Goal: Task Accomplishment & Management: Manage account settings

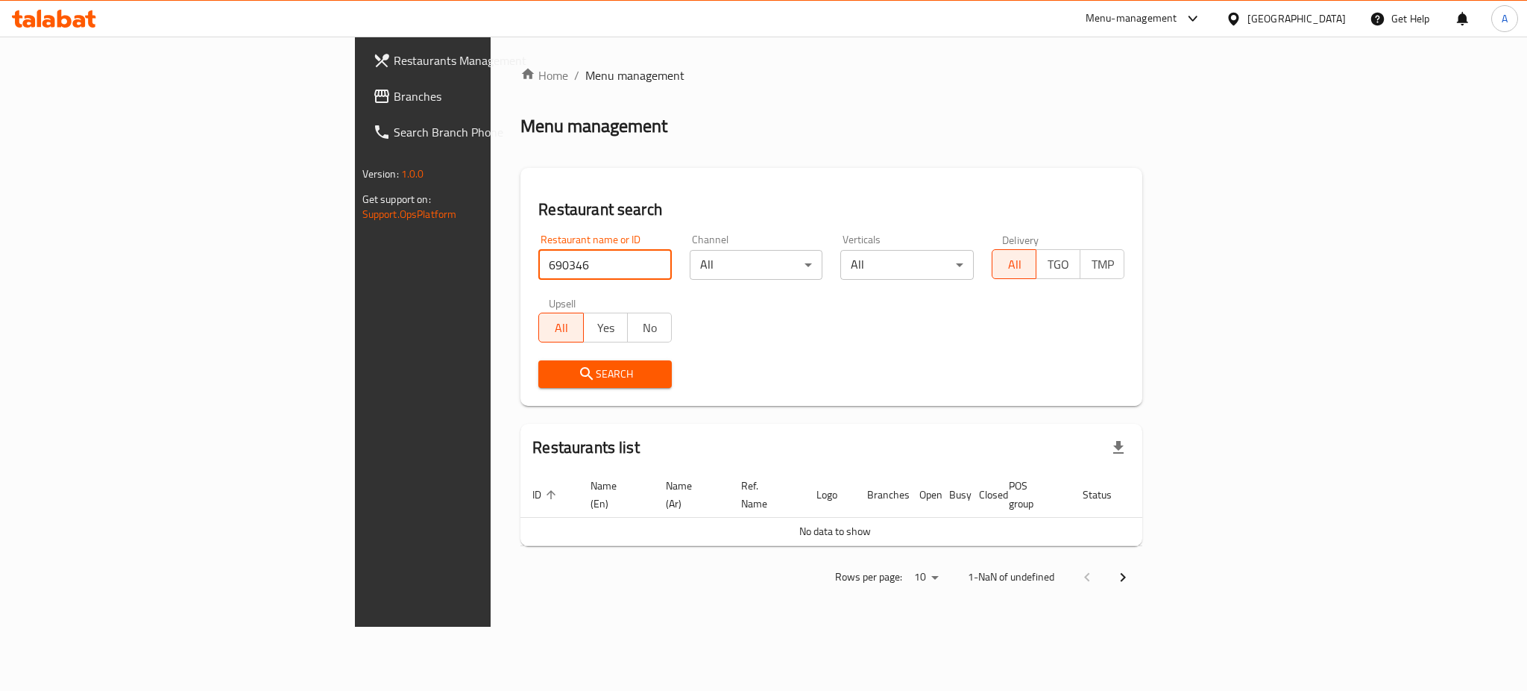
click at [538, 267] on input "690346" at bounding box center [604, 265] width 133 height 30
click button "Search" at bounding box center [604, 374] width 133 height 28
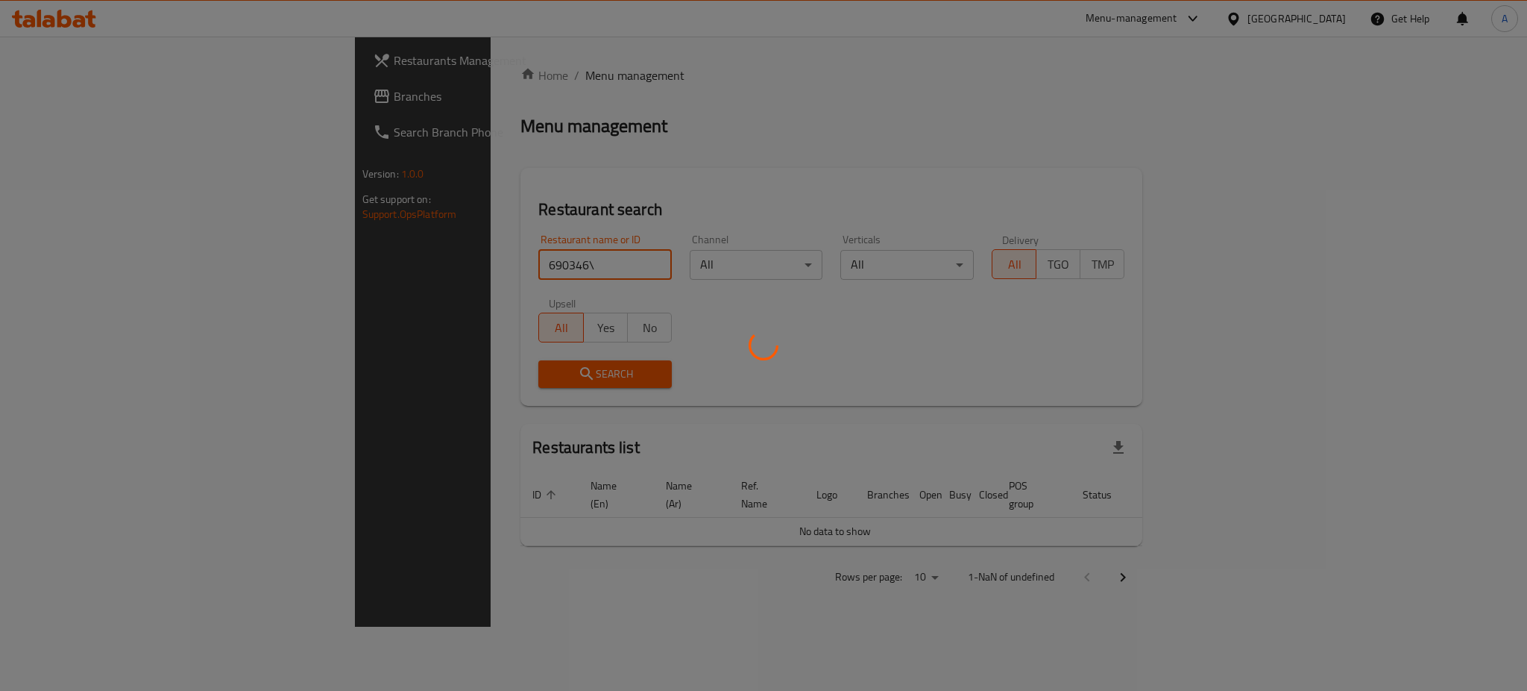
click button "Search" at bounding box center [604, 374] width 133 height 28
click at [428, 266] on div at bounding box center [763, 345] width 1527 height 691
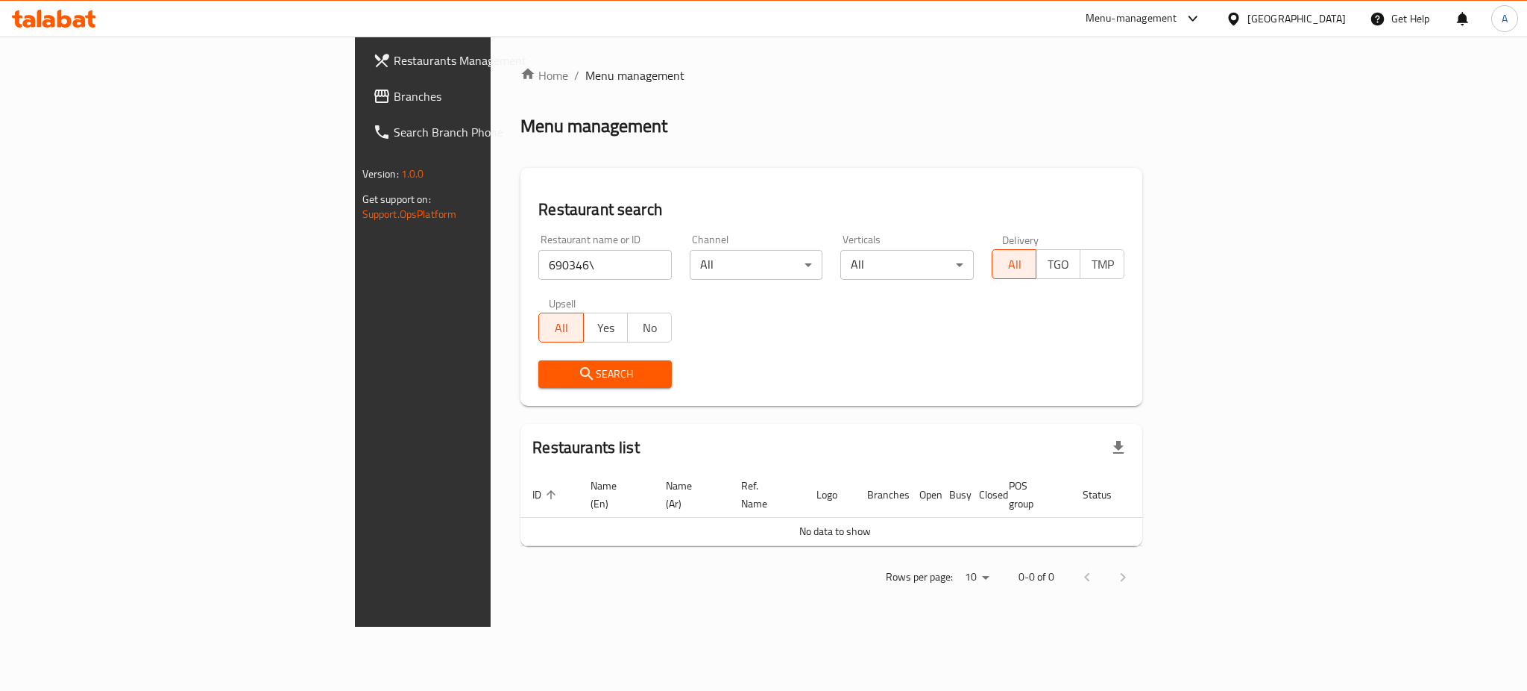
click at [538, 266] on input "690346\" at bounding box center [604, 265] width 133 height 30
click button "Search" at bounding box center [604, 374] width 133 height 28
type input "v"
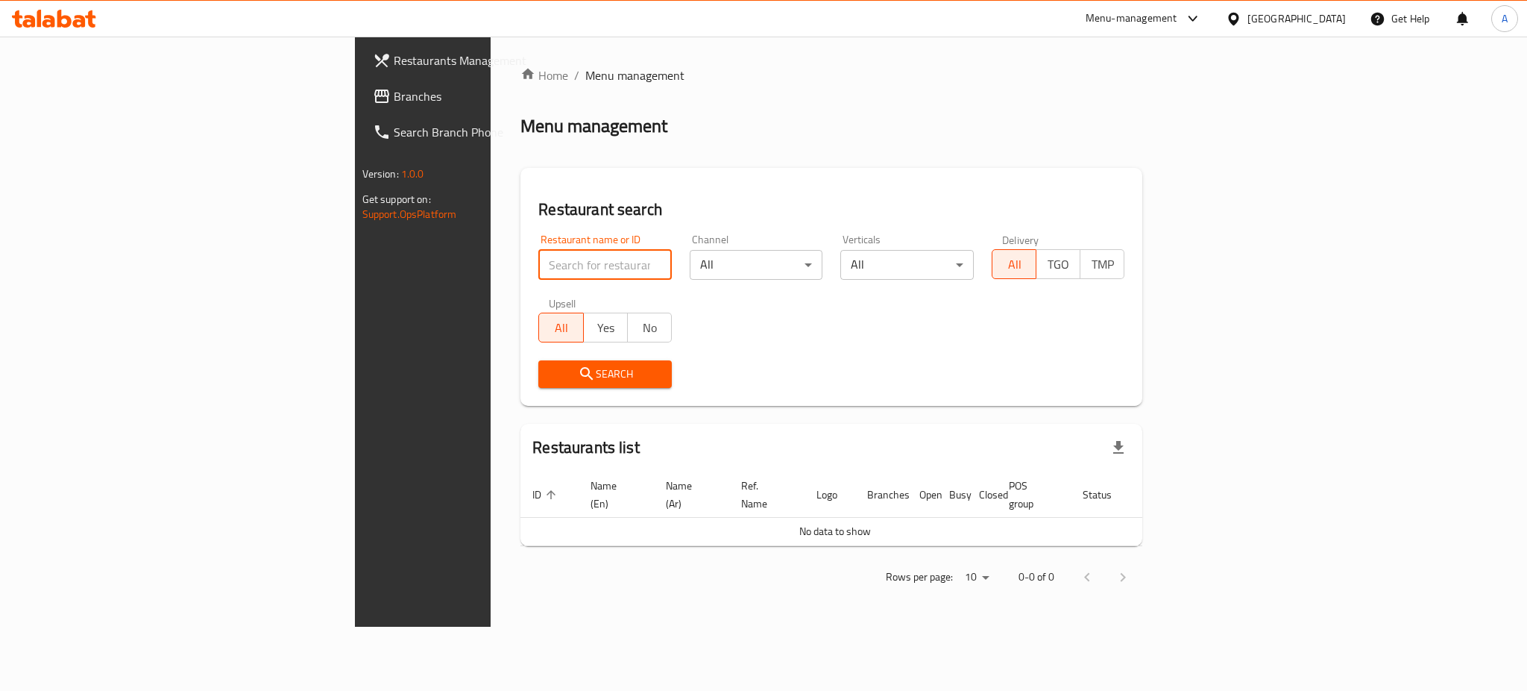
paste input "690346"
type input "690346"
click button "Search" at bounding box center [604, 374] width 133 height 28
click at [578, 369] on icon "submit" at bounding box center [587, 374] width 18 height 18
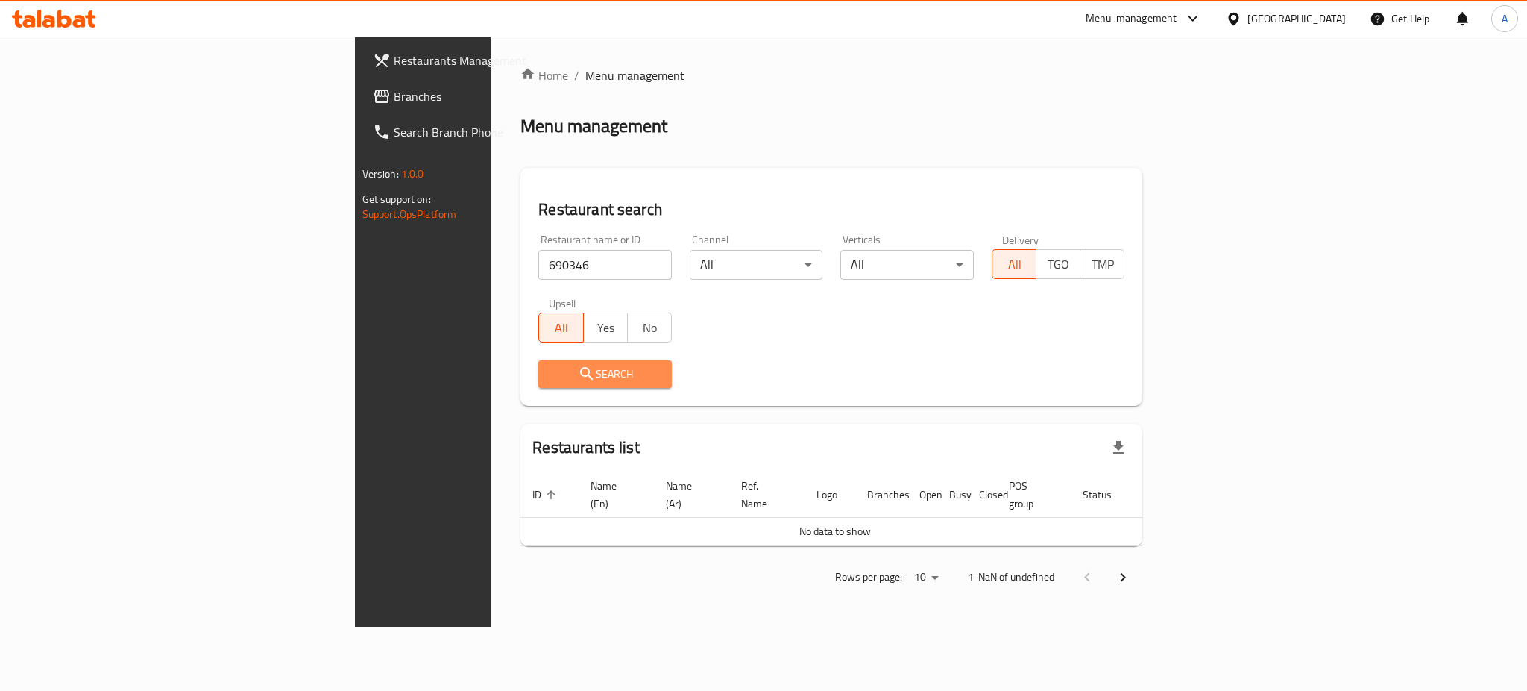
click at [578, 369] on icon "submit" at bounding box center [587, 374] width 18 height 18
click at [529, 259] on div "Restaurant name or ID 690346 Restaurant name or ID Channel All ​ Verticals All …" at bounding box center [831, 311] width 604 height 172
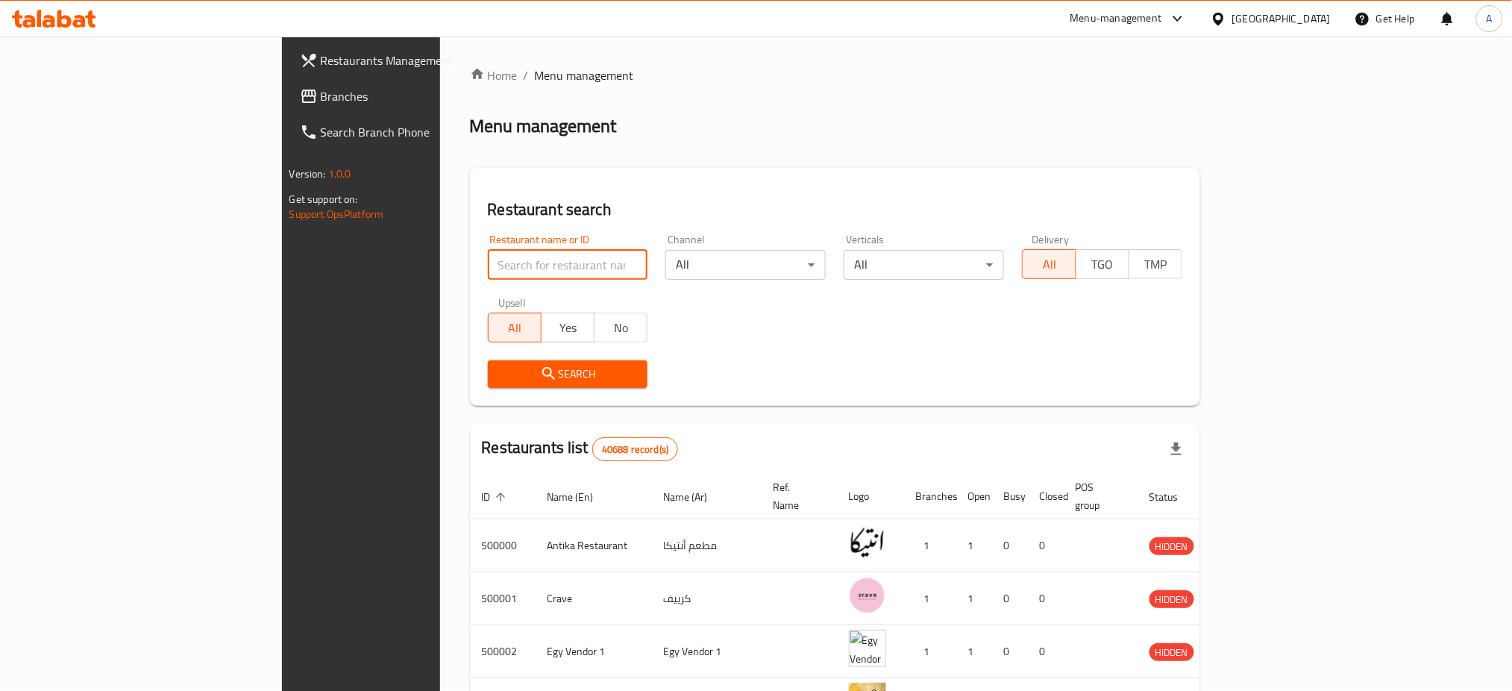
click at [488, 252] on input "search" at bounding box center [568, 265] width 160 height 30
paste input "690346"
type input "690346"
click button "Search" at bounding box center [568, 374] width 160 height 28
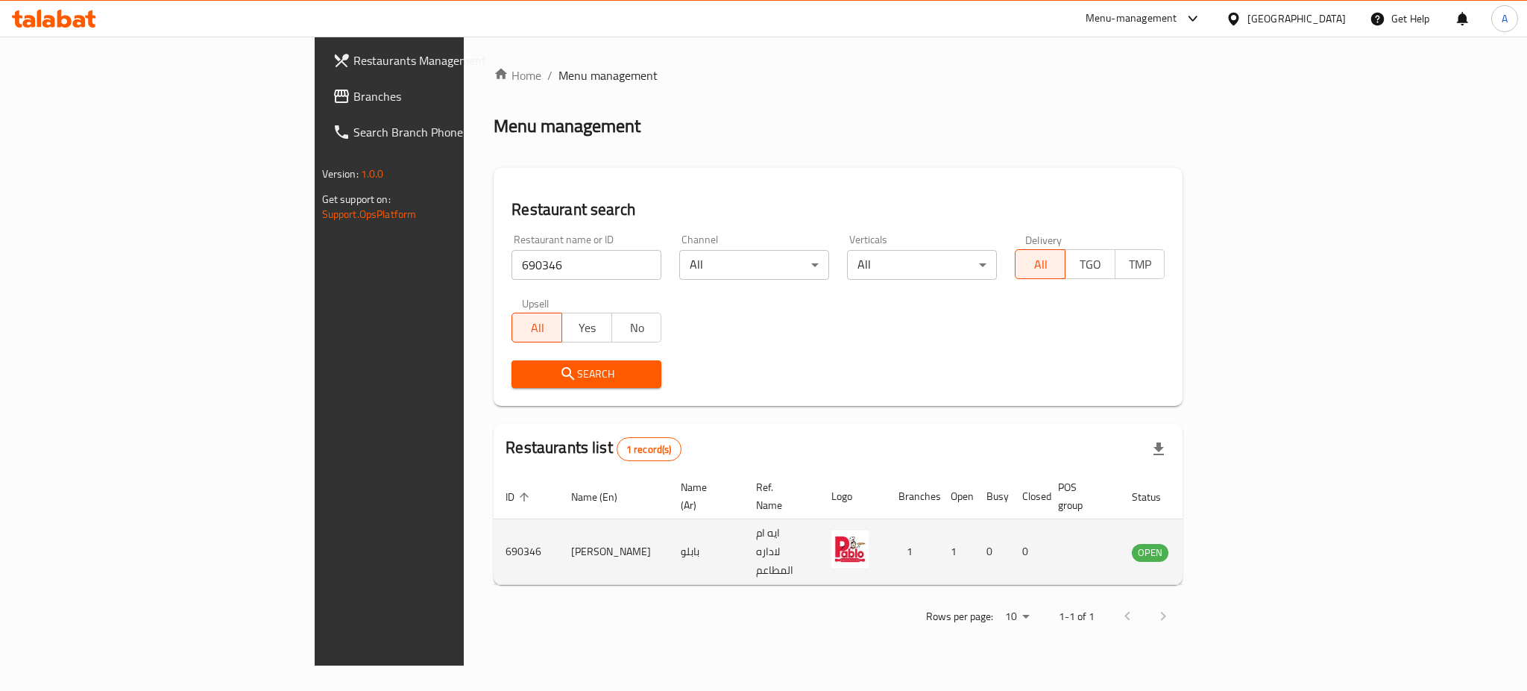
click at [1228, 543] on icon "enhanced table" at bounding box center [1219, 552] width 18 height 18
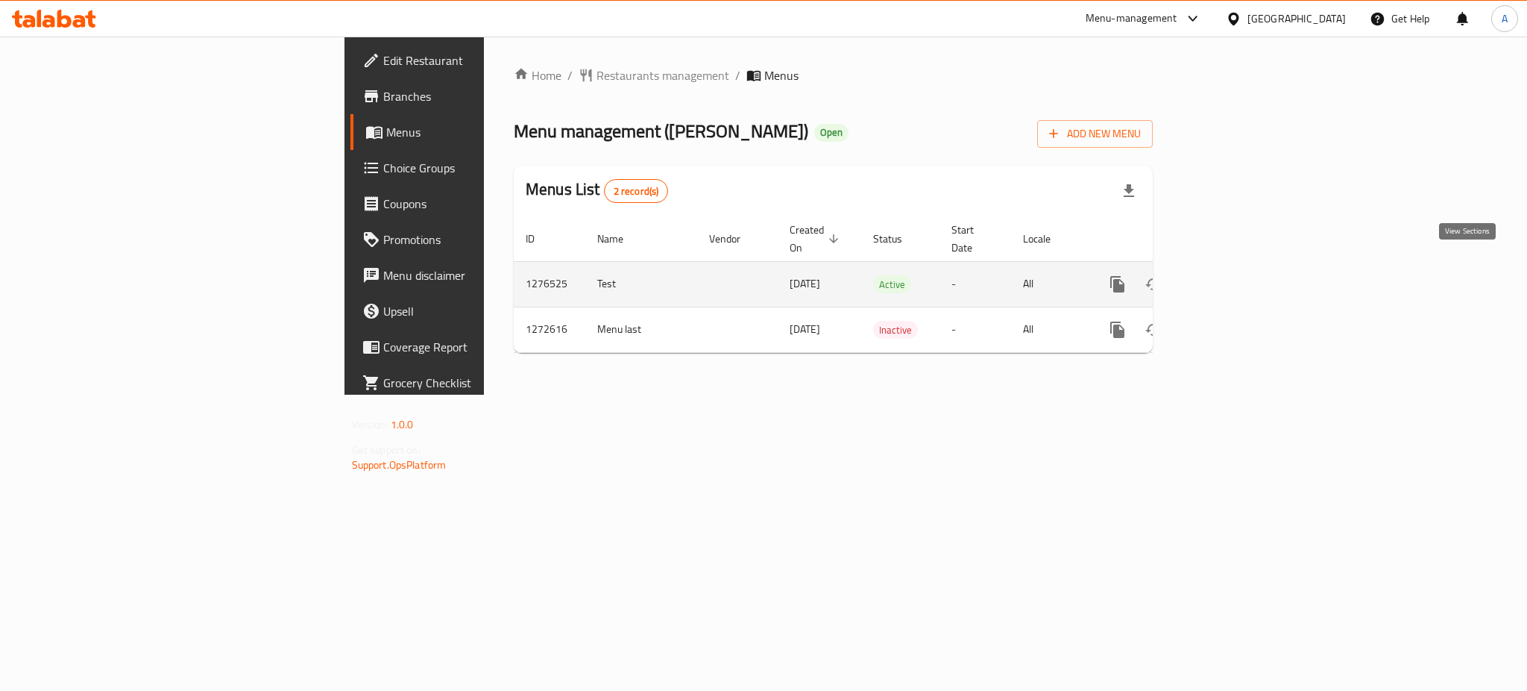
click at [1234, 275] on icon "enhanced table" at bounding box center [1225, 284] width 18 height 18
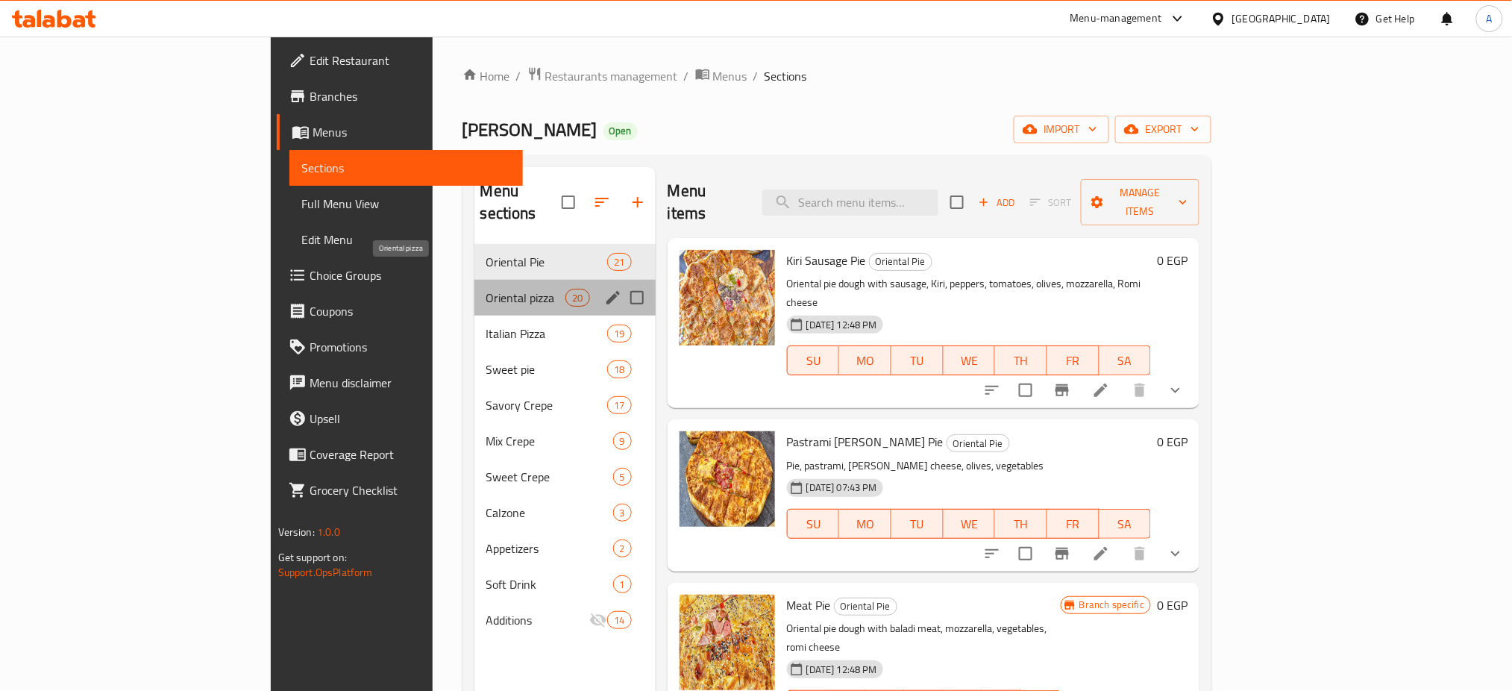
click at [486, 289] on span "Oriental pizza" at bounding box center [526, 298] width 80 height 18
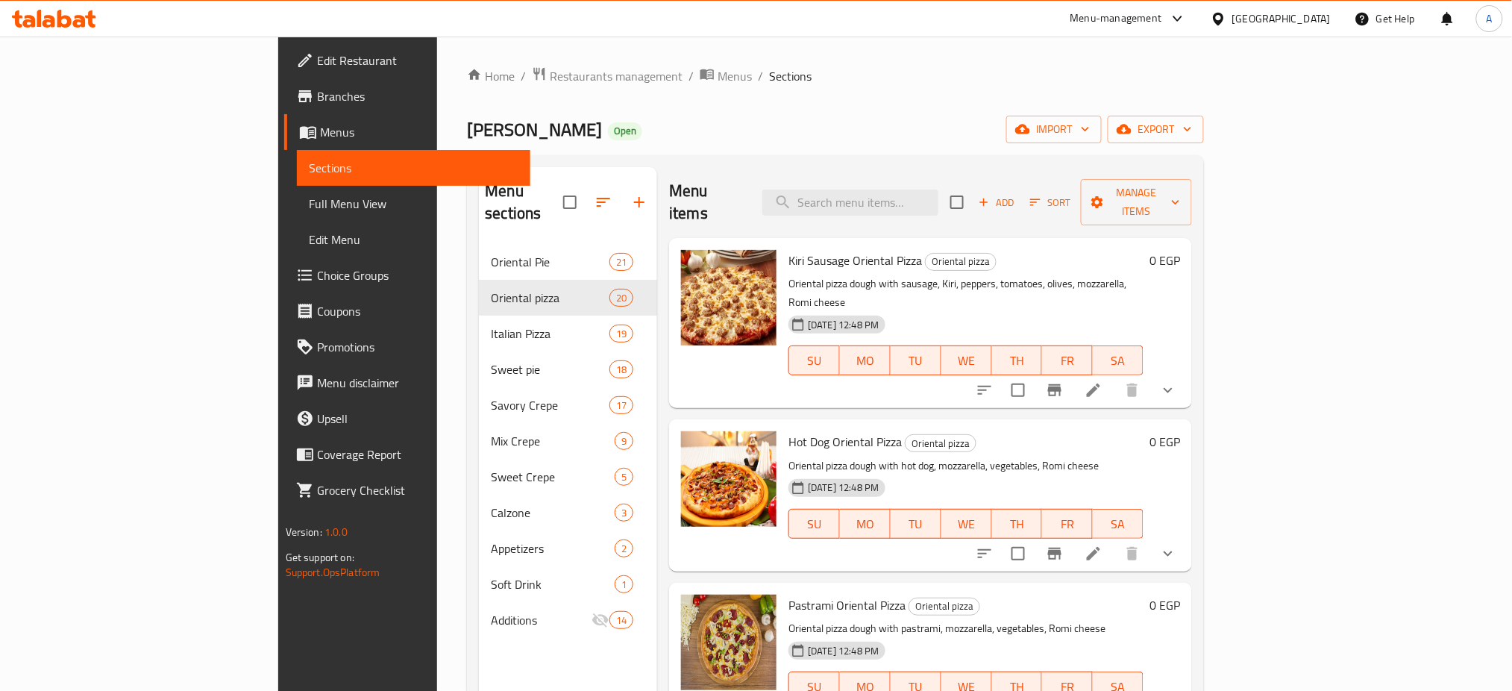
click at [1157, 194] on div "Menu items Add Sort Manage items" at bounding box center [930, 202] width 523 height 71
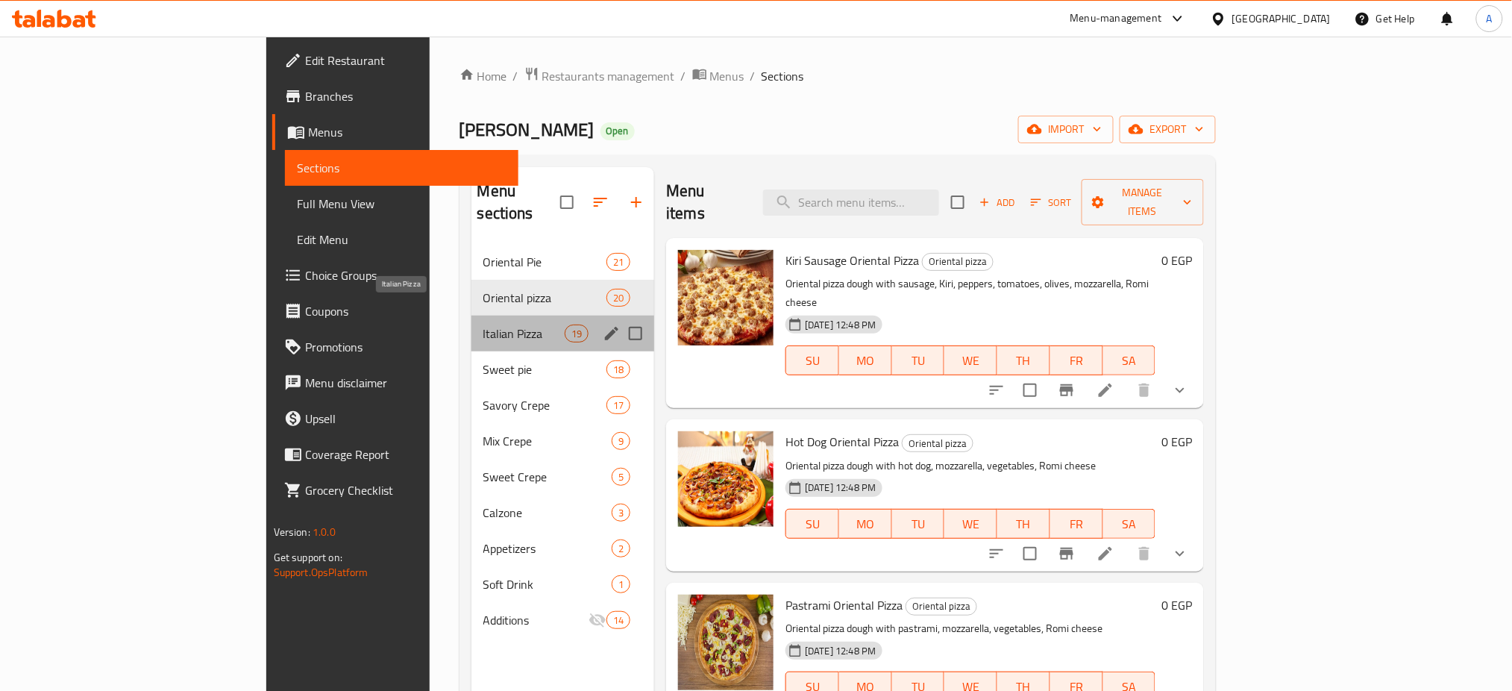
click at [483, 324] on span "Italian Pizza" at bounding box center [523, 333] width 81 height 18
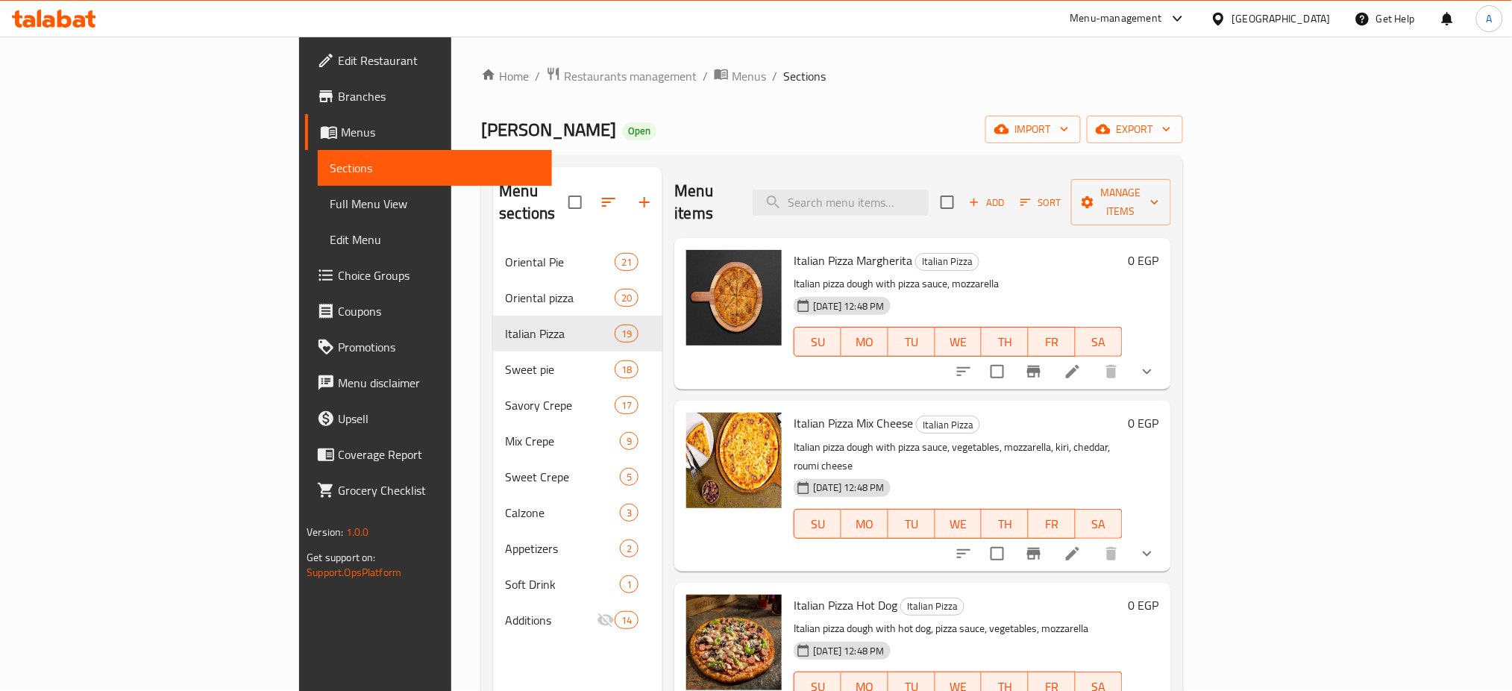
click at [1151, 369] on icon "show more" at bounding box center [1146, 371] width 9 height 5
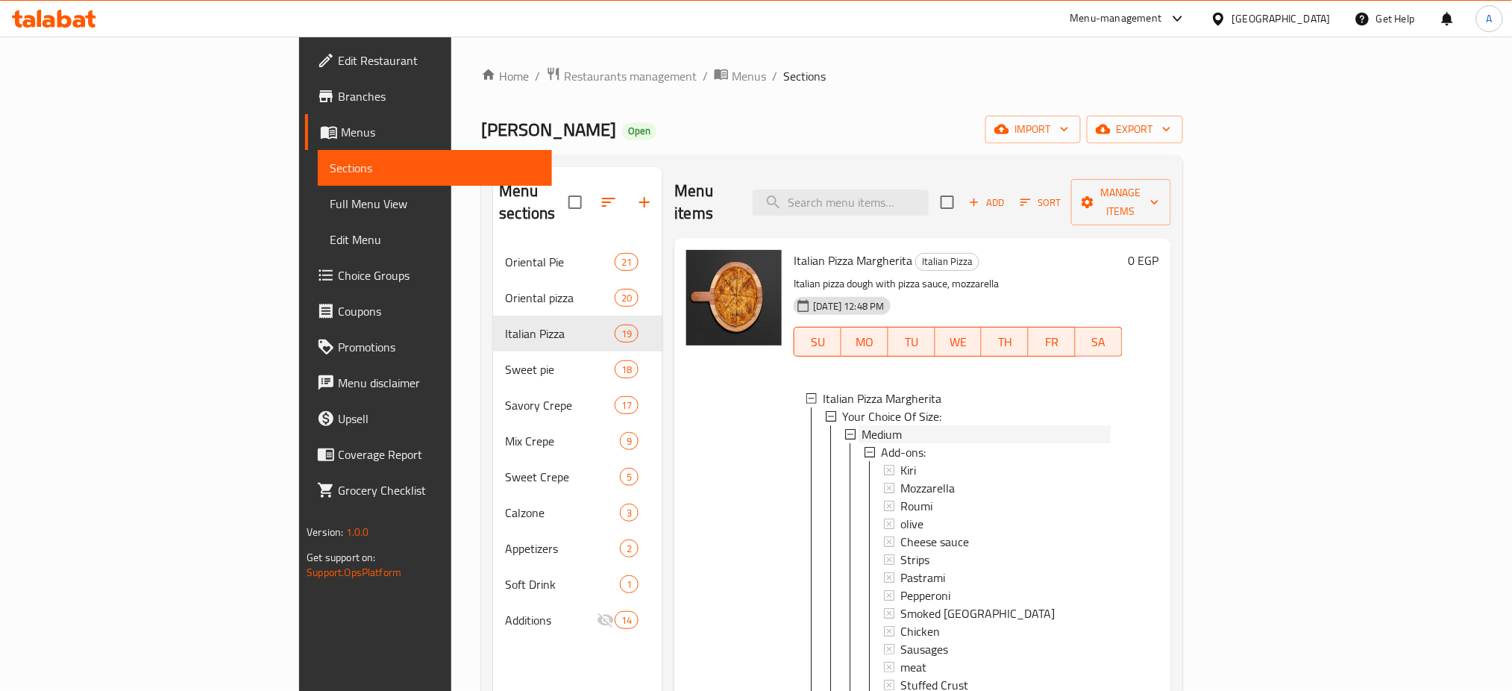
click at [861, 425] on span "Medium" at bounding box center [881, 434] width 40 height 18
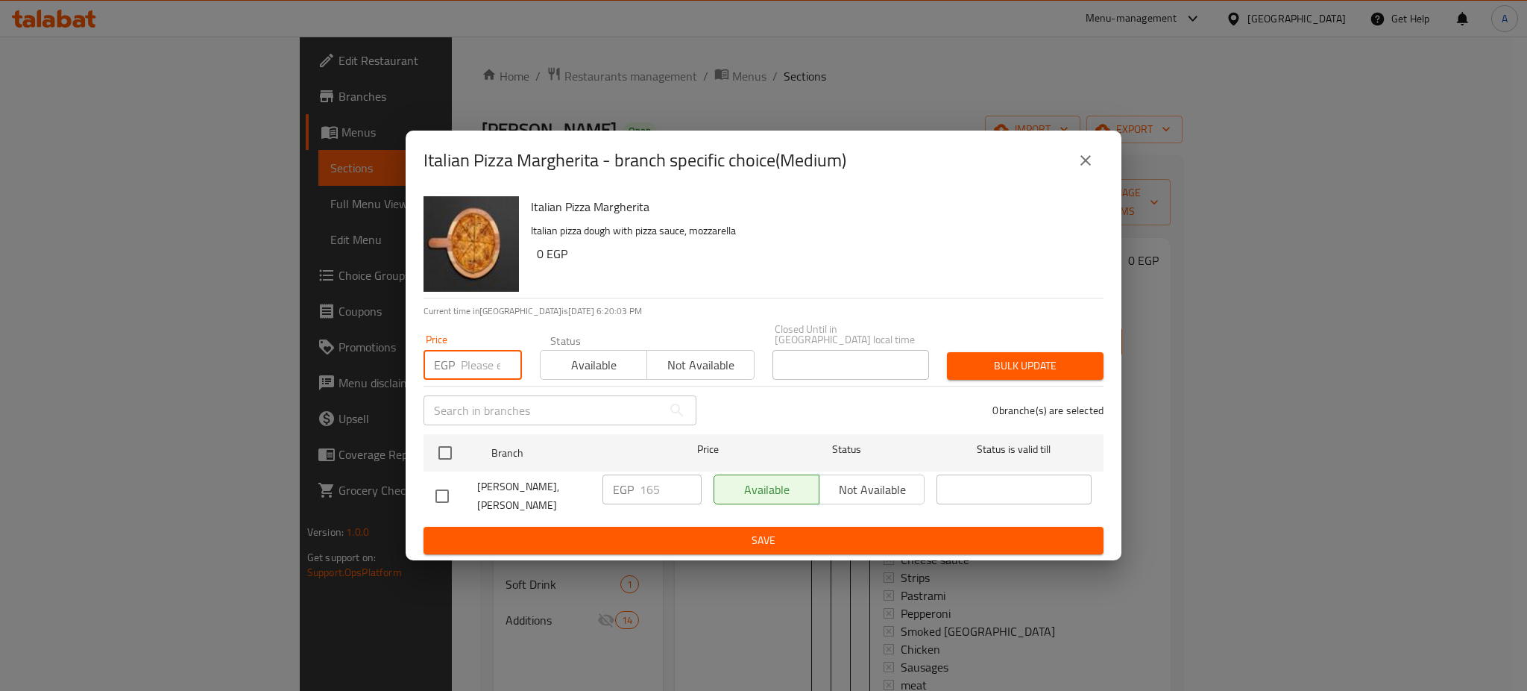
click at [471, 358] on input "number" at bounding box center [491, 365] width 61 height 30
type input "195"
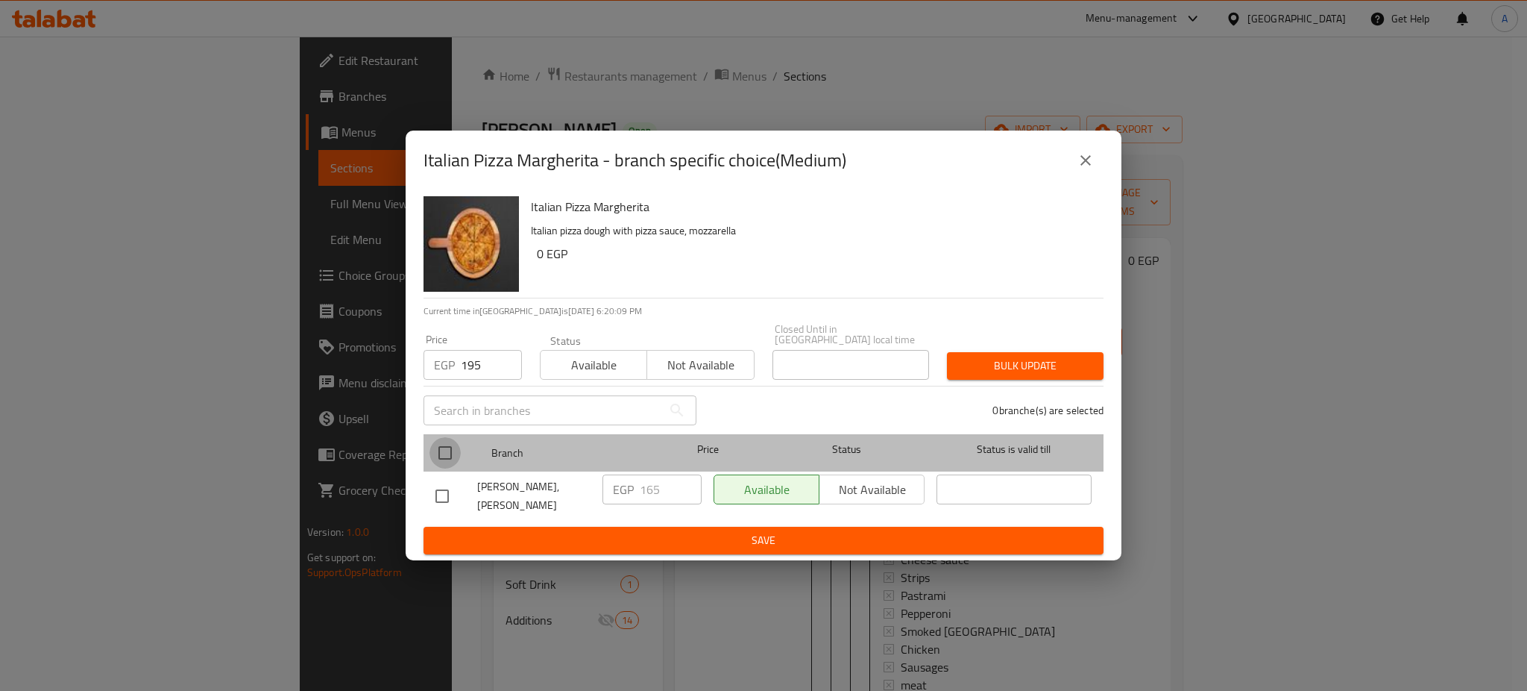
click at [447, 441] on input "checkbox" at bounding box center [445, 452] width 31 height 31
checkbox input "true"
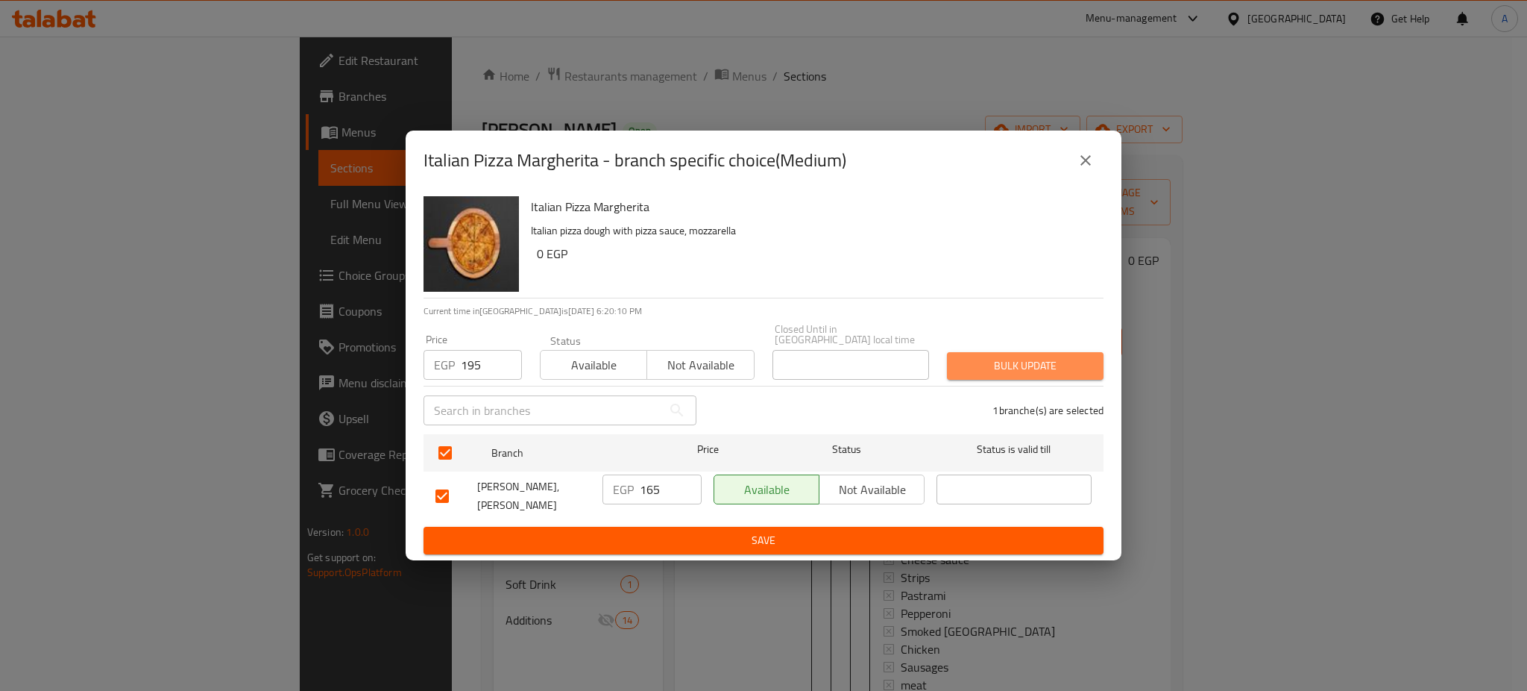
click at [1005, 364] on span "Bulk update" at bounding box center [1025, 365] width 133 height 19
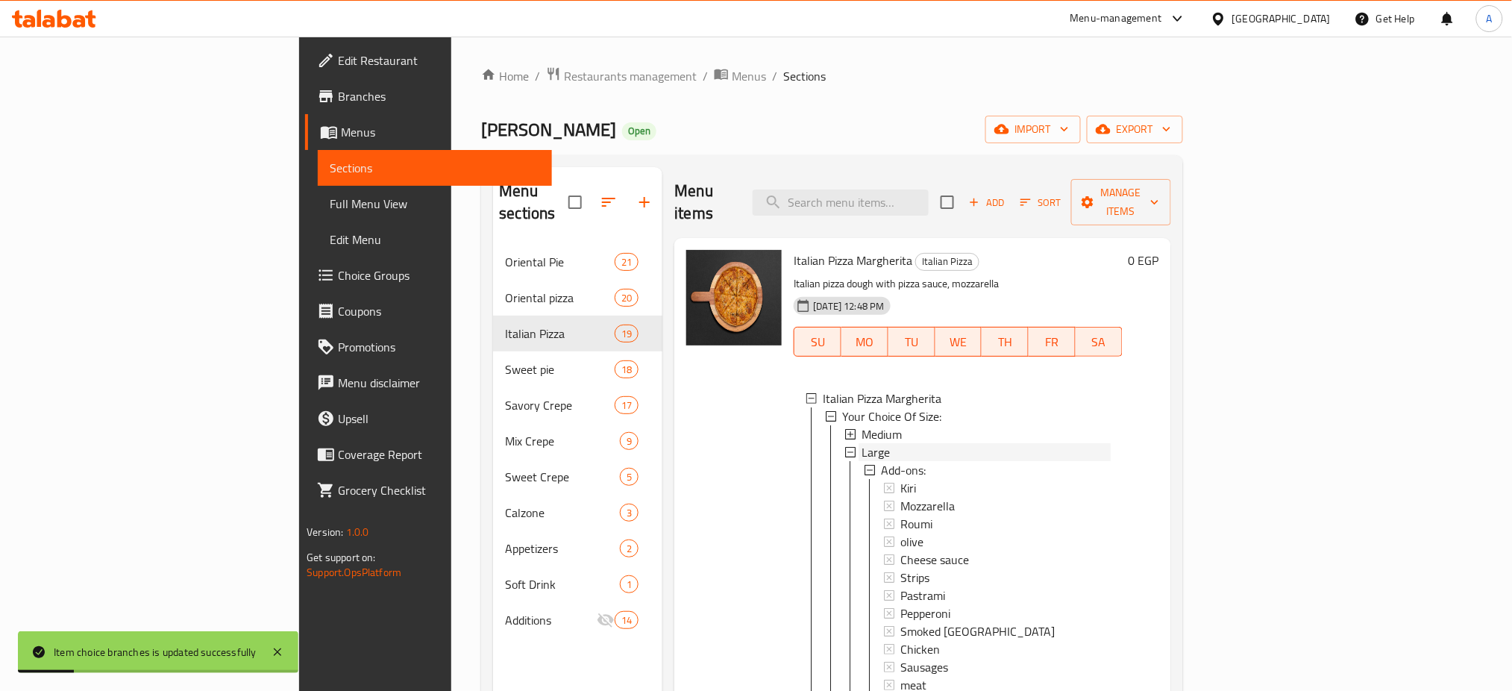
click at [861, 443] on span "Large" at bounding box center [875, 452] width 28 height 18
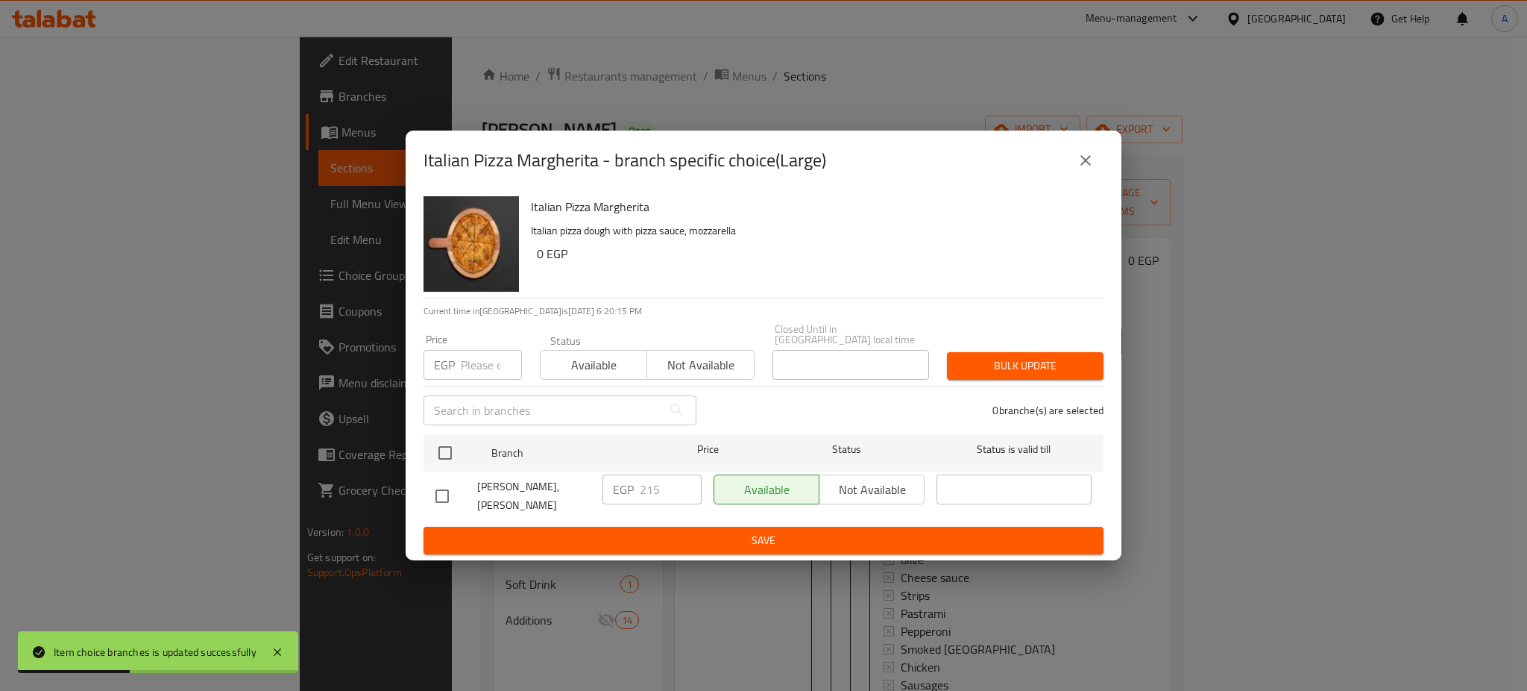
click at [474, 352] on input "number" at bounding box center [491, 365] width 61 height 30
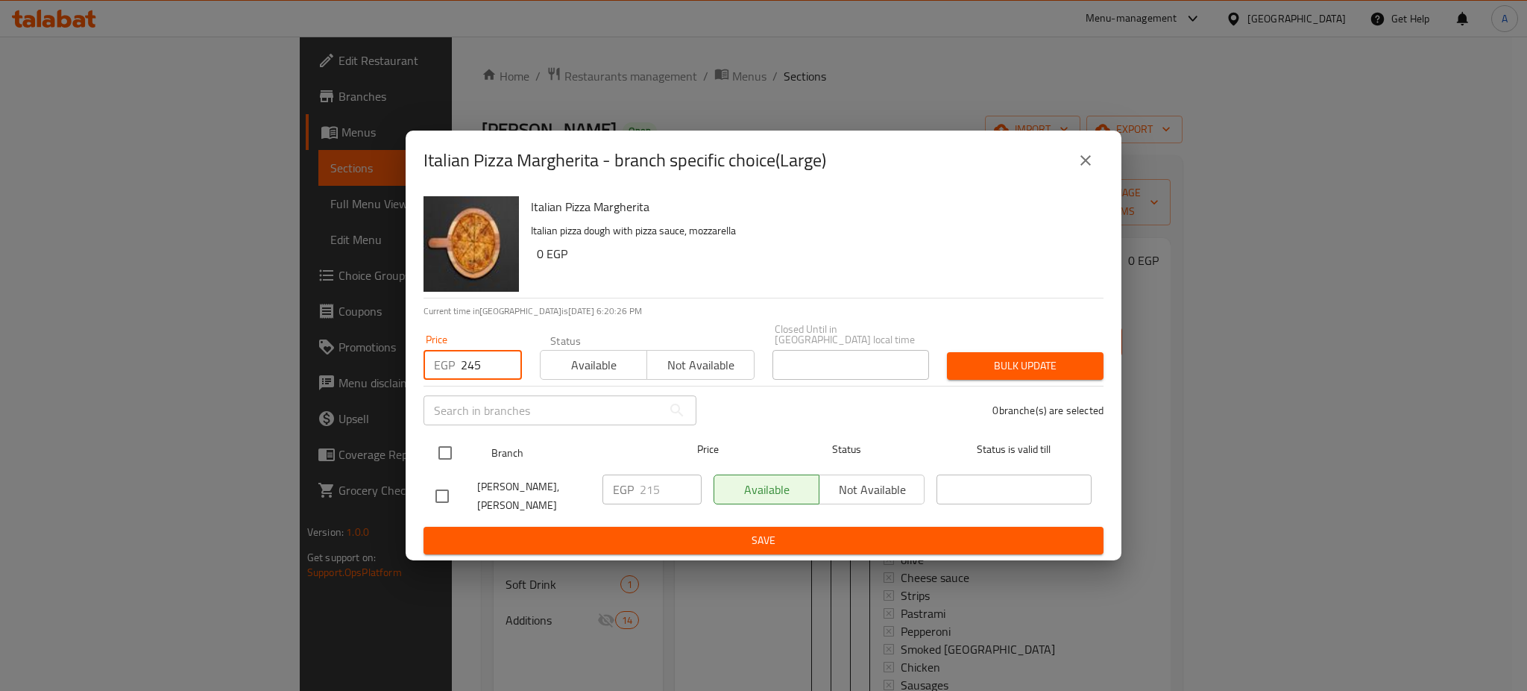
type input "245"
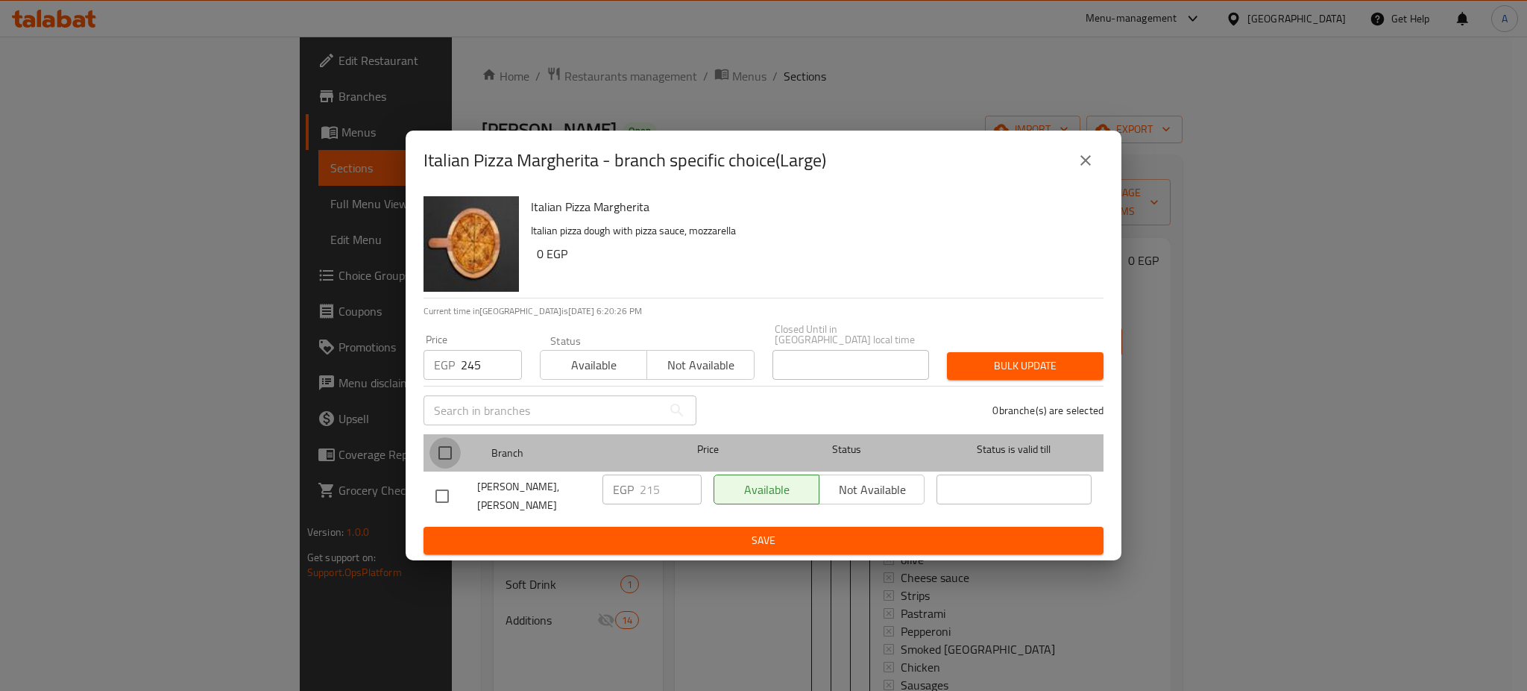
click at [441, 447] on input "checkbox" at bounding box center [445, 452] width 31 height 31
checkbox input "true"
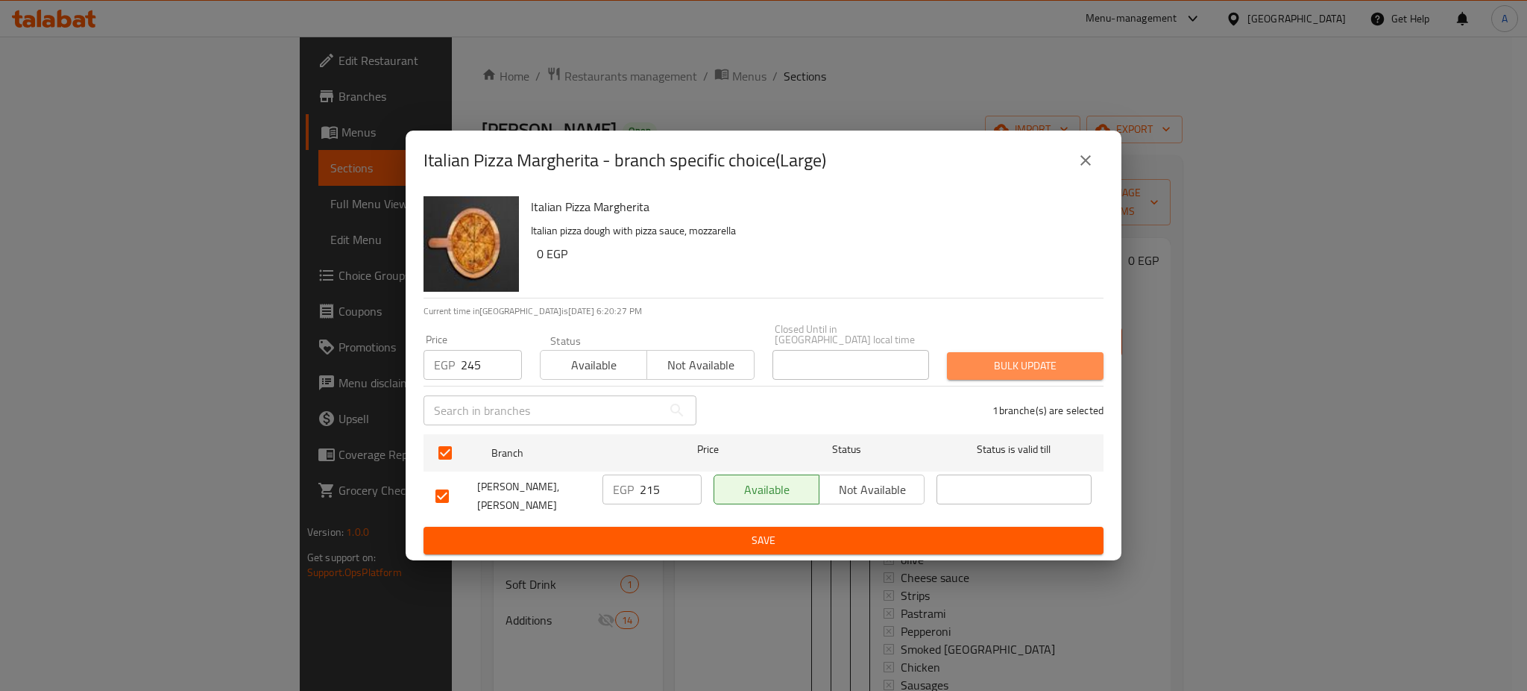
click at [1048, 364] on span "Bulk update" at bounding box center [1025, 365] width 133 height 19
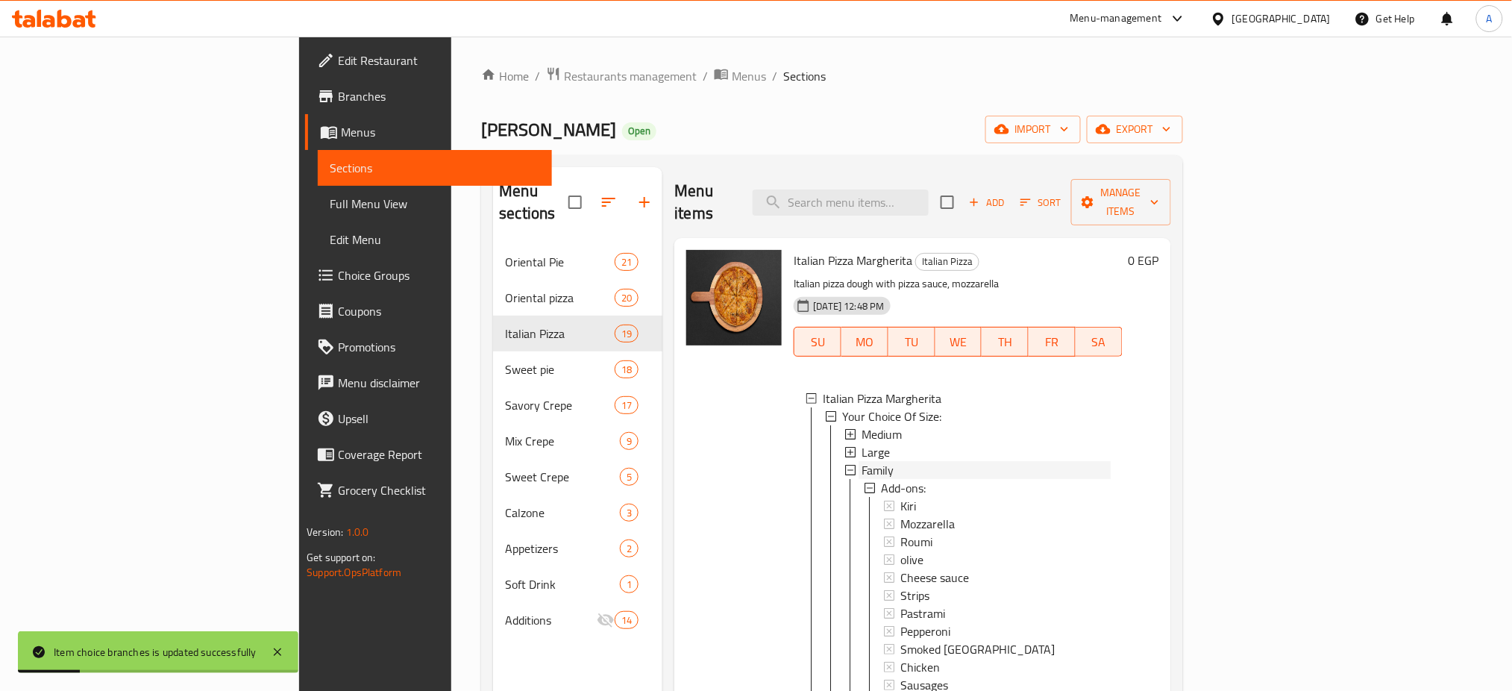
click at [861, 461] on span "Family" at bounding box center [877, 470] width 32 height 18
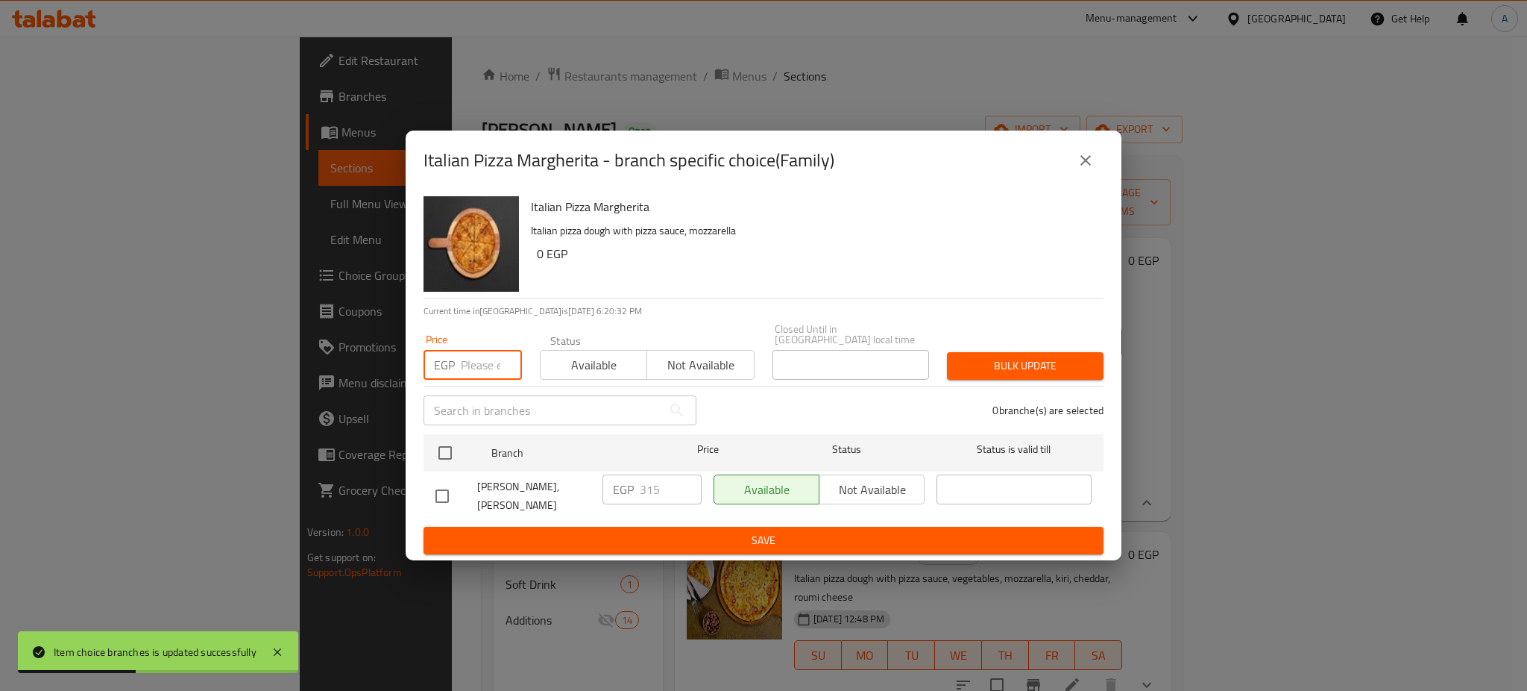
click at [486, 356] on input "number" at bounding box center [491, 365] width 61 height 30
type input "345"
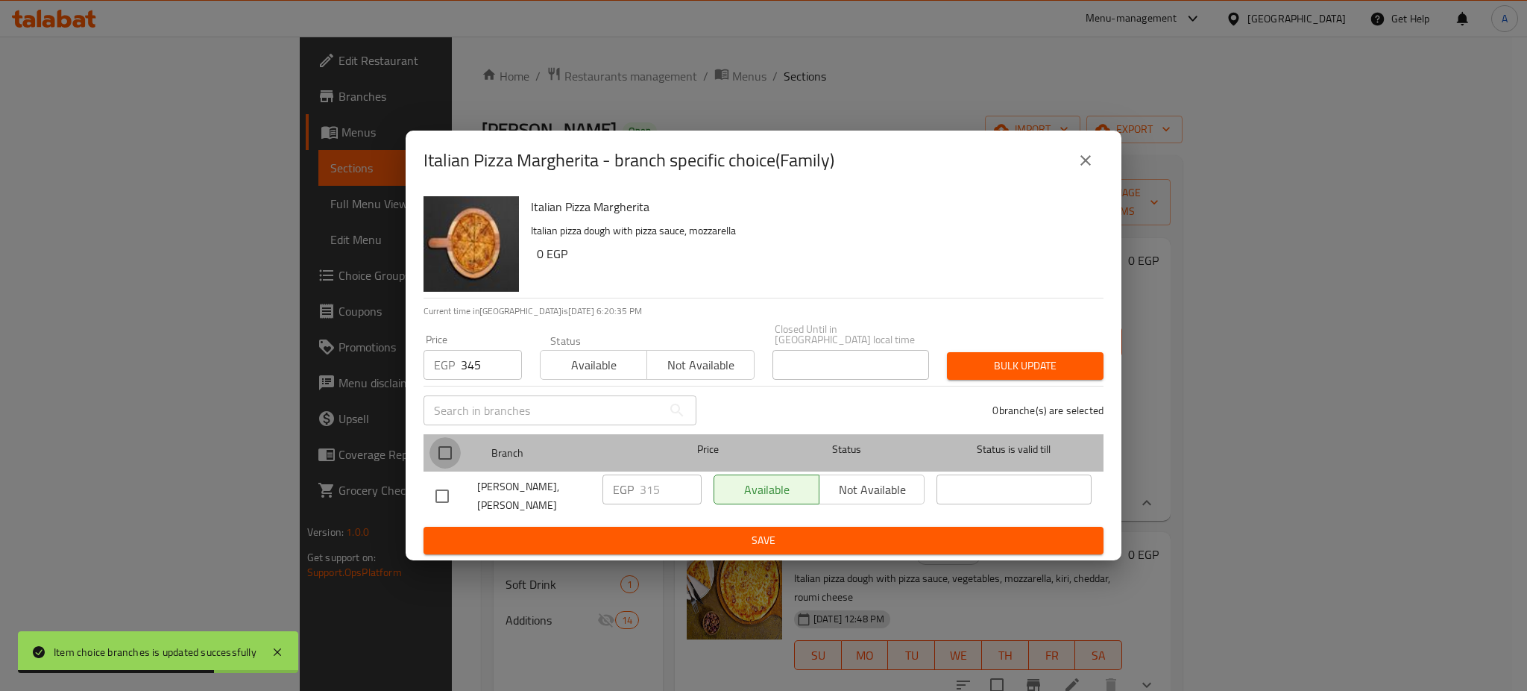
click at [438, 439] on input "checkbox" at bounding box center [445, 452] width 31 height 31
checkbox input "true"
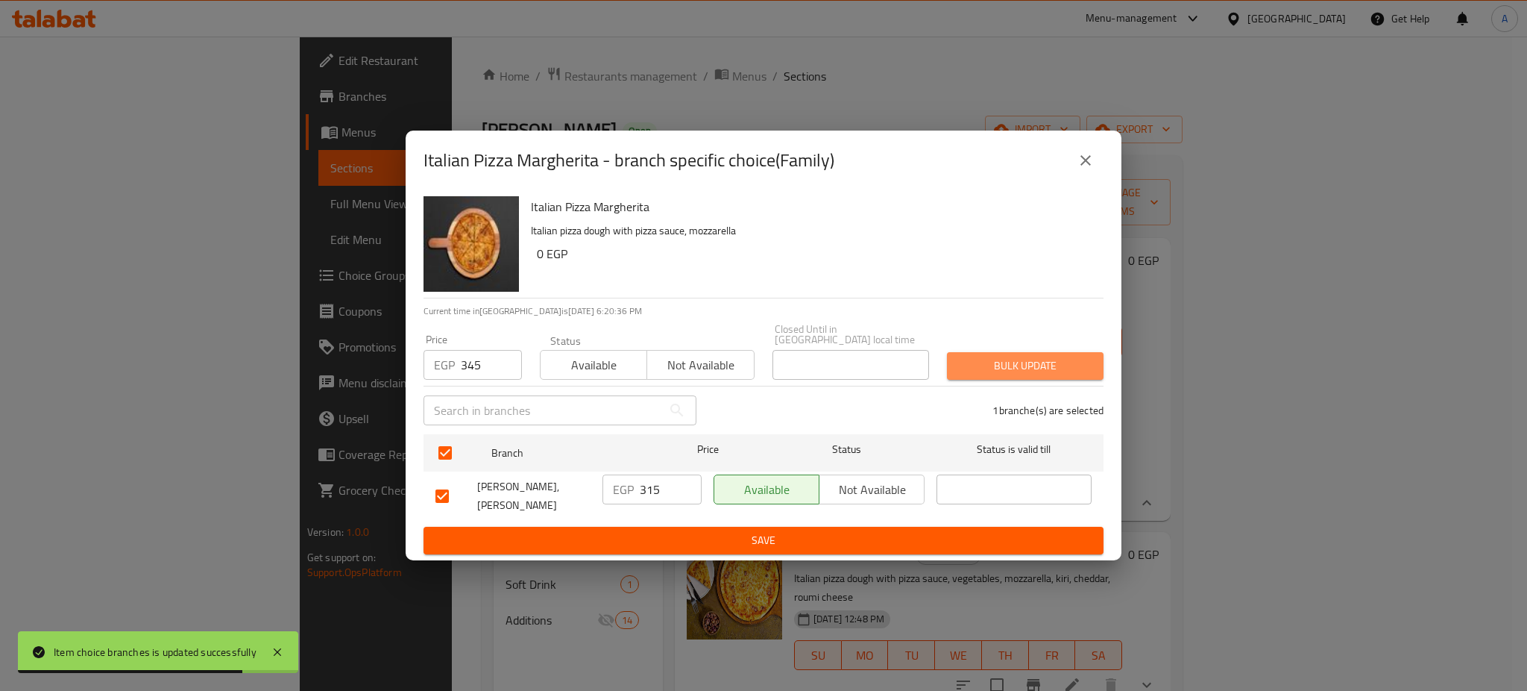
click at [1015, 362] on span "Bulk update" at bounding box center [1025, 365] width 133 height 19
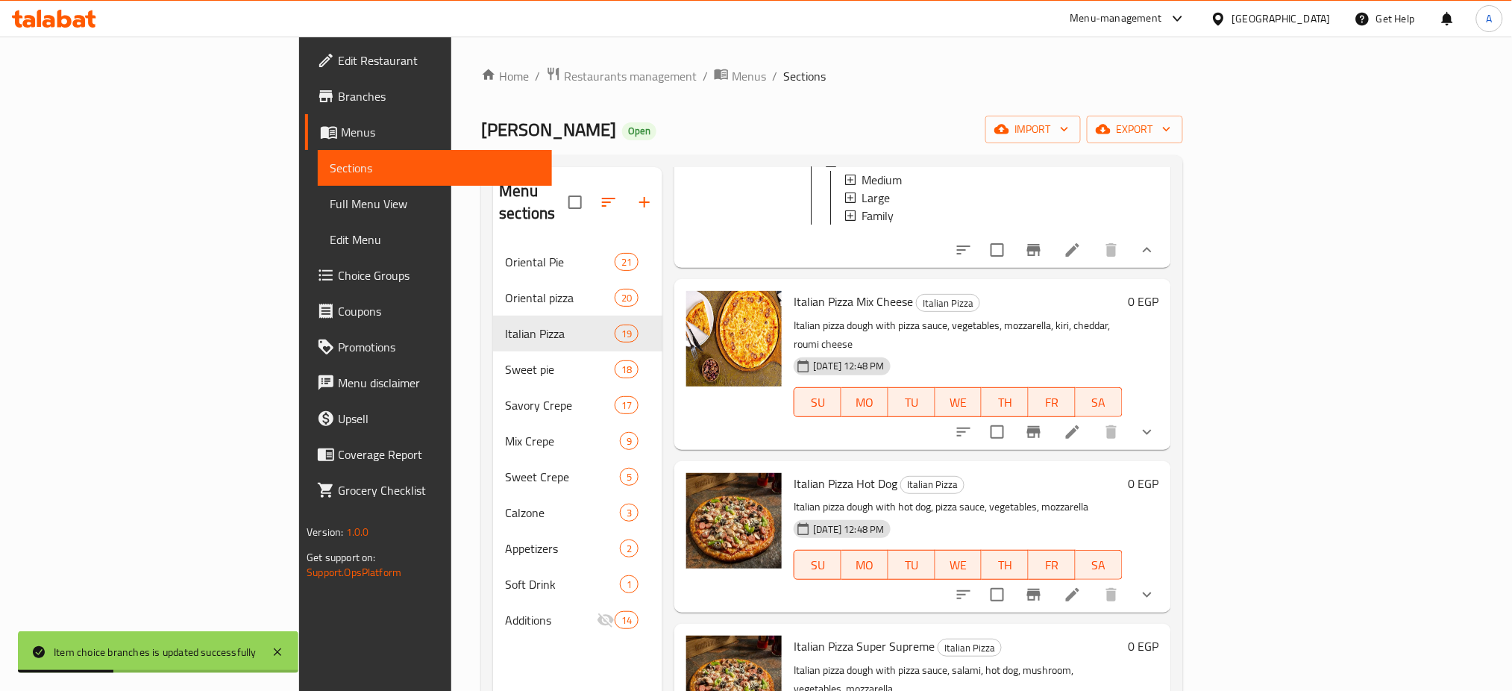
scroll to position [254, 0]
click at [1165, 415] on button "show more" at bounding box center [1147, 430] width 36 height 36
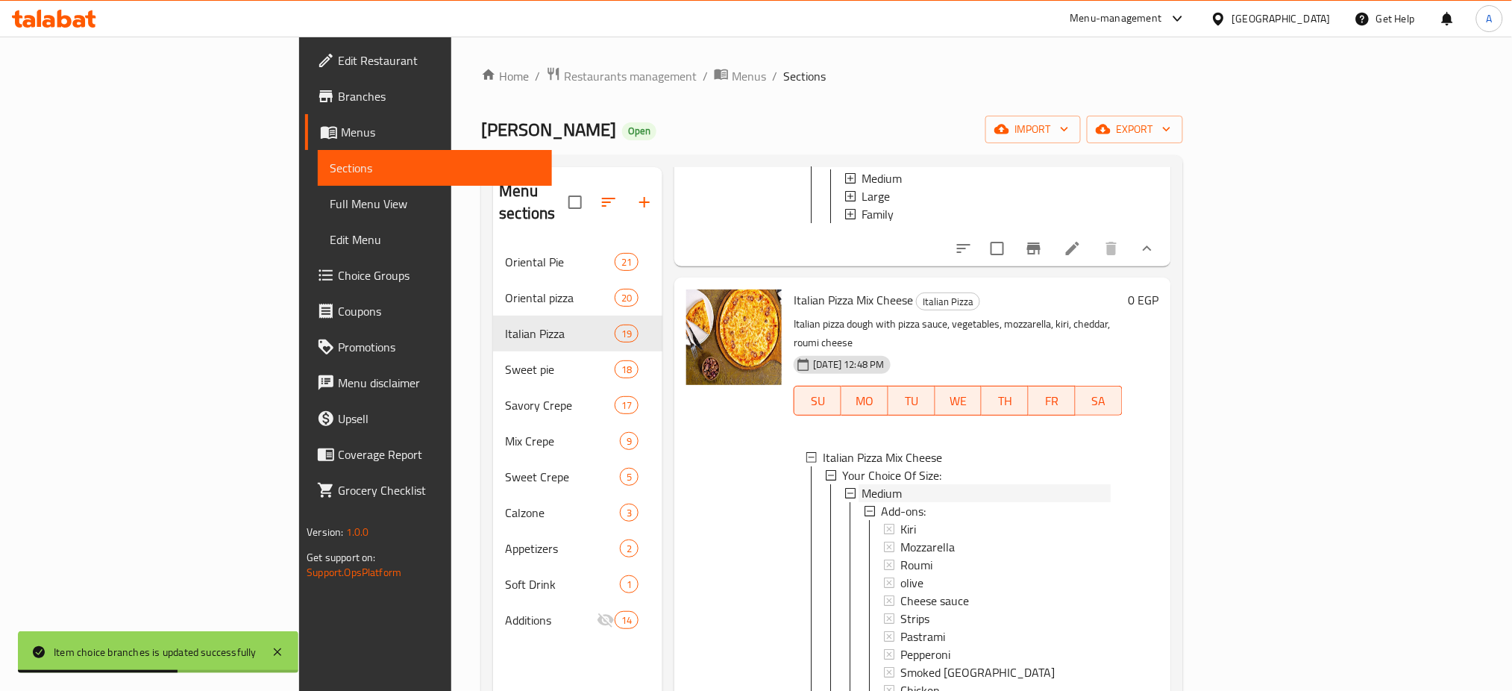
click at [861, 484] on div "Medium" at bounding box center [985, 493] width 248 height 18
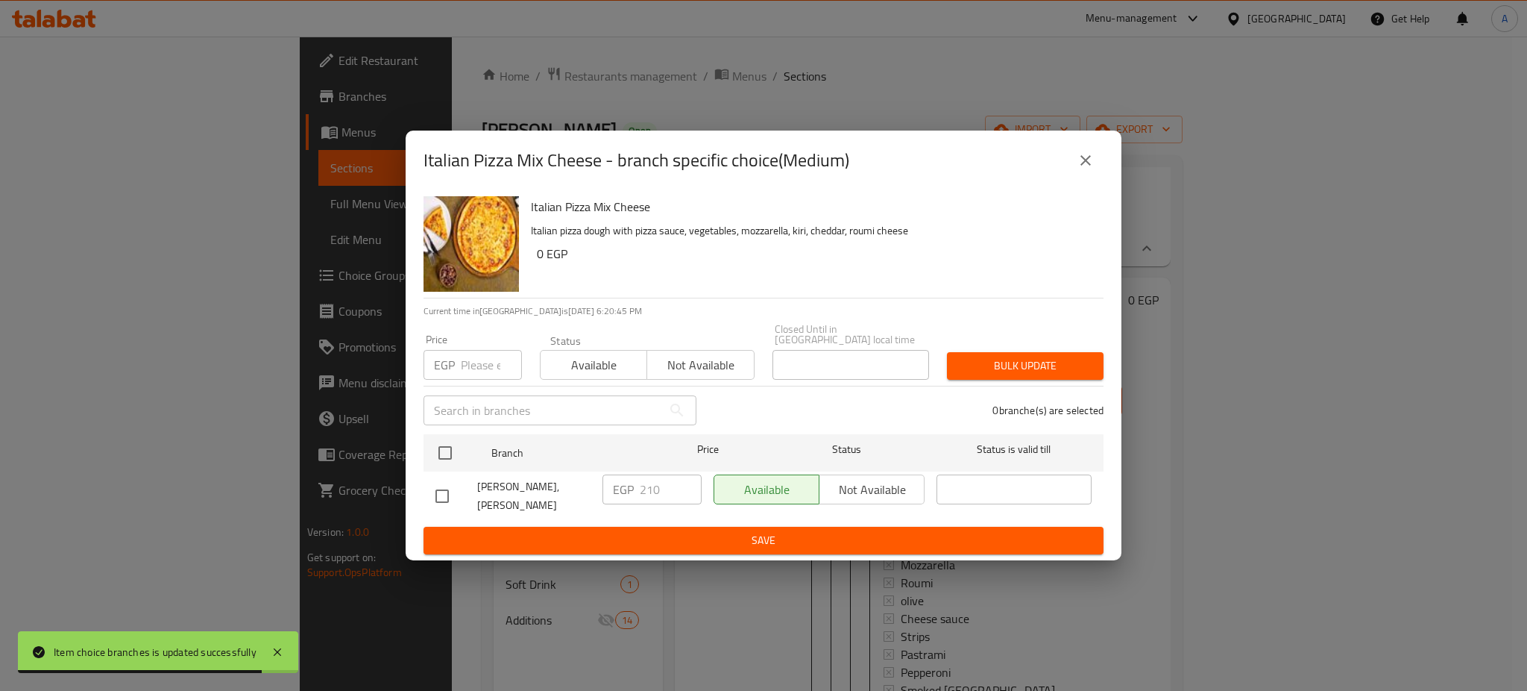
click at [458, 354] on div "EGP Price" at bounding box center [473, 365] width 98 height 30
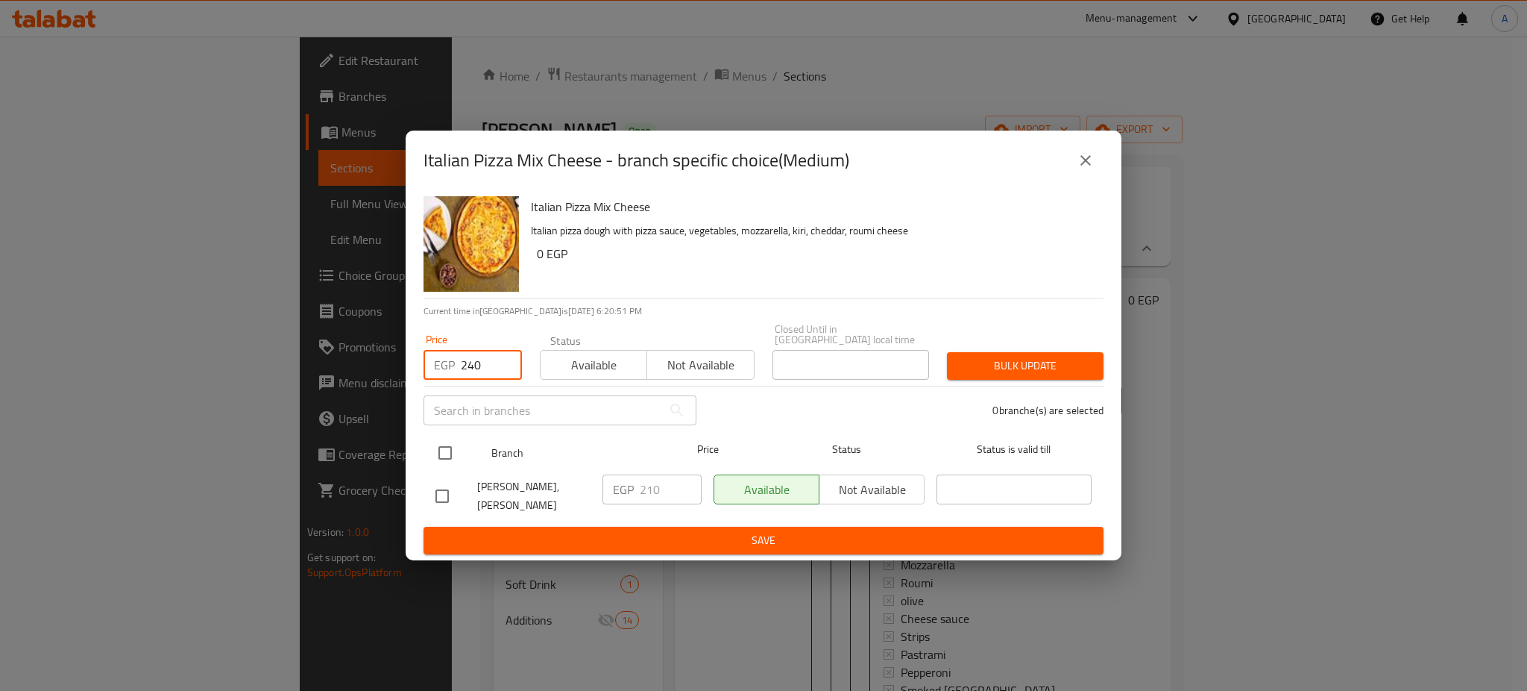
type input "240"
click at [444, 437] on input "checkbox" at bounding box center [445, 452] width 31 height 31
checkbox input "true"
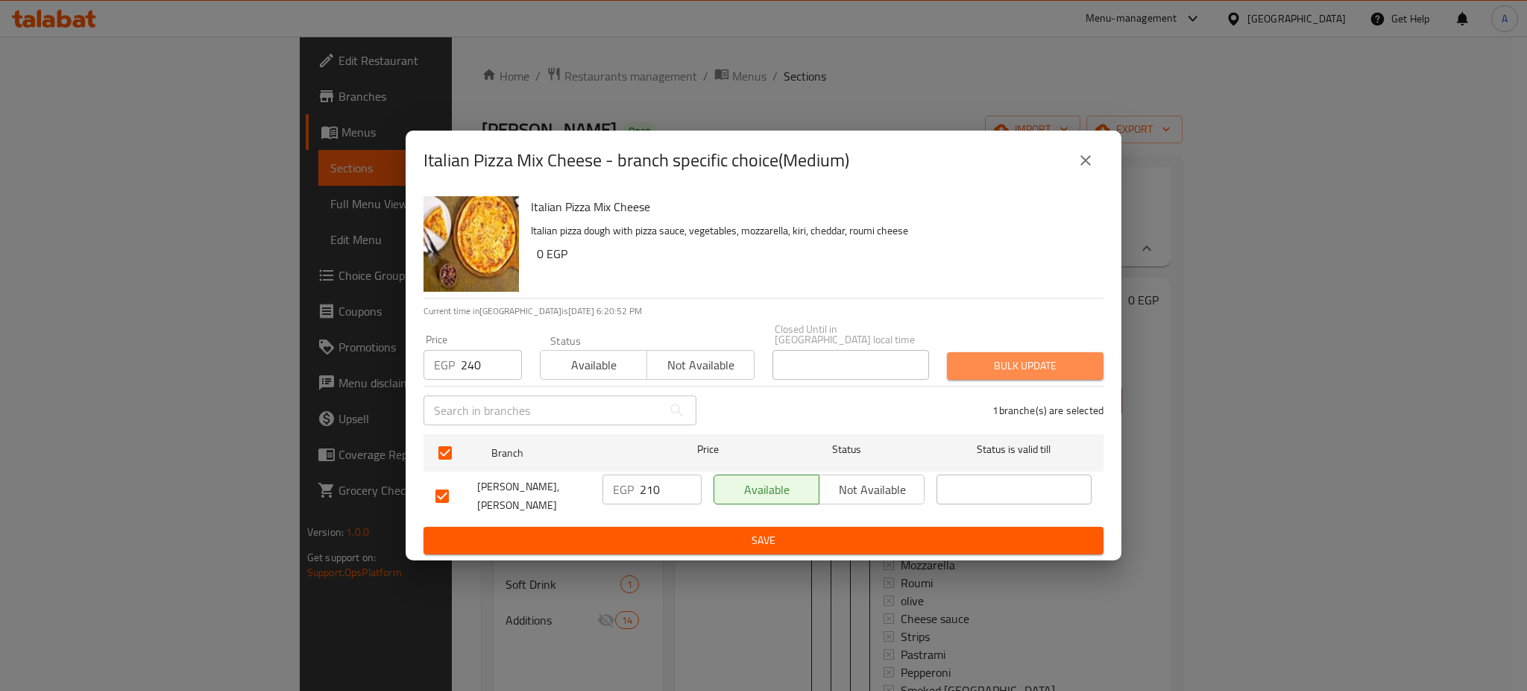
click at [1032, 356] on span "Bulk update" at bounding box center [1025, 365] width 133 height 19
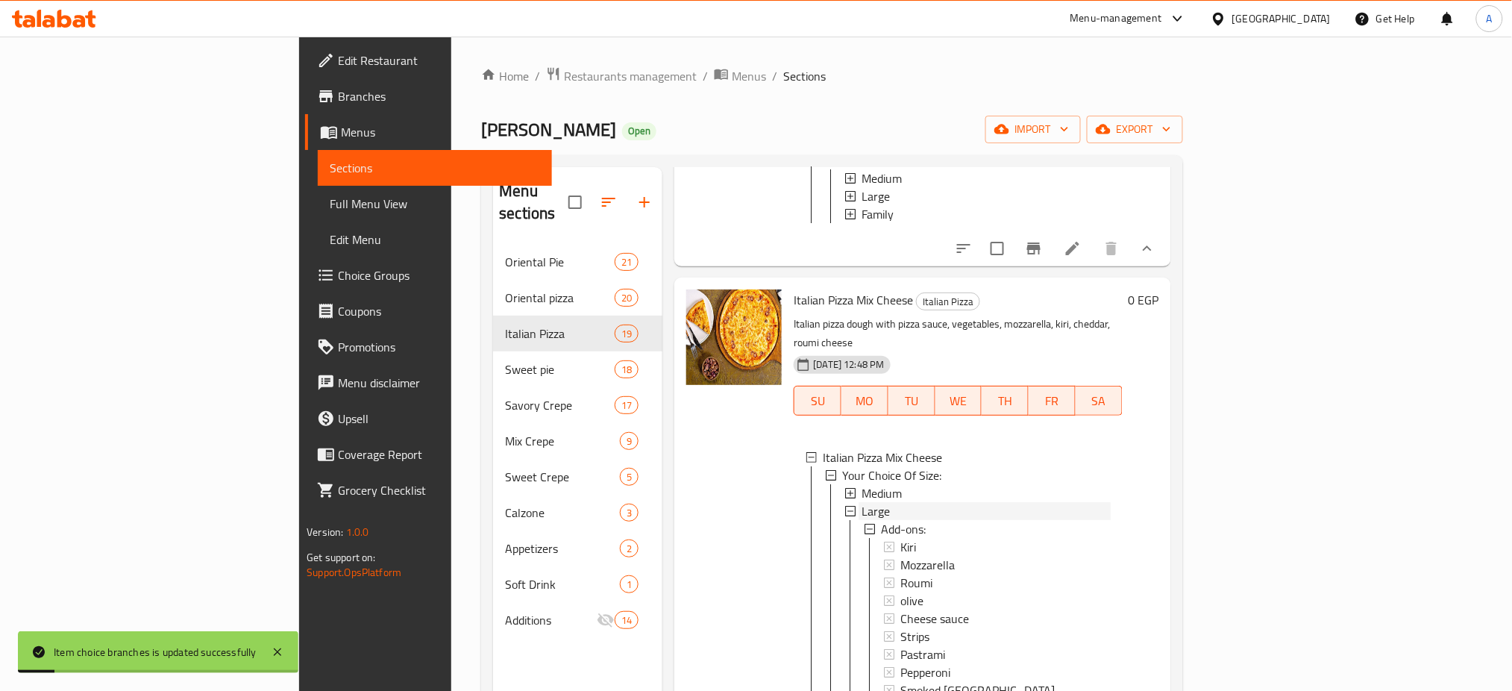
click at [861, 502] on span "Large" at bounding box center [875, 511] width 28 height 18
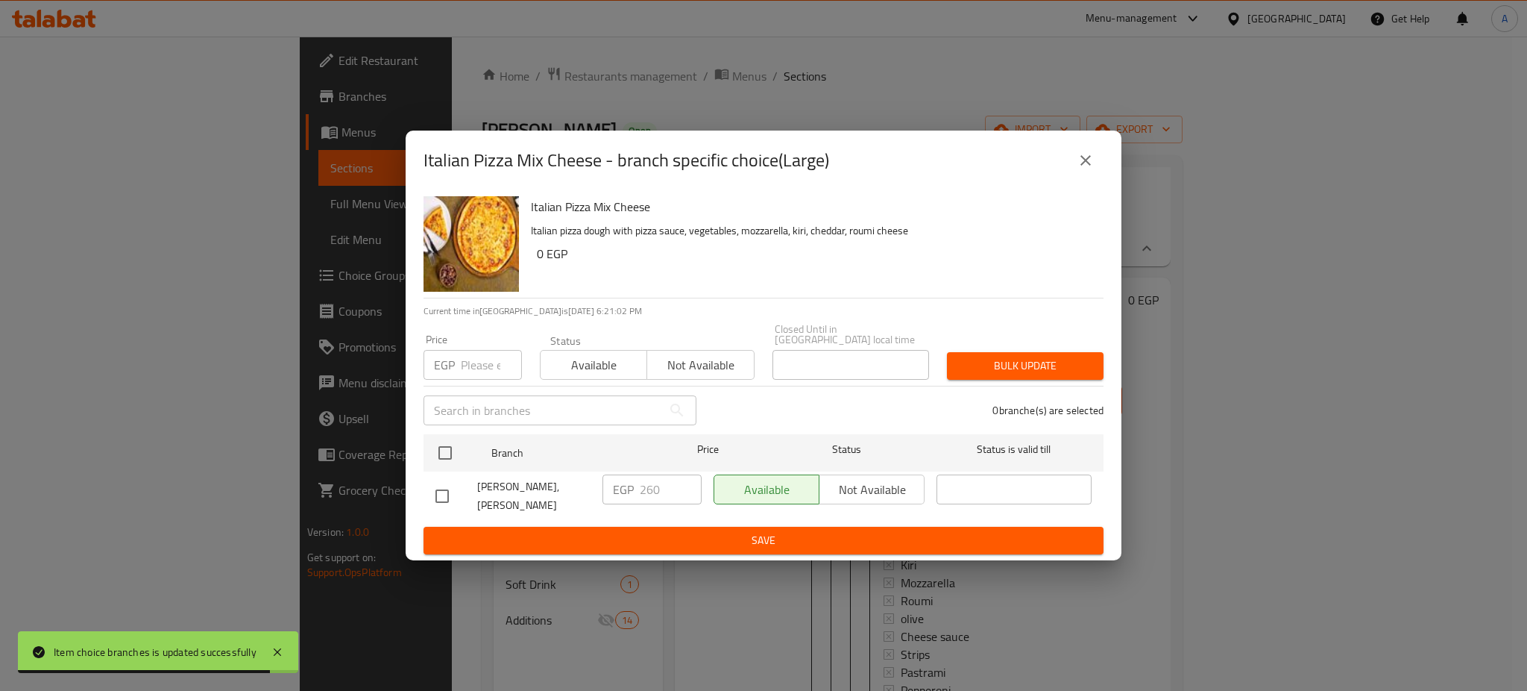
click at [474, 362] on input "number" at bounding box center [491, 365] width 61 height 30
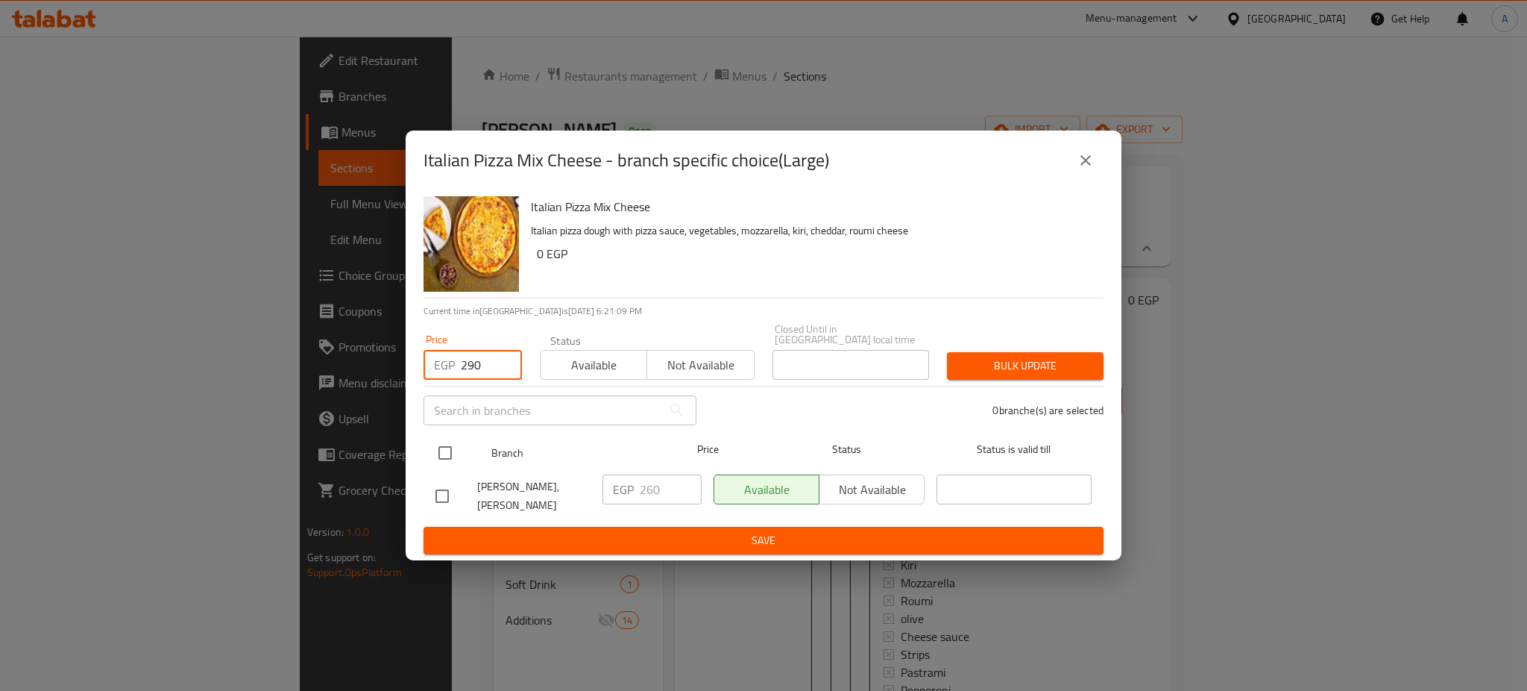
type input "290"
click at [447, 449] on input "checkbox" at bounding box center [445, 452] width 31 height 31
checkbox input "true"
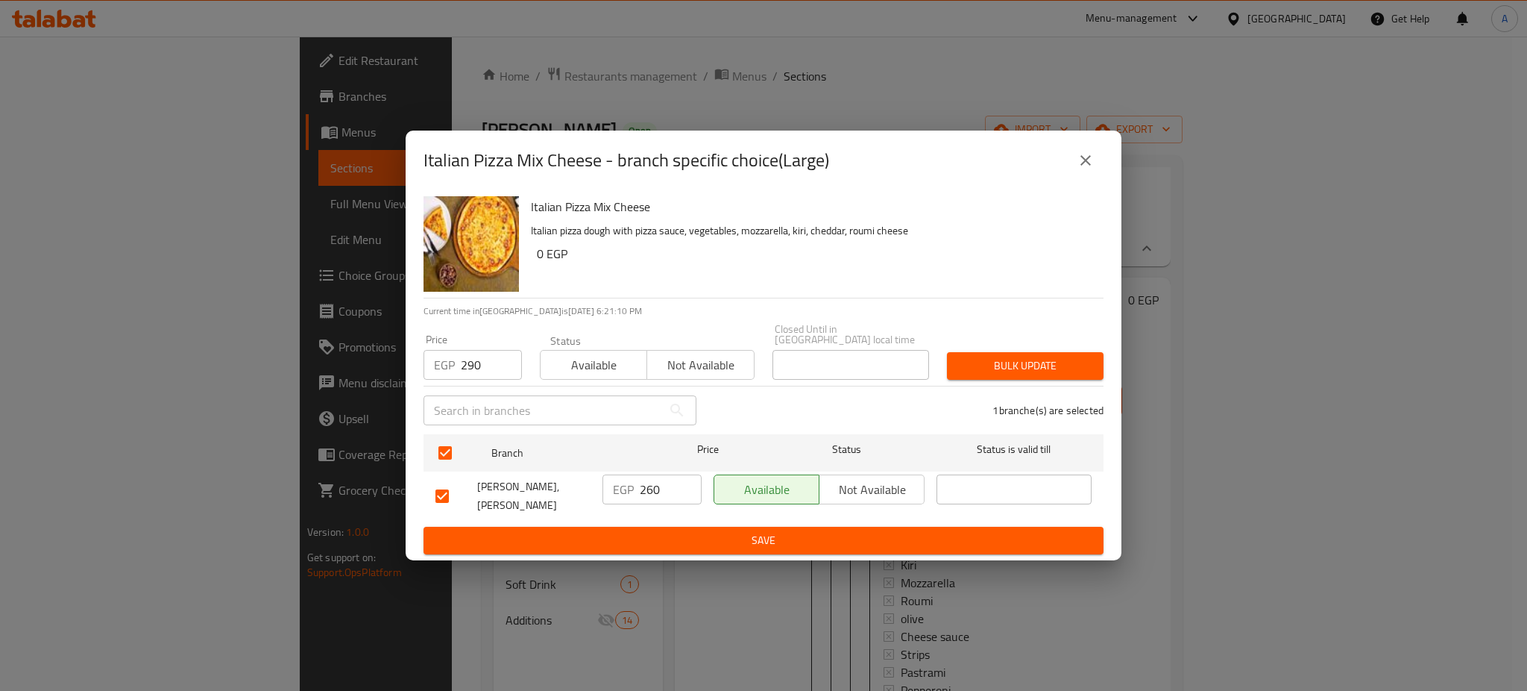
click at [1041, 368] on span "Bulk update" at bounding box center [1025, 365] width 133 height 19
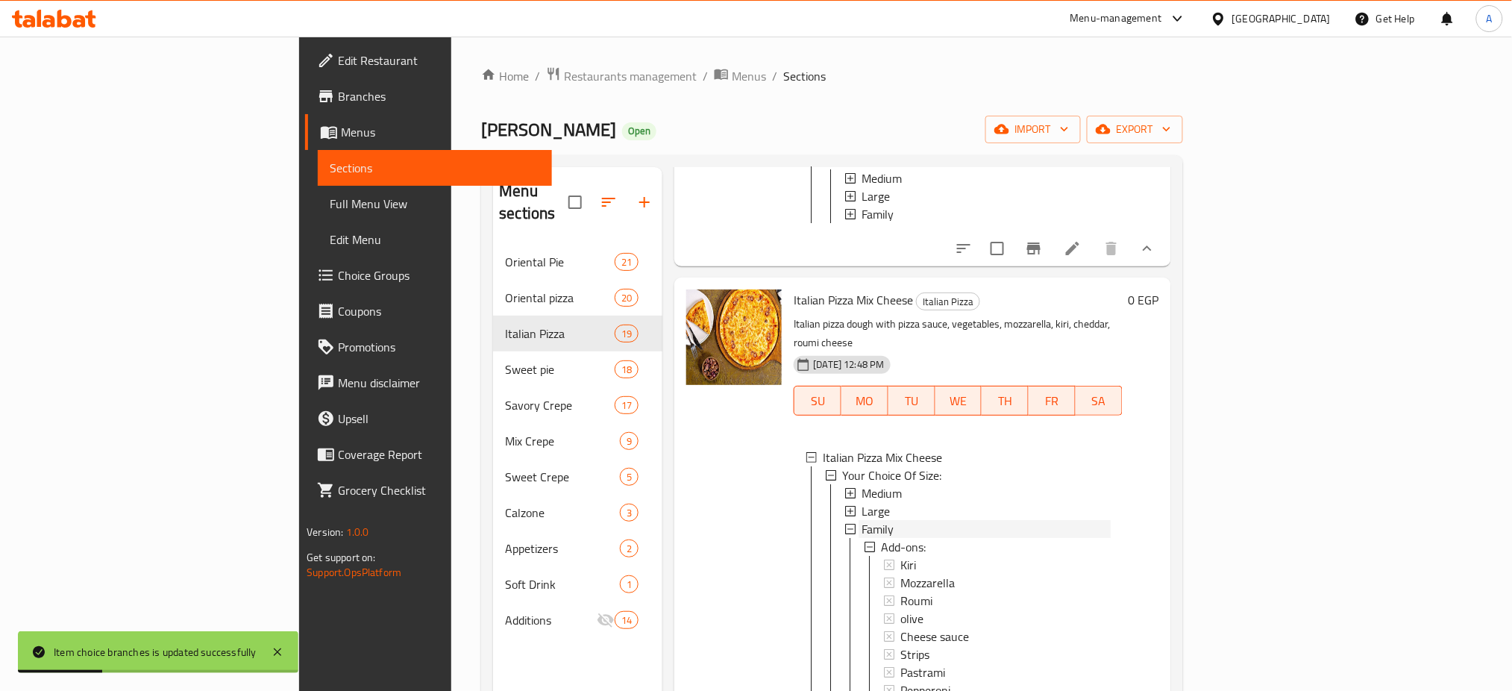
click at [861, 520] on span "Family" at bounding box center [877, 529] width 32 height 18
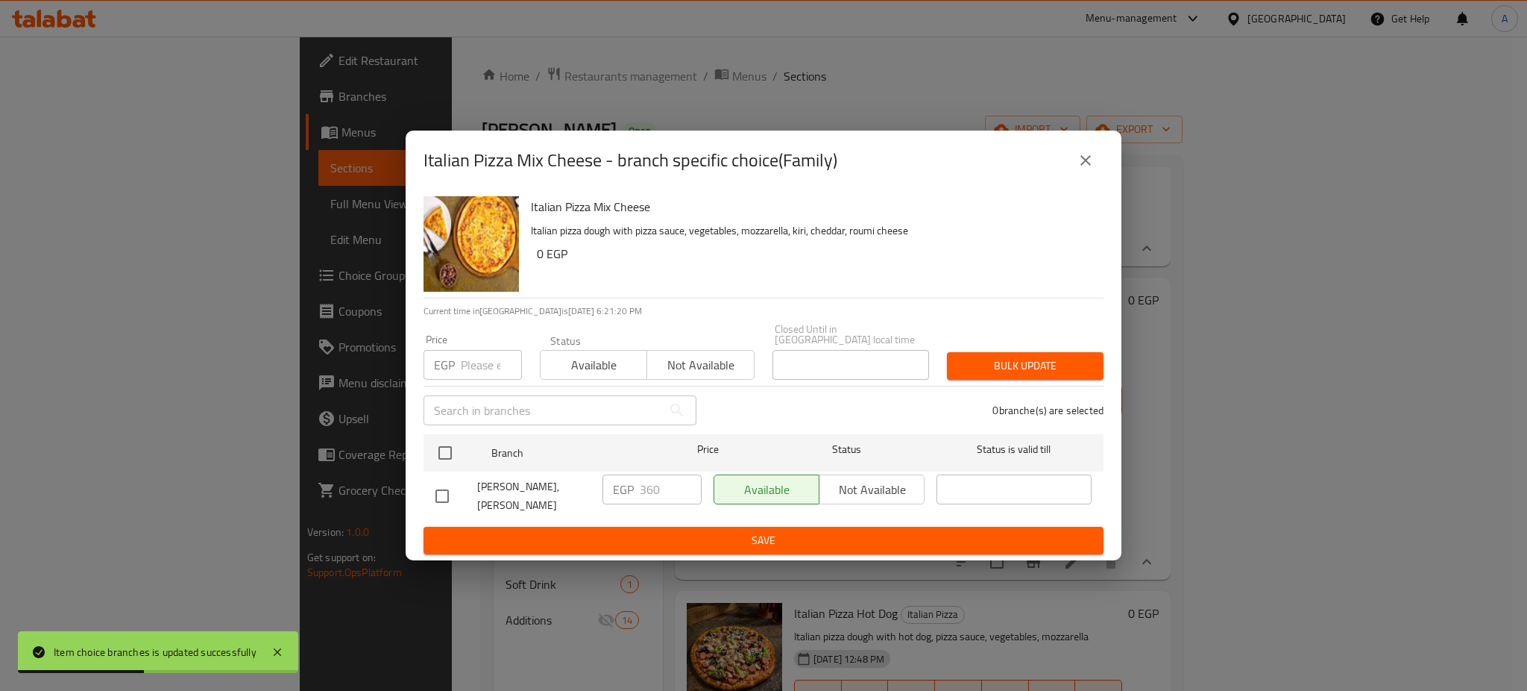
click at [480, 366] on input "number" at bounding box center [491, 365] width 61 height 30
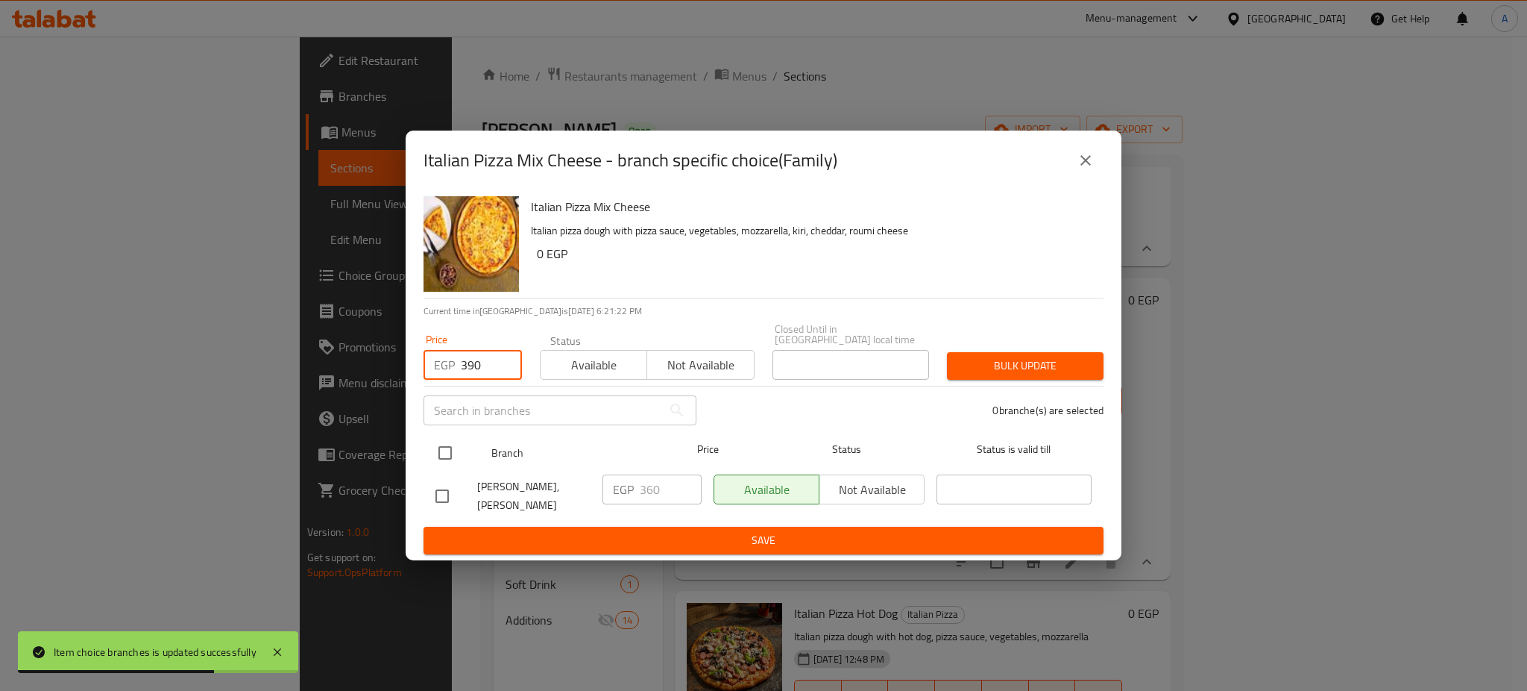
type input "390"
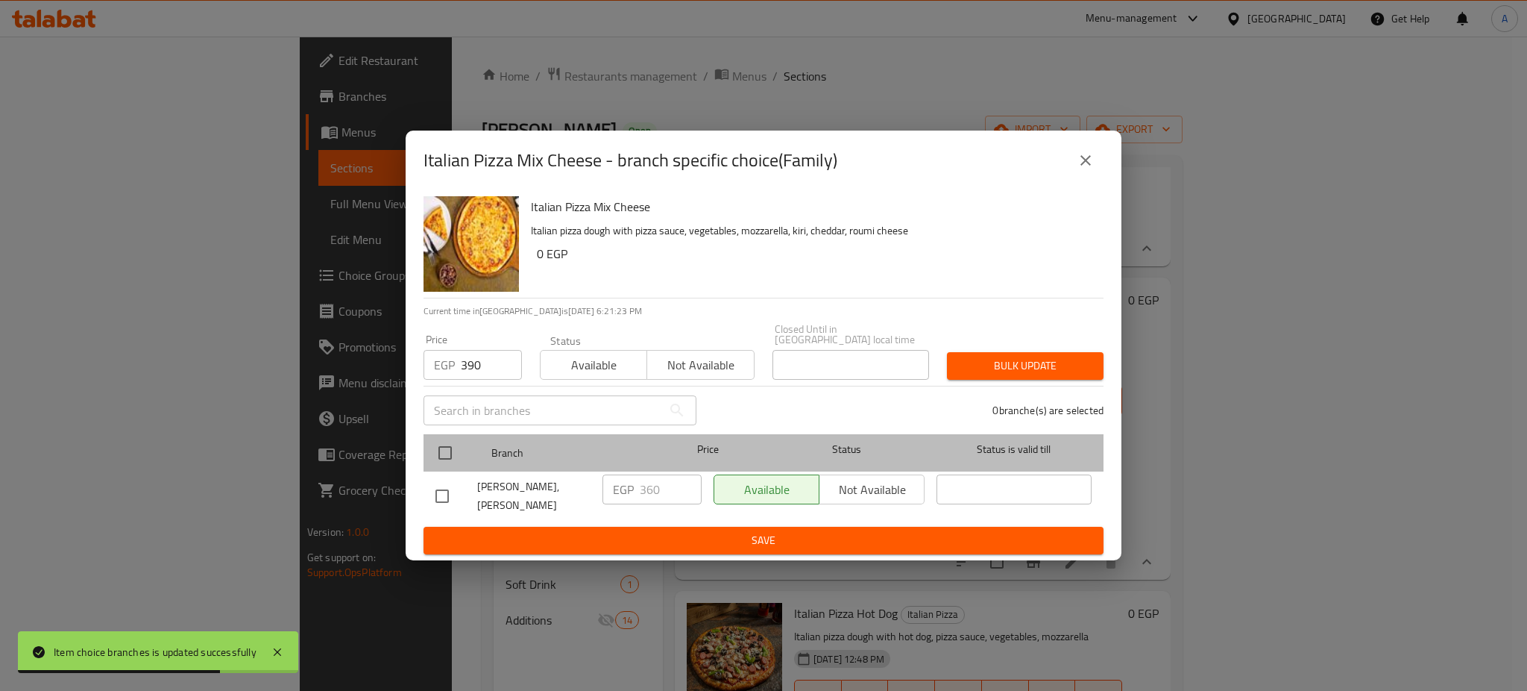
click at [447, 431] on div at bounding box center [458, 452] width 56 height 43
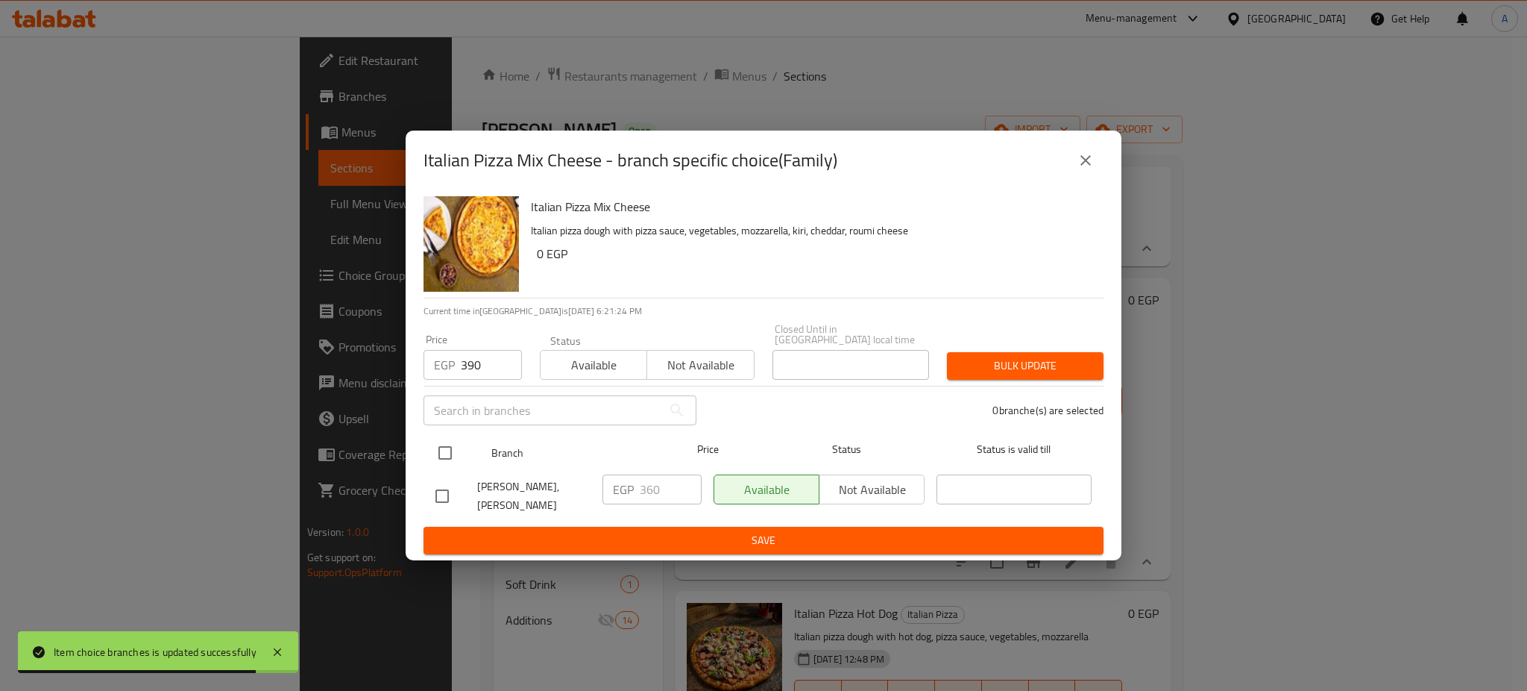
click at [443, 437] on input "checkbox" at bounding box center [445, 452] width 31 height 31
checkbox input "true"
click at [1057, 363] on span "Bulk update" at bounding box center [1025, 365] width 133 height 19
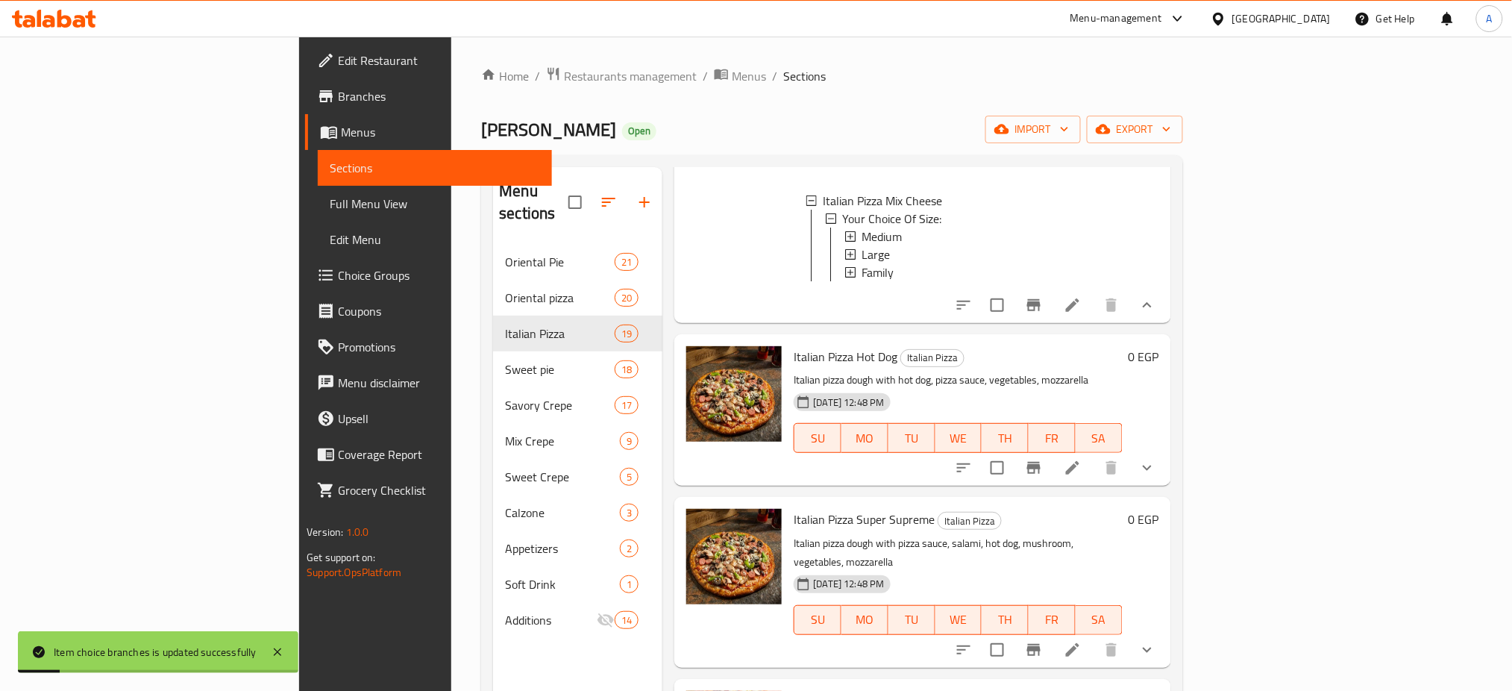
scroll to position [517, 0]
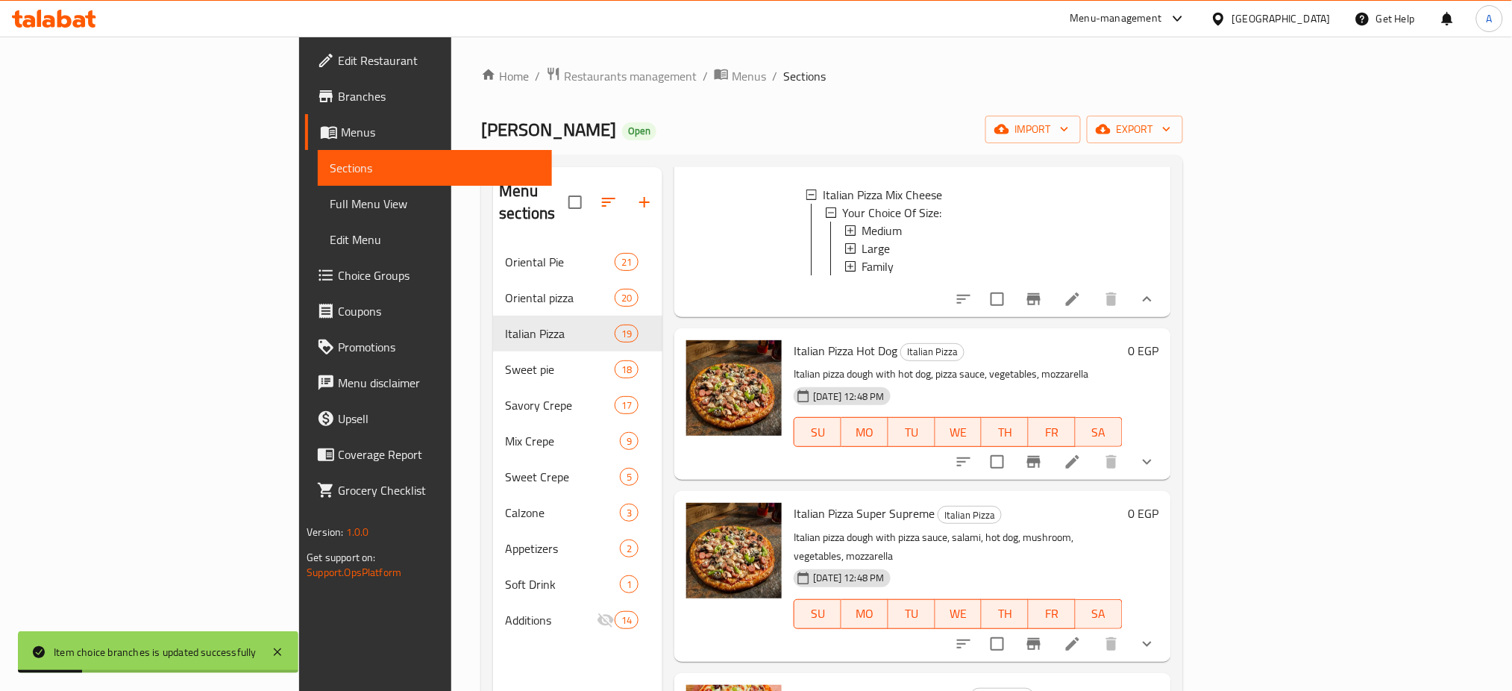
click at [1156, 456] on icon "show more" at bounding box center [1147, 462] width 18 height 18
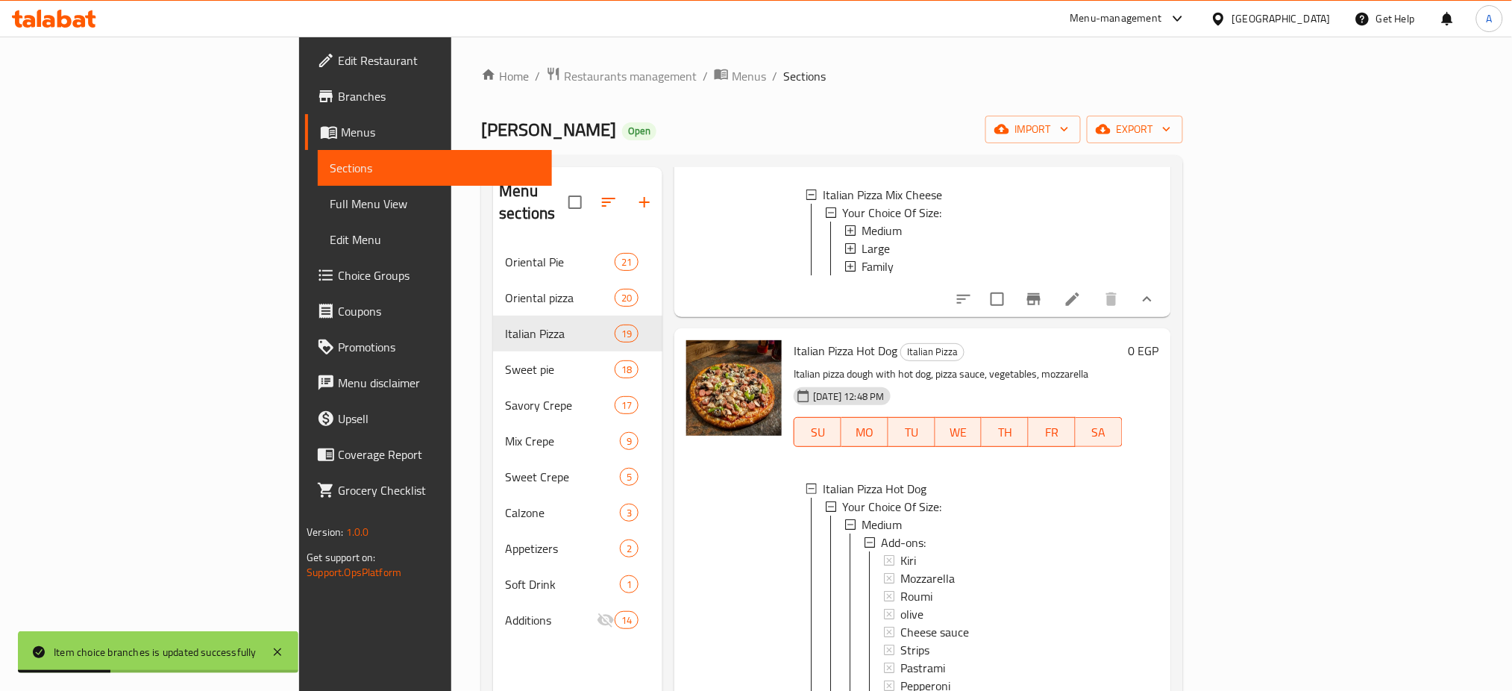
scroll to position [545, 0]
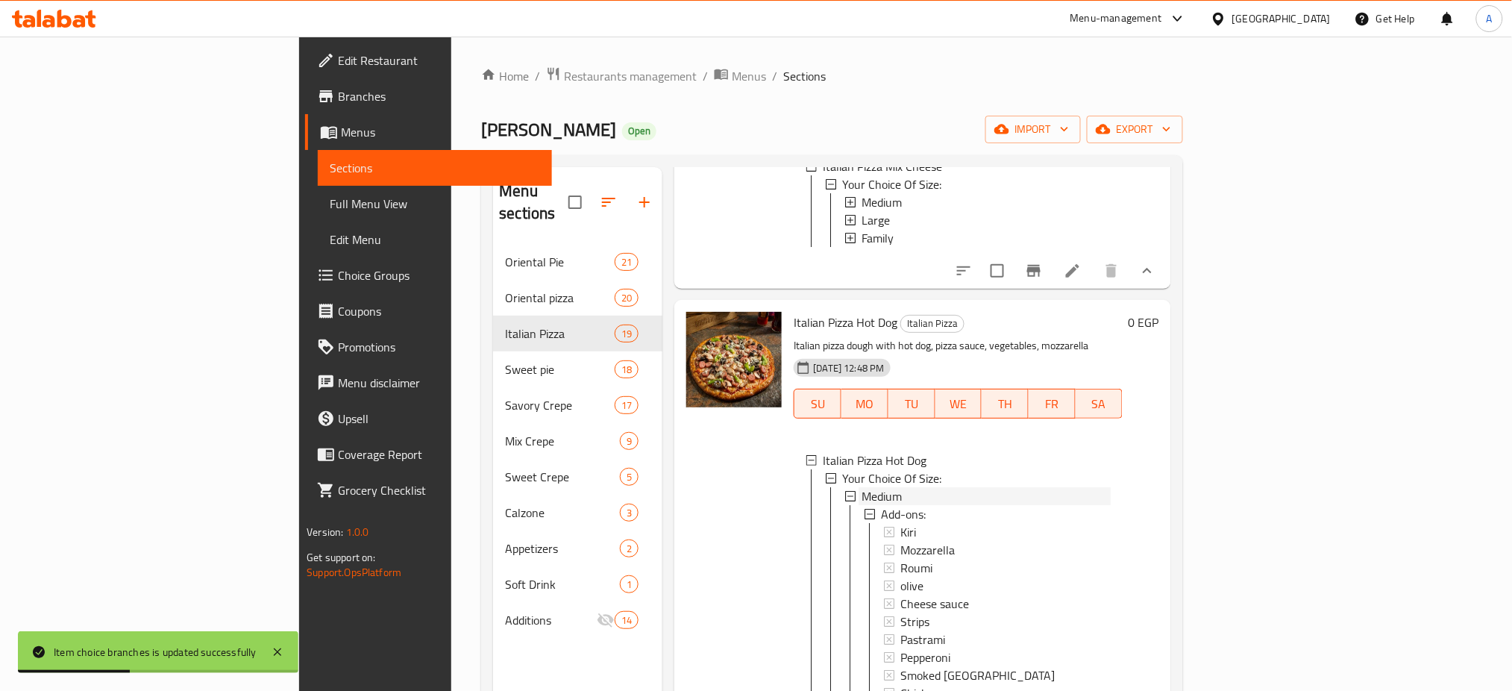
click at [861, 487] on div "Medium" at bounding box center [985, 496] width 248 height 18
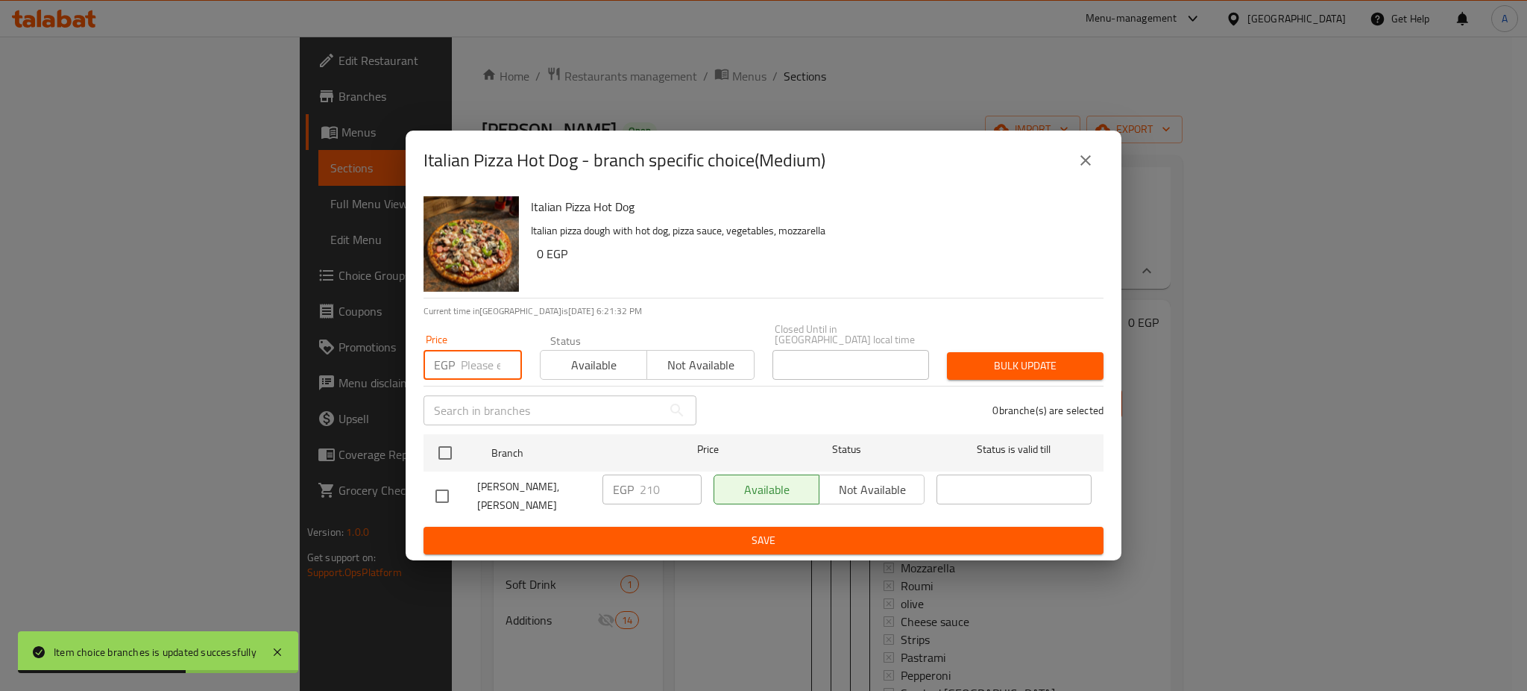
click at [475, 362] on input "number" at bounding box center [491, 365] width 61 height 30
type input "3"
type input "240"
click at [445, 450] on input "checkbox" at bounding box center [445, 452] width 31 height 31
checkbox input "true"
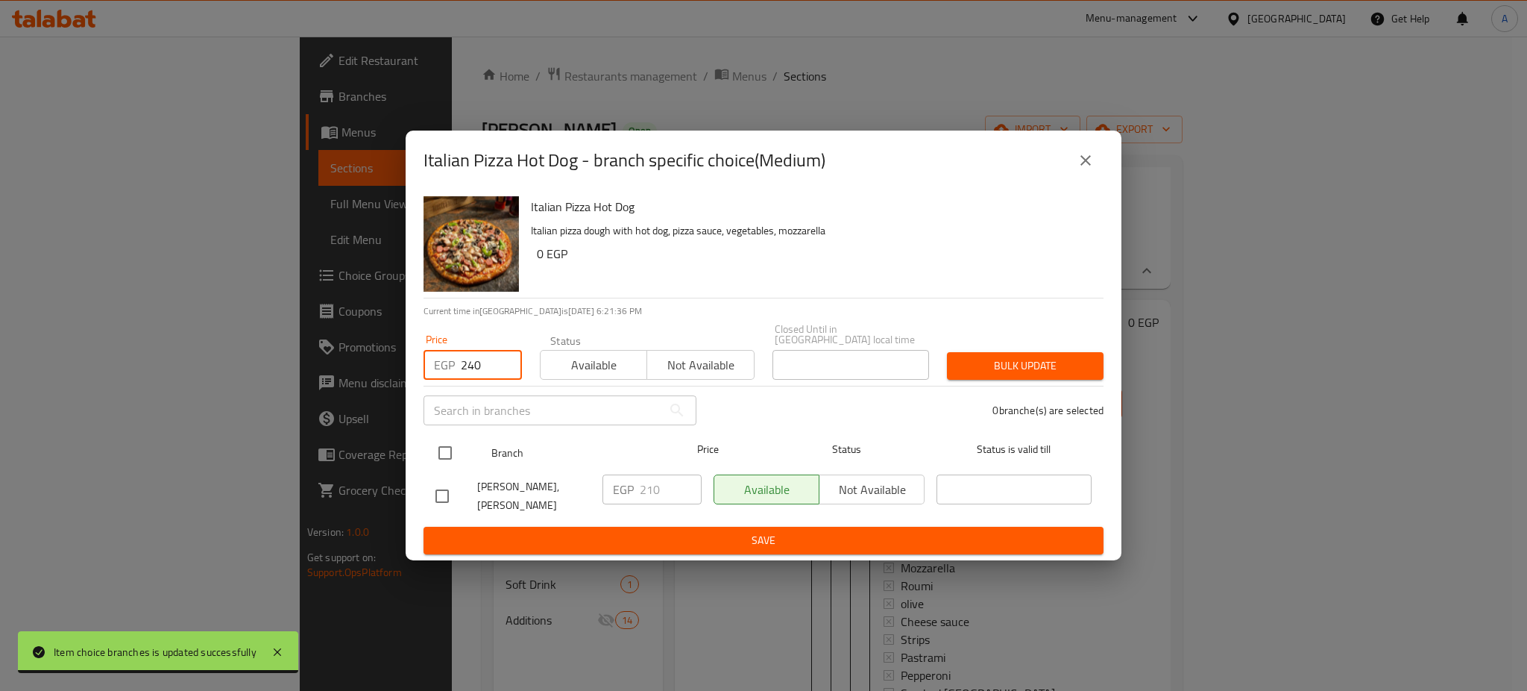
checkbox input "true"
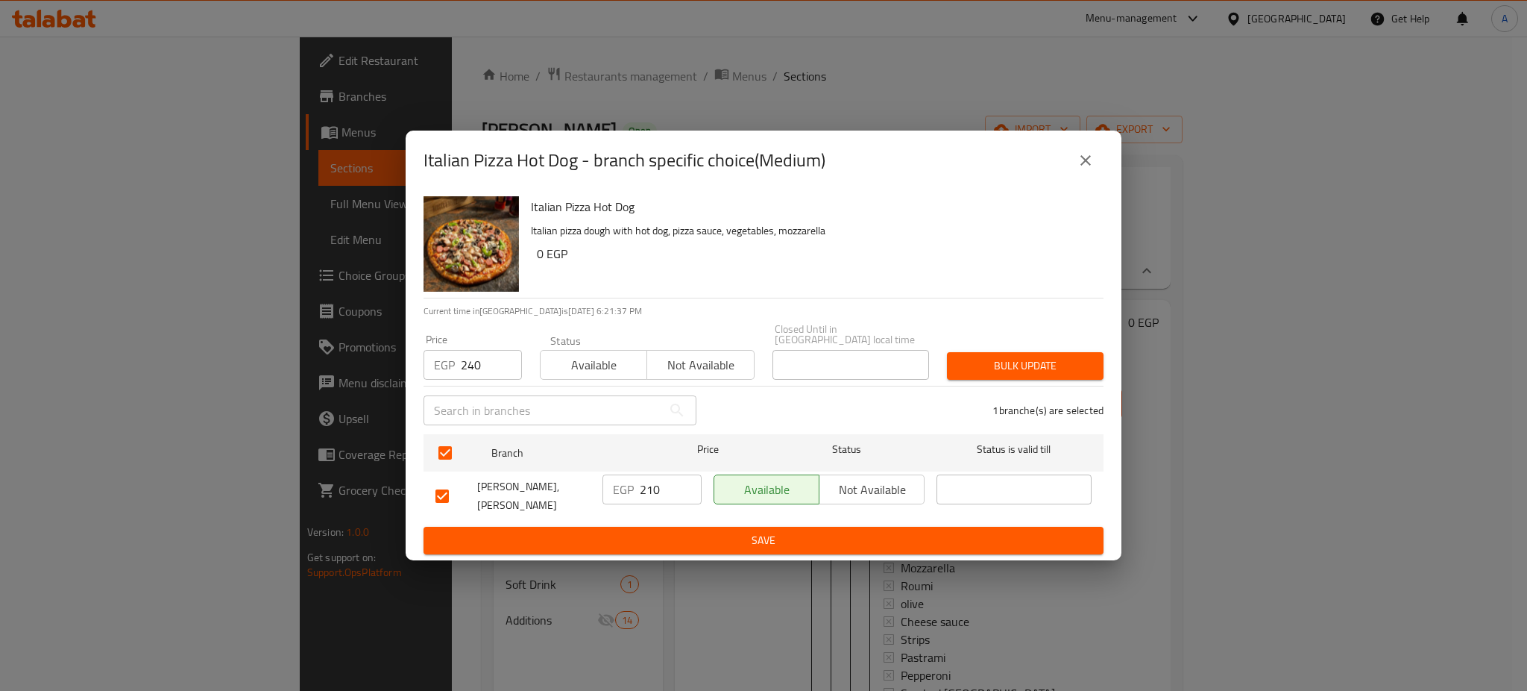
click at [1011, 356] on span "Bulk update" at bounding box center [1025, 365] width 133 height 19
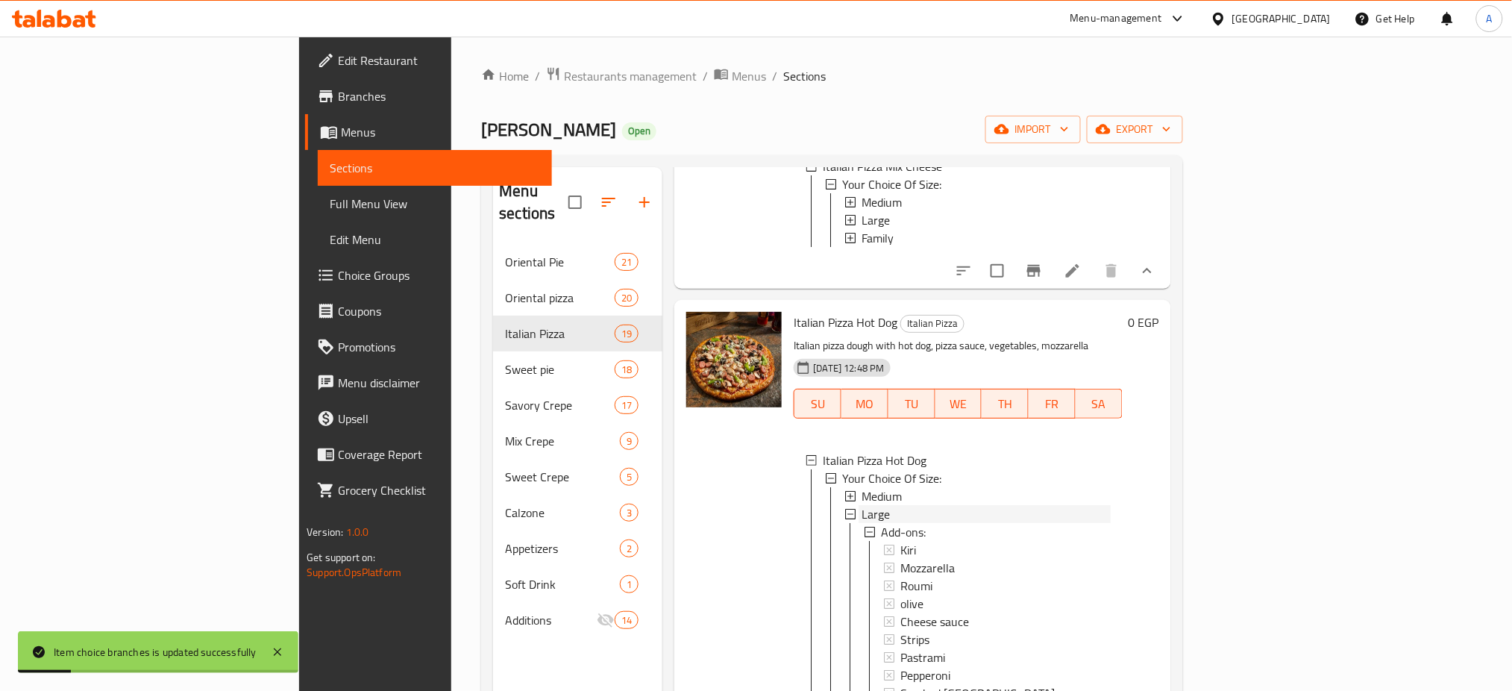
click at [861, 505] on span "Large" at bounding box center [875, 514] width 28 height 18
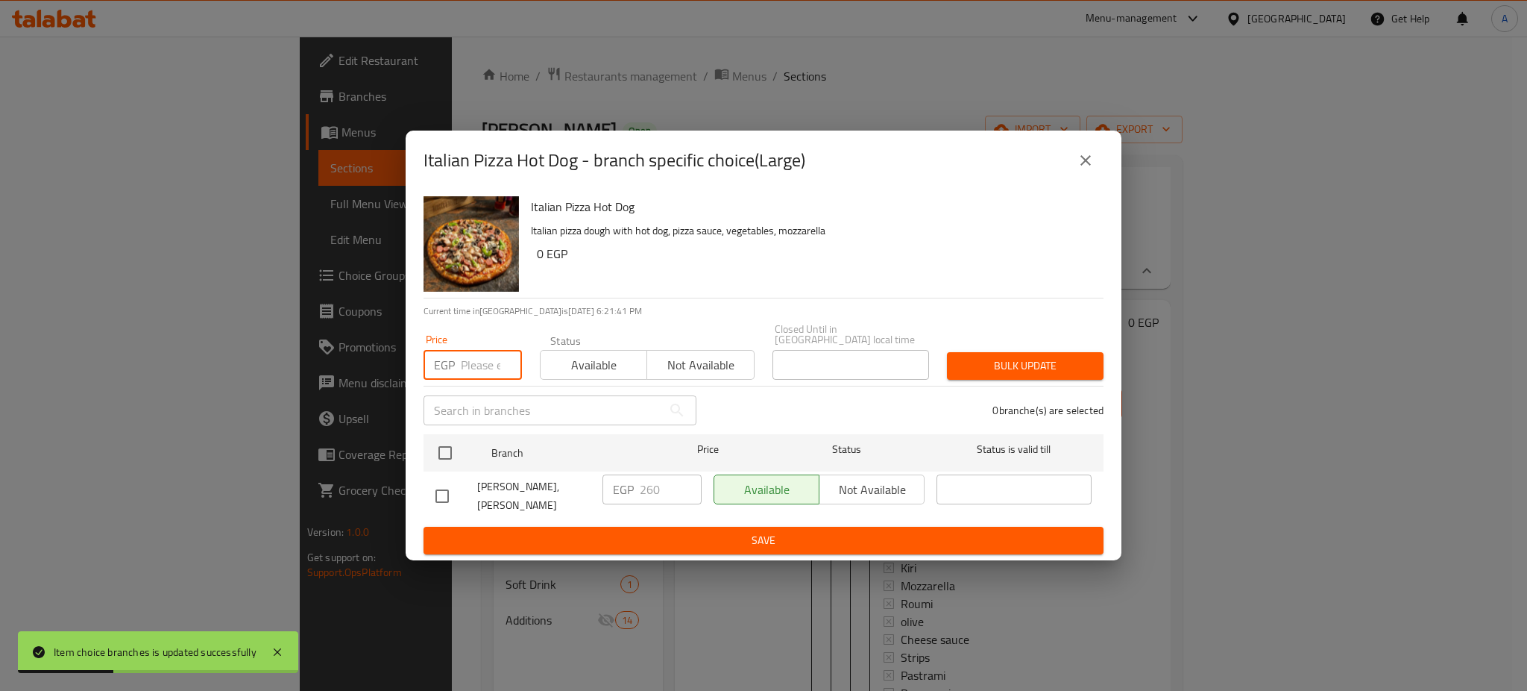
click at [480, 356] on input "number" at bounding box center [491, 365] width 61 height 30
type input "290"
click at [453, 437] on input "checkbox" at bounding box center [445, 452] width 31 height 31
checkbox input "true"
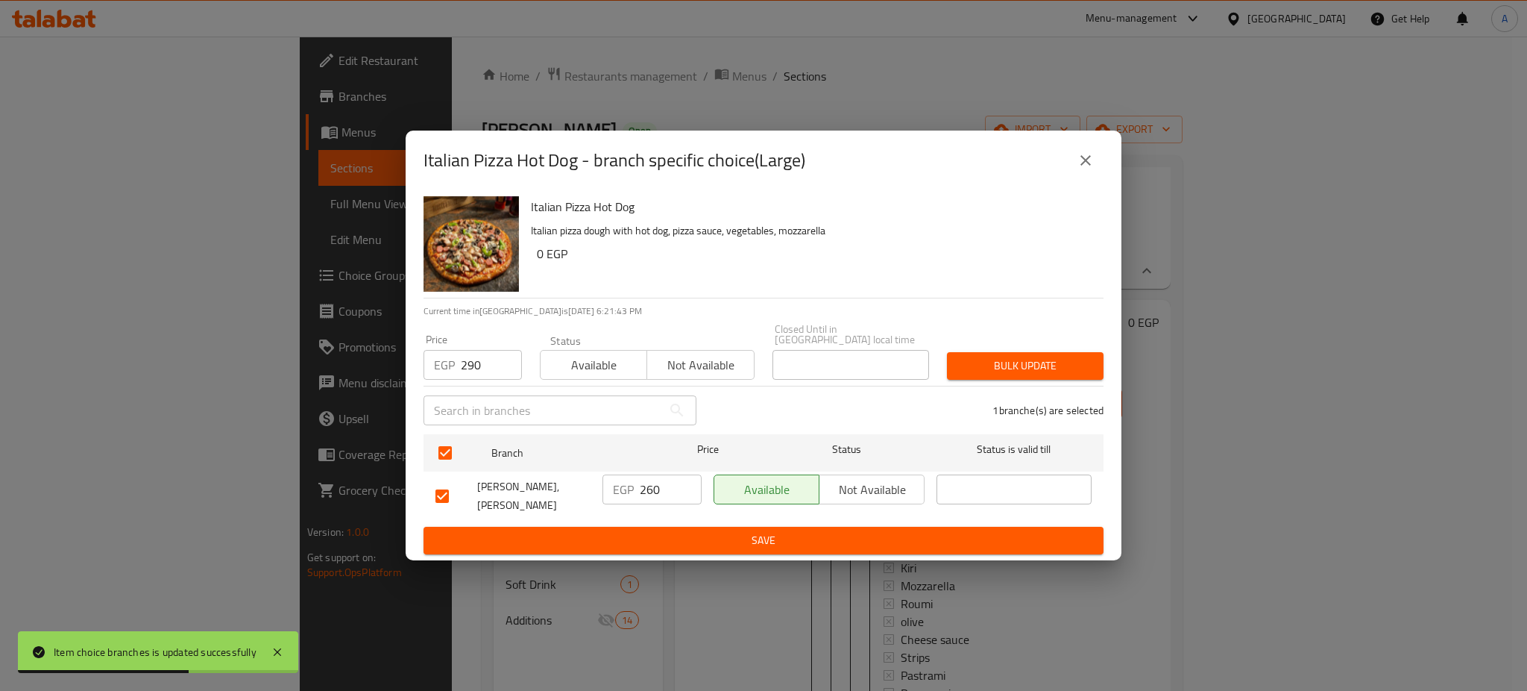
click at [1028, 359] on span "Bulk update" at bounding box center [1025, 365] width 133 height 19
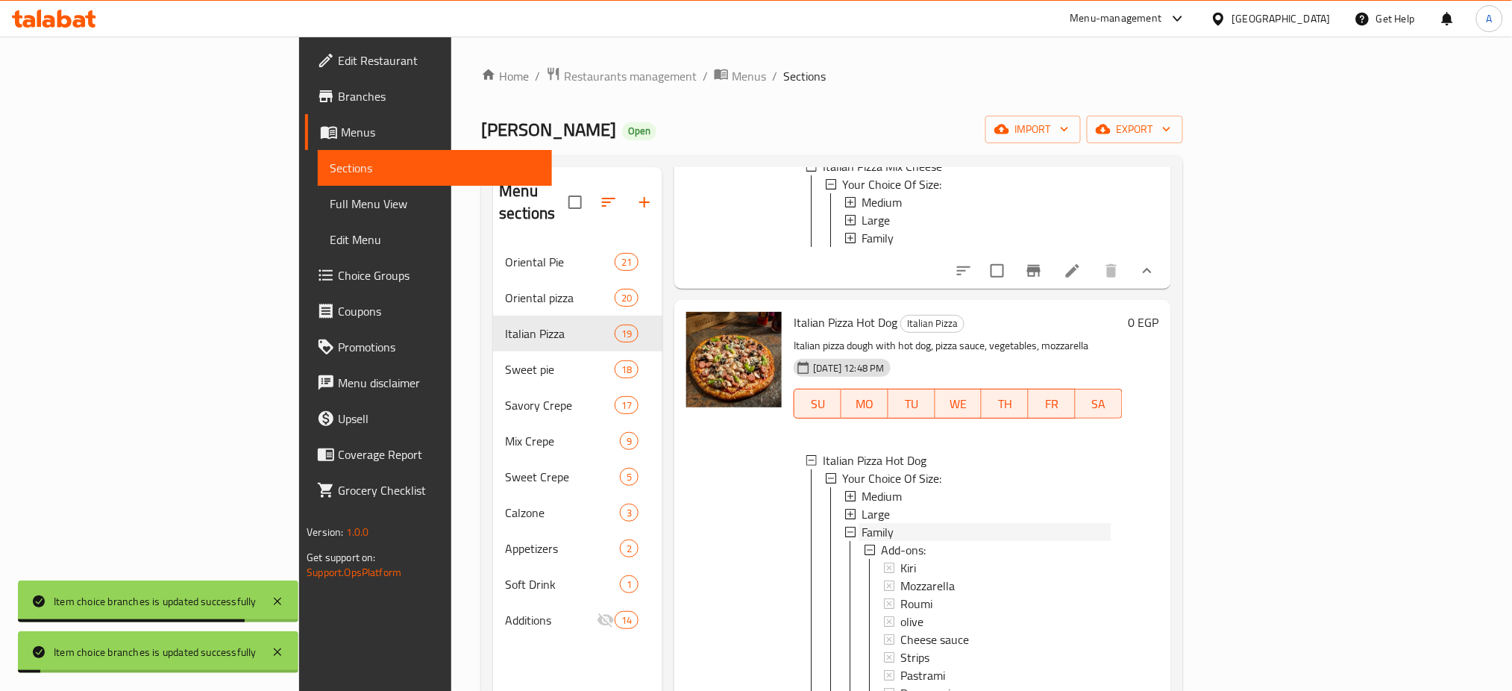
click at [861, 524] on span "Family" at bounding box center [877, 532] width 32 height 18
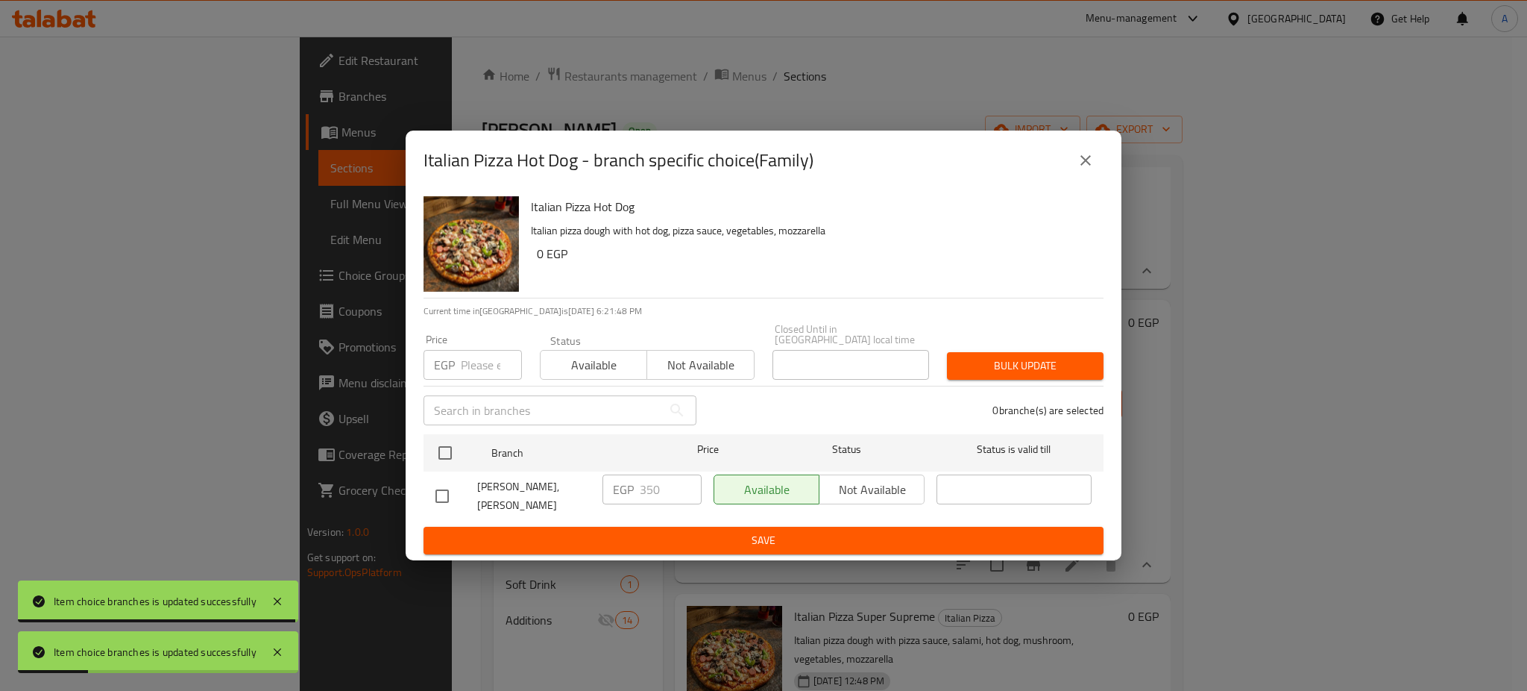
click at [485, 363] on input "number" at bounding box center [491, 365] width 61 height 30
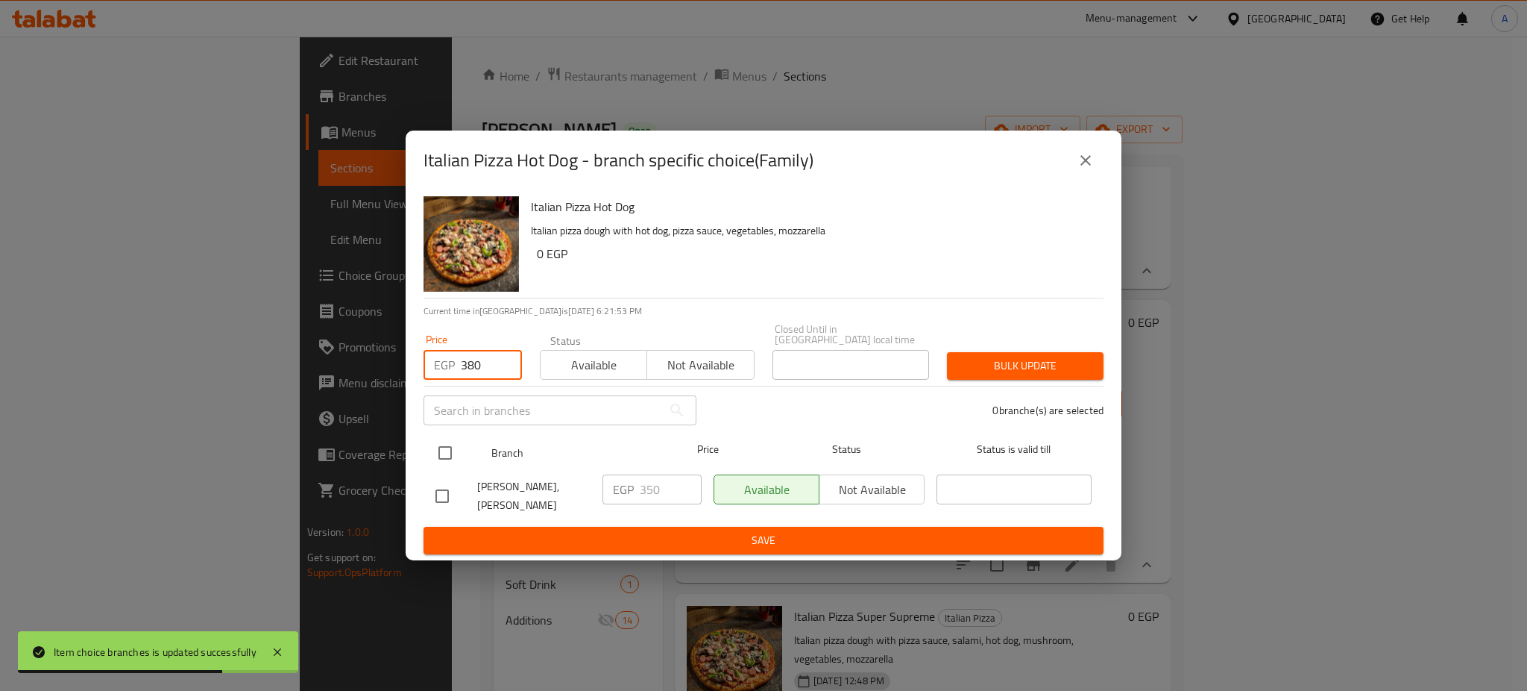
type input "380"
click at [447, 446] on input "checkbox" at bounding box center [445, 452] width 31 height 31
checkbox input "true"
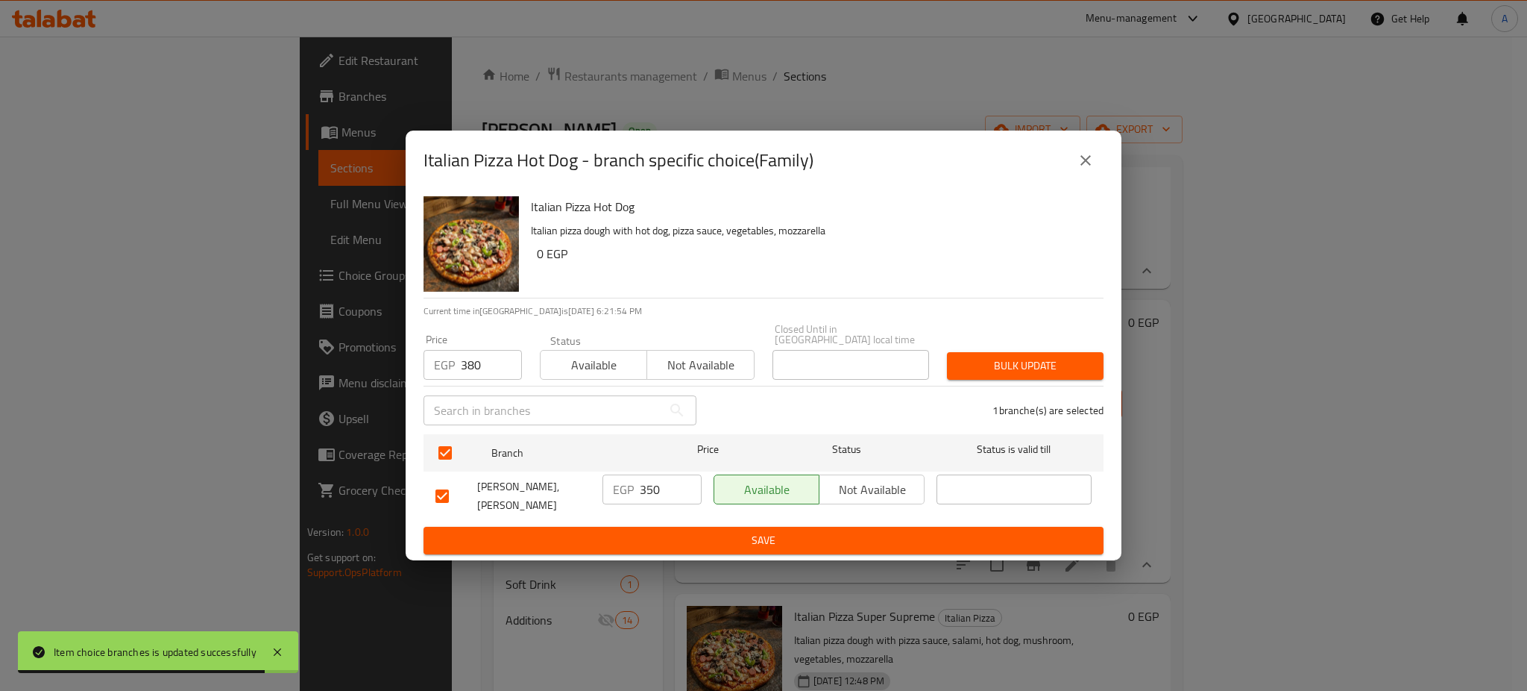
click at [1021, 356] on span "Bulk update" at bounding box center [1025, 365] width 133 height 19
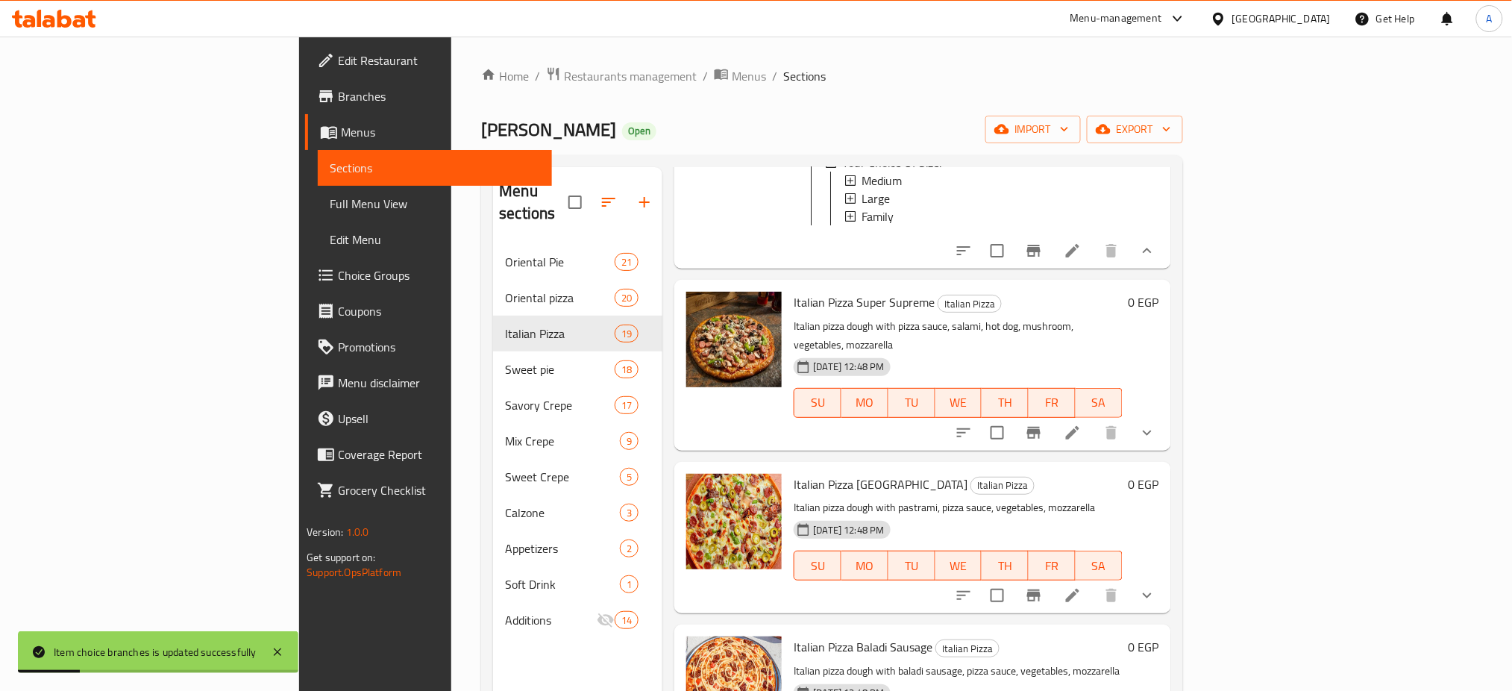
scroll to position [860, 0]
click at [1165, 414] on button "show more" at bounding box center [1147, 432] width 36 height 36
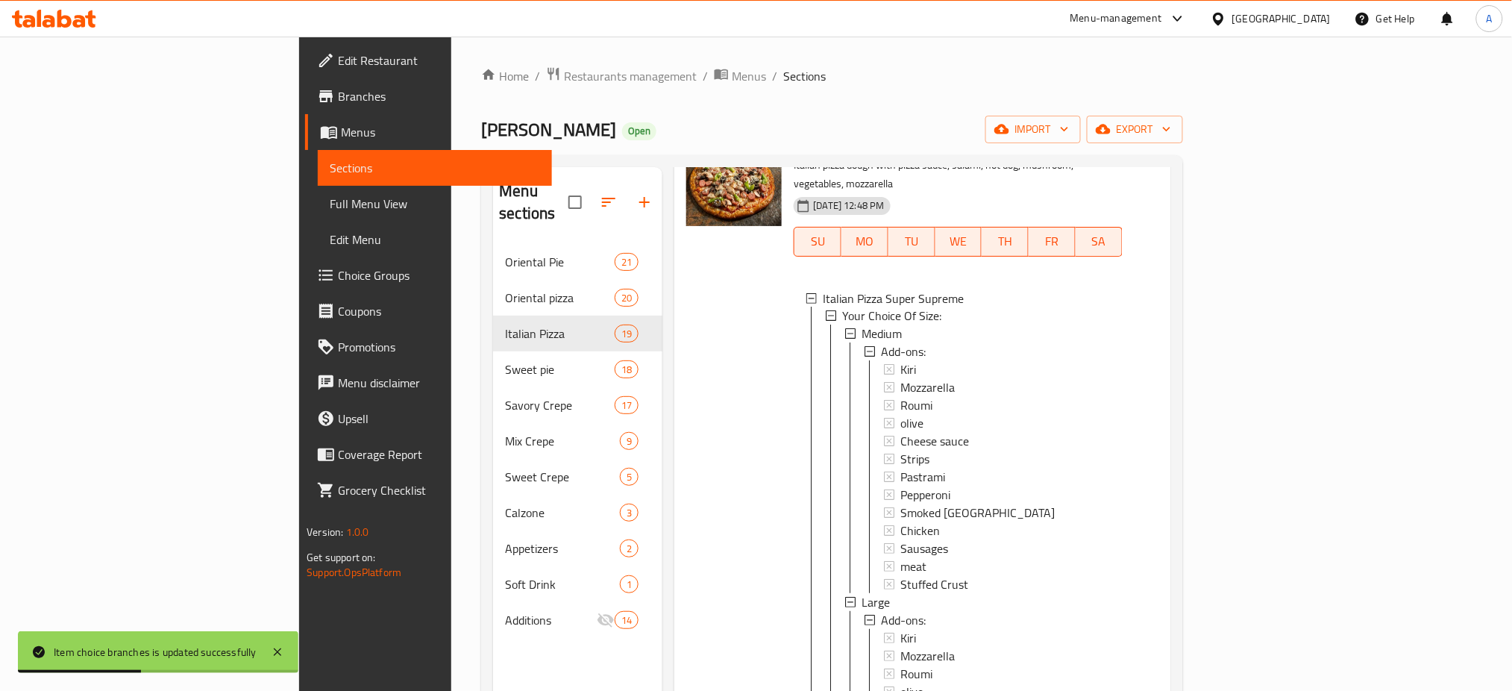
scroll to position [972, 0]
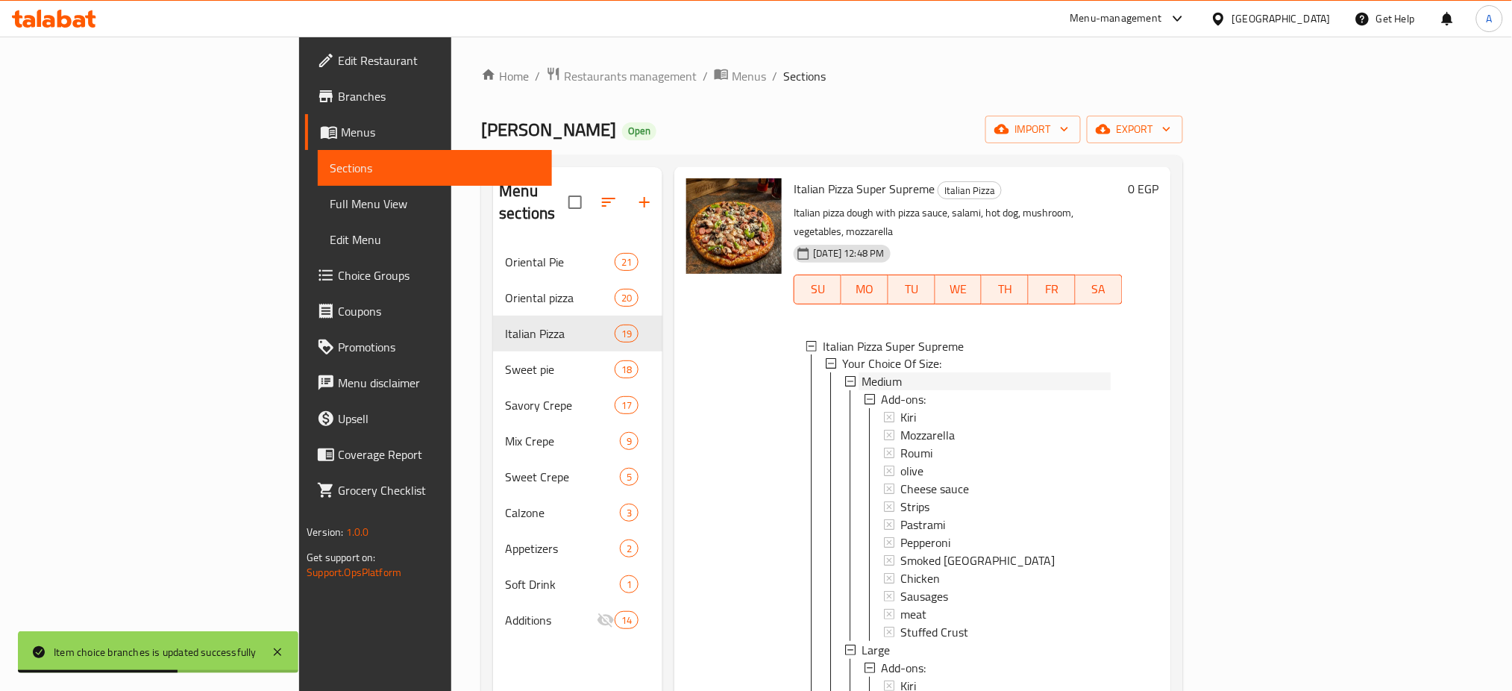
click at [861, 373] on span "Medium" at bounding box center [881, 382] width 40 height 18
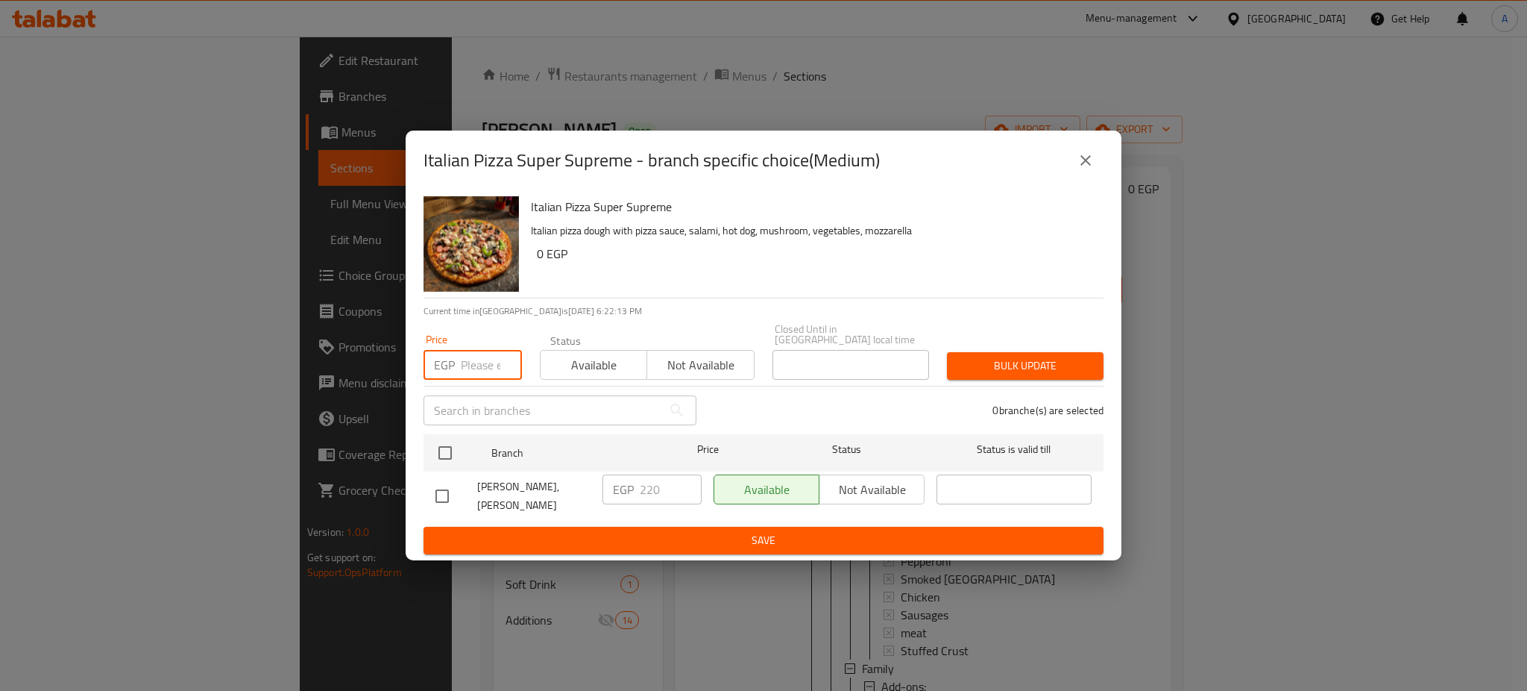
click at [479, 356] on input "number" at bounding box center [491, 365] width 61 height 30
type input "250"
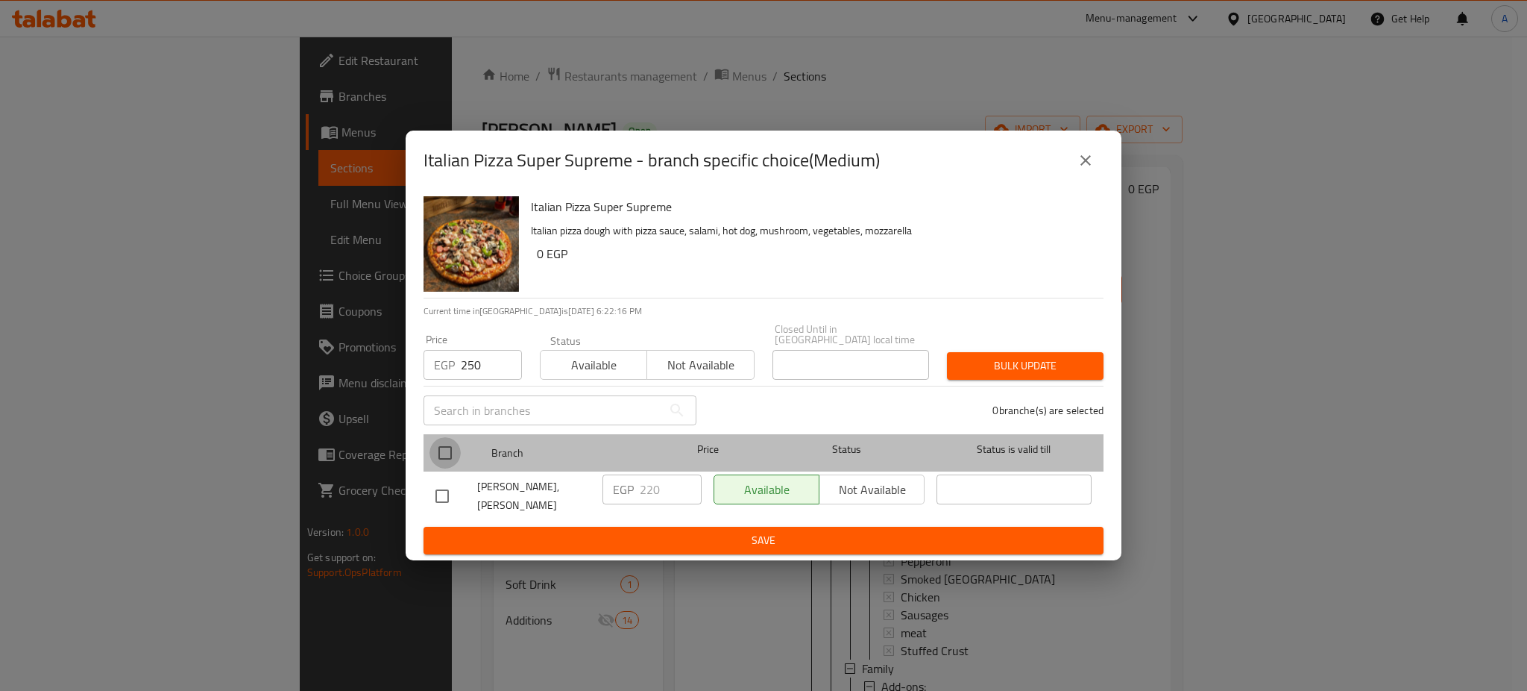
click at [454, 448] on input "checkbox" at bounding box center [445, 452] width 31 height 31
checkbox input "true"
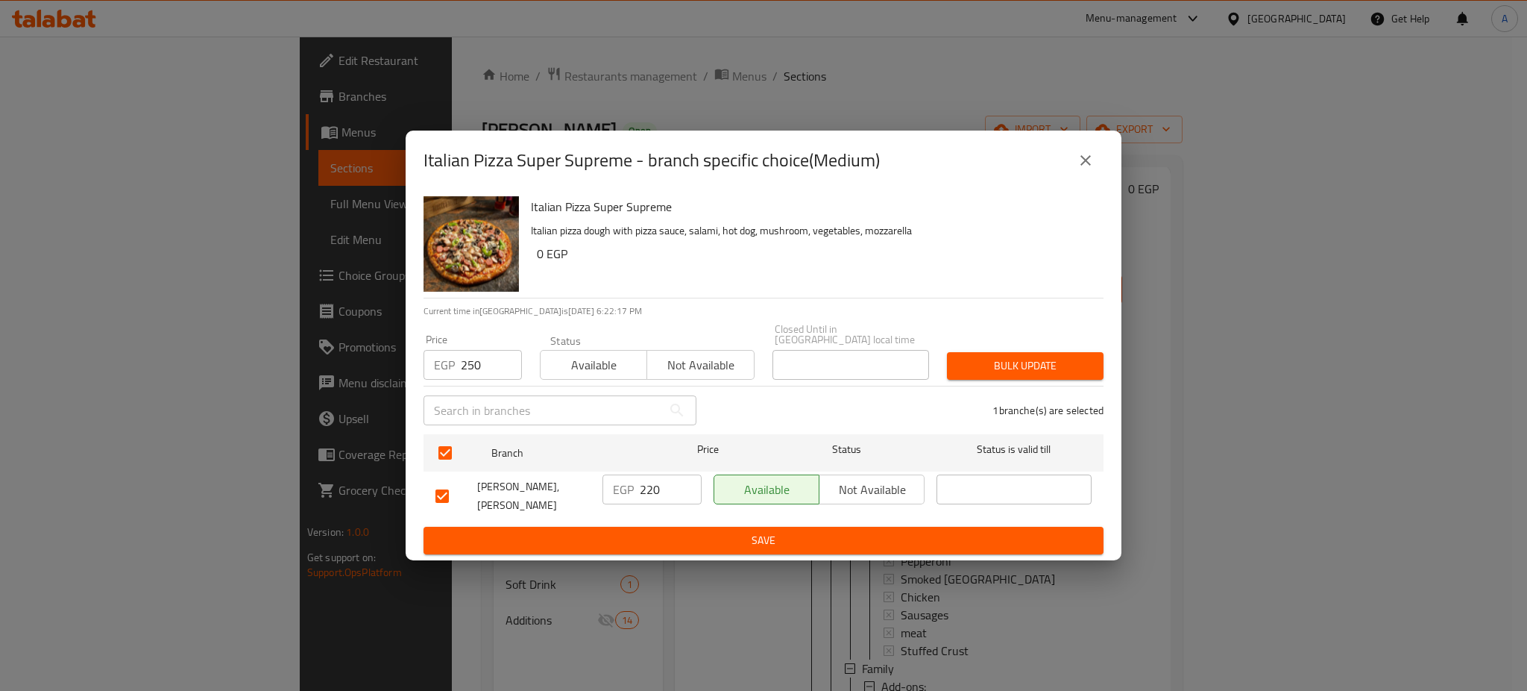
click at [1019, 356] on span "Bulk update" at bounding box center [1025, 365] width 133 height 19
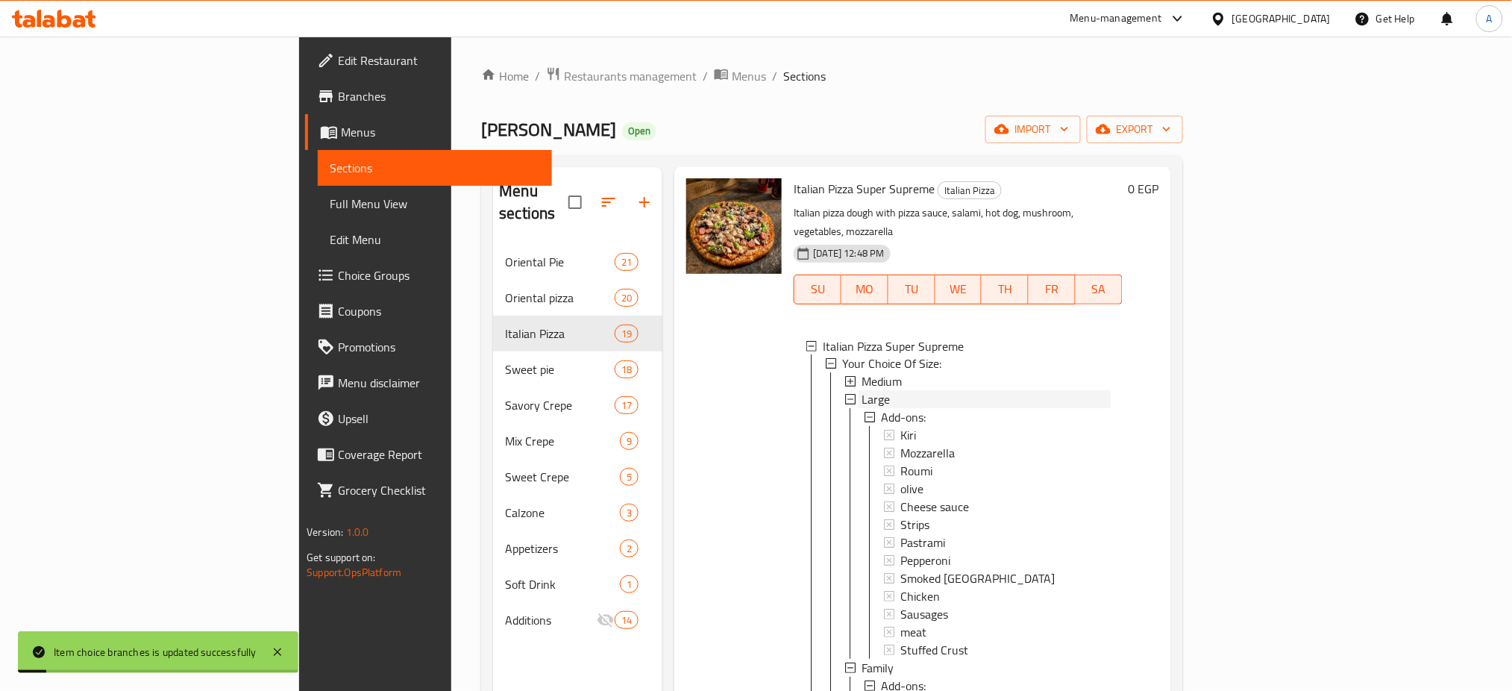
click at [861, 391] on div "Large" at bounding box center [985, 400] width 248 height 18
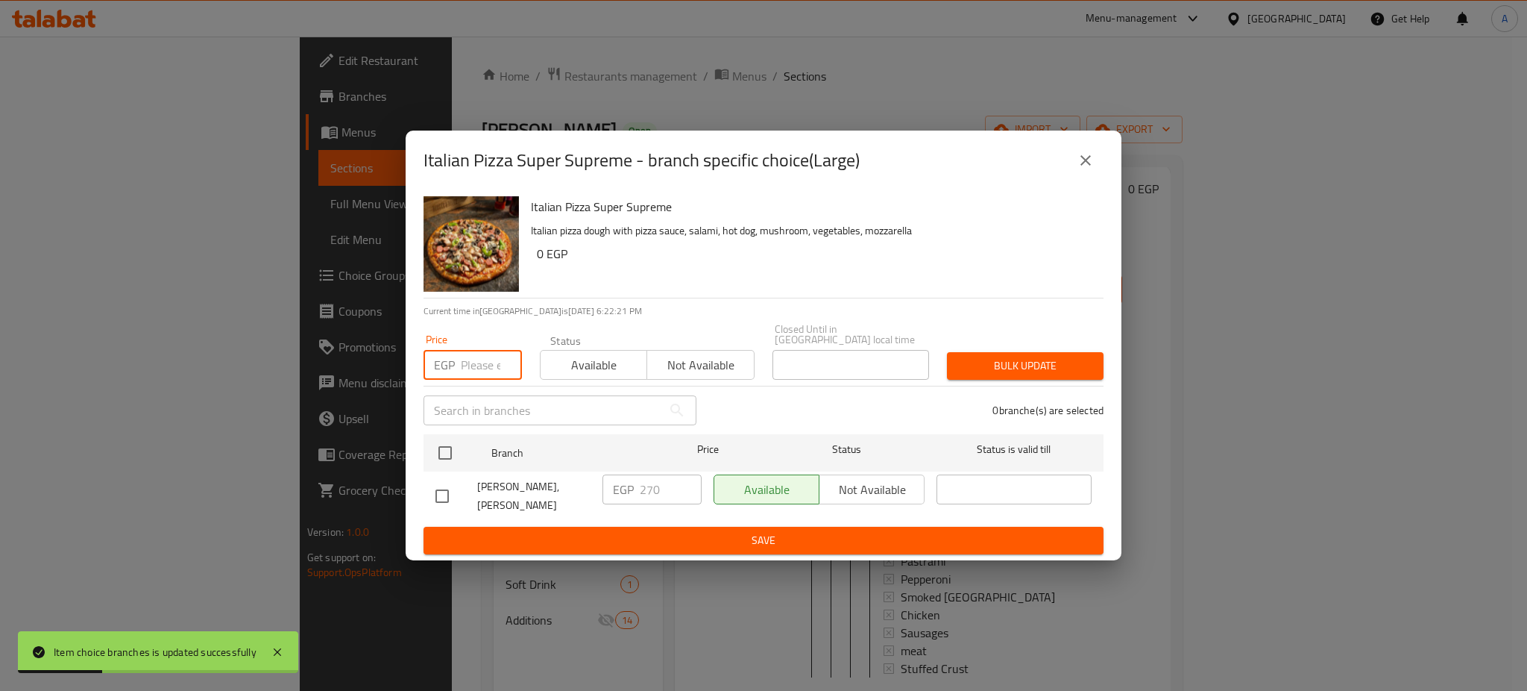
click at [467, 357] on input "number" at bounding box center [491, 365] width 61 height 30
type input "300"
click at [451, 445] on input "checkbox" at bounding box center [445, 452] width 31 height 31
checkbox input "true"
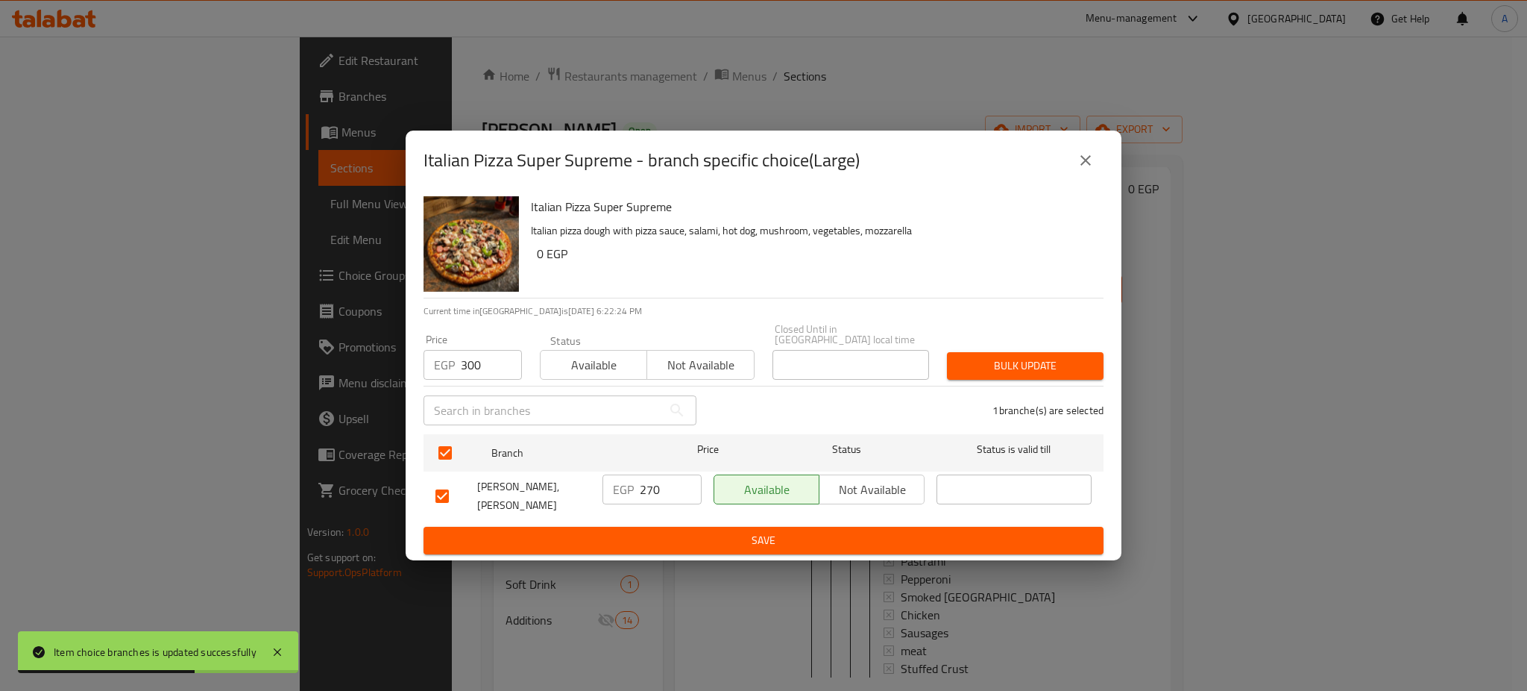
click at [1046, 357] on span "Bulk update" at bounding box center [1025, 365] width 133 height 19
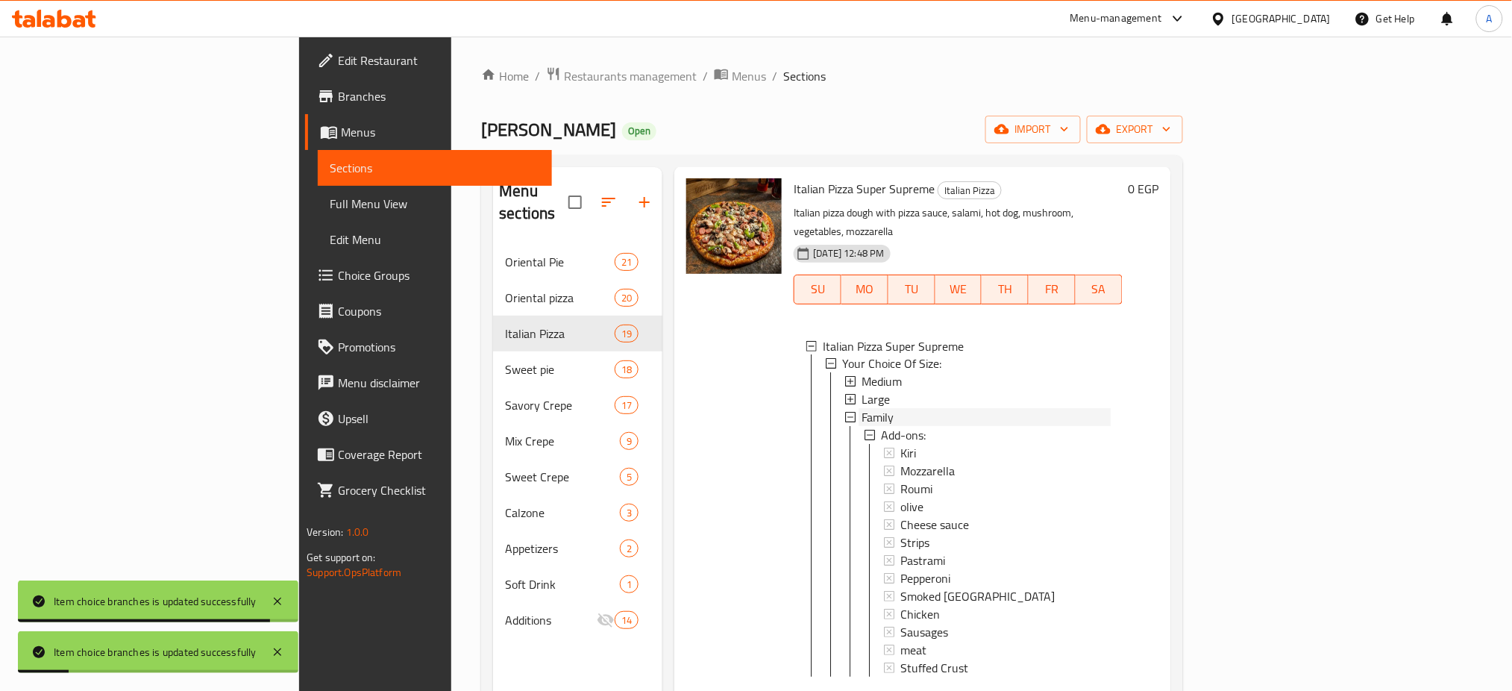
click at [861, 409] on span "Family" at bounding box center [877, 418] width 32 height 18
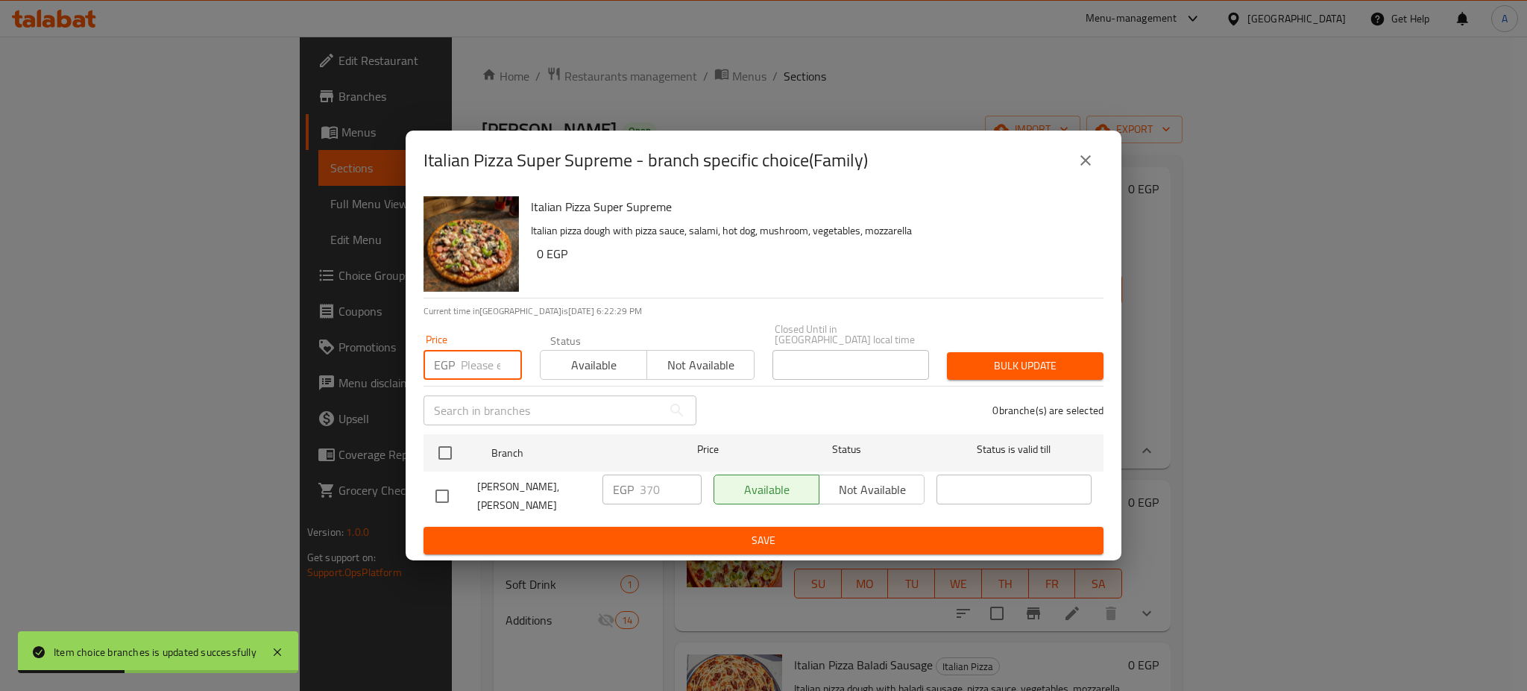
click at [471, 353] on input "number" at bounding box center [491, 365] width 61 height 30
type input "400"
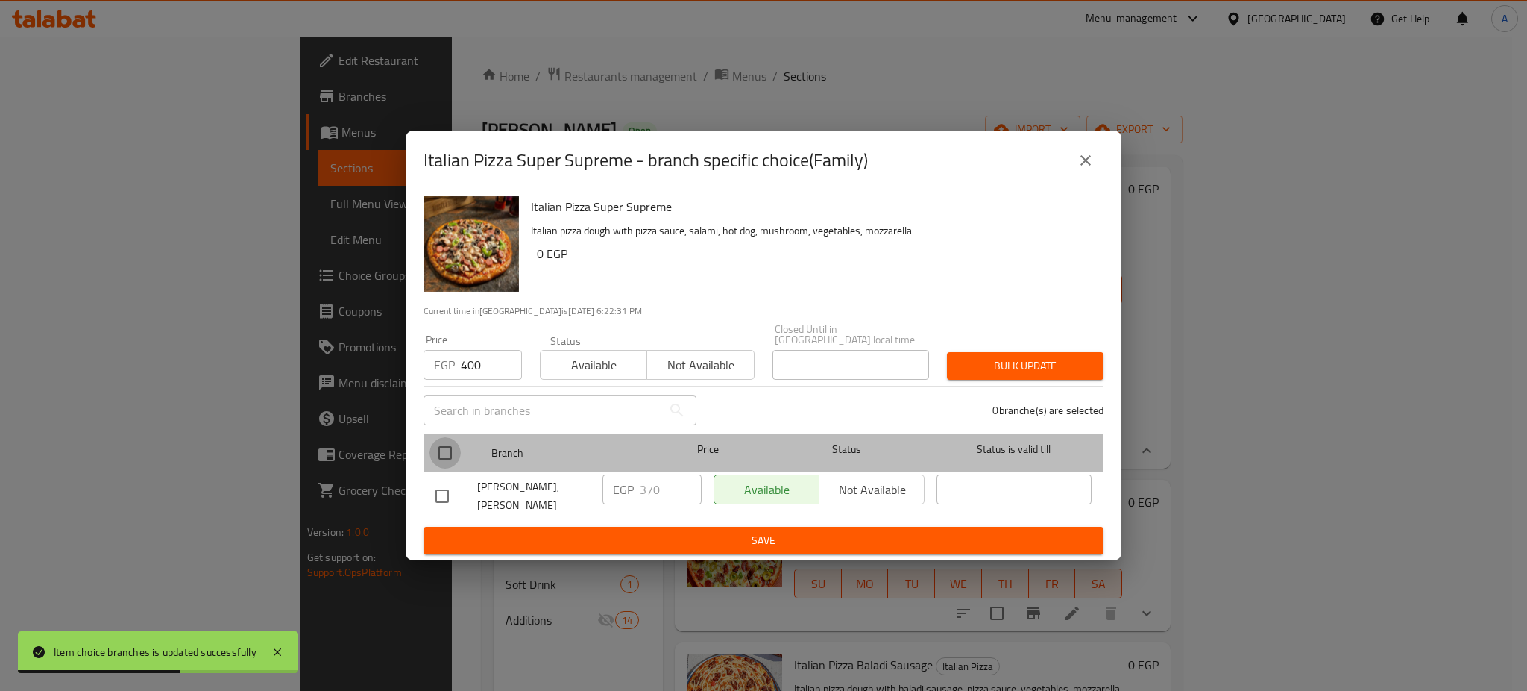
click at [445, 445] on input "checkbox" at bounding box center [445, 452] width 31 height 31
checkbox input "true"
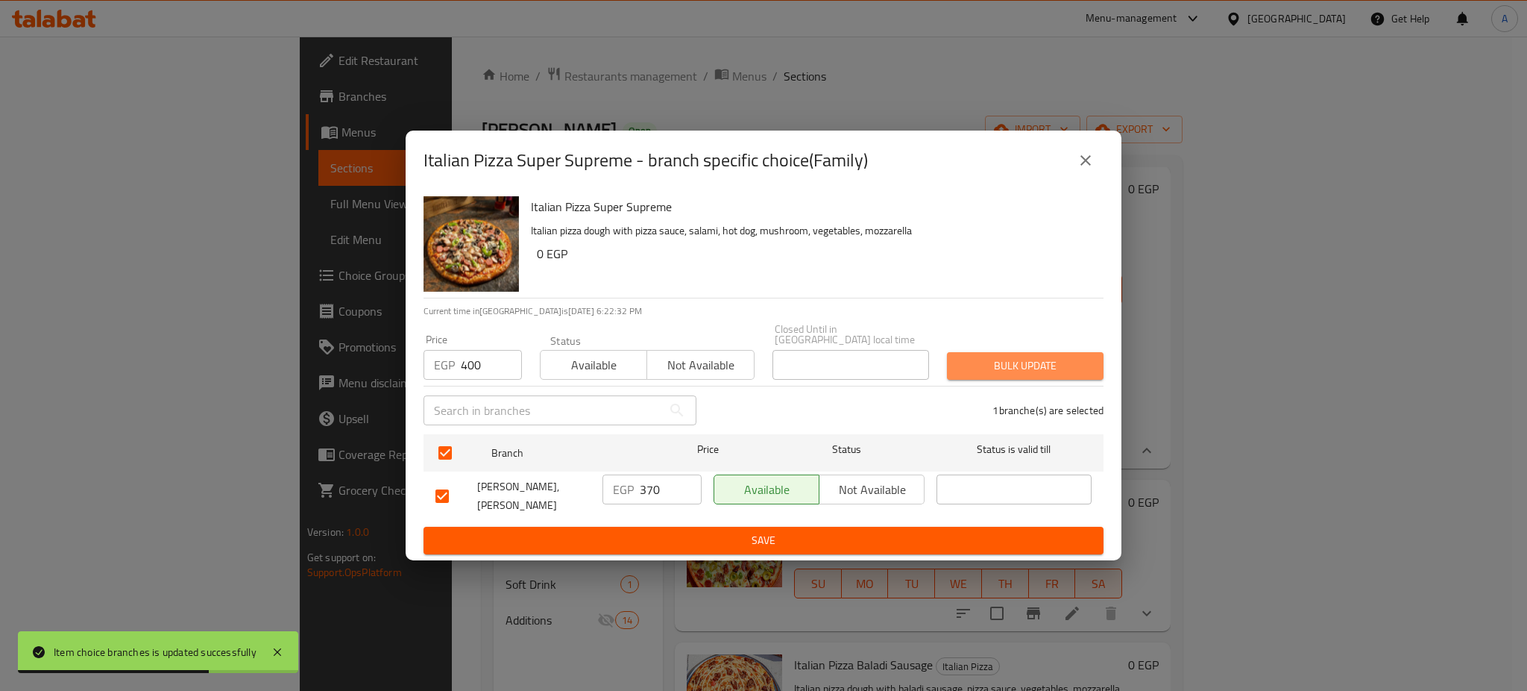
click at [1009, 352] on button "Bulk update" at bounding box center [1025, 366] width 157 height 28
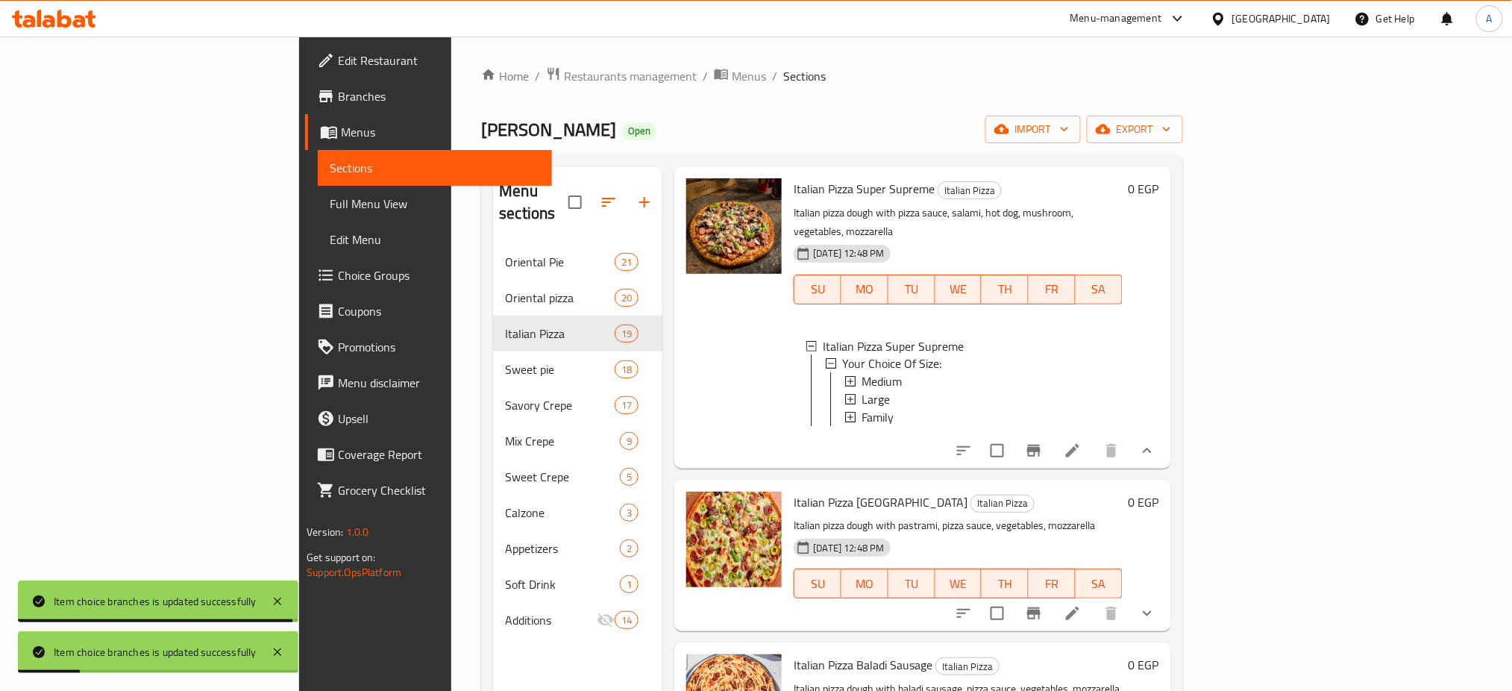
click at [1156, 614] on icon "show more" at bounding box center [1147, 613] width 18 height 18
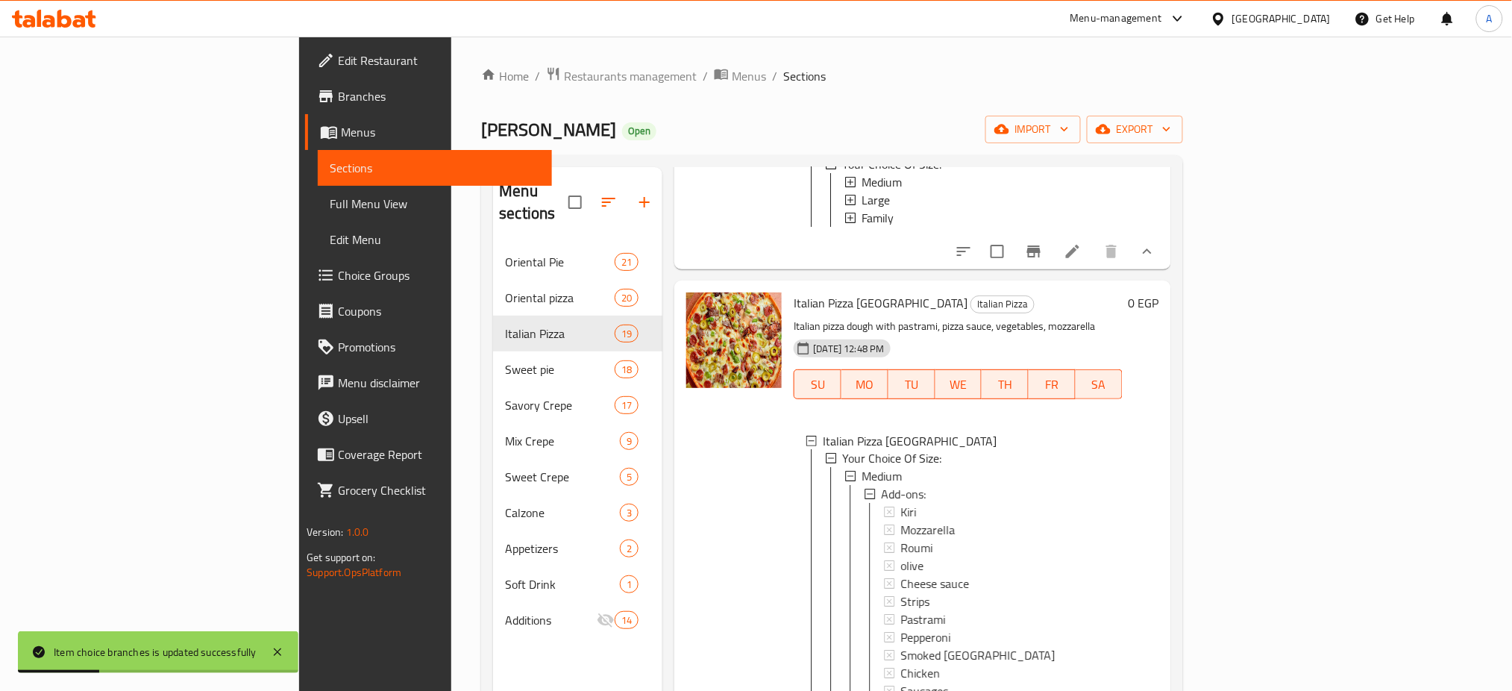
scroll to position [1176, 0]
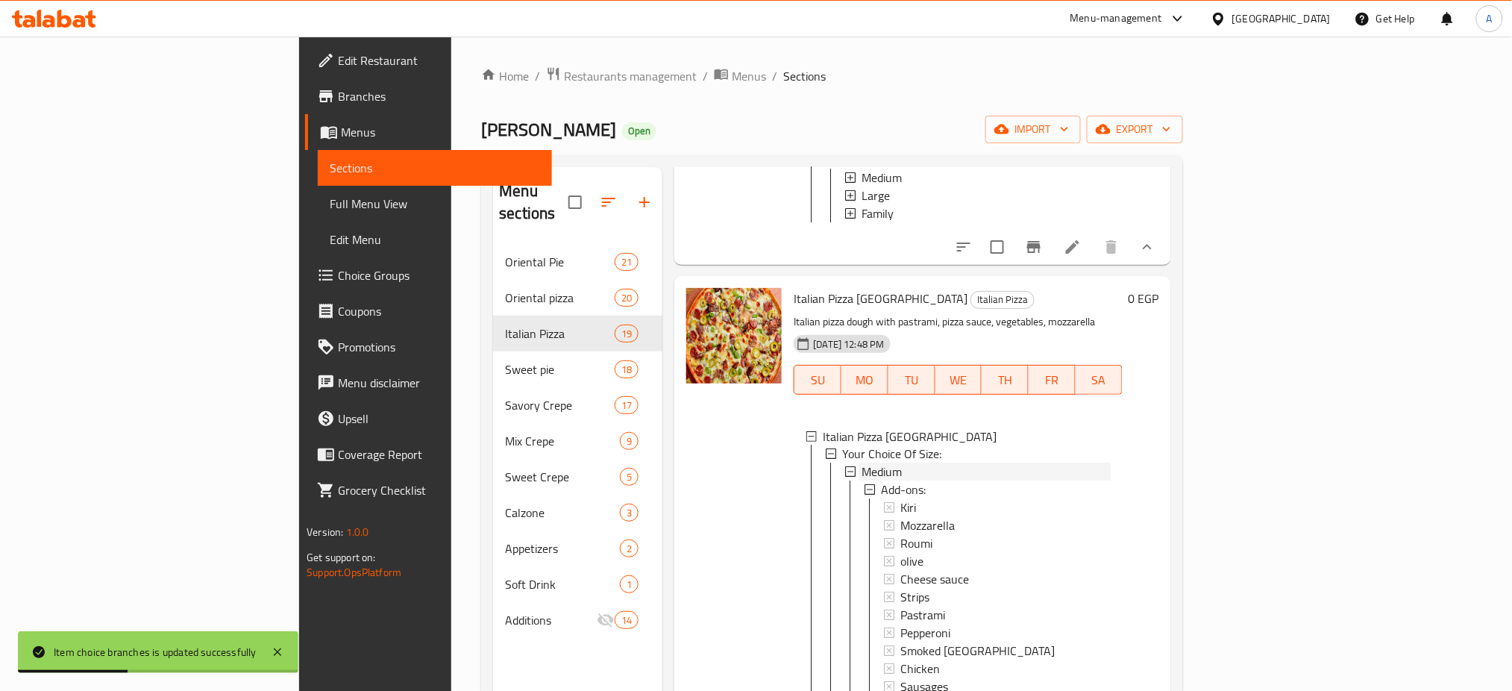
click at [861, 471] on span "Medium" at bounding box center [881, 472] width 40 height 18
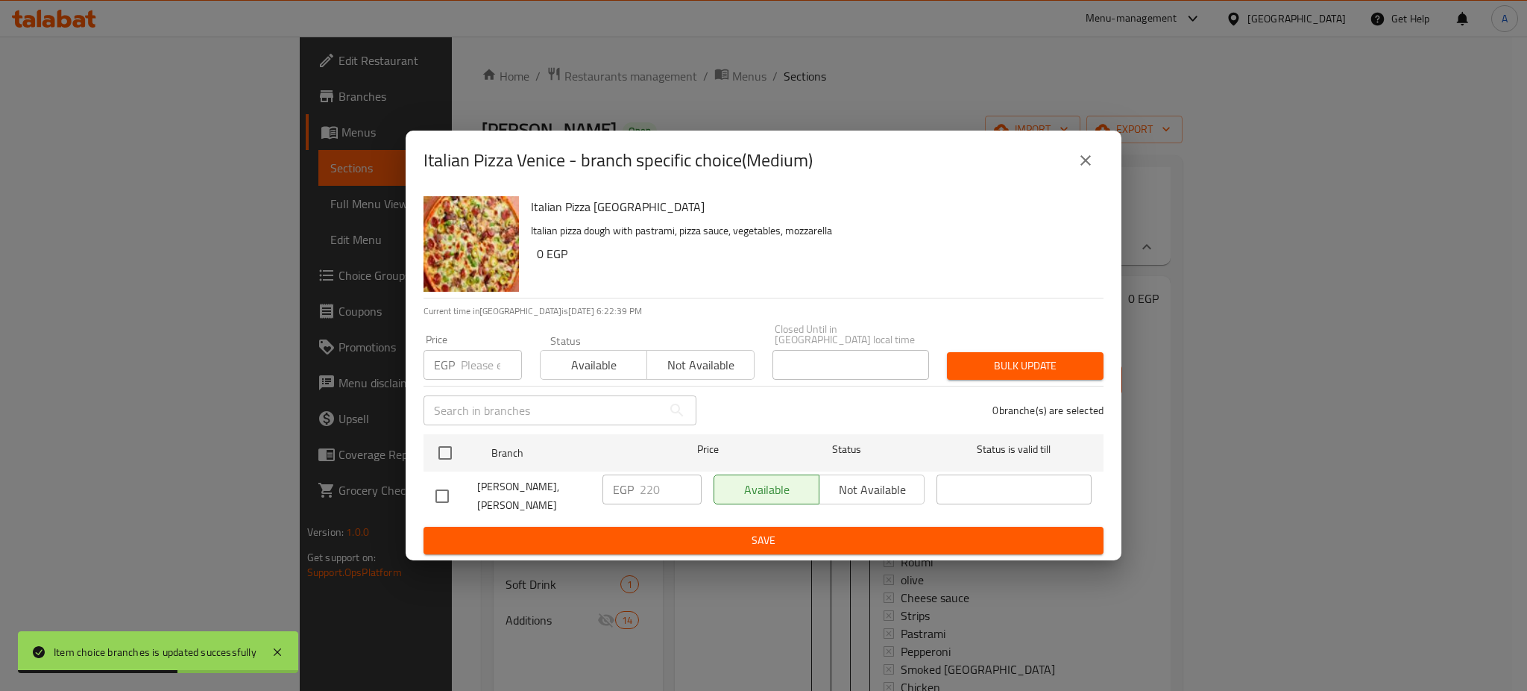
click at [458, 365] on div "EGP Price" at bounding box center [473, 365] width 98 height 30
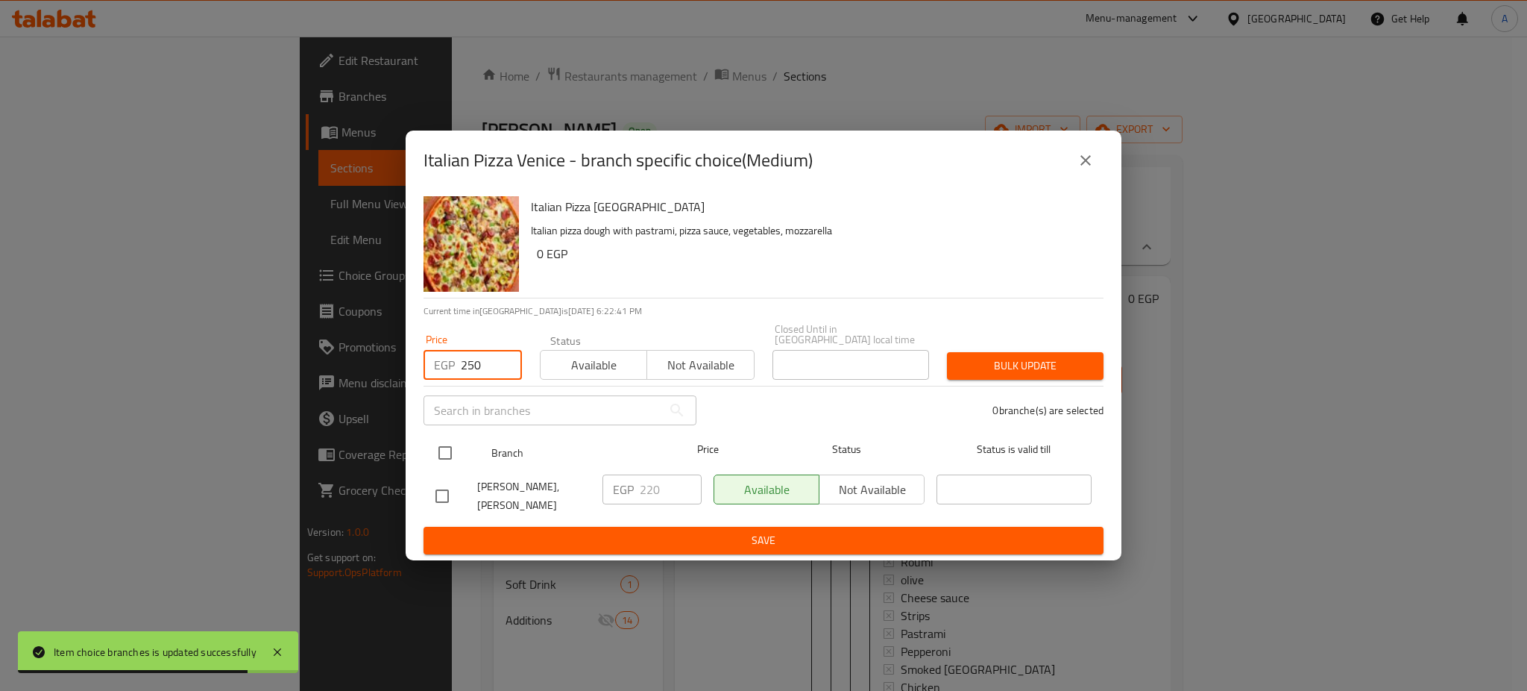
type input "250"
click at [437, 441] on input "checkbox" at bounding box center [445, 452] width 31 height 31
checkbox input "true"
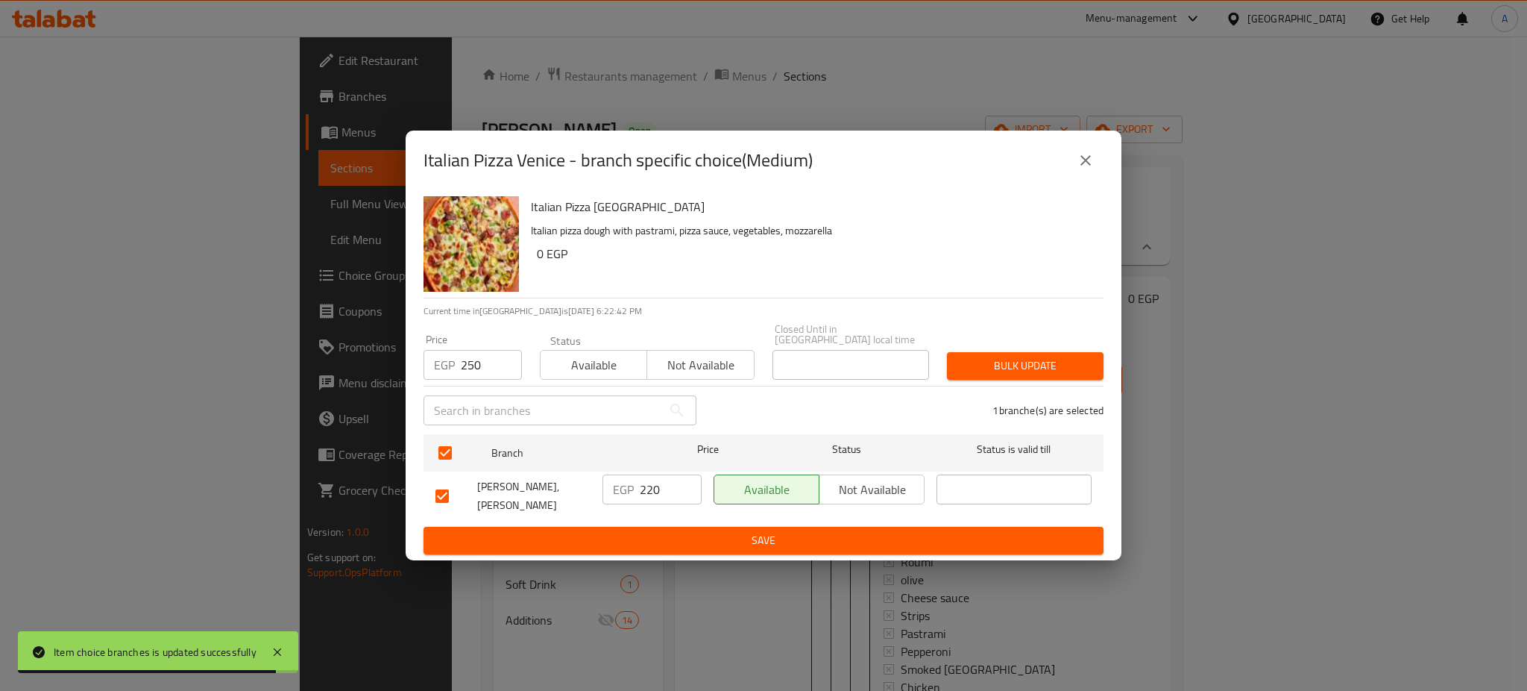
click at [1028, 356] on span "Bulk update" at bounding box center [1025, 365] width 133 height 19
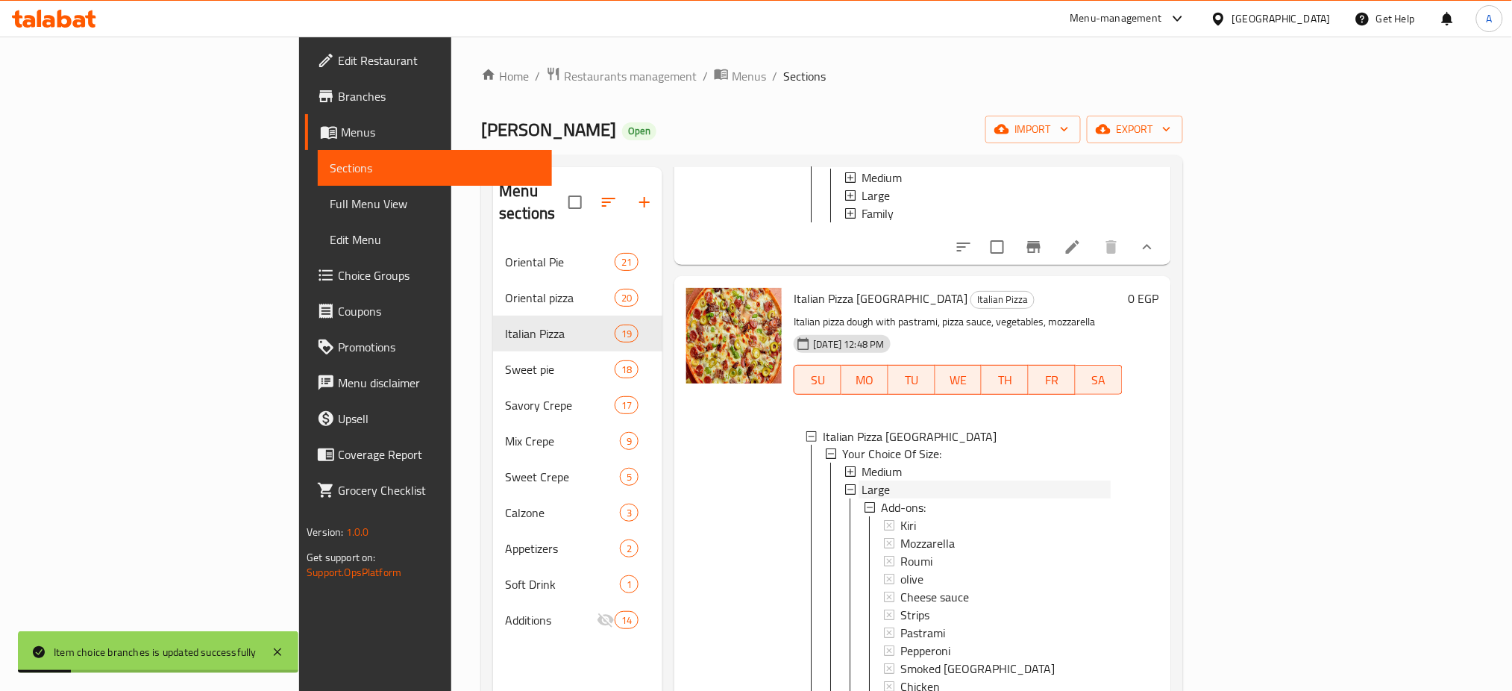
click at [861, 486] on span "Large" at bounding box center [875, 490] width 28 height 18
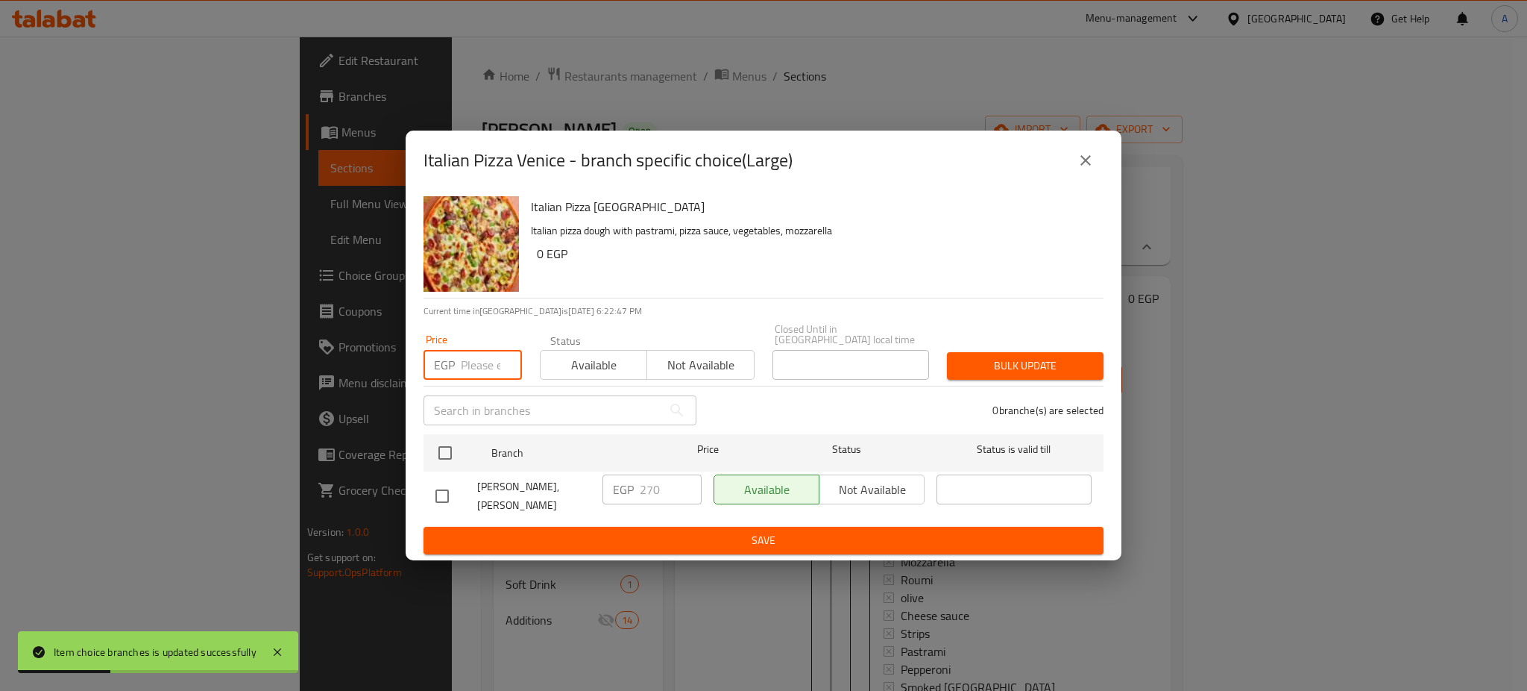
click at [470, 365] on input "number" at bounding box center [491, 365] width 61 height 30
type input "300"
click at [442, 438] on input "checkbox" at bounding box center [445, 452] width 31 height 31
checkbox input "true"
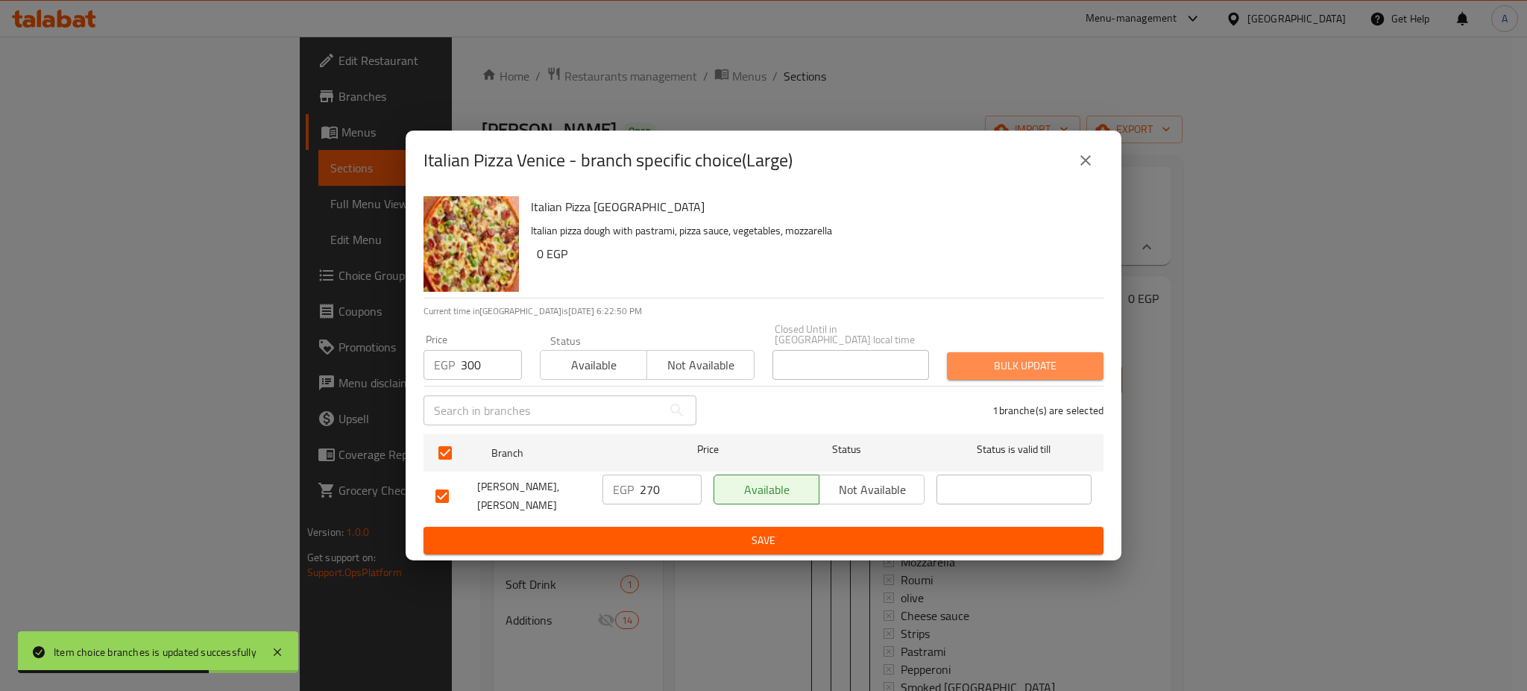
click at [1022, 364] on span "Bulk update" at bounding box center [1025, 365] width 133 height 19
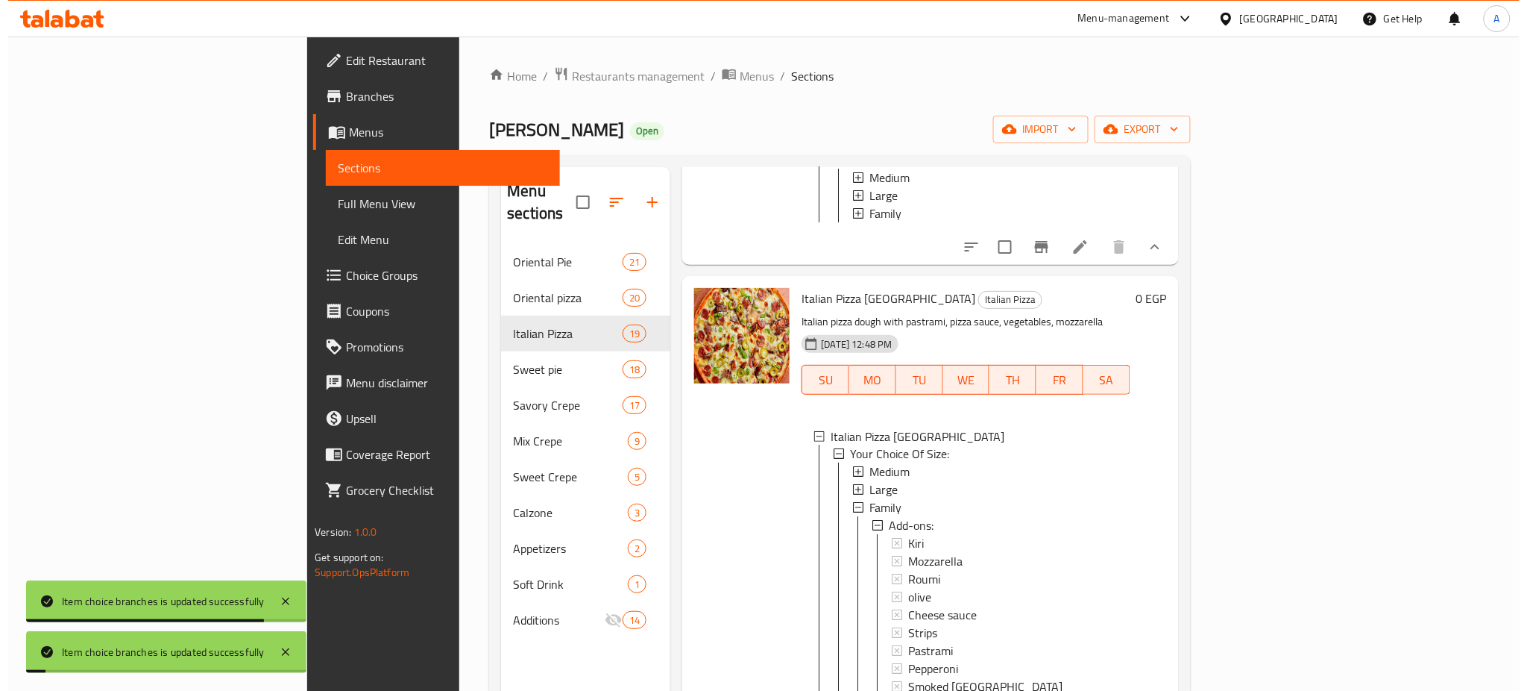
scroll to position [1, 0]
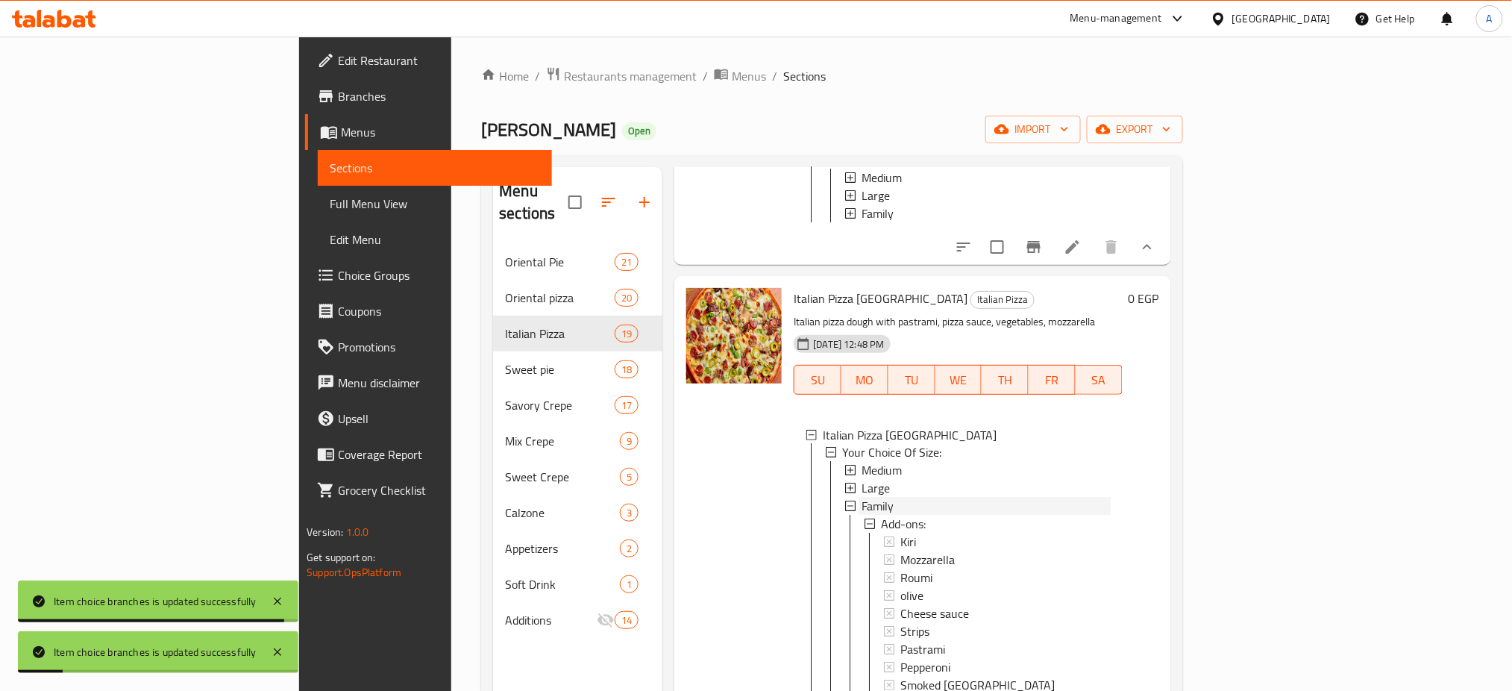
click at [861, 498] on span "Family" at bounding box center [877, 506] width 32 height 18
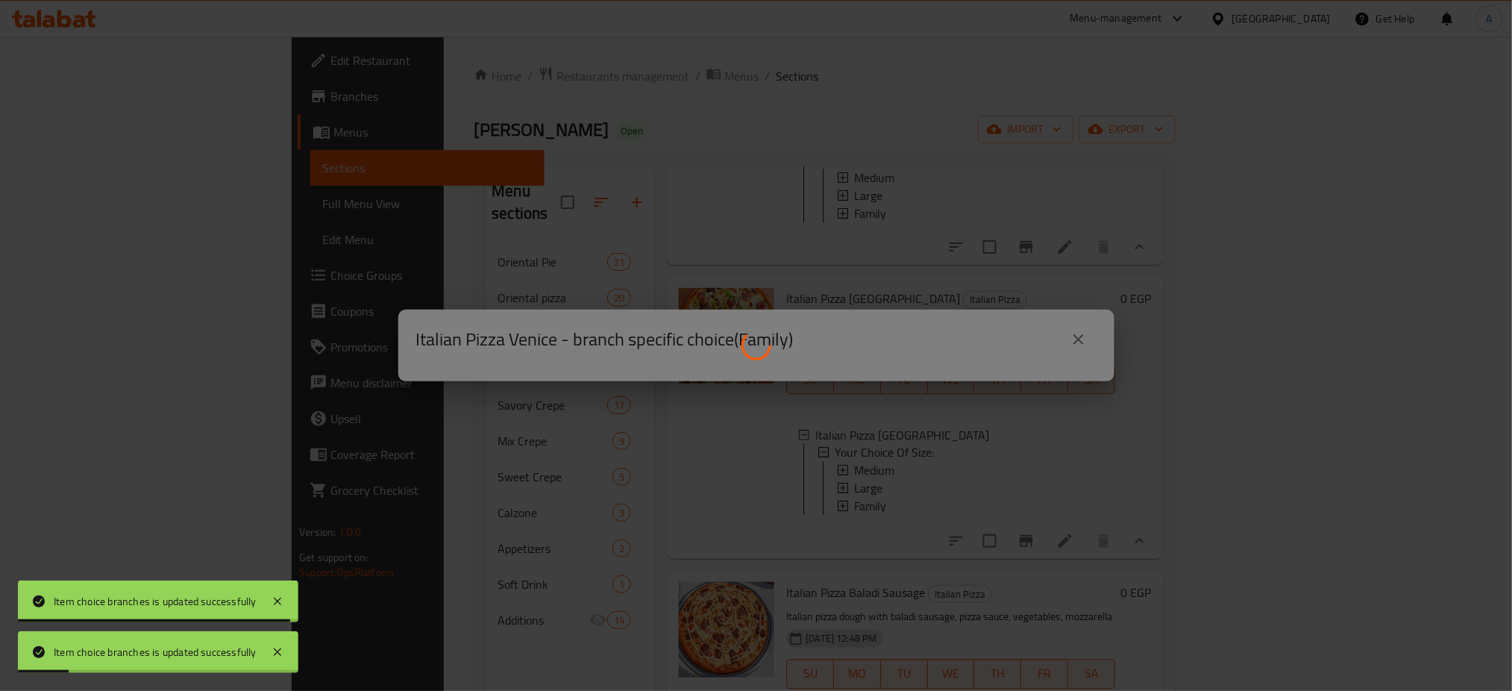
scroll to position [0, 0]
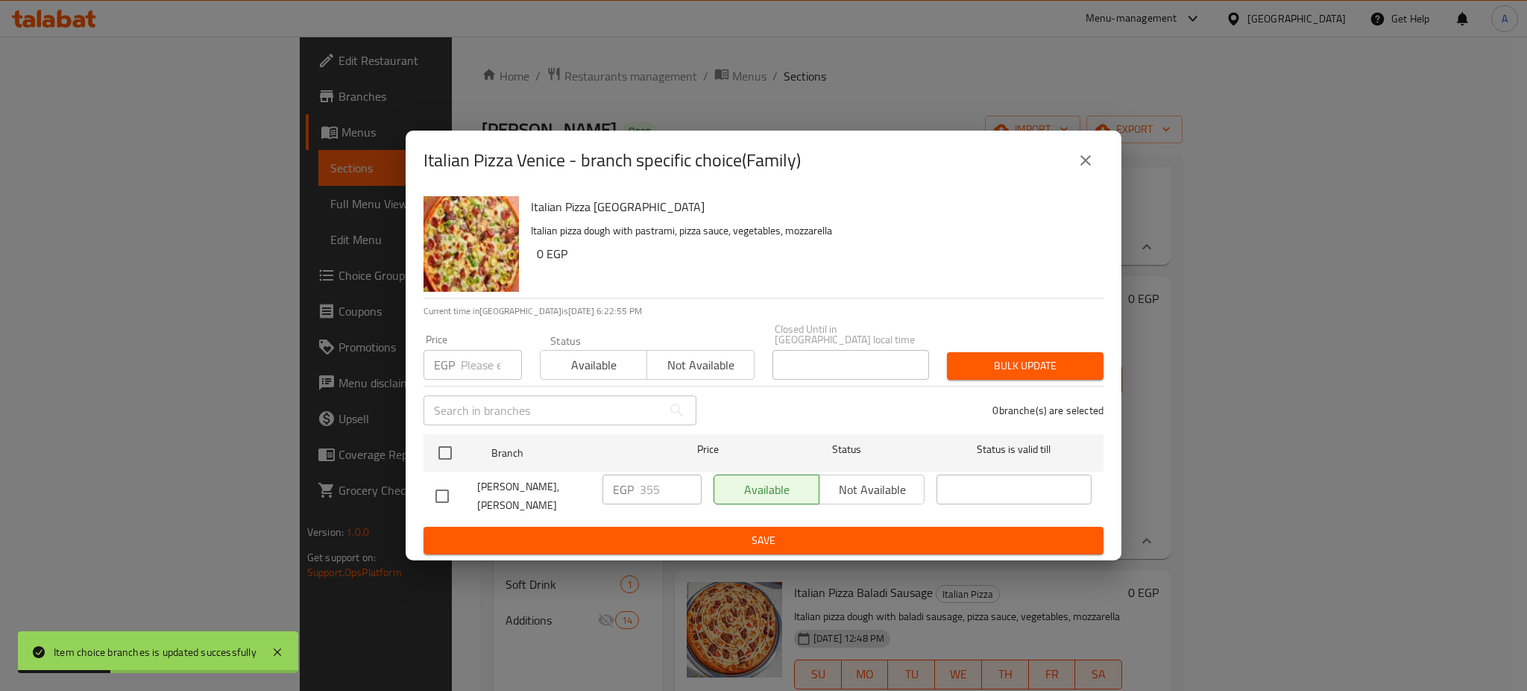
click at [477, 359] on input "number" at bounding box center [491, 365] width 61 height 30
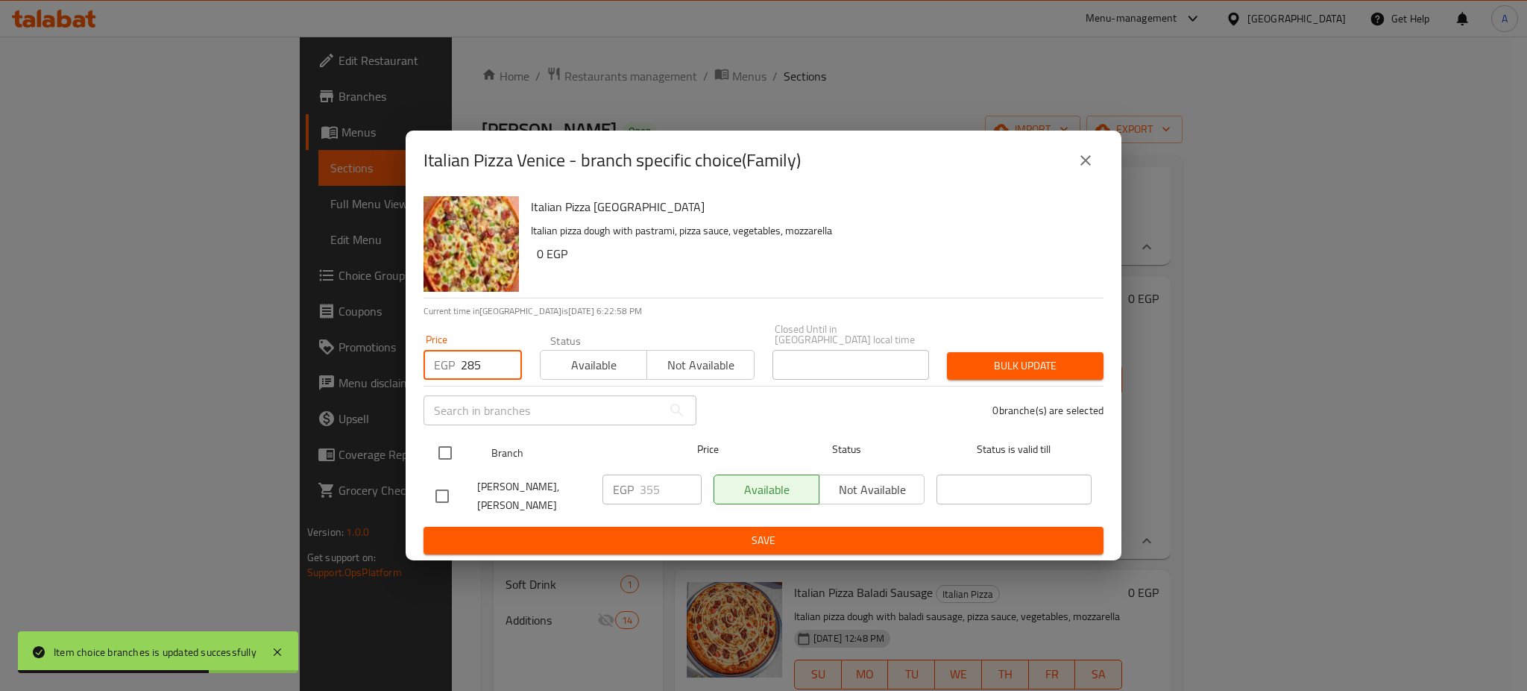
type input "285"
click at [445, 448] on input "checkbox" at bounding box center [445, 452] width 31 height 31
checkbox input "true"
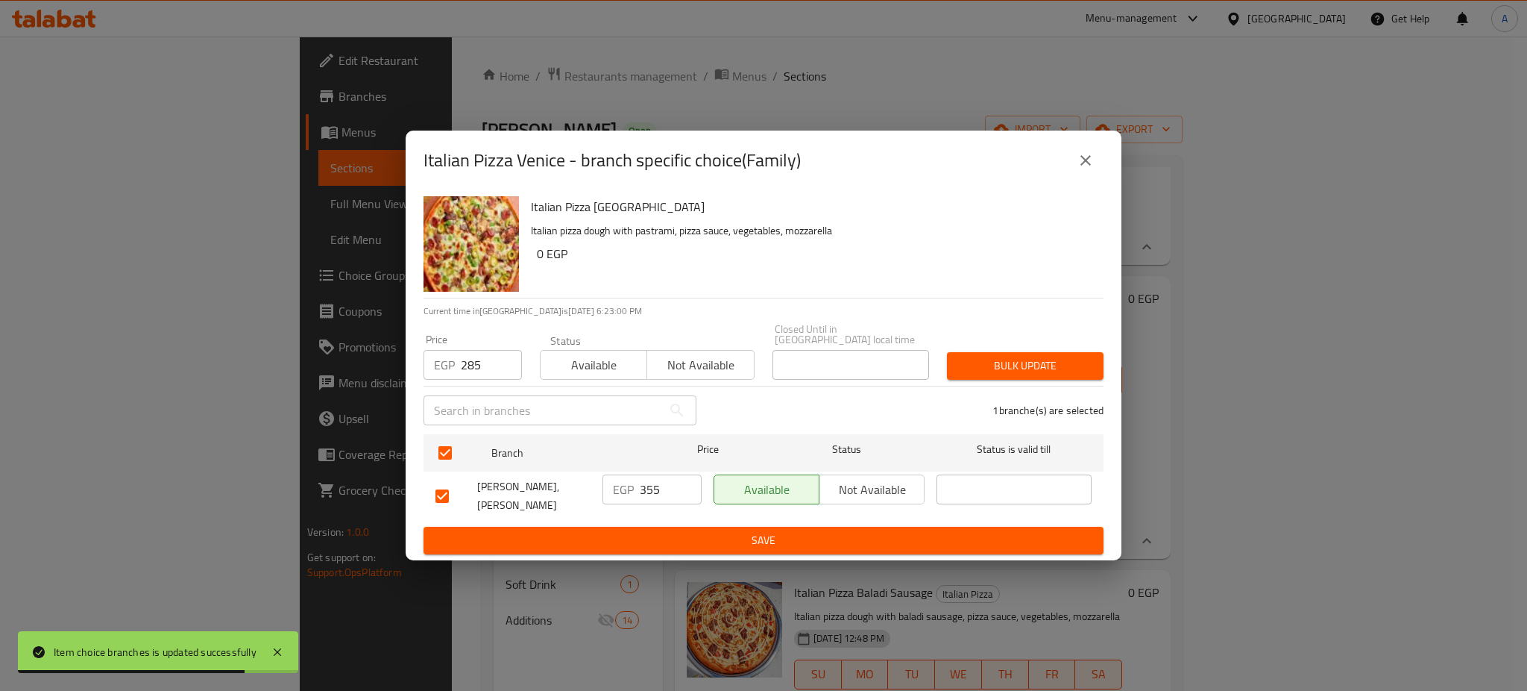
click at [1005, 359] on span "Bulk update" at bounding box center [1025, 365] width 133 height 19
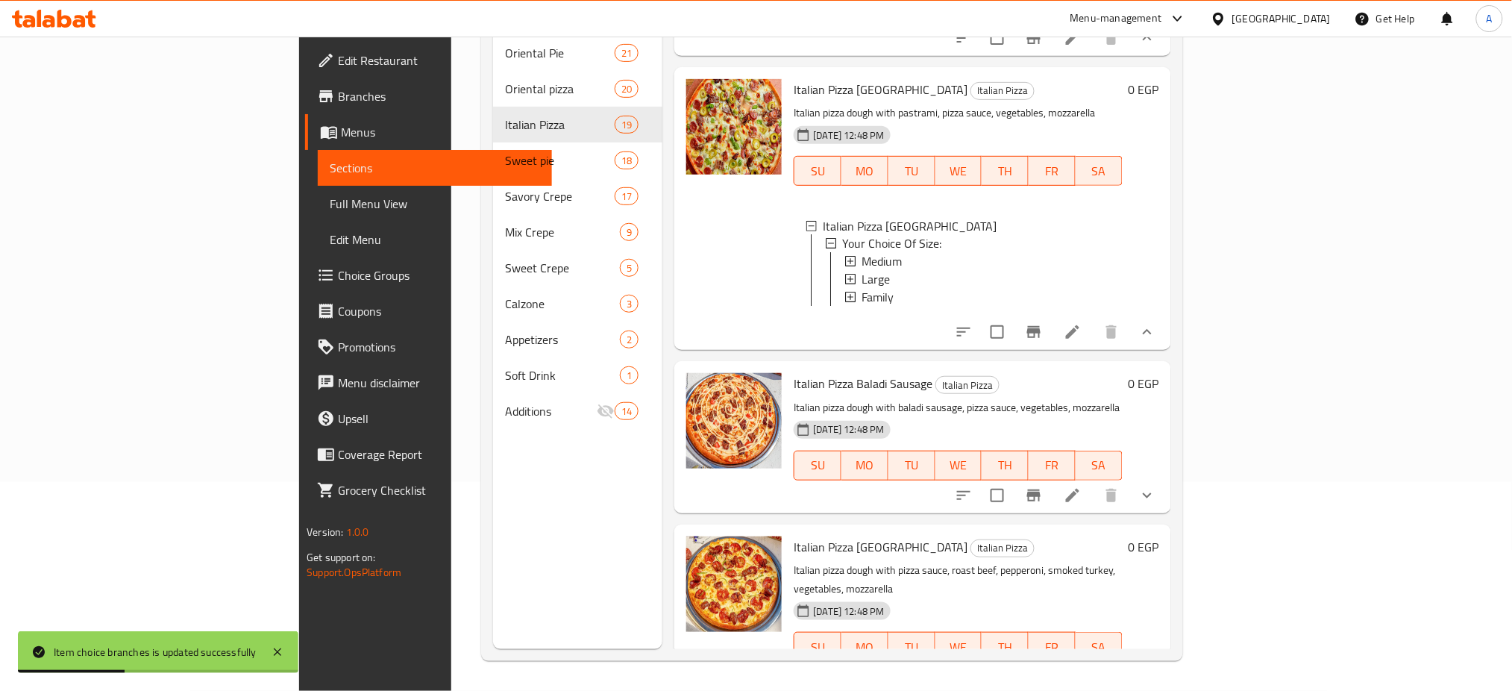
scroll to position [206, 0]
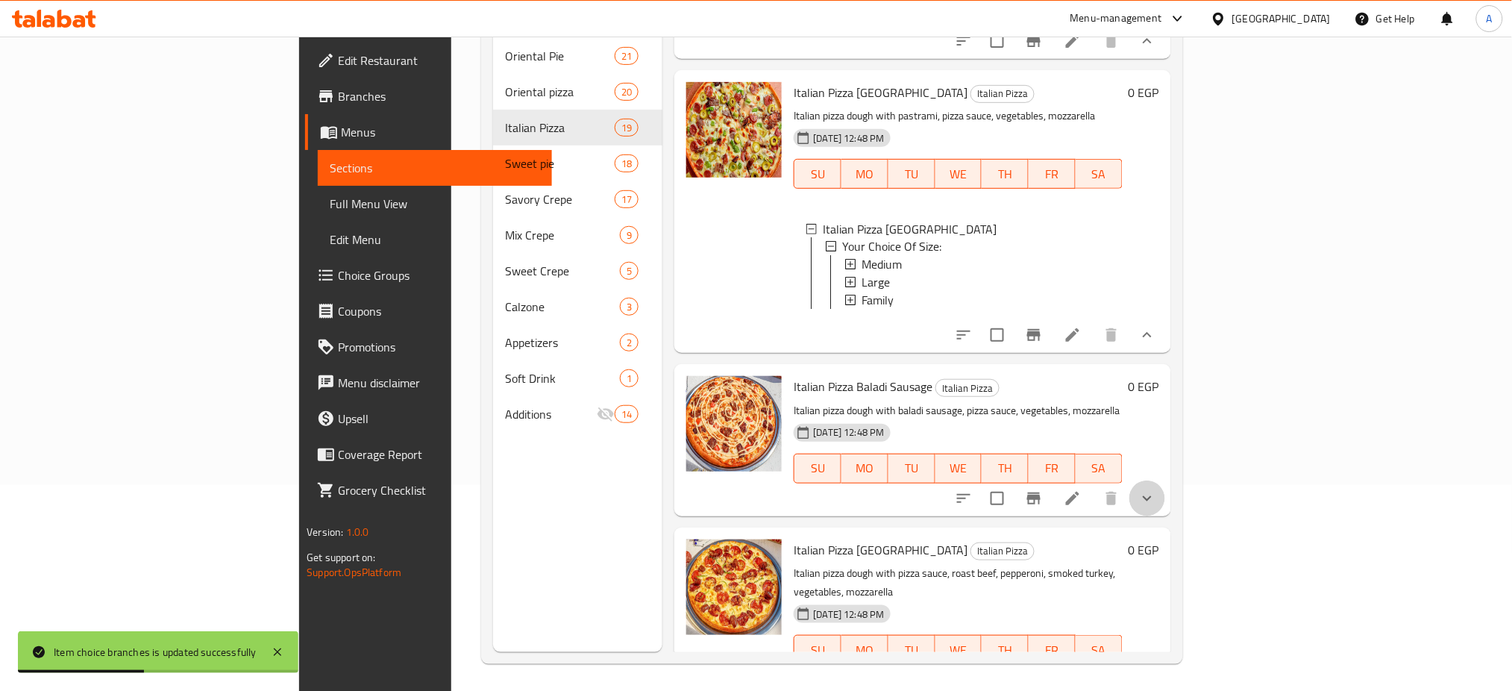
click at [1165, 516] on button "show more" at bounding box center [1147, 498] width 36 height 36
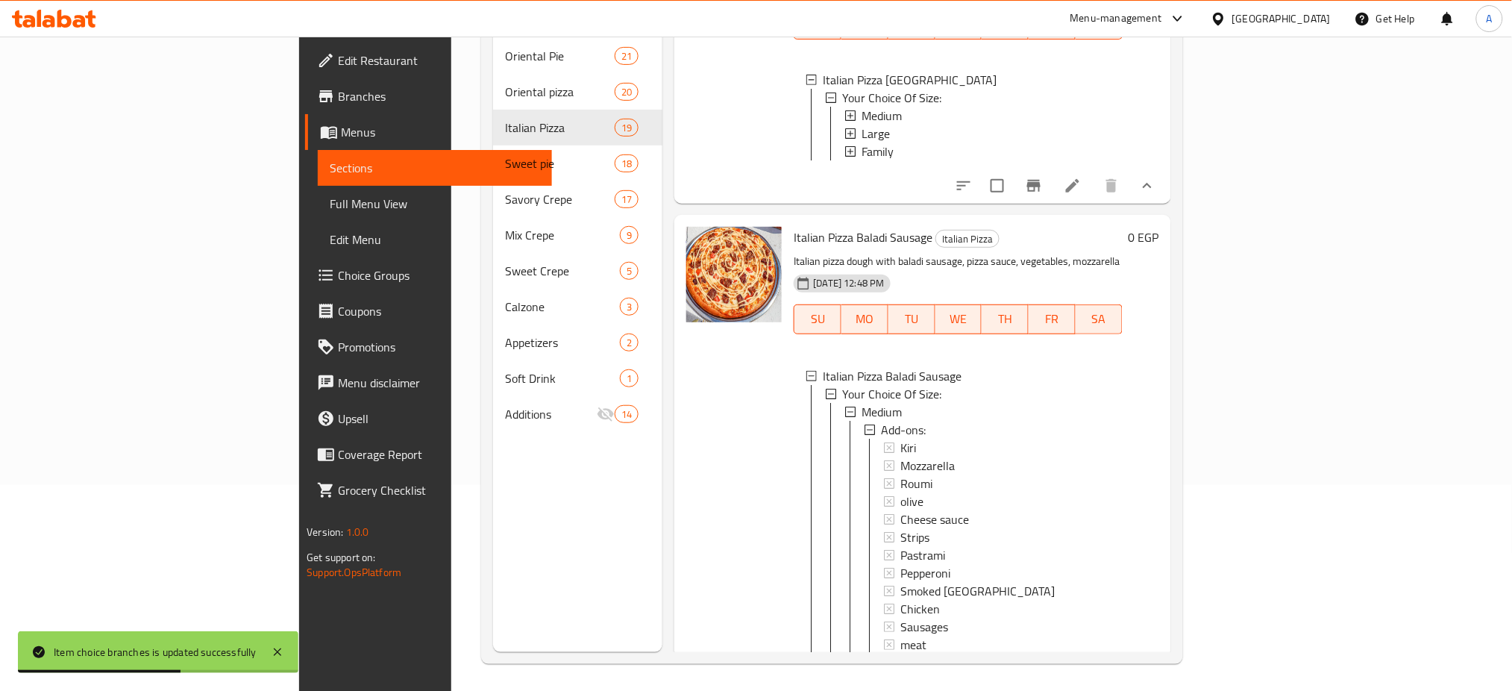
scroll to position [1334, 0]
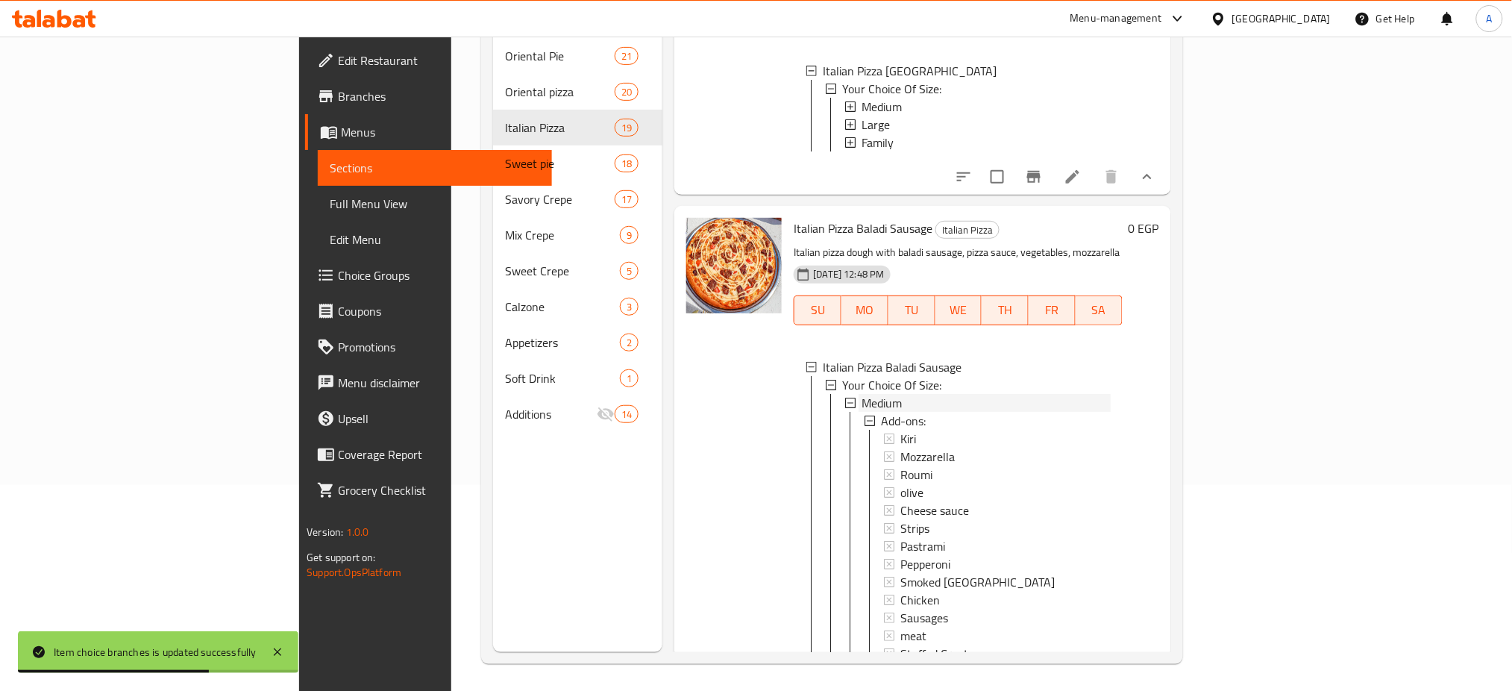
click at [861, 412] on span "Medium" at bounding box center [881, 403] width 40 height 18
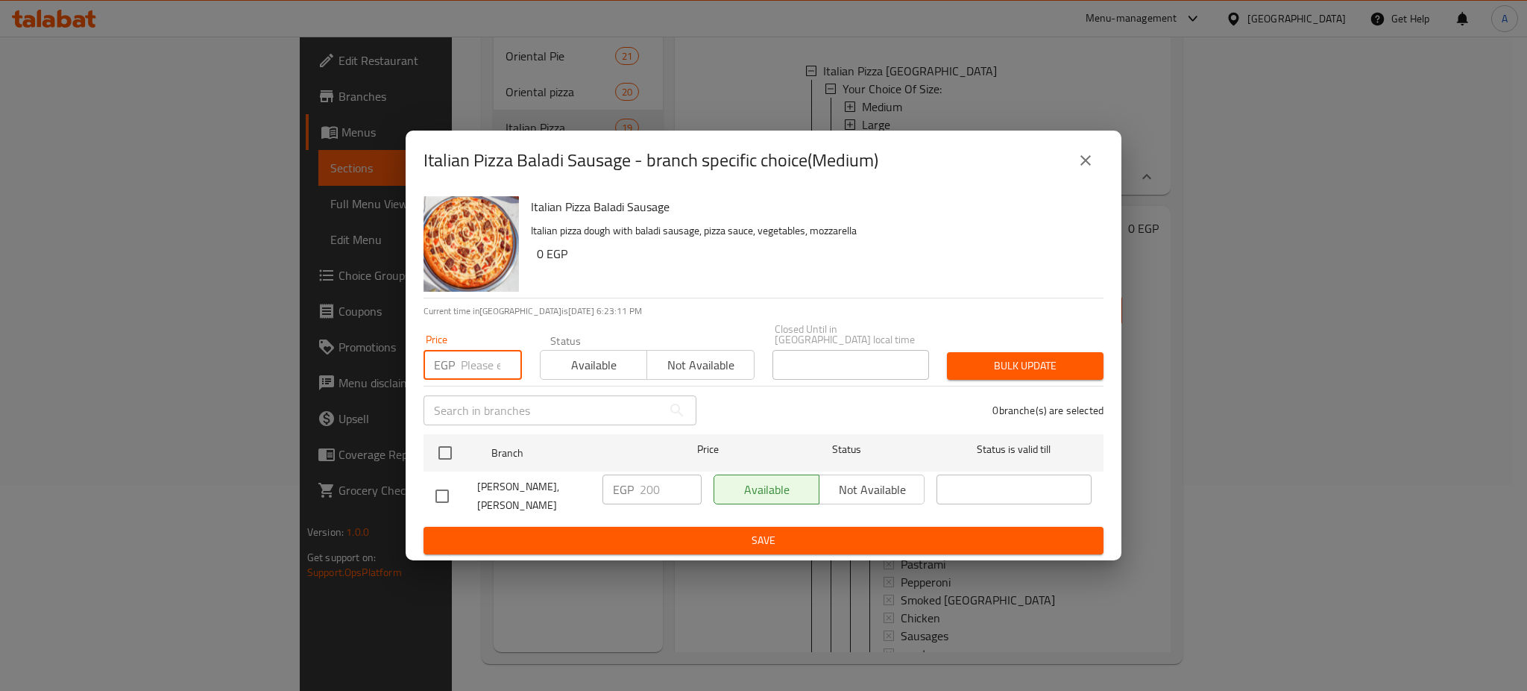
click at [485, 359] on input "number" at bounding box center [491, 365] width 61 height 30
type input "230"
click at [449, 441] on input "checkbox" at bounding box center [445, 452] width 31 height 31
checkbox input "true"
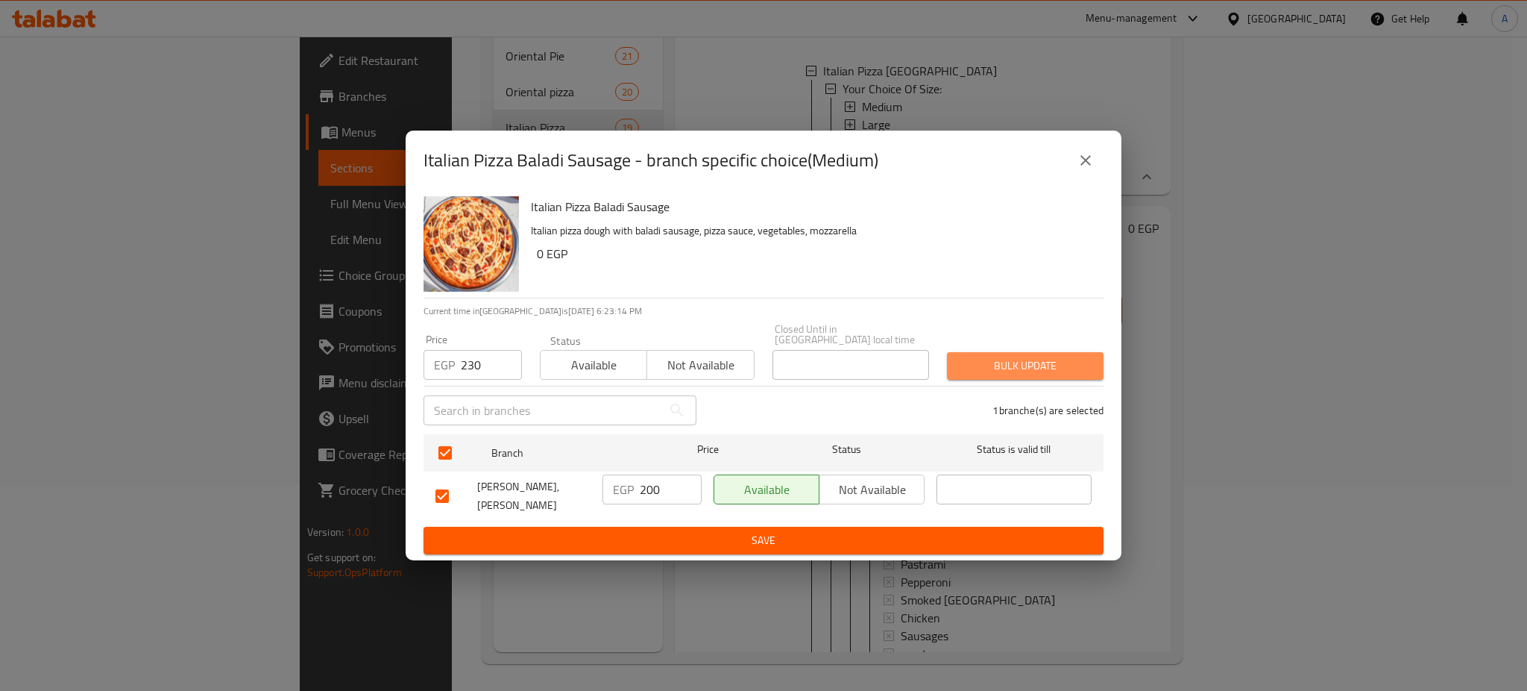
click at [1044, 356] on span "Bulk update" at bounding box center [1025, 365] width 133 height 19
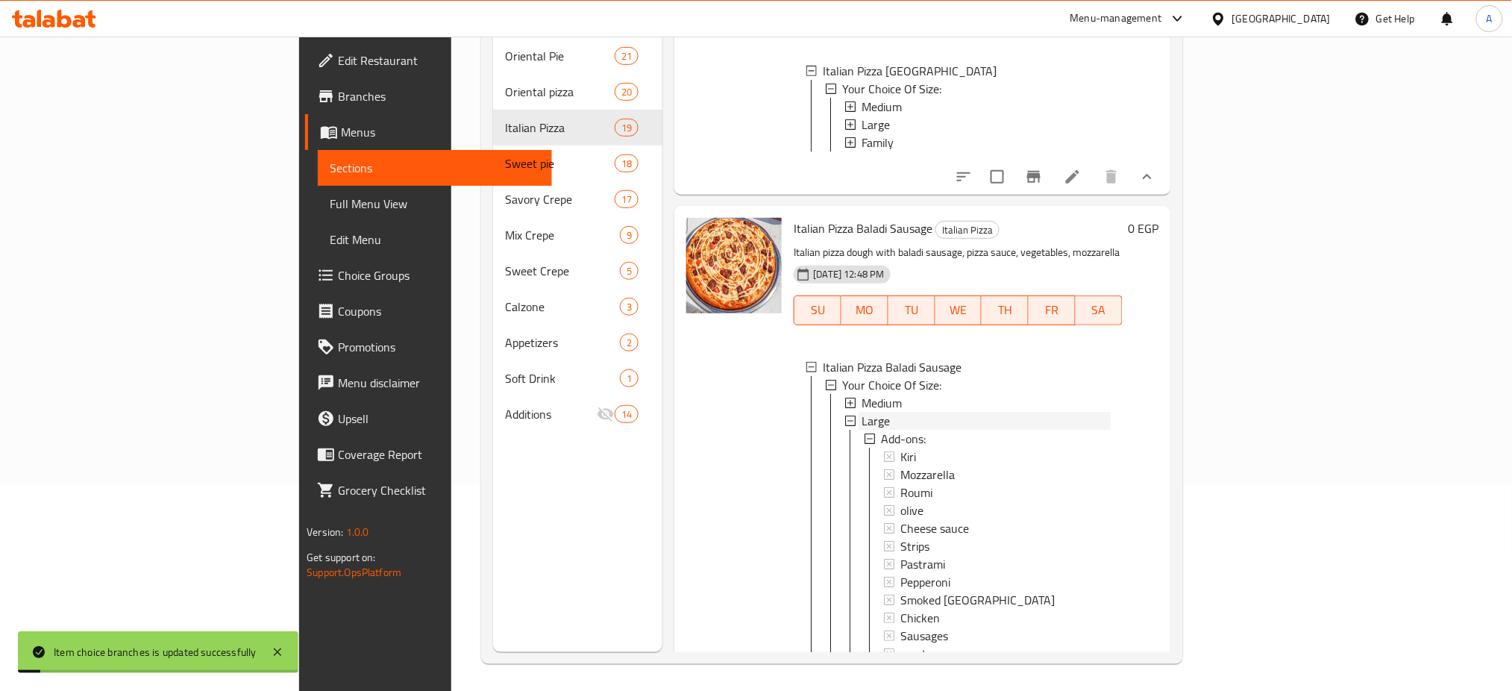
click at [861, 430] on span "Large" at bounding box center [875, 421] width 28 height 18
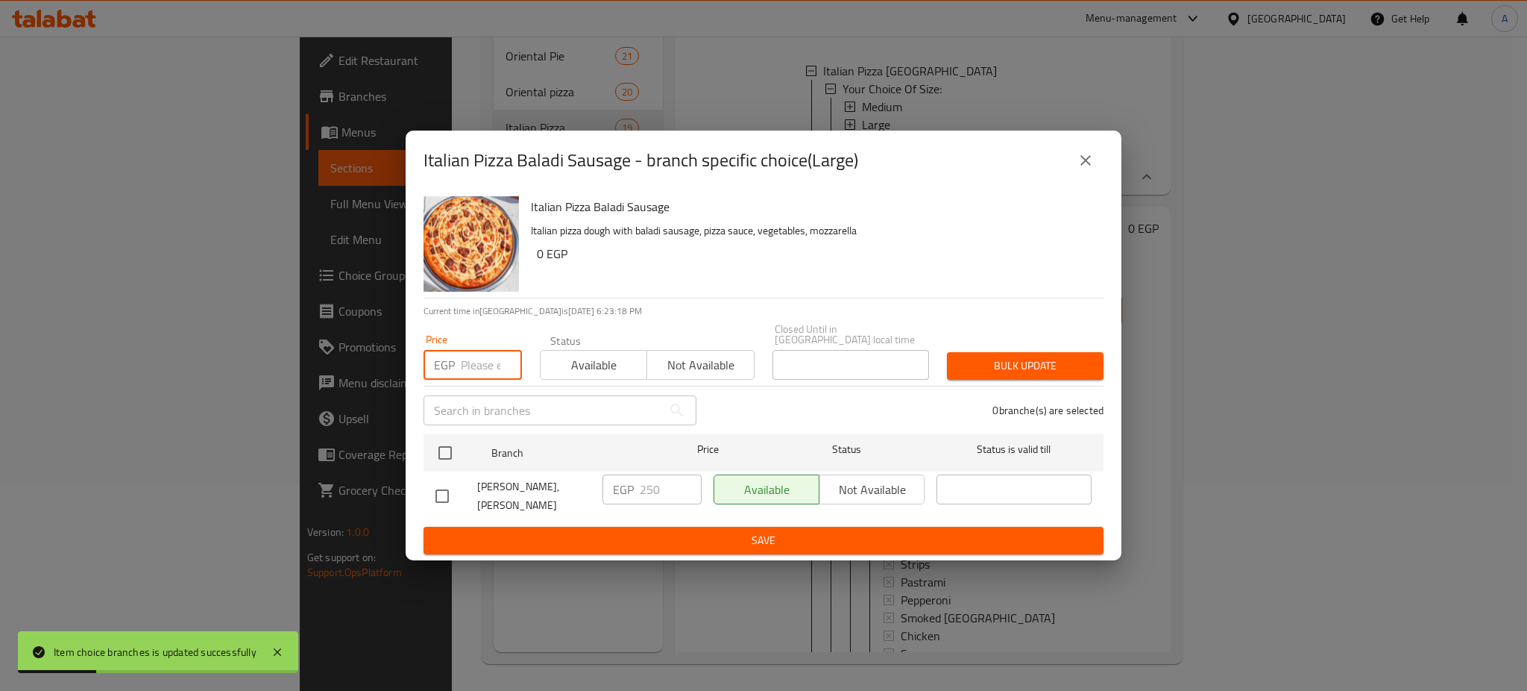
click at [479, 367] on input "number" at bounding box center [491, 365] width 61 height 30
type input "280"
click at [447, 438] on input "checkbox" at bounding box center [445, 452] width 31 height 31
checkbox input "true"
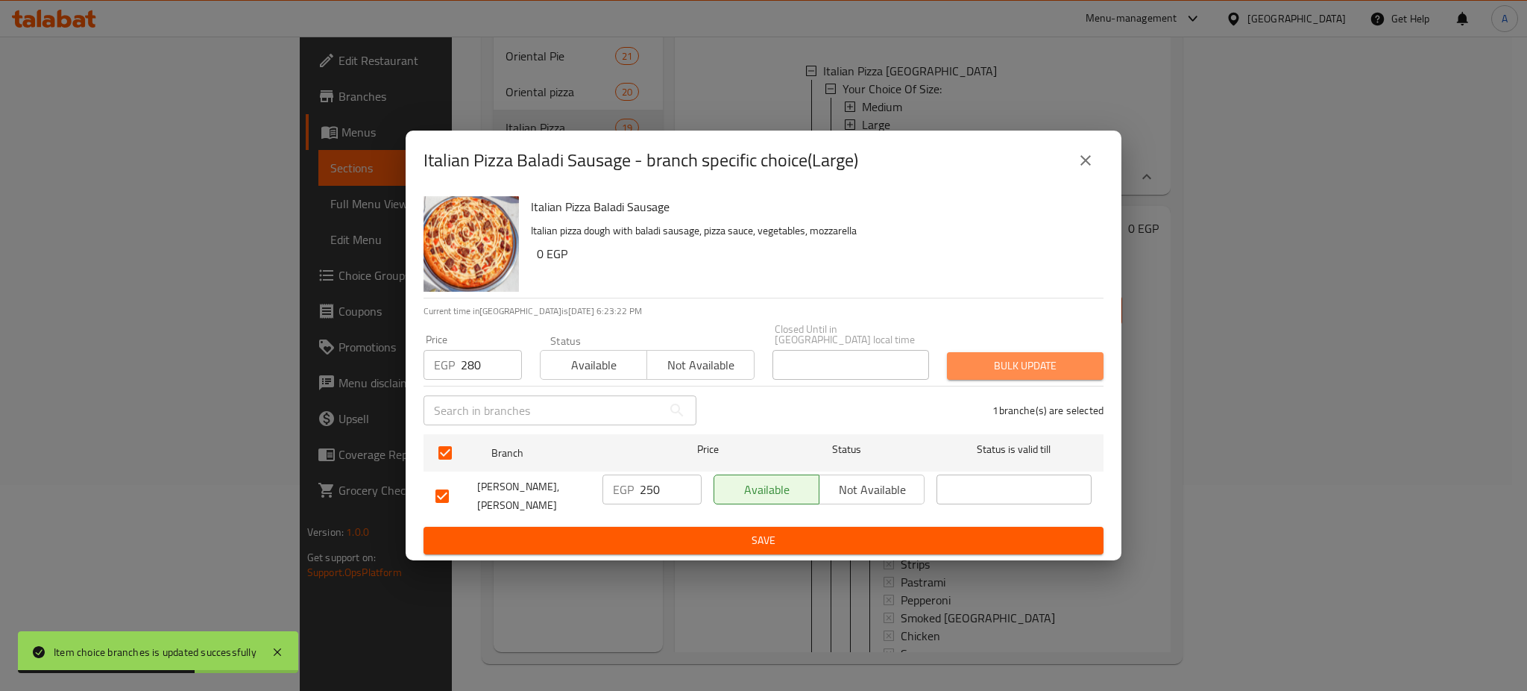
click at [1022, 356] on span "Bulk update" at bounding box center [1025, 365] width 133 height 19
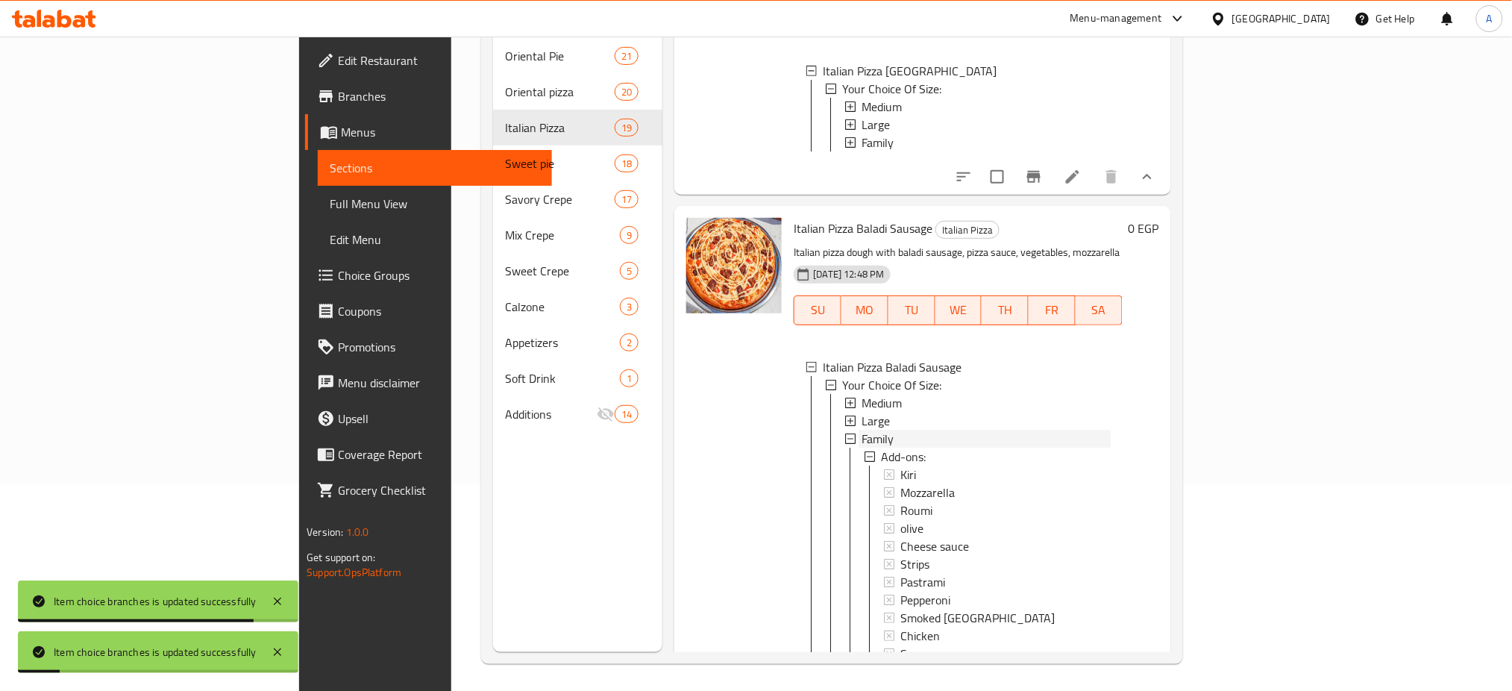
click at [861, 447] on span "Family" at bounding box center [877, 439] width 32 height 18
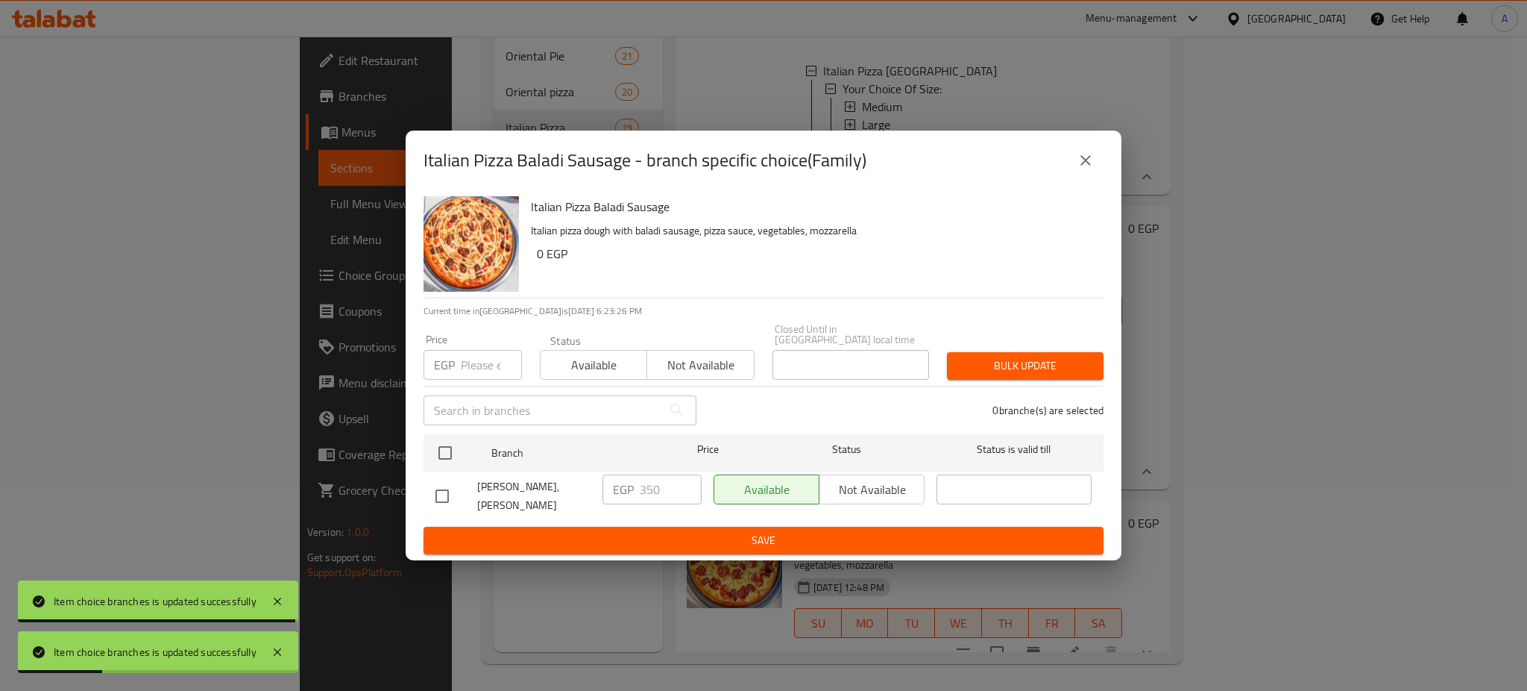
click at [480, 361] on input "number" at bounding box center [491, 365] width 61 height 30
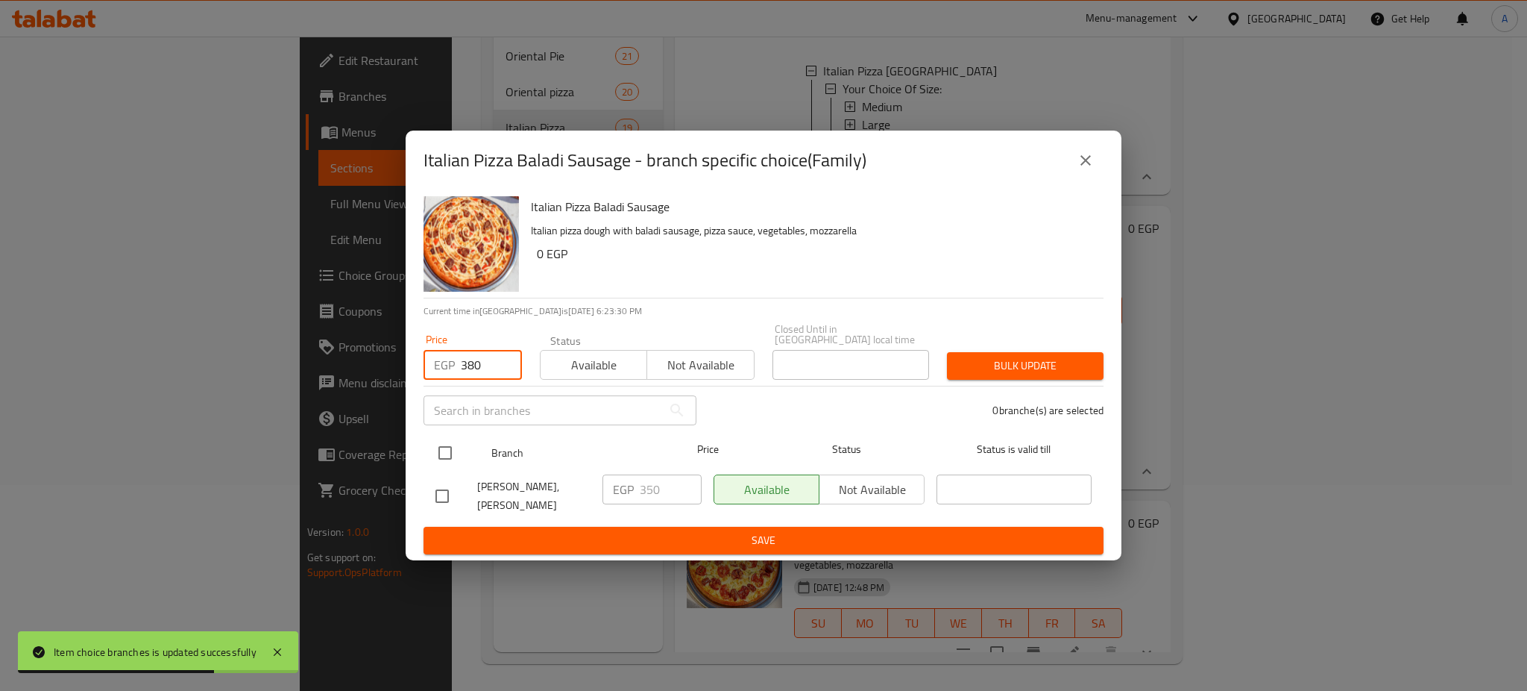
type input "380"
click at [444, 439] on input "checkbox" at bounding box center [445, 452] width 31 height 31
checkbox input "true"
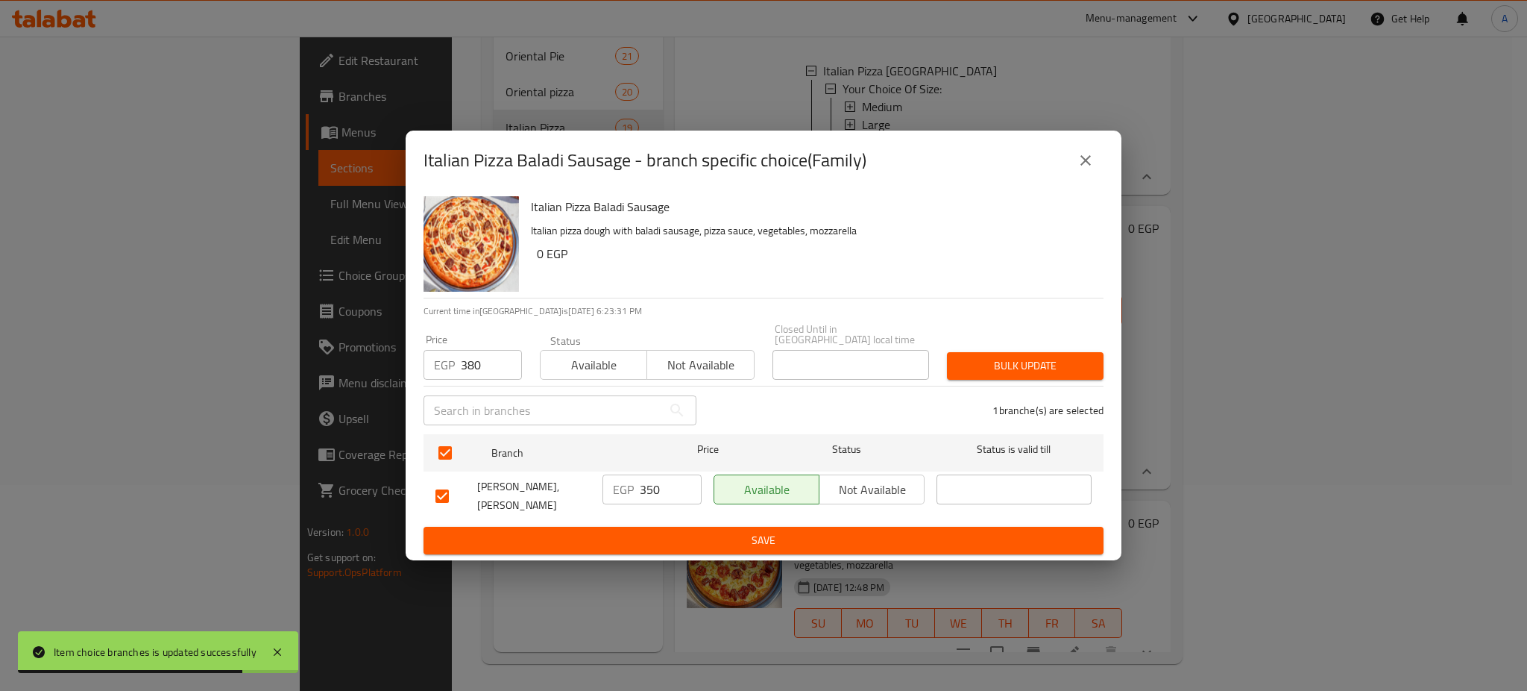
click at [1016, 345] on div "Bulk update" at bounding box center [1025, 365] width 175 height 45
click at [1018, 356] on span "Bulk update" at bounding box center [1025, 365] width 133 height 19
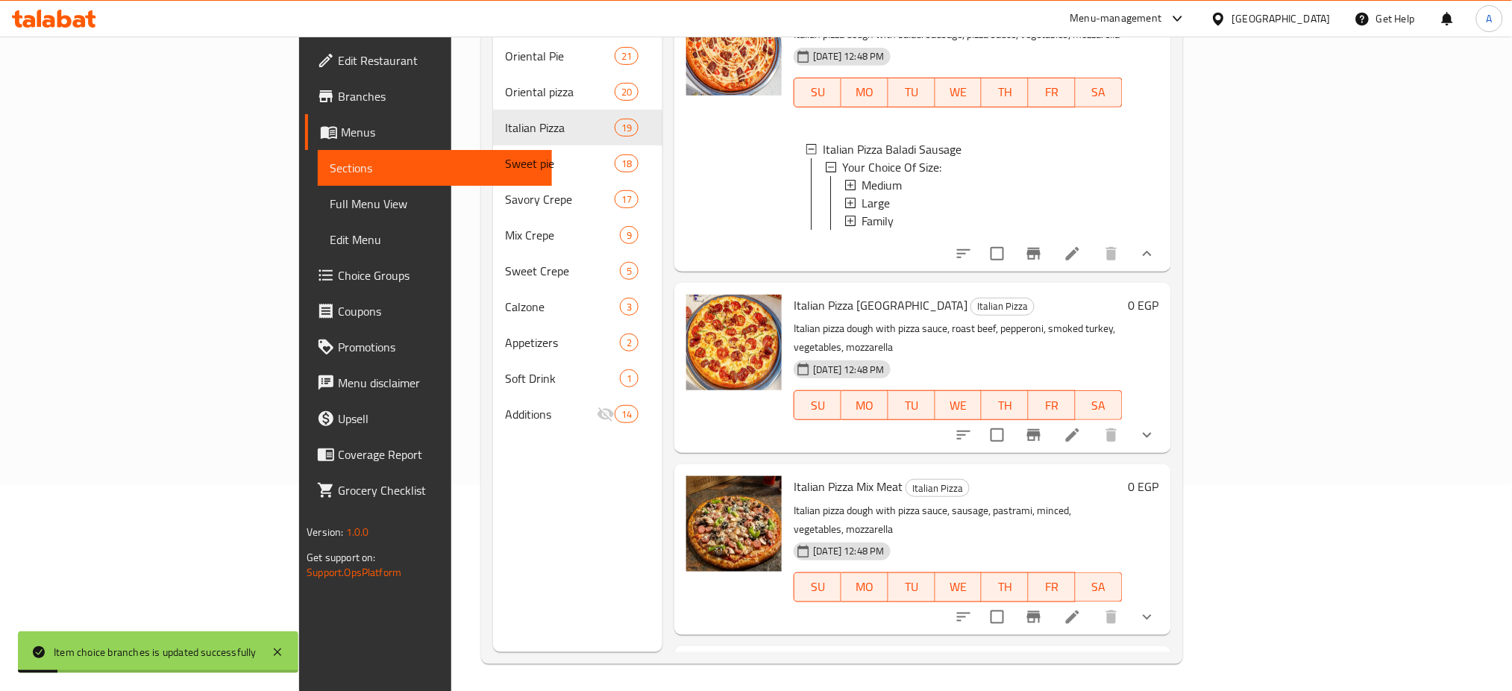
scroll to position [1557, 0]
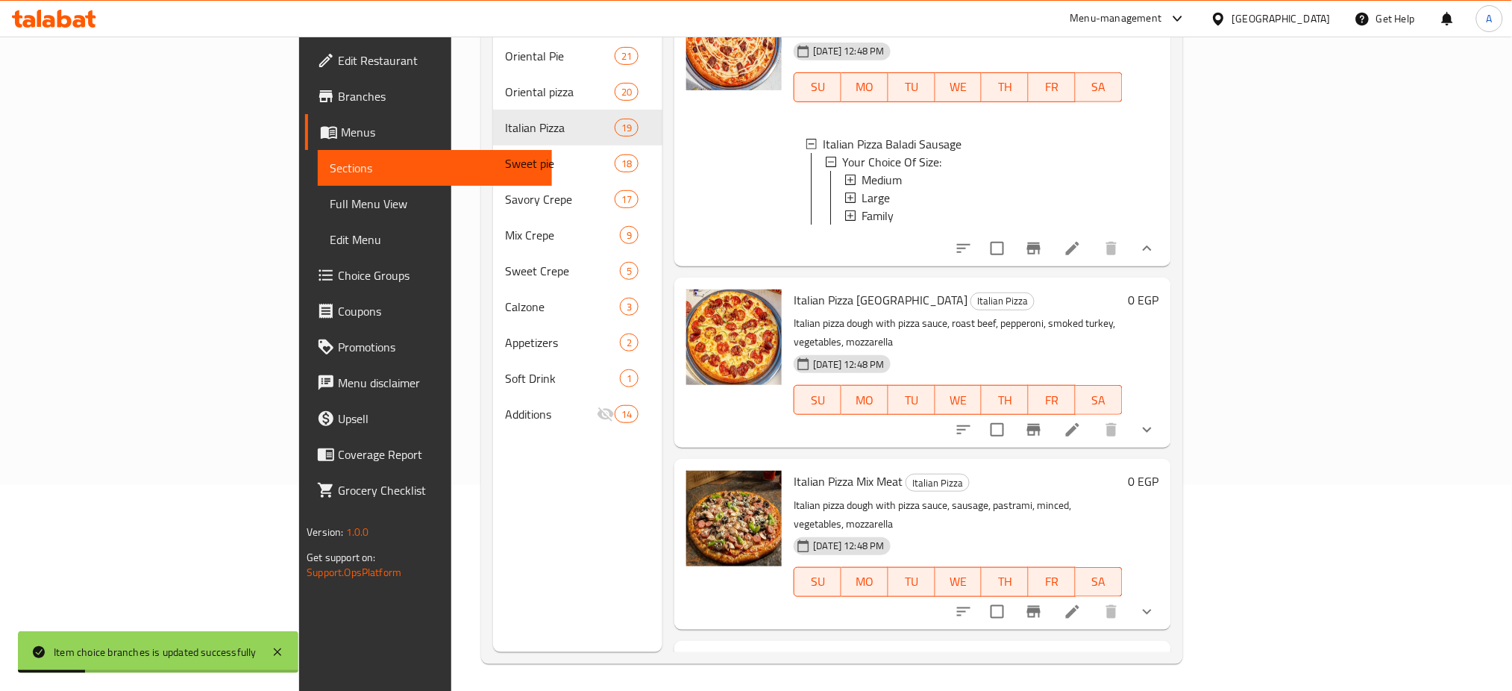
click at [1156, 437] on icon "show more" at bounding box center [1147, 430] width 18 height 18
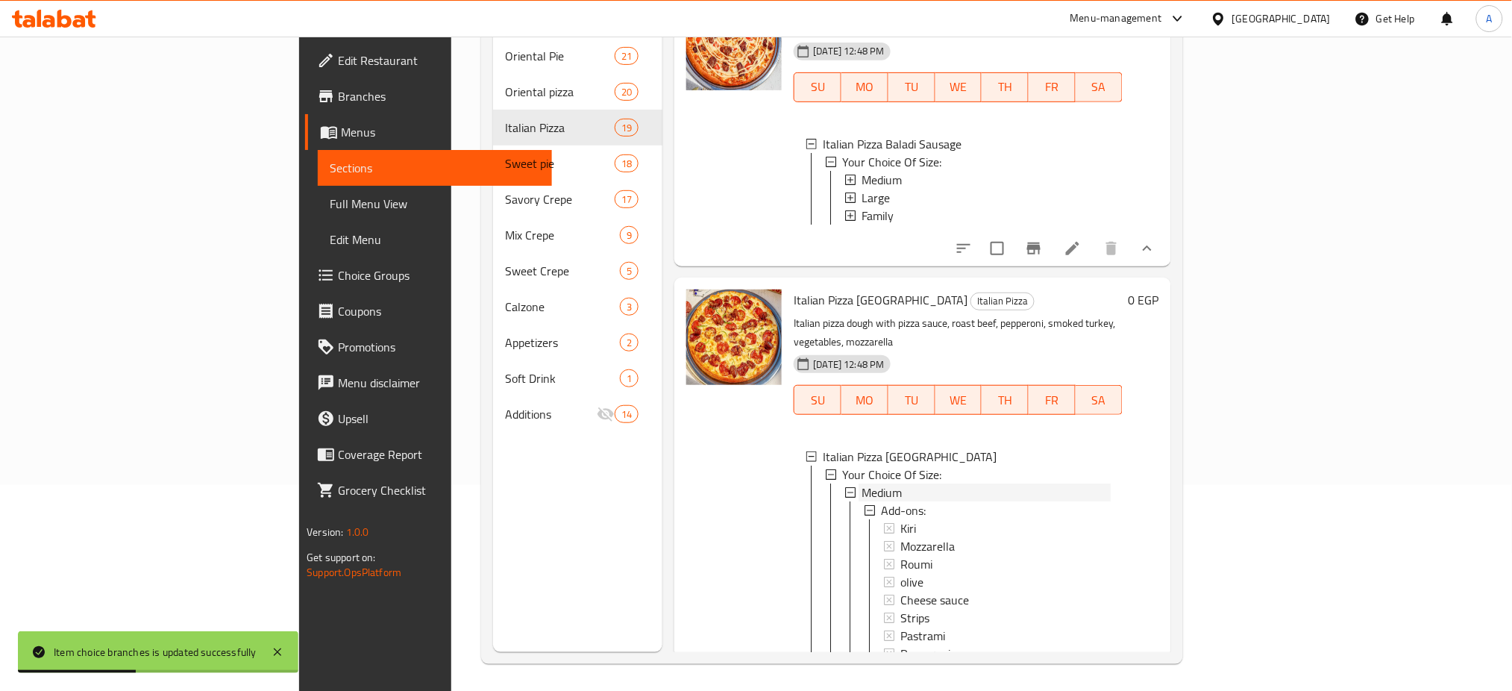
click at [861, 501] on span "Medium" at bounding box center [881, 492] width 40 height 18
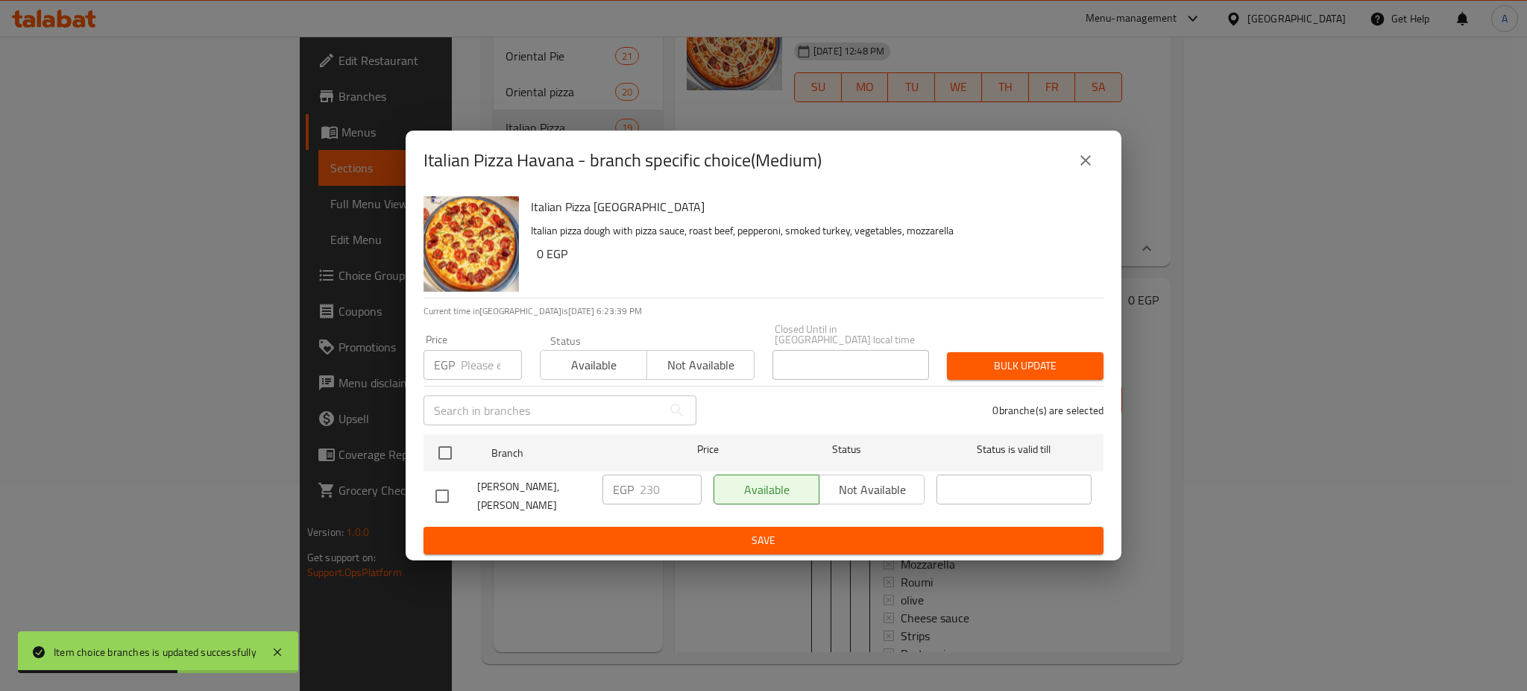
click at [462, 367] on input "number" at bounding box center [491, 365] width 61 height 30
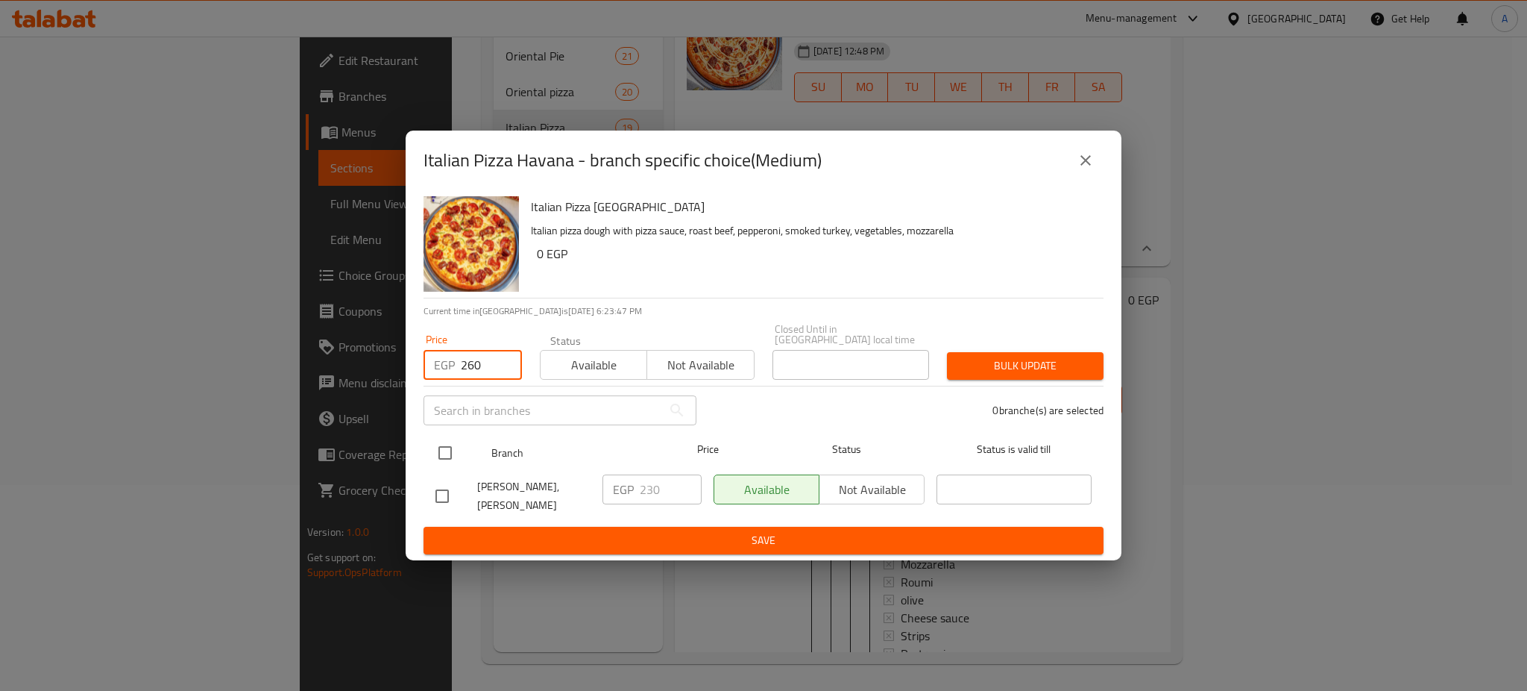
type input "260"
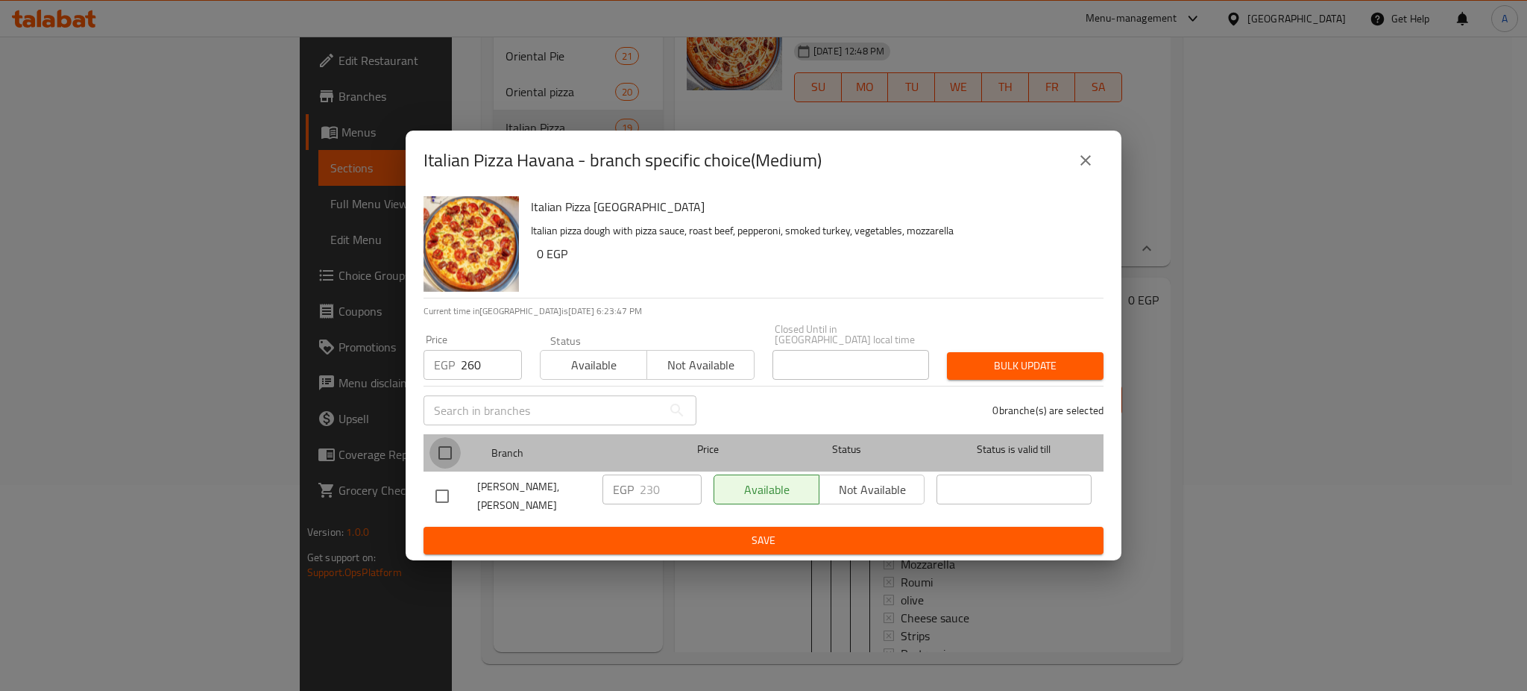
click at [459, 443] on input "checkbox" at bounding box center [445, 452] width 31 height 31
checkbox input "true"
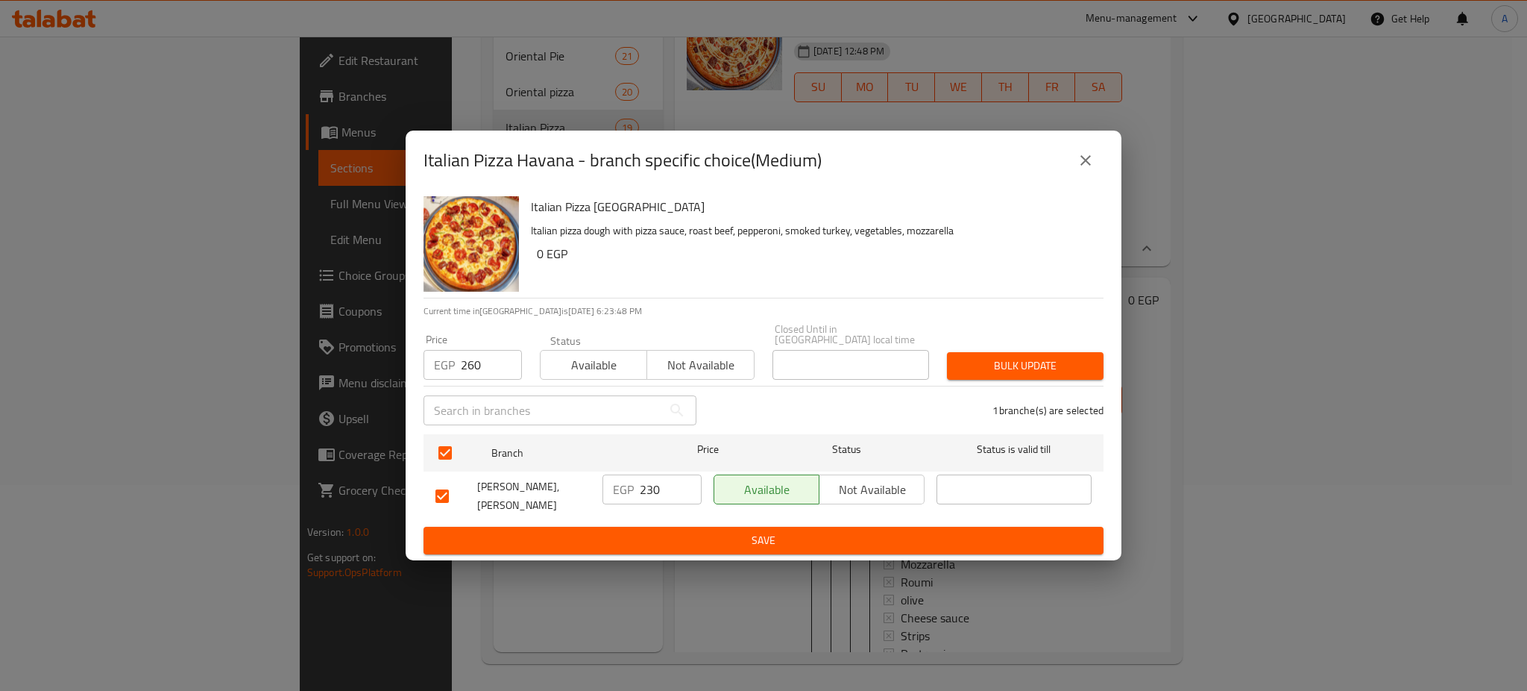
click at [1010, 357] on span "Bulk update" at bounding box center [1025, 365] width 133 height 19
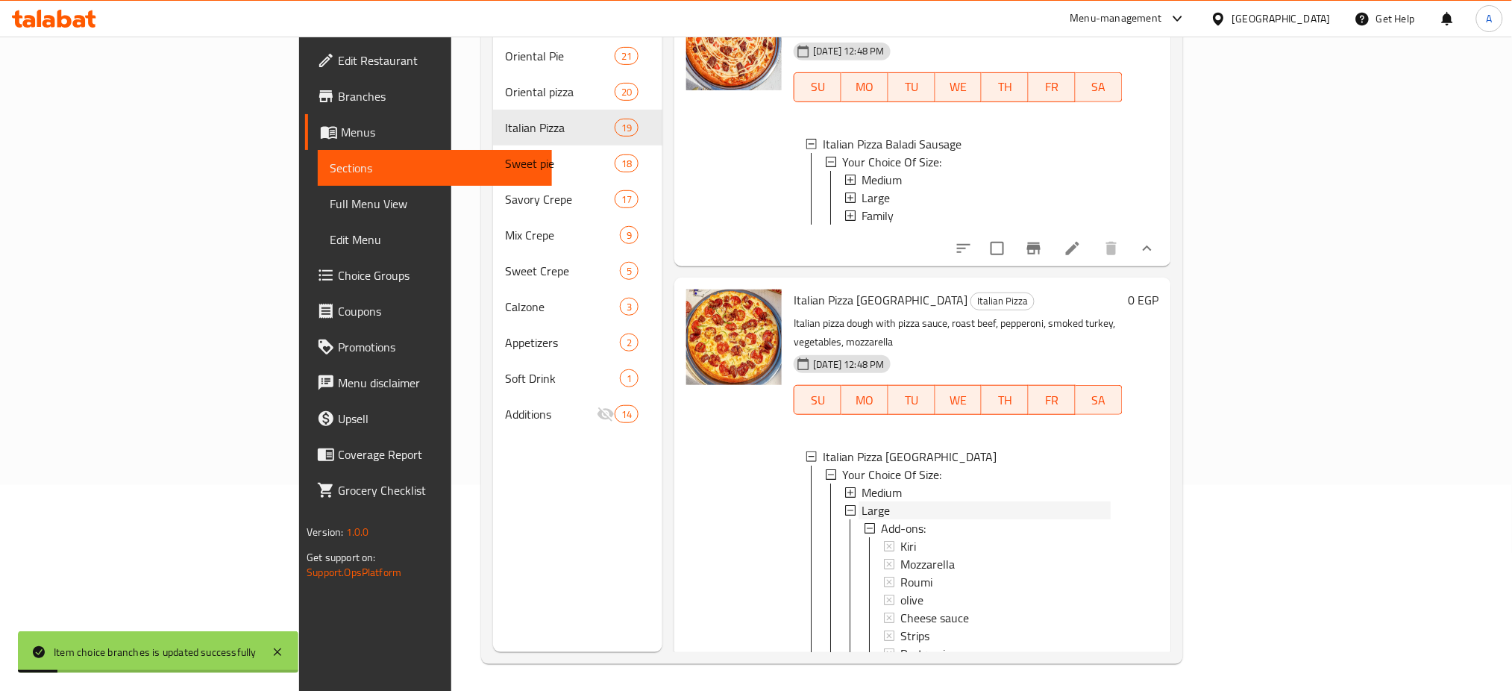
click at [861, 519] on div "Large" at bounding box center [985, 510] width 248 height 18
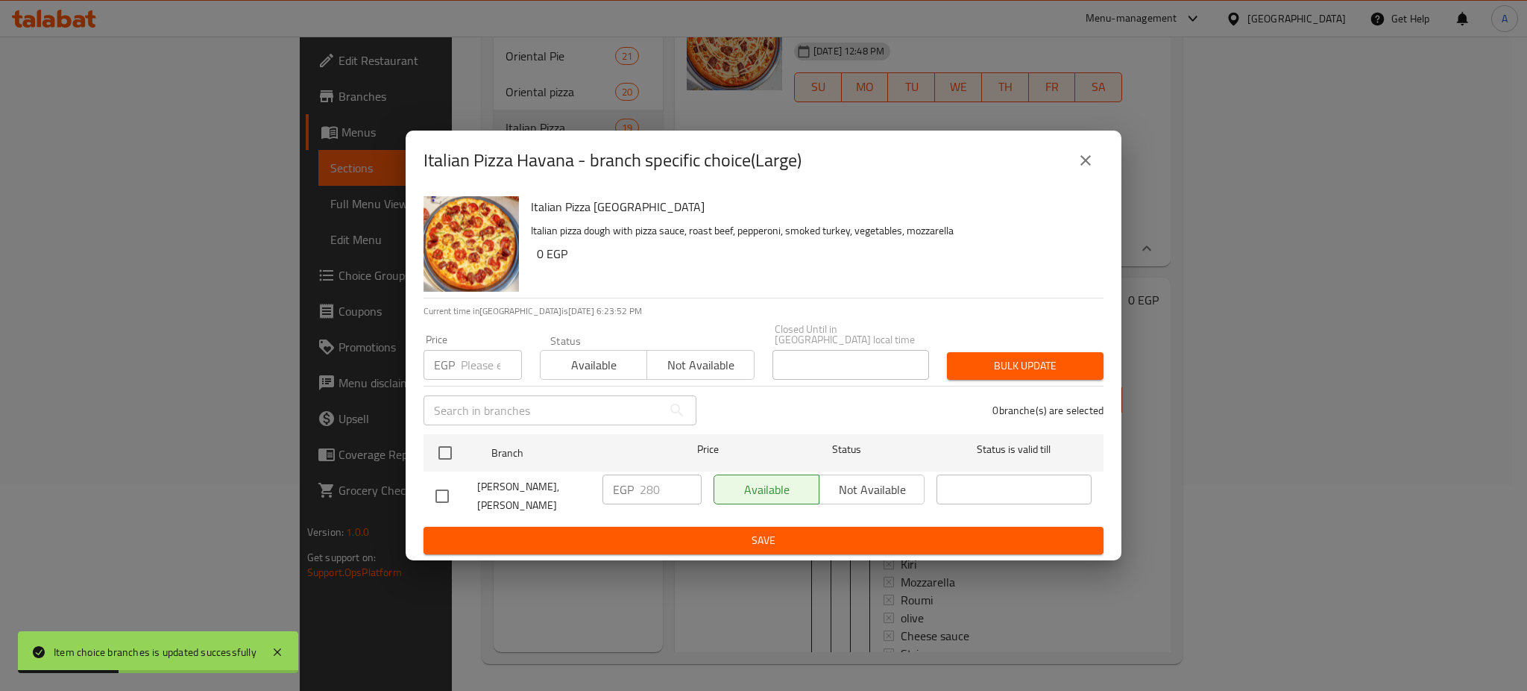
click at [478, 356] on input "number" at bounding box center [491, 365] width 61 height 30
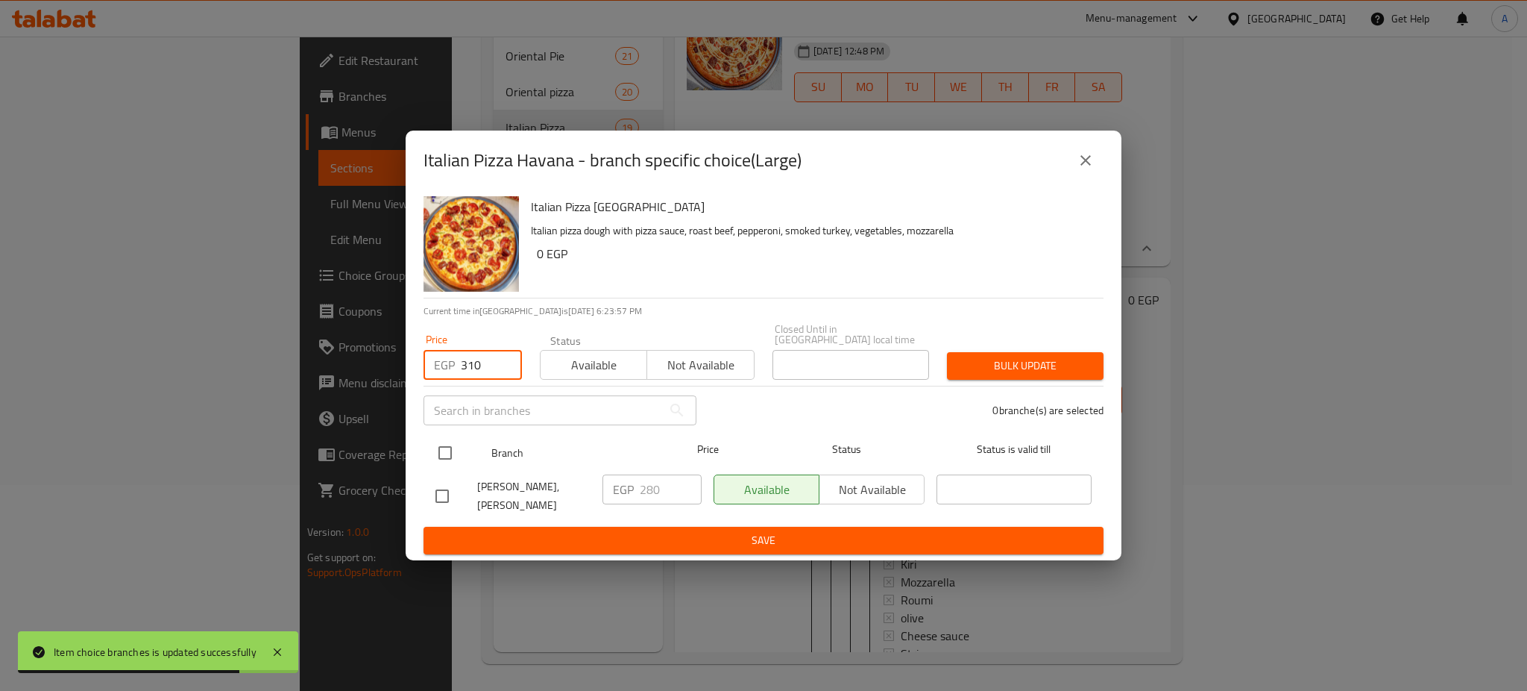
type input "310"
click at [446, 448] on input "checkbox" at bounding box center [445, 452] width 31 height 31
checkbox input "true"
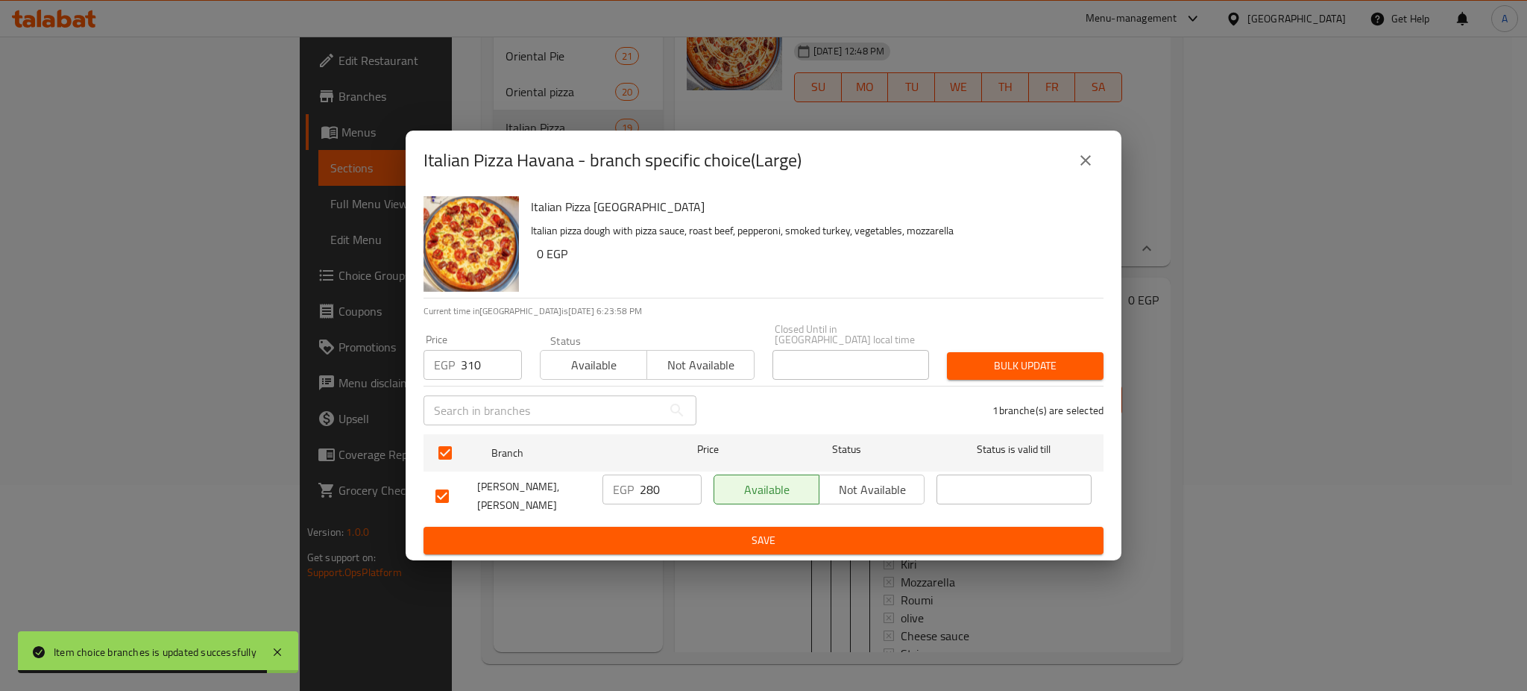
click at [1015, 373] on button "Bulk update" at bounding box center [1025, 366] width 157 height 28
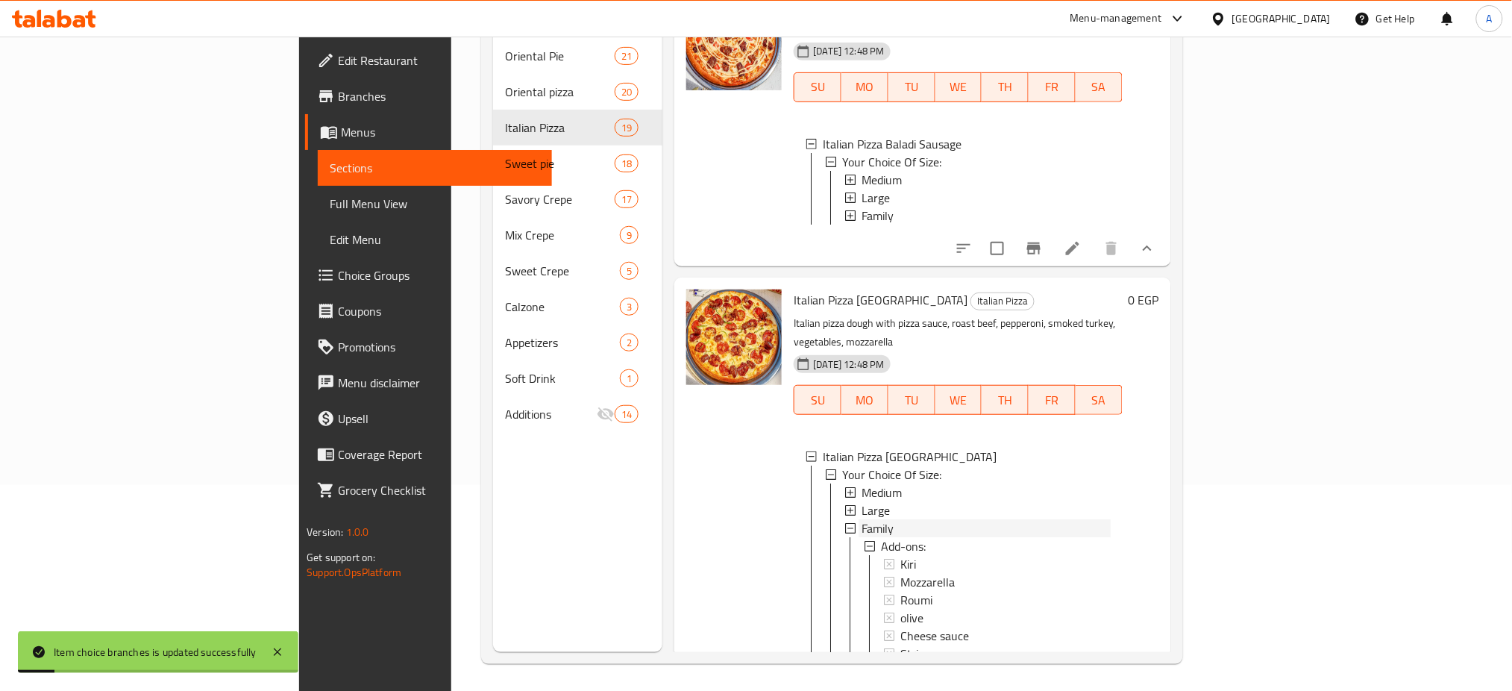
click at [861, 537] on span "Family" at bounding box center [877, 528] width 32 height 18
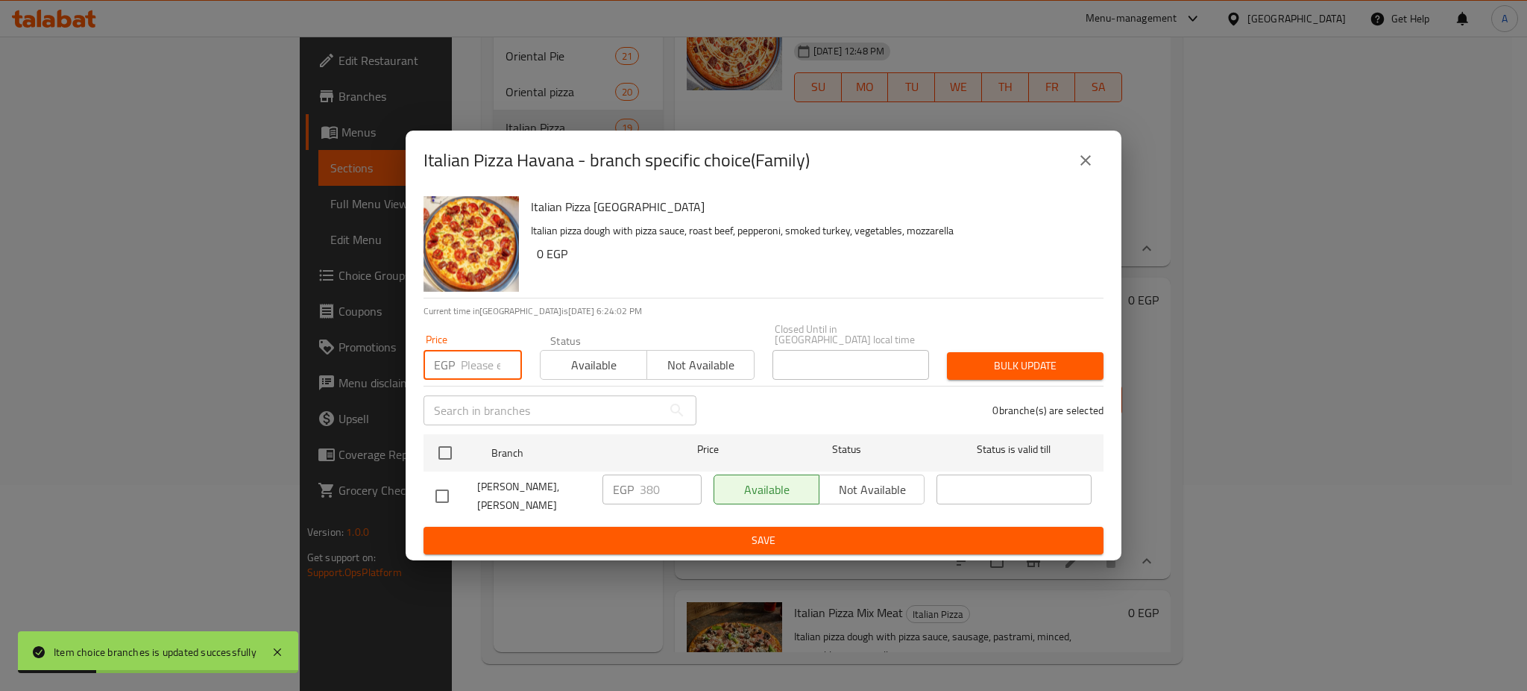
click at [471, 359] on input "number" at bounding box center [491, 365] width 61 height 30
type input "410"
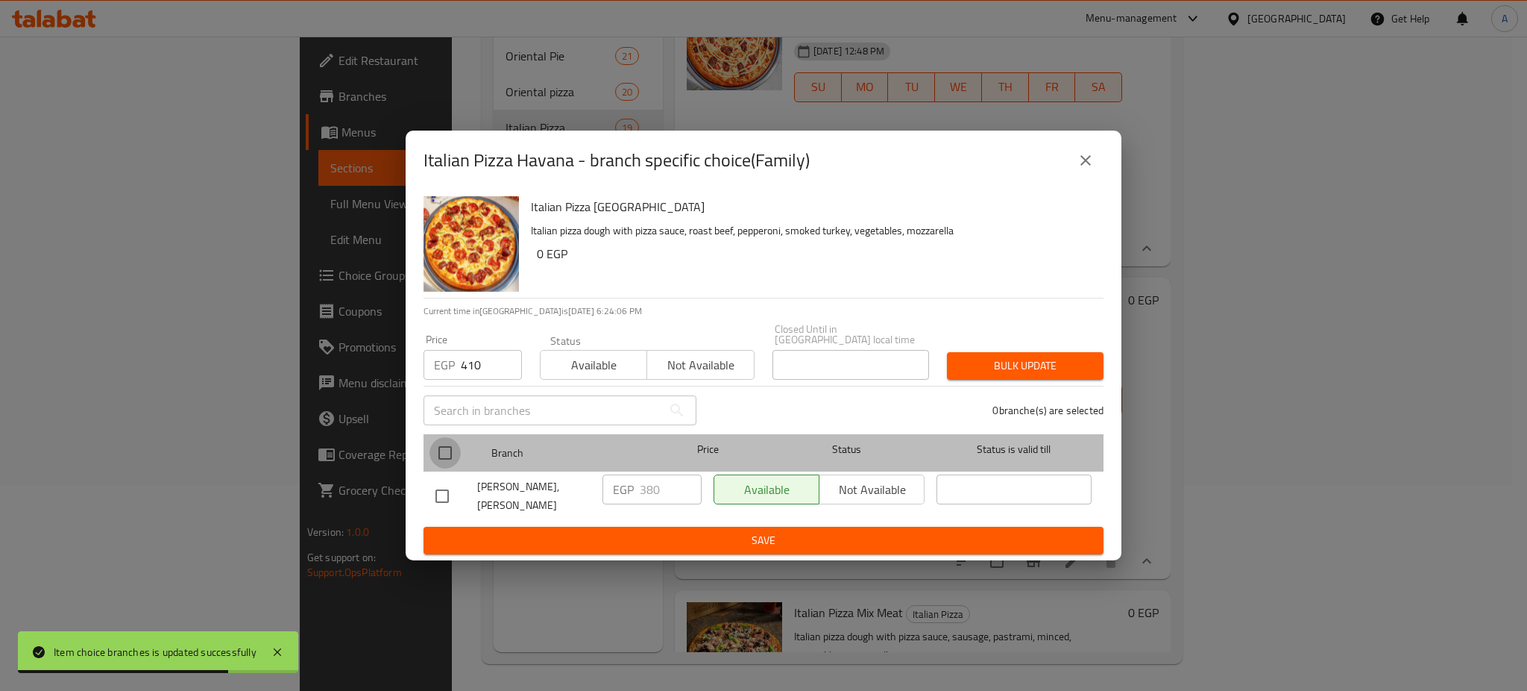
click at [448, 437] on input "checkbox" at bounding box center [445, 452] width 31 height 31
checkbox input "true"
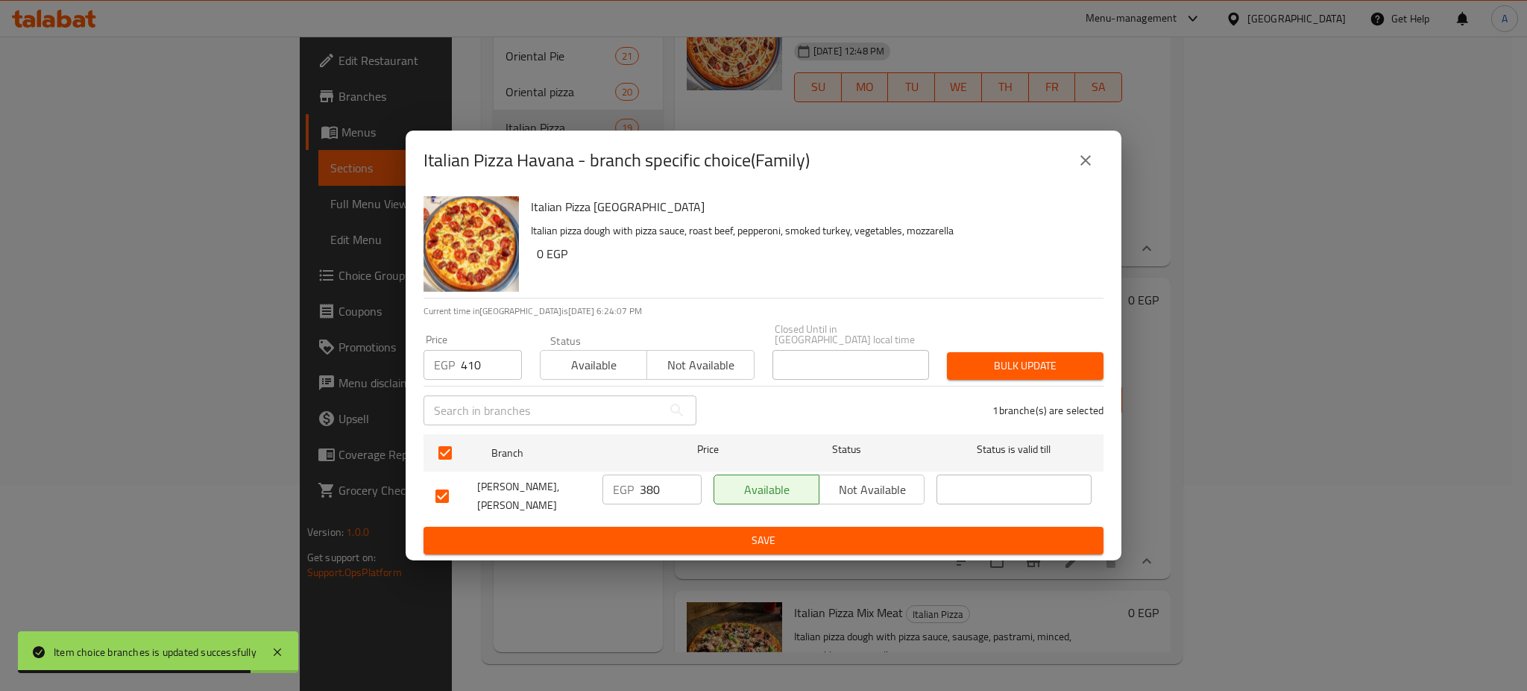
click at [1018, 356] on span "Bulk update" at bounding box center [1025, 365] width 133 height 19
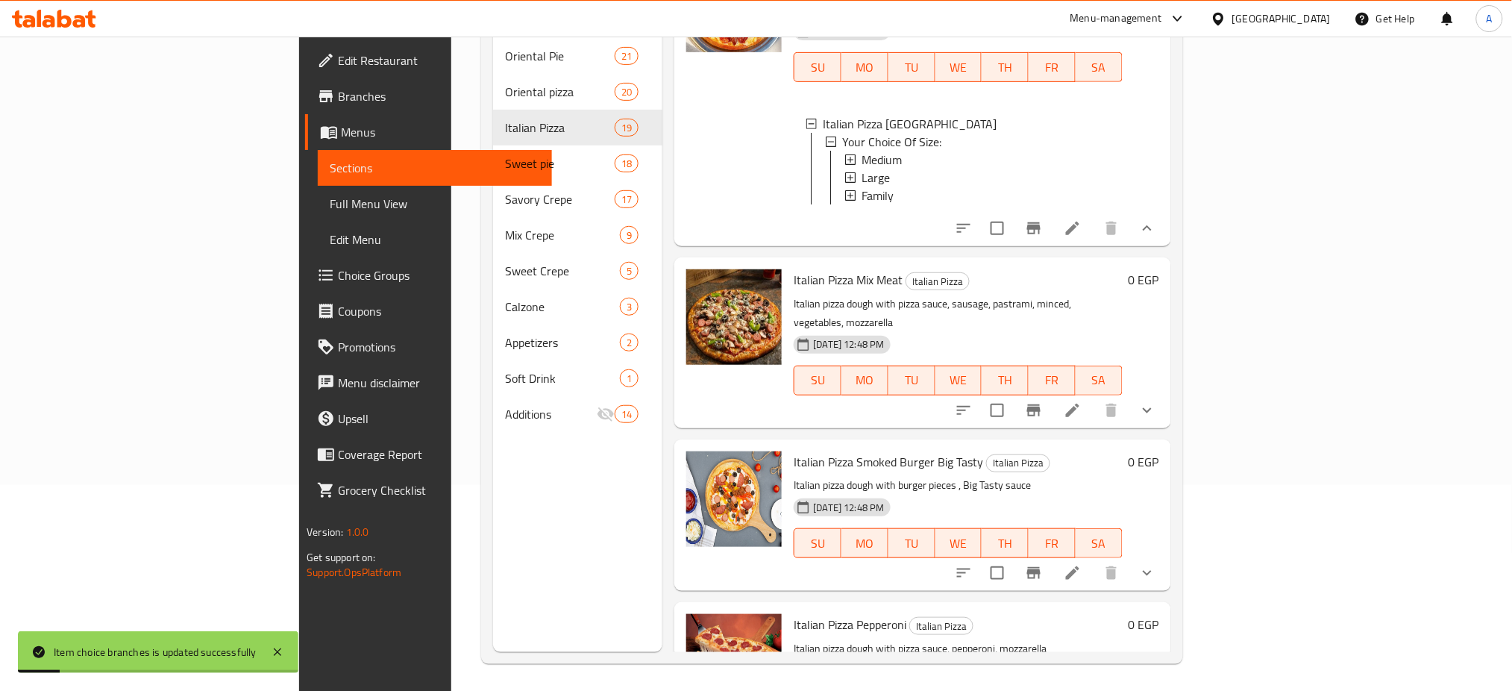
scroll to position [1893, 0]
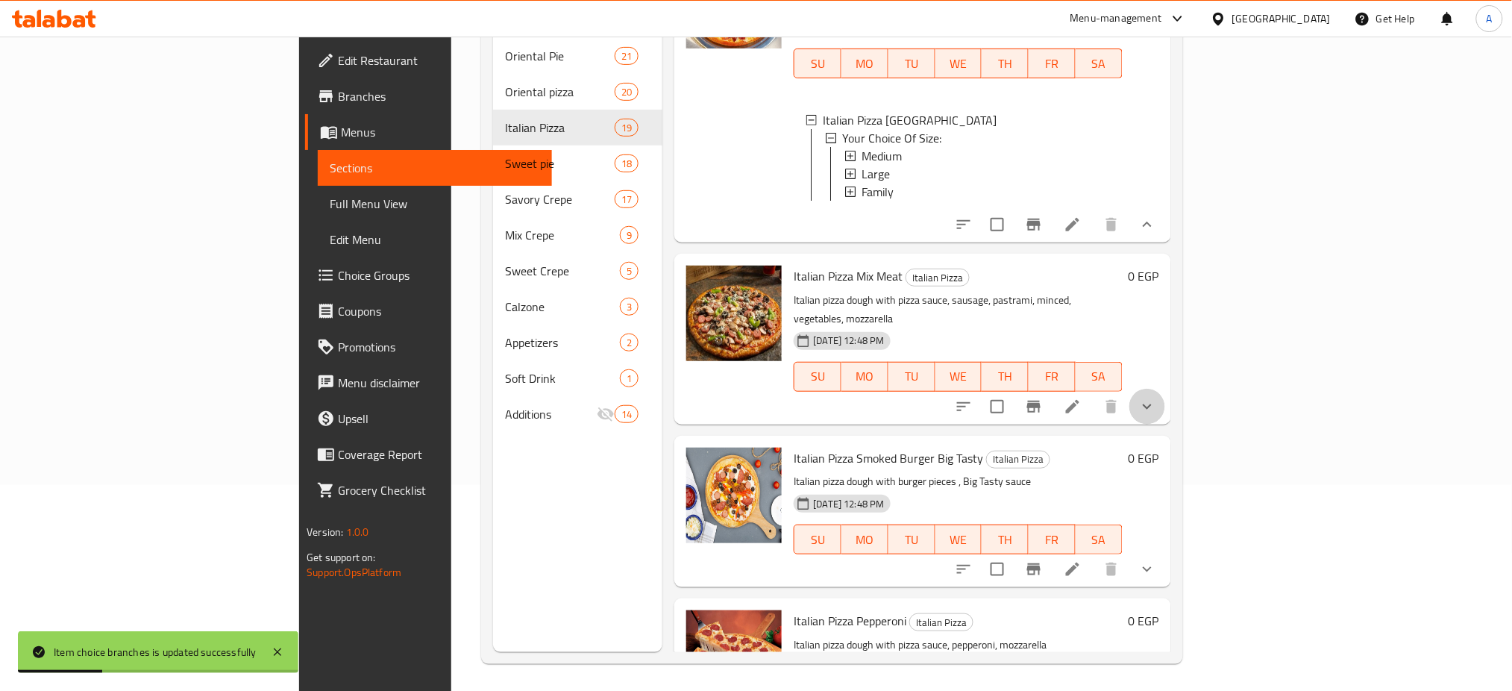
click at [1151, 409] on icon "show more" at bounding box center [1146, 405] width 9 height 5
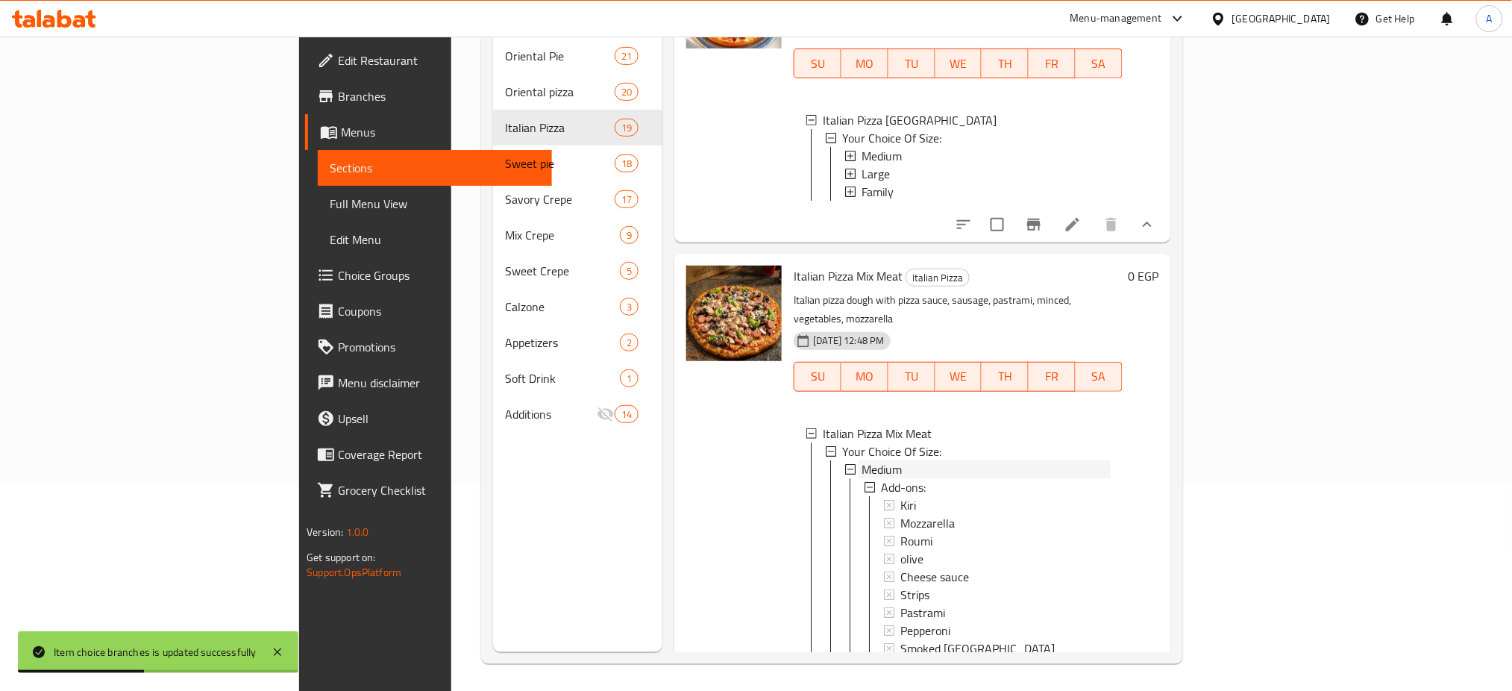
click at [861, 473] on span "Medium" at bounding box center [881, 469] width 40 height 18
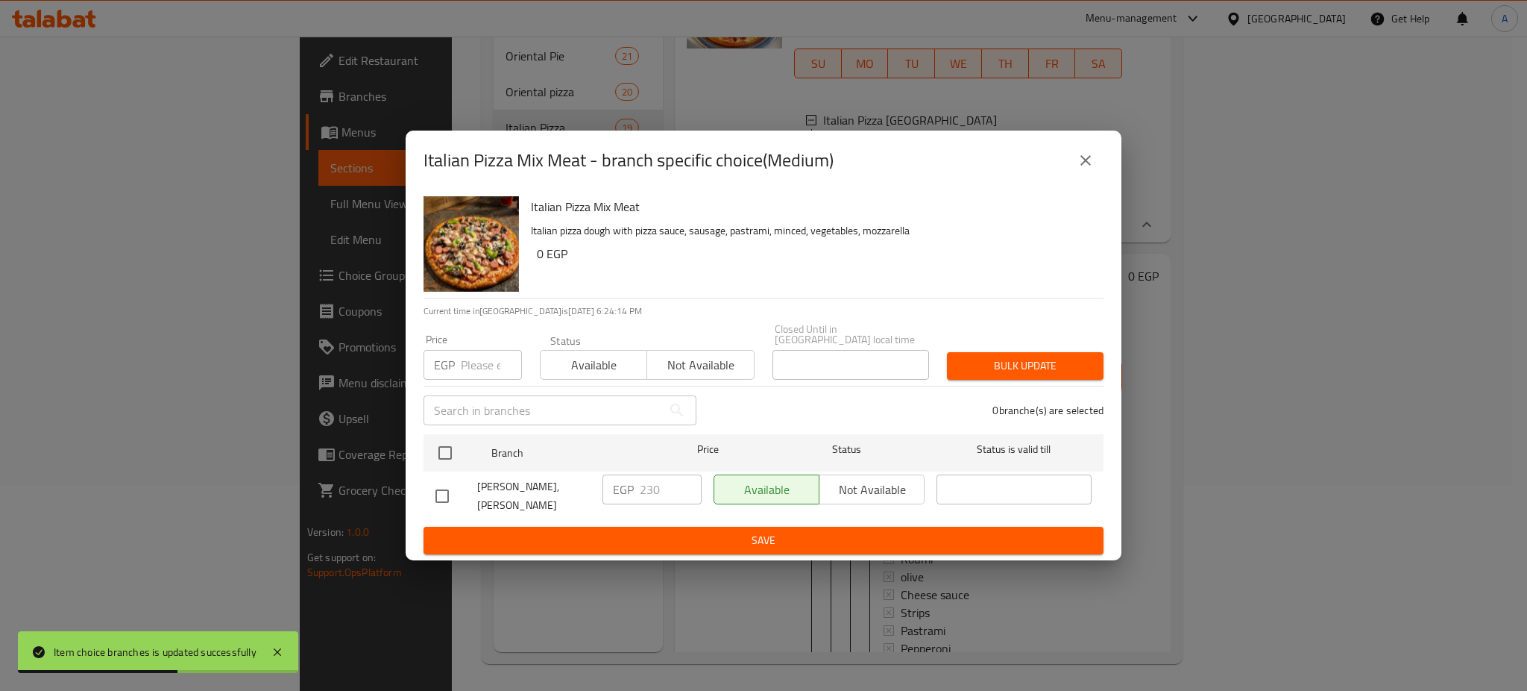
click at [468, 356] on input "number" at bounding box center [491, 365] width 61 height 30
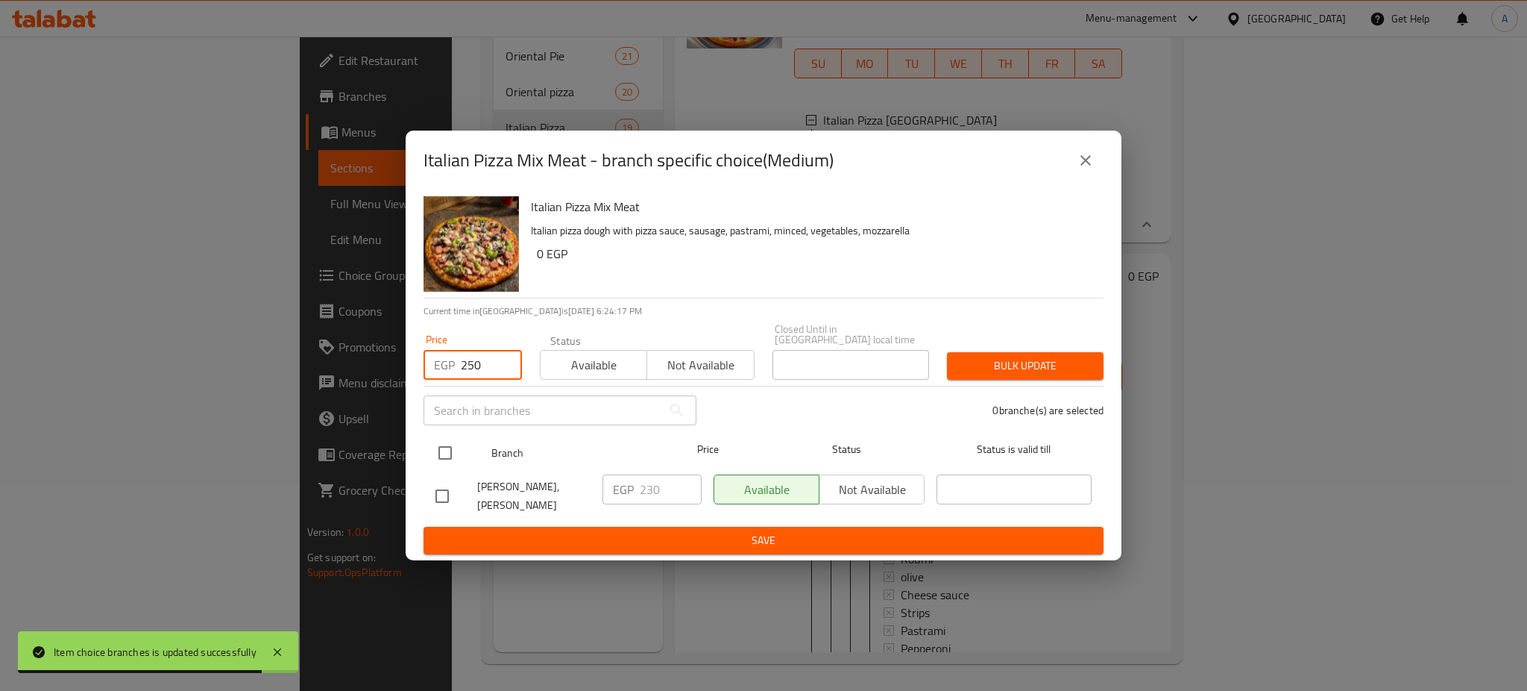
type input "250"
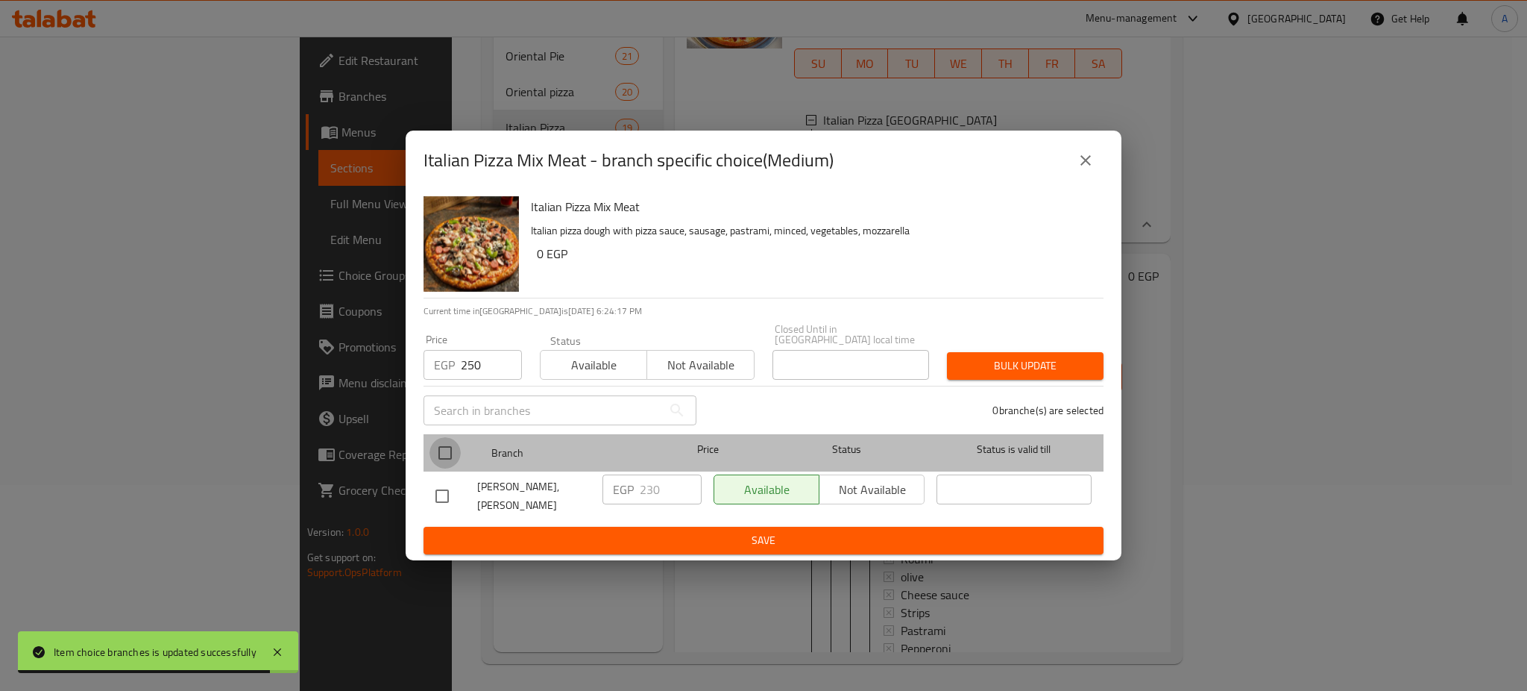
click at [446, 437] on input "checkbox" at bounding box center [445, 452] width 31 height 31
checkbox input "true"
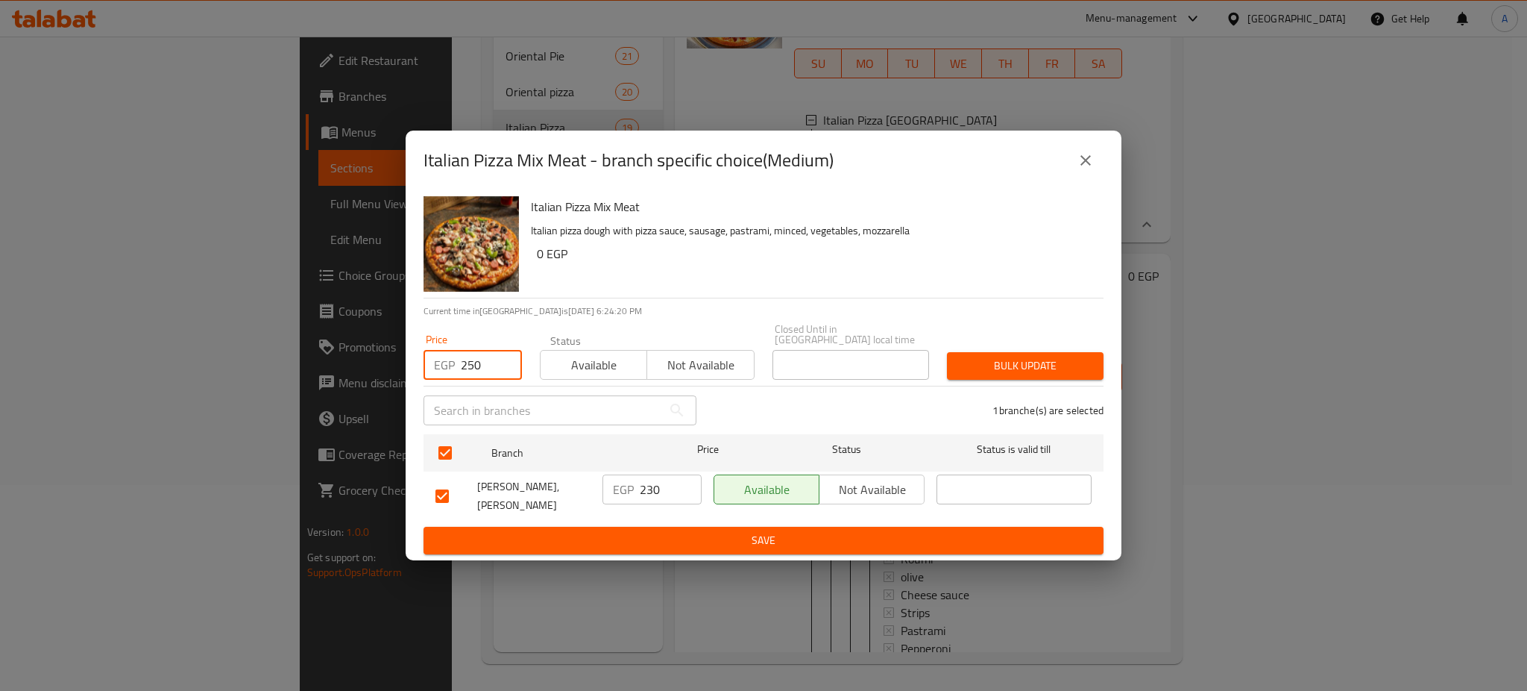
click at [488, 354] on input "250" at bounding box center [491, 365] width 61 height 30
type input "260"
click at [1040, 359] on span "Bulk update" at bounding box center [1025, 365] width 133 height 19
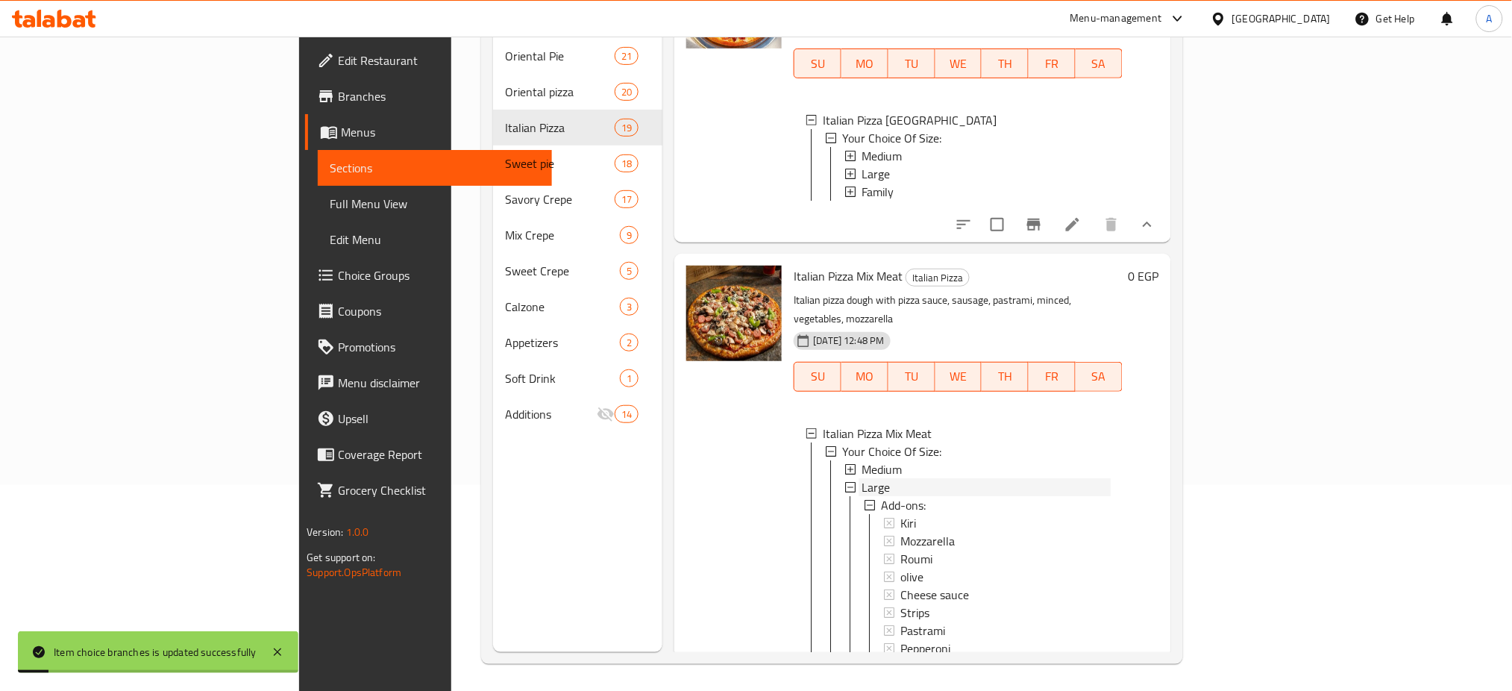
click at [861, 496] on span "Large" at bounding box center [875, 487] width 28 height 18
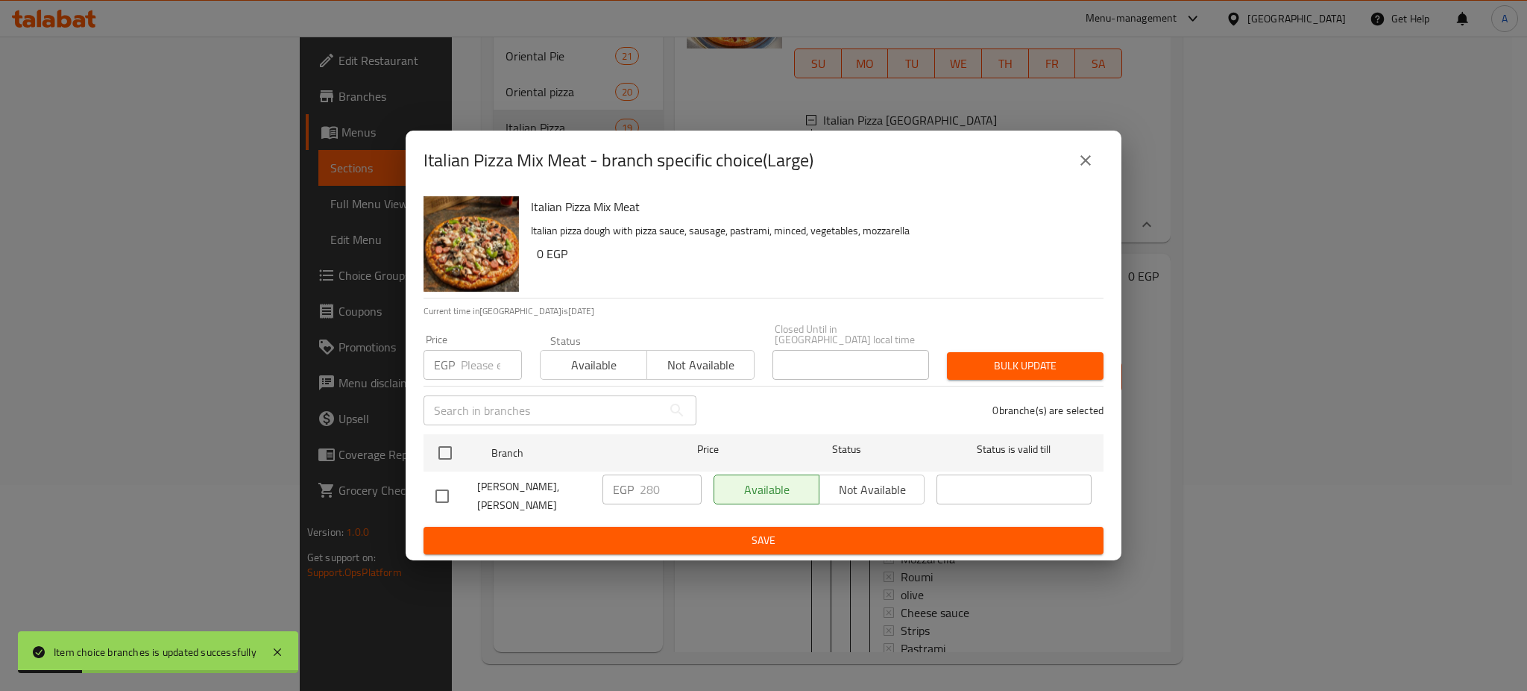
click at [470, 357] on input "number" at bounding box center [491, 365] width 61 height 30
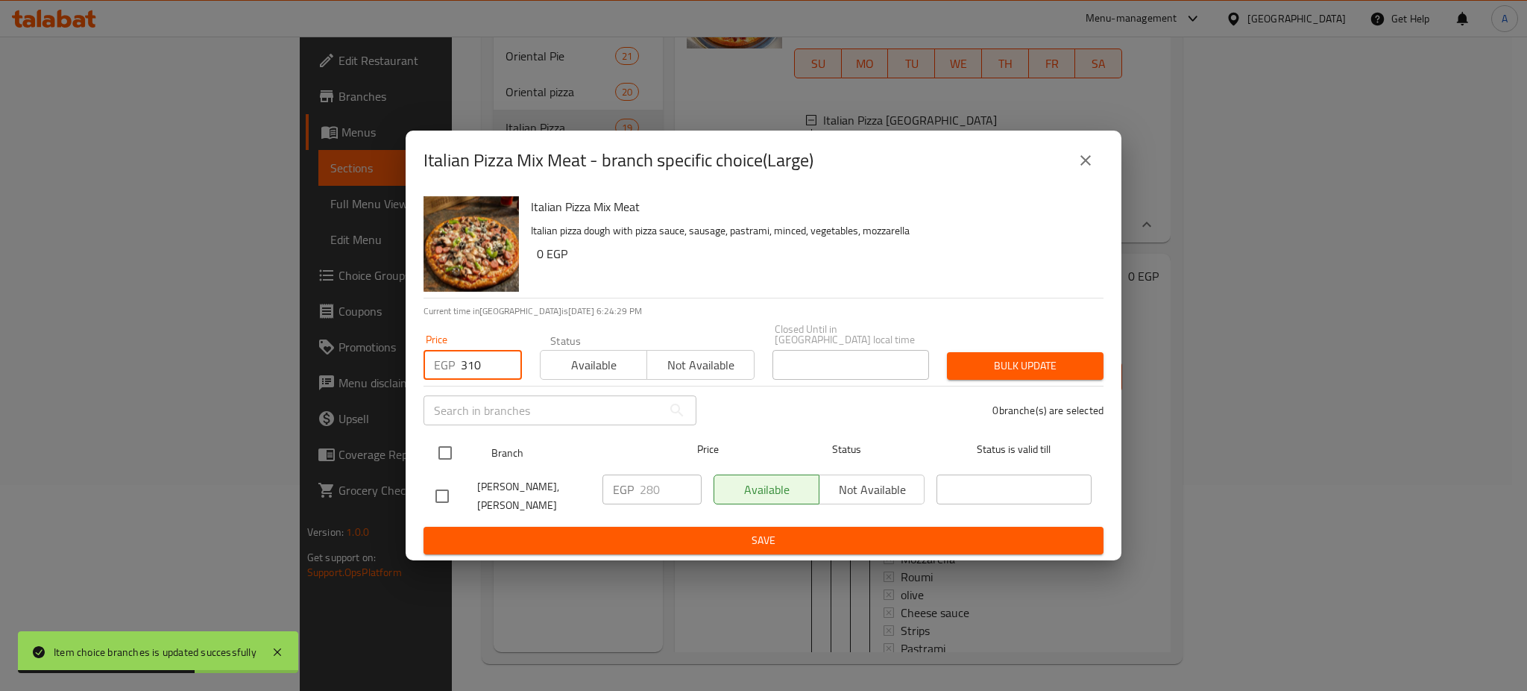
type input "310"
click at [447, 441] on input "checkbox" at bounding box center [445, 452] width 31 height 31
checkbox input "true"
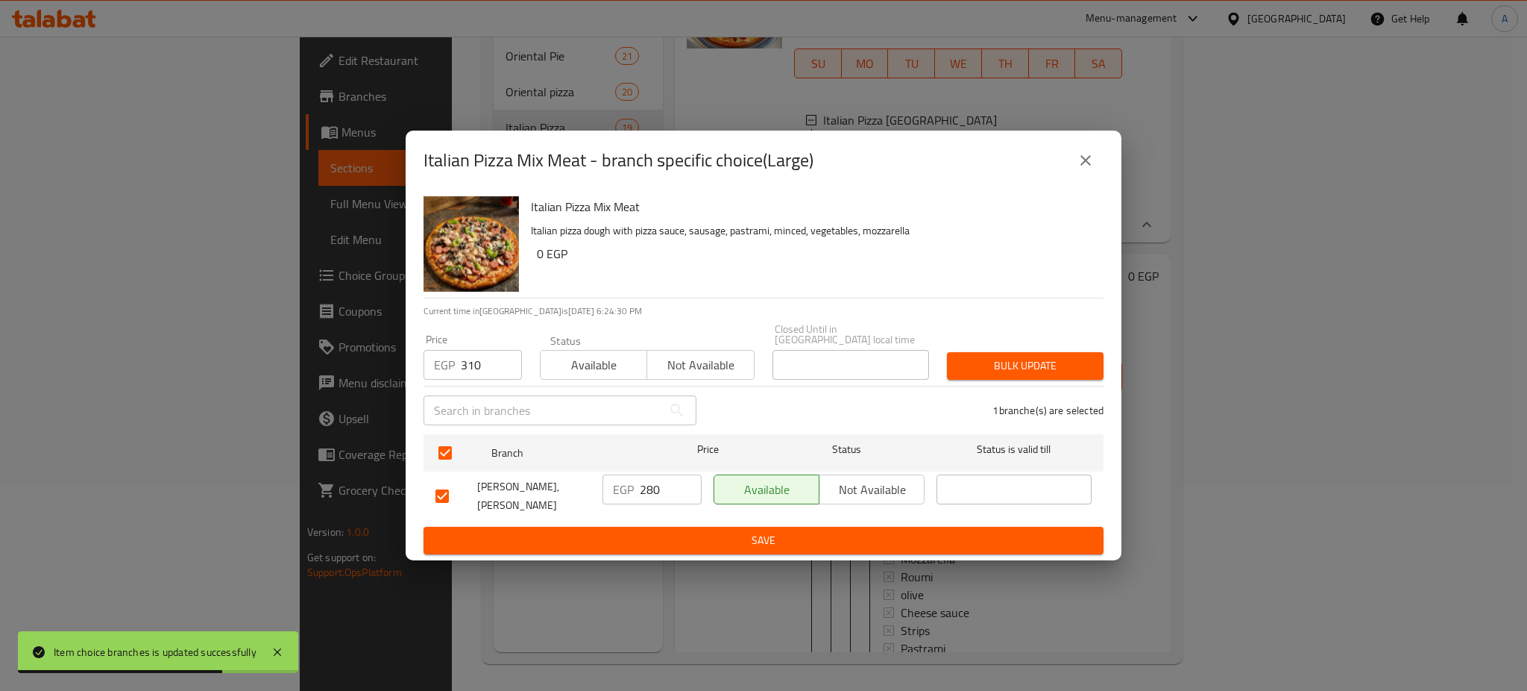
click at [1058, 352] on button "Bulk update" at bounding box center [1025, 366] width 157 height 28
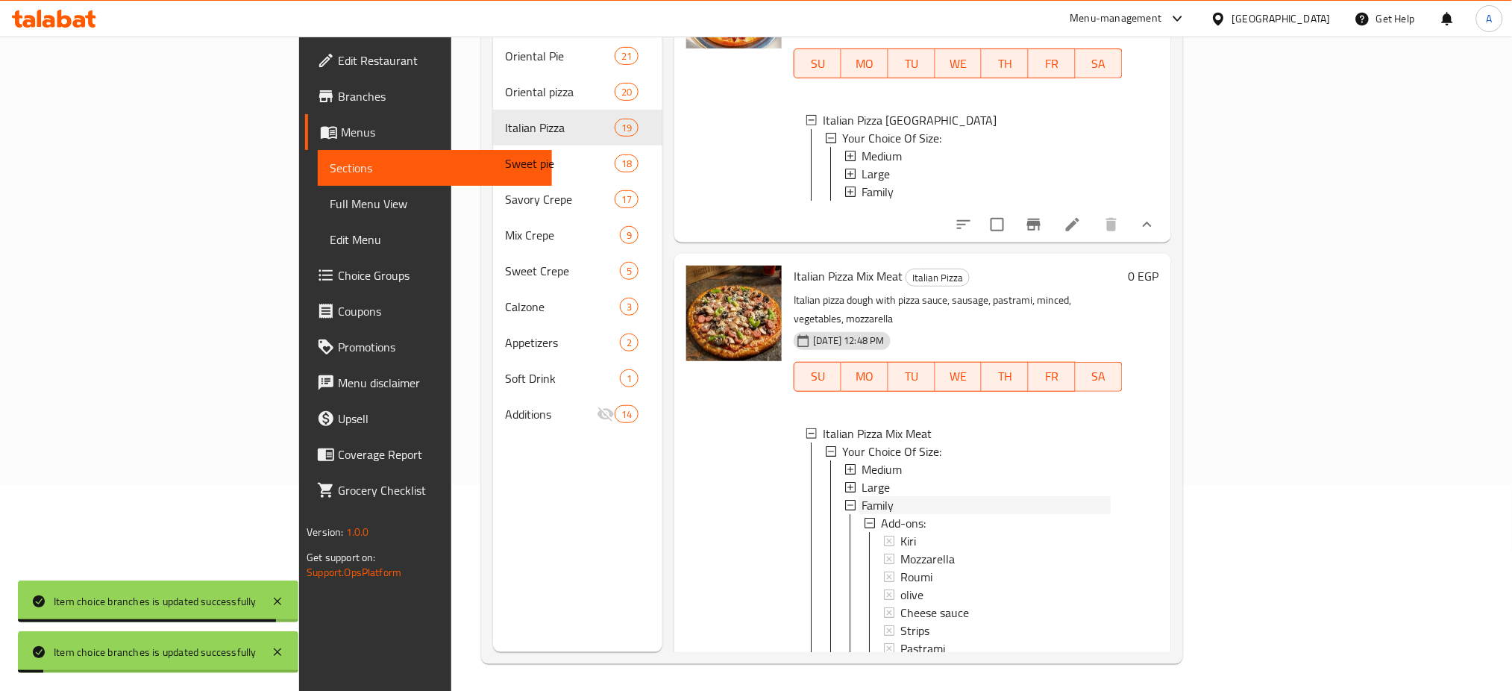
click at [861, 505] on span "Family" at bounding box center [877, 505] width 32 height 18
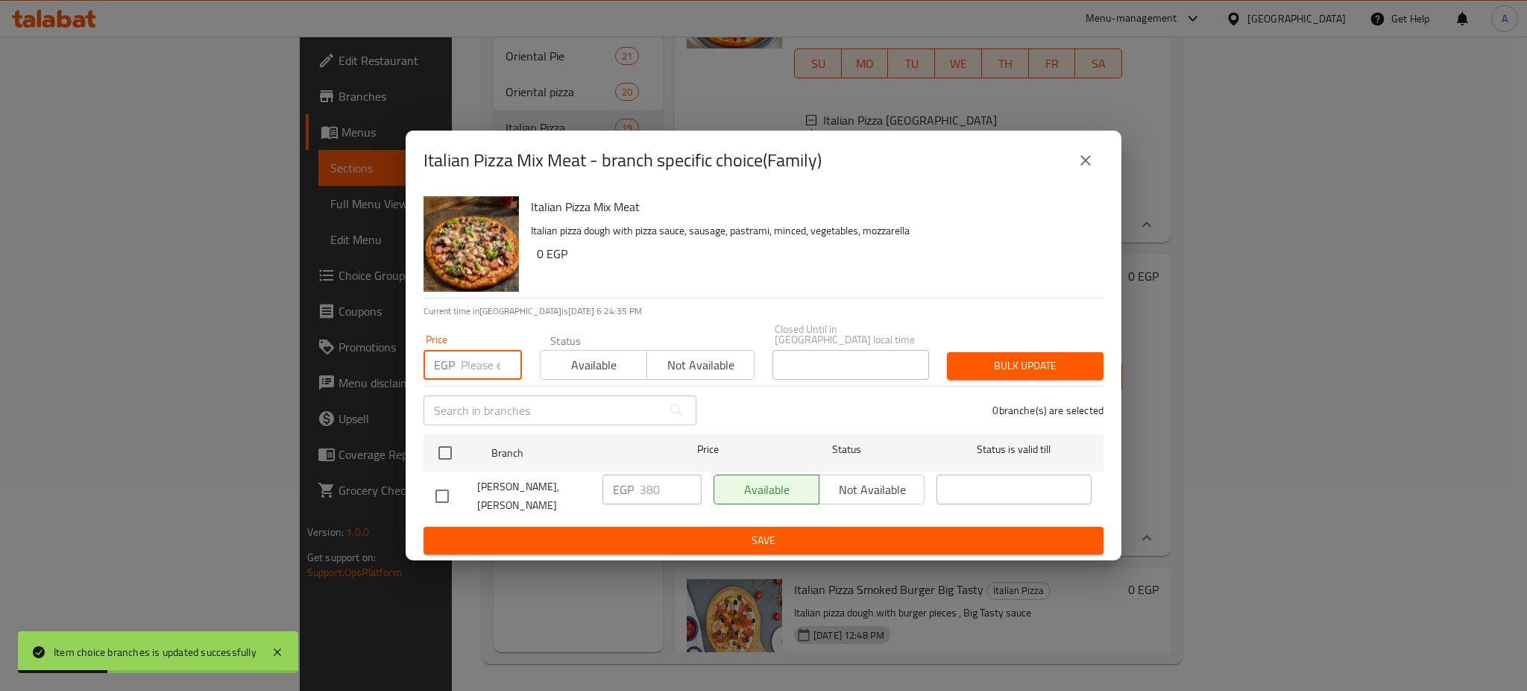
click at [479, 356] on input "number" at bounding box center [491, 365] width 61 height 30
type input "410"
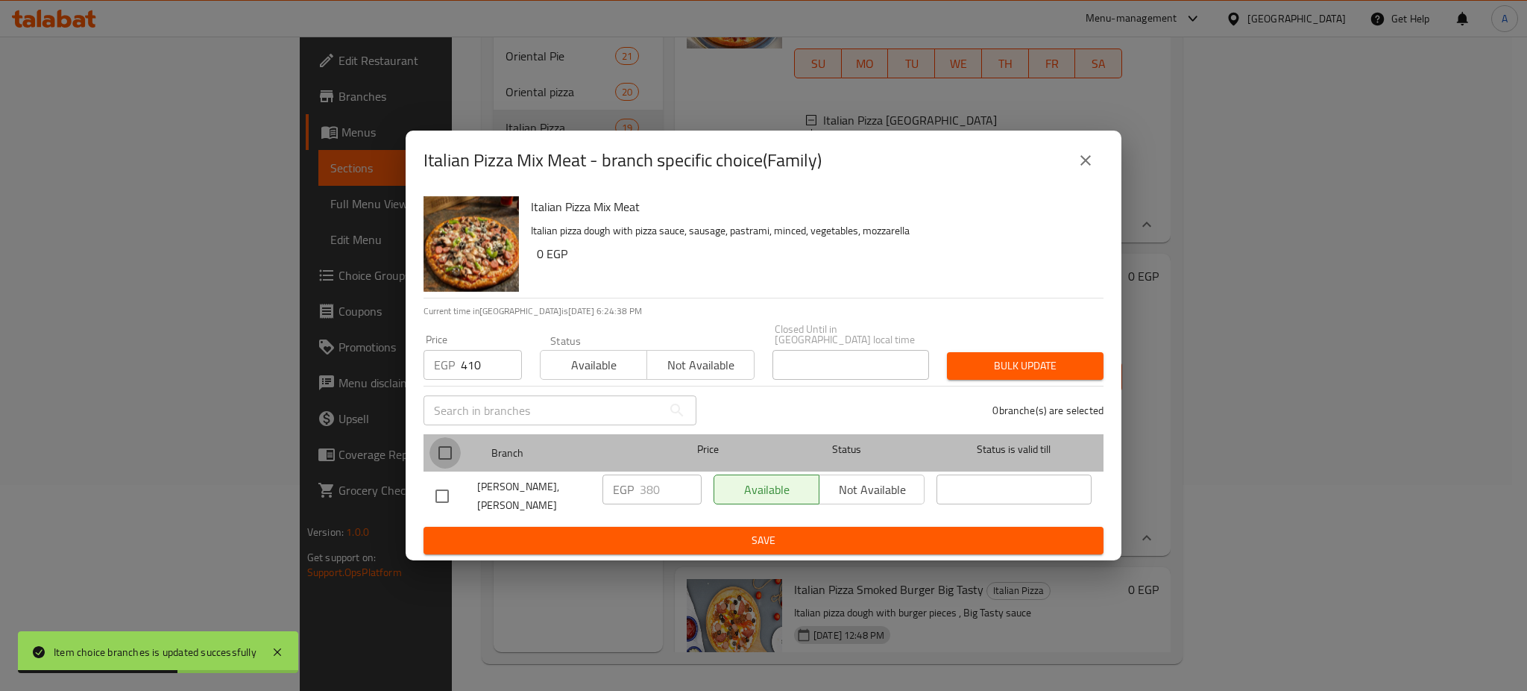
click at [442, 449] on input "checkbox" at bounding box center [445, 452] width 31 height 31
checkbox input "true"
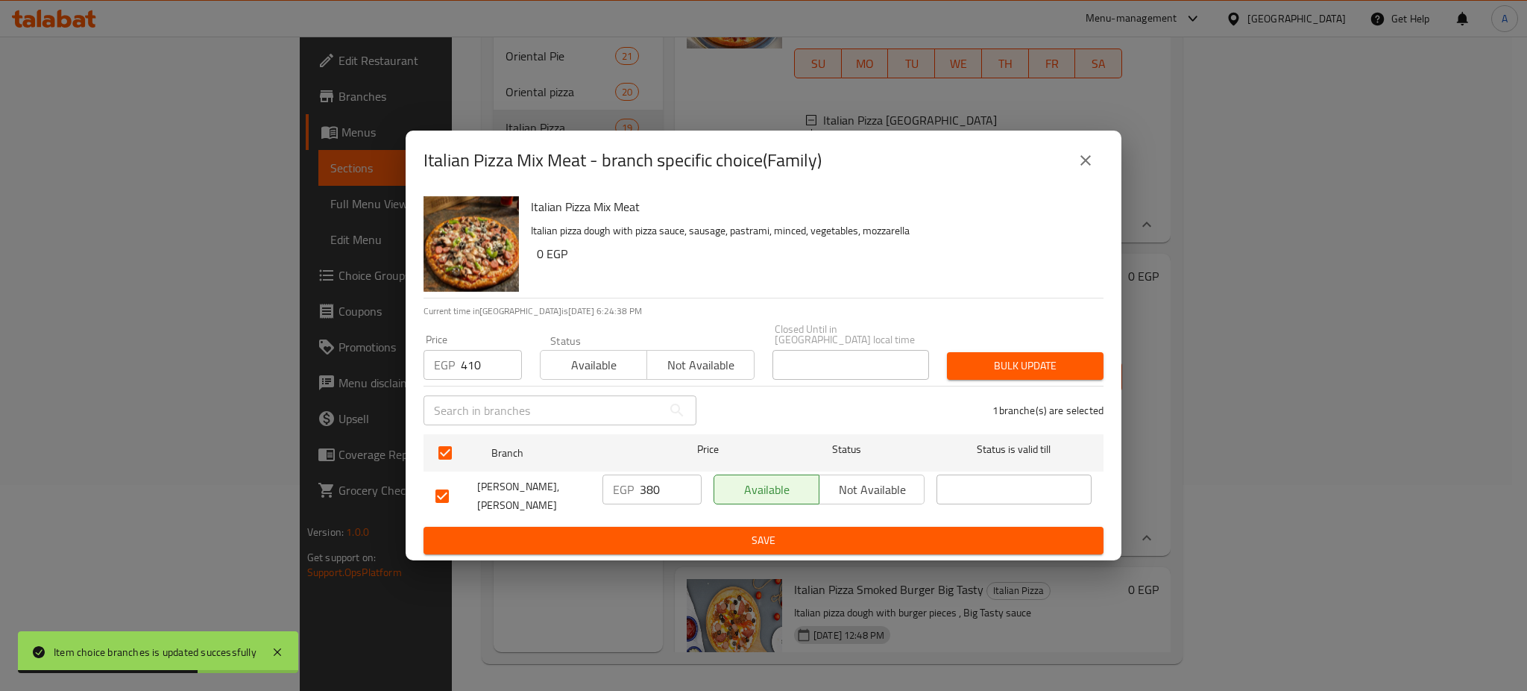
click at [1032, 364] on span "Bulk update" at bounding box center [1025, 365] width 133 height 19
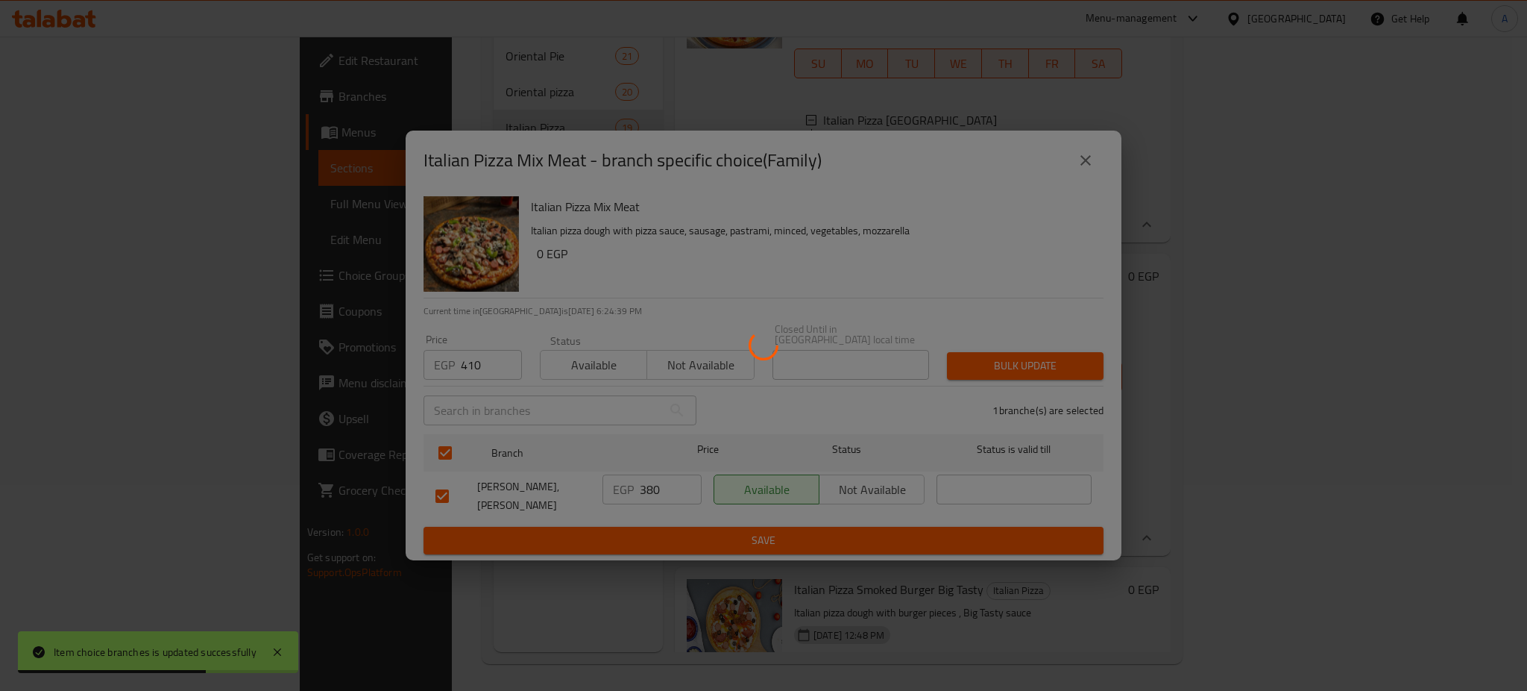
click at [1032, 364] on div at bounding box center [763, 345] width 1527 height 691
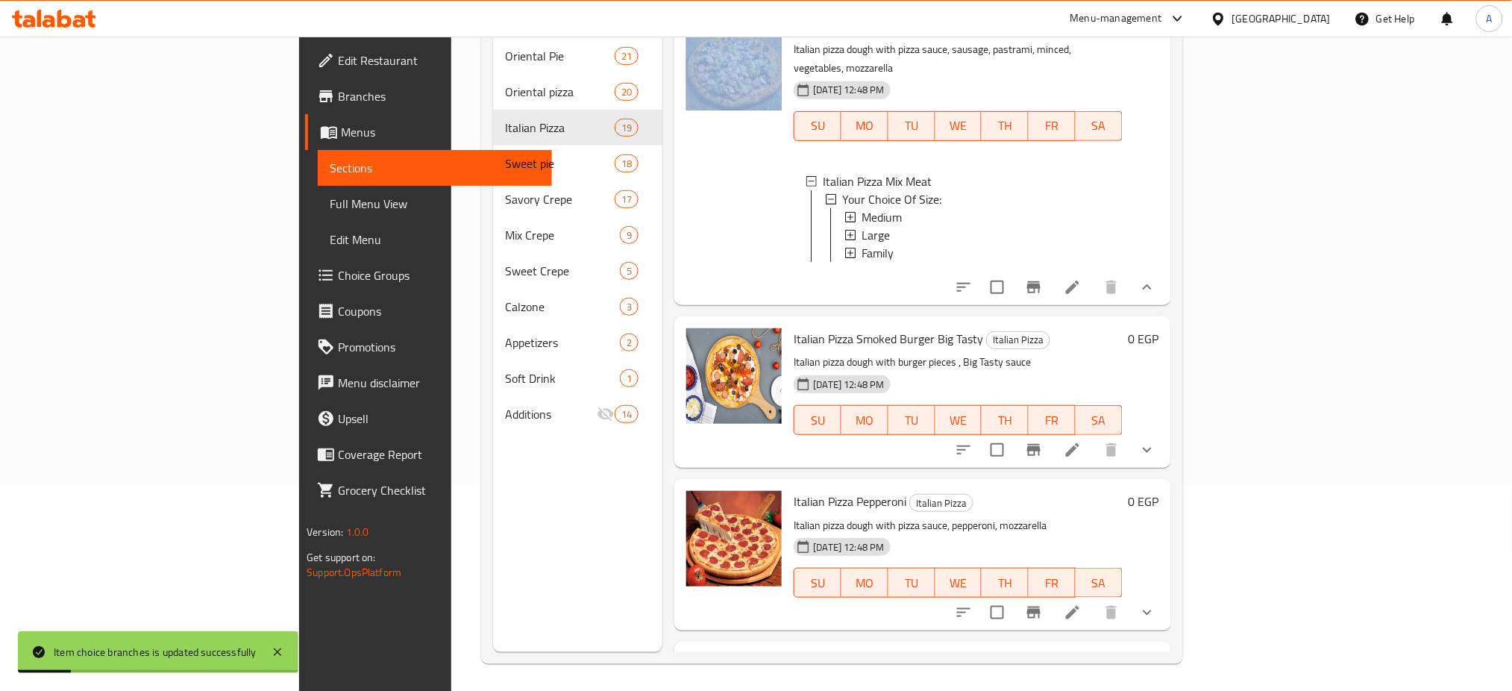
scroll to position [2148, 0]
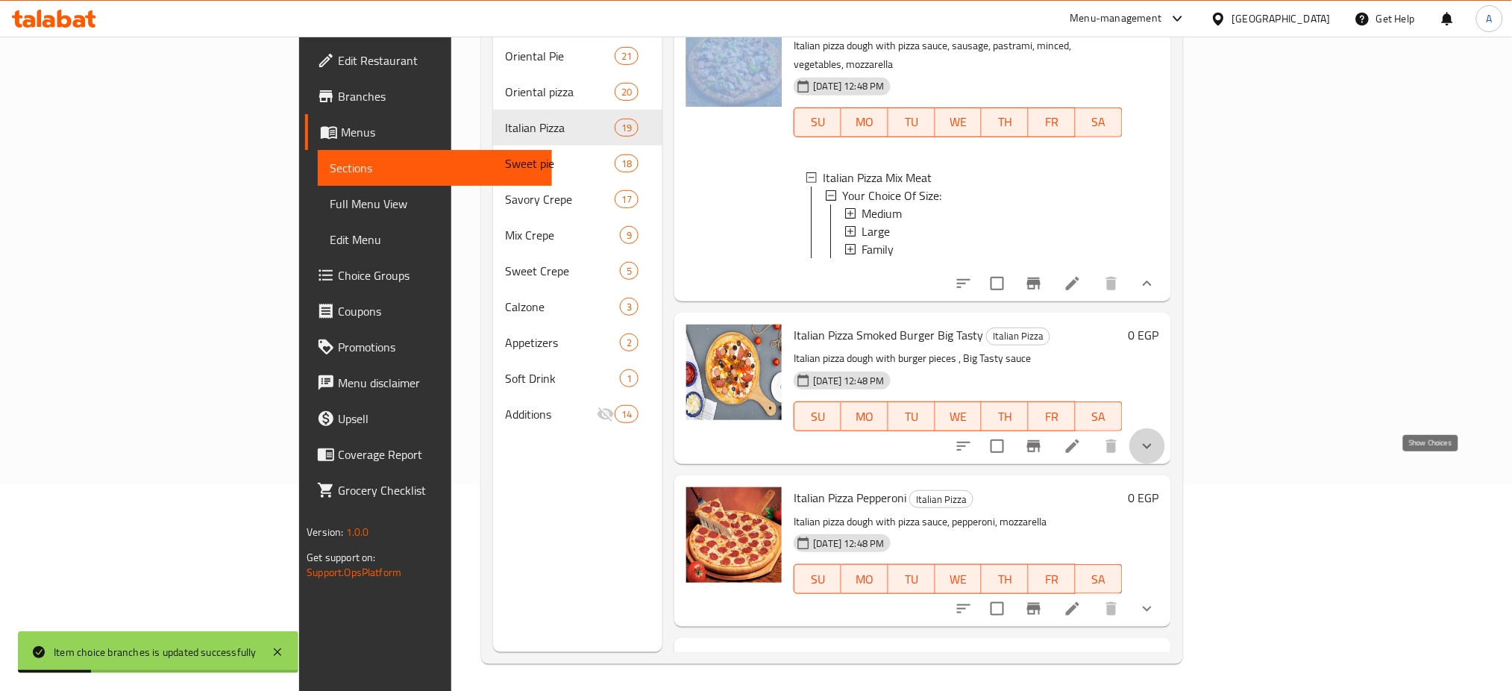
click at [1156, 455] on icon "show more" at bounding box center [1147, 446] width 18 height 18
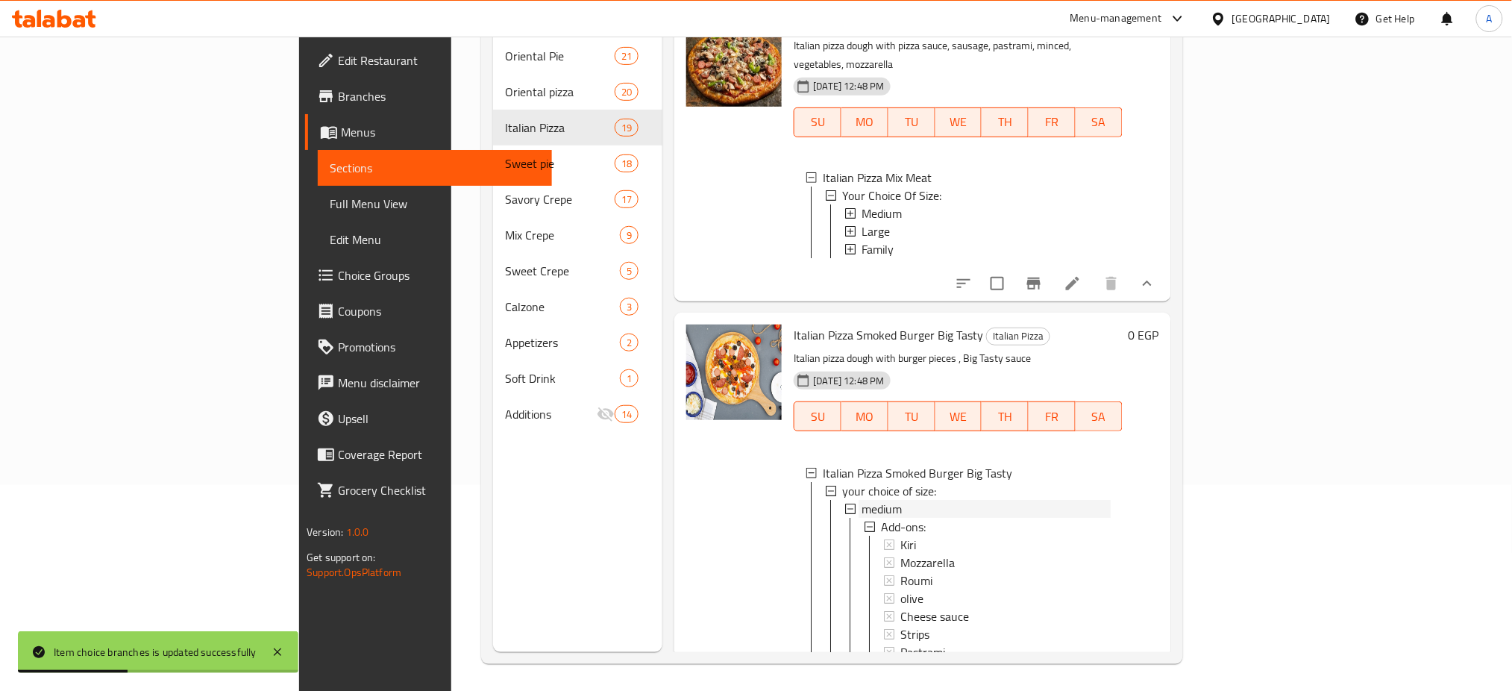
click at [861, 518] on span "medium" at bounding box center [881, 509] width 40 height 18
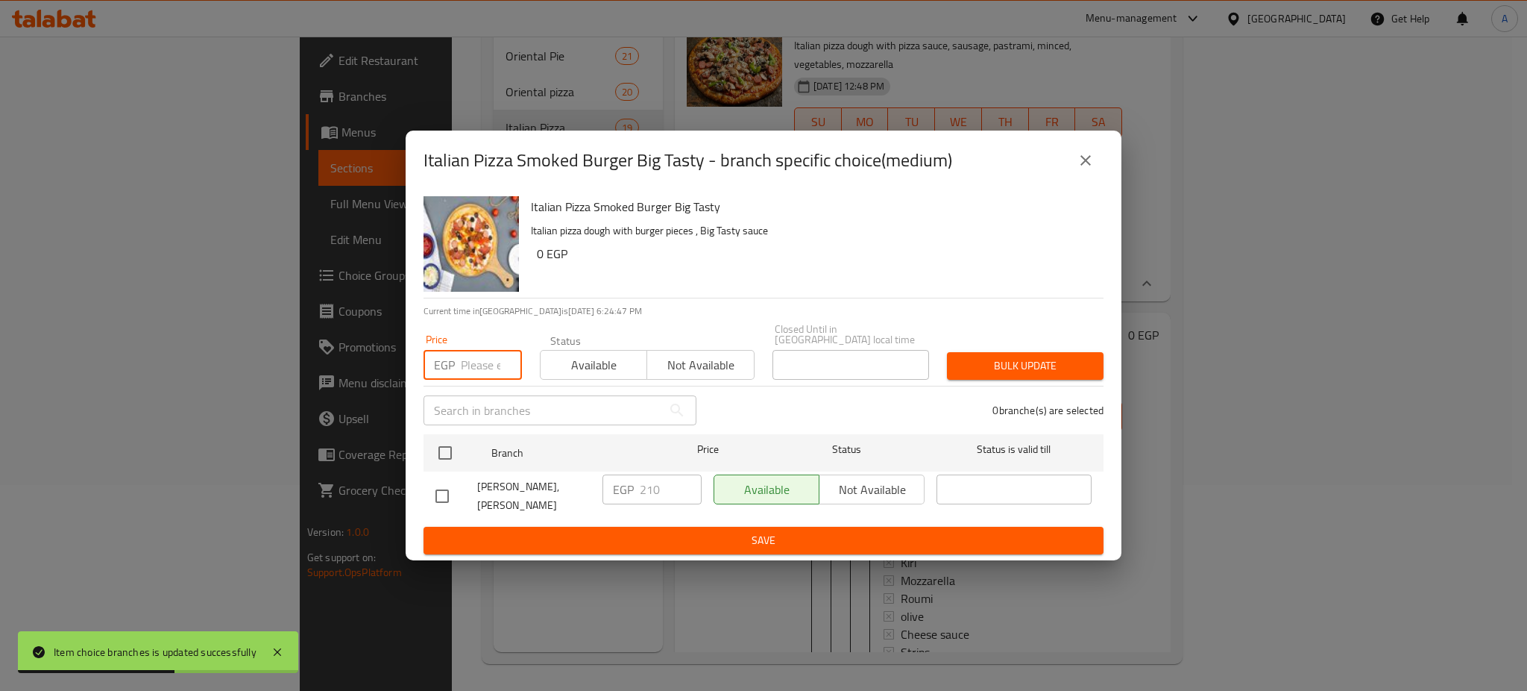
click at [474, 356] on input "number" at bounding box center [491, 365] width 61 height 30
type input "240"
click at [454, 444] on input "checkbox" at bounding box center [445, 452] width 31 height 31
checkbox input "true"
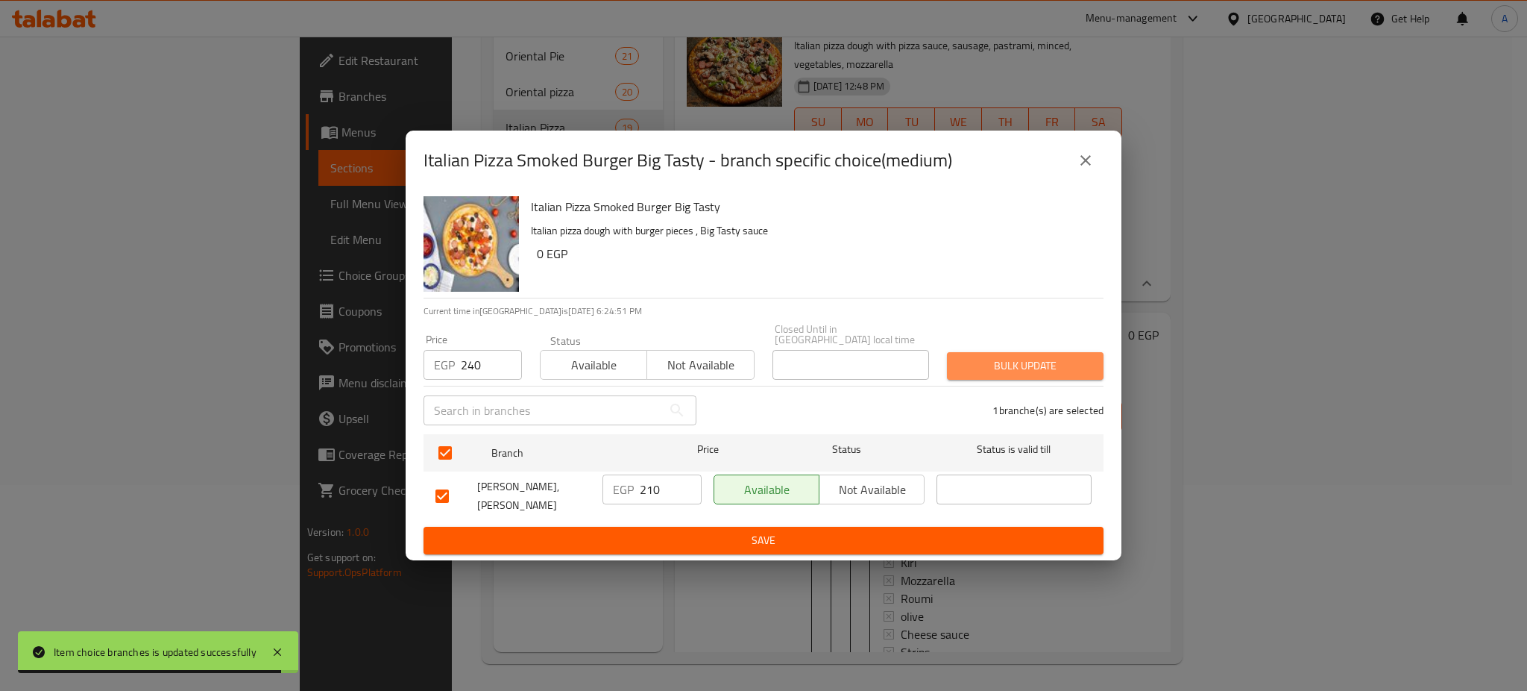
click at [1028, 362] on span "Bulk update" at bounding box center [1025, 365] width 133 height 19
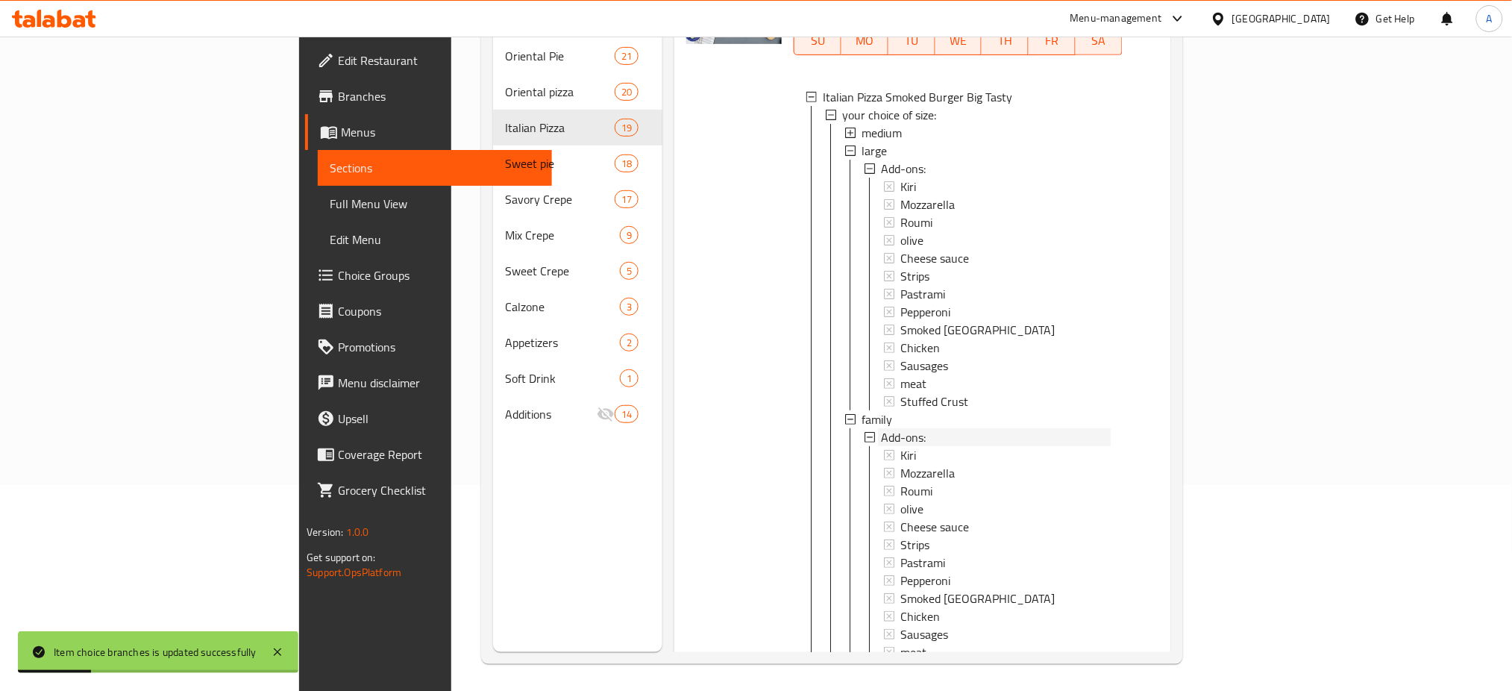
scroll to position [2476, 0]
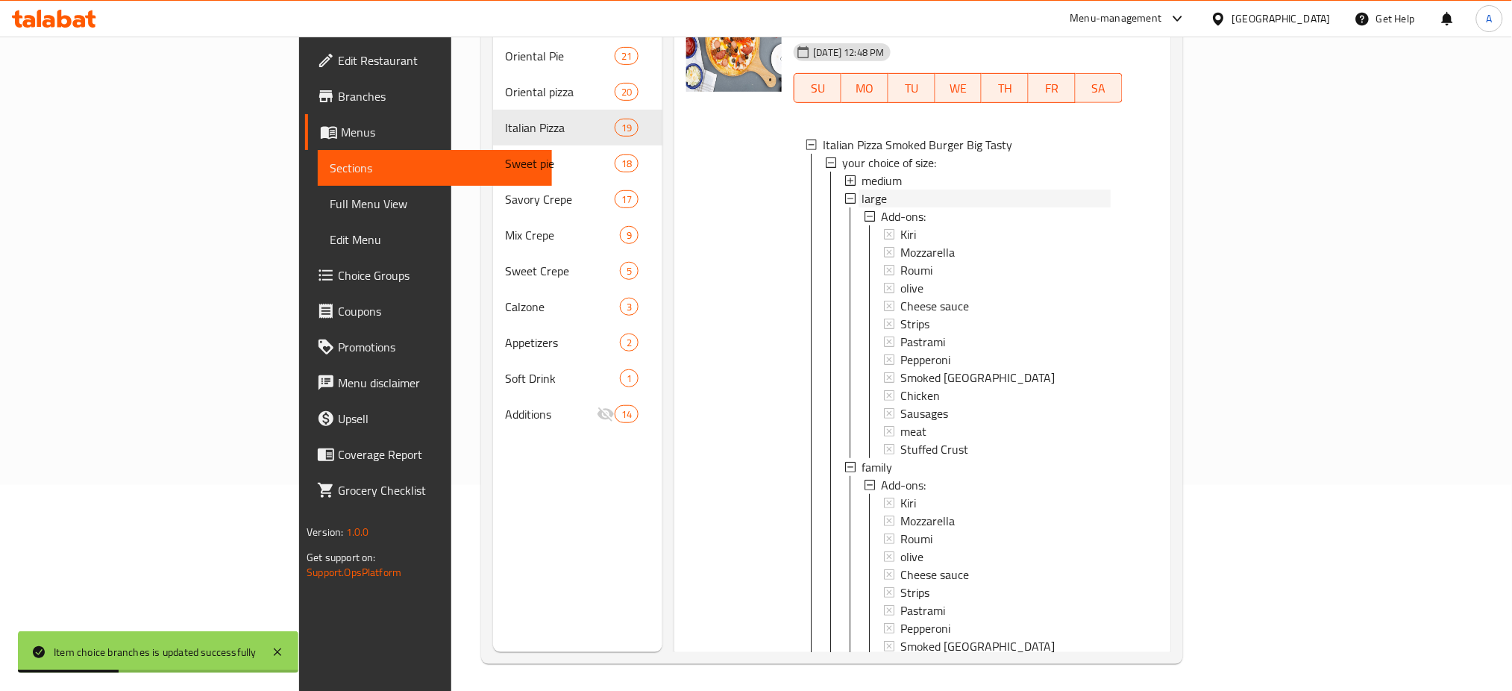
click at [861, 207] on span "large" at bounding box center [873, 198] width 25 height 18
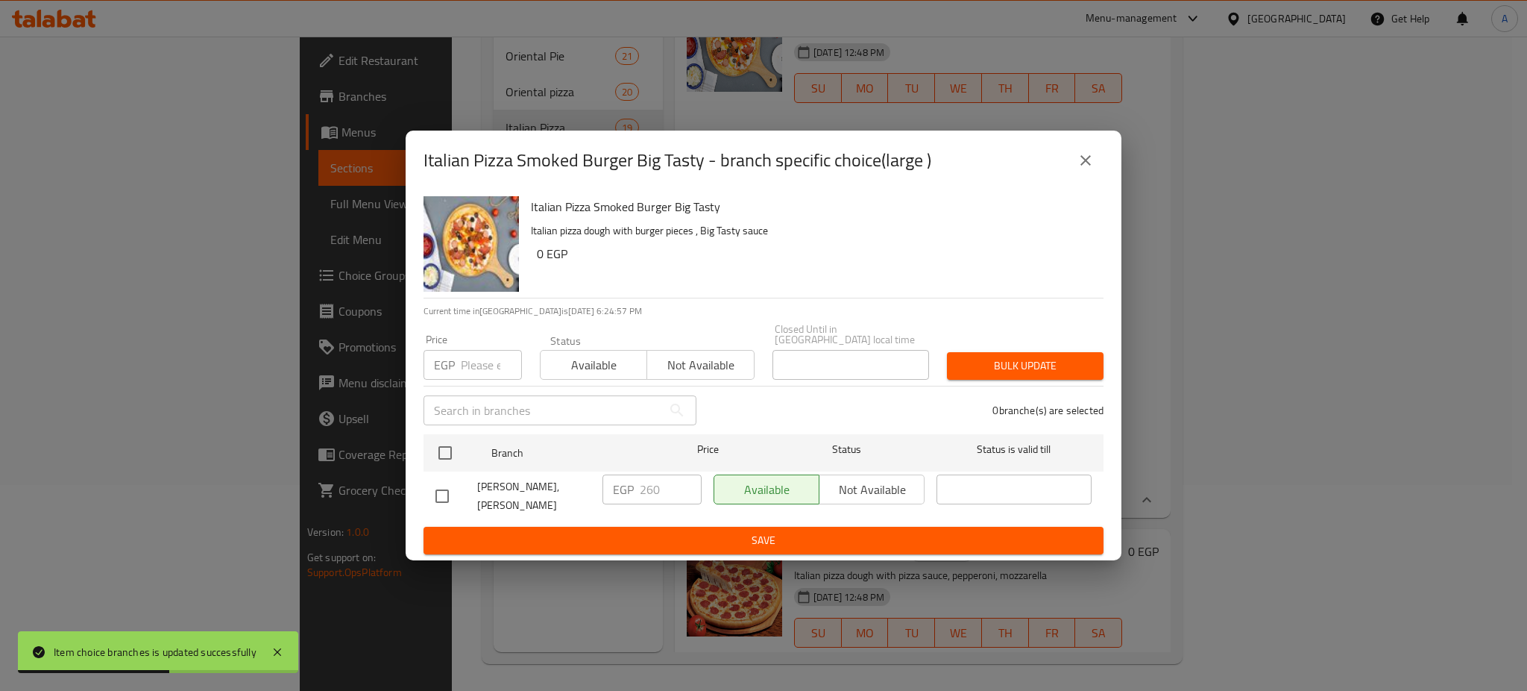
click at [457, 356] on div "EGP Price" at bounding box center [473, 365] width 98 height 30
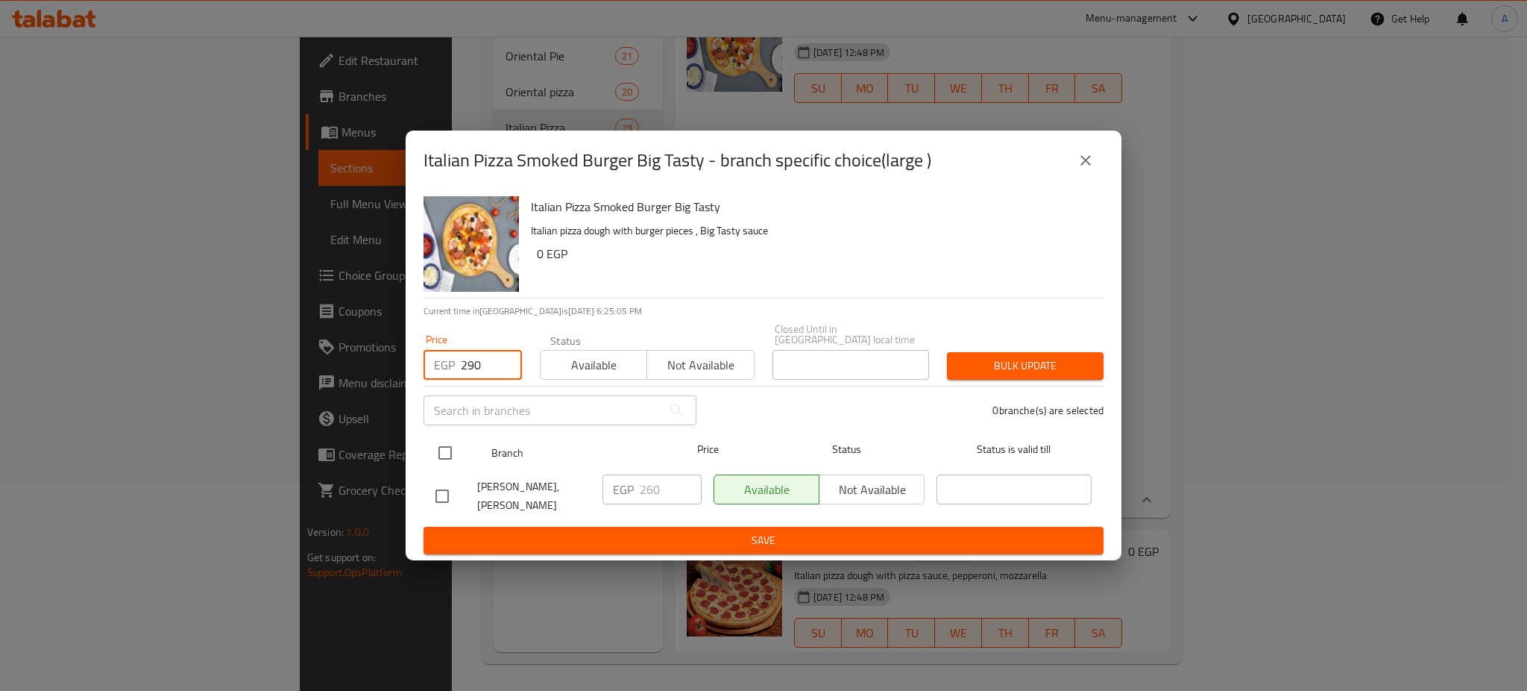
type input "290"
click at [448, 441] on input "checkbox" at bounding box center [445, 452] width 31 height 31
checkbox input "true"
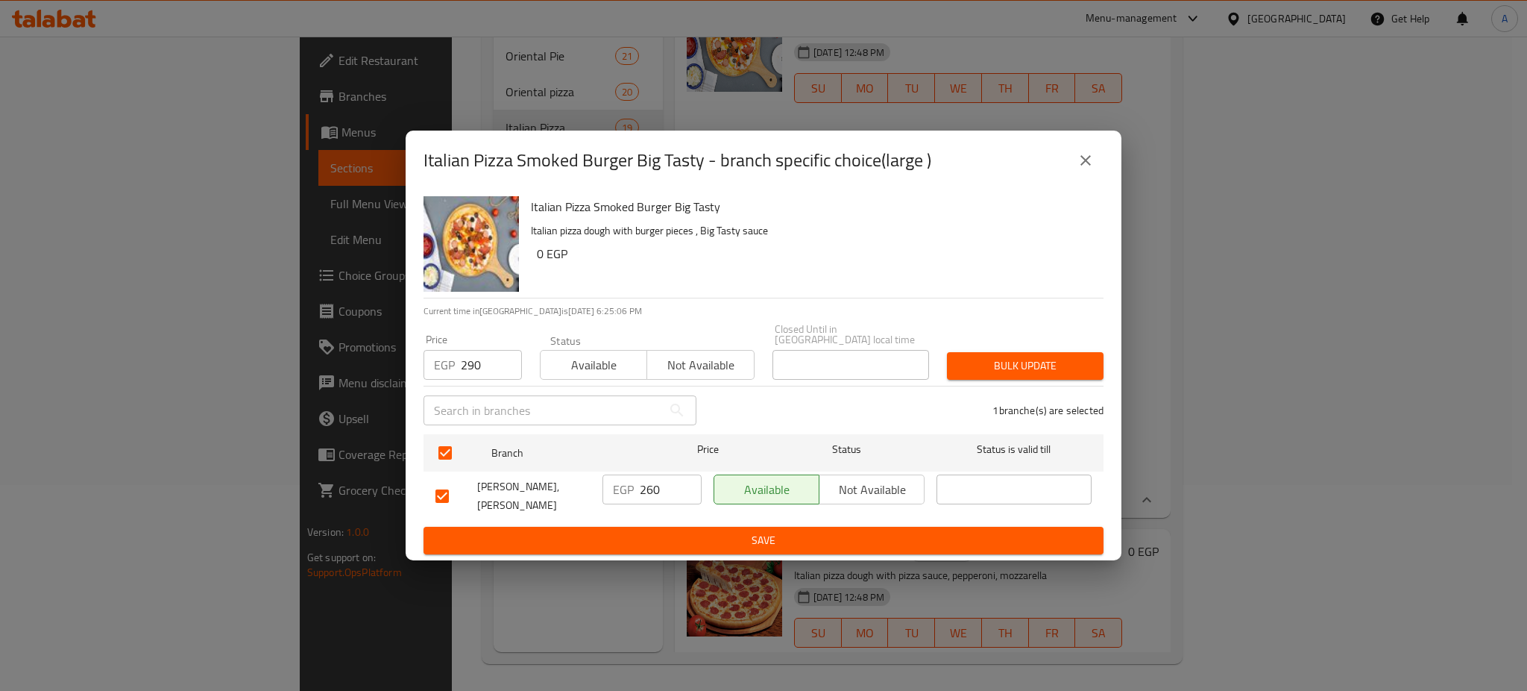
click at [1005, 362] on span "Bulk update" at bounding box center [1025, 365] width 133 height 19
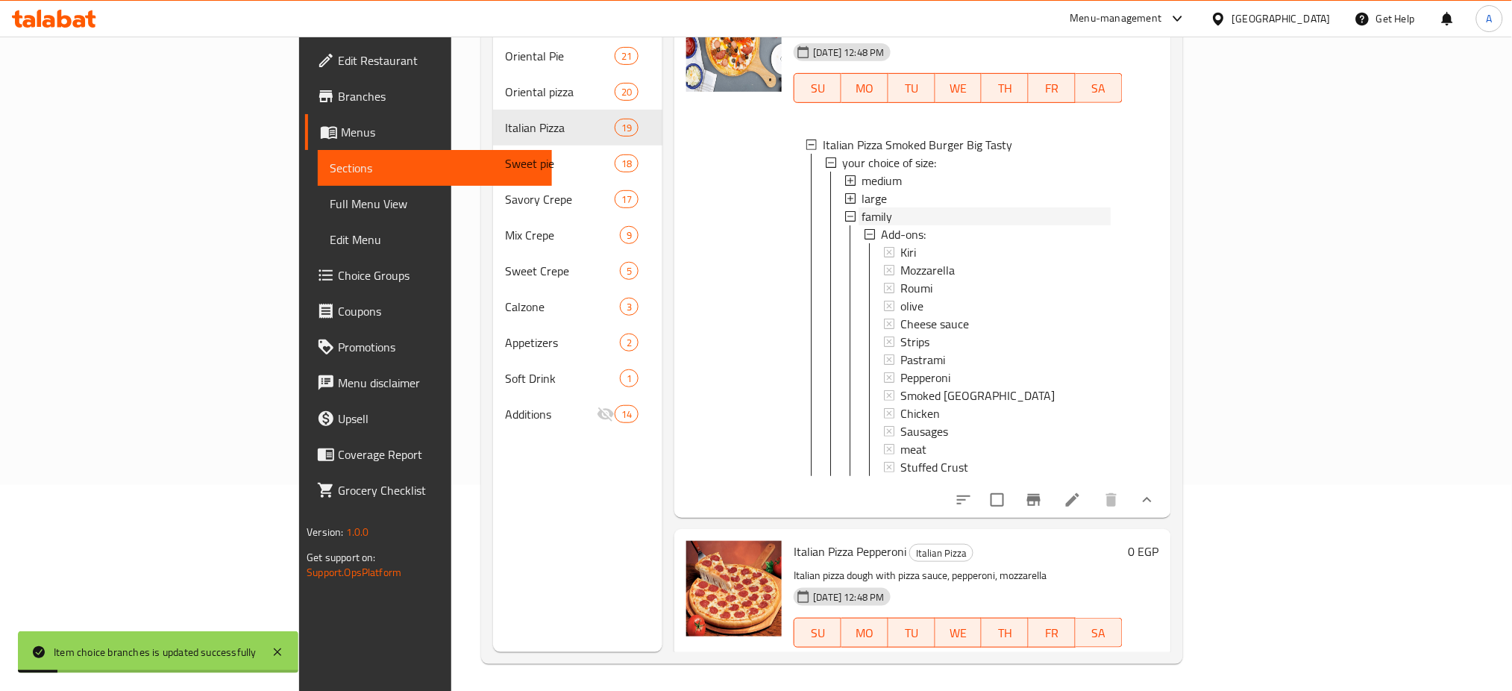
click at [861, 225] on span "family" at bounding box center [876, 216] width 31 height 18
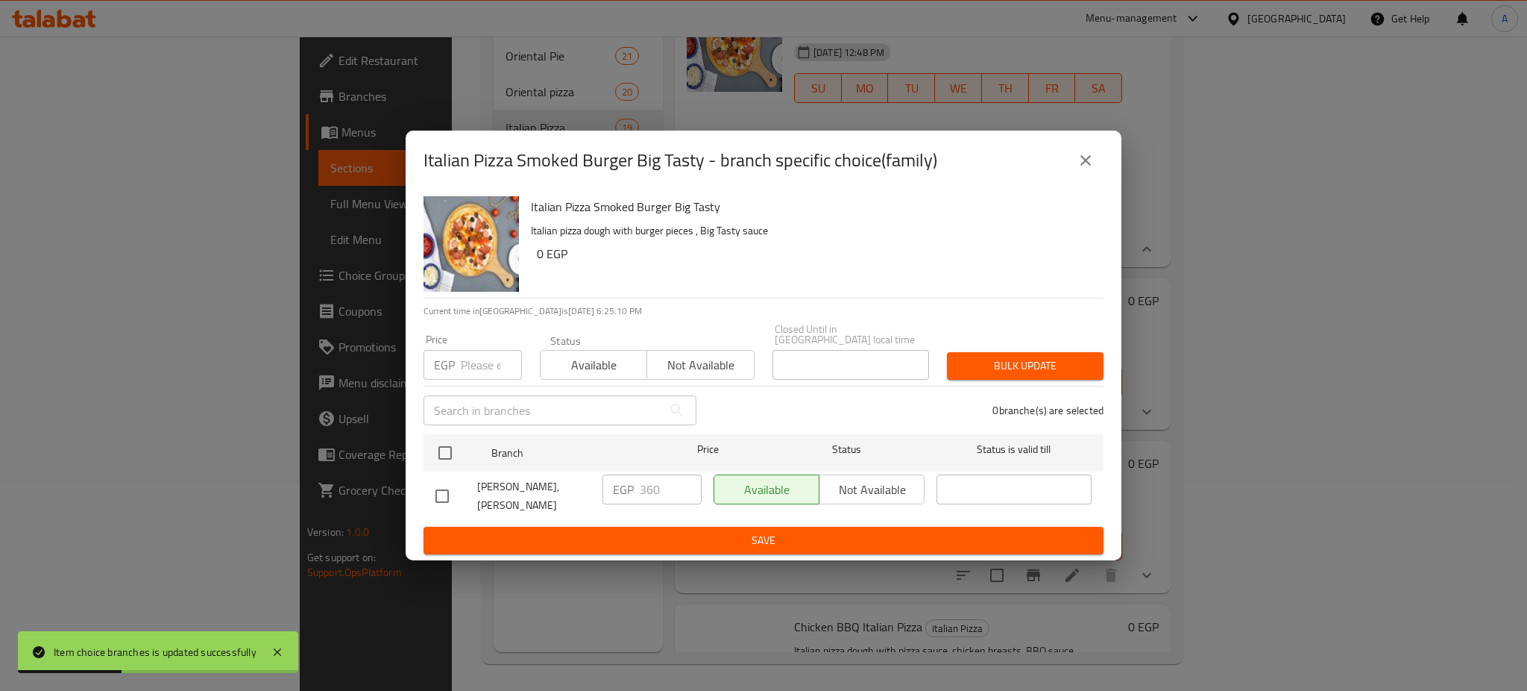
click at [456, 368] on div "EGP Price" at bounding box center [473, 365] width 98 height 30
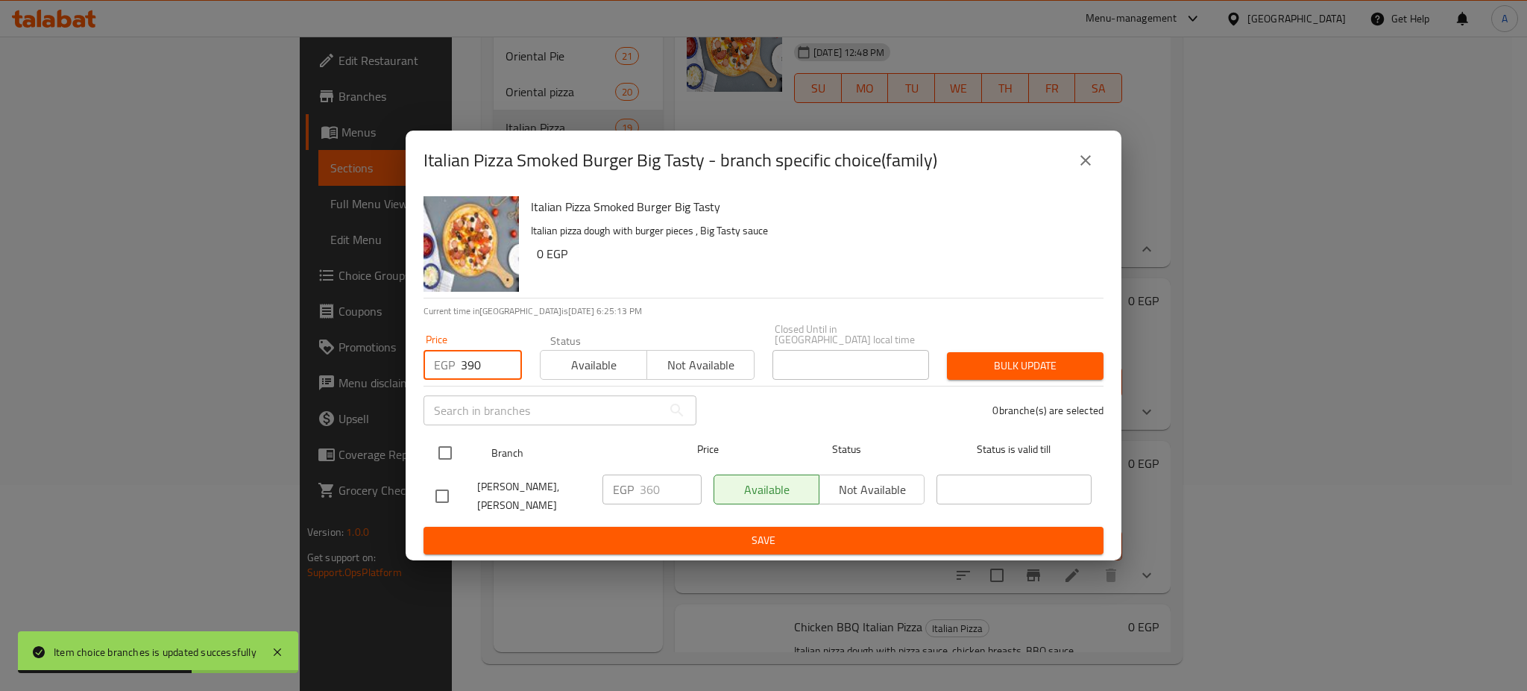
type input "390"
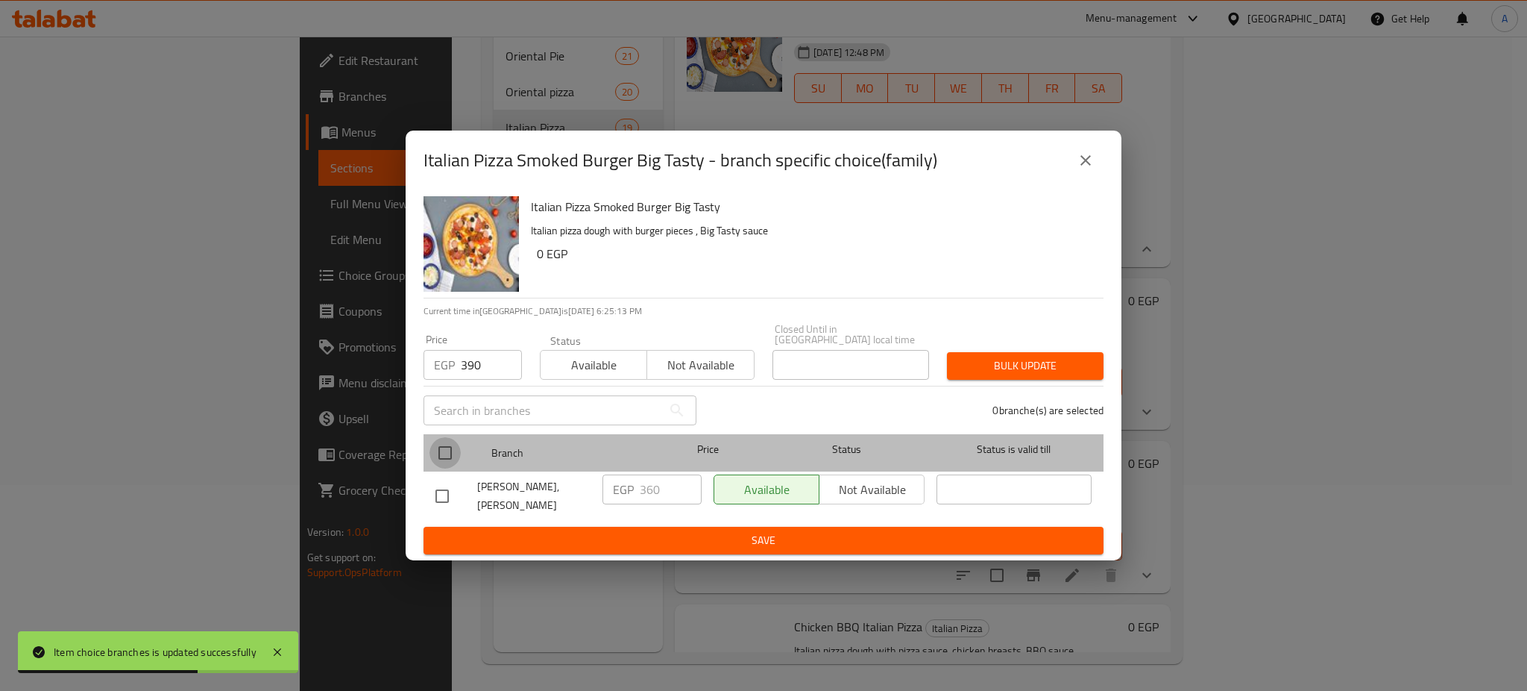
click at [455, 441] on input "checkbox" at bounding box center [445, 452] width 31 height 31
checkbox input "true"
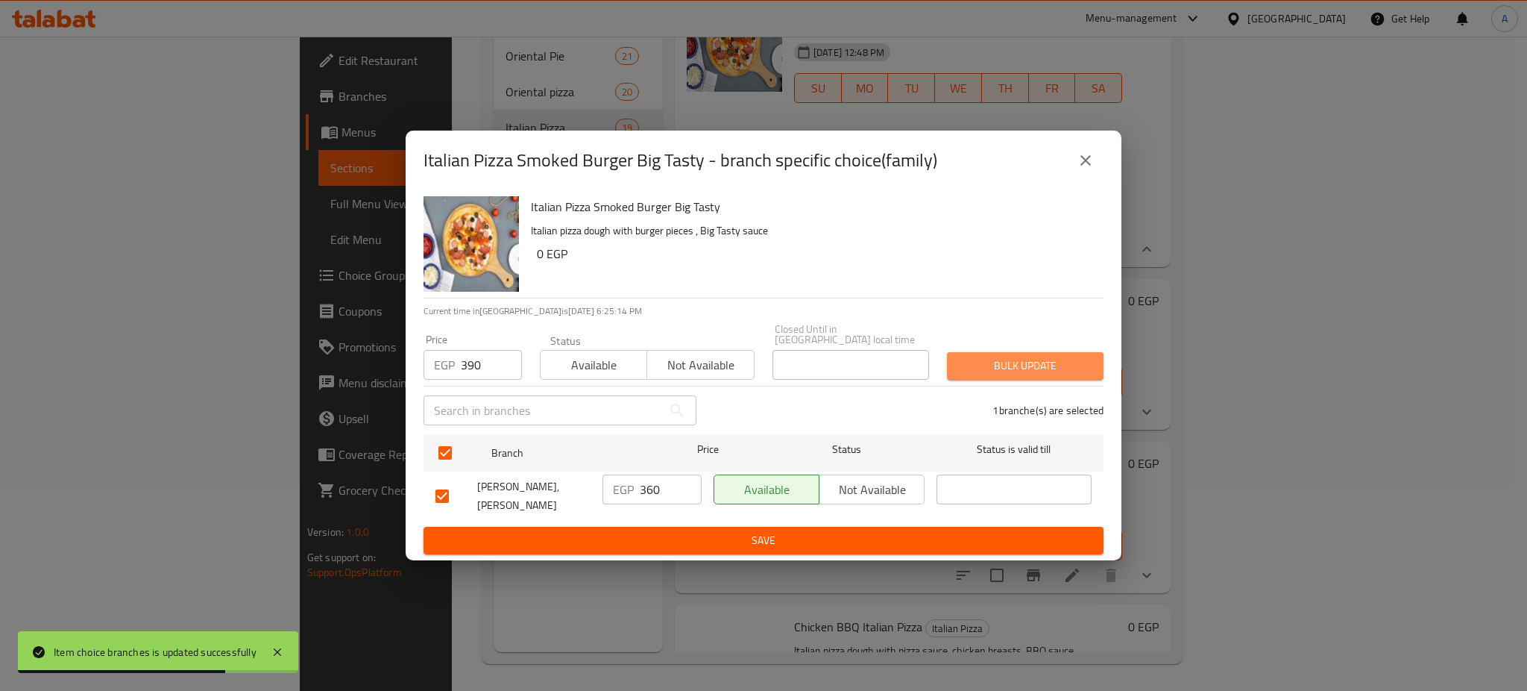
click at [1039, 358] on span "Bulk update" at bounding box center [1025, 365] width 133 height 19
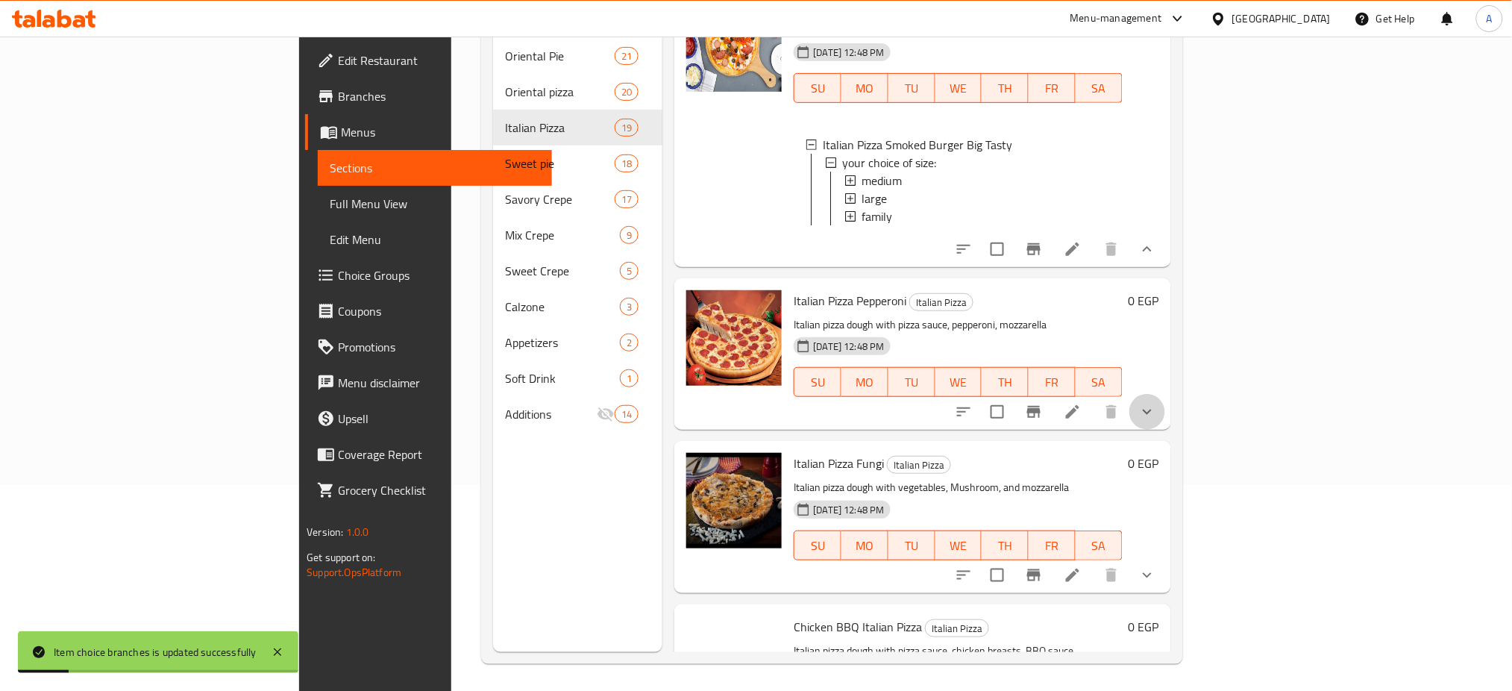
click at [1156, 421] on icon "show more" at bounding box center [1147, 412] width 18 height 18
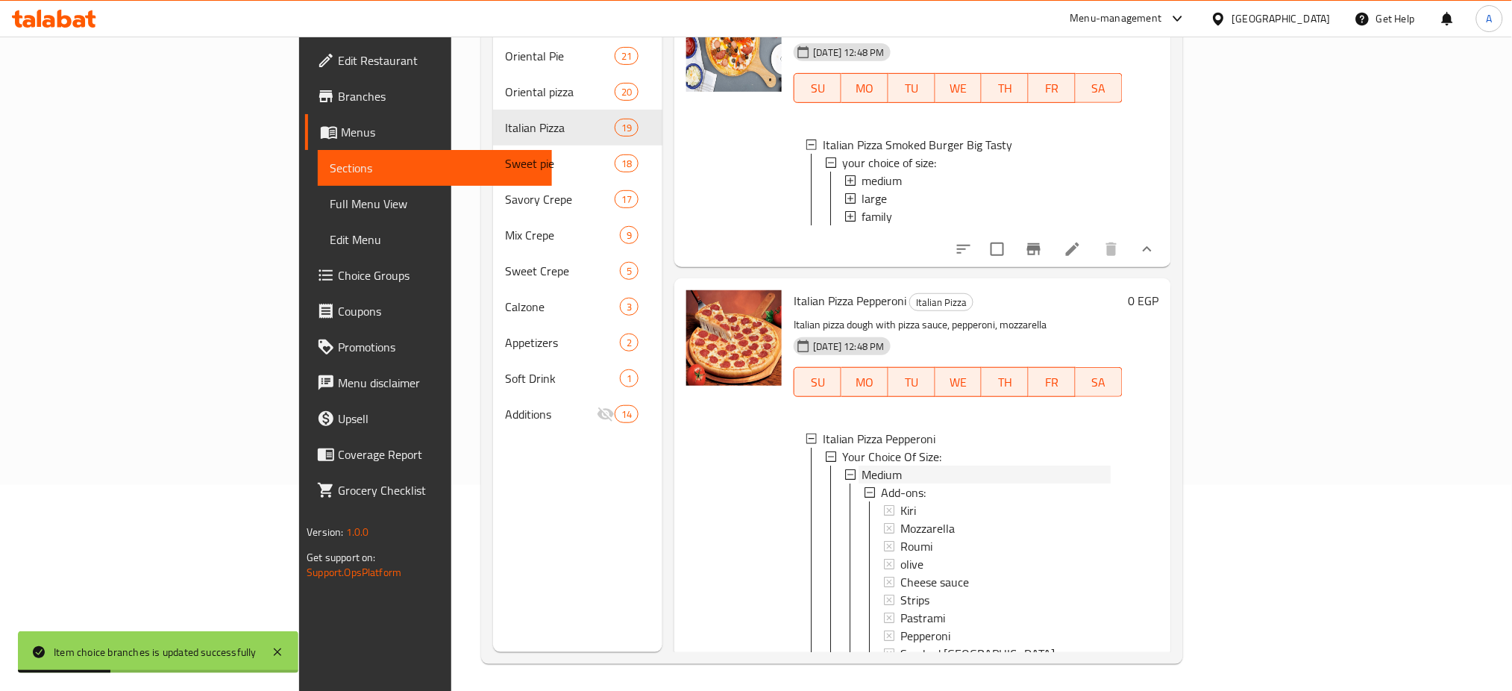
click at [861, 483] on div "Medium" at bounding box center [985, 474] width 248 height 18
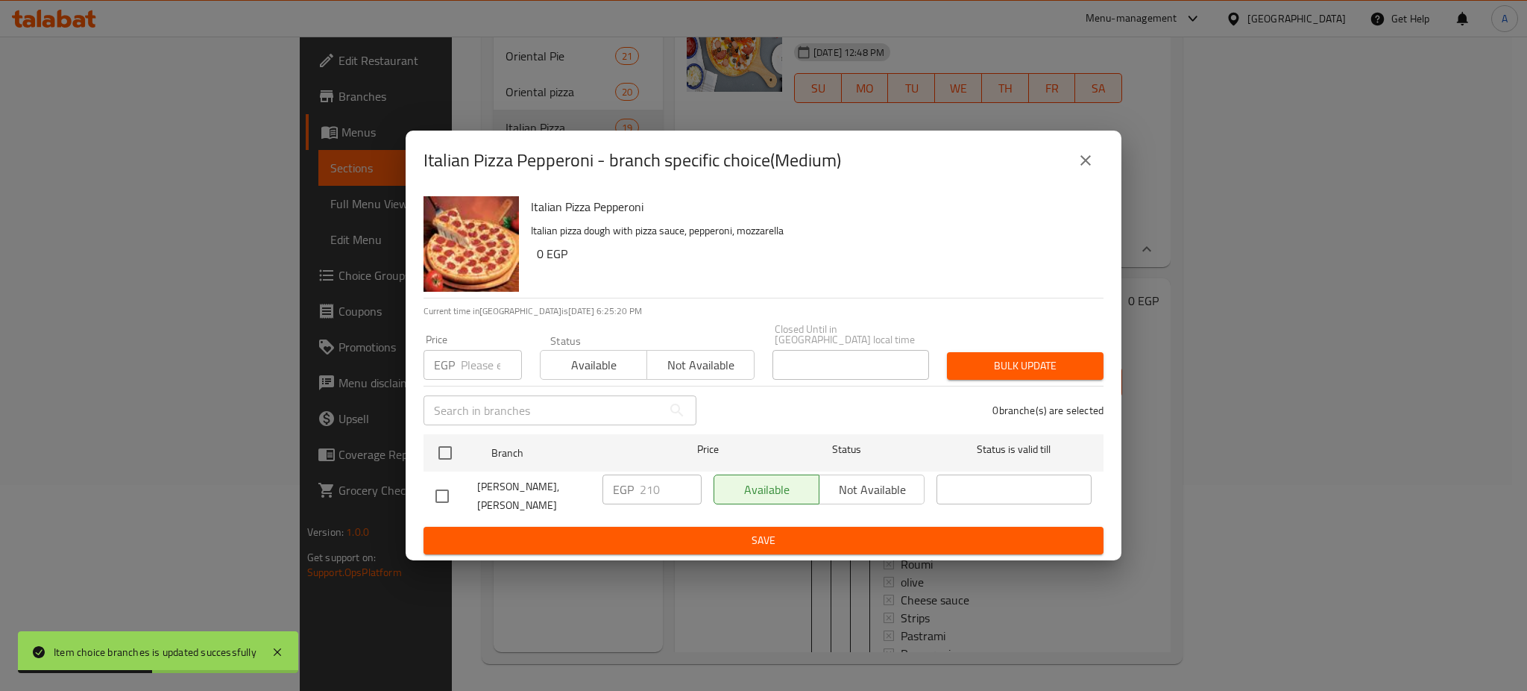
click at [475, 362] on input "number" at bounding box center [491, 365] width 61 height 30
type input "3"
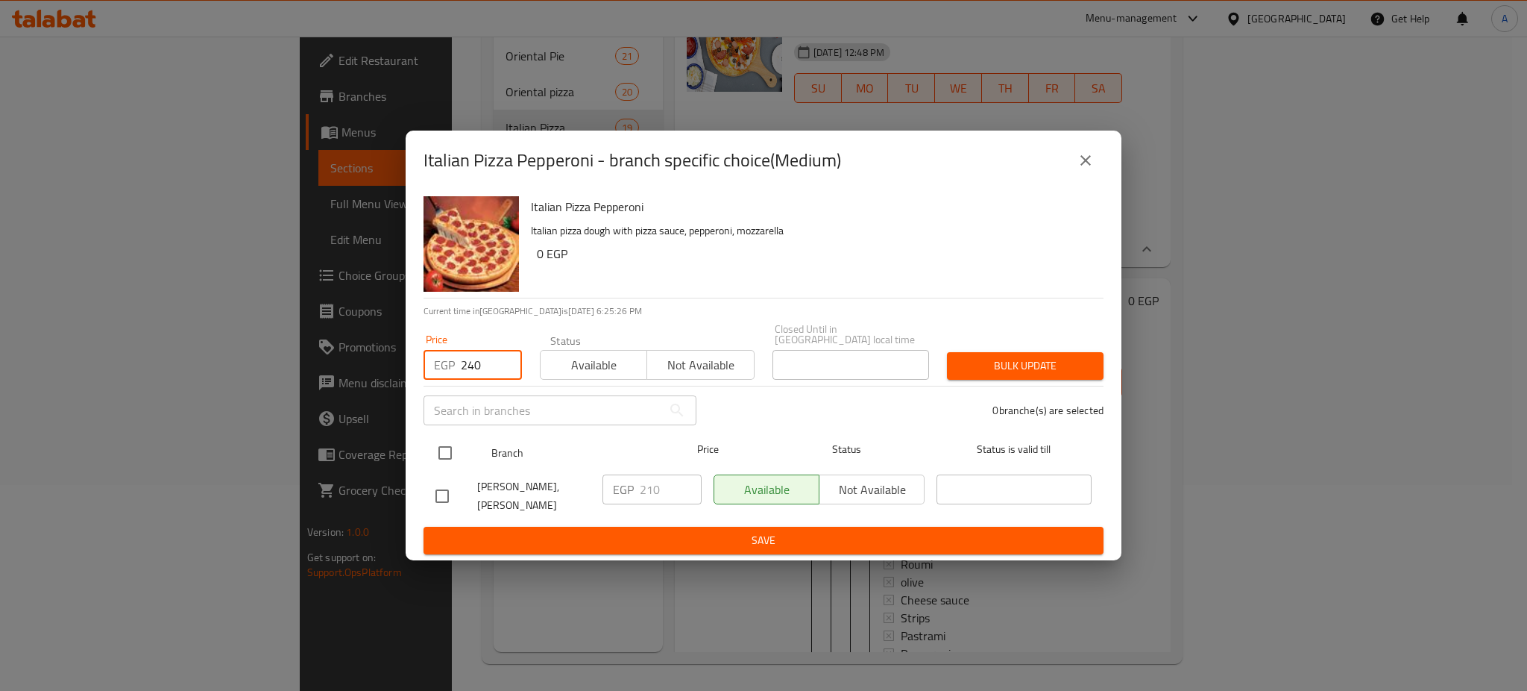
type input "240"
click at [443, 457] on input "checkbox" at bounding box center [445, 452] width 31 height 31
checkbox input "true"
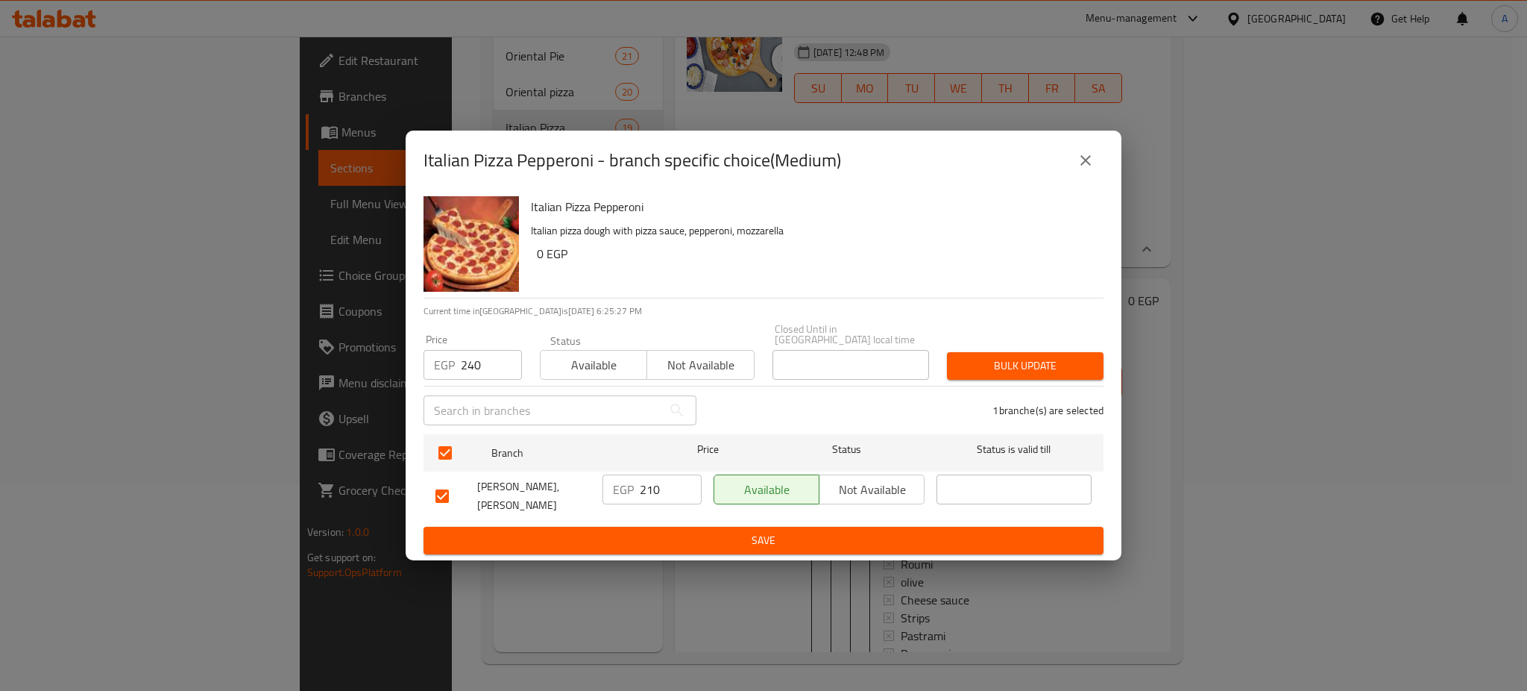
click at [1019, 367] on span "Bulk update" at bounding box center [1025, 365] width 133 height 19
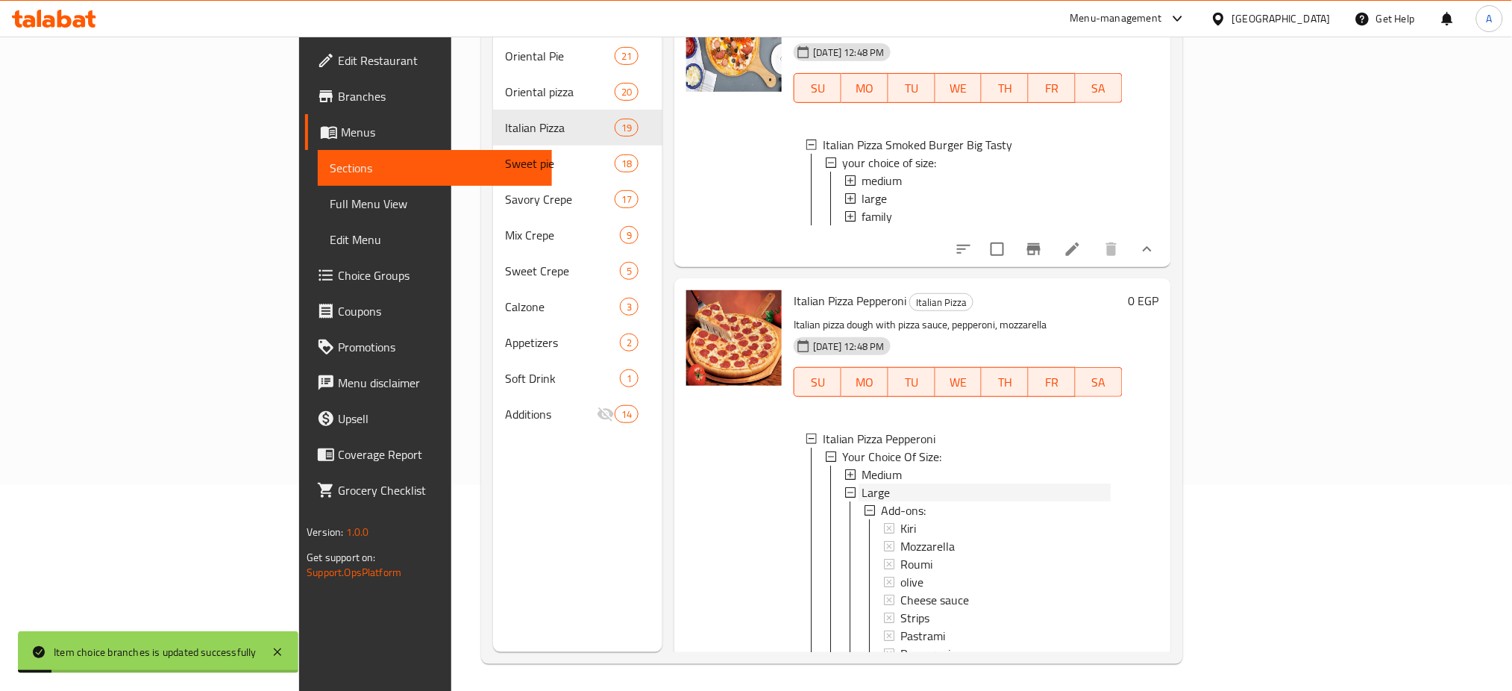
click at [861, 501] on span "Large" at bounding box center [875, 492] width 28 height 18
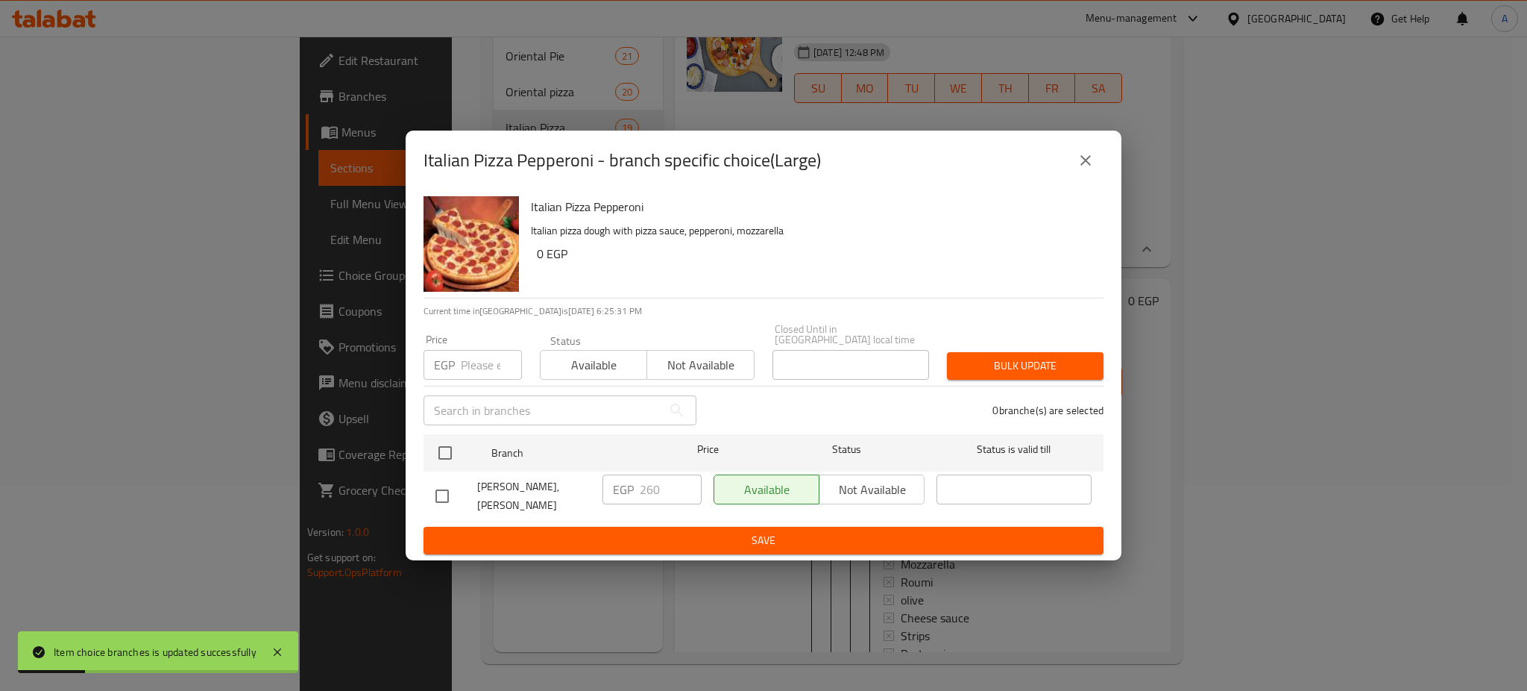
click at [461, 356] on input "number" at bounding box center [491, 365] width 61 height 30
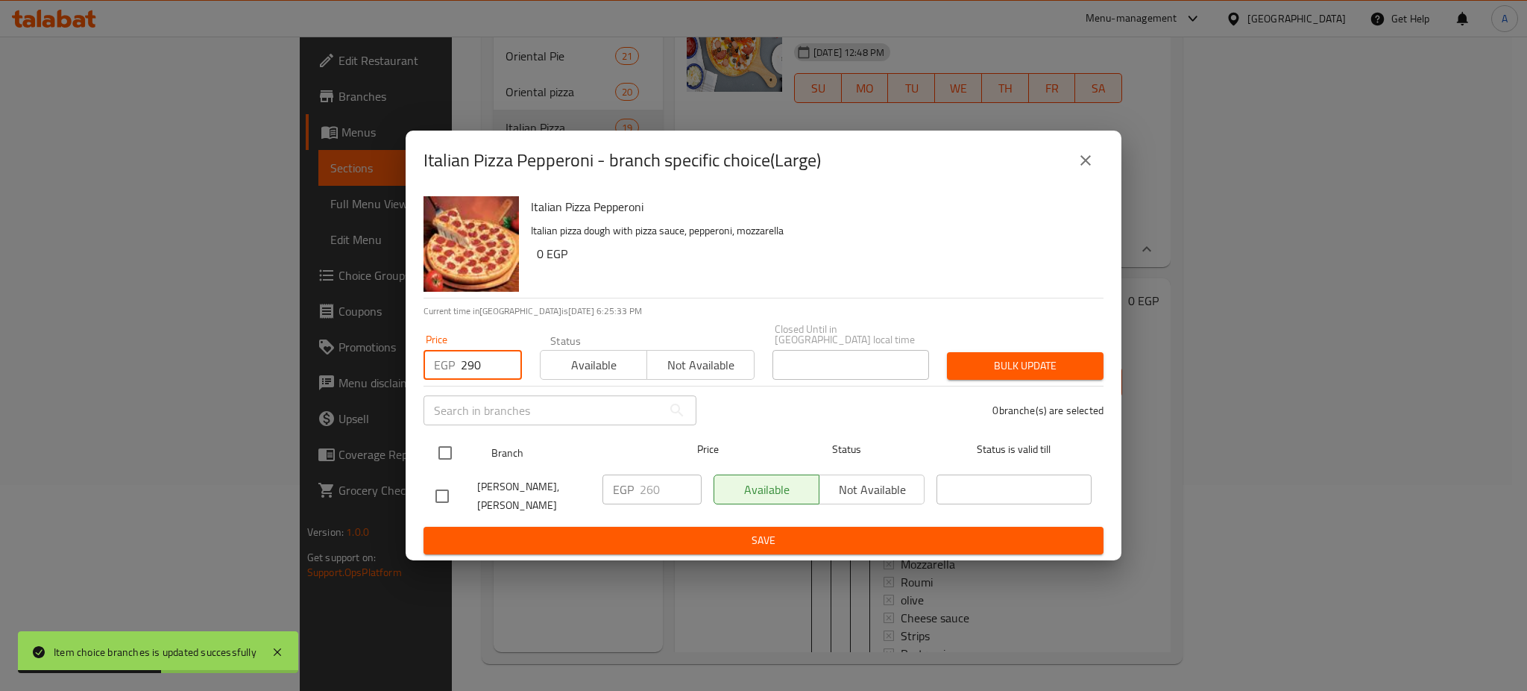
type input "290"
click at [456, 441] on input "checkbox" at bounding box center [445, 452] width 31 height 31
checkbox input "true"
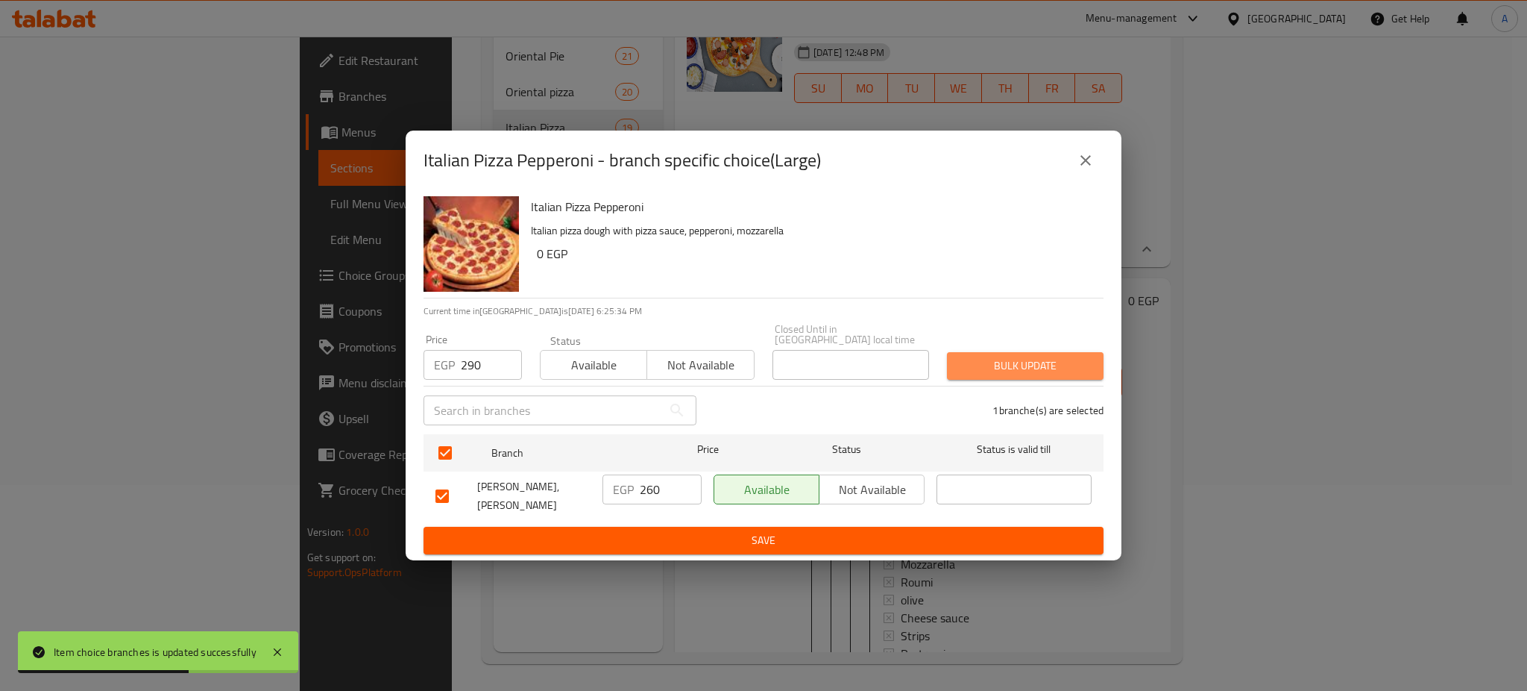
click at [1018, 361] on span "Bulk update" at bounding box center [1025, 365] width 133 height 19
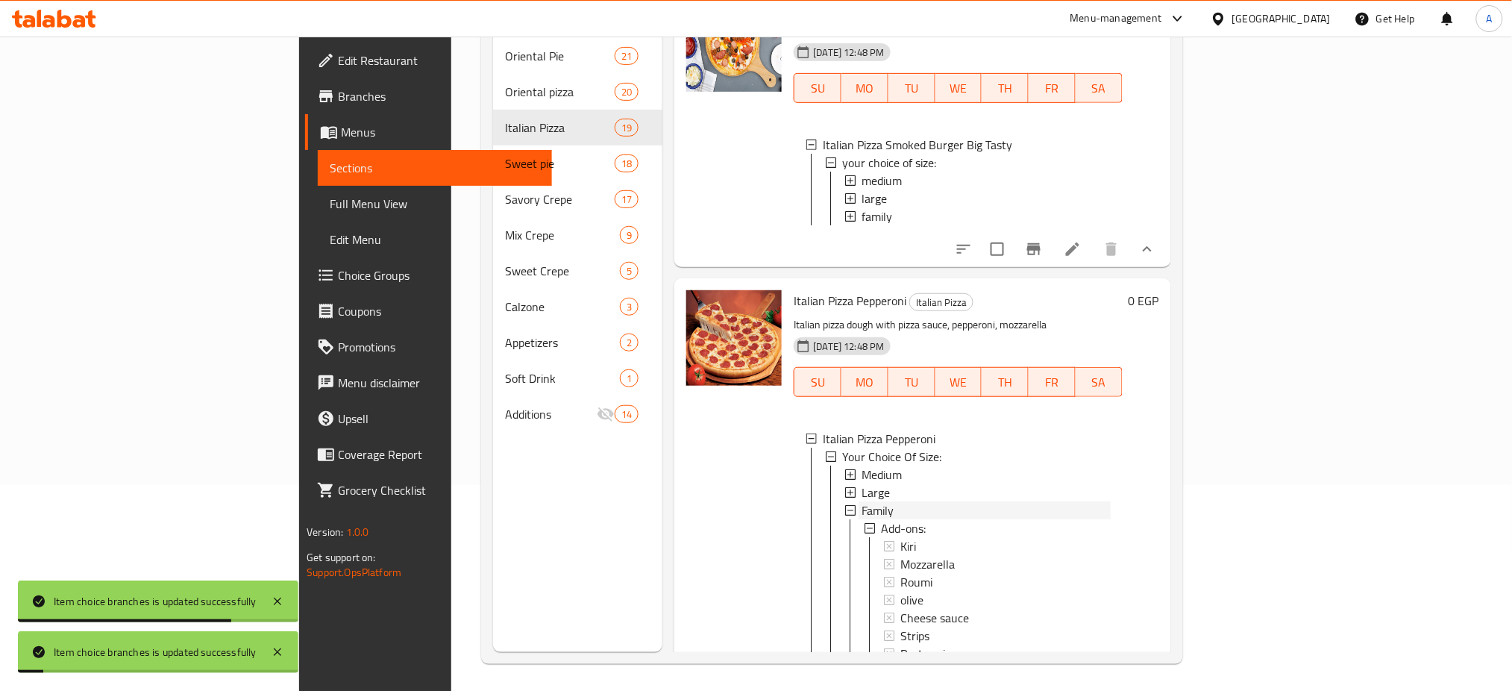
click at [861, 519] on span "Family" at bounding box center [877, 510] width 32 height 18
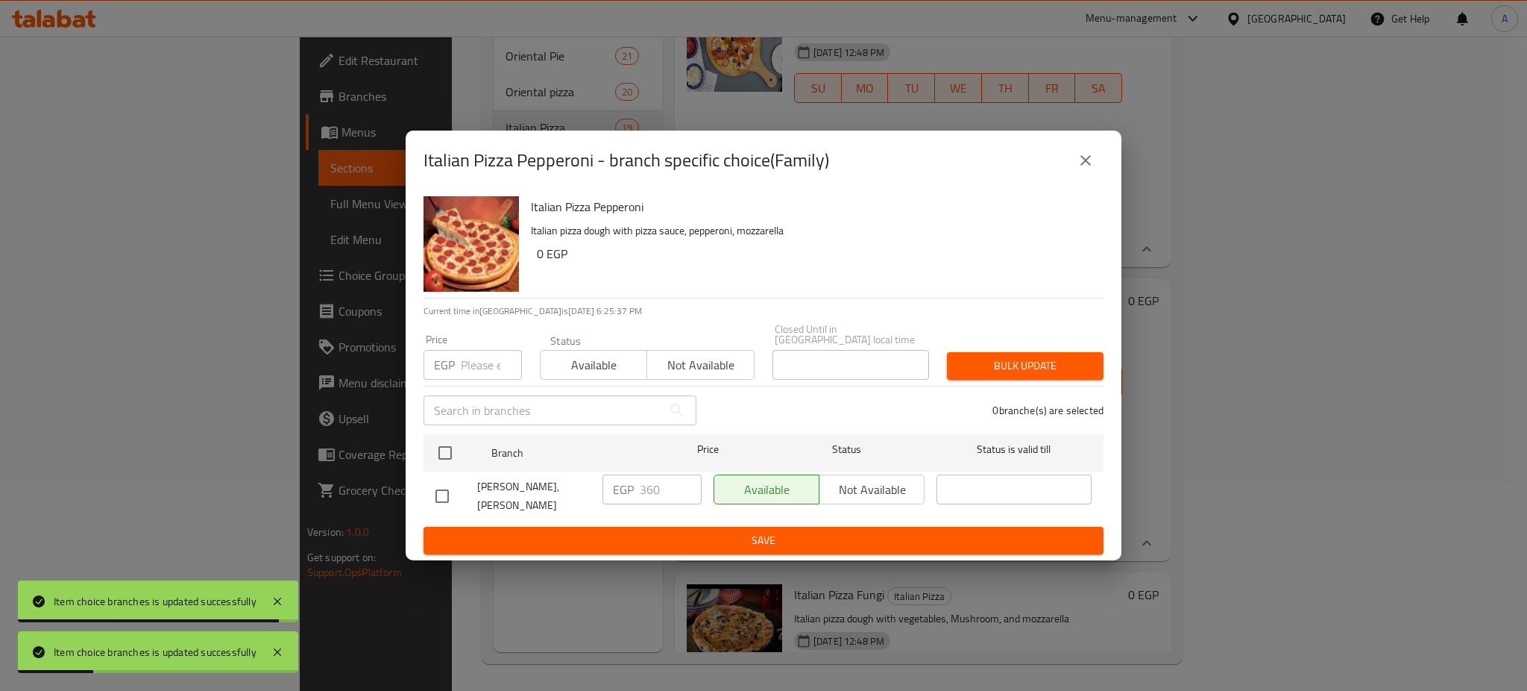
click at [487, 358] on input "number" at bounding box center [491, 365] width 61 height 30
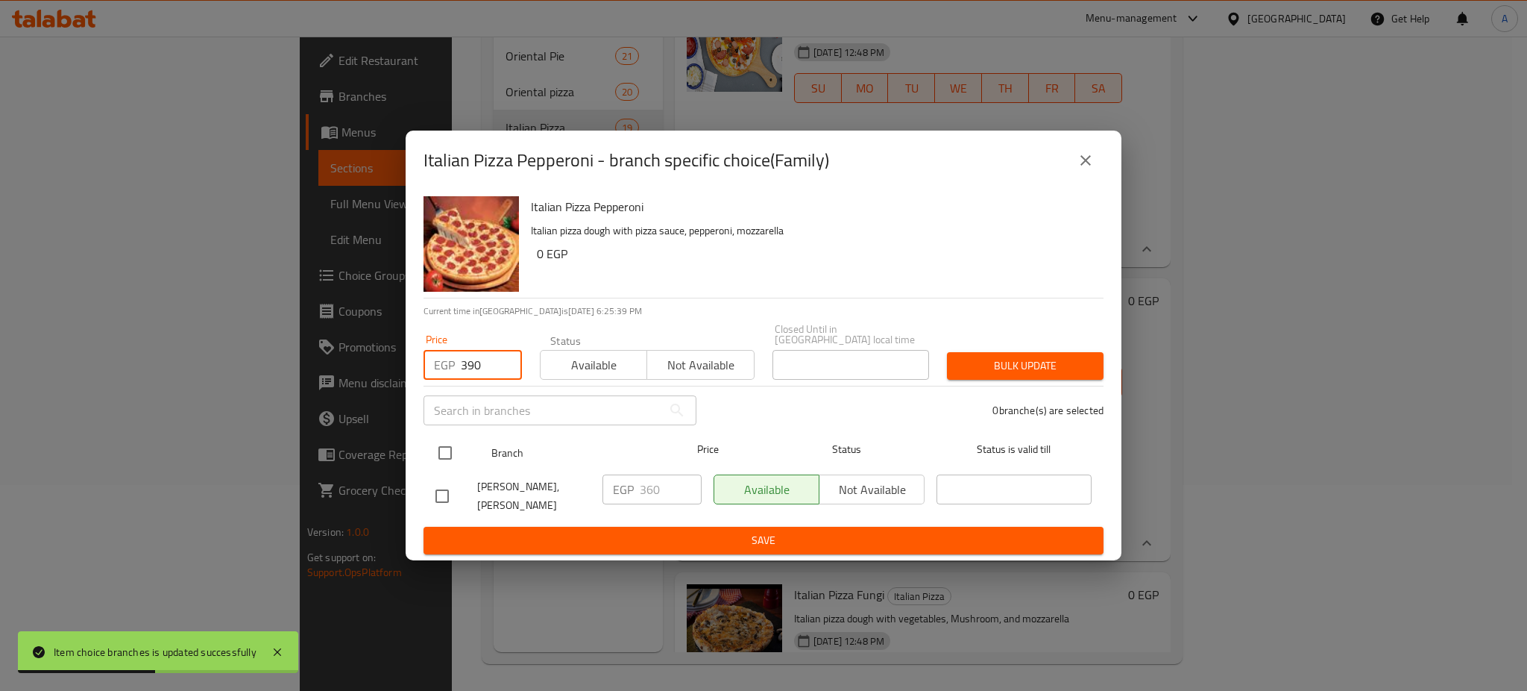
type input "390"
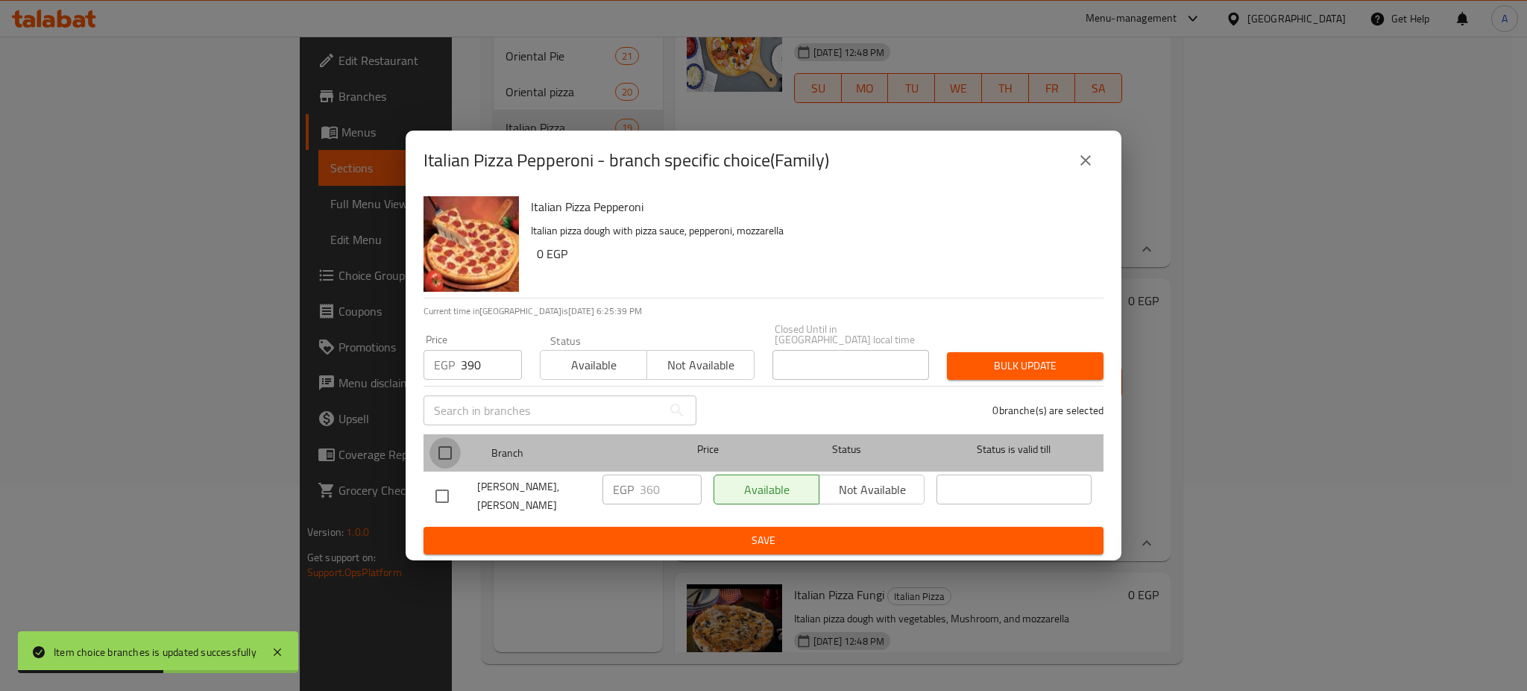
click at [447, 451] on input "checkbox" at bounding box center [445, 452] width 31 height 31
checkbox input "true"
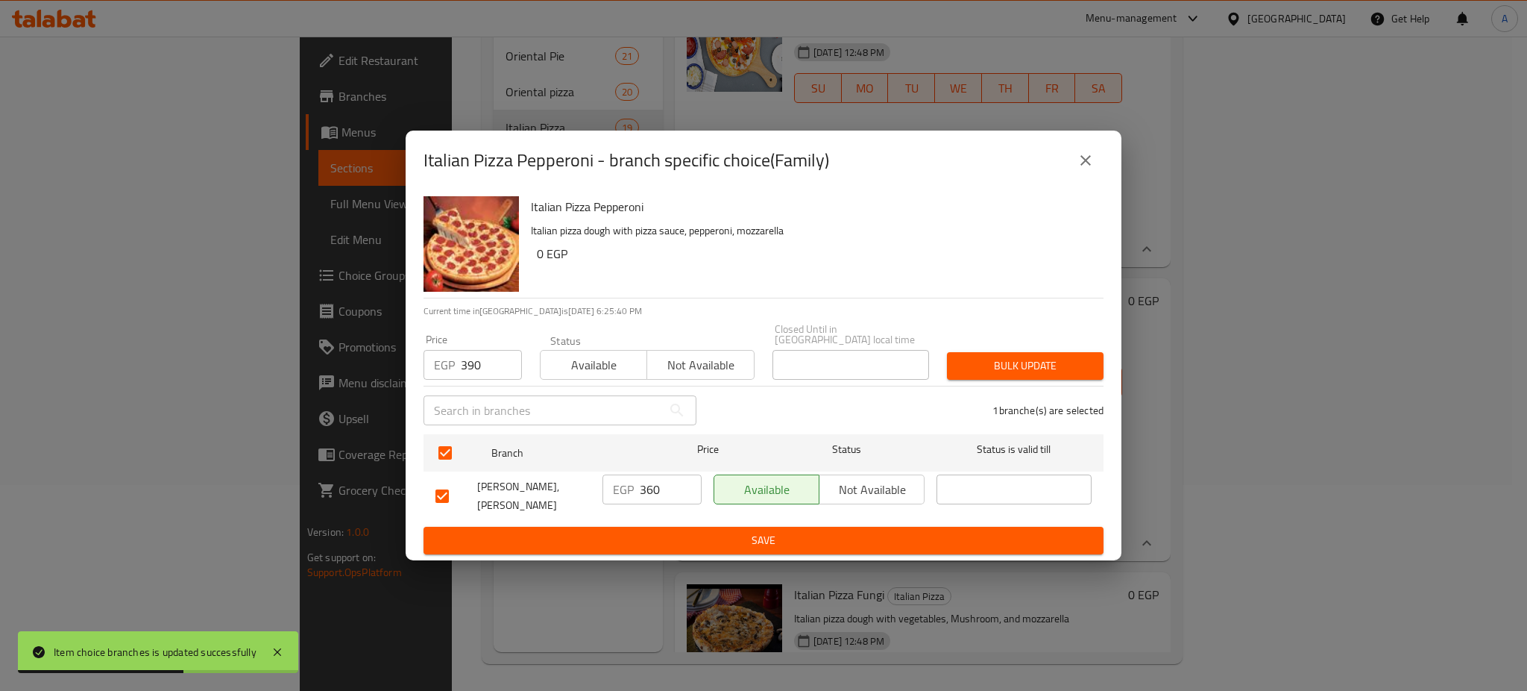
click at [1048, 356] on span "Bulk update" at bounding box center [1025, 365] width 133 height 19
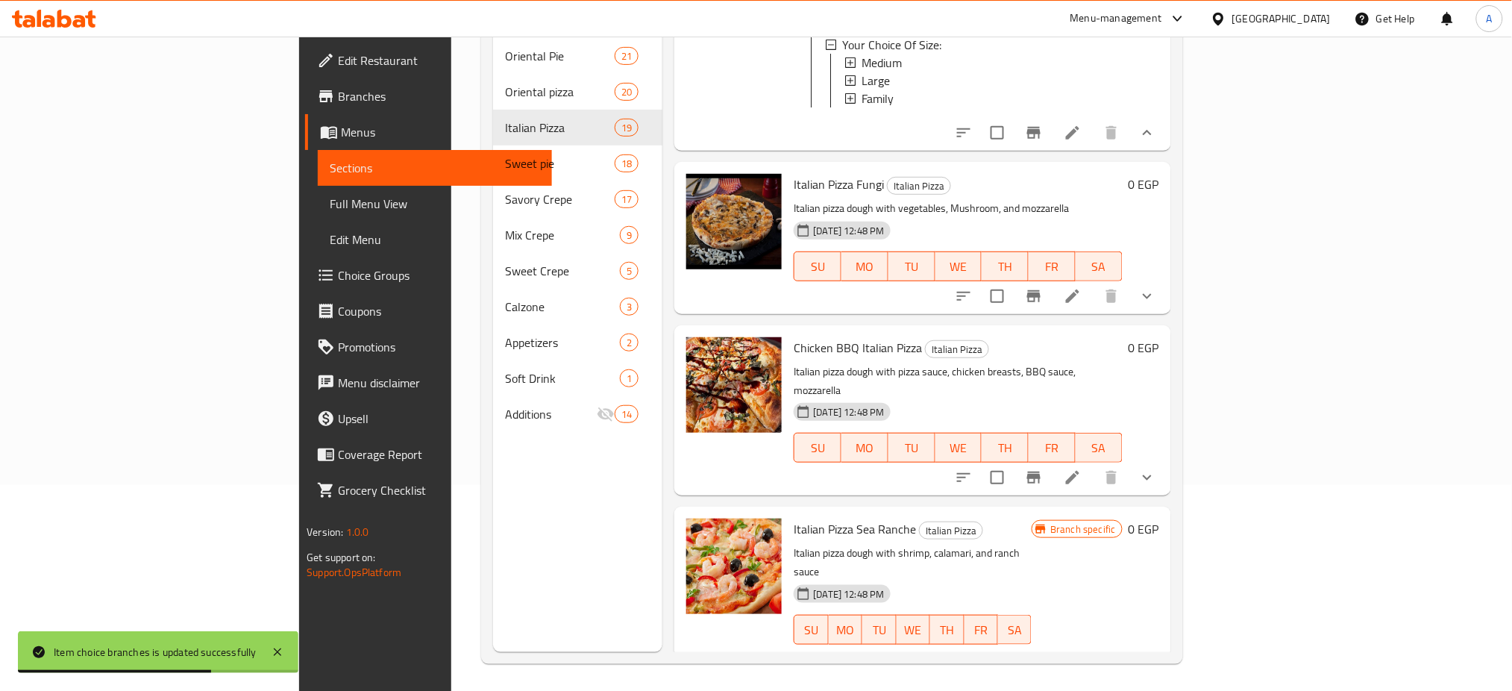
scroll to position [2878, 0]
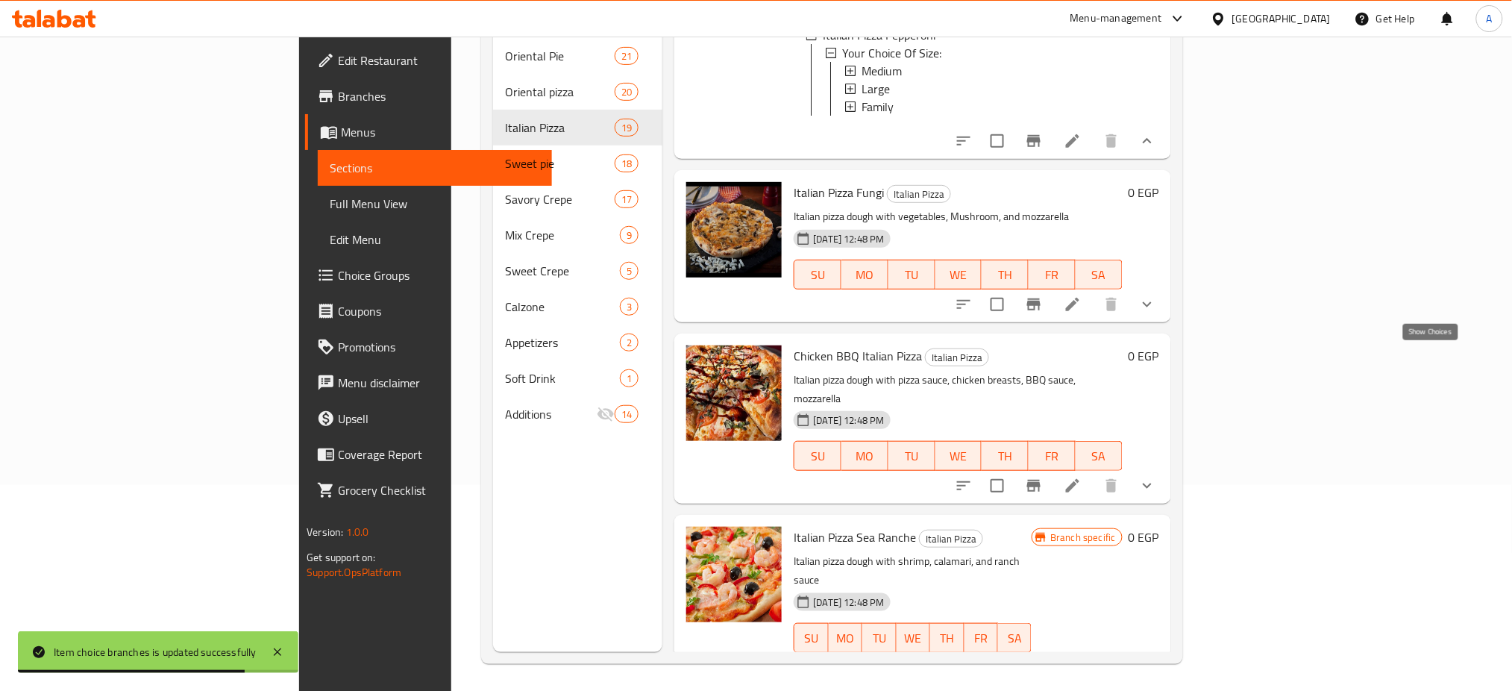
click at [1165, 322] on button "show more" at bounding box center [1147, 304] width 36 height 36
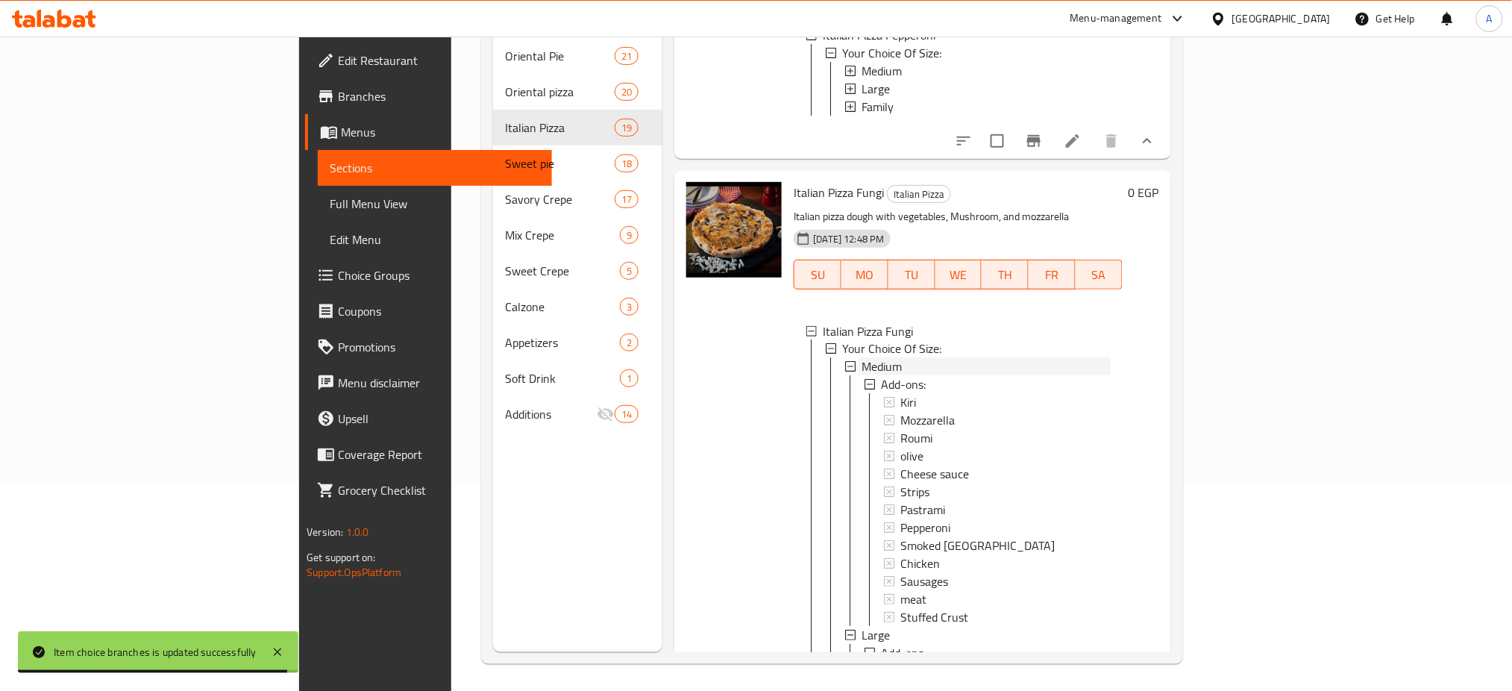
click at [861, 376] on span "Medium" at bounding box center [881, 367] width 40 height 18
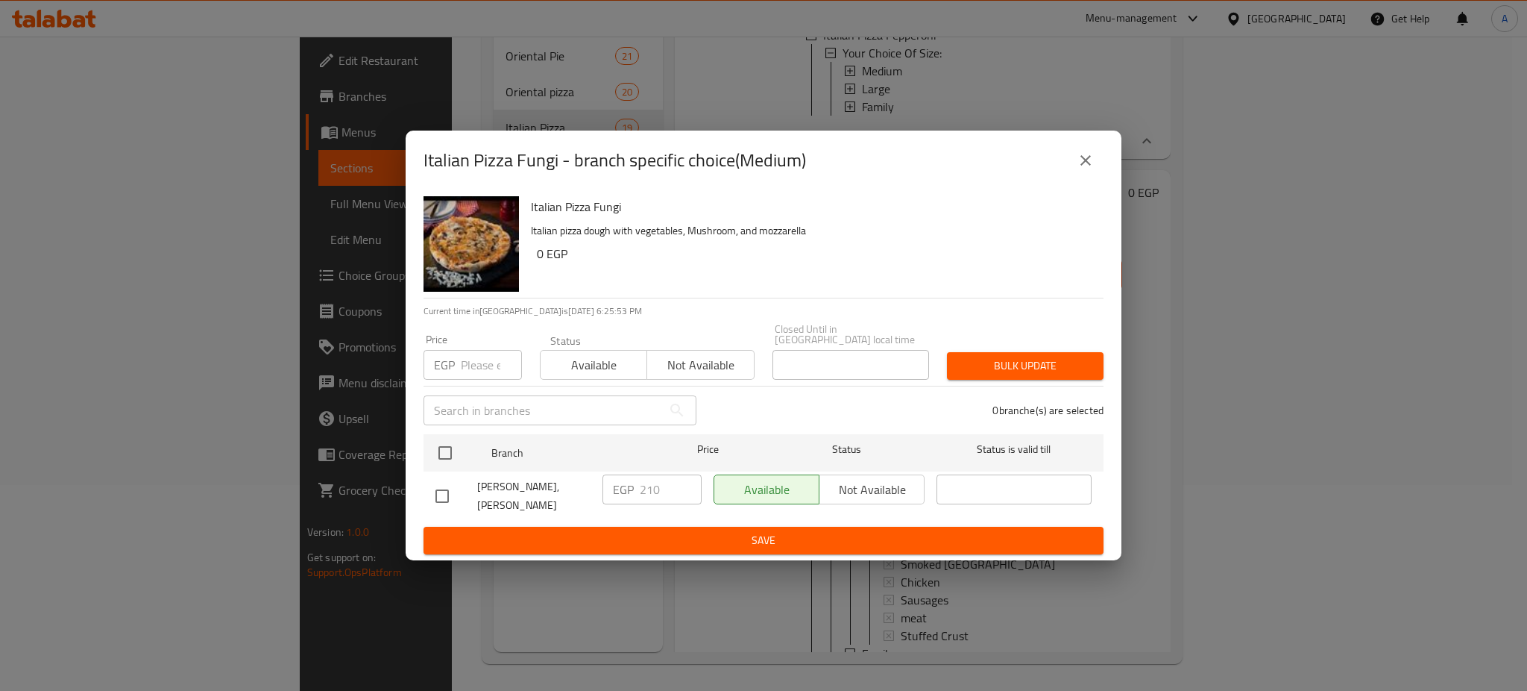
click at [476, 350] on input "number" at bounding box center [491, 365] width 61 height 30
type input "3"
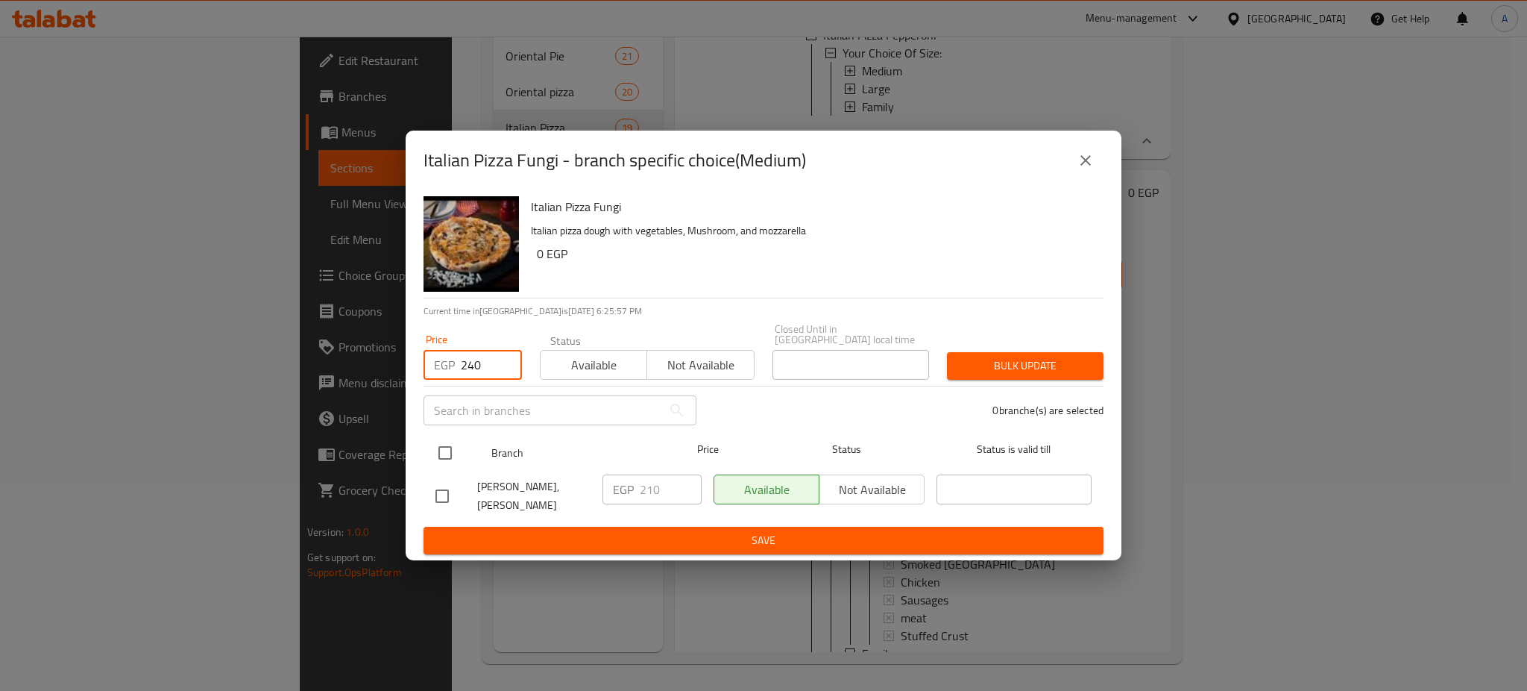
type input "240"
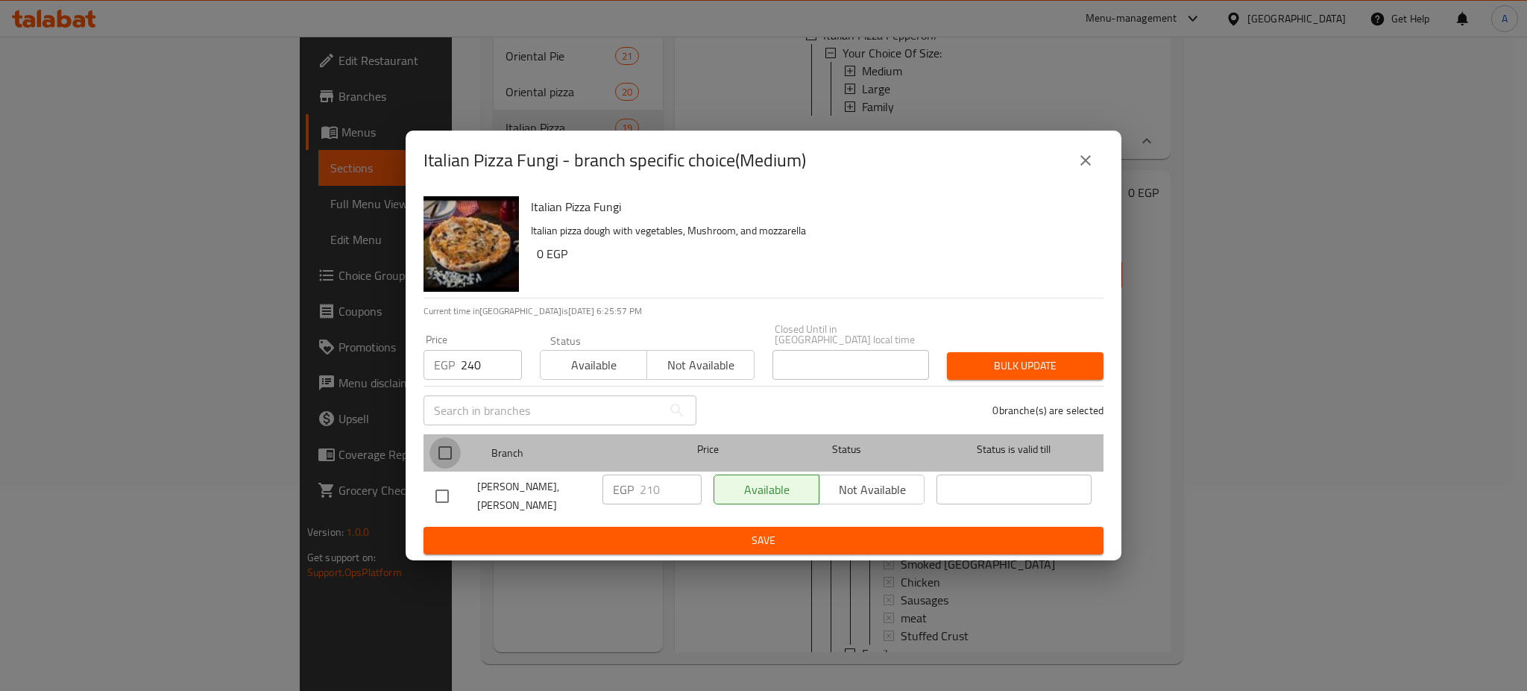
click at [447, 458] on input "checkbox" at bounding box center [445, 452] width 31 height 31
checkbox input "true"
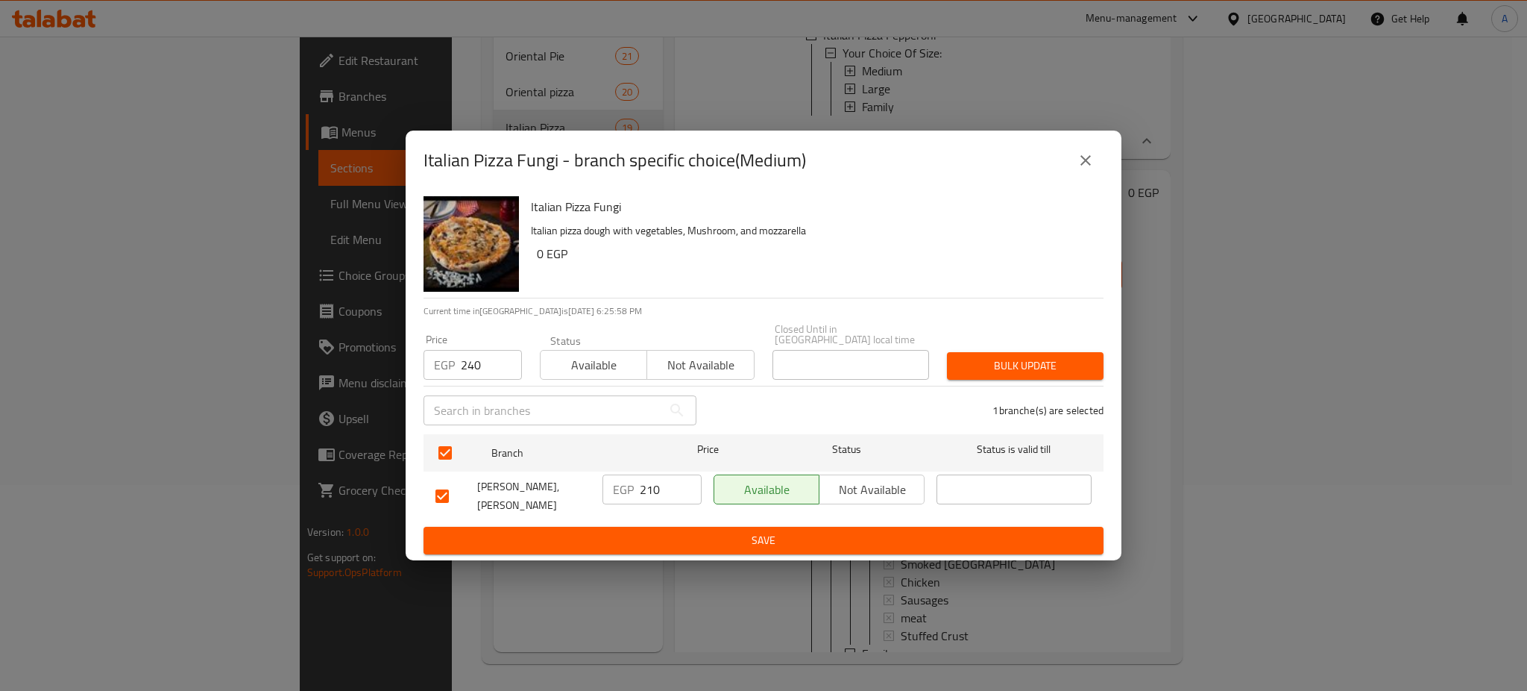
click at [1015, 356] on span "Bulk update" at bounding box center [1025, 365] width 133 height 19
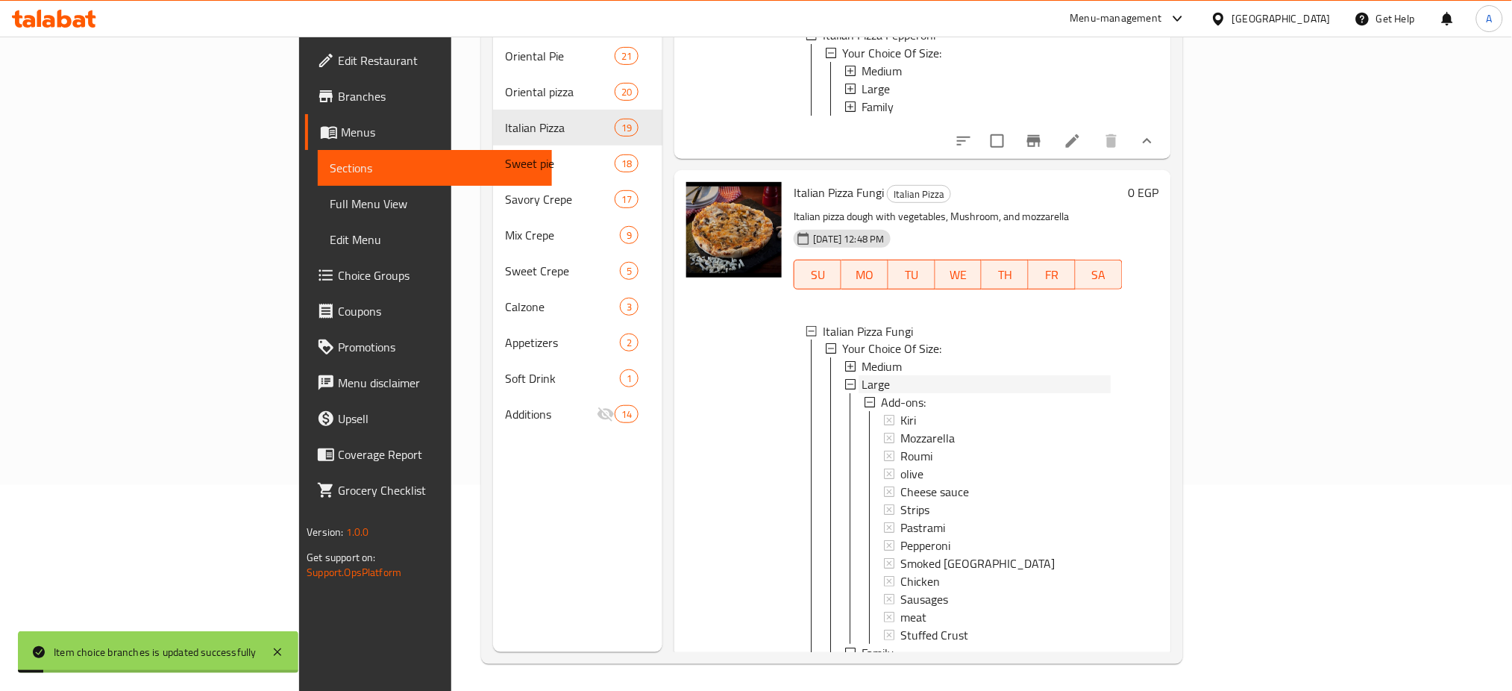
click at [861, 394] on div "Large" at bounding box center [985, 385] width 248 height 18
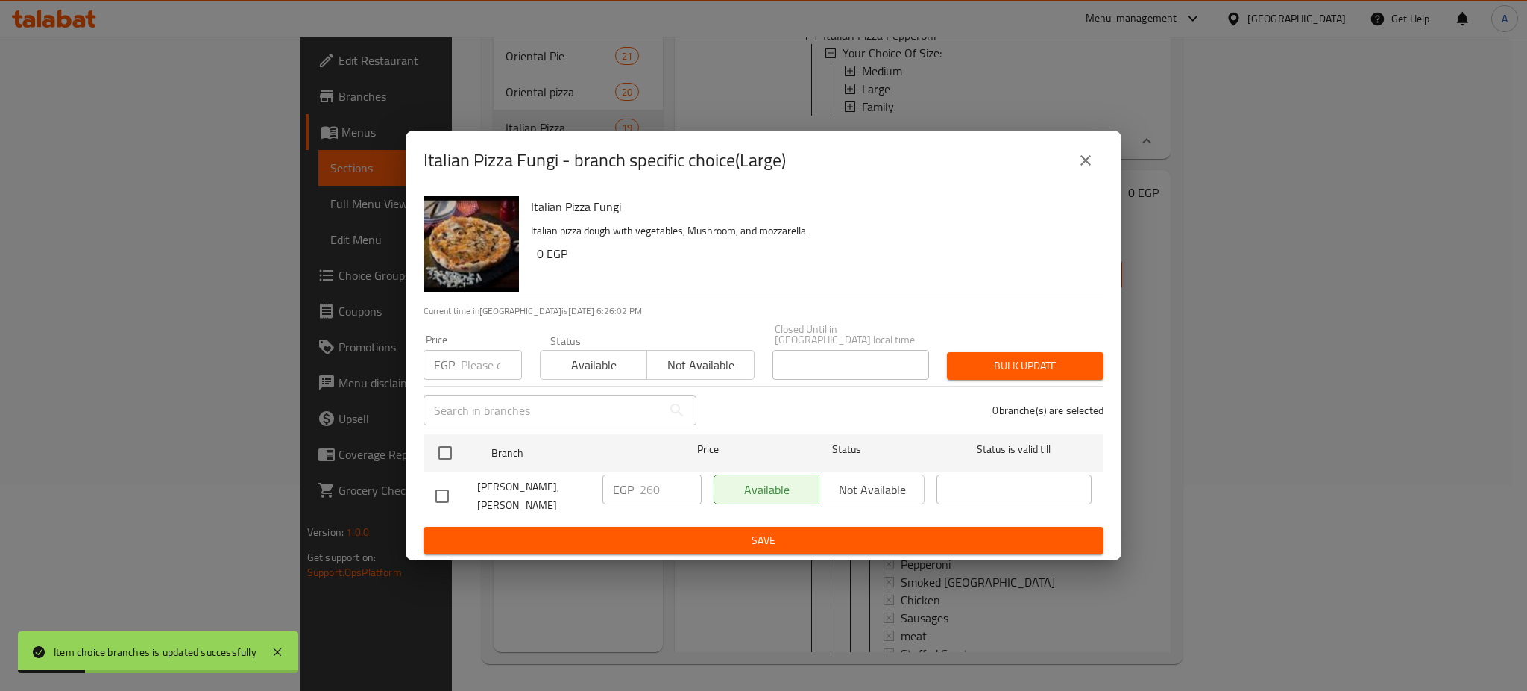
click at [467, 368] on input "number" at bounding box center [491, 365] width 61 height 30
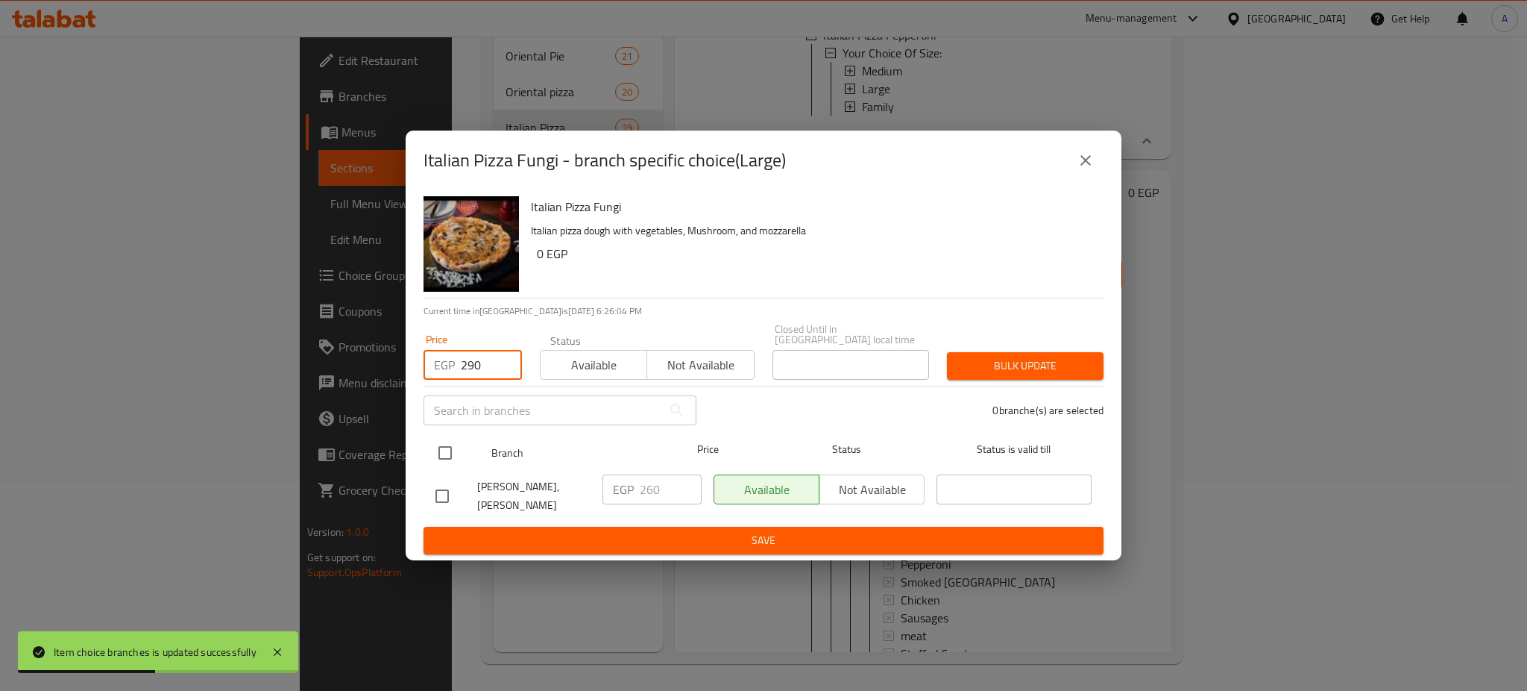
type input "290"
click at [453, 437] on input "checkbox" at bounding box center [445, 452] width 31 height 31
checkbox input "true"
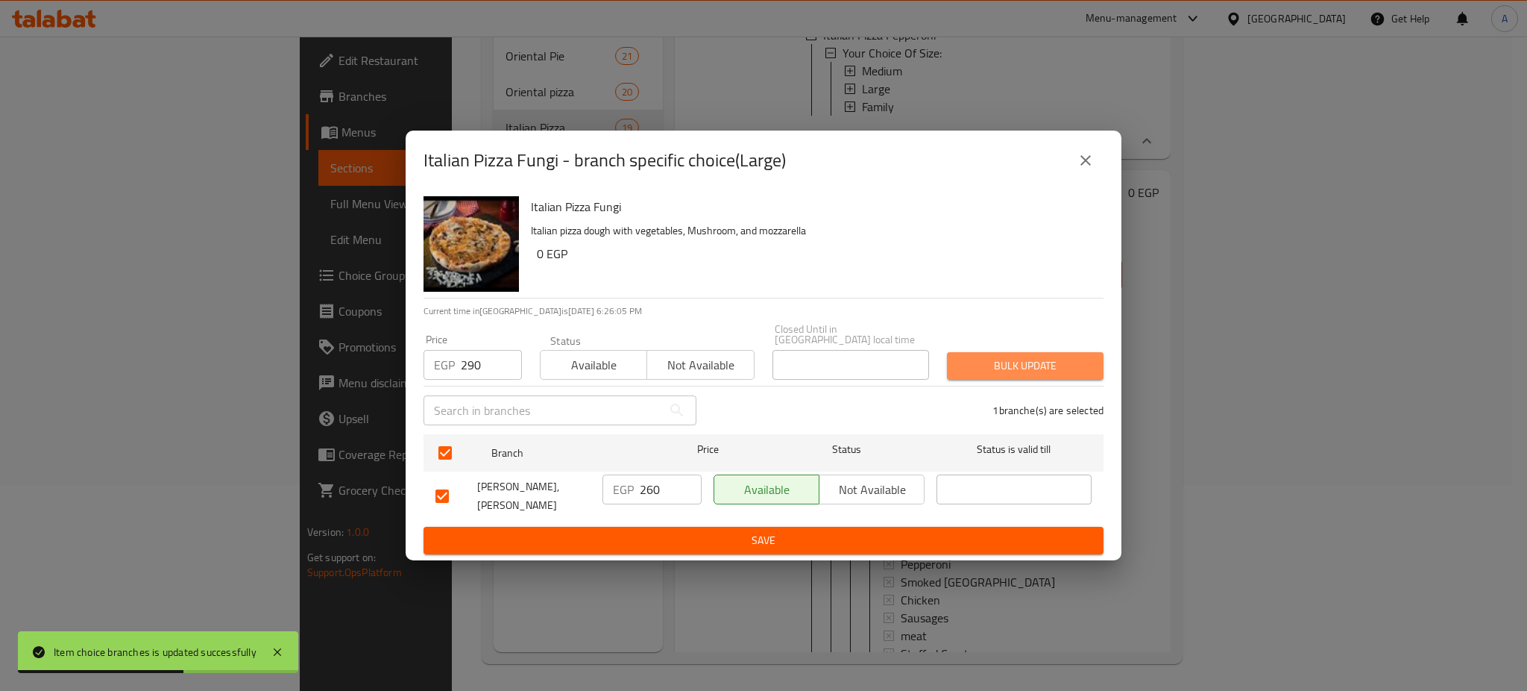
click at [1005, 356] on span "Bulk update" at bounding box center [1025, 365] width 133 height 19
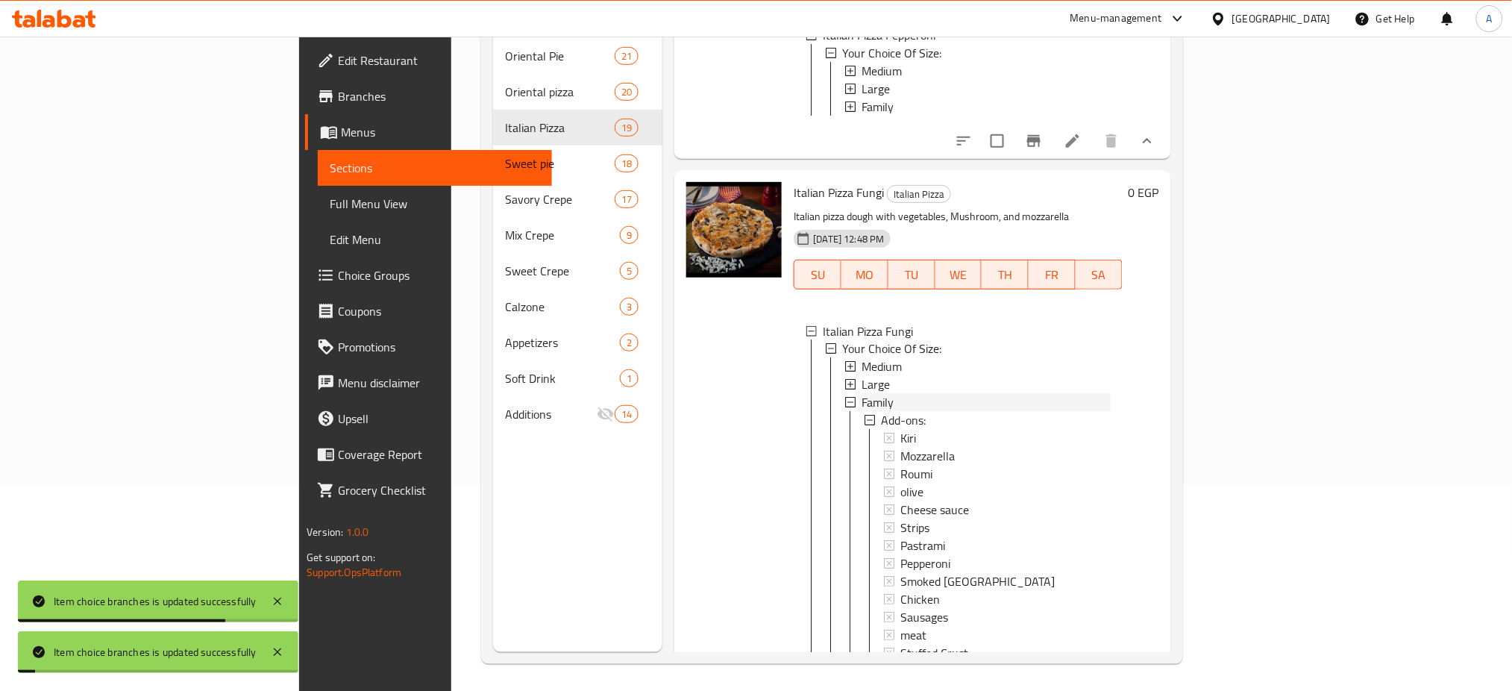
click at [861, 412] on span "Family" at bounding box center [877, 403] width 32 height 18
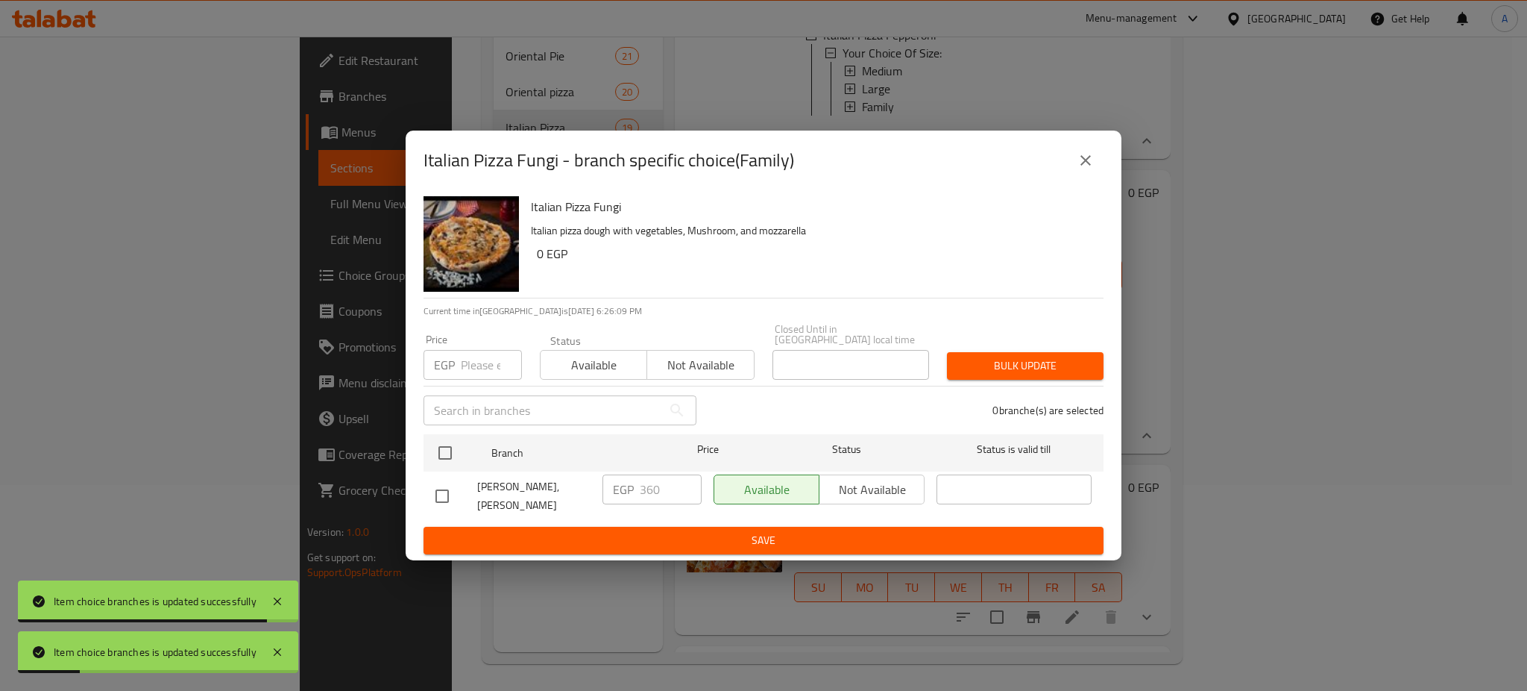
click at [489, 361] on input "number" at bounding box center [491, 365] width 61 height 30
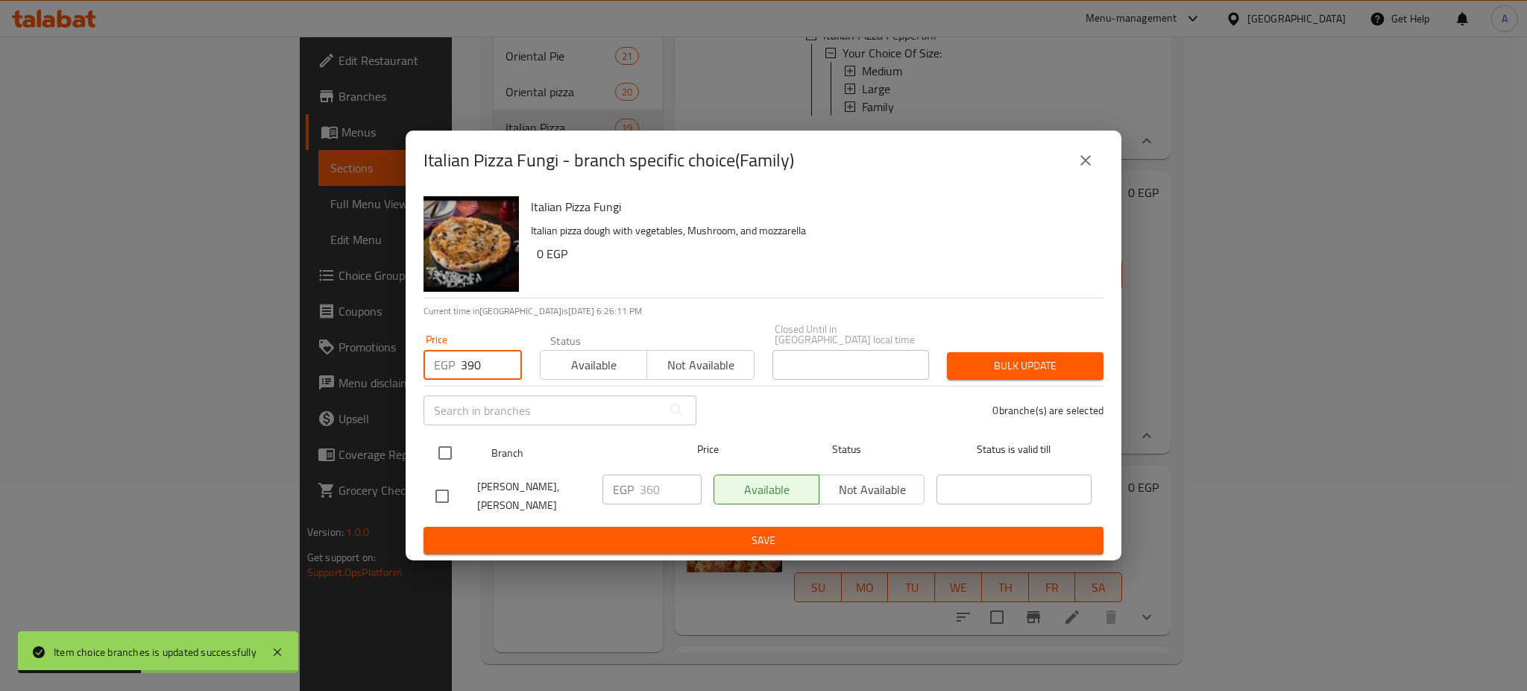
type input "390"
click at [461, 450] on div at bounding box center [458, 452] width 56 height 43
click at [444, 447] on input "checkbox" at bounding box center [445, 452] width 31 height 31
checkbox input "true"
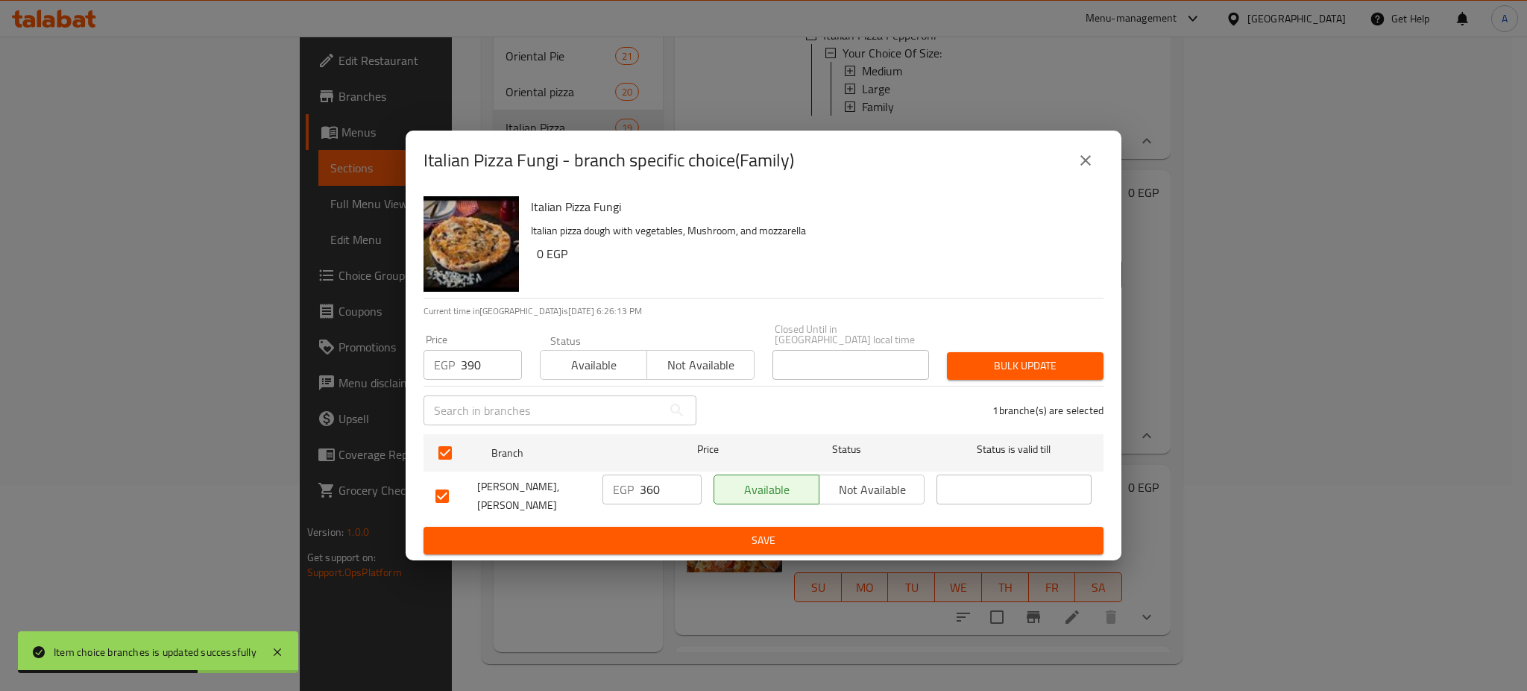
click at [1017, 359] on span "Bulk update" at bounding box center [1025, 365] width 133 height 19
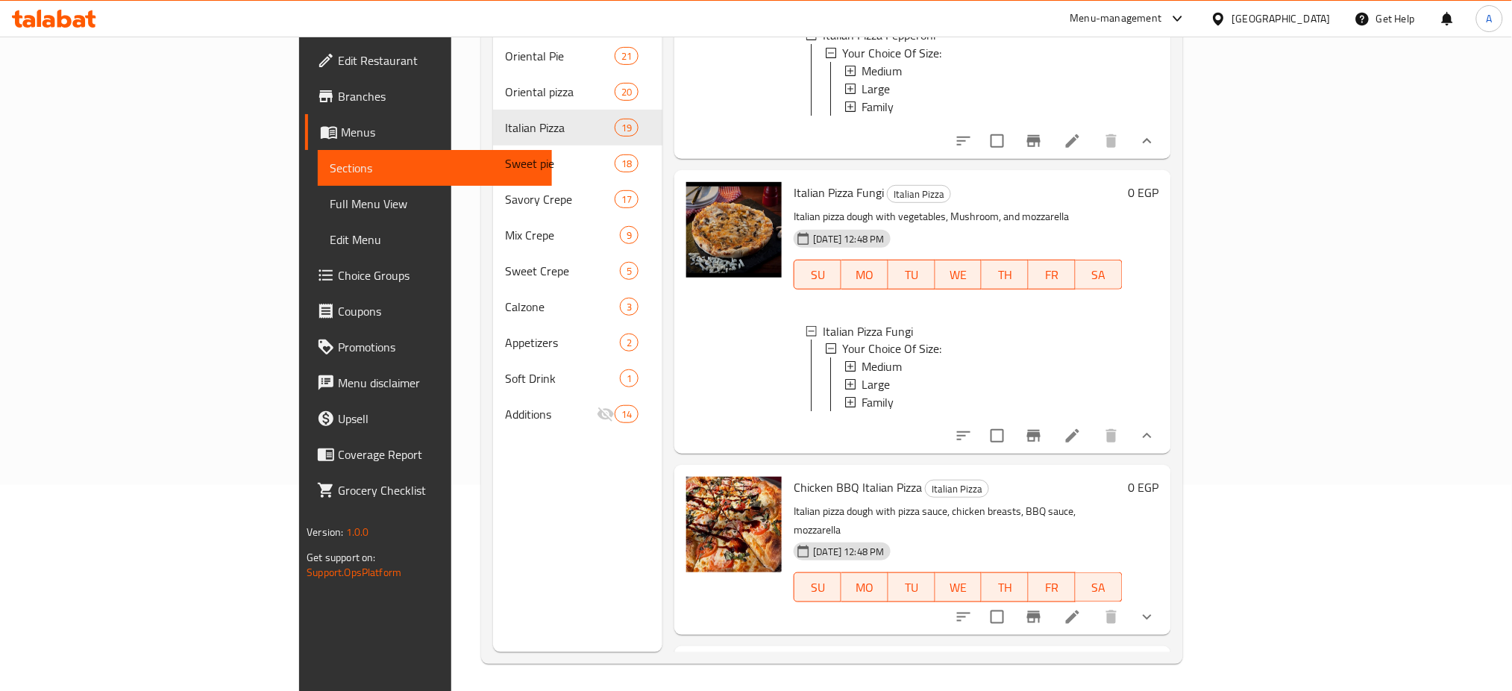
click at [1212, 363] on div "Home / Restaurants management / Menus / Sections Pablo Open import export Menu …" at bounding box center [831, 262] width 761 height 863
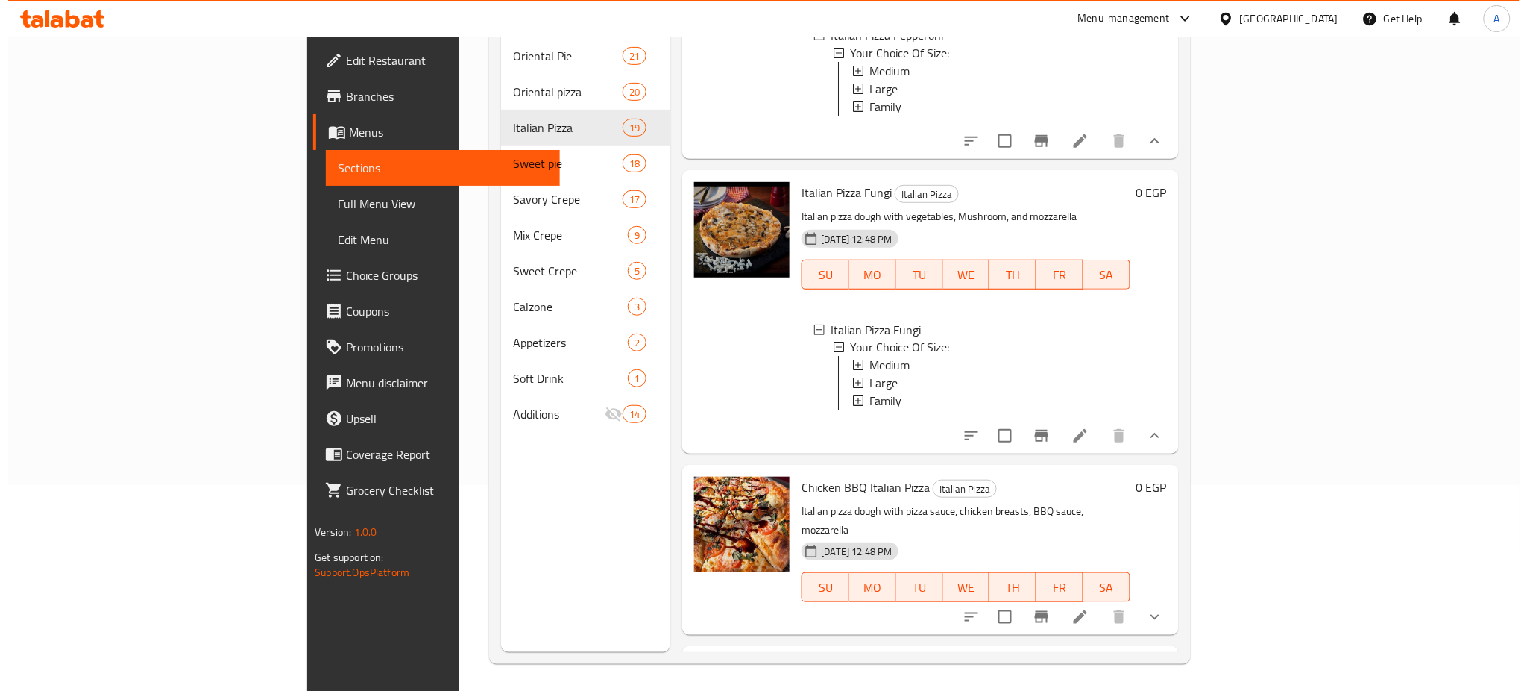
scroll to position [1, 0]
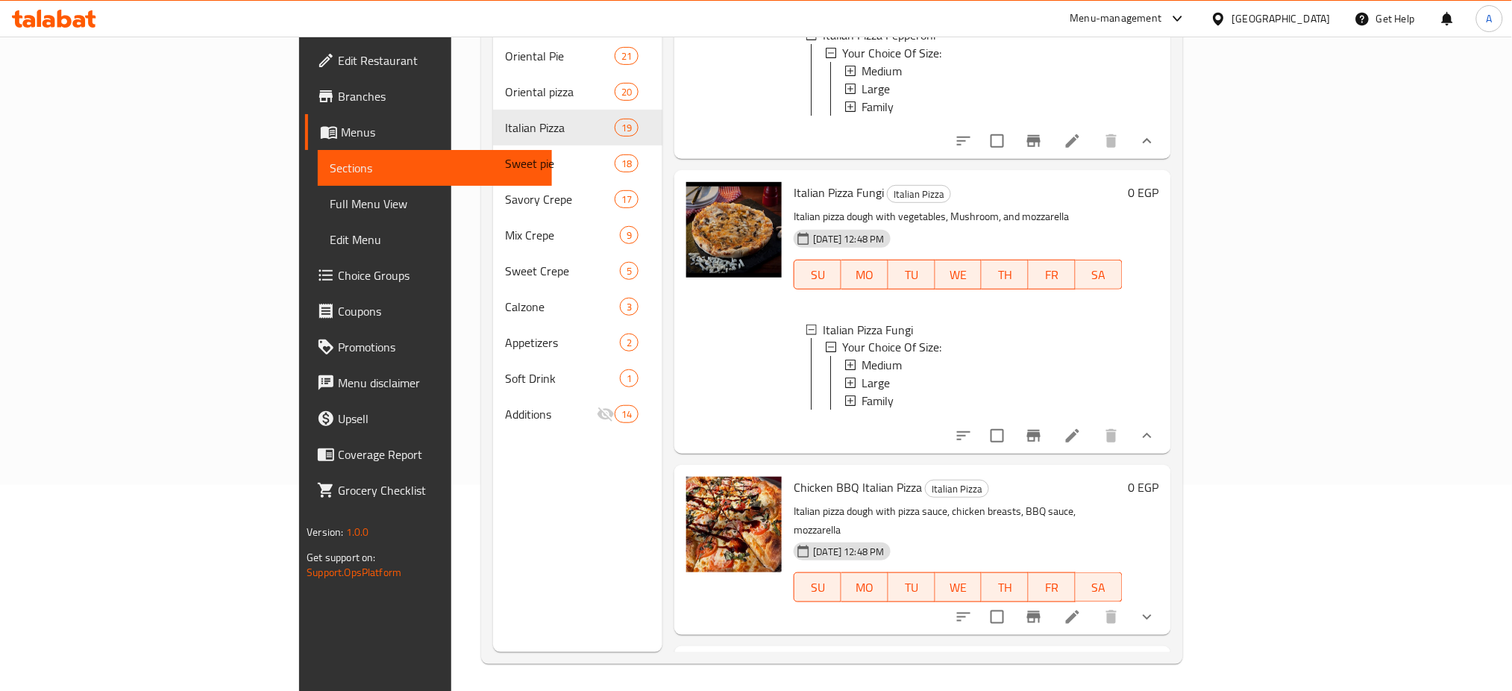
click at [861, 410] on span "Family" at bounding box center [877, 401] width 32 height 18
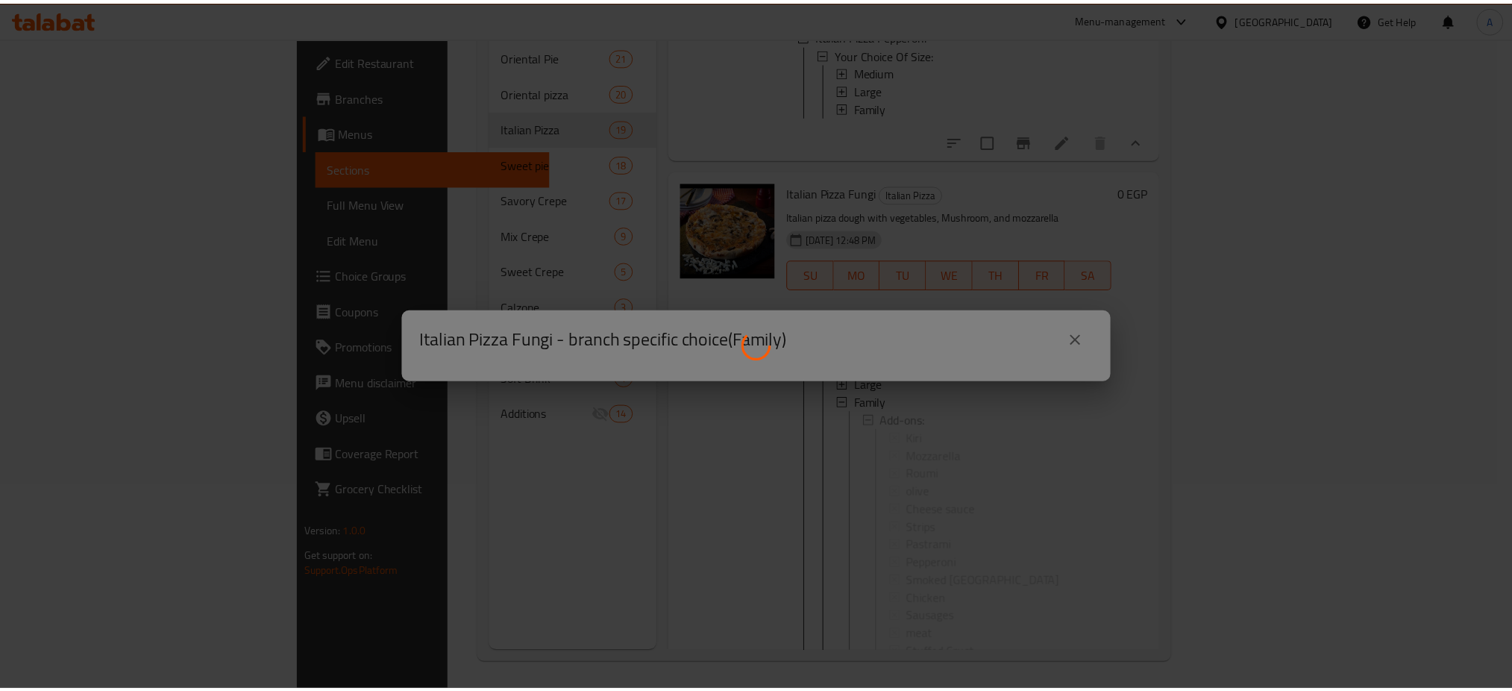
scroll to position [0, 0]
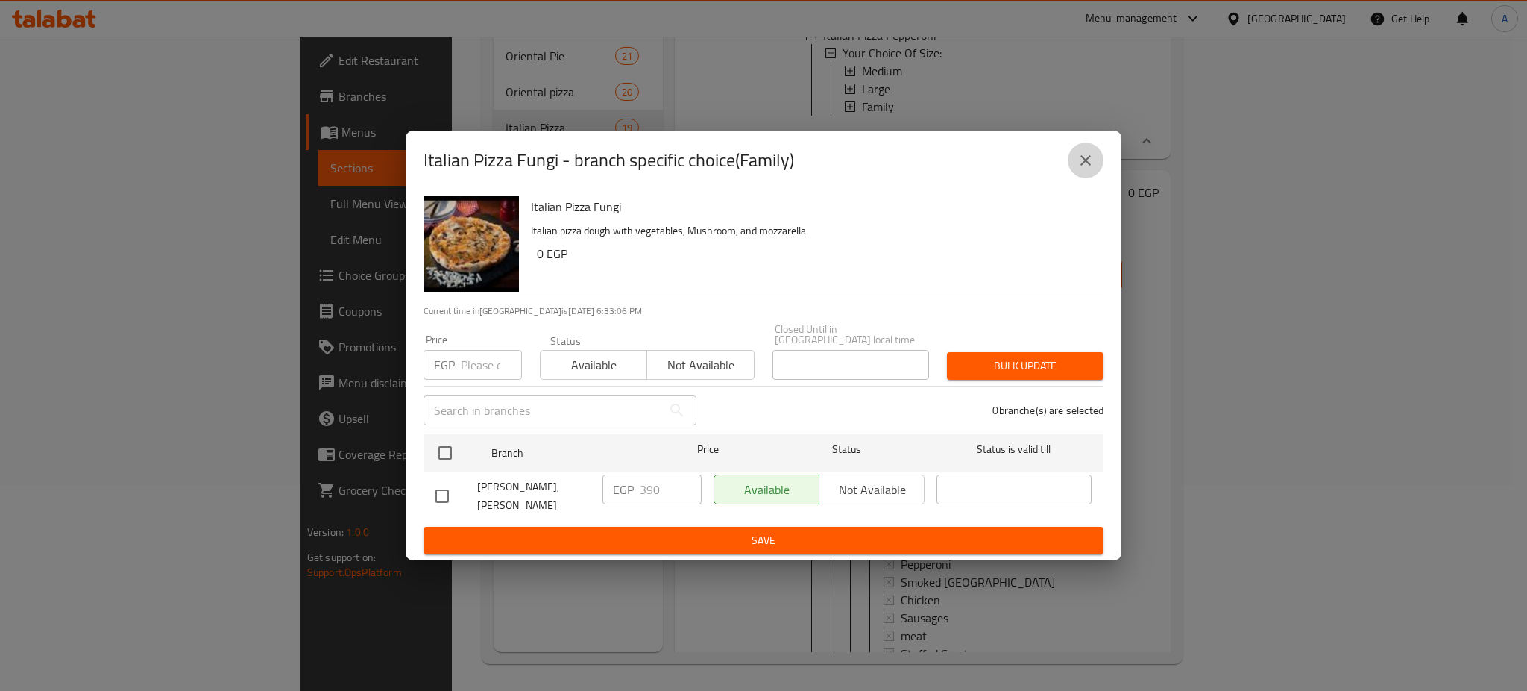
click at [1087, 160] on icon "close" at bounding box center [1086, 160] width 18 height 18
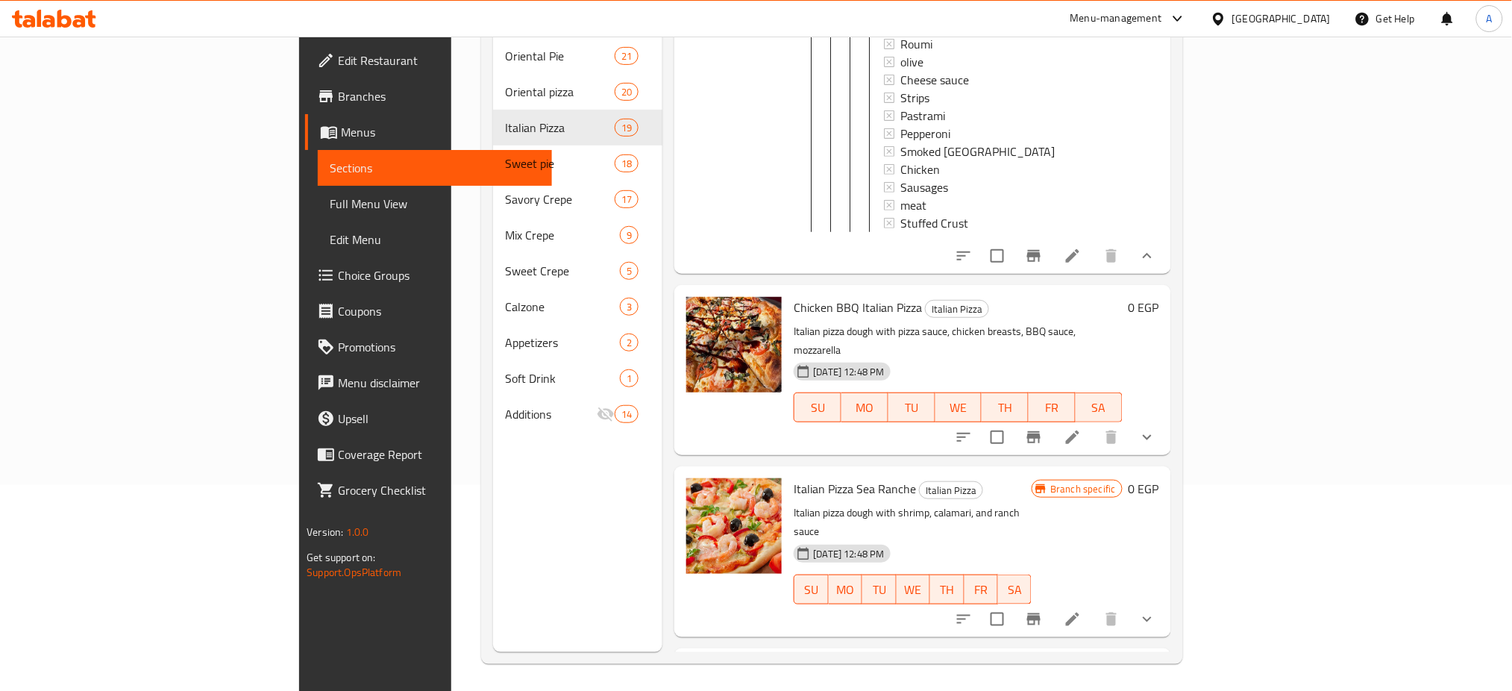
scroll to position [3485, 0]
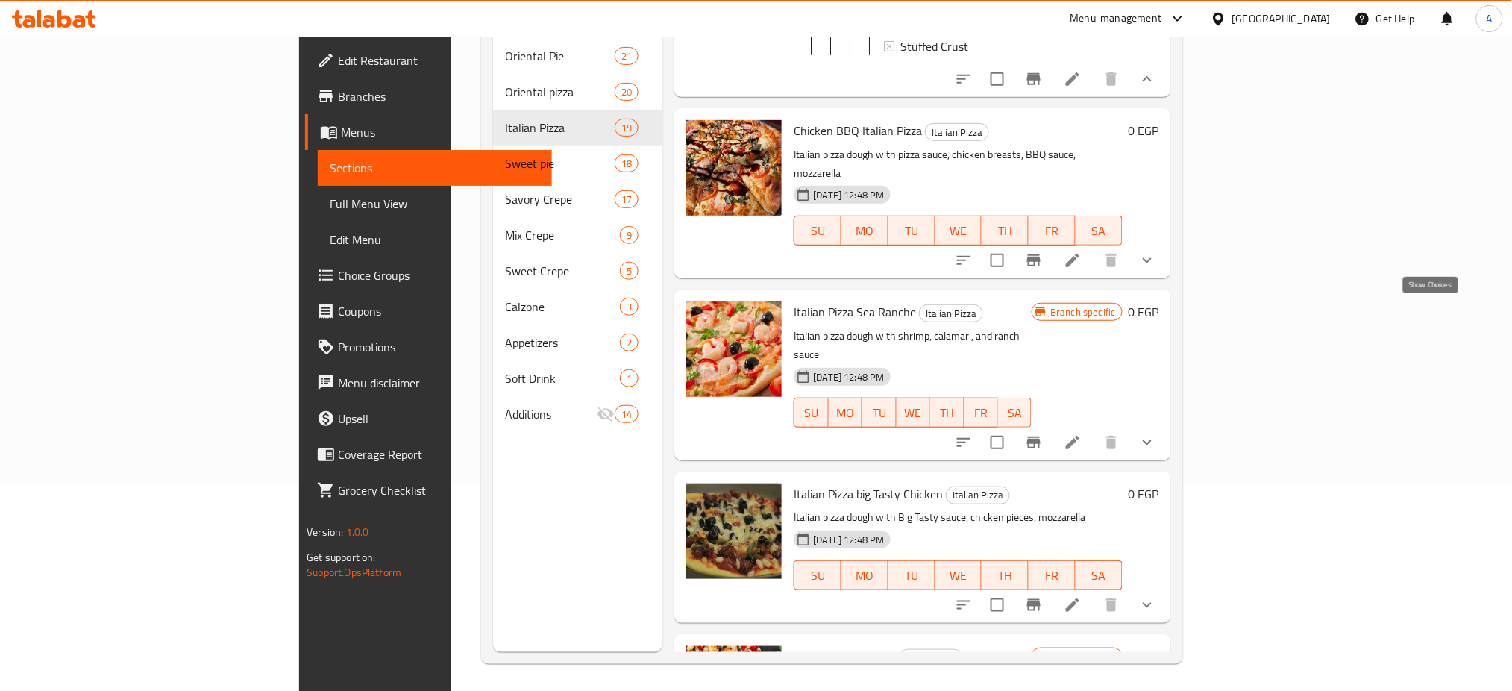
click at [1156, 269] on icon "show more" at bounding box center [1147, 260] width 18 height 18
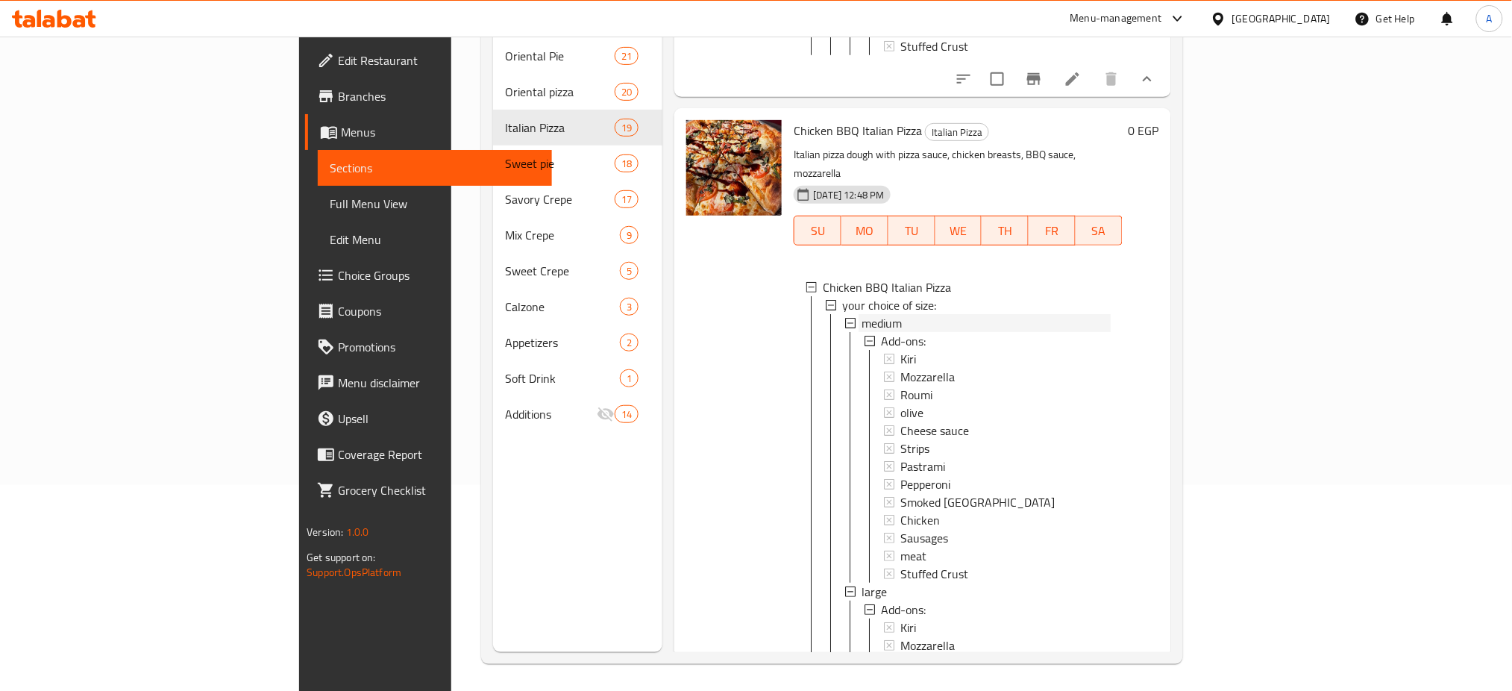
click at [861, 332] on span "medium" at bounding box center [881, 323] width 40 height 18
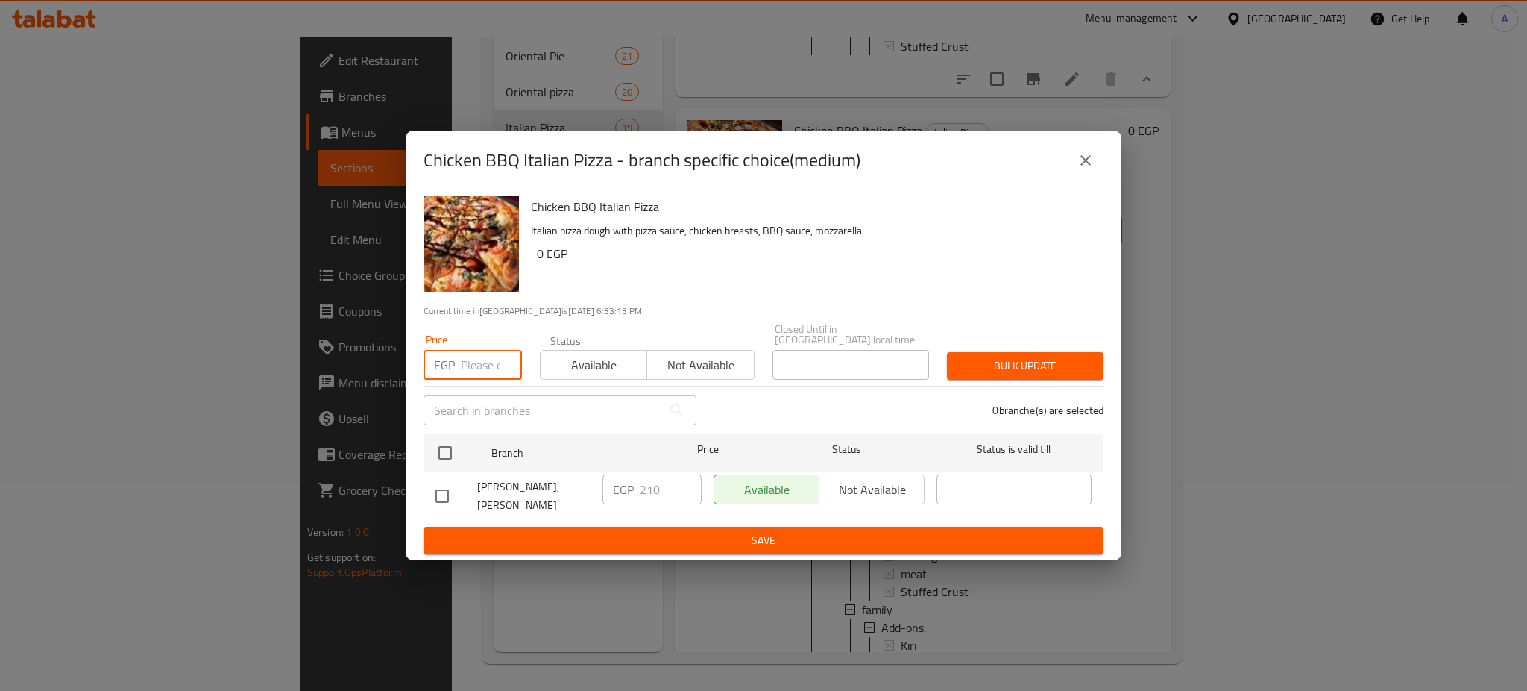
click at [479, 359] on input "number" at bounding box center [491, 365] width 61 height 30
type input "240"
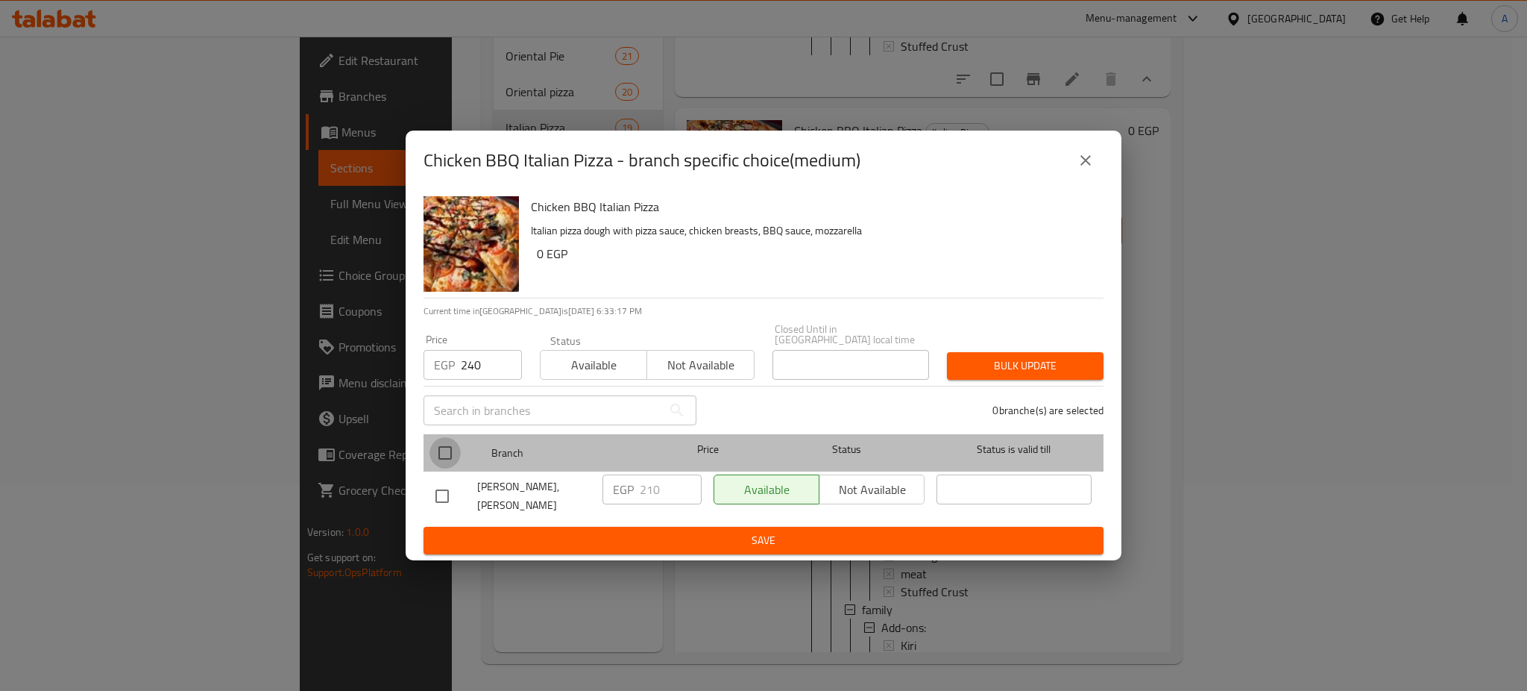
click at [438, 445] on input "checkbox" at bounding box center [445, 452] width 31 height 31
checkbox input "true"
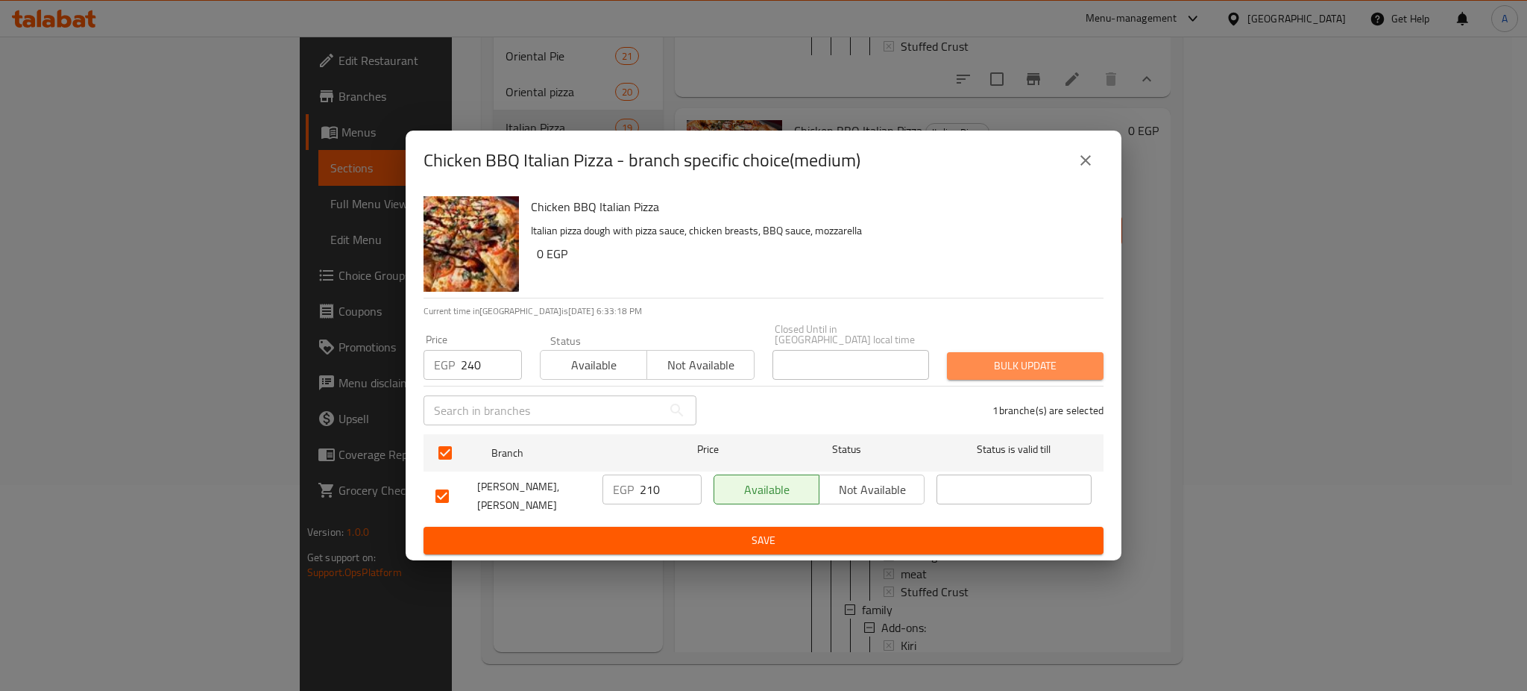
click at [1038, 356] on span "Bulk update" at bounding box center [1025, 365] width 133 height 19
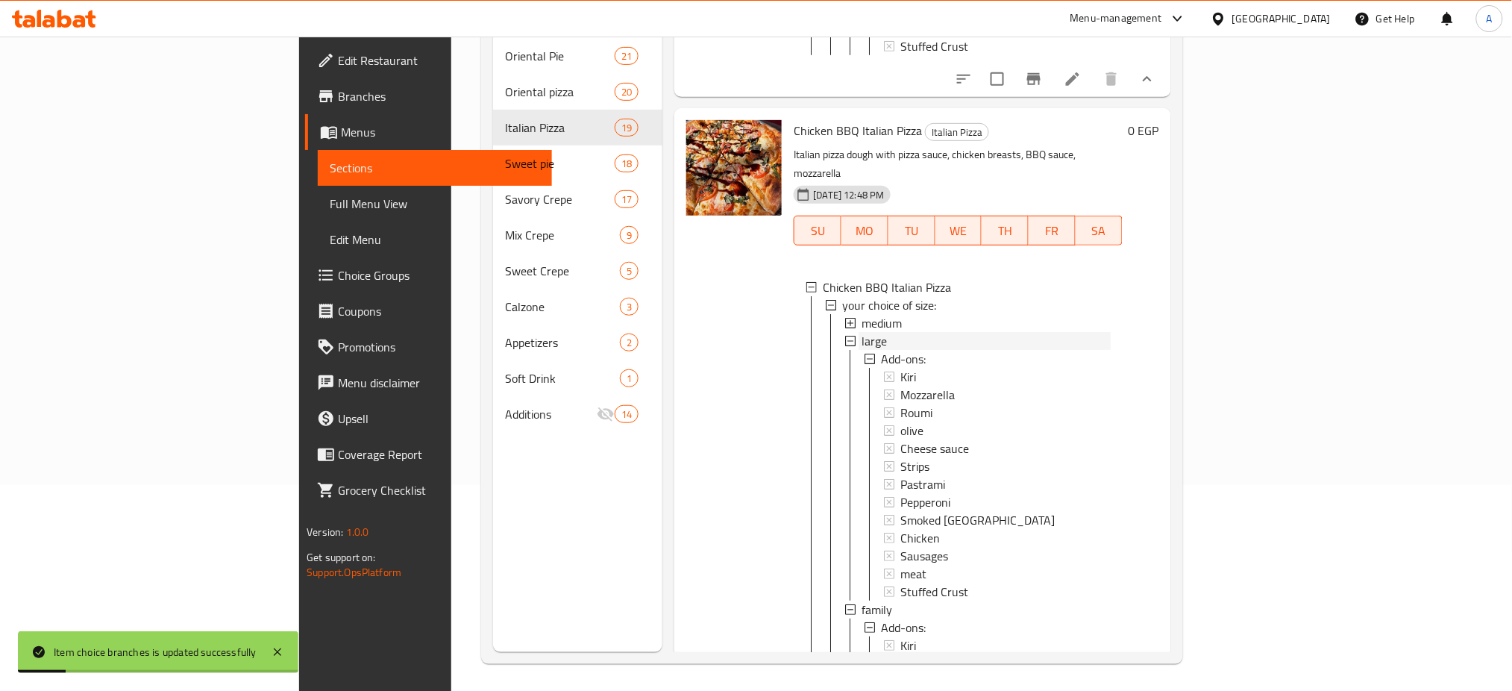
click at [861, 350] on div "large" at bounding box center [985, 341] width 248 height 18
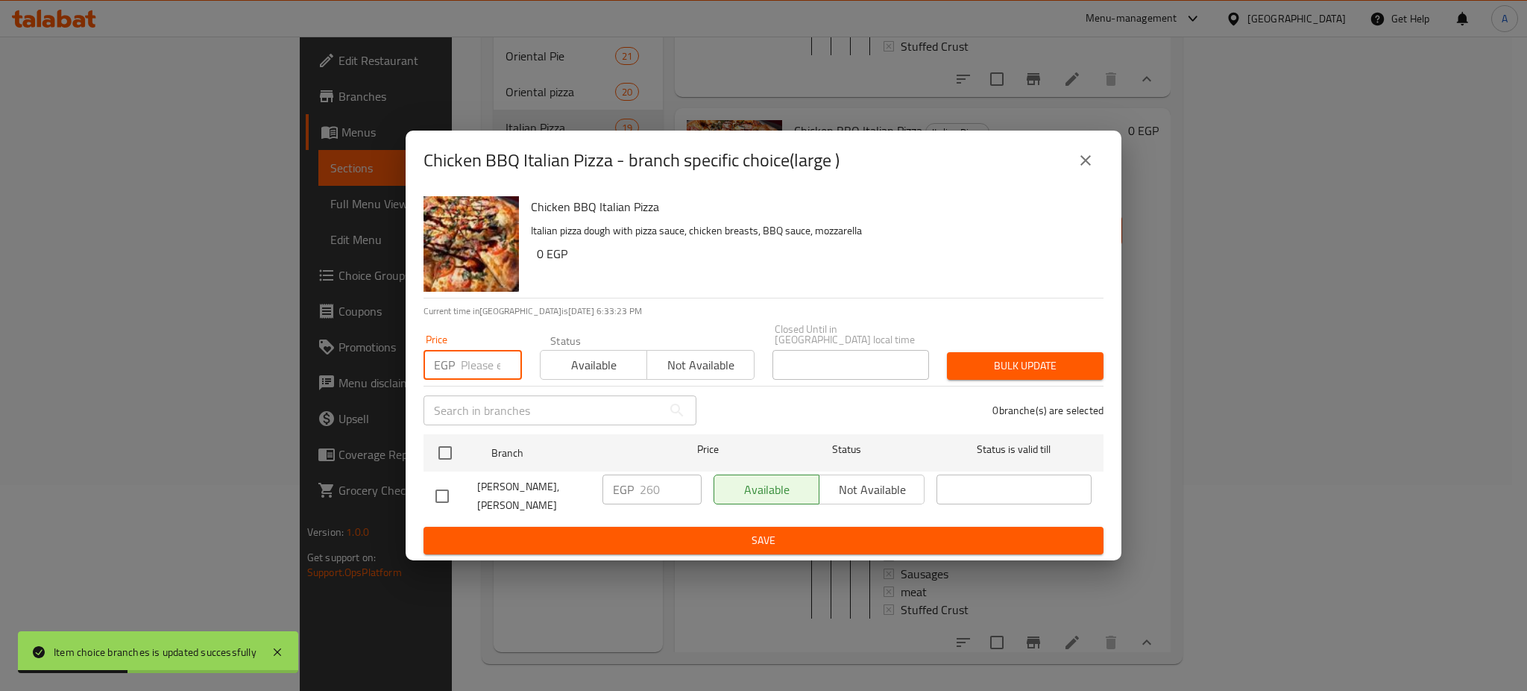
click at [473, 356] on input "number" at bounding box center [491, 365] width 61 height 30
type input "290"
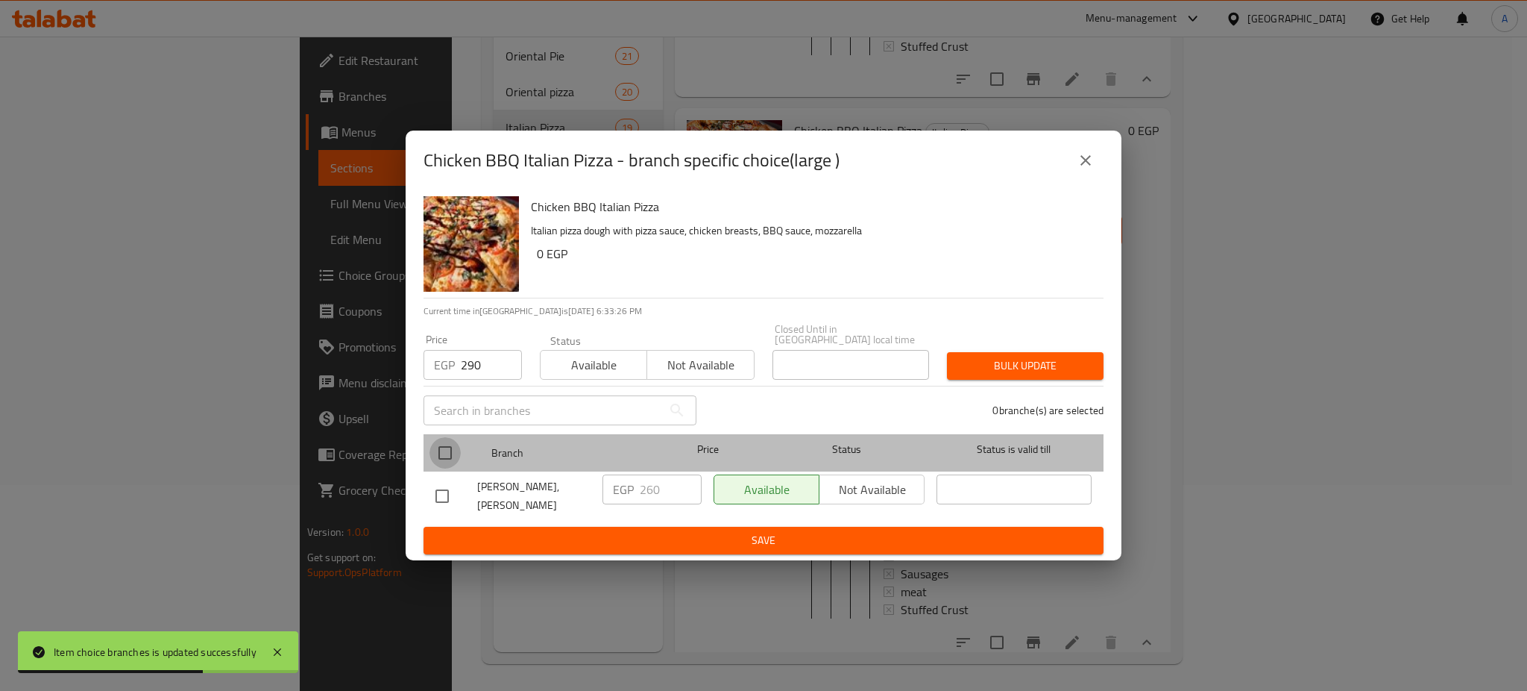
click at [447, 447] on input "checkbox" at bounding box center [445, 452] width 31 height 31
checkbox input "true"
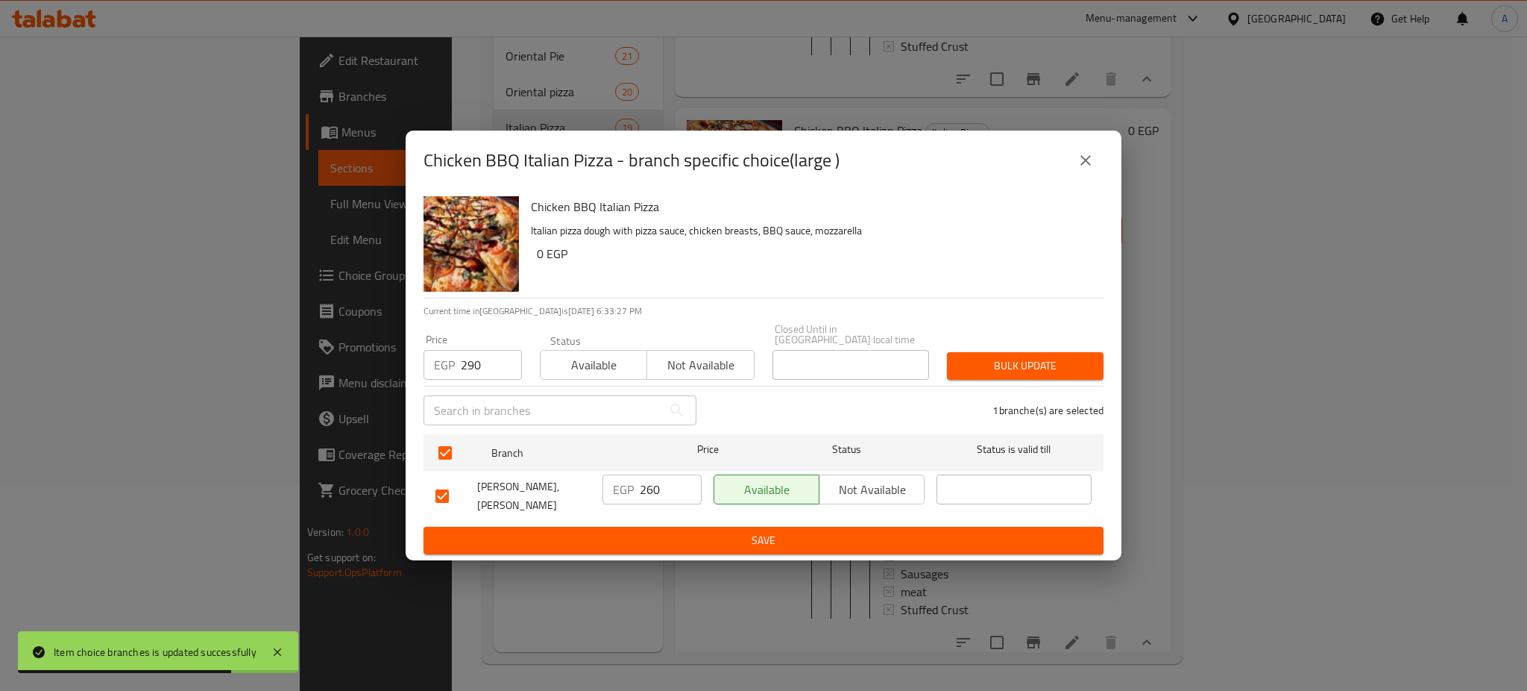
click at [1044, 361] on span "Bulk update" at bounding box center [1025, 365] width 133 height 19
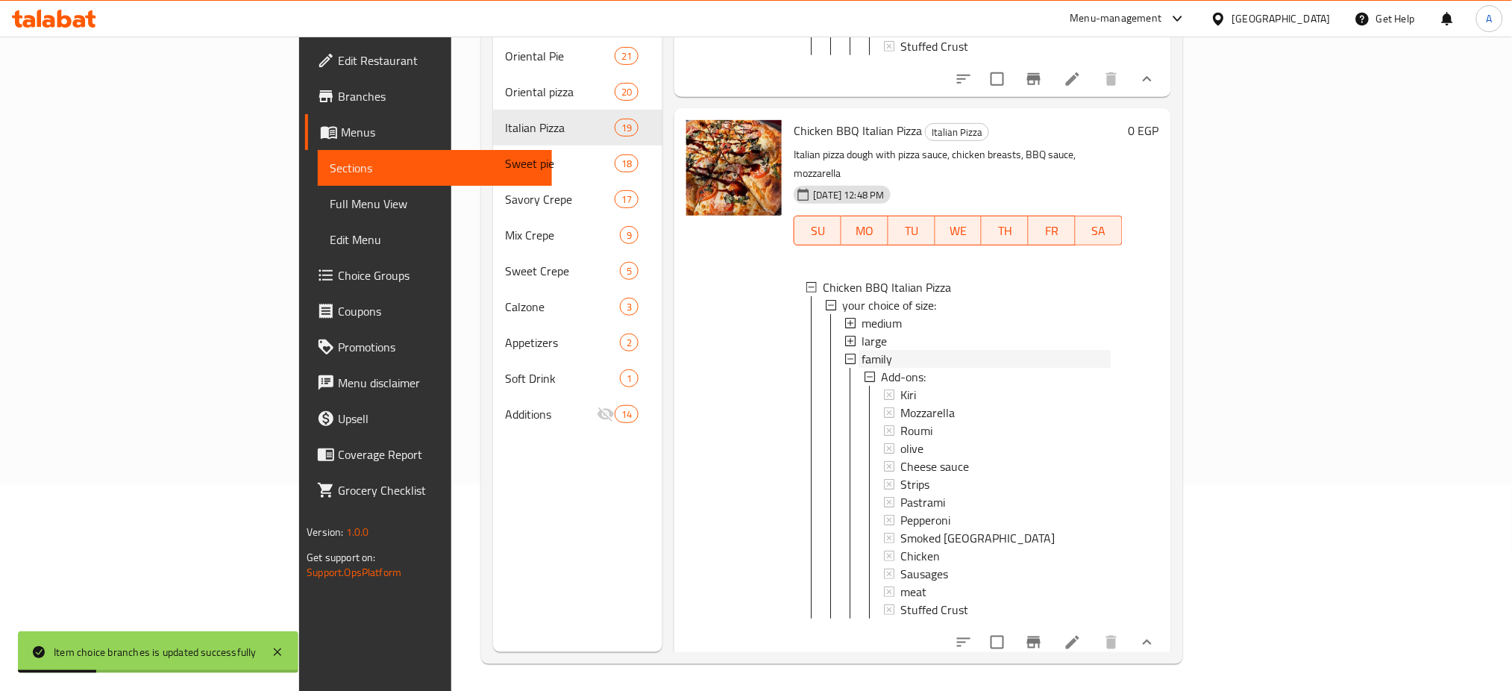
click at [861, 368] on span "family" at bounding box center [876, 359] width 31 height 18
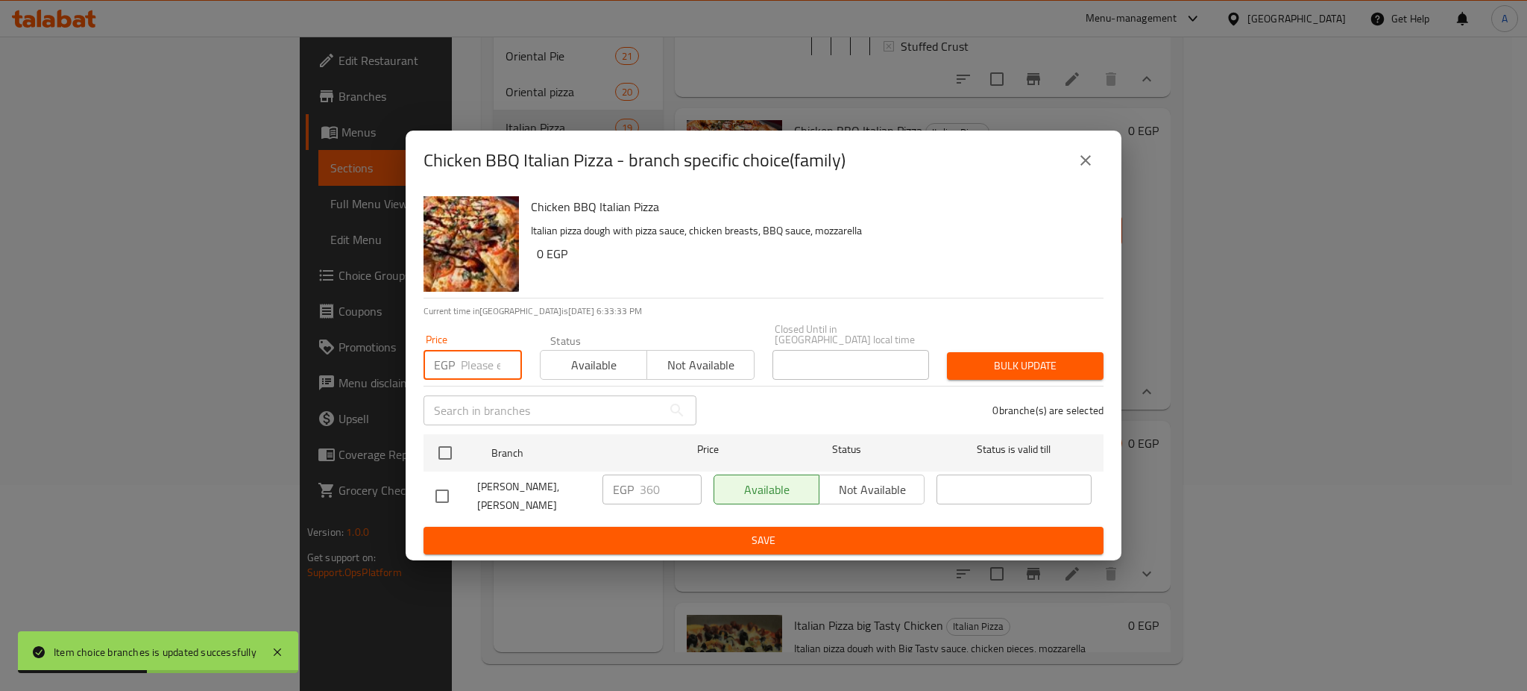
click at [482, 363] on input "number" at bounding box center [491, 365] width 61 height 30
type input "390"
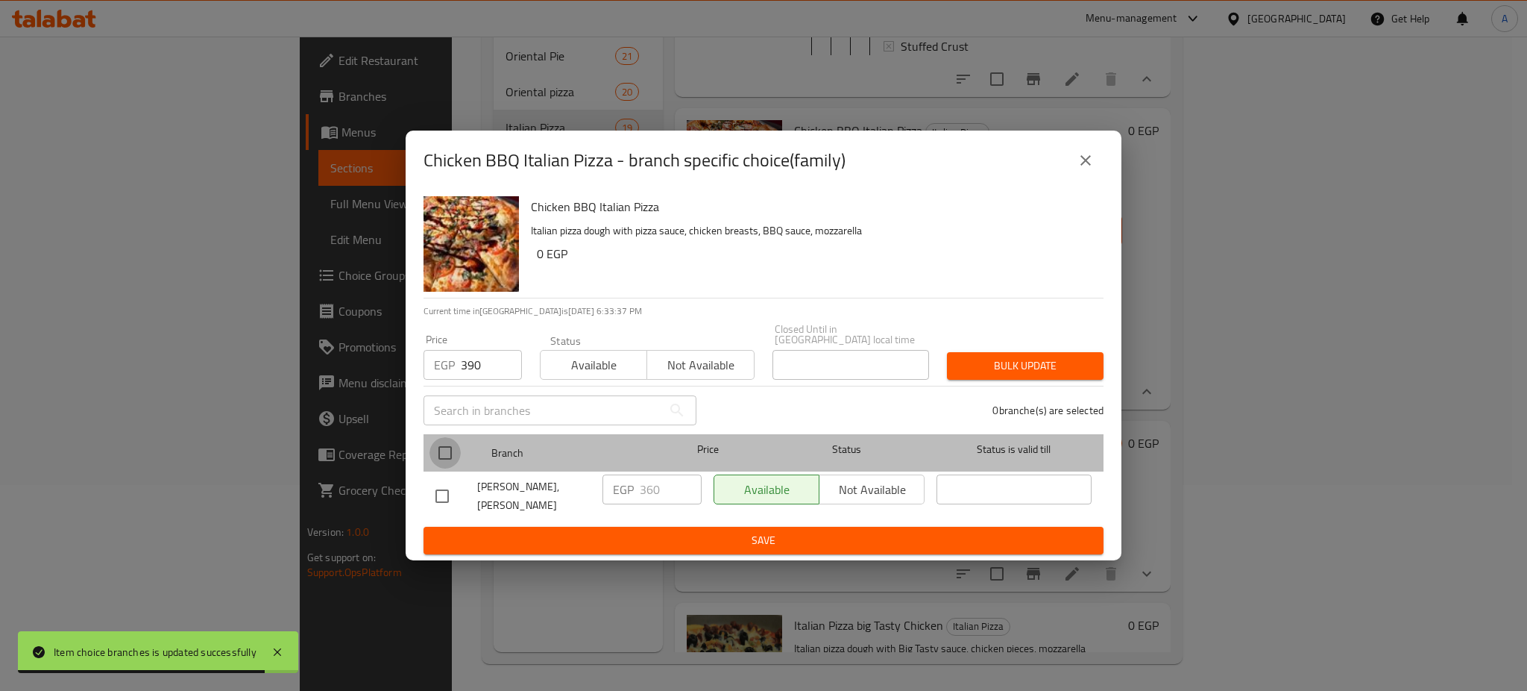
click at [441, 450] on input "checkbox" at bounding box center [445, 452] width 31 height 31
checkbox input "true"
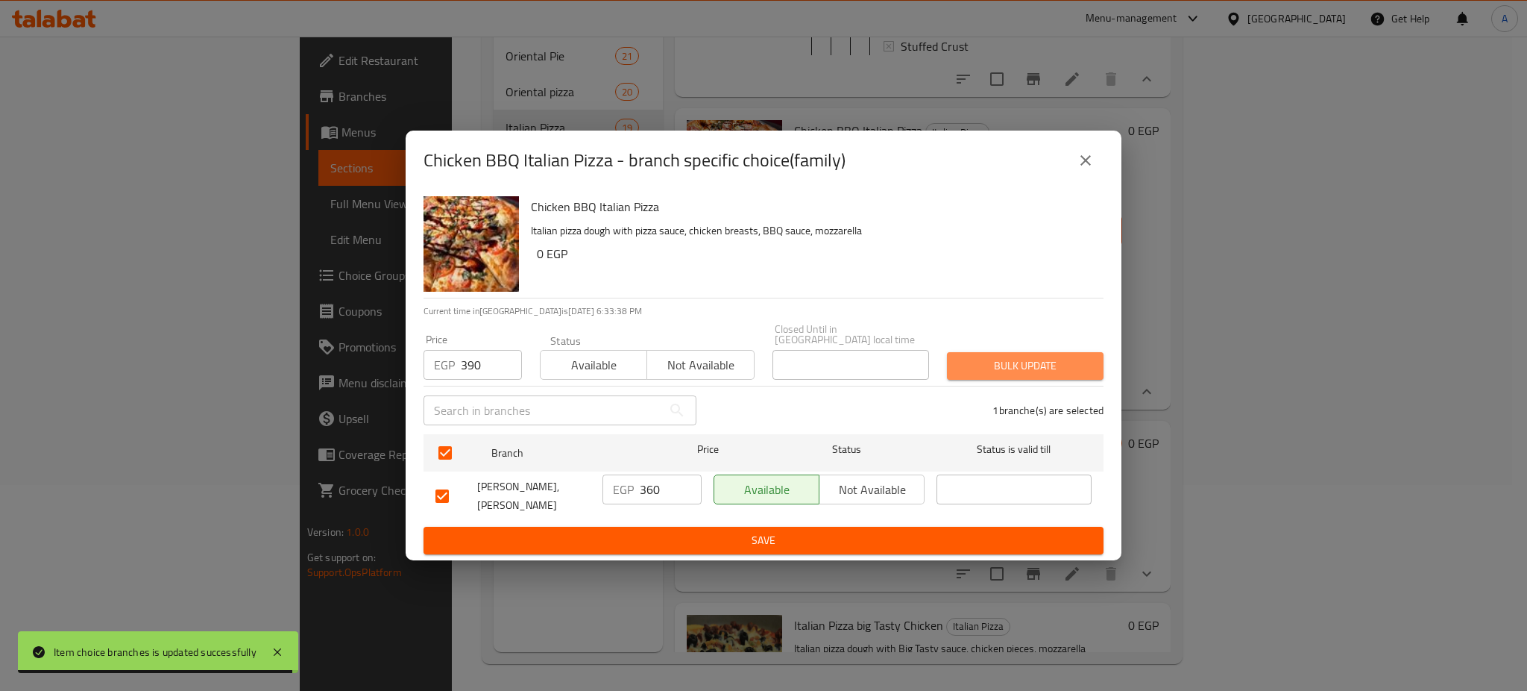
click at [1008, 356] on span "Bulk update" at bounding box center [1025, 365] width 133 height 19
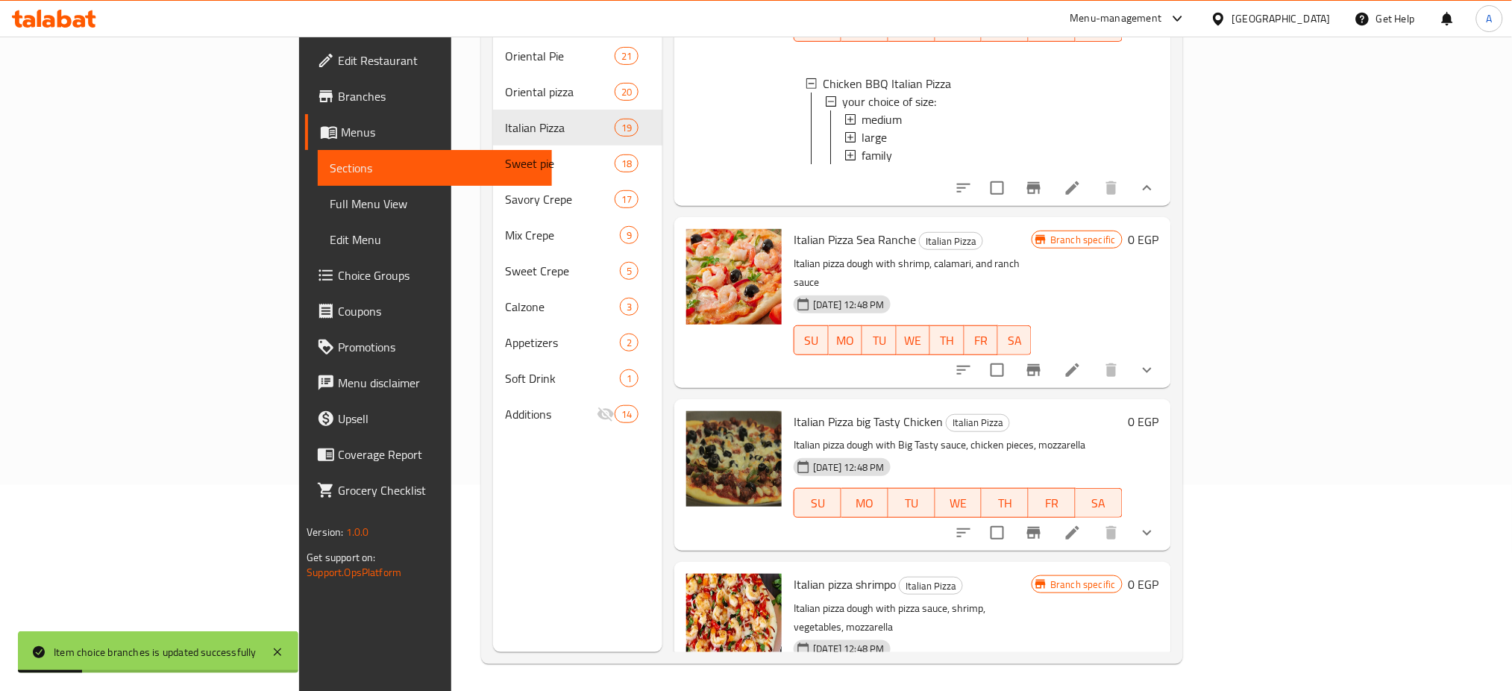
scroll to position [3695, 0]
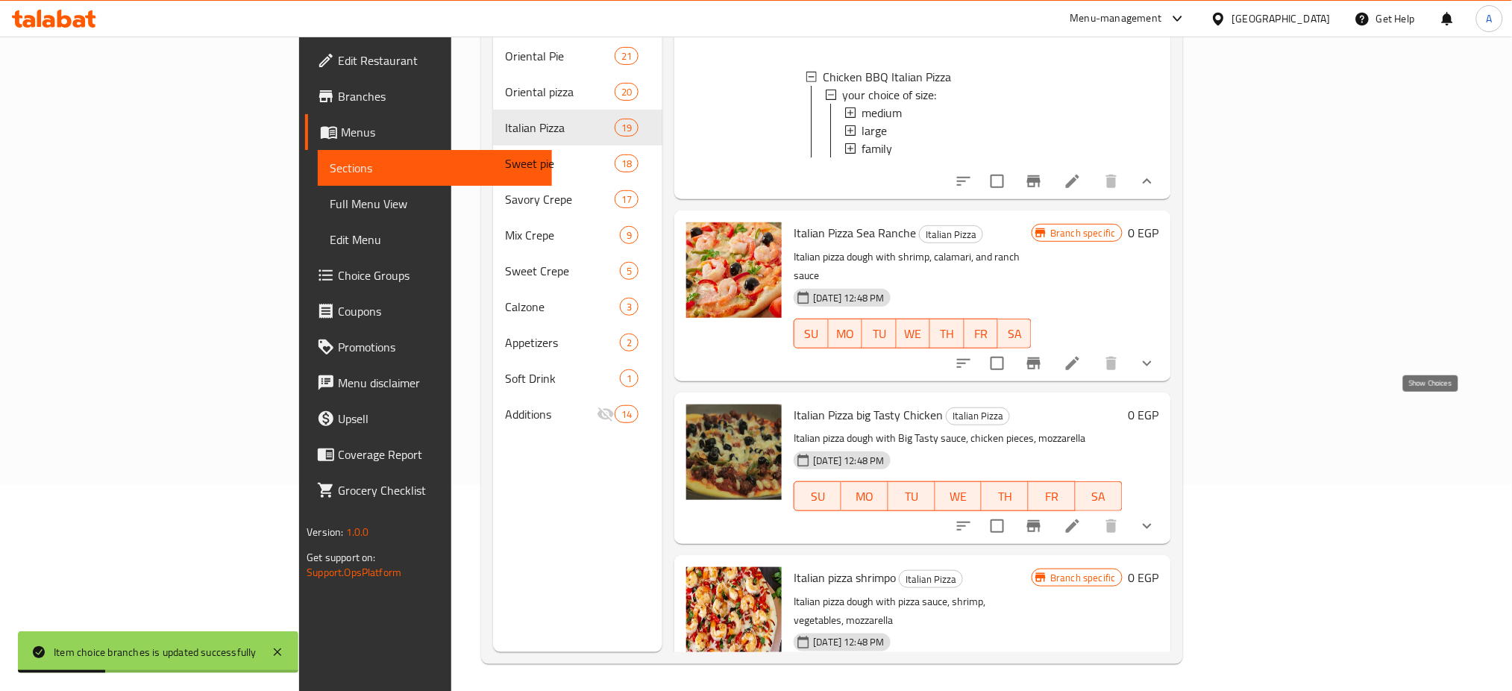
click at [1156, 372] on icon "show more" at bounding box center [1147, 363] width 18 height 18
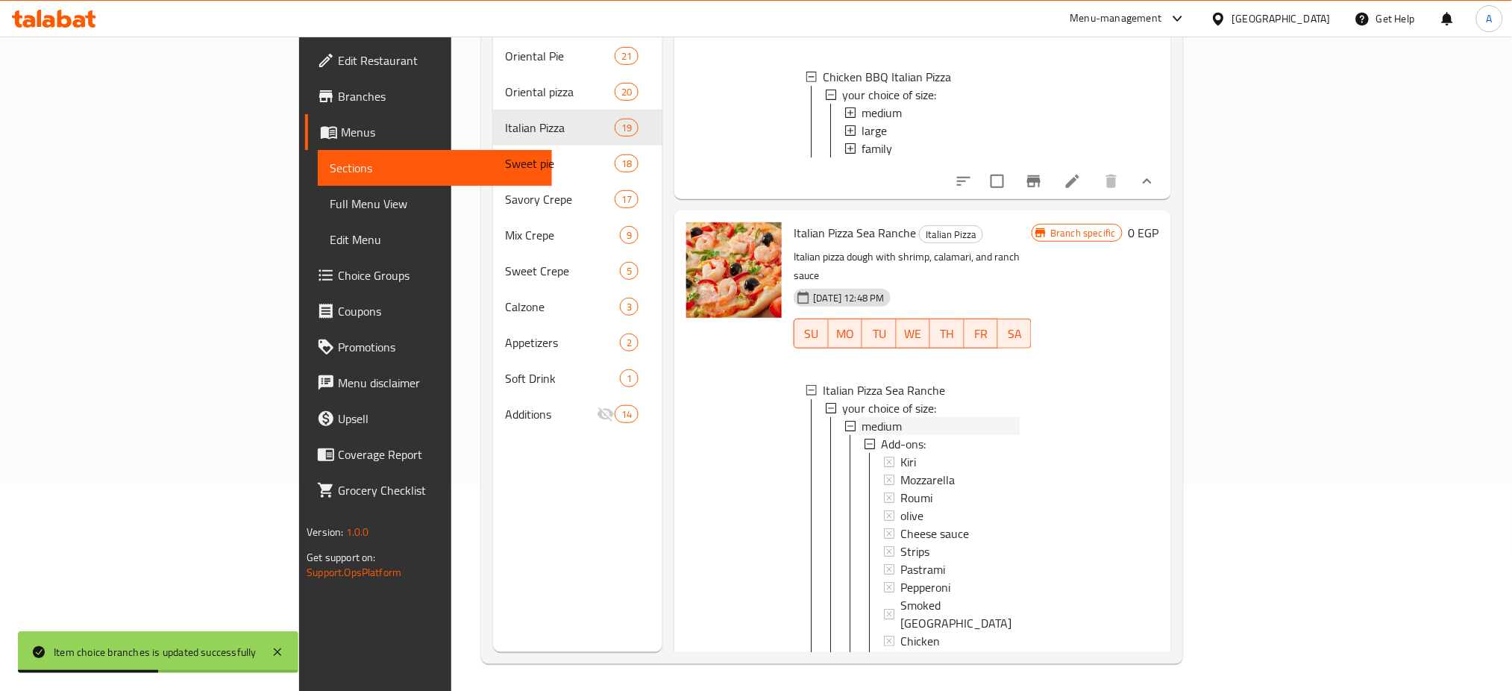
click at [861, 435] on span "medium" at bounding box center [881, 426] width 40 height 18
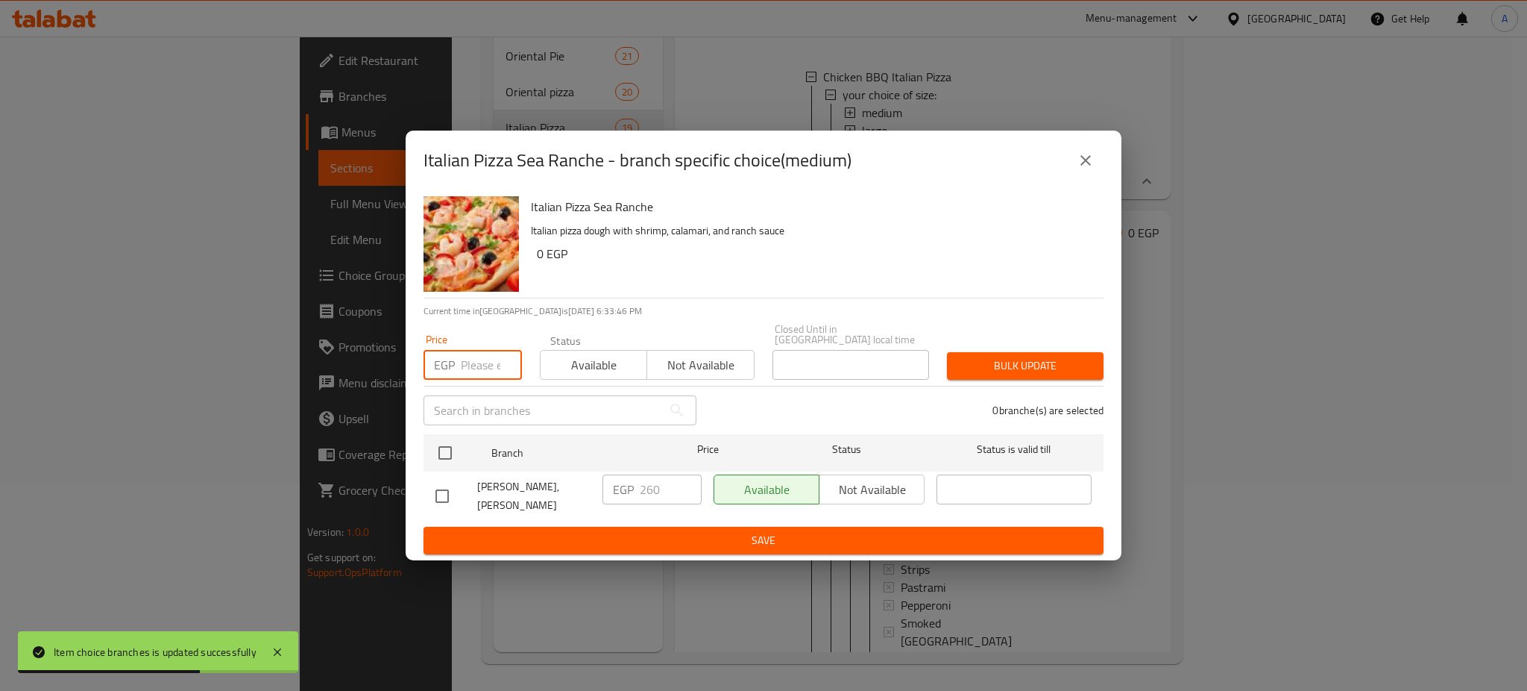
click at [482, 354] on input "number" at bounding box center [491, 365] width 61 height 30
type input "290"
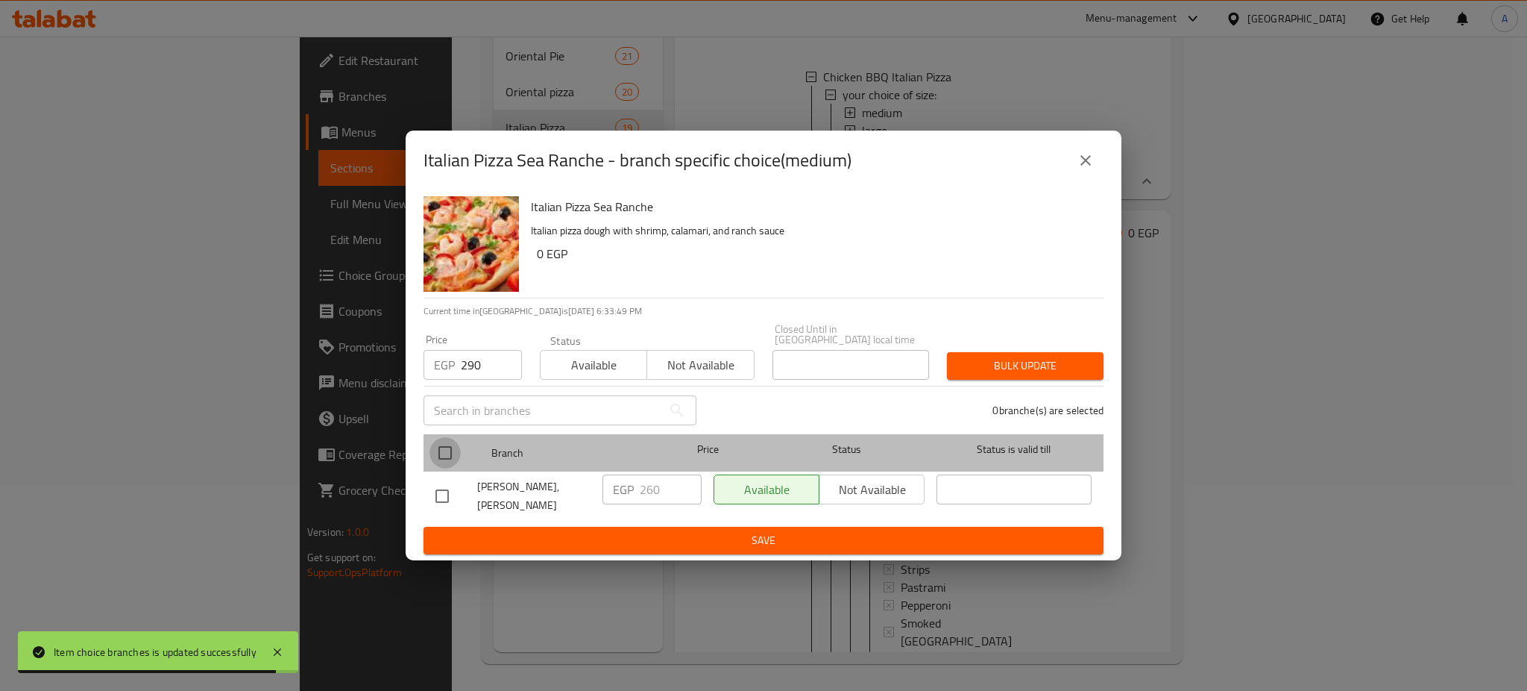
click at [443, 448] on input "checkbox" at bounding box center [445, 452] width 31 height 31
checkbox input "true"
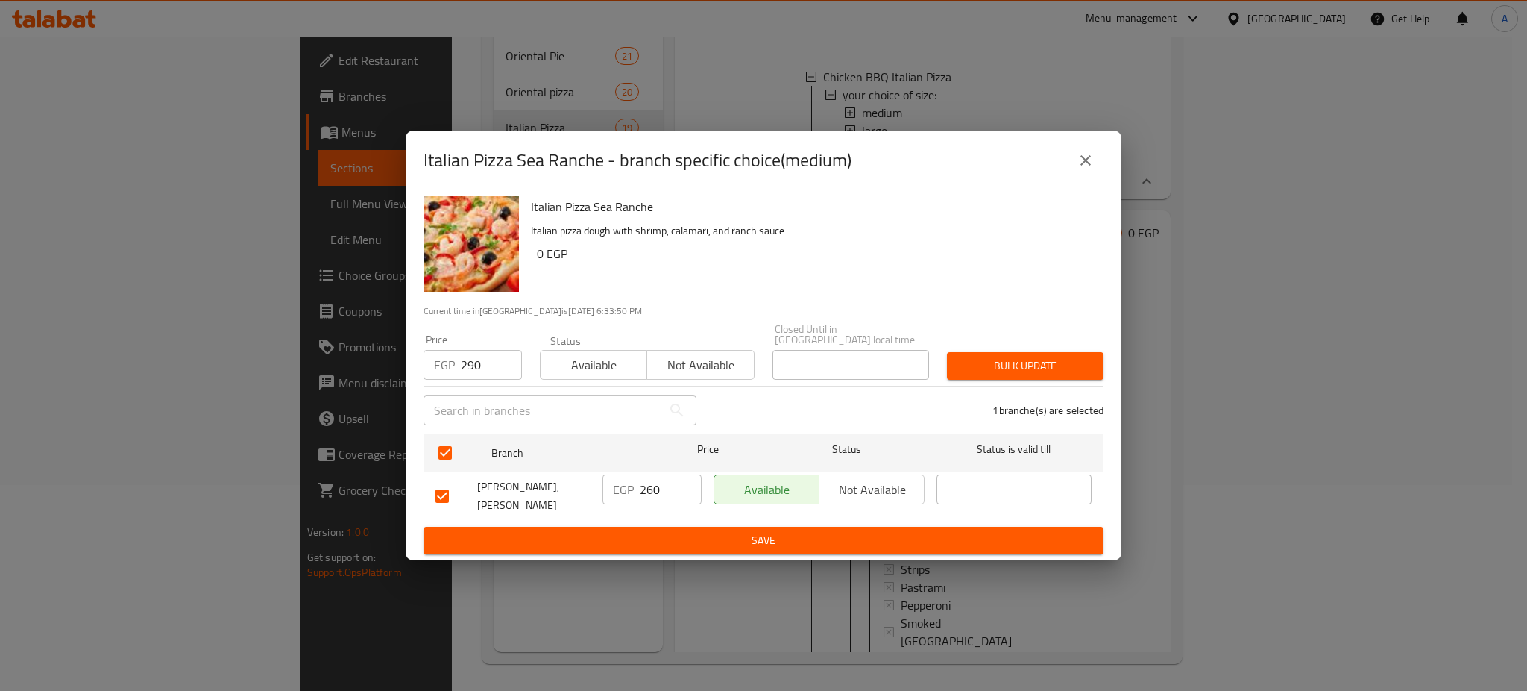
drag, startPoint x: 1005, startPoint y: 345, endPoint x: 995, endPoint y: 359, distance: 17.6
click at [995, 359] on div "Bulk update" at bounding box center [1025, 365] width 175 height 45
click at [995, 359] on span "Bulk update" at bounding box center [1025, 365] width 133 height 19
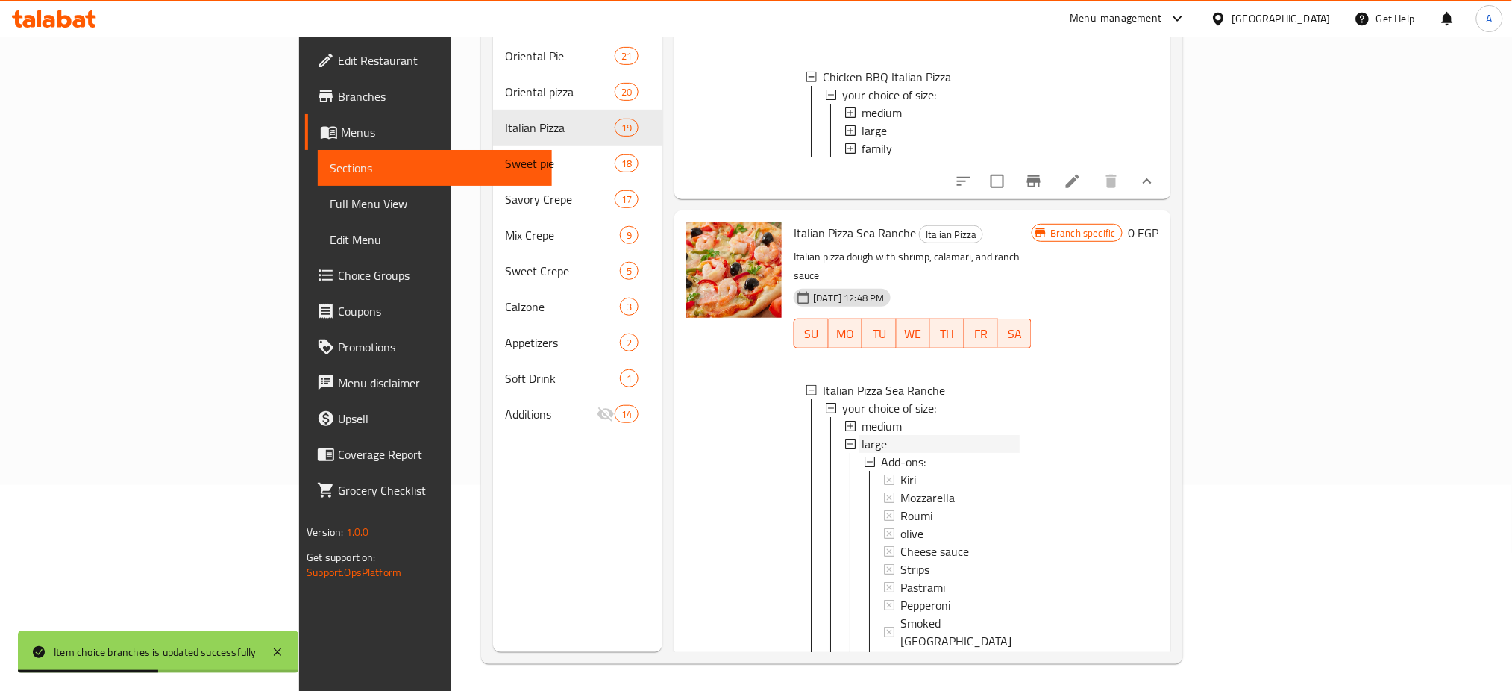
click at [861, 453] on div "large" at bounding box center [940, 444] width 158 height 18
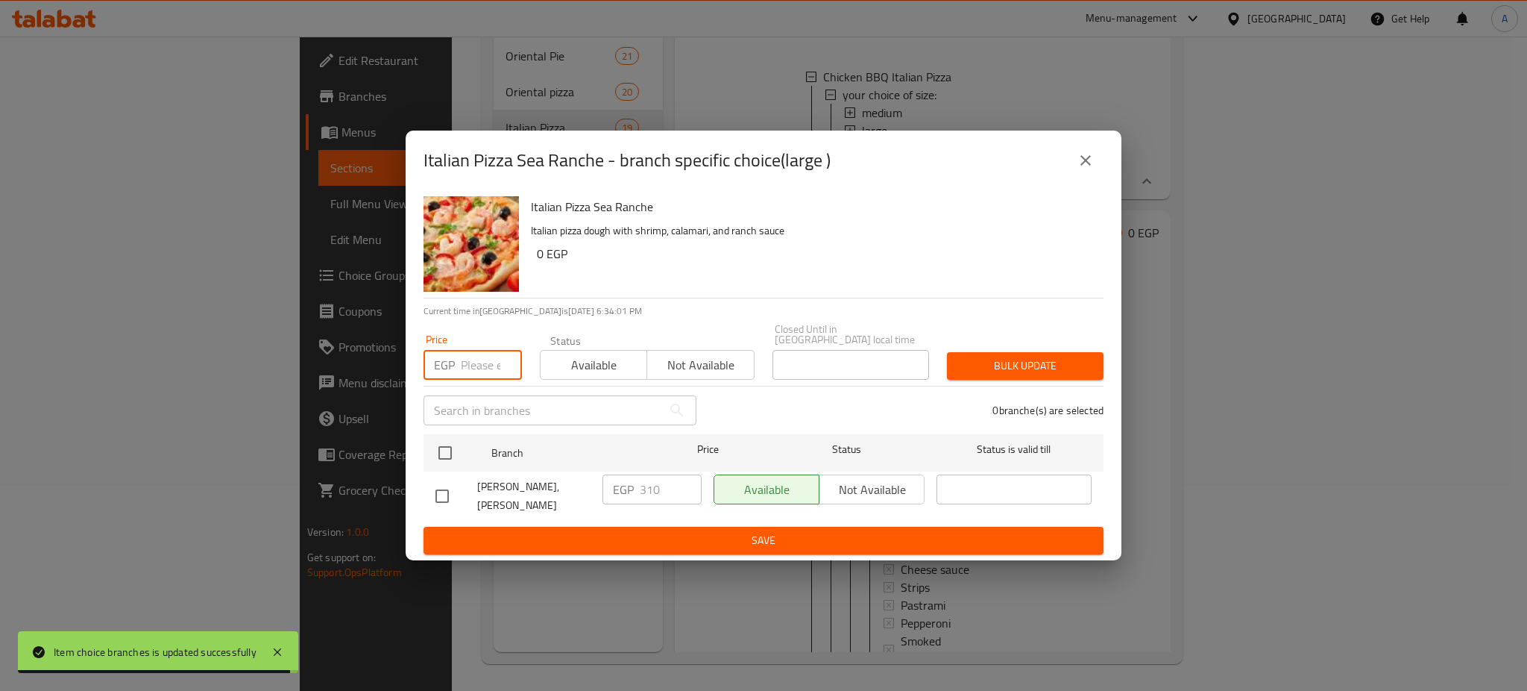
click at [480, 356] on input "number" at bounding box center [491, 365] width 61 height 30
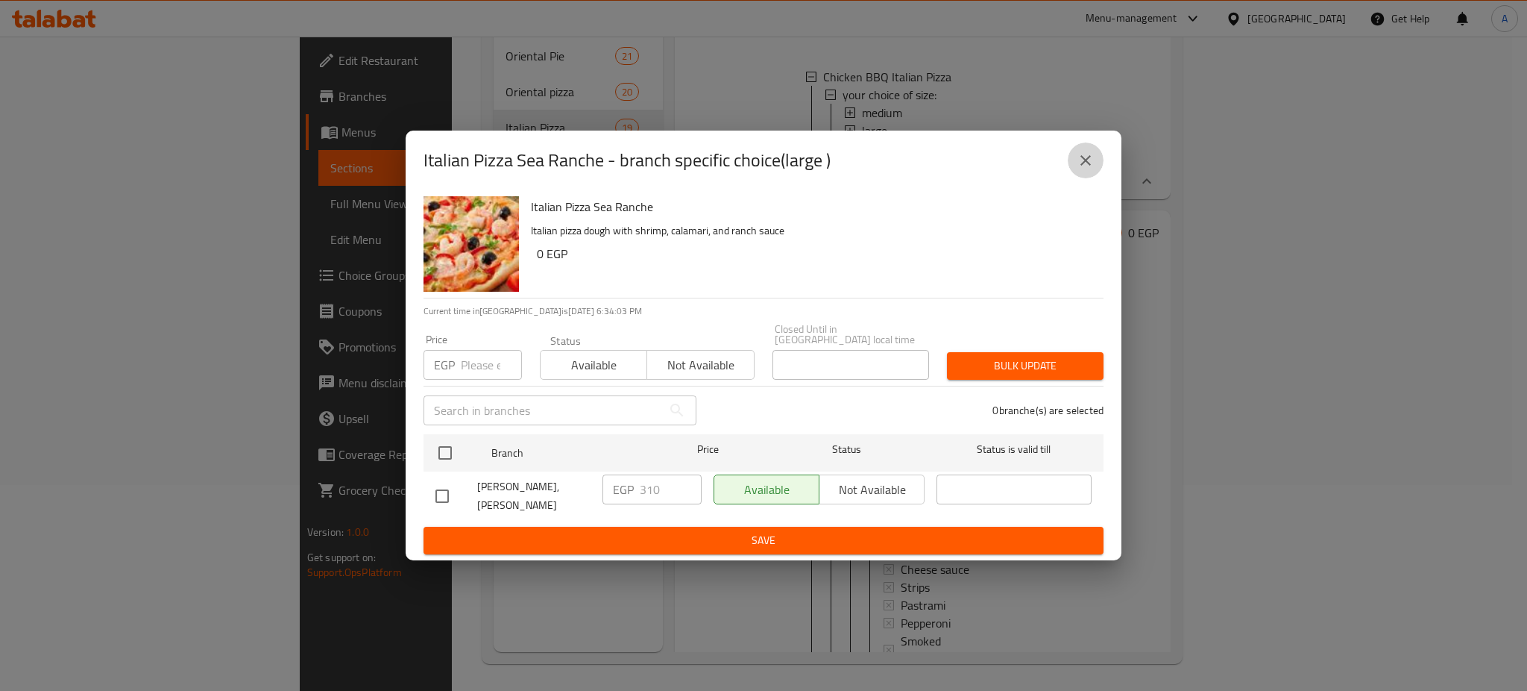
click at [1081, 163] on icon "close" at bounding box center [1086, 160] width 18 height 18
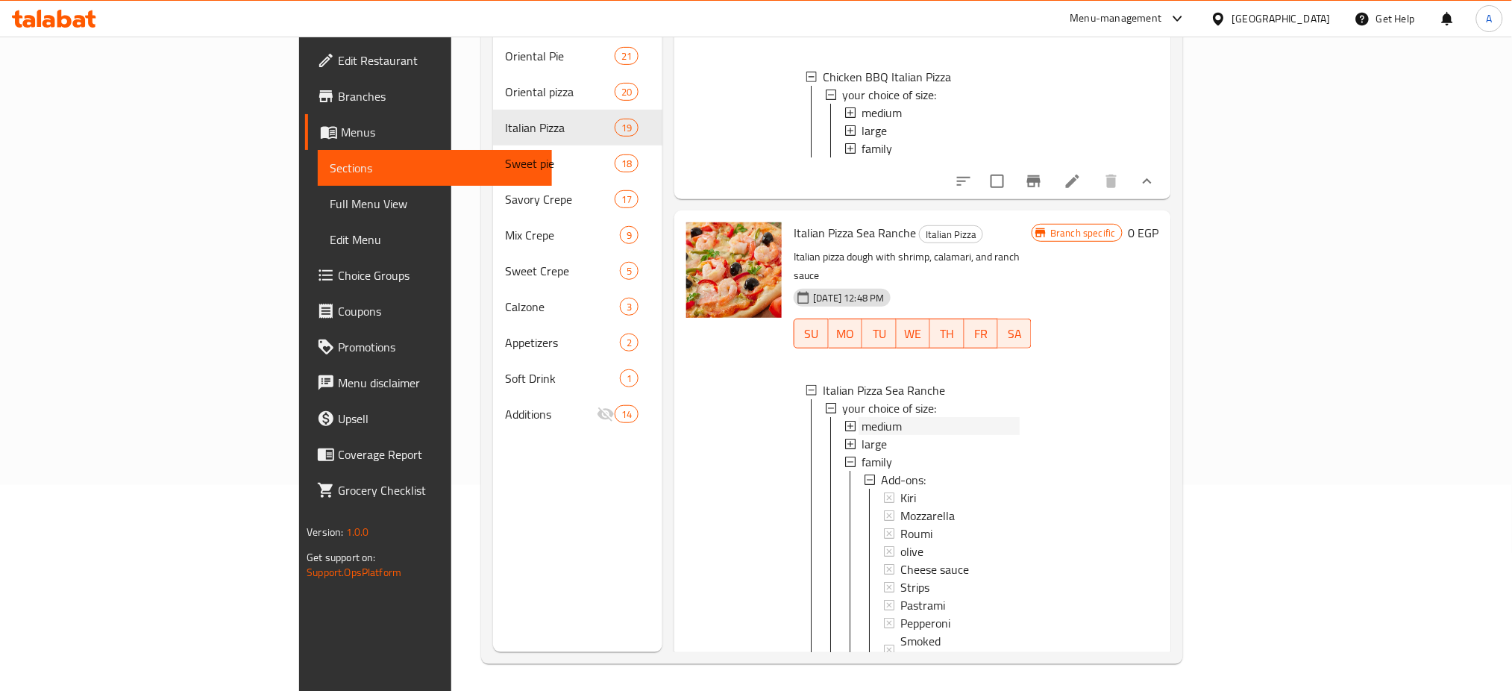
click at [861, 435] on span "medium" at bounding box center [881, 426] width 40 height 18
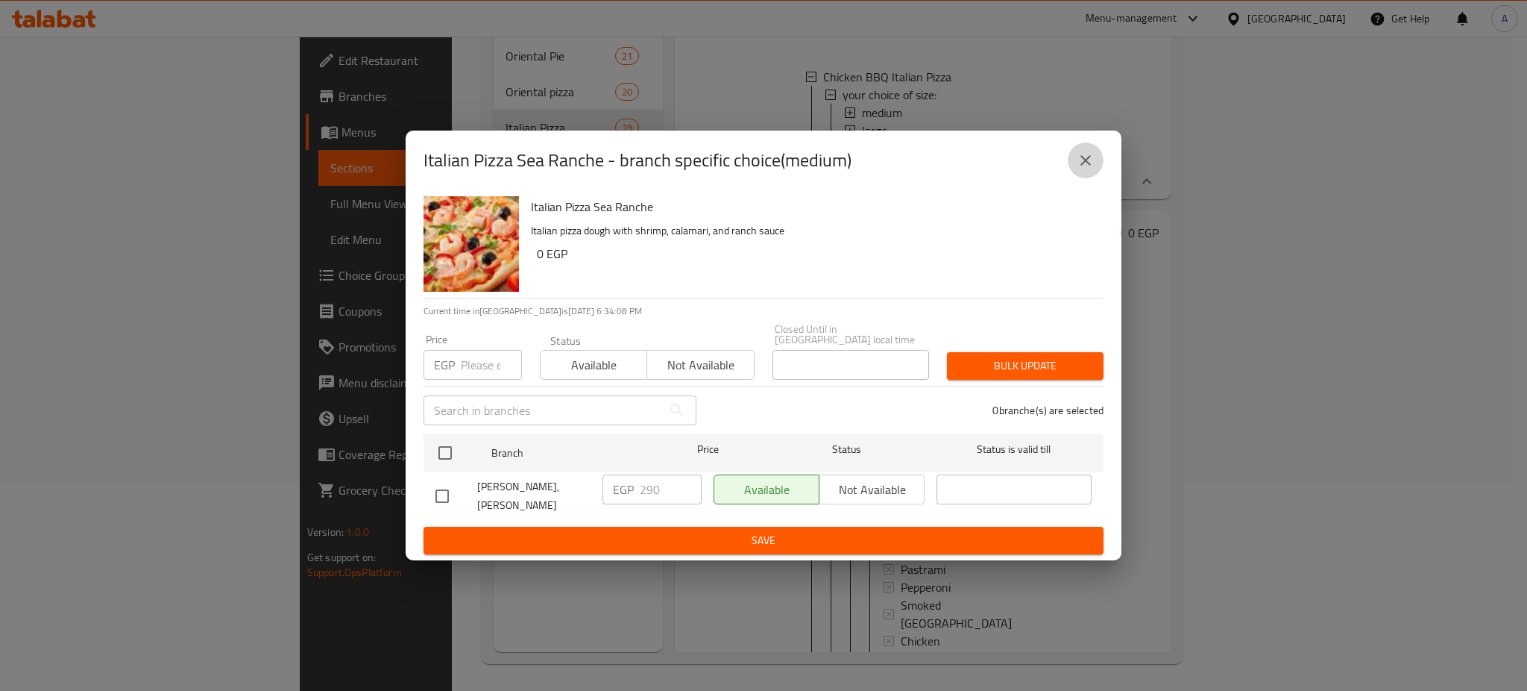
click at [1083, 166] on icon "close" at bounding box center [1086, 160] width 10 height 10
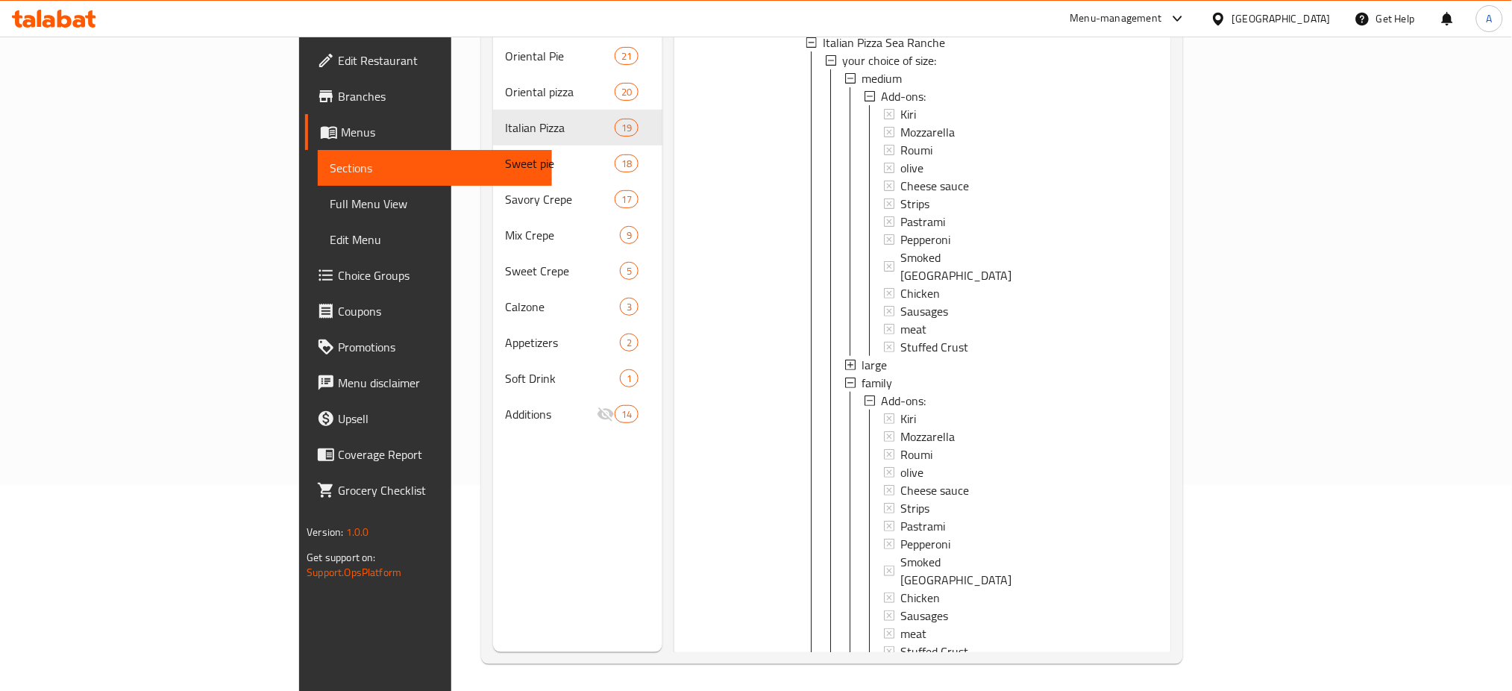
scroll to position [4046, 0]
click at [861, 369] on span "large" at bounding box center [873, 360] width 25 height 18
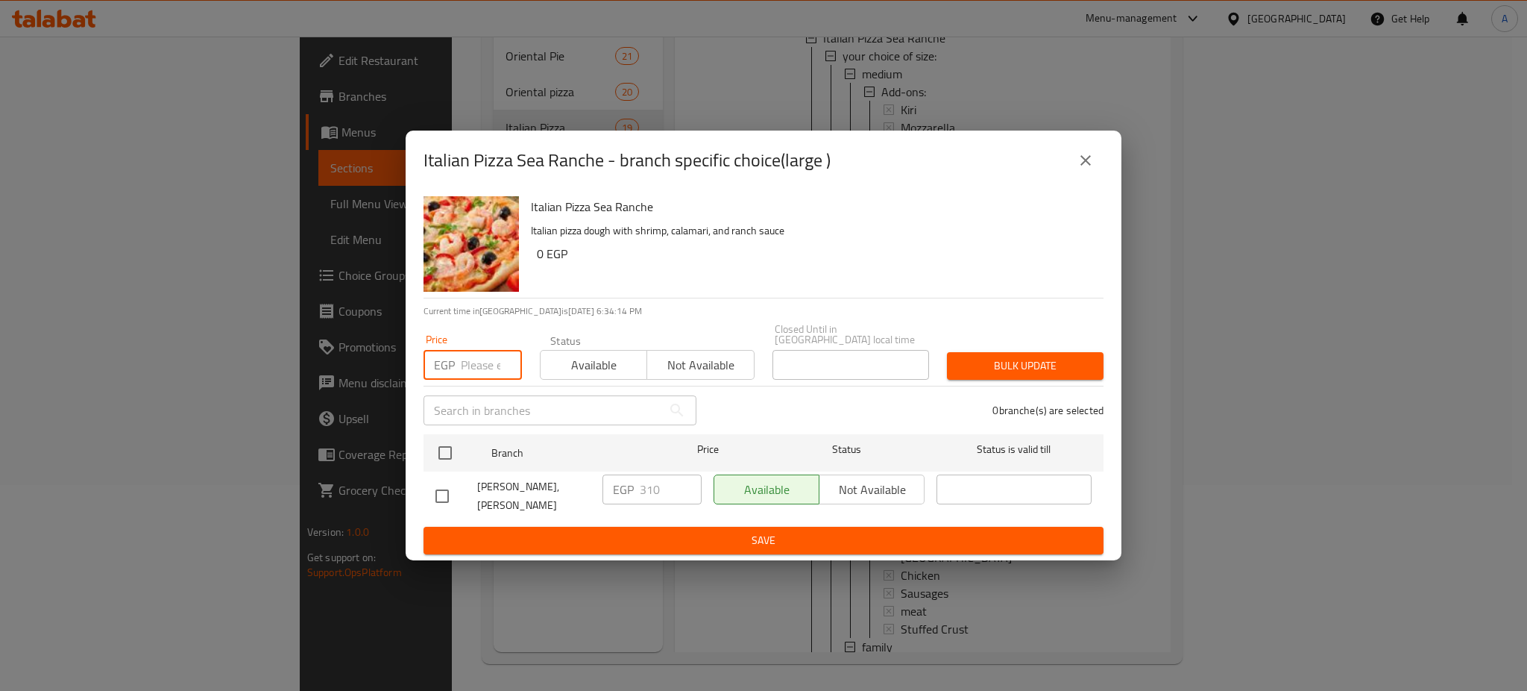
click at [470, 356] on input "number" at bounding box center [491, 365] width 61 height 30
type input "340"
click at [456, 444] on input "checkbox" at bounding box center [445, 452] width 31 height 31
checkbox input "true"
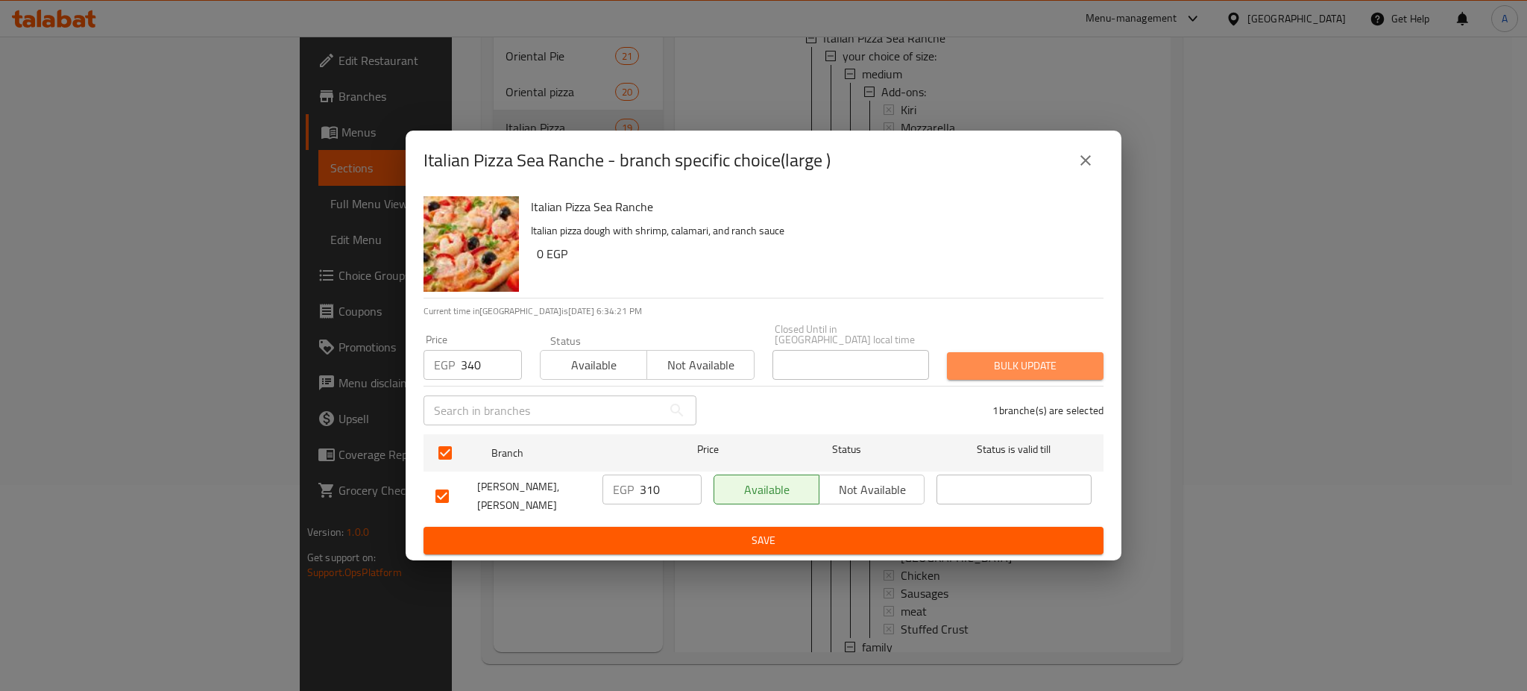
click at [1047, 364] on span "Bulk update" at bounding box center [1025, 365] width 133 height 19
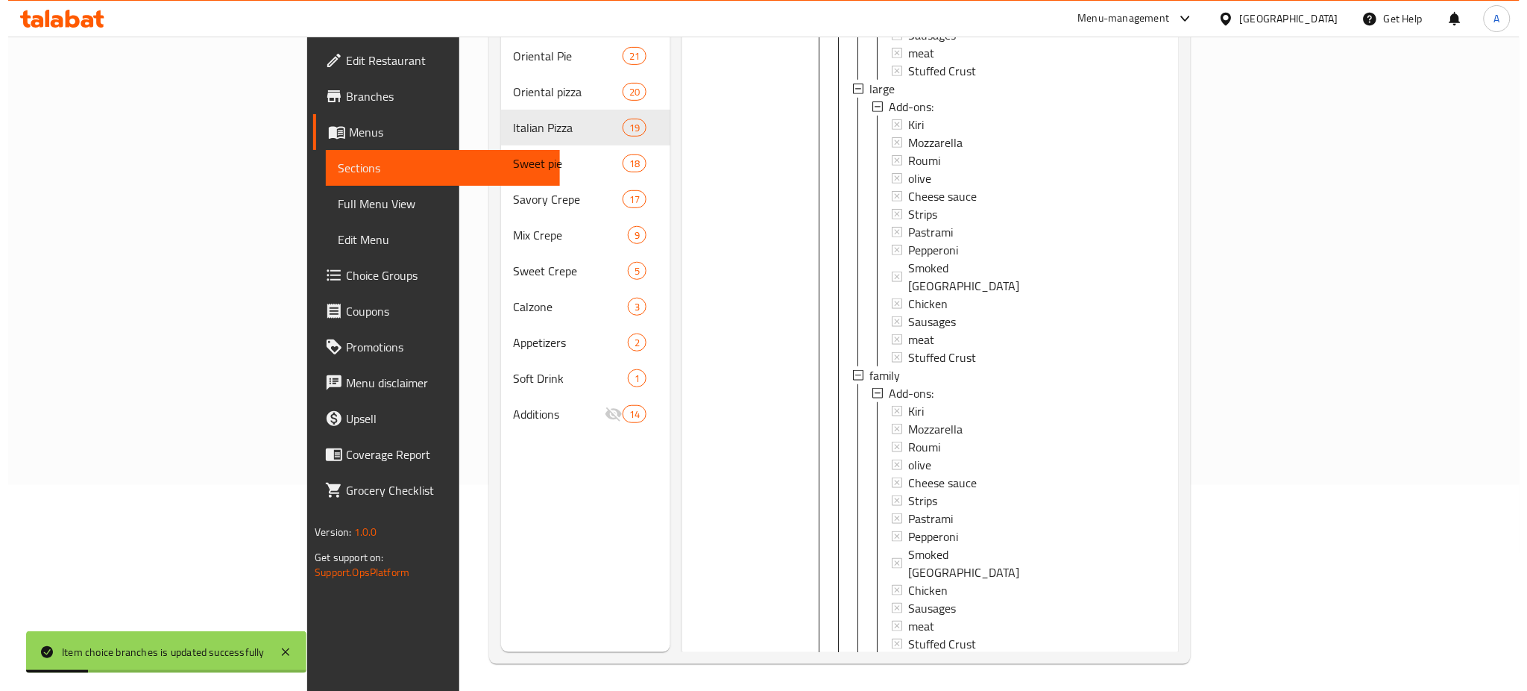
scroll to position [4318, 0]
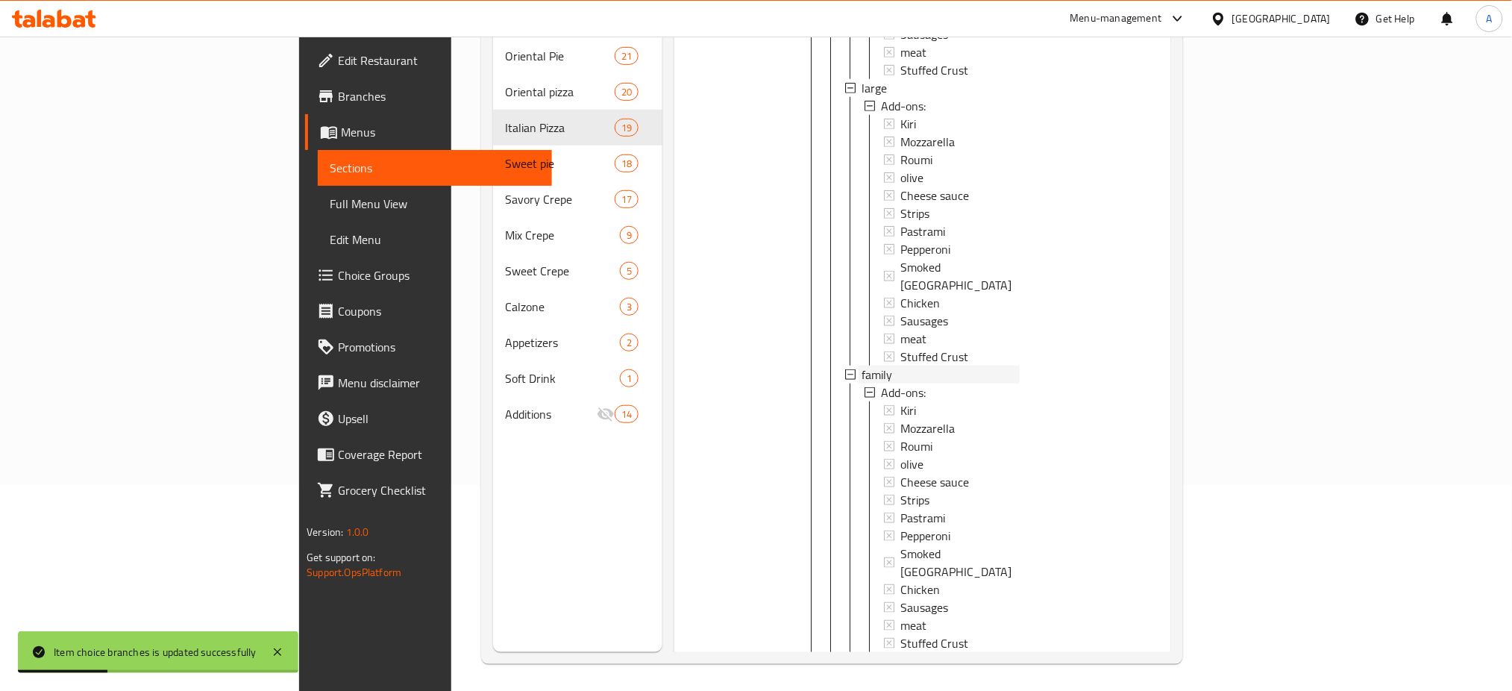
click at [861, 383] on span "family" at bounding box center [876, 374] width 31 height 18
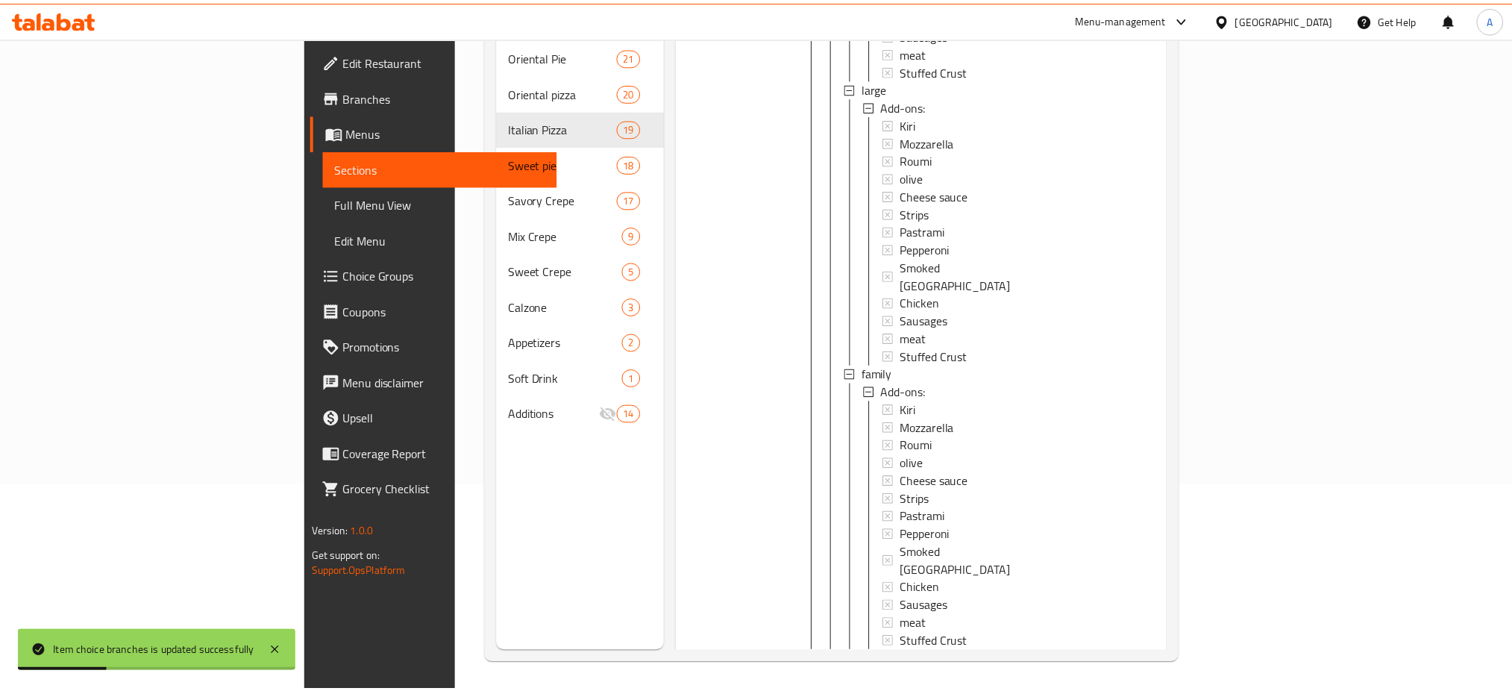
scroll to position [0, 0]
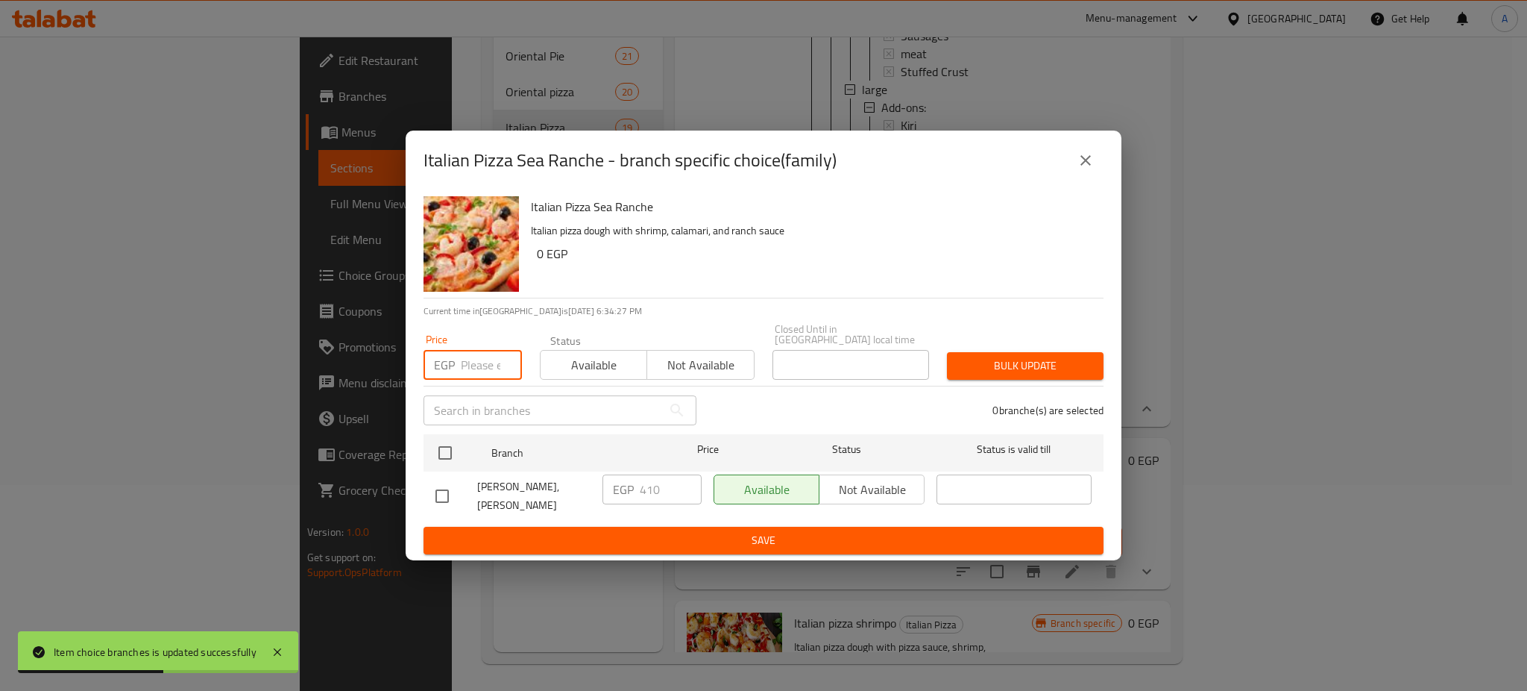
click at [485, 361] on input "number" at bounding box center [491, 365] width 61 height 30
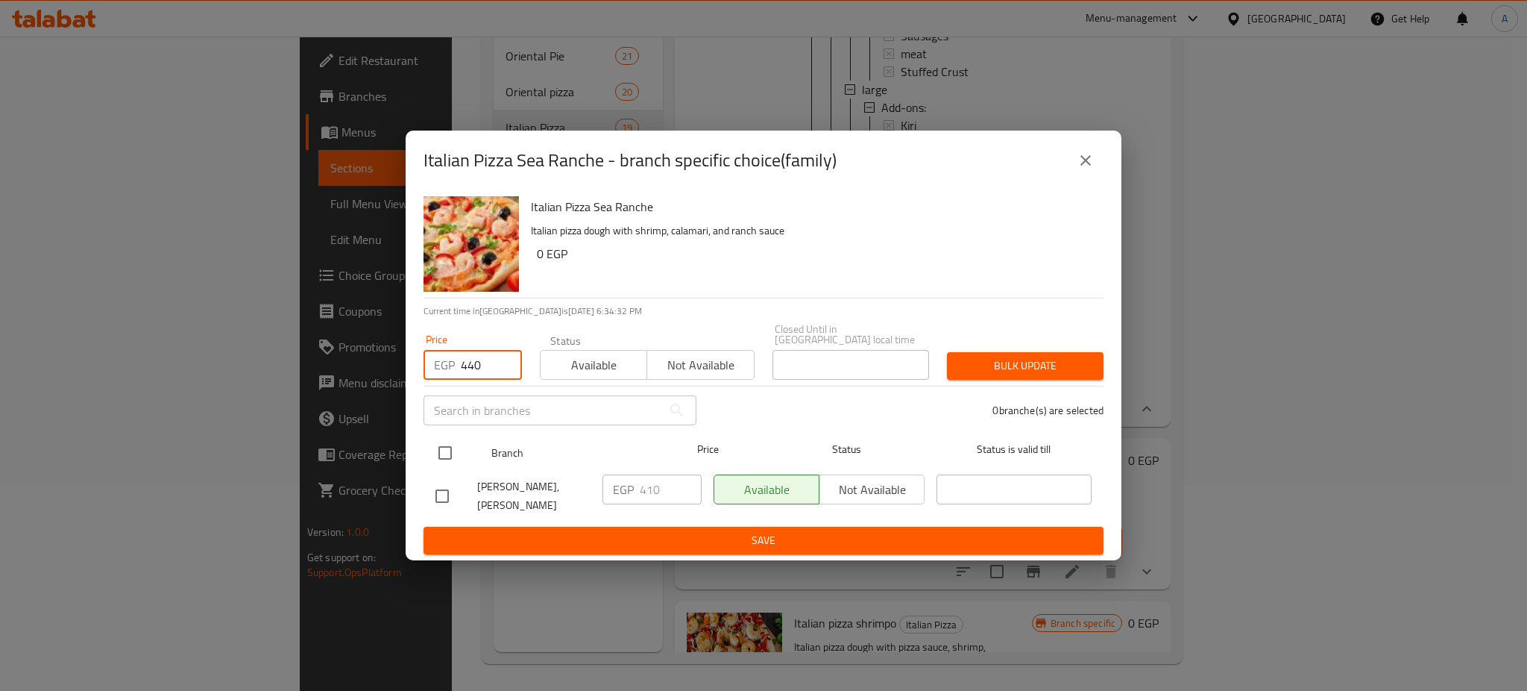
type input "440"
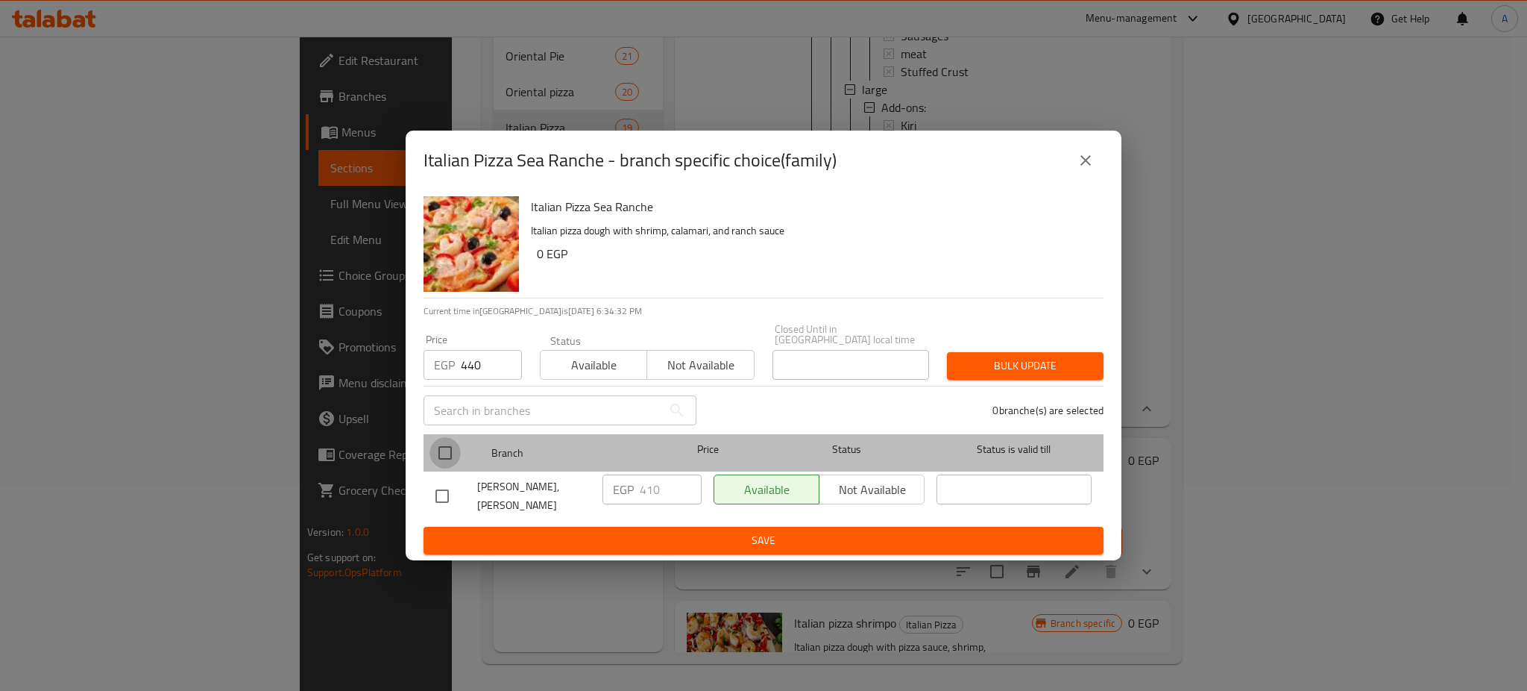
click at [447, 445] on input "checkbox" at bounding box center [445, 452] width 31 height 31
checkbox input "true"
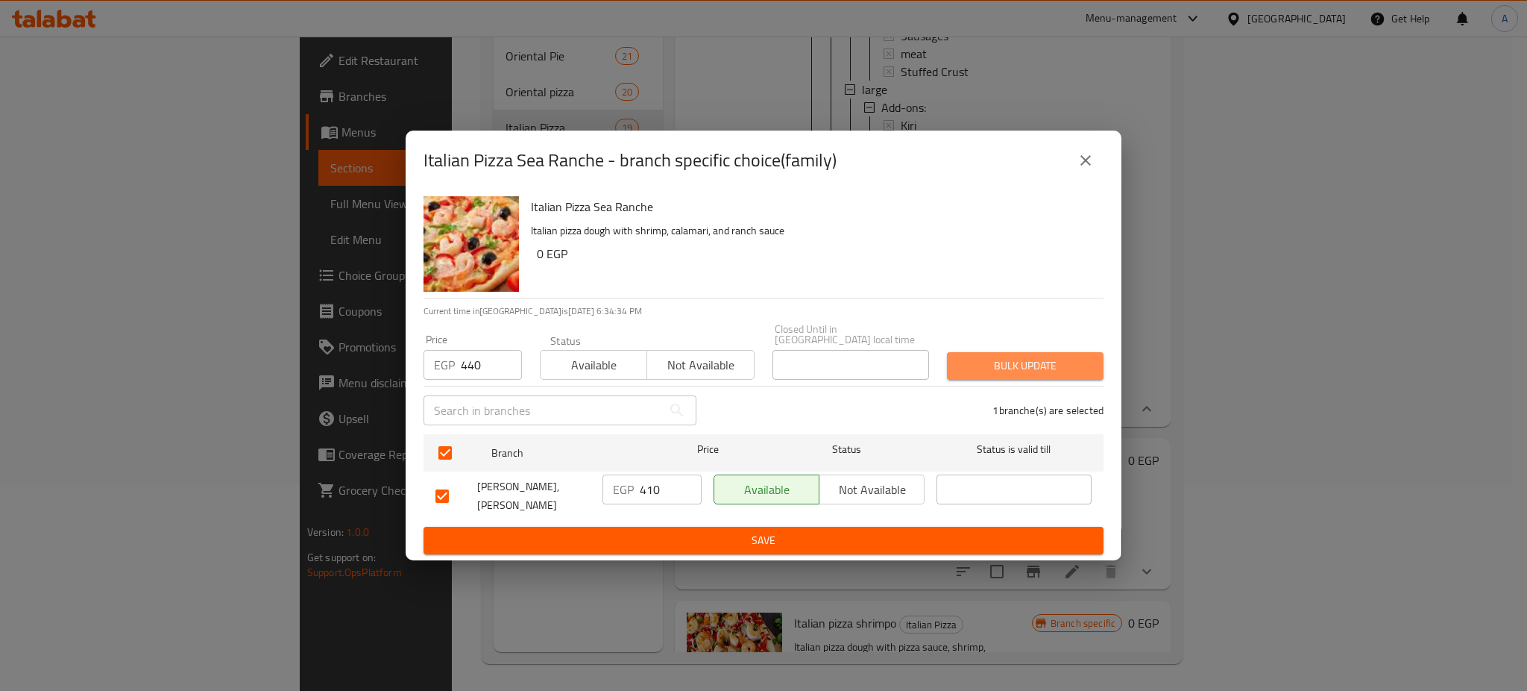
click at [1045, 359] on span "Bulk update" at bounding box center [1025, 365] width 133 height 19
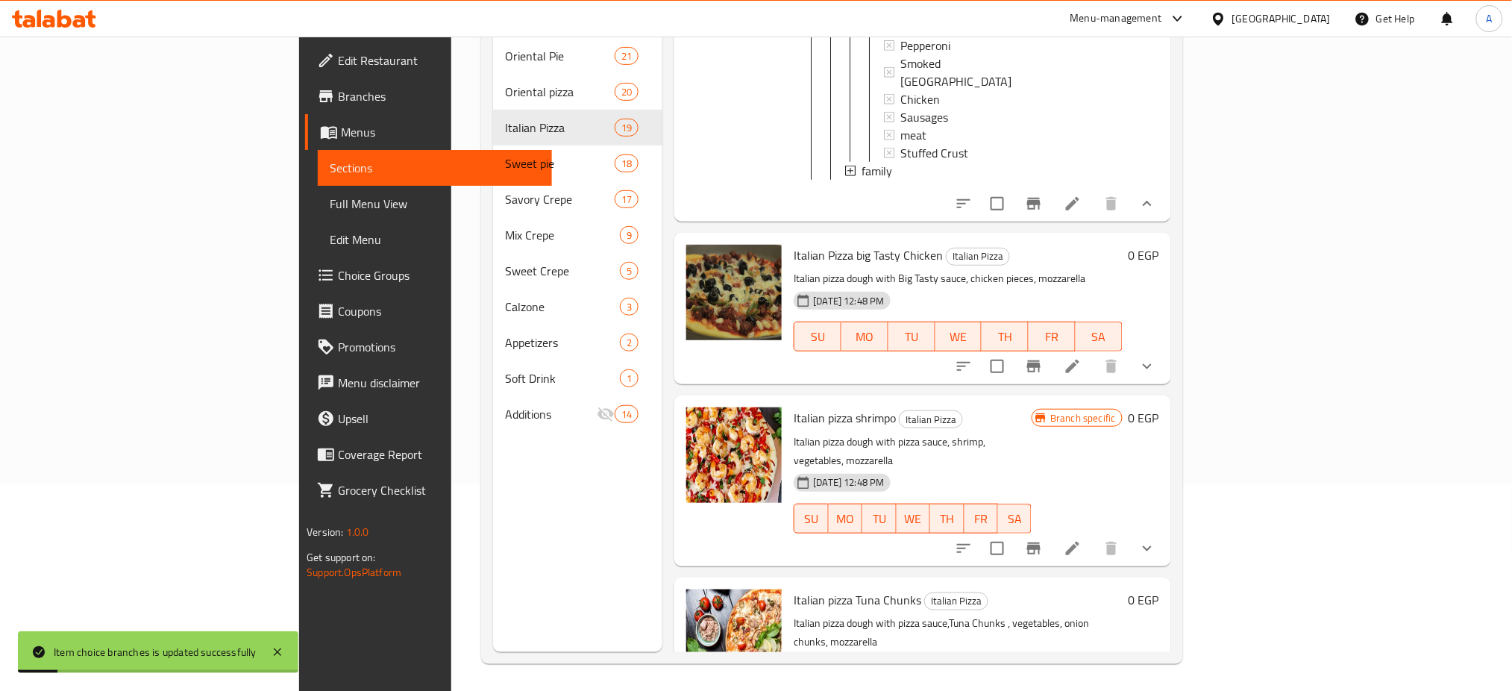
scroll to position [4574, 0]
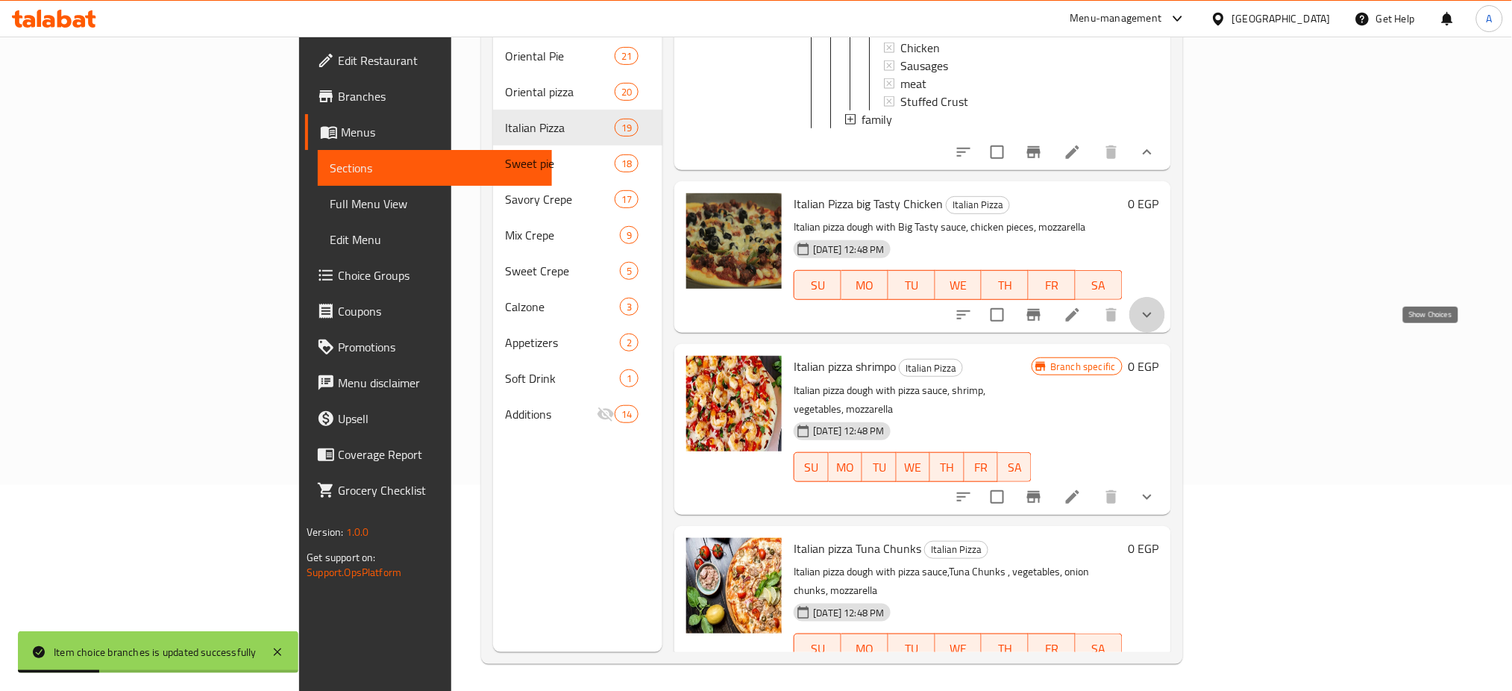
click at [1156, 324] on icon "show more" at bounding box center [1147, 315] width 18 height 18
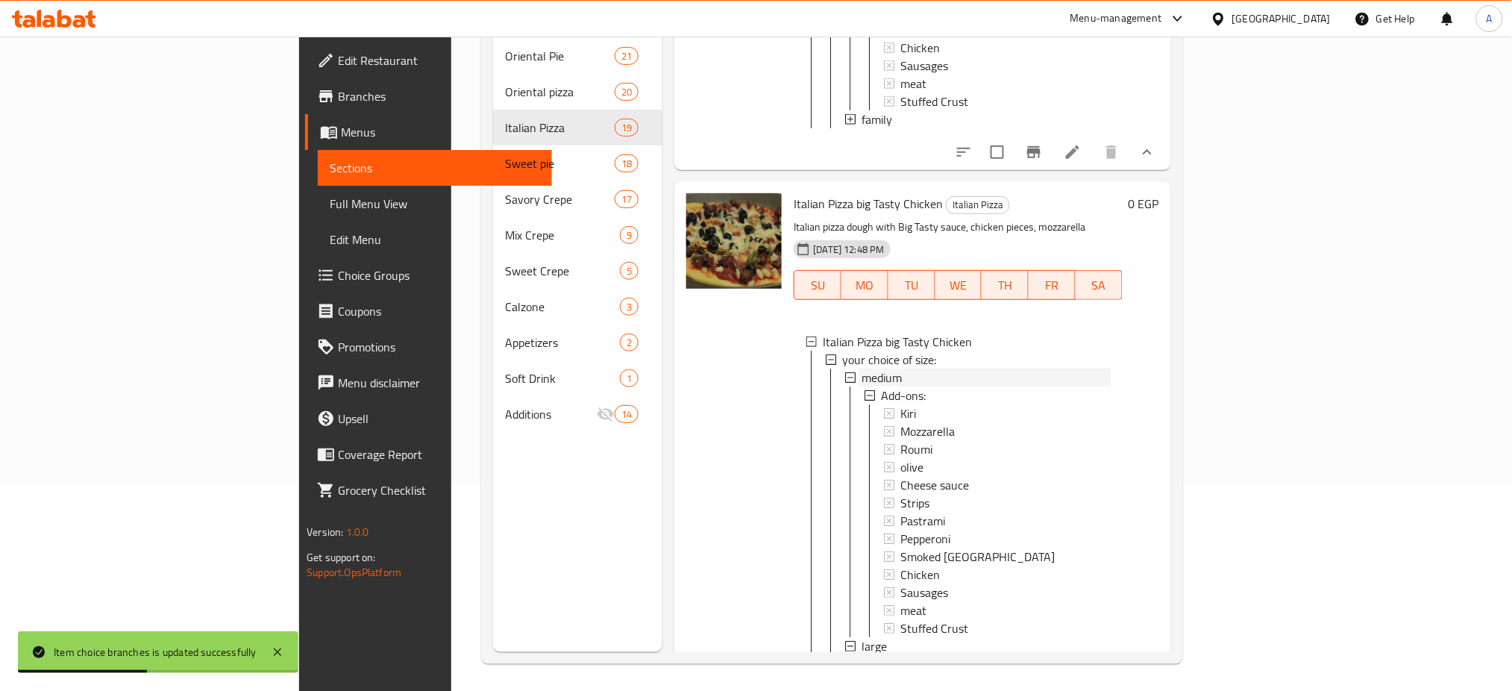
click at [861, 386] on span "medium" at bounding box center [881, 377] width 40 height 18
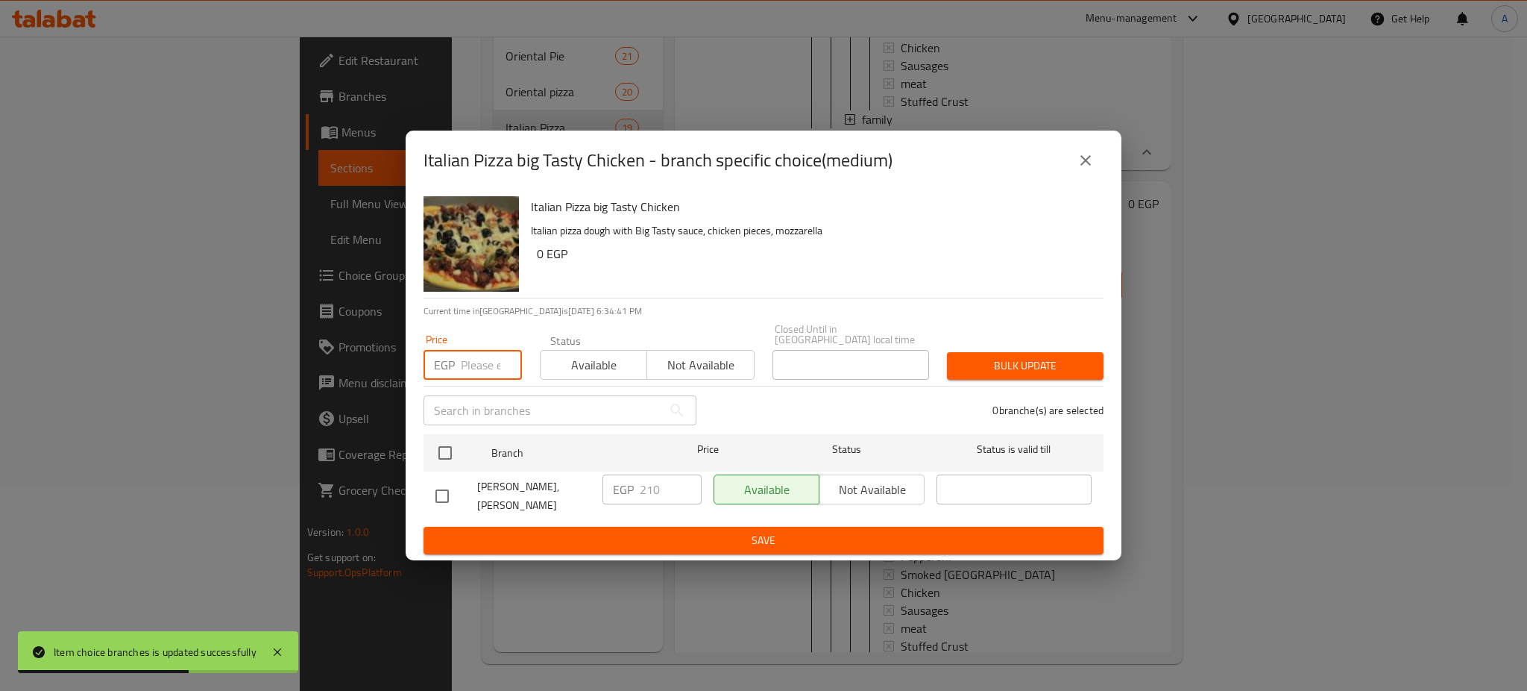
click at [481, 364] on input "number" at bounding box center [491, 365] width 61 height 30
type input "240"
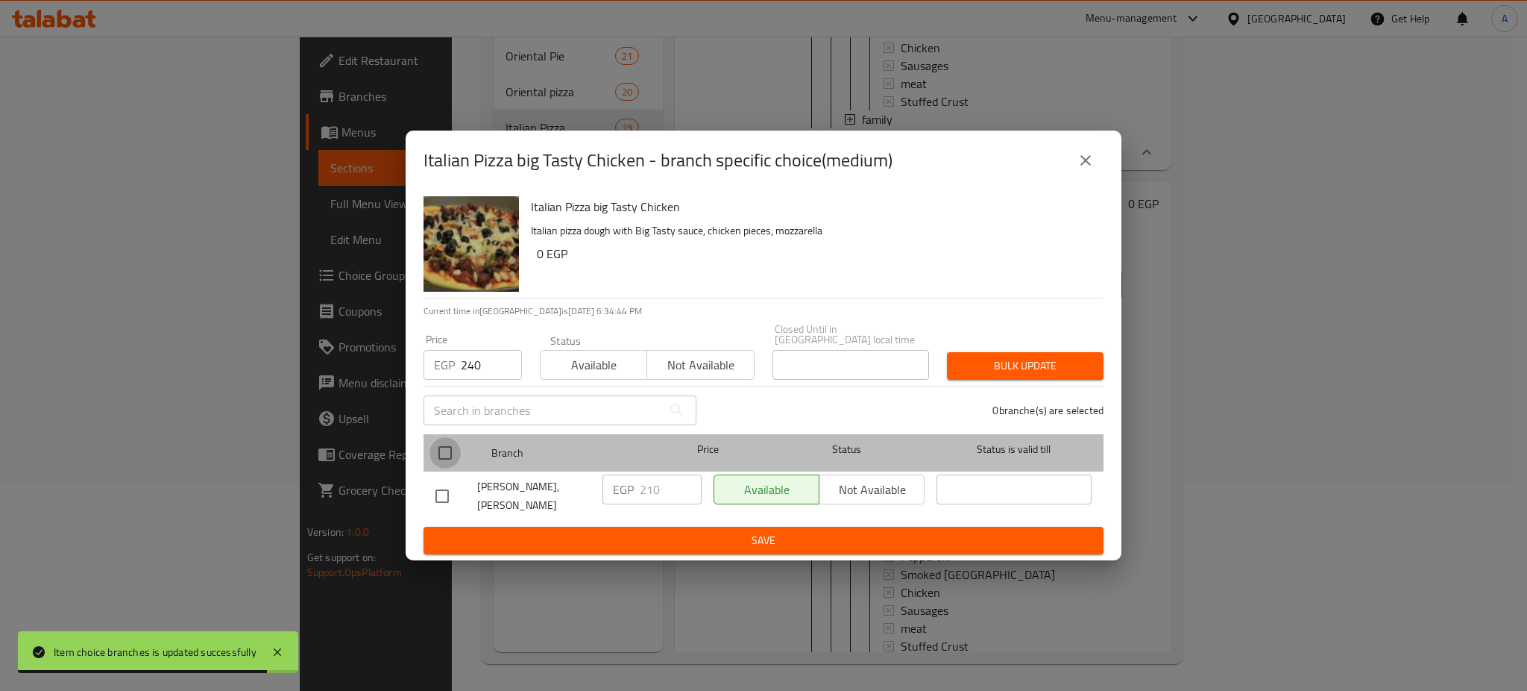
click at [445, 454] on input "checkbox" at bounding box center [445, 452] width 31 height 31
checkbox input "true"
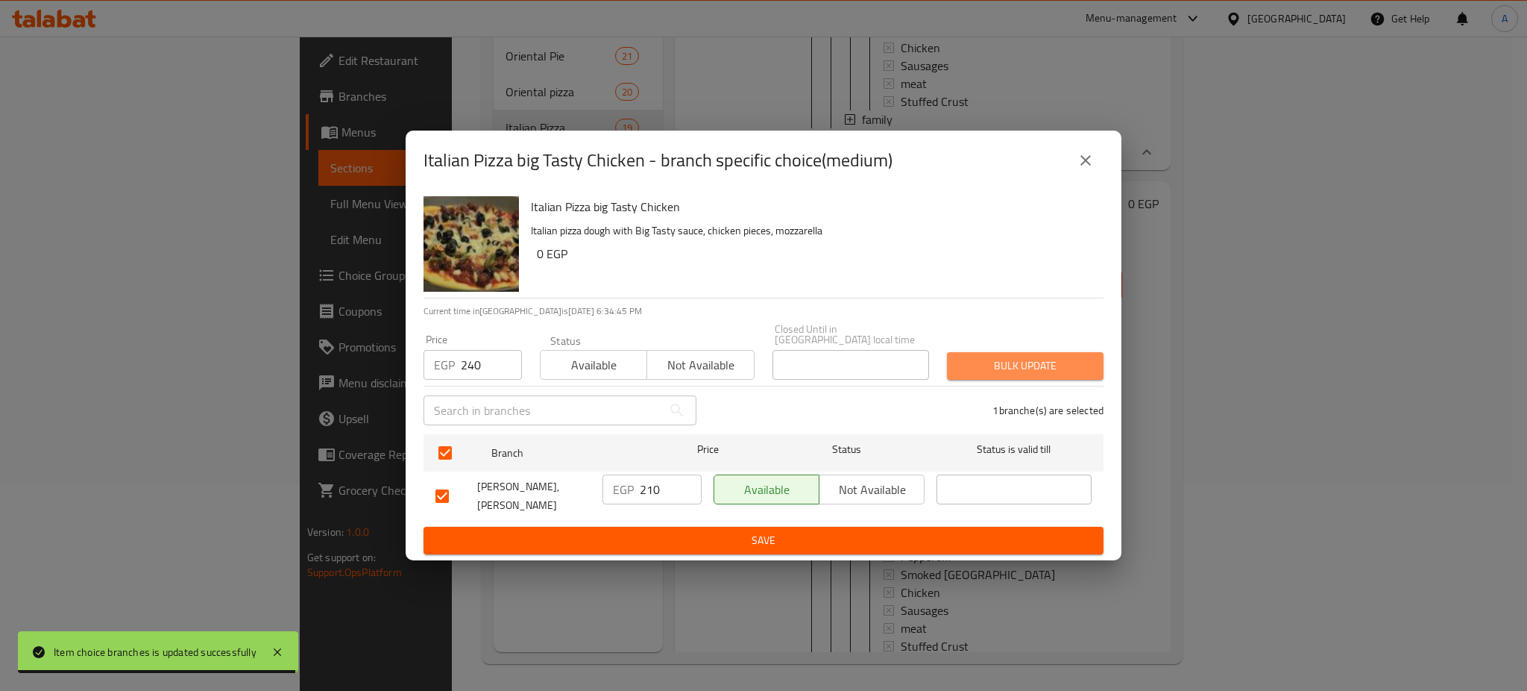
click at [1049, 352] on button "Bulk update" at bounding box center [1025, 366] width 157 height 28
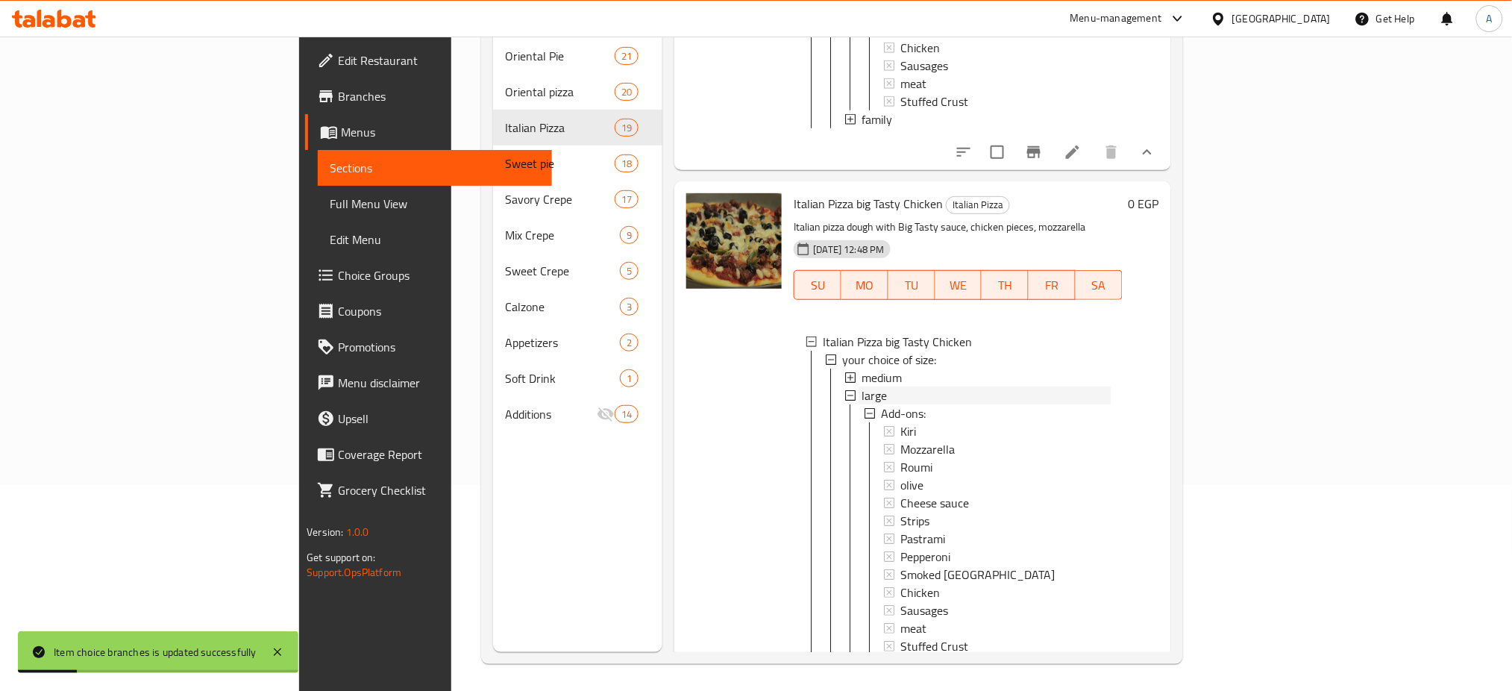
click at [861, 404] on span "large" at bounding box center [873, 395] width 25 height 18
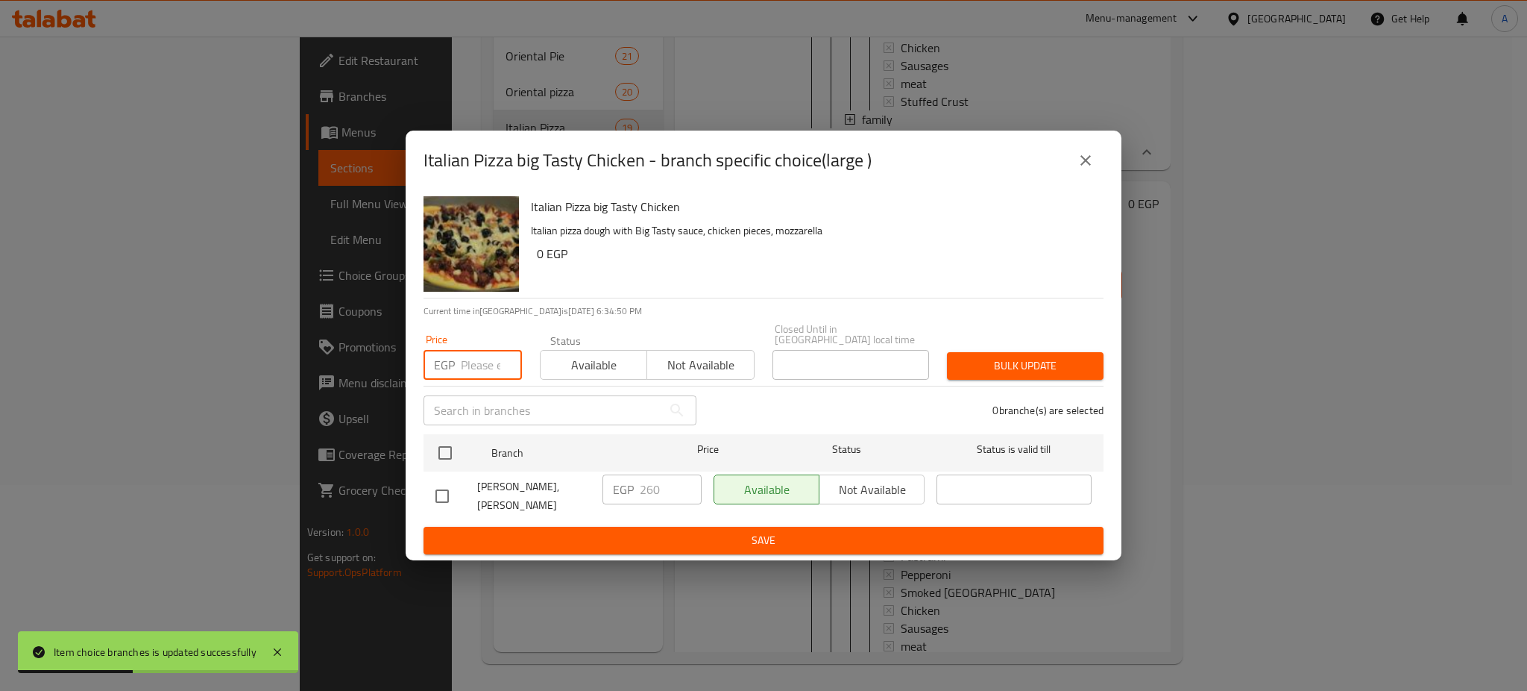
click at [482, 368] on input "number" at bounding box center [491, 365] width 61 height 30
type input "290"
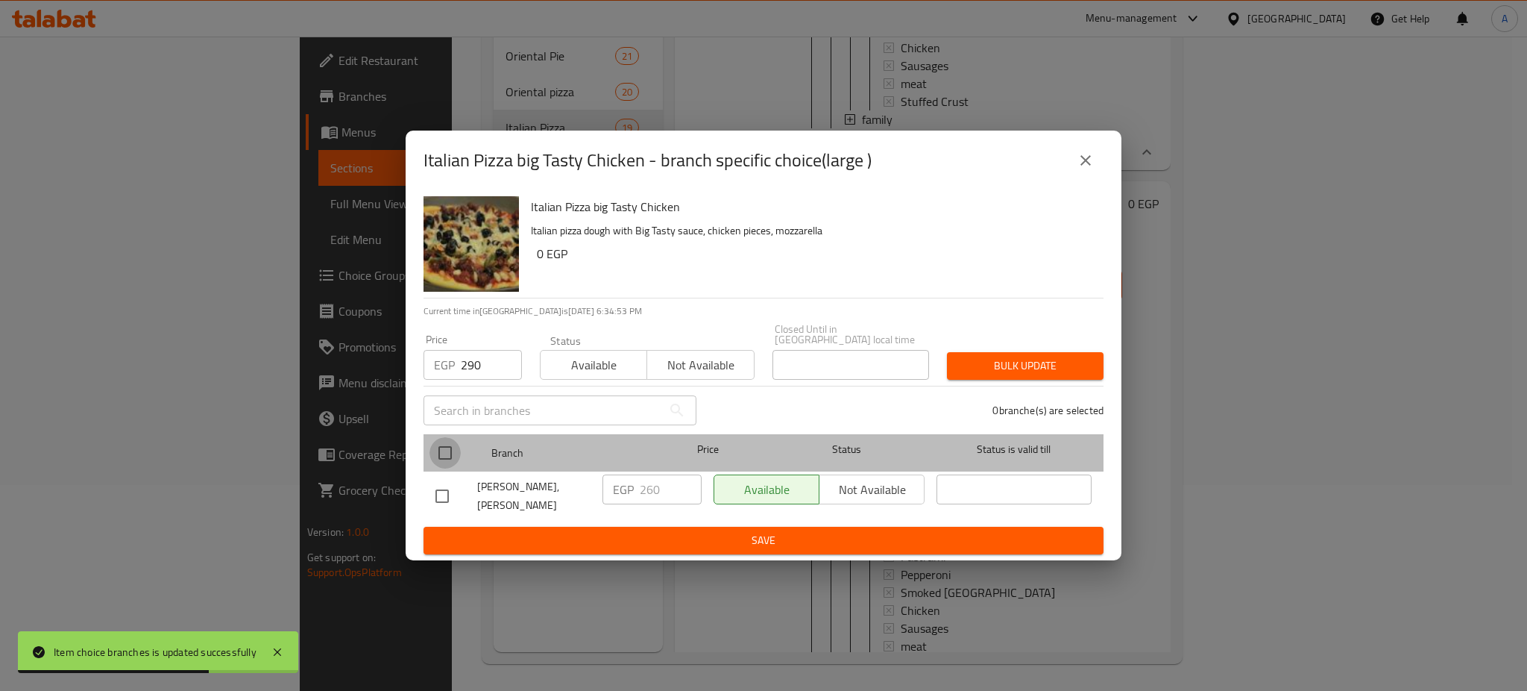
click at [444, 451] on input "checkbox" at bounding box center [445, 452] width 31 height 31
checkbox input "true"
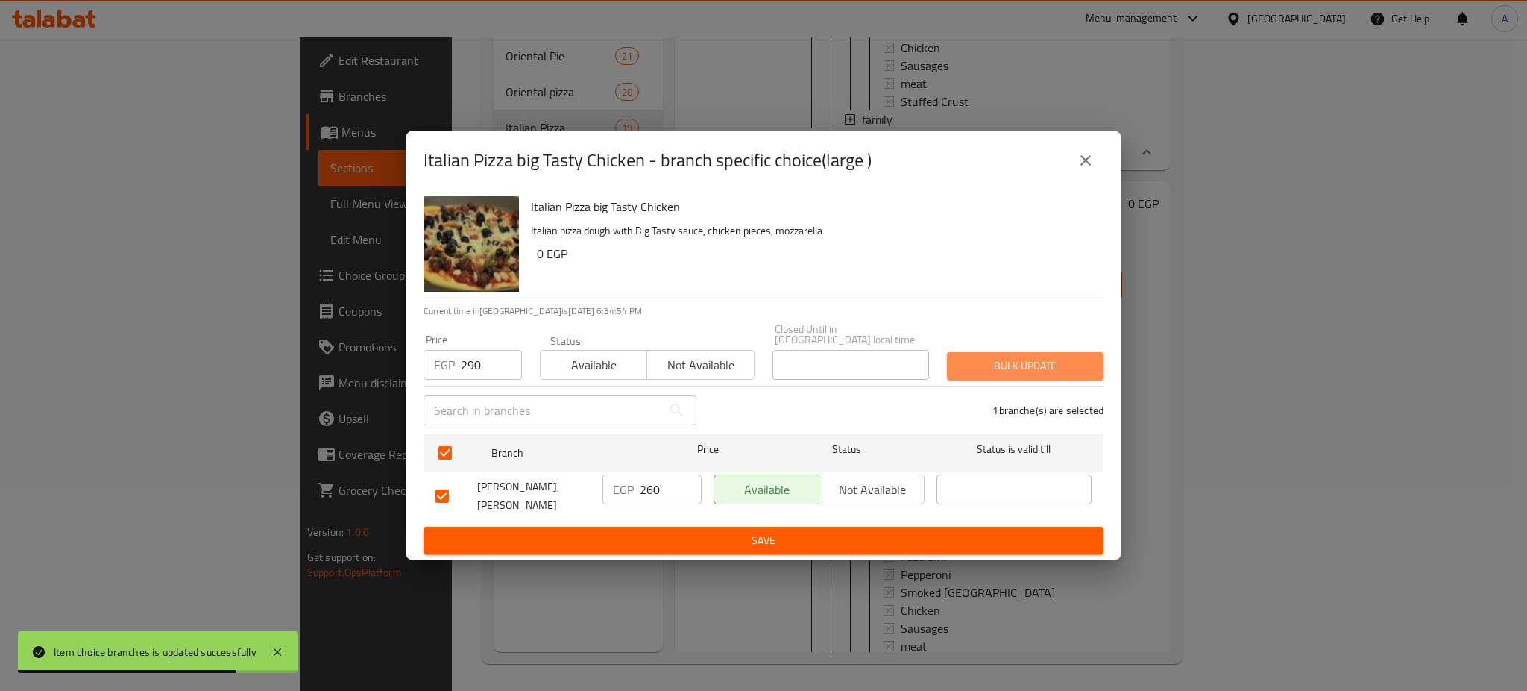
click at [1057, 361] on span "Bulk update" at bounding box center [1025, 365] width 133 height 19
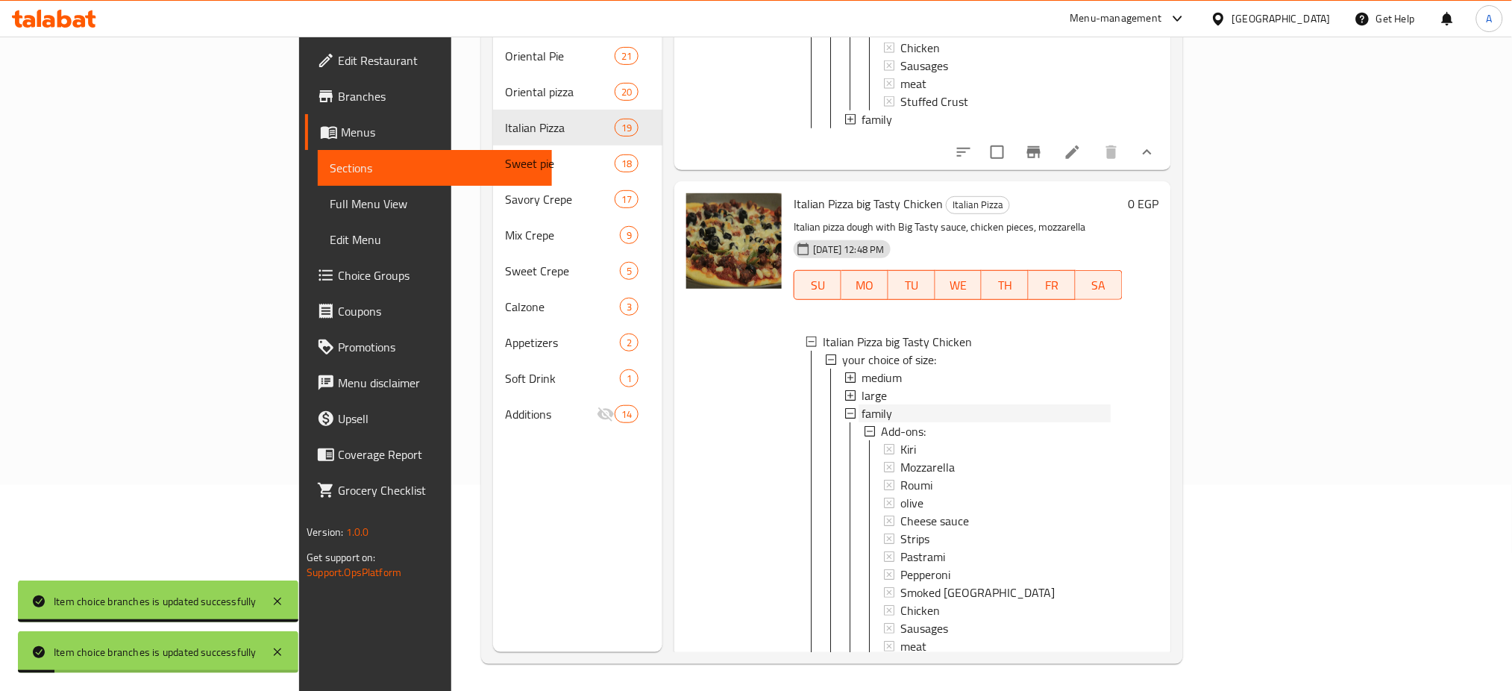
click at [861, 422] on span "family" at bounding box center [876, 413] width 31 height 18
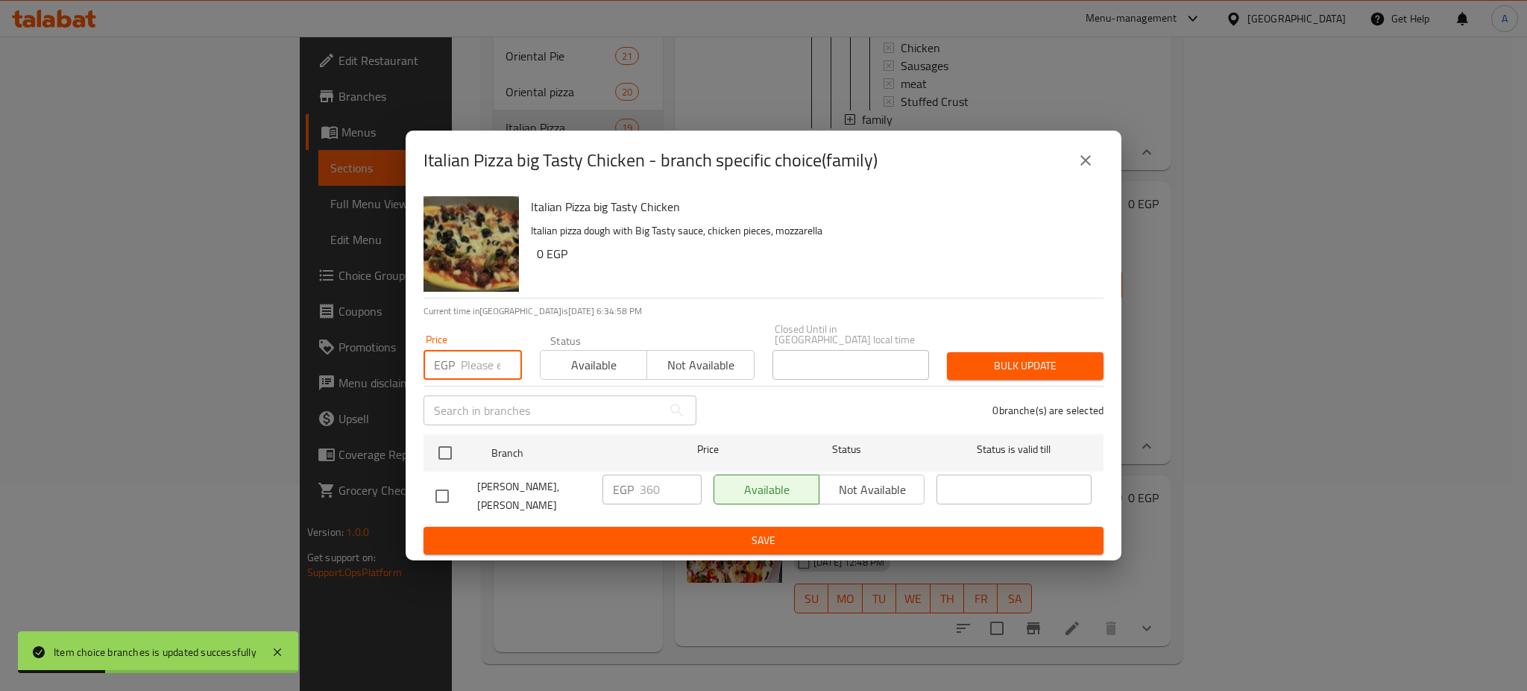
click at [470, 356] on input "number" at bounding box center [491, 365] width 61 height 30
type input "390"
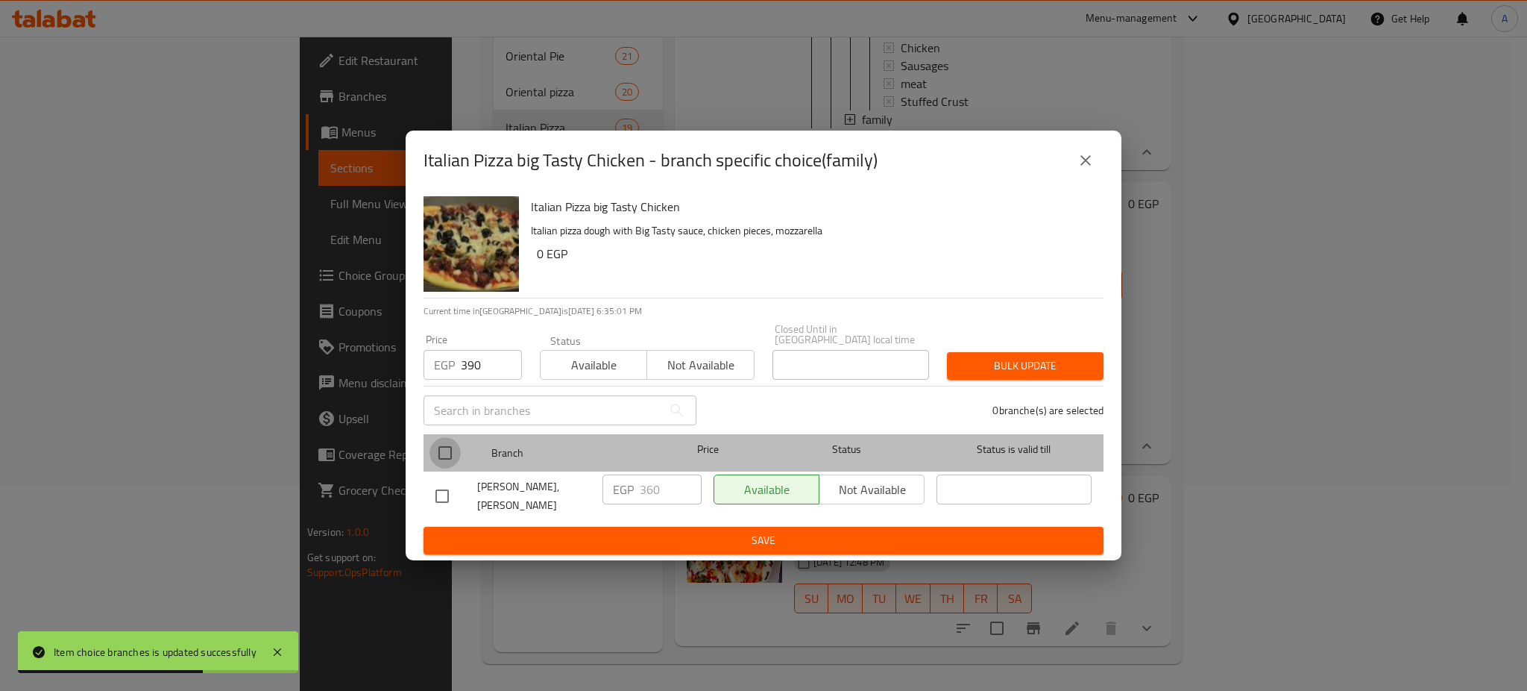
click at [446, 457] on input "checkbox" at bounding box center [445, 452] width 31 height 31
checkbox input "true"
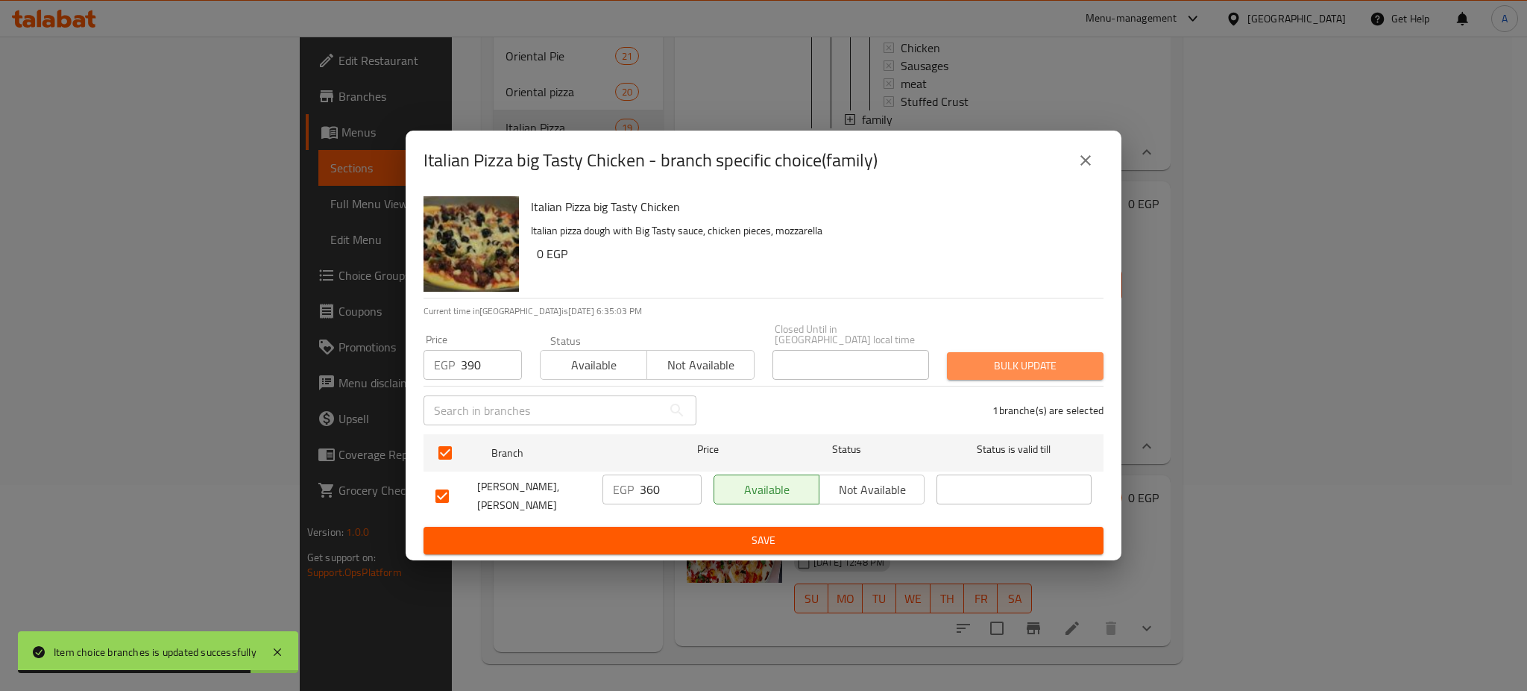
click at [1012, 356] on span "Bulk update" at bounding box center [1025, 365] width 133 height 19
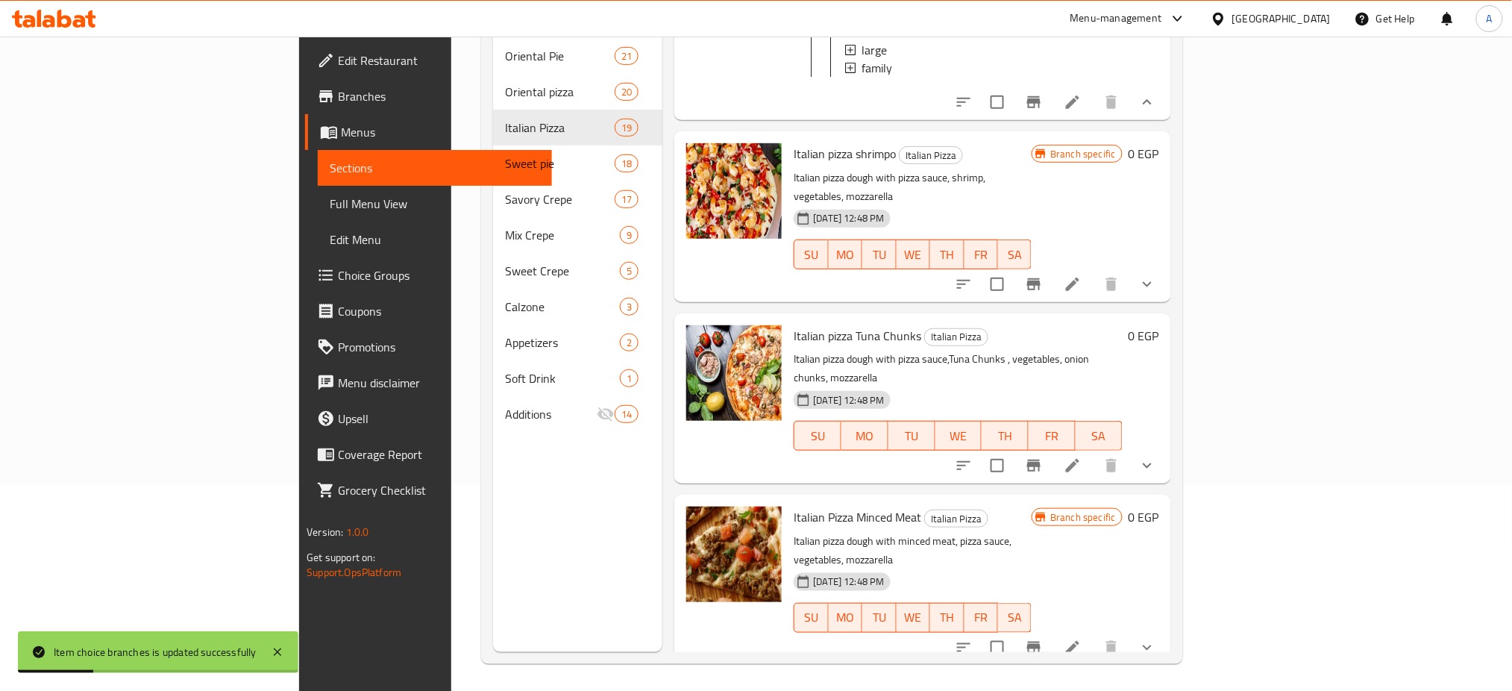
scroll to position [4953, 0]
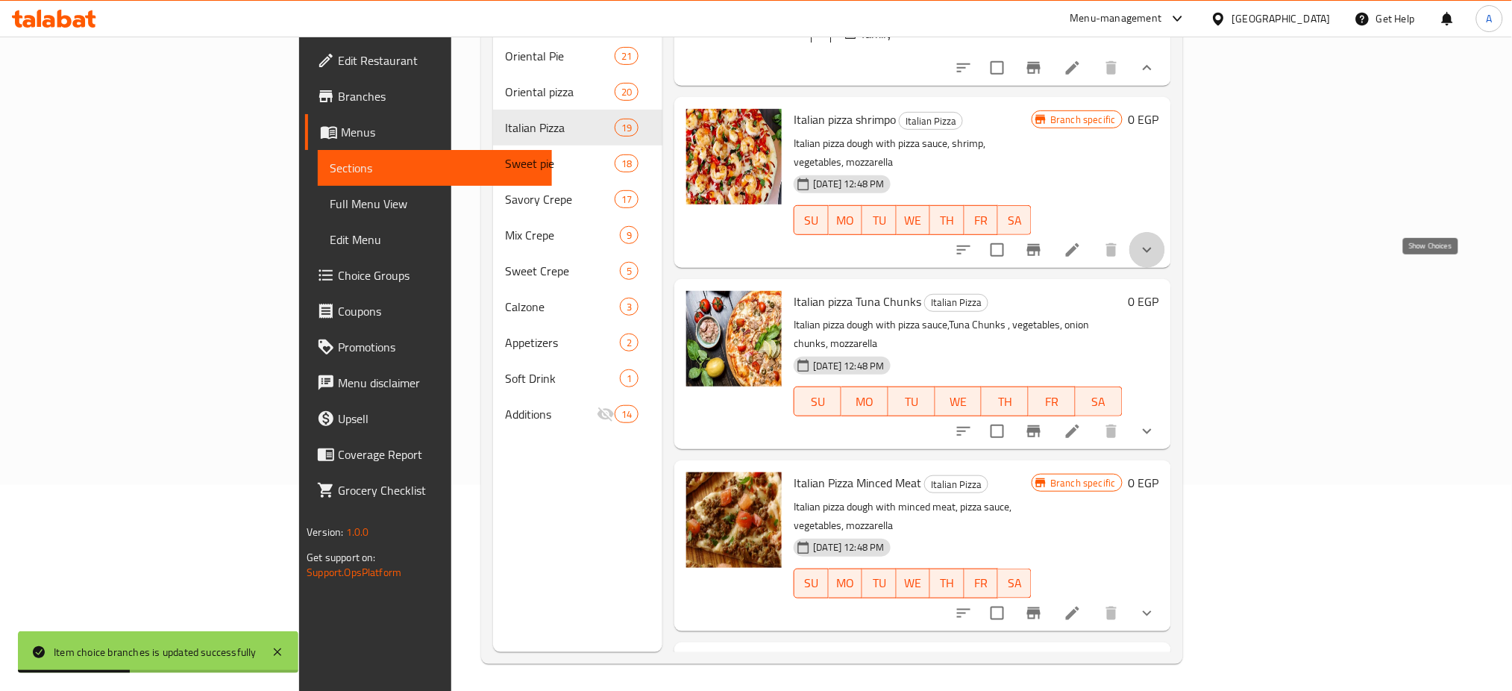
click at [1156, 259] on icon "show more" at bounding box center [1147, 250] width 18 height 18
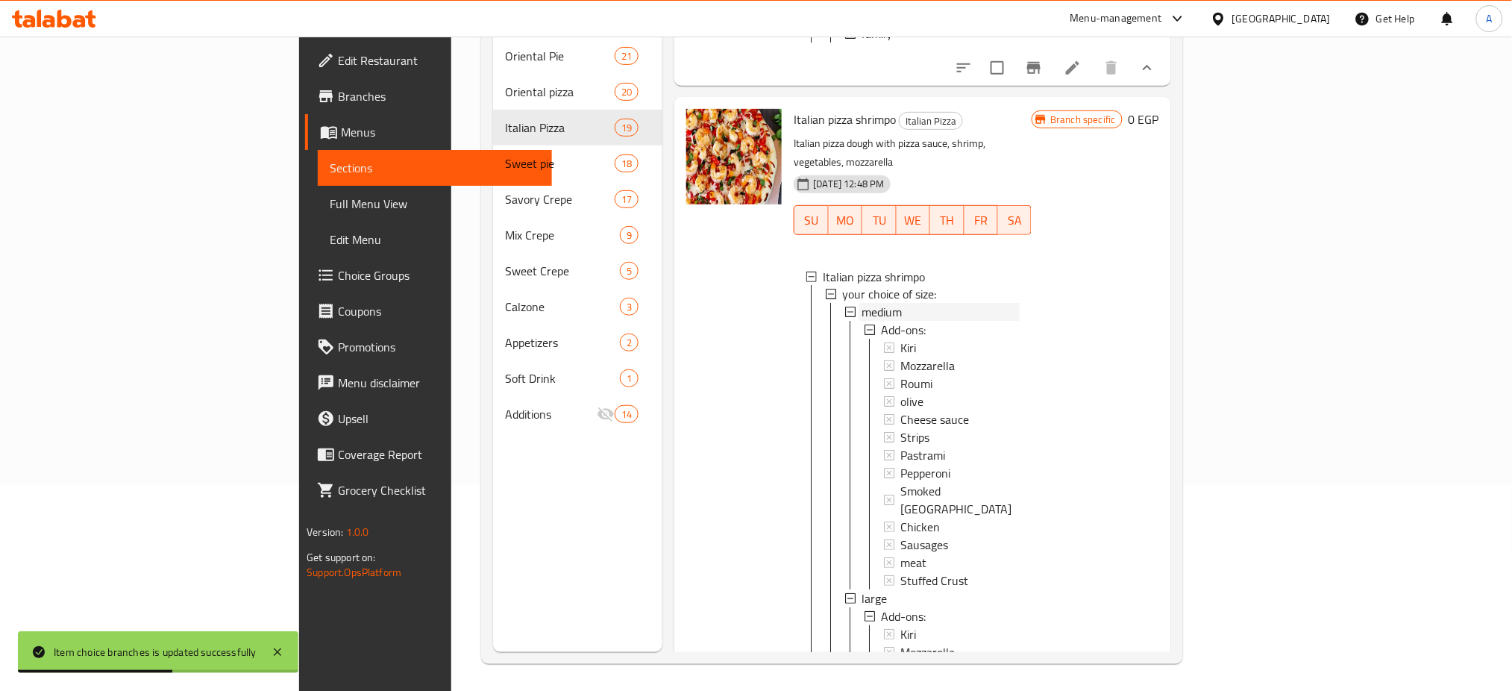
click at [861, 321] on span "medium" at bounding box center [881, 313] width 40 height 18
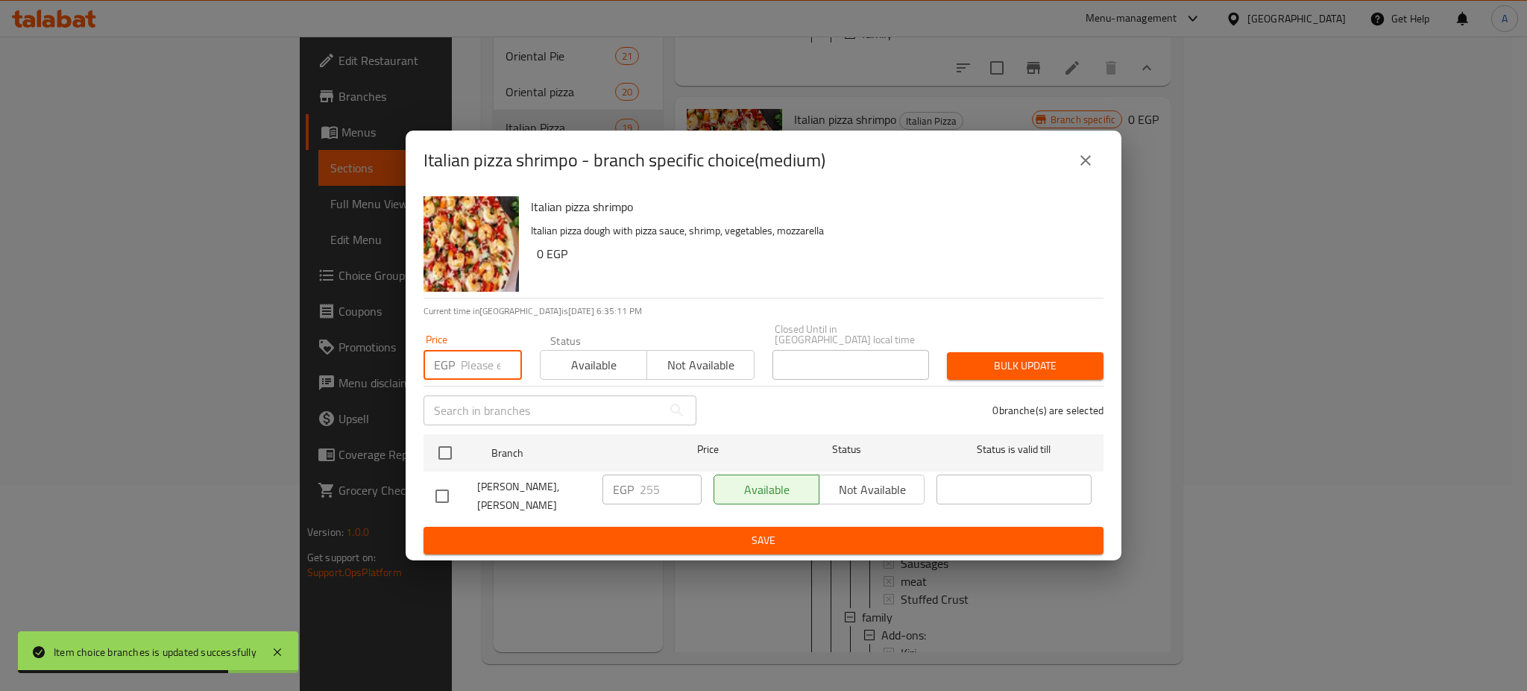
click at [479, 356] on input "number" at bounding box center [491, 365] width 61 height 30
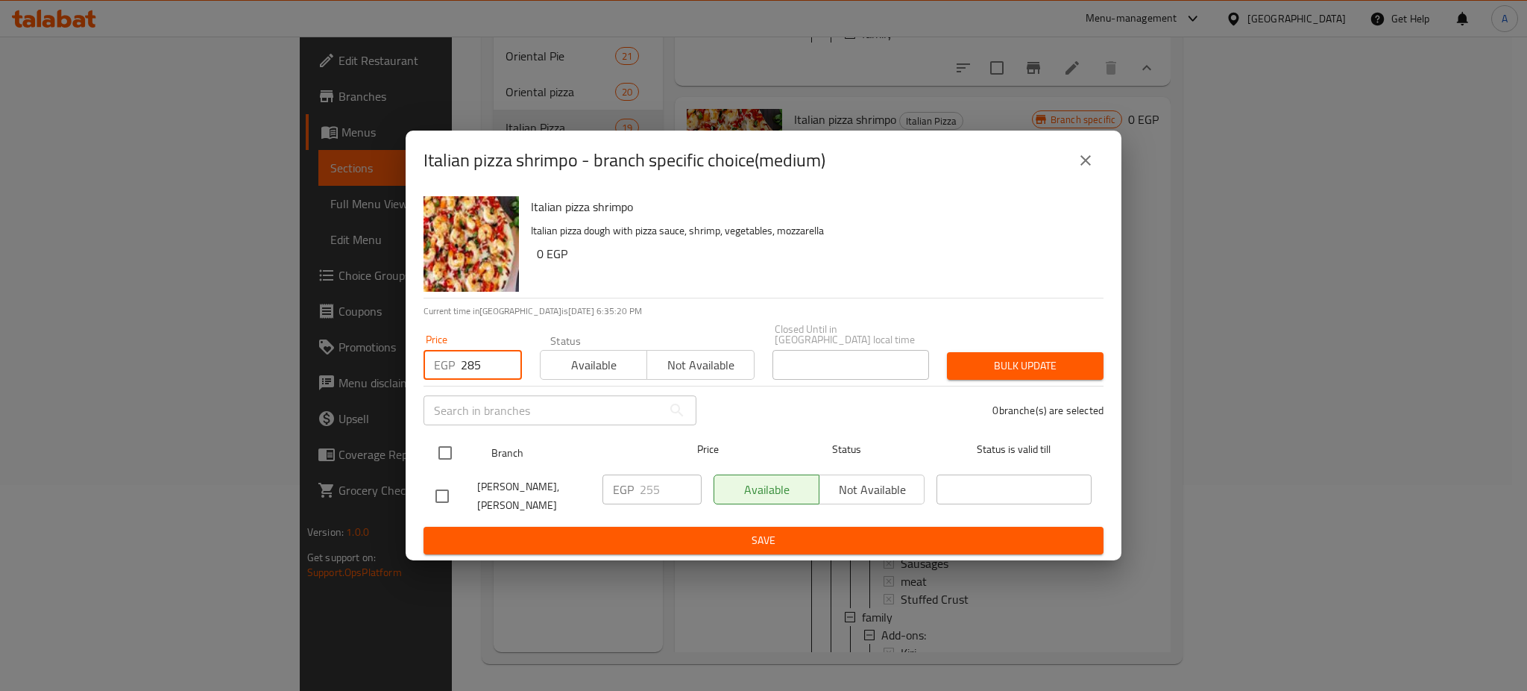
type input "285"
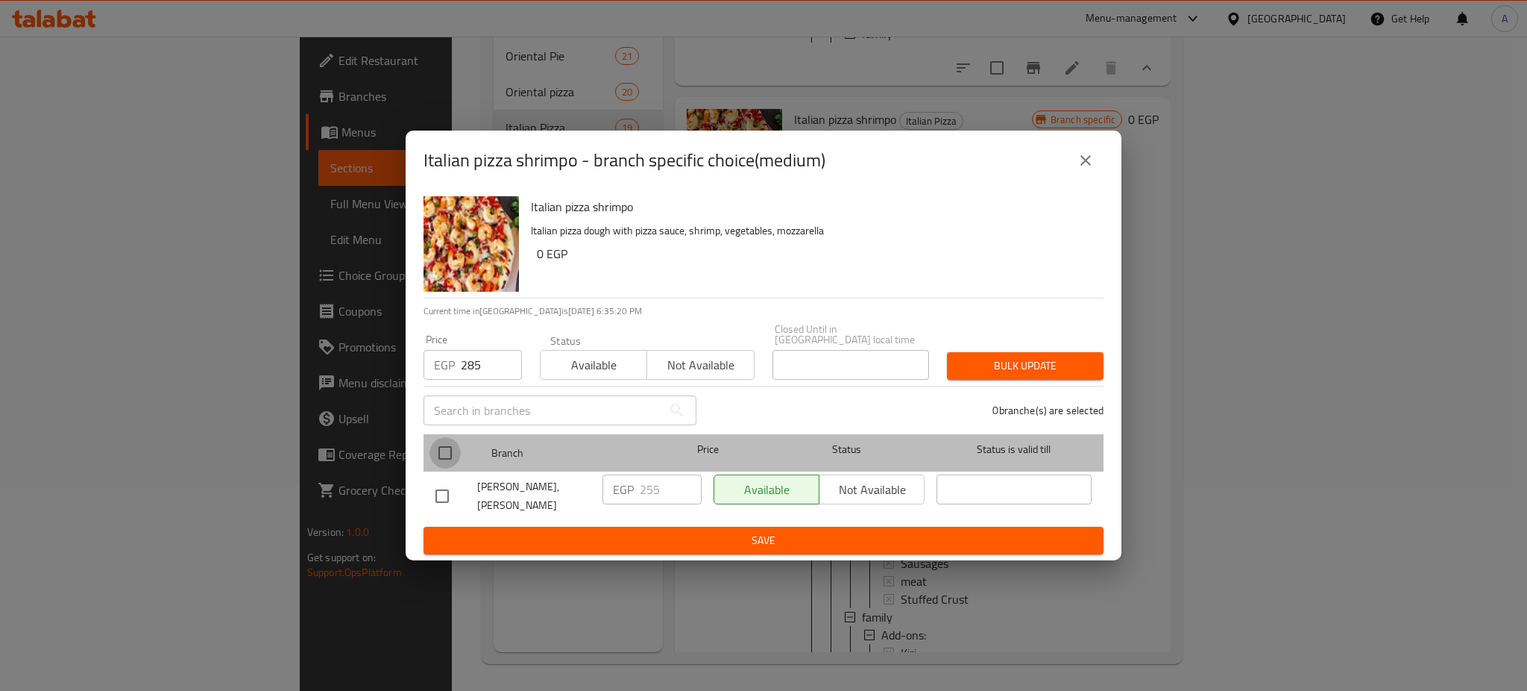
click at [451, 447] on input "checkbox" at bounding box center [445, 452] width 31 height 31
checkbox input "true"
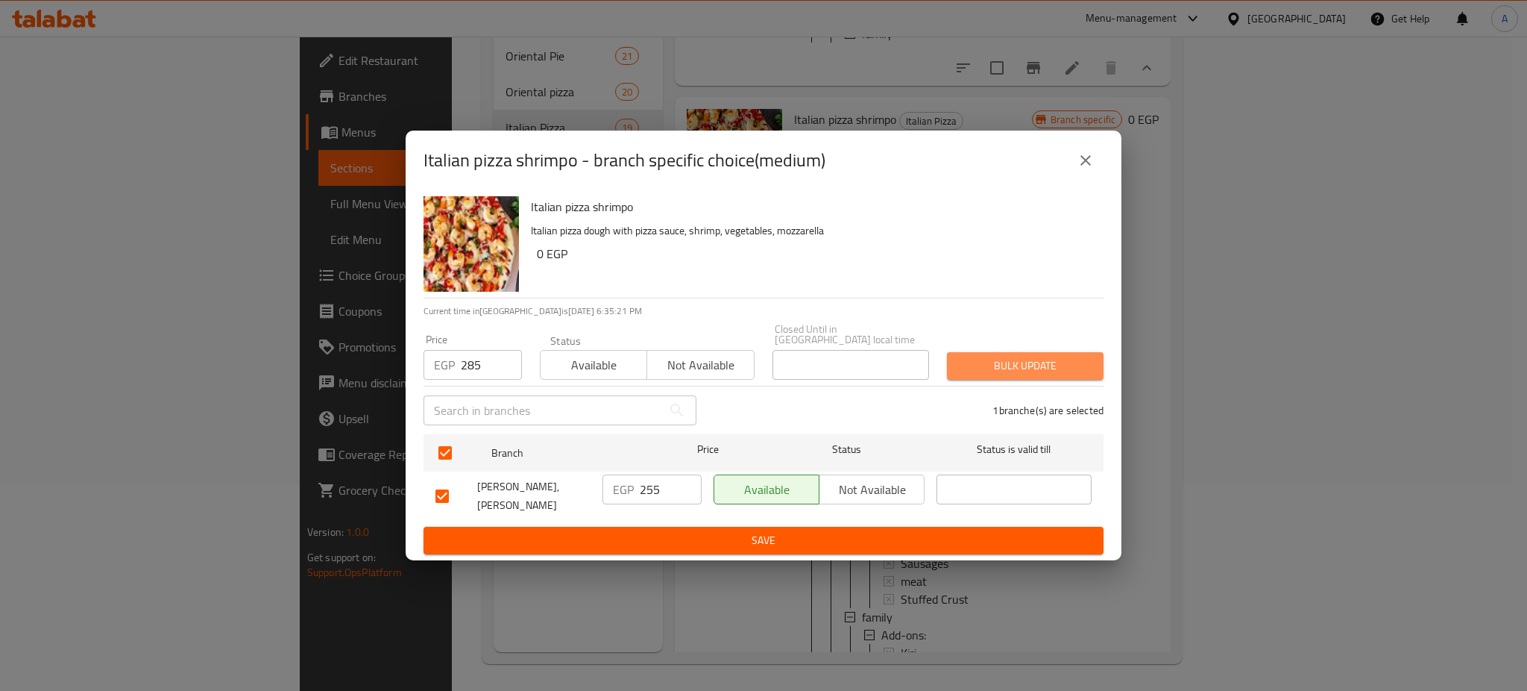
click at [1040, 365] on span "Bulk update" at bounding box center [1025, 365] width 133 height 19
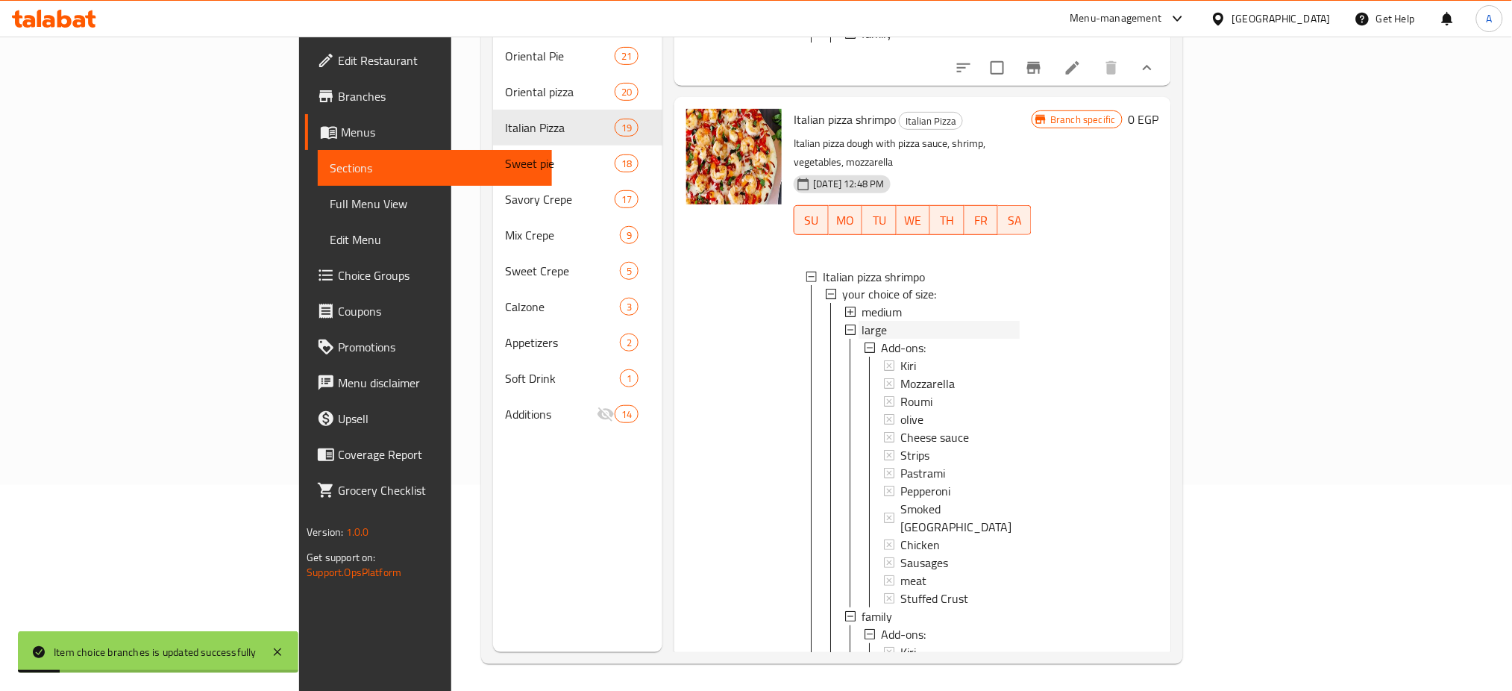
click at [861, 339] on span "large" at bounding box center [873, 330] width 25 height 18
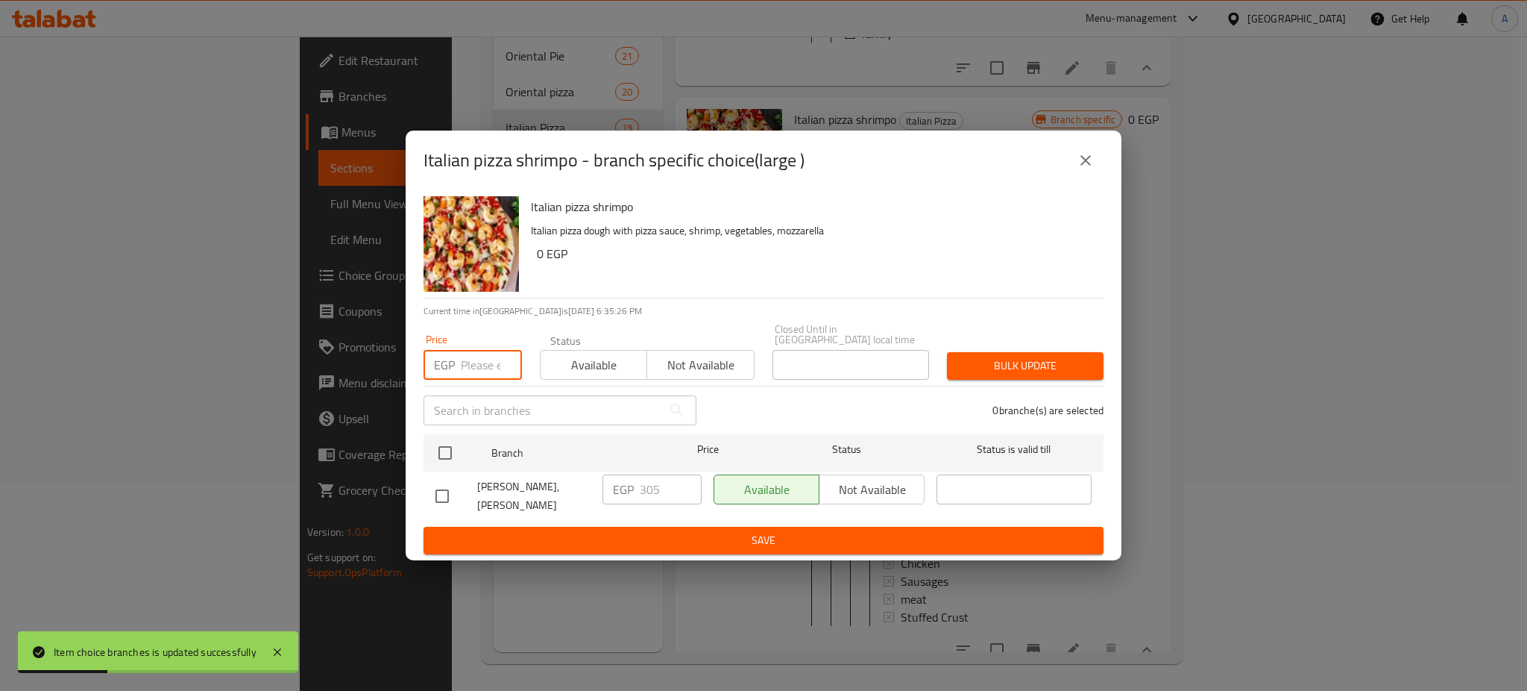
click at [470, 362] on input "number" at bounding box center [491, 365] width 61 height 30
type input "2"
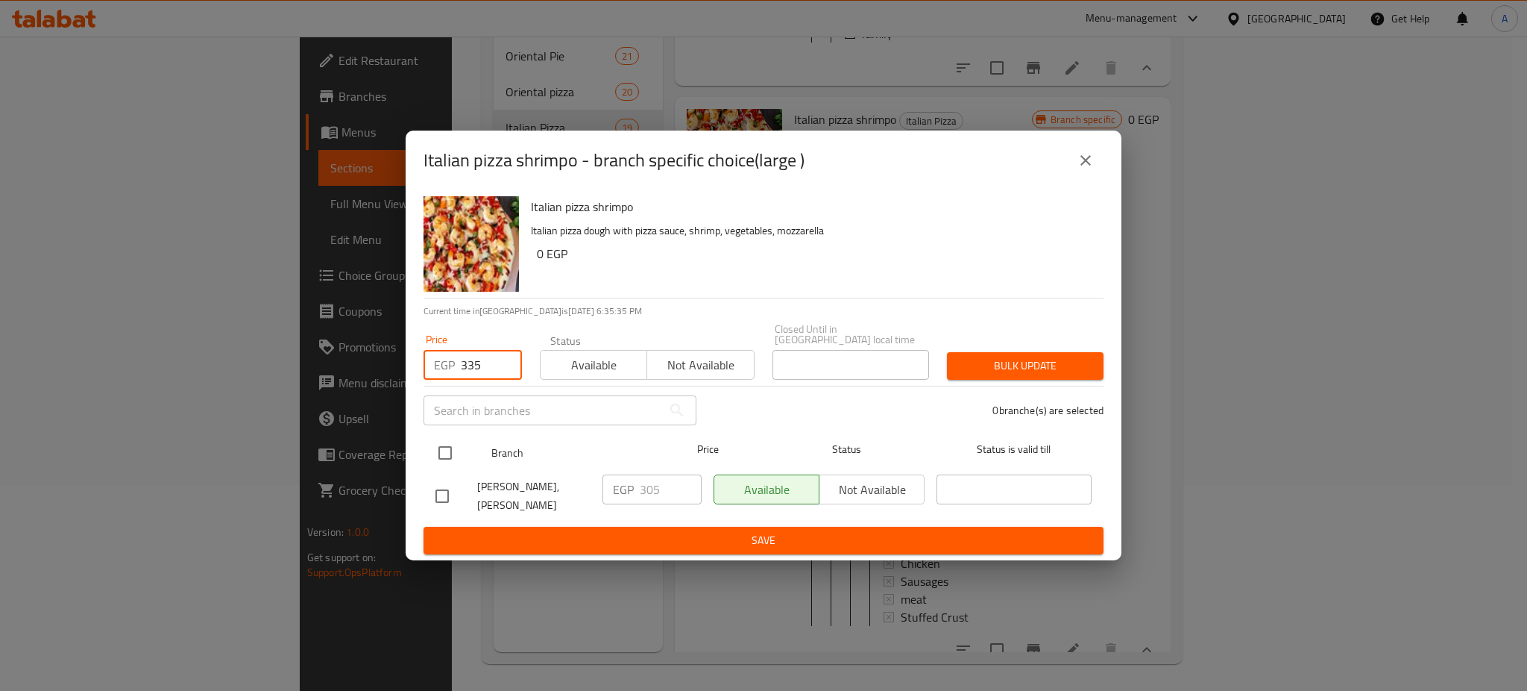
type input "335"
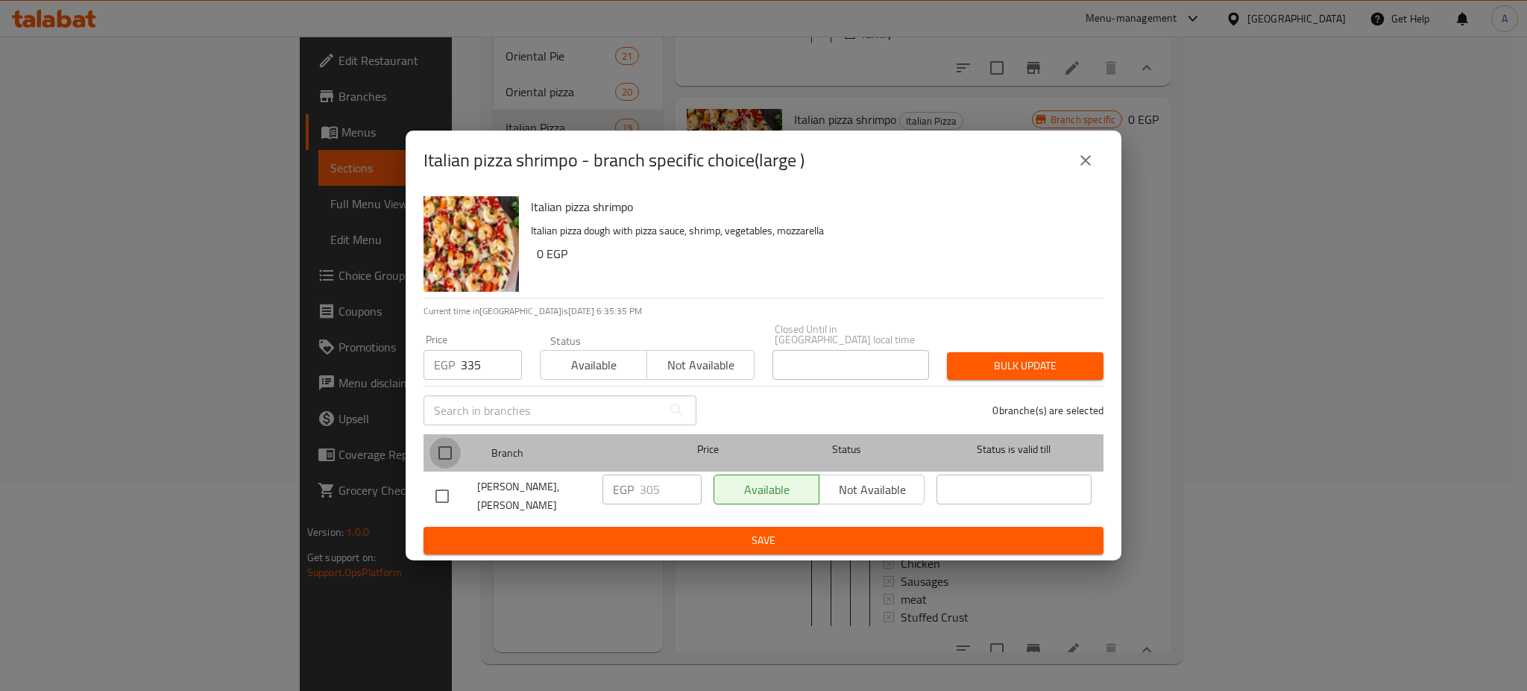
click at [442, 448] on input "checkbox" at bounding box center [445, 452] width 31 height 31
checkbox input "true"
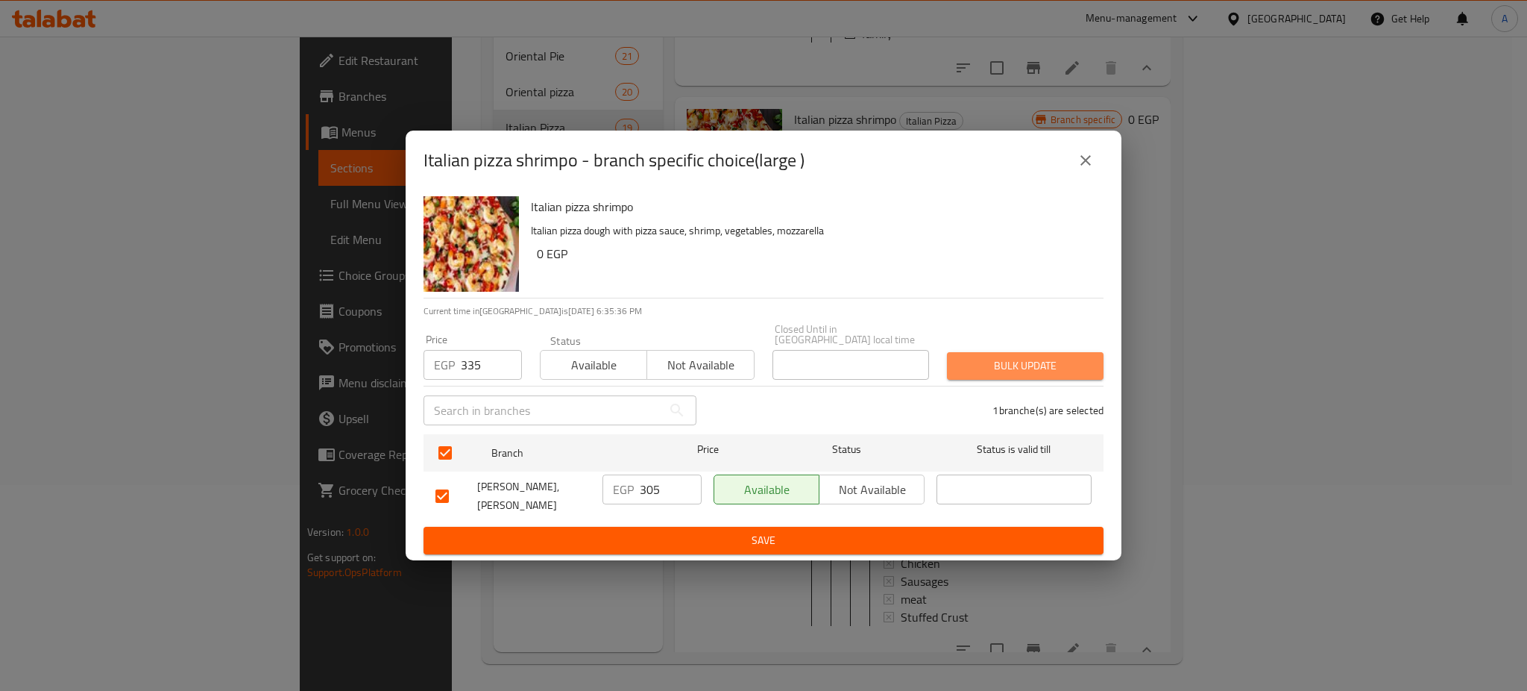
click at [1059, 356] on span "Bulk update" at bounding box center [1025, 365] width 133 height 19
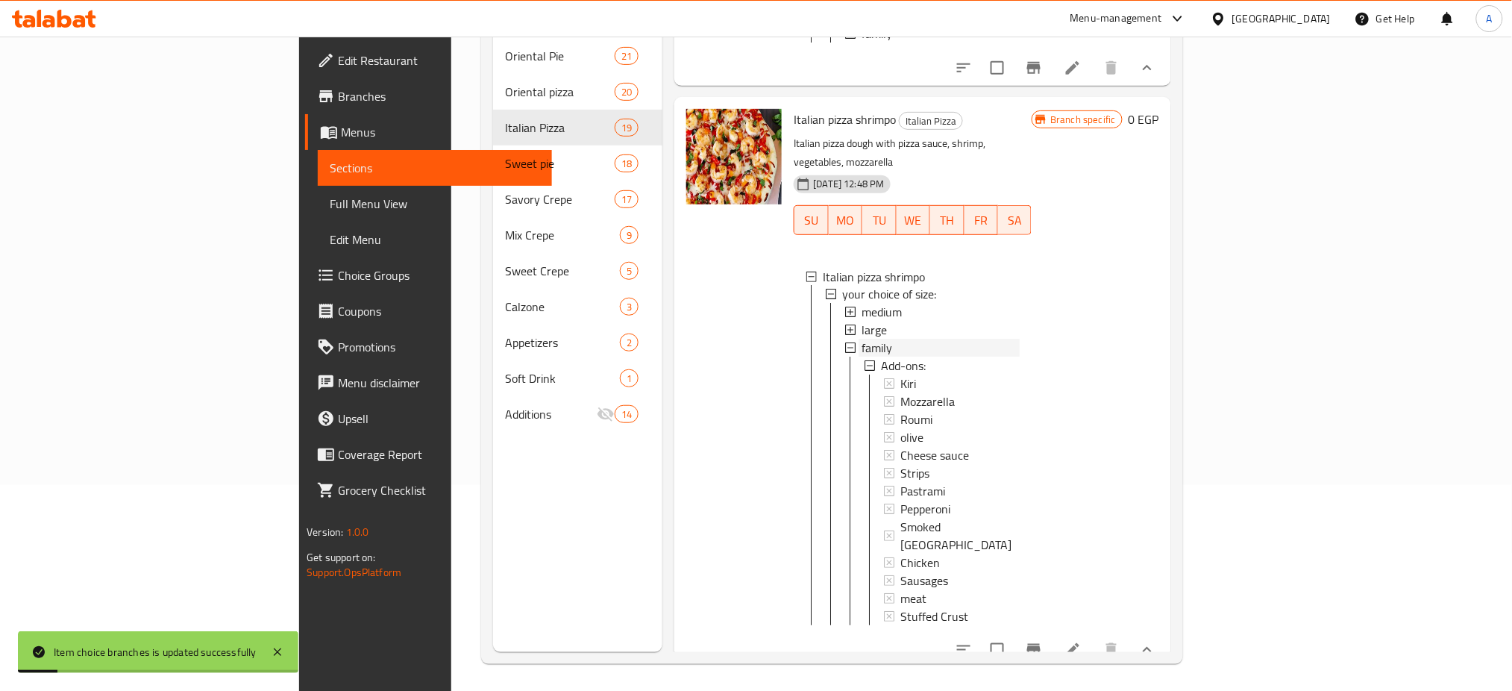
click at [861, 357] on div "family" at bounding box center [940, 348] width 158 height 18
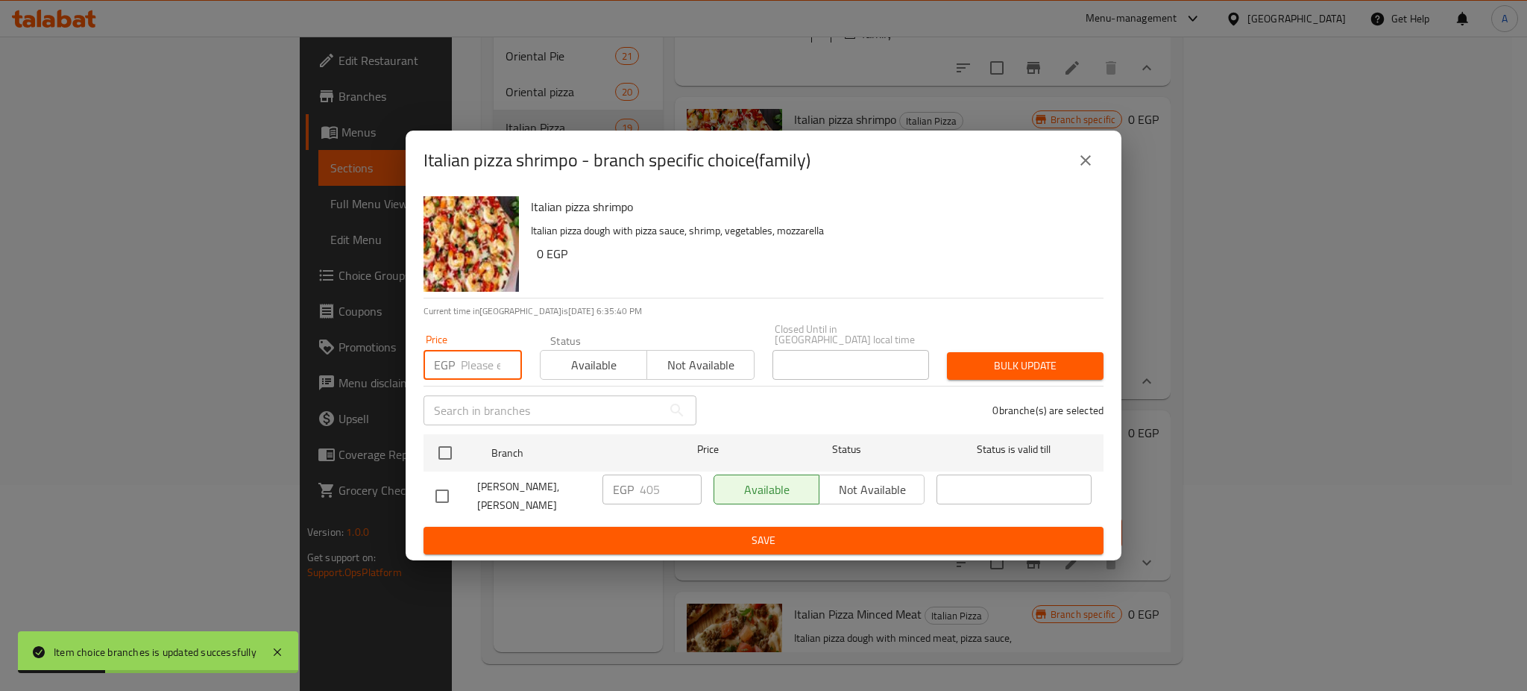
click at [480, 363] on input "number" at bounding box center [491, 365] width 61 height 30
type input "435"
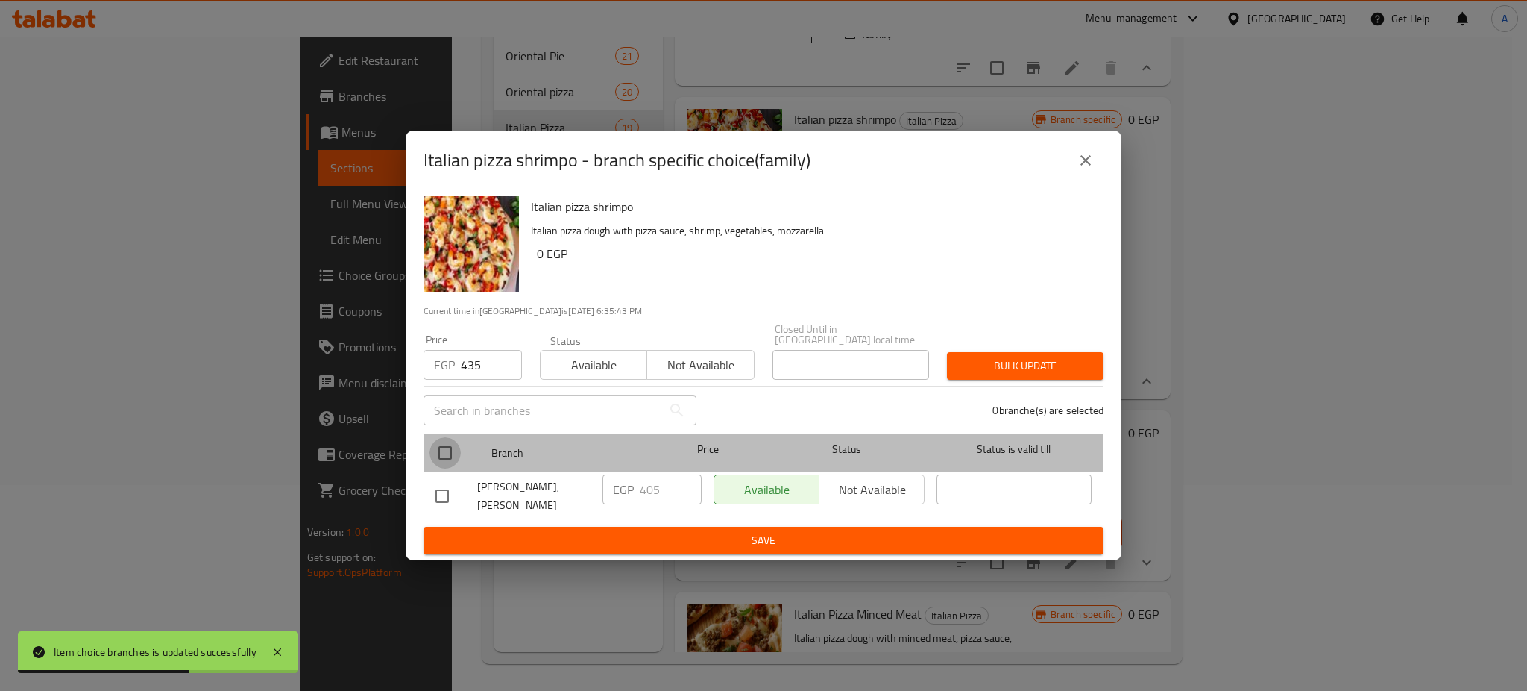
click at [450, 451] on input "checkbox" at bounding box center [445, 452] width 31 height 31
checkbox input "true"
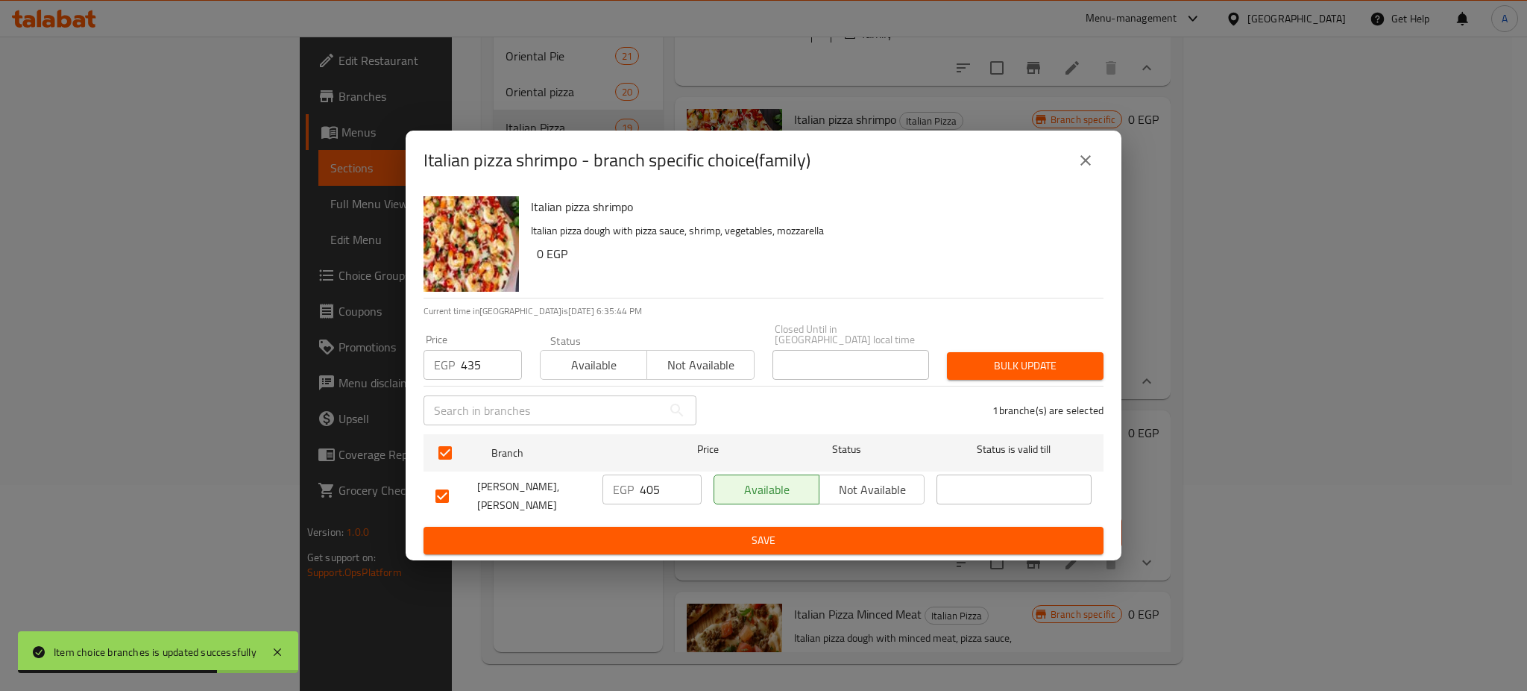
click at [1023, 356] on span "Bulk update" at bounding box center [1025, 365] width 133 height 19
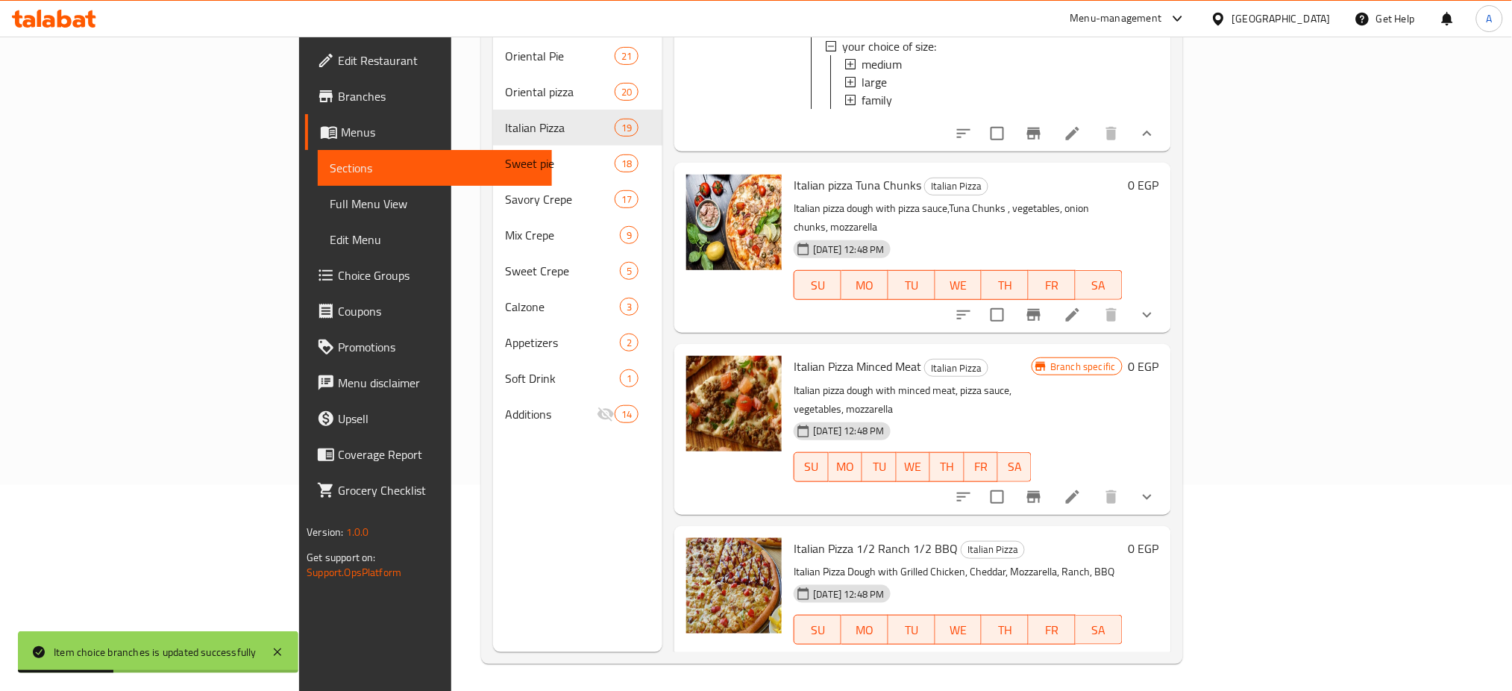
scroll to position [5231, 0]
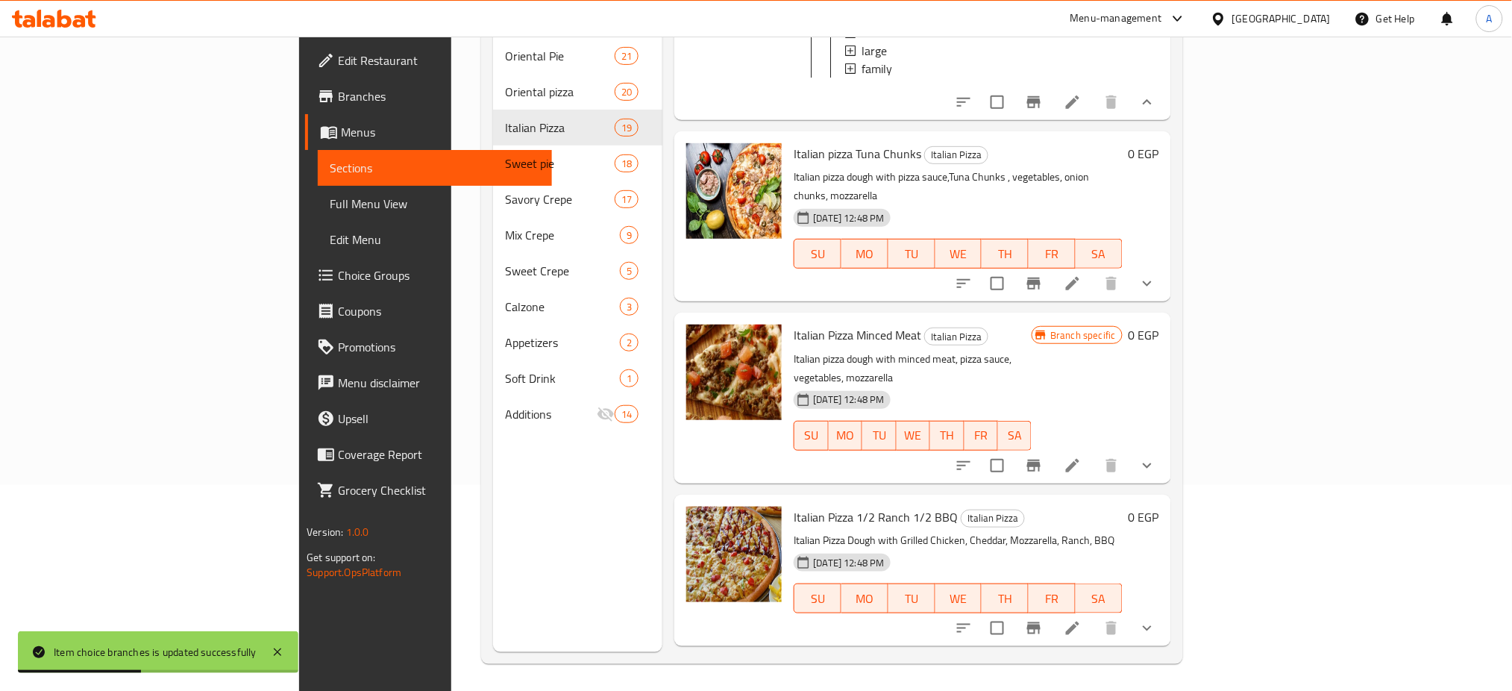
click at [1165, 301] on button "show more" at bounding box center [1147, 283] width 36 height 36
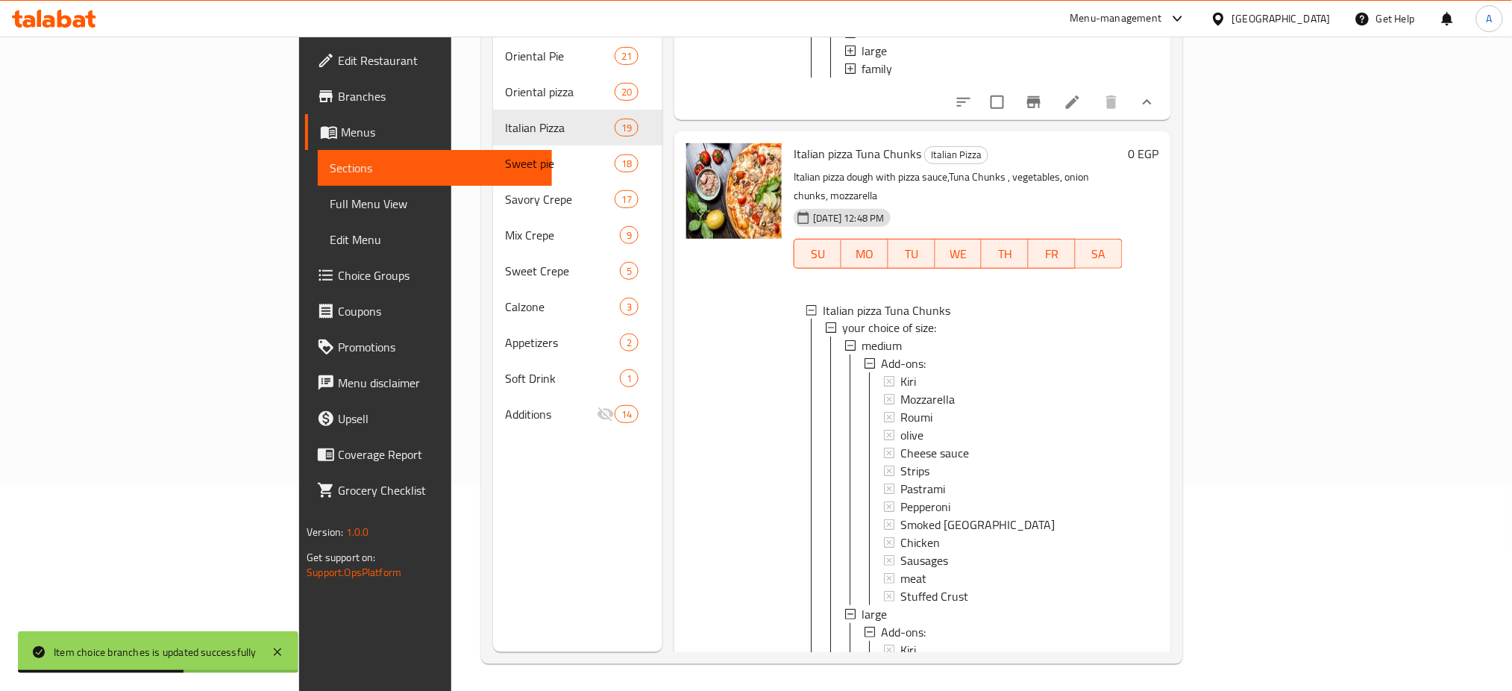
scroll to position [5961, 0]
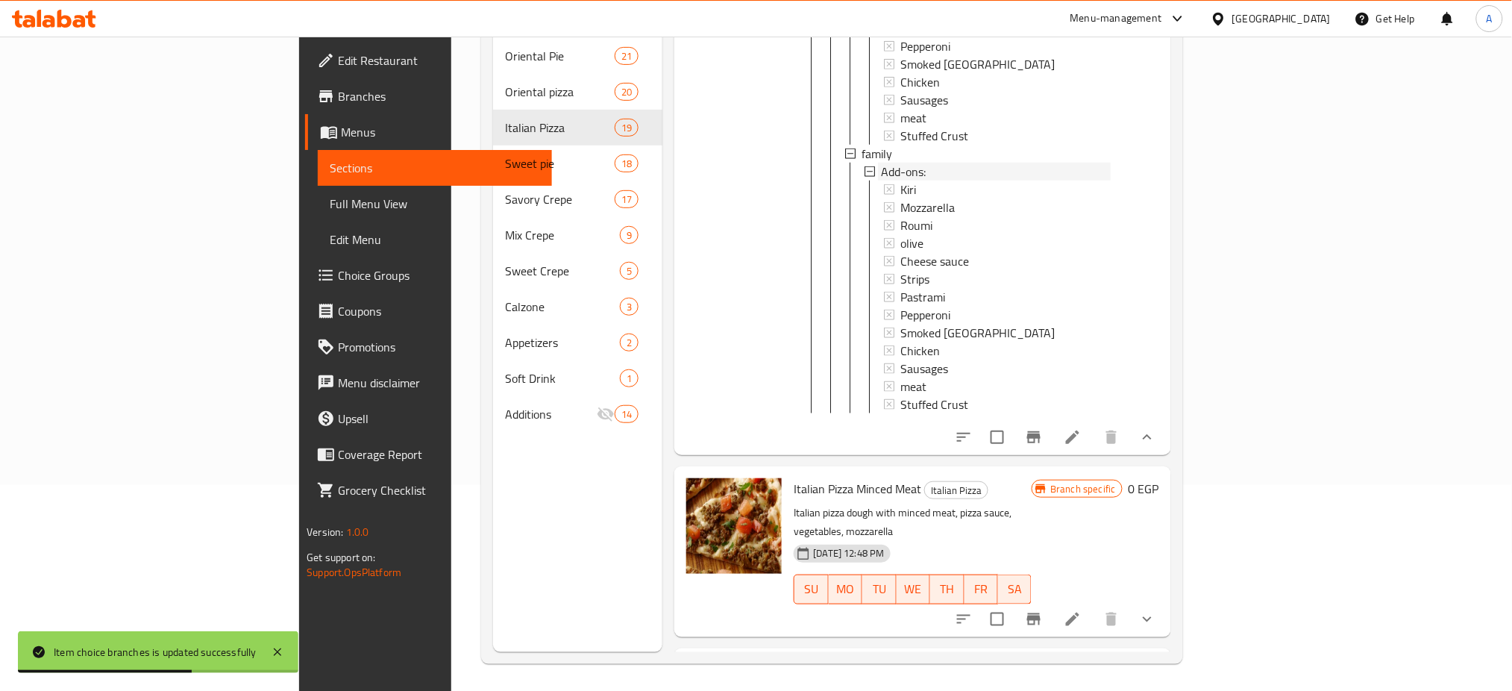
click at [844, 374] on div "medium Add-ons: Kiri Mozzarella Roumi olive Cheese sauce Strips Pastrami Pepper…" at bounding box center [976, 10] width 265 height 805
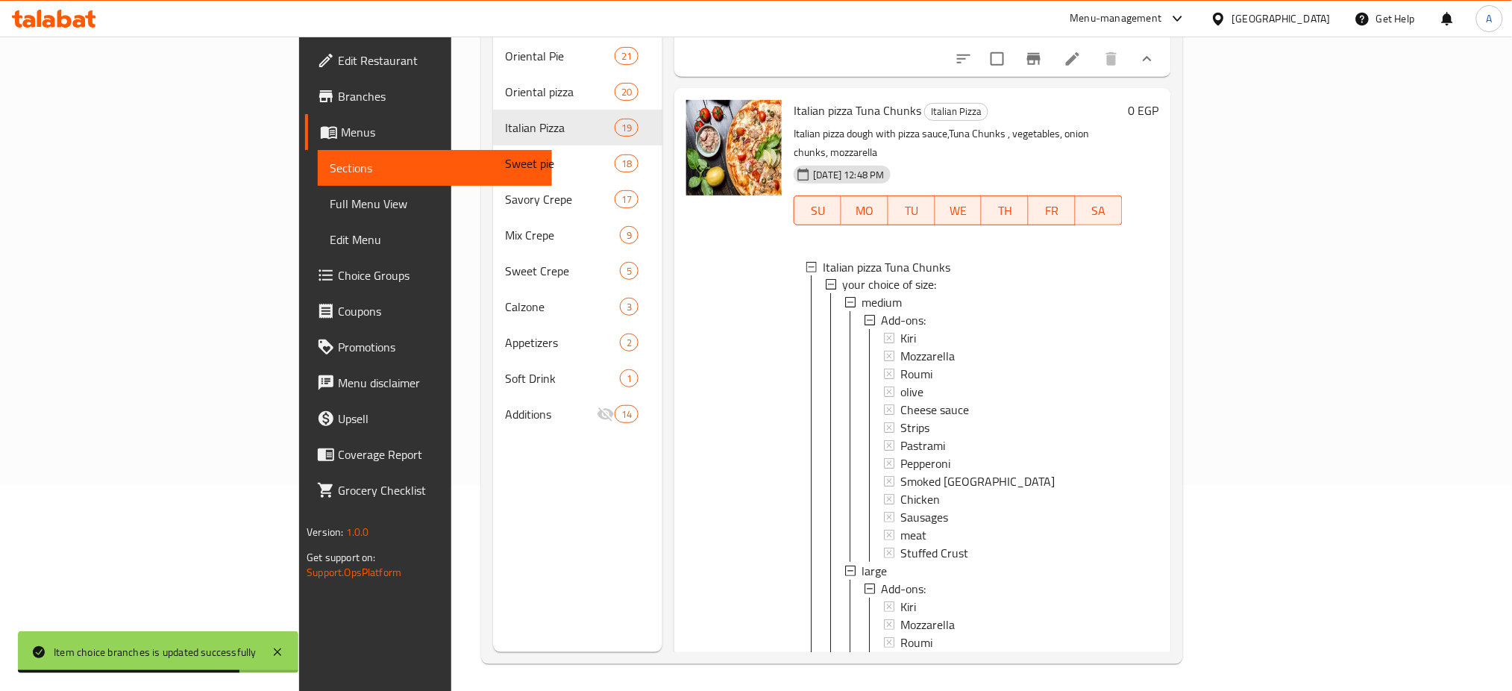
scroll to position [5265, 0]
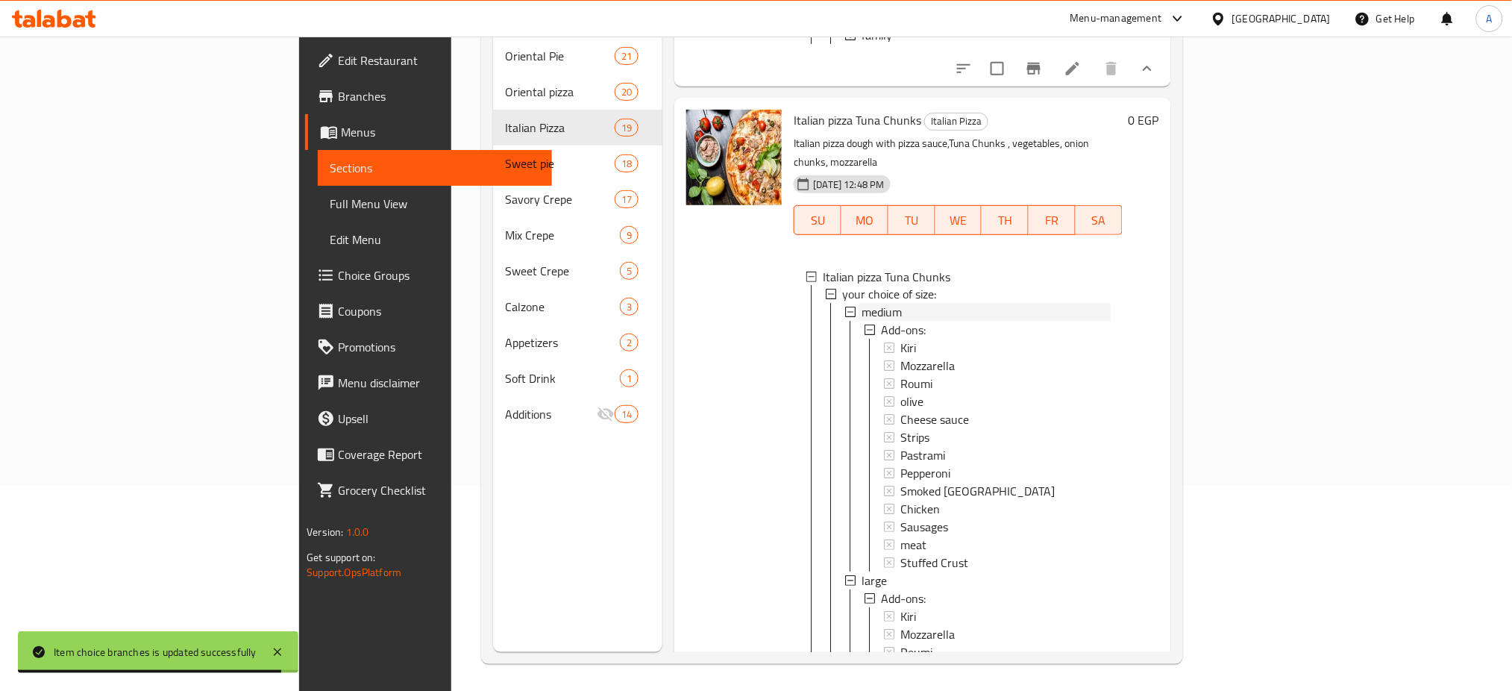
click at [861, 321] on span "medium" at bounding box center [881, 313] width 40 height 18
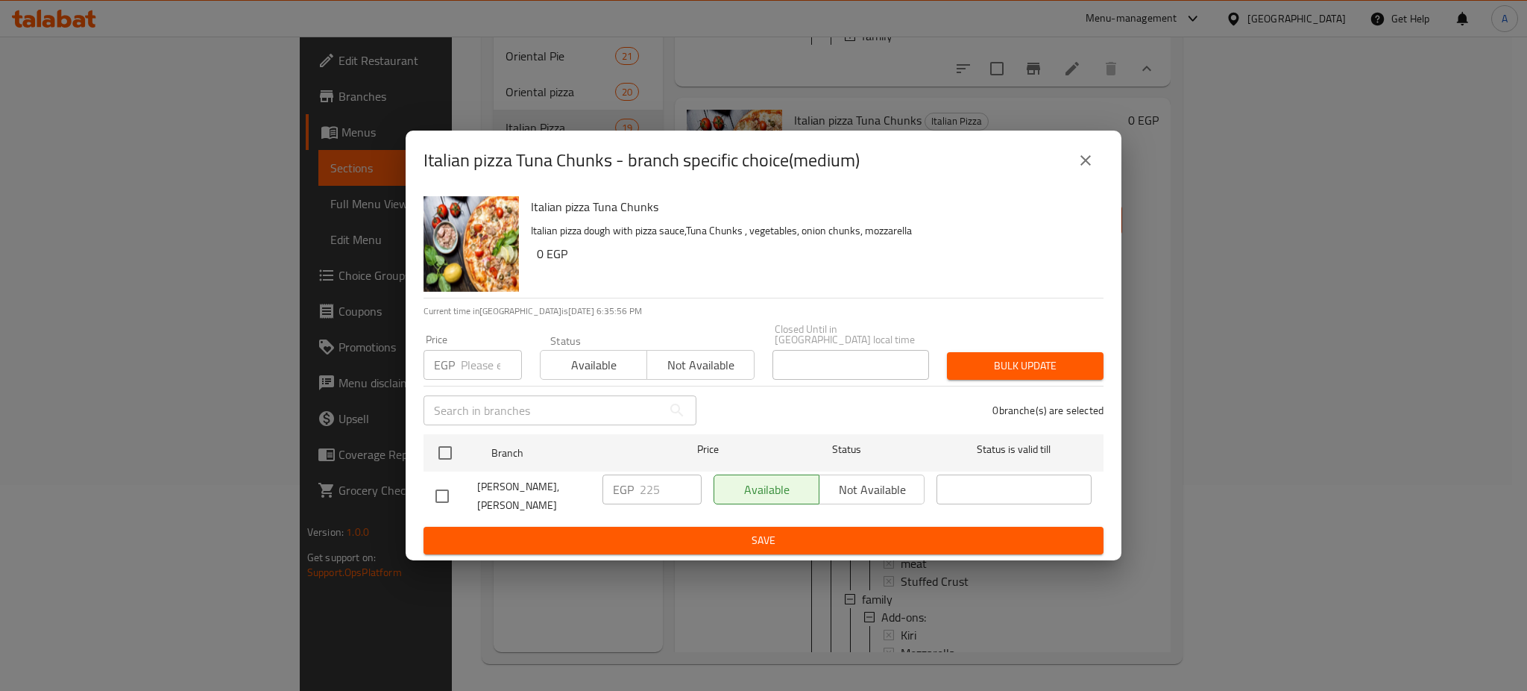
click at [477, 359] on input "number" at bounding box center [491, 365] width 61 height 30
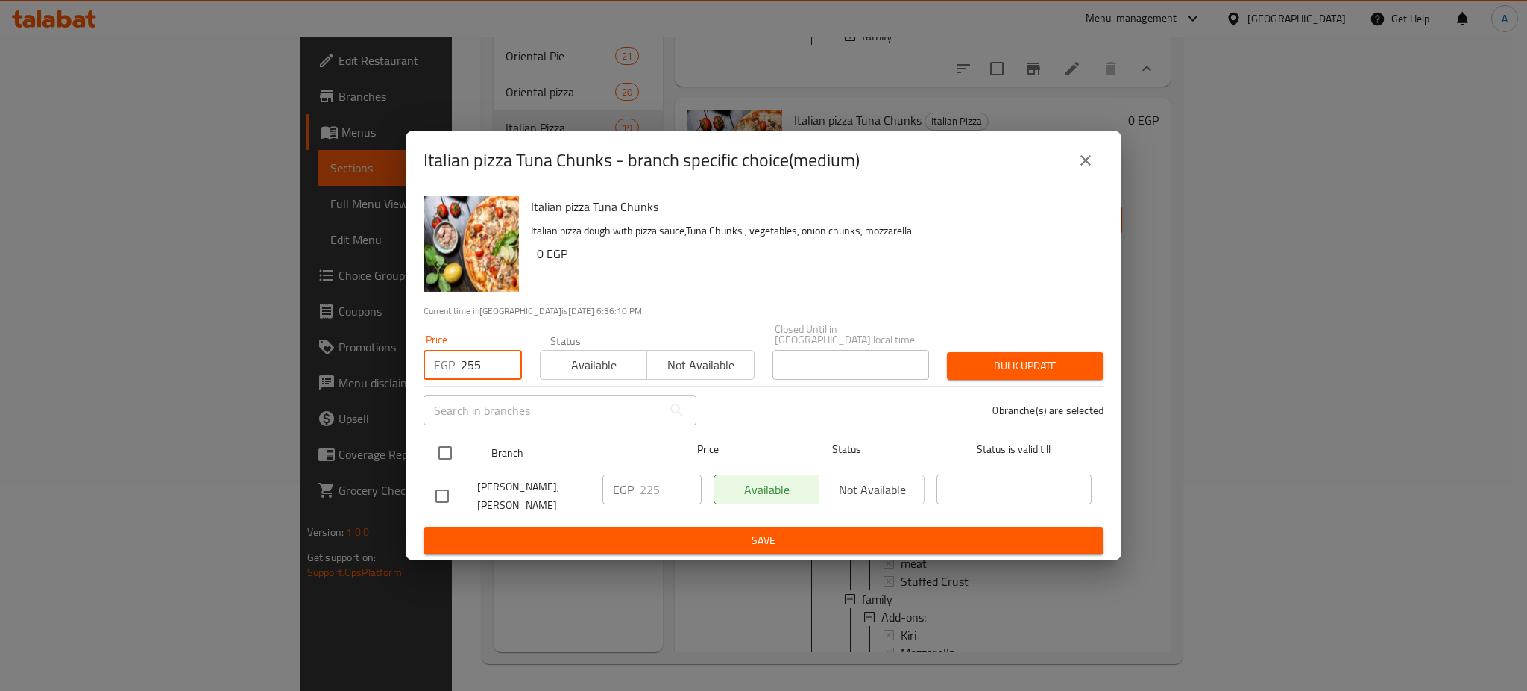
type input "255"
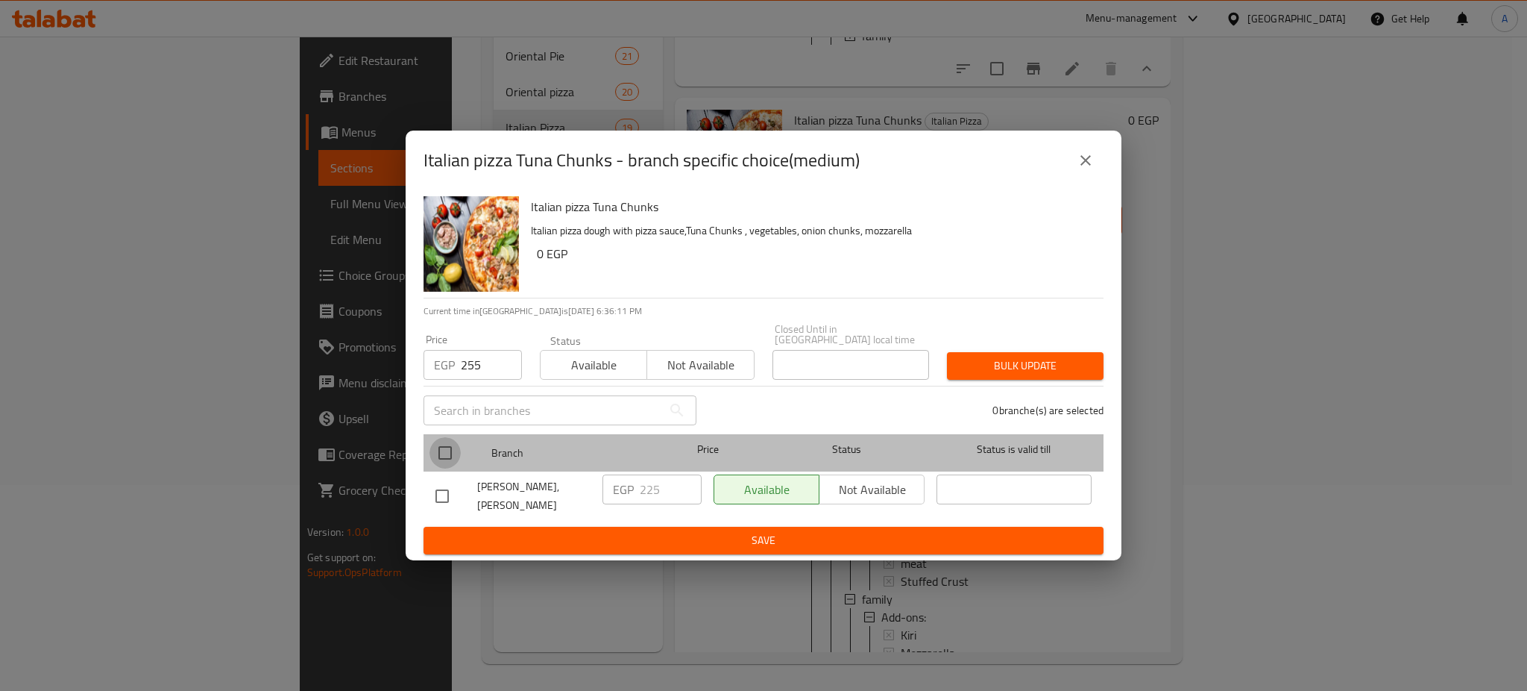
click at [448, 439] on input "checkbox" at bounding box center [445, 452] width 31 height 31
checkbox input "true"
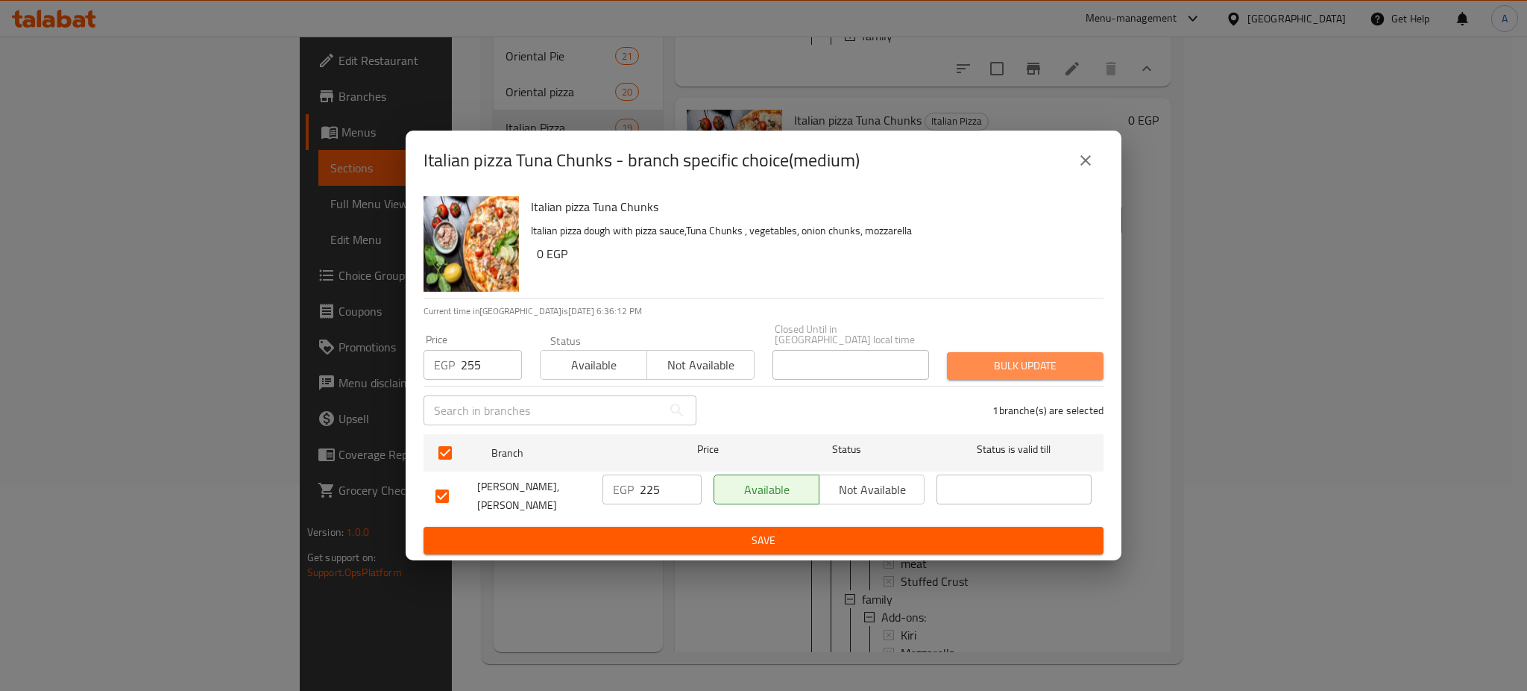
click at [1040, 364] on span "Bulk update" at bounding box center [1025, 365] width 133 height 19
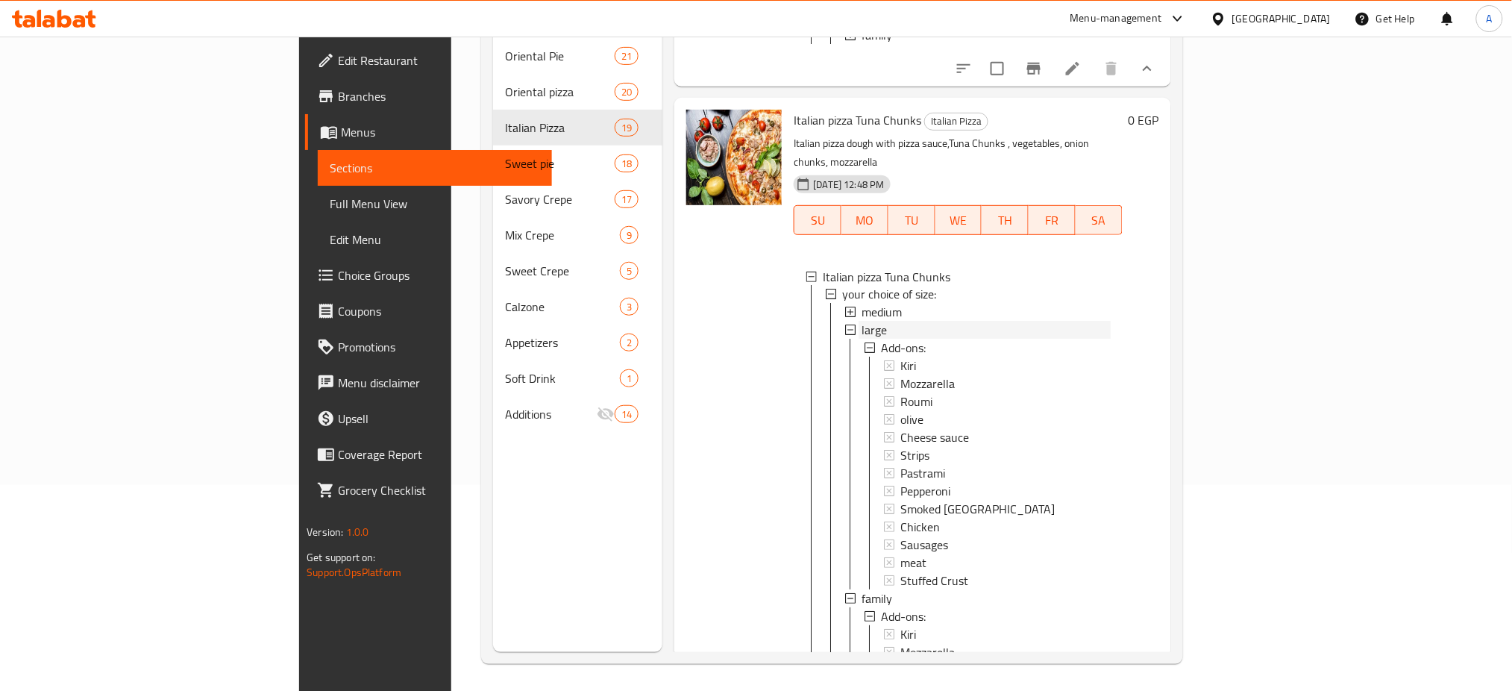
click at [861, 339] on div "large" at bounding box center [985, 330] width 248 height 18
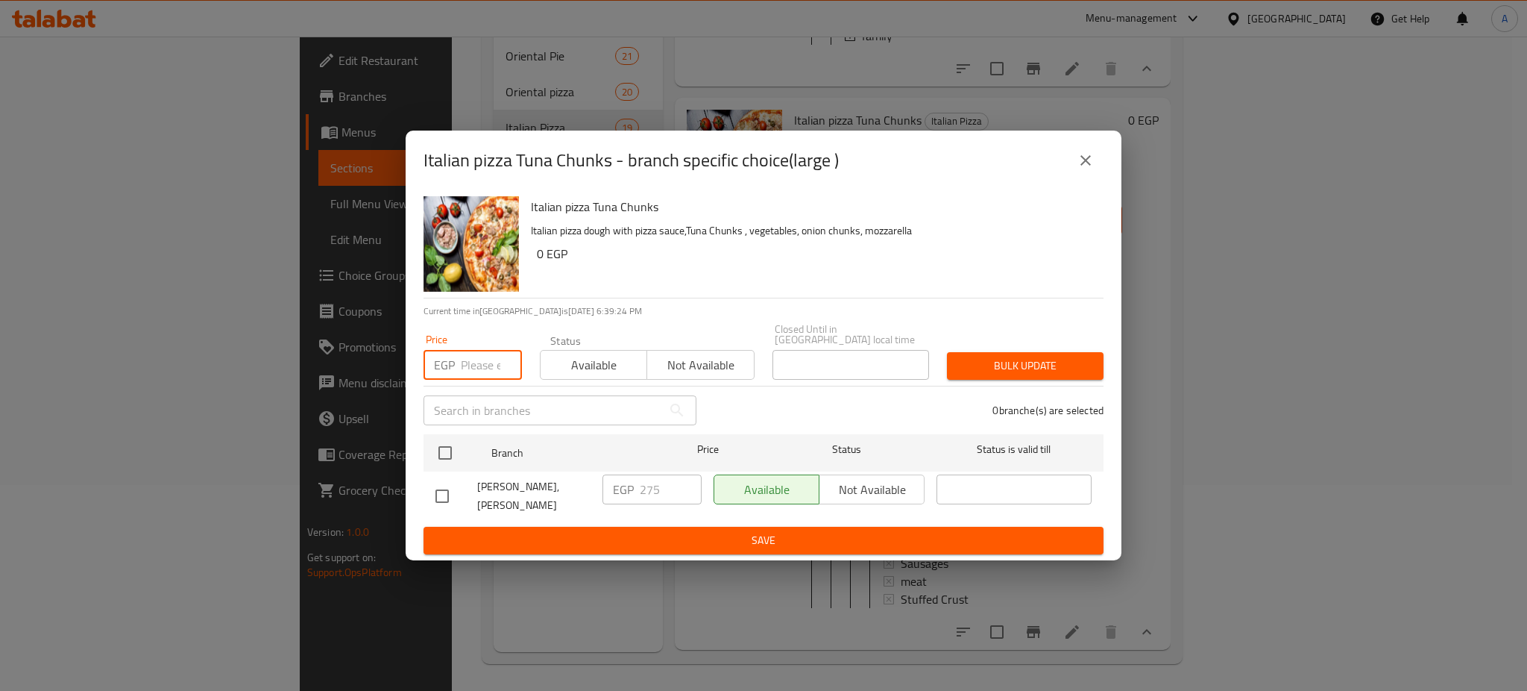
click at [481, 352] on input "number" at bounding box center [491, 365] width 61 height 30
type input "305"
click at [457, 457] on input "checkbox" at bounding box center [445, 452] width 31 height 31
checkbox input "true"
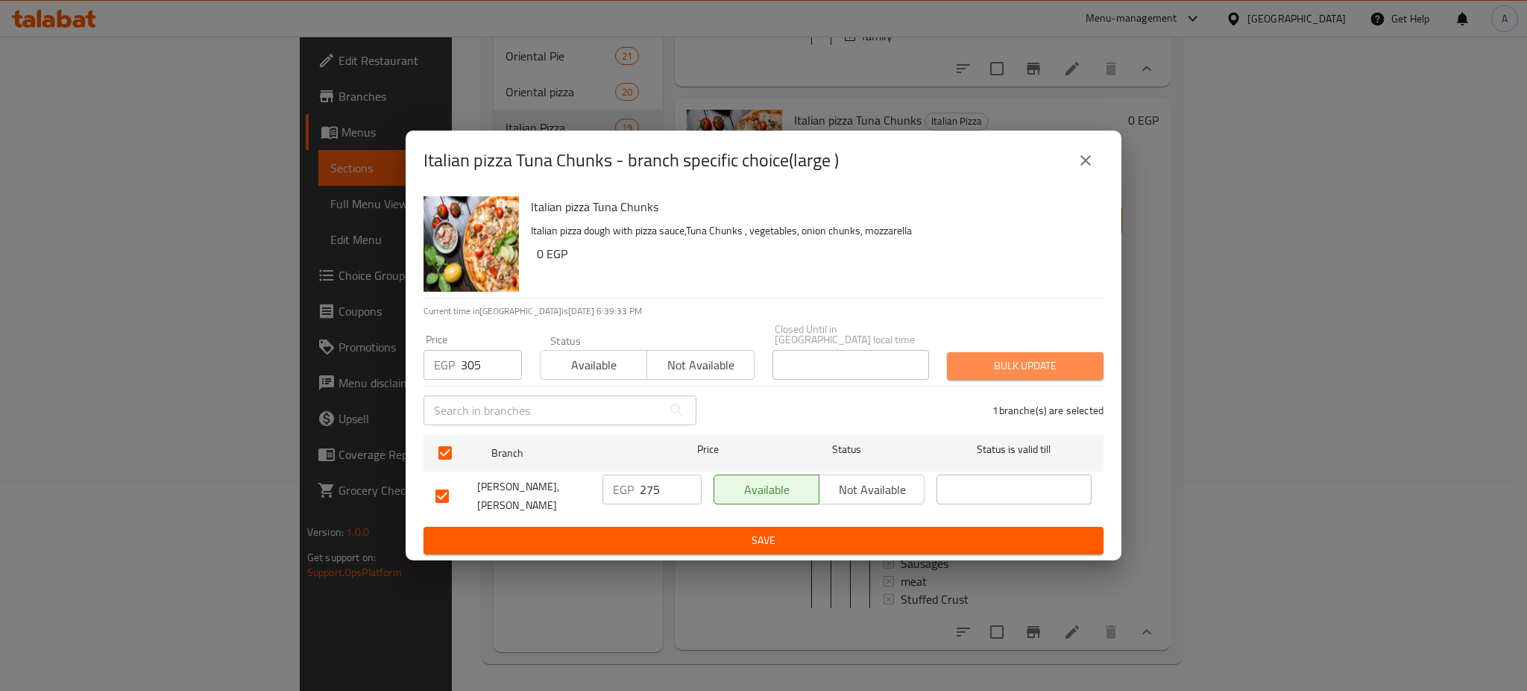
click at [1065, 356] on span "Bulk update" at bounding box center [1025, 365] width 133 height 19
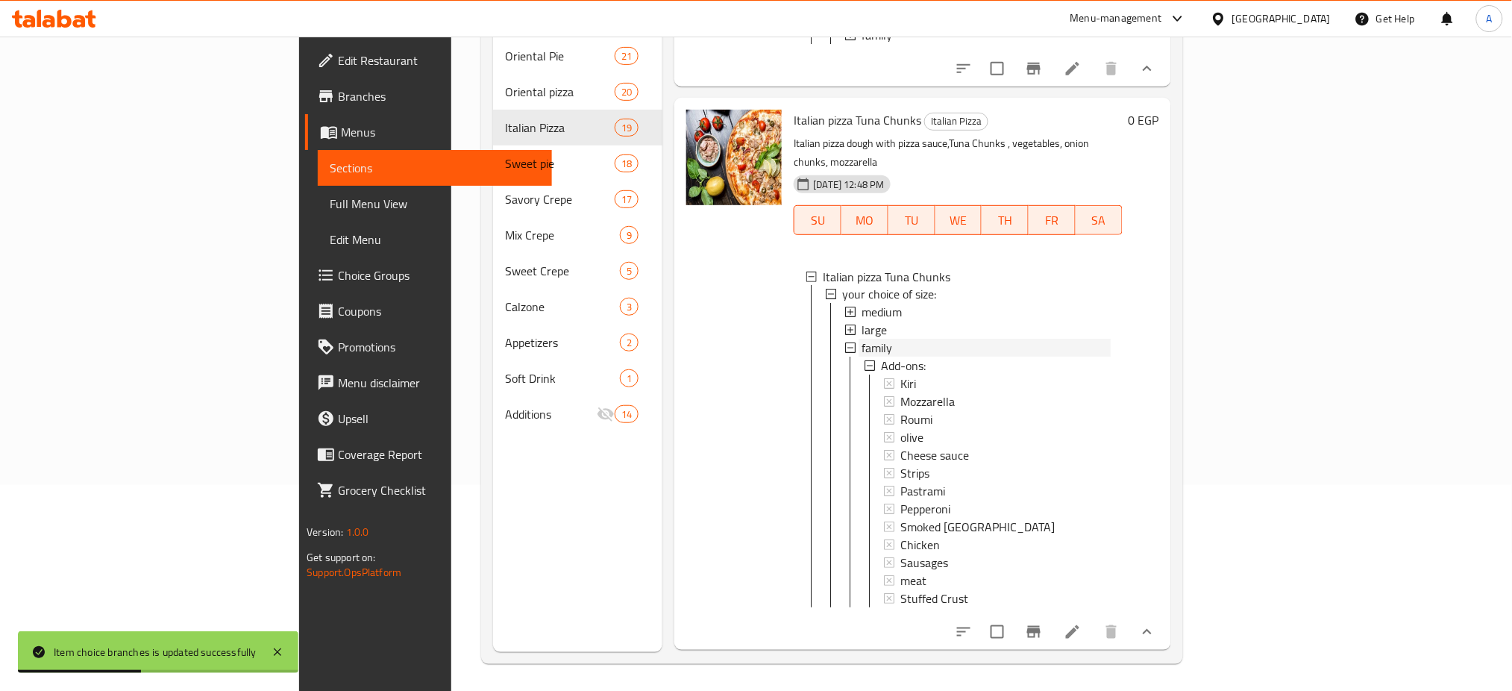
click at [861, 357] on span "family" at bounding box center [876, 348] width 31 height 18
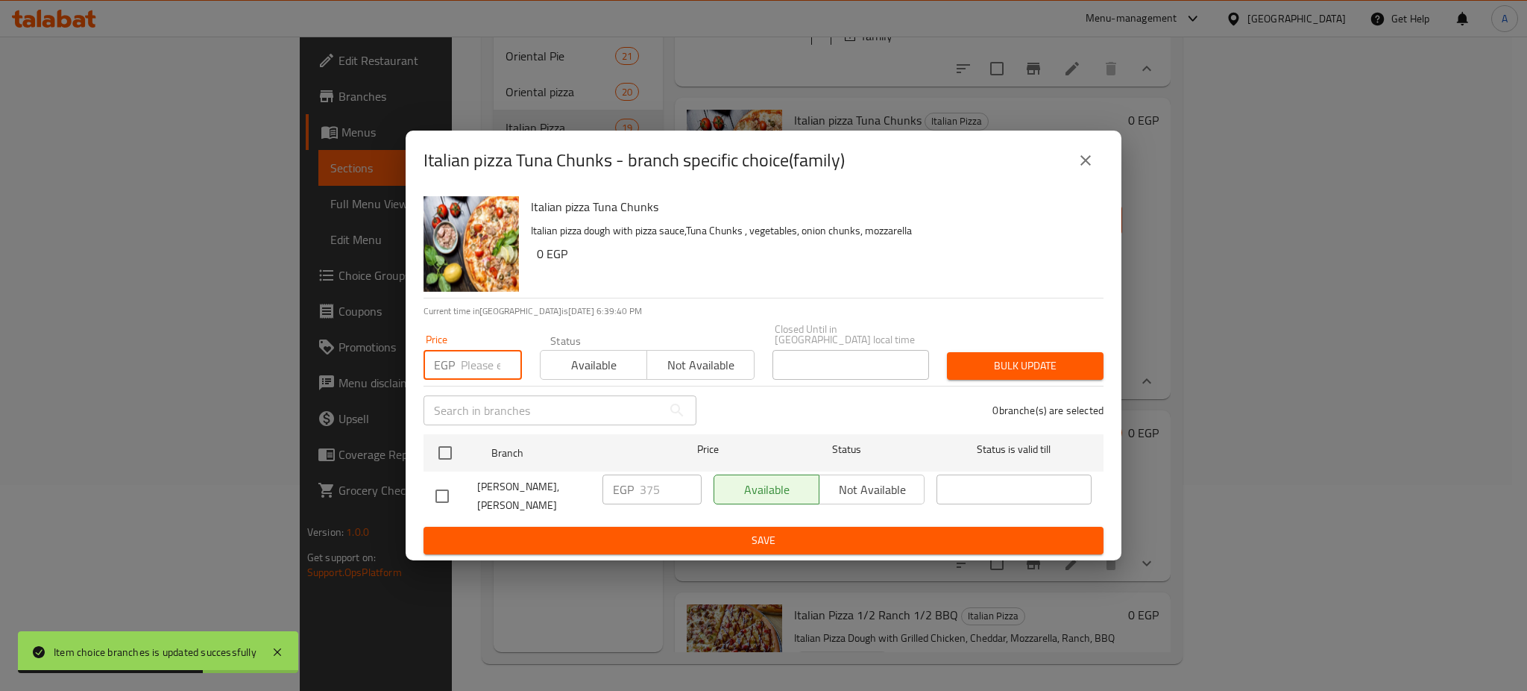
click at [466, 359] on input "number" at bounding box center [491, 365] width 61 height 30
type input "4"
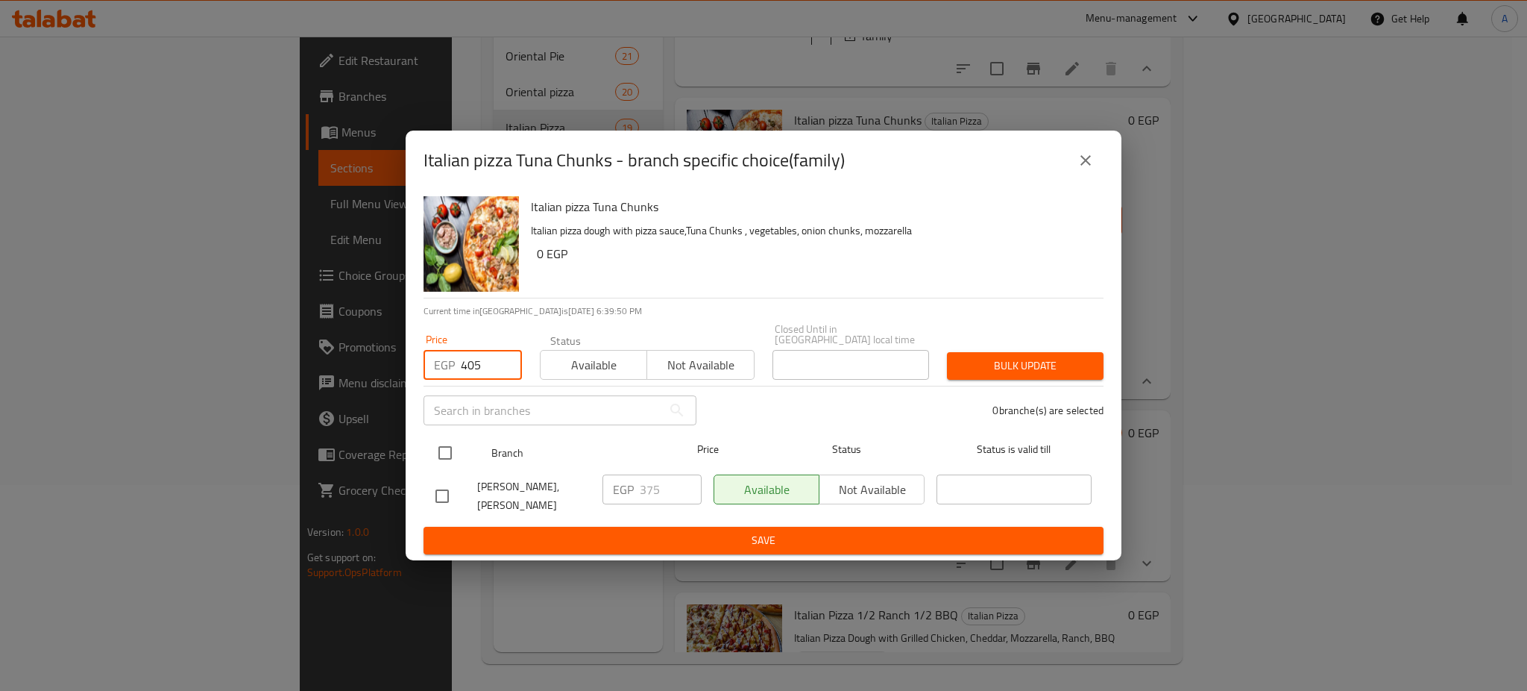
type input "405"
click at [453, 451] on input "checkbox" at bounding box center [445, 452] width 31 height 31
checkbox input "true"
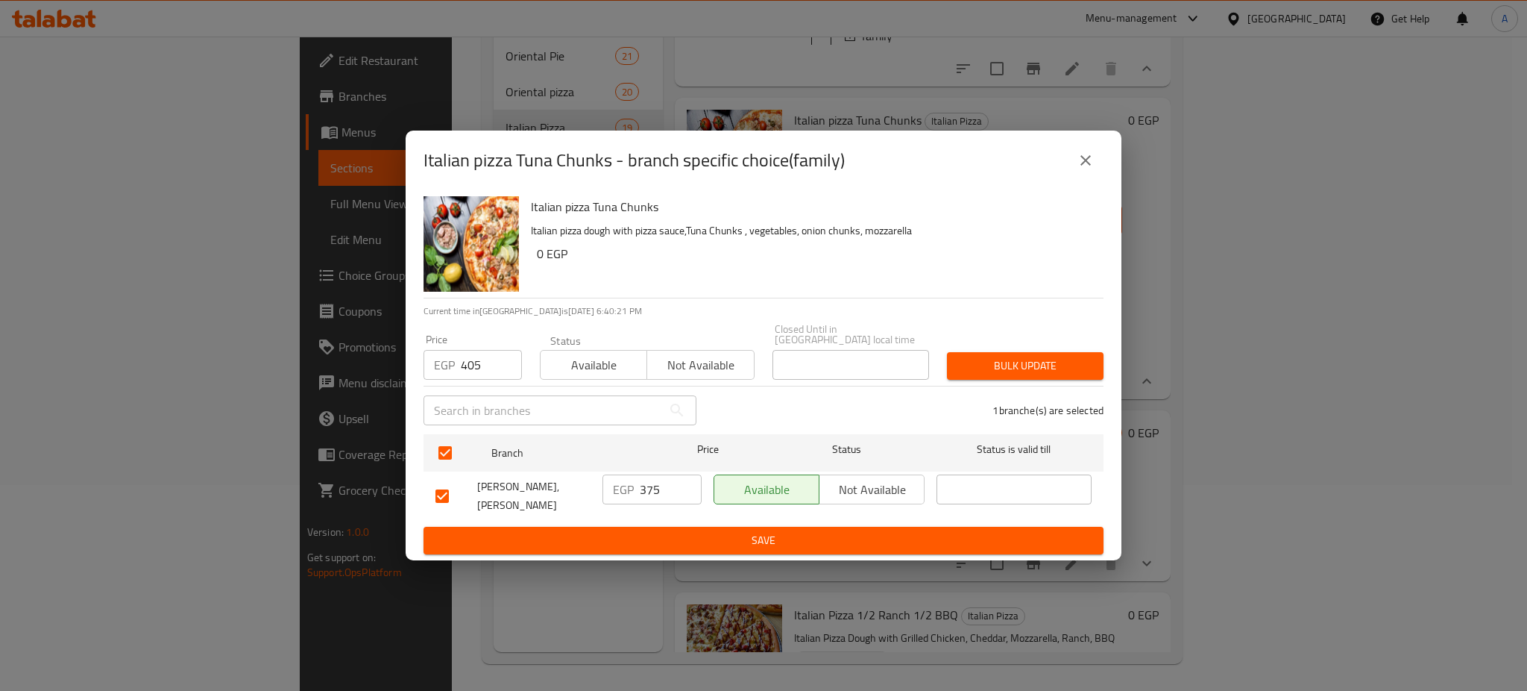
click at [1013, 356] on span "Bulk update" at bounding box center [1025, 365] width 133 height 19
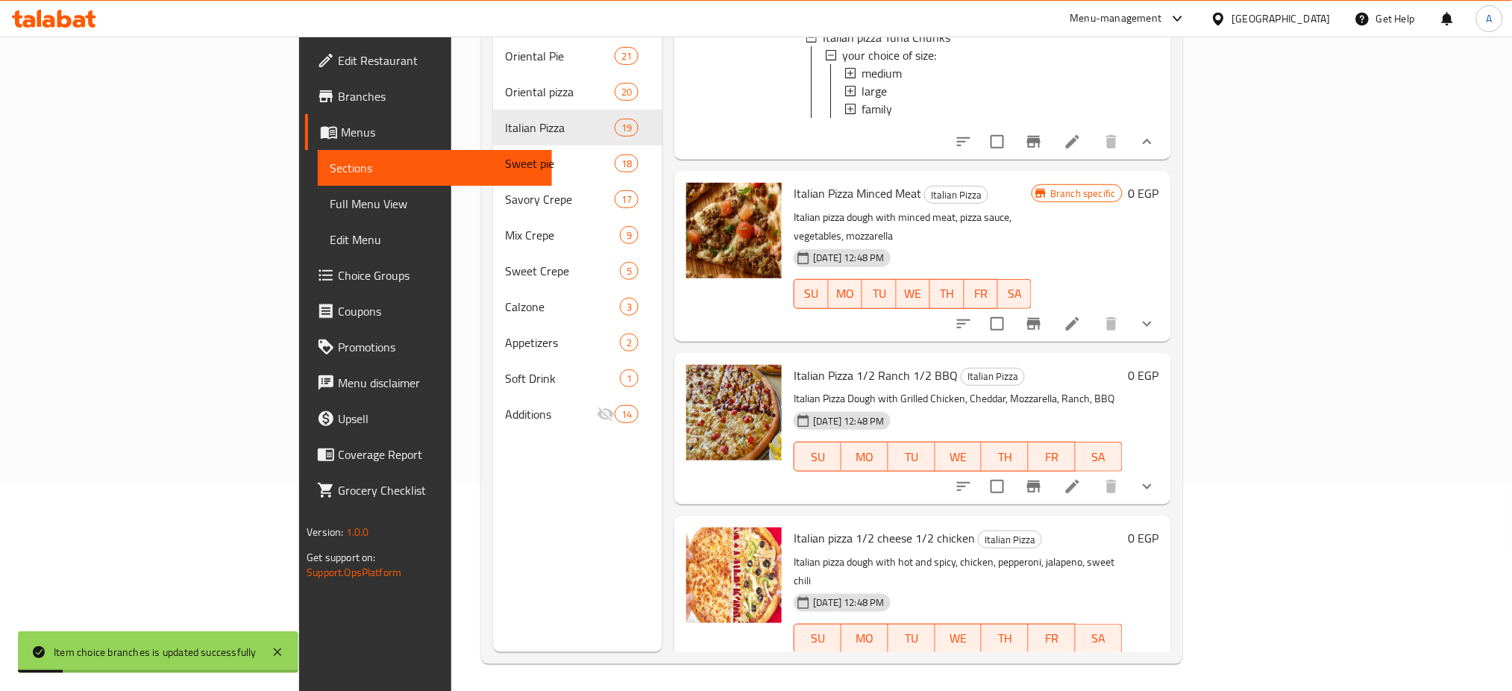
scroll to position [5534, 0]
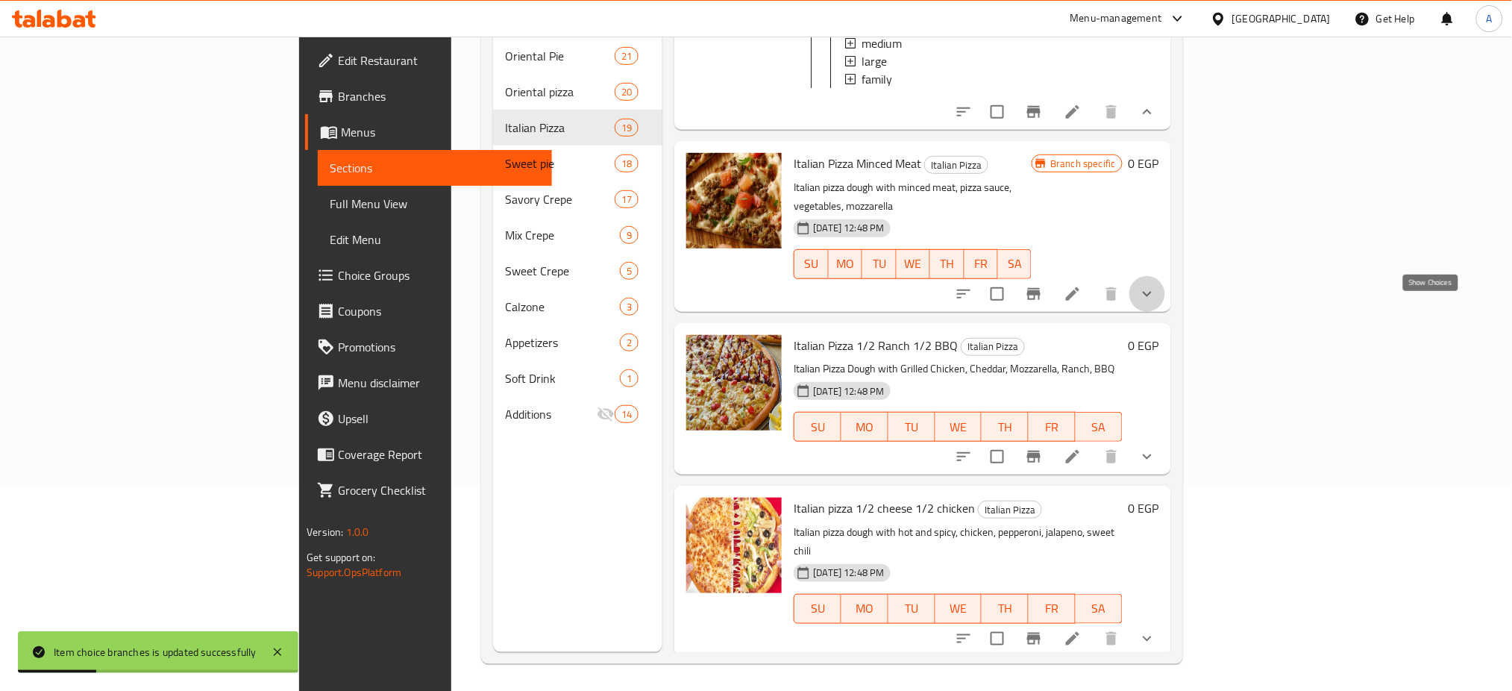
click at [1151, 296] on icon "show more" at bounding box center [1146, 293] width 9 height 5
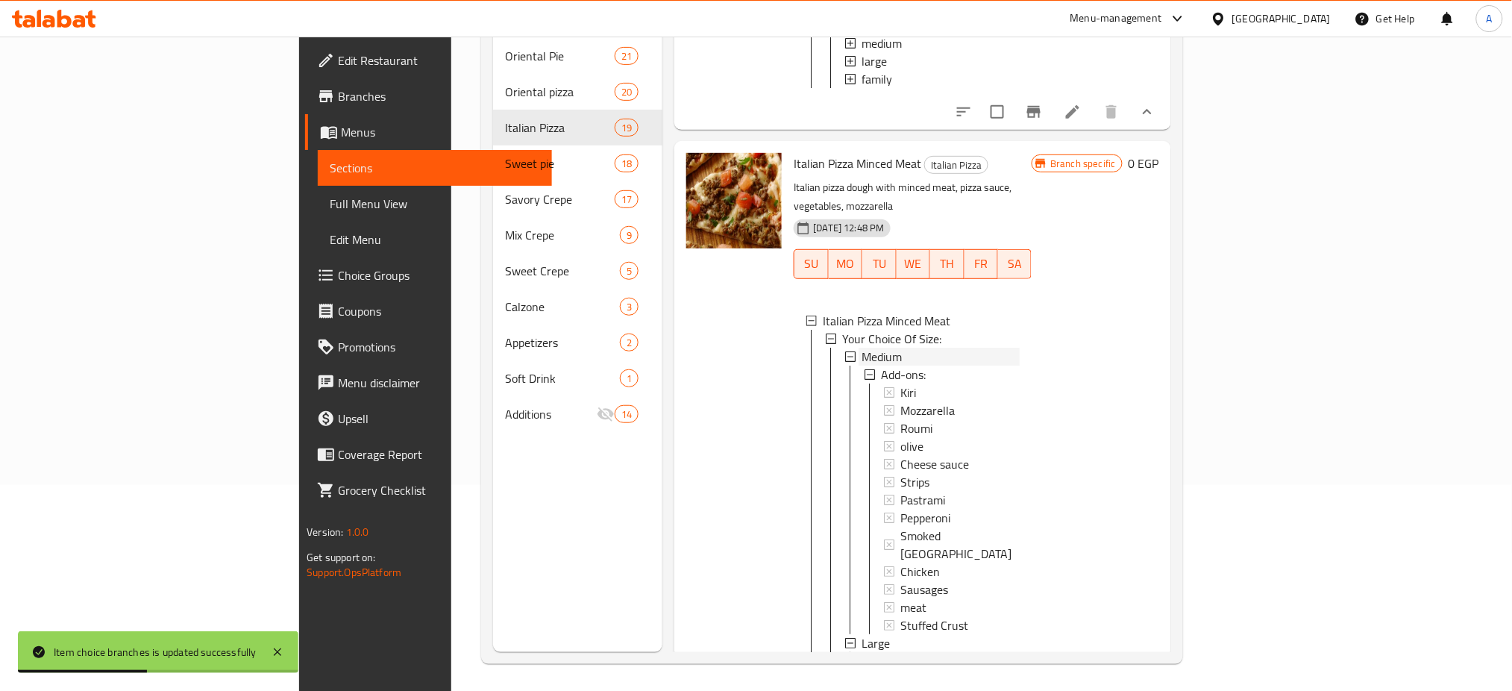
click at [861, 365] on span "Medium" at bounding box center [881, 357] width 40 height 18
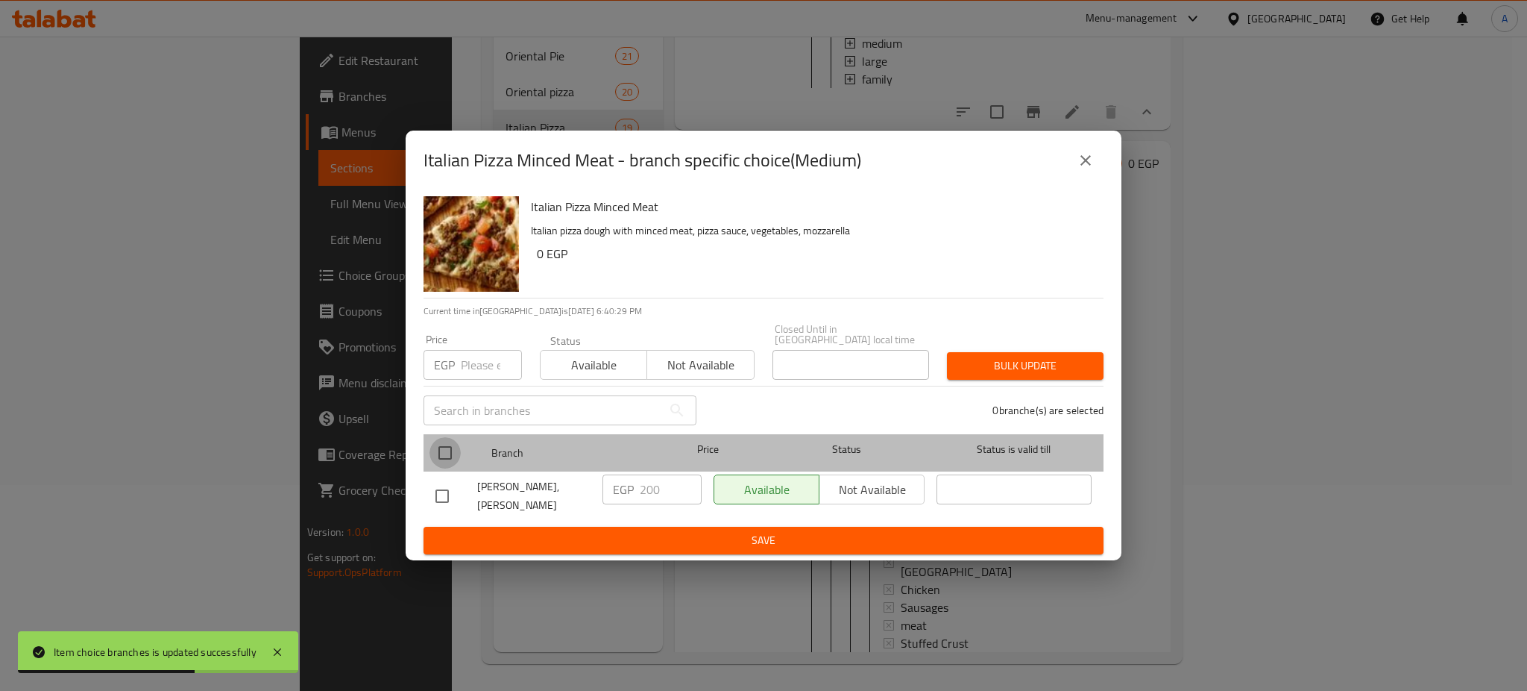
click at [452, 444] on input "checkbox" at bounding box center [445, 452] width 31 height 31
checkbox input "true"
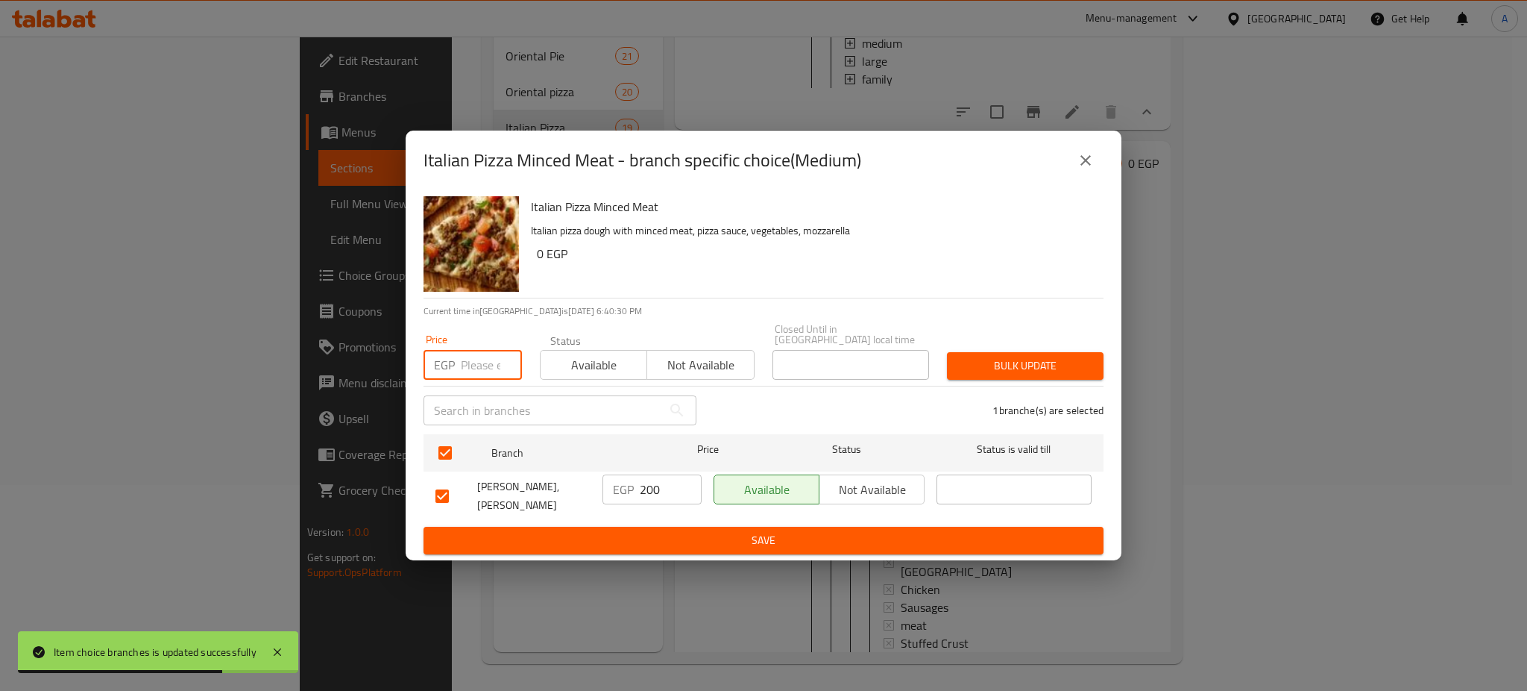
click at [479, 368] on input "number" at bounding box center [491, 365] width 61 height 30
type input "230"
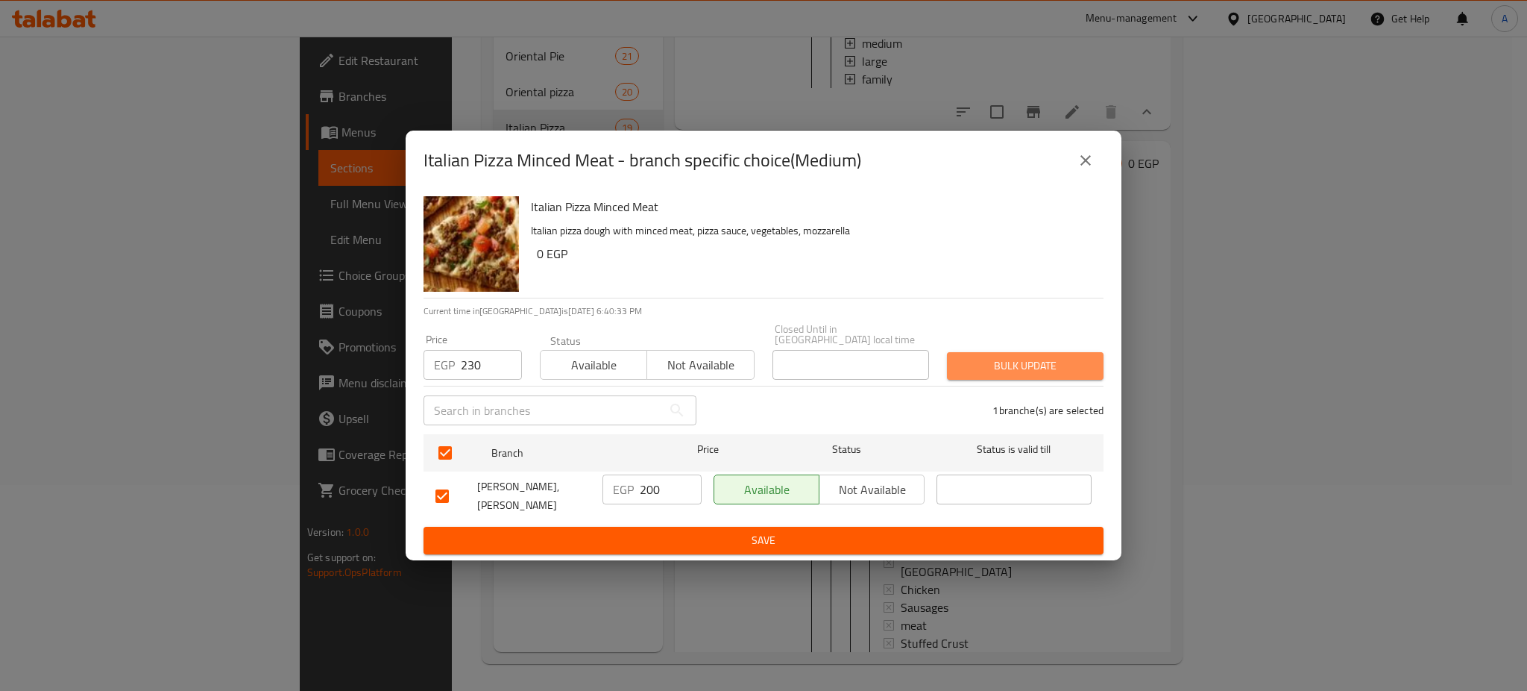
click at [996, 369] on span "Bulk update" at bounding box center [1025, 365] width 133 height 19
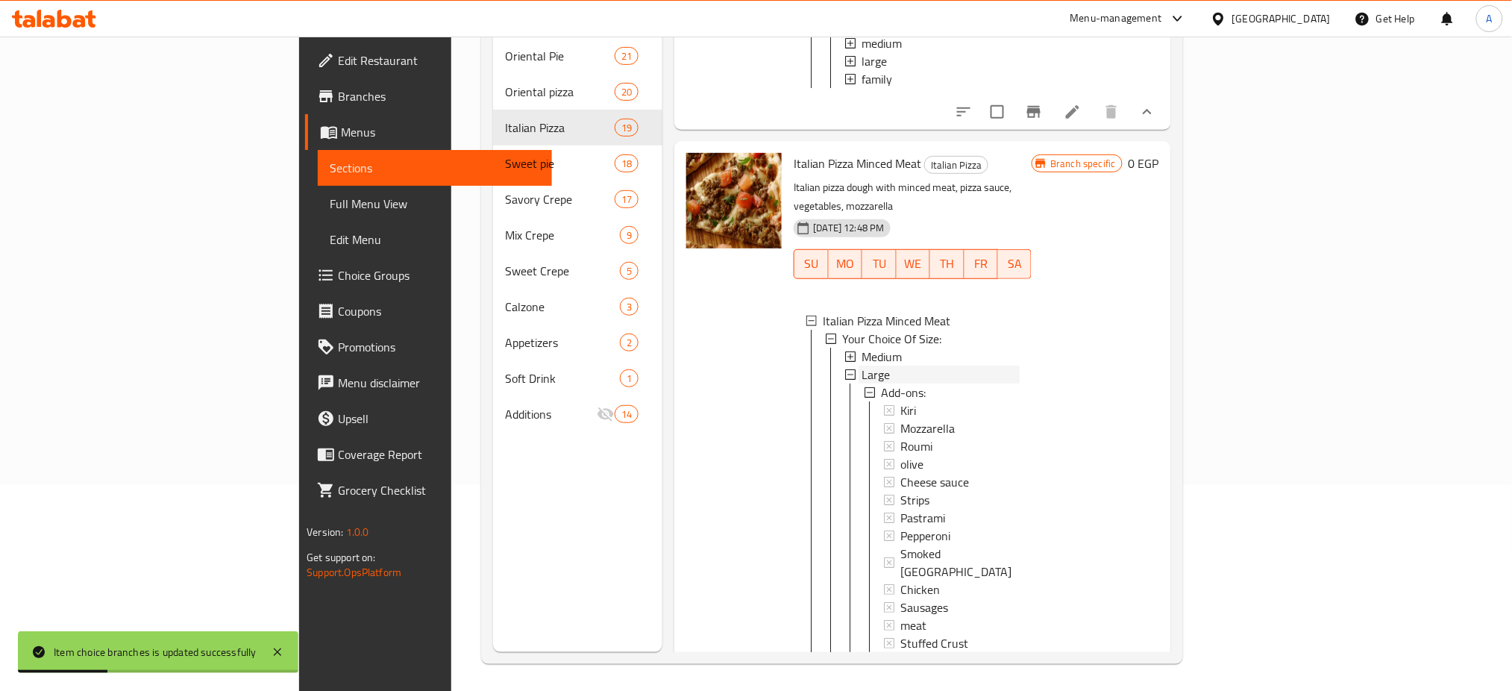
click at [861, 381] on div "Large" at bounding box center [940, 374] width 158 height 18
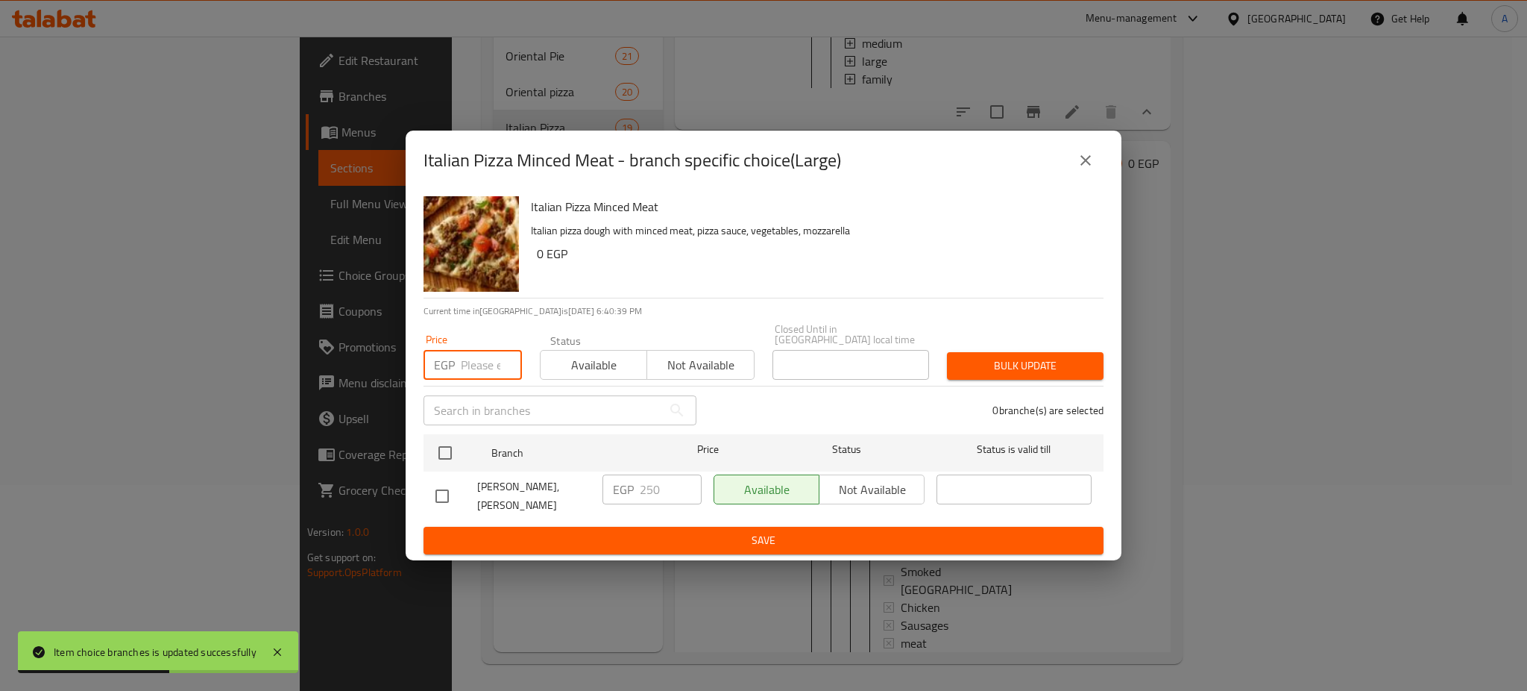
click at [484, 357] on input "number" at bounding box center [491, 365] width 61 height 30
type input "280"
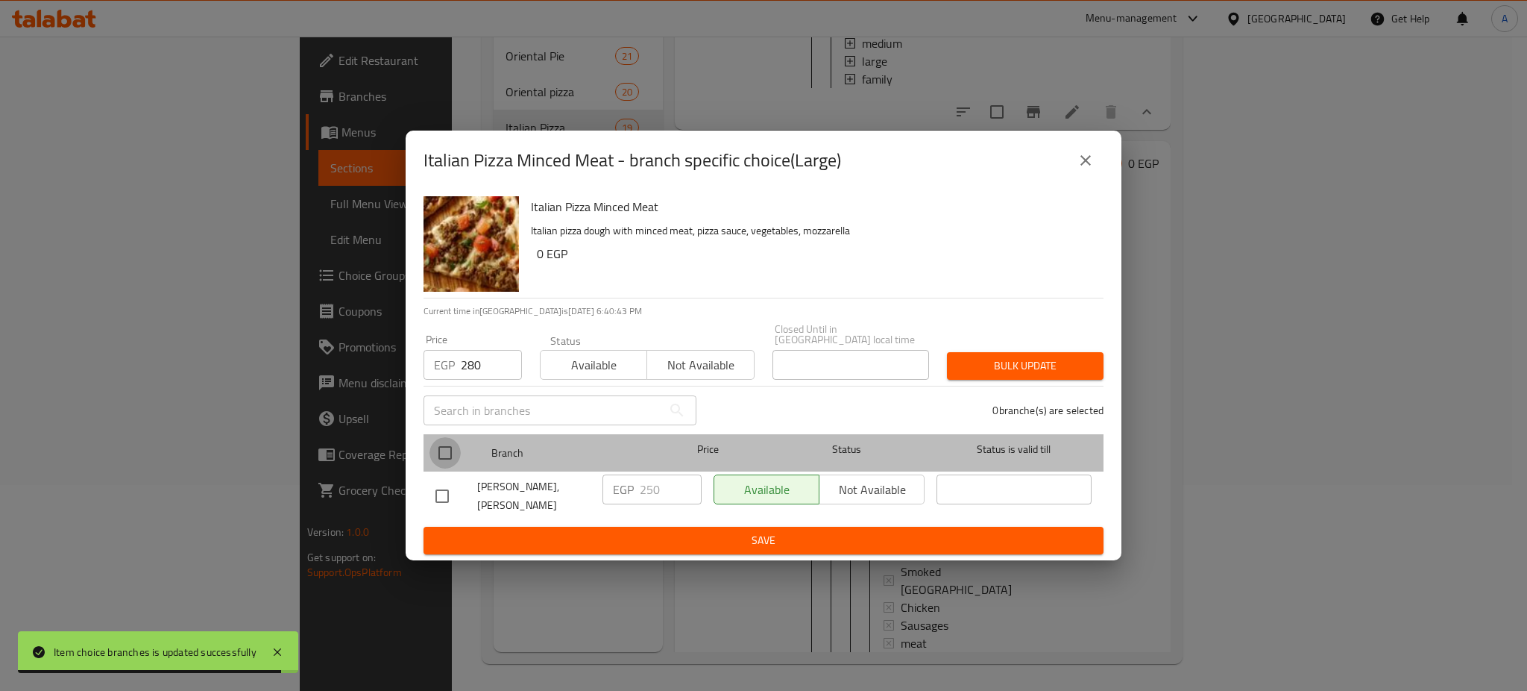
click at [457, 448] on input "checkbox" at bounding box center [445, 452] width 31 height 31
checkbox input "true"
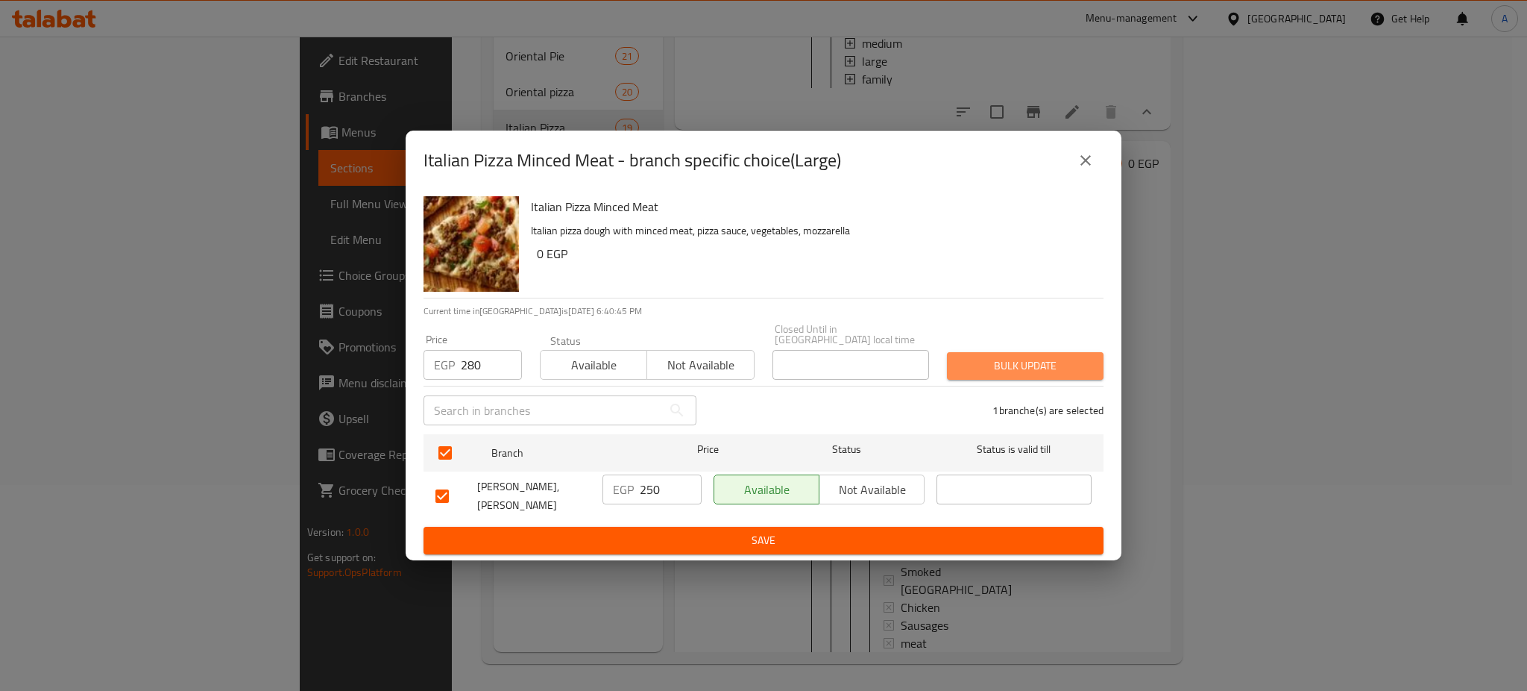
click at [1031, 356] on span "Bulk update" at bounding box center [1025, 365] width 133 height 19
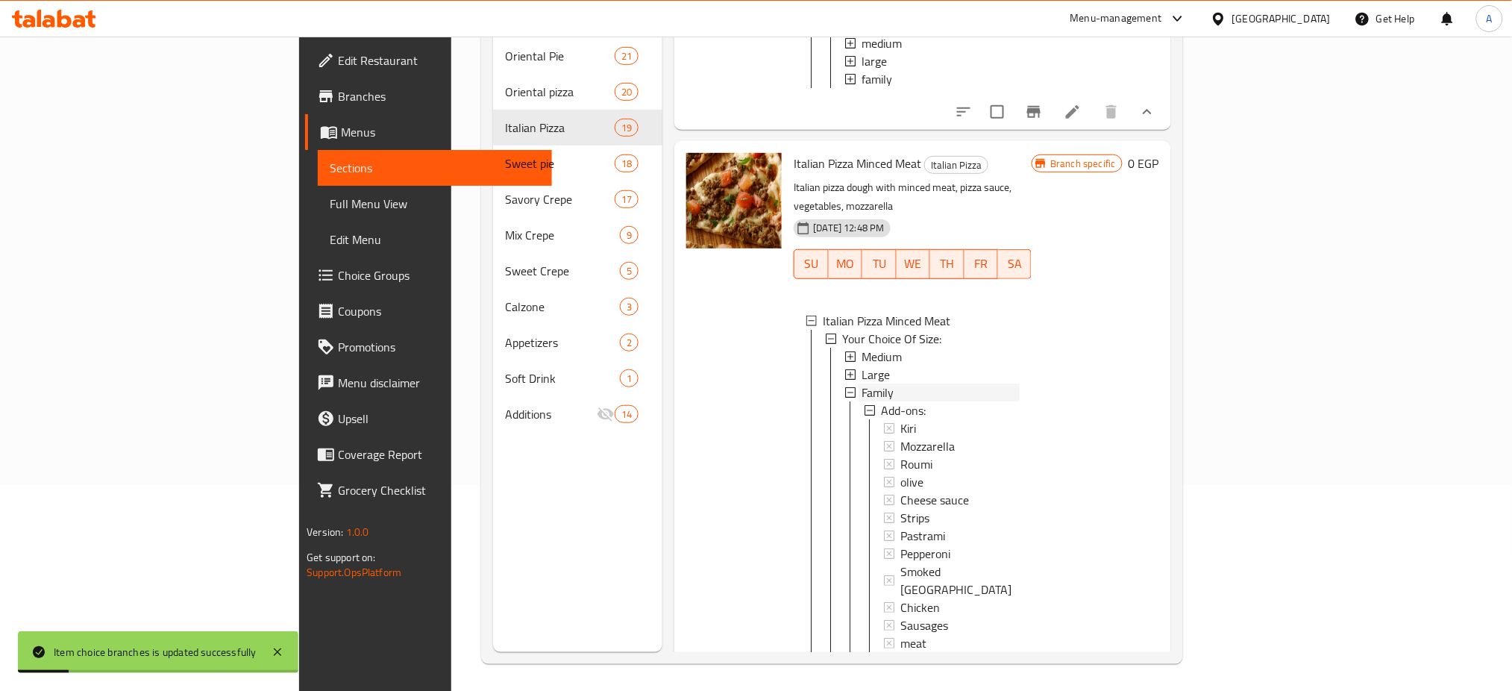
click at [861, 401] on div "Family" at bounding box center [940, 392] width 158 height 18
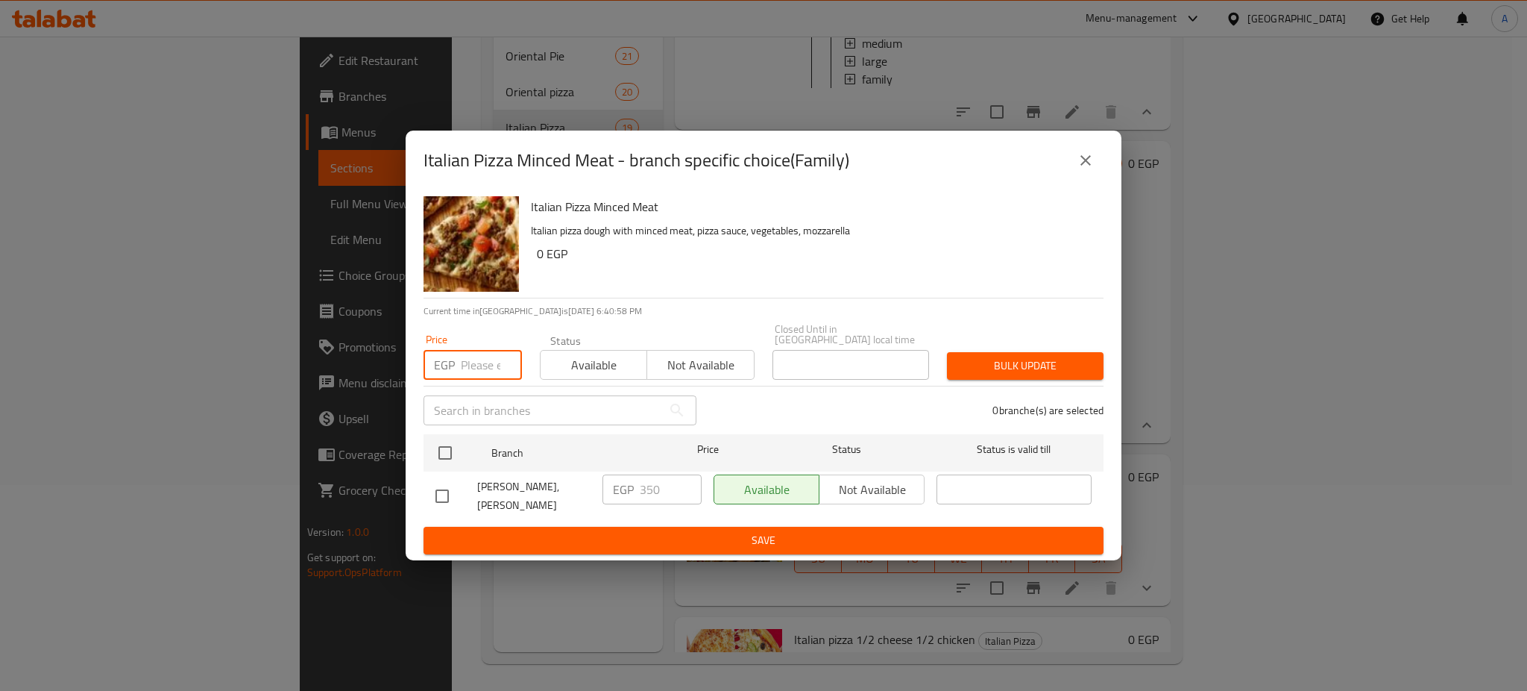
click at [473, 362] on input "number" at bounding box center [491, 365] width 61 height 30
type input "380"
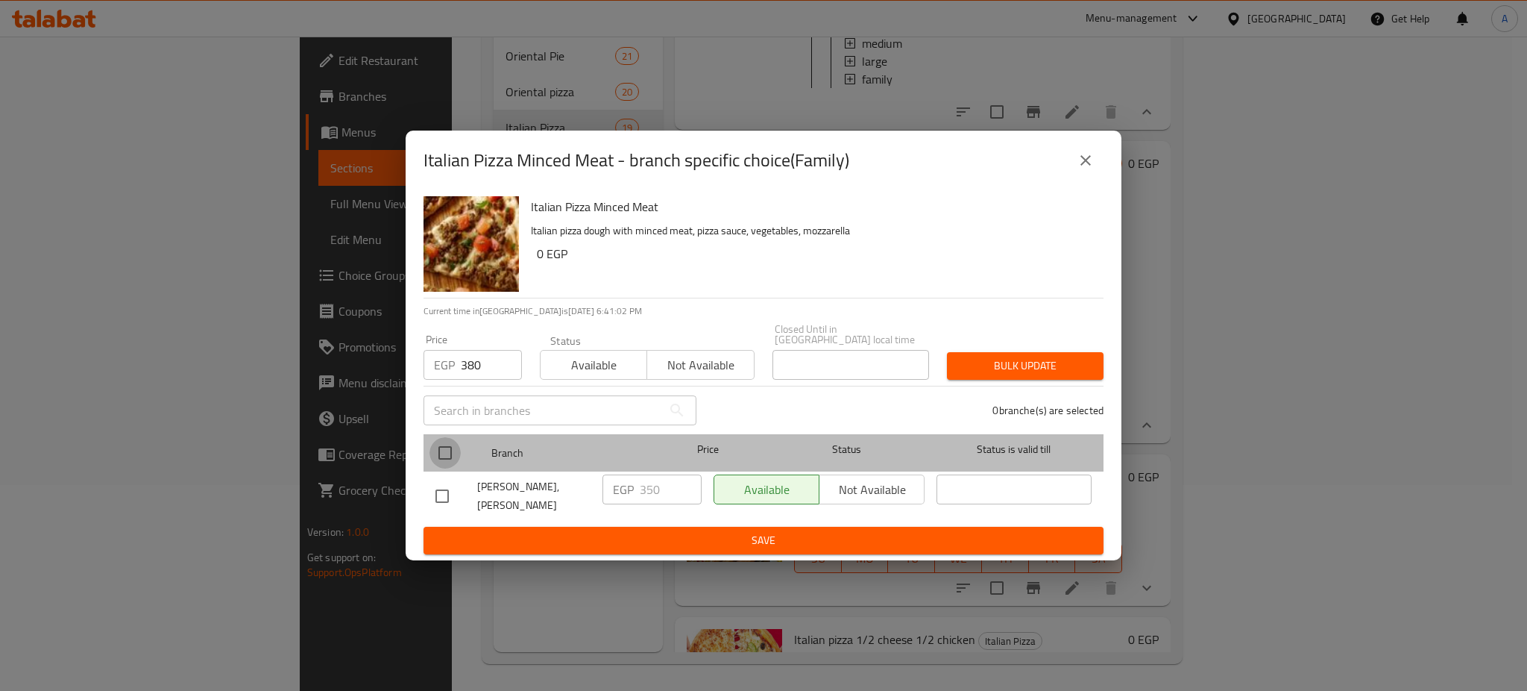
click at [455, 449] on input "checkbox" at bounding box center [445, 452] width 31 height 31
checkbox input "true"
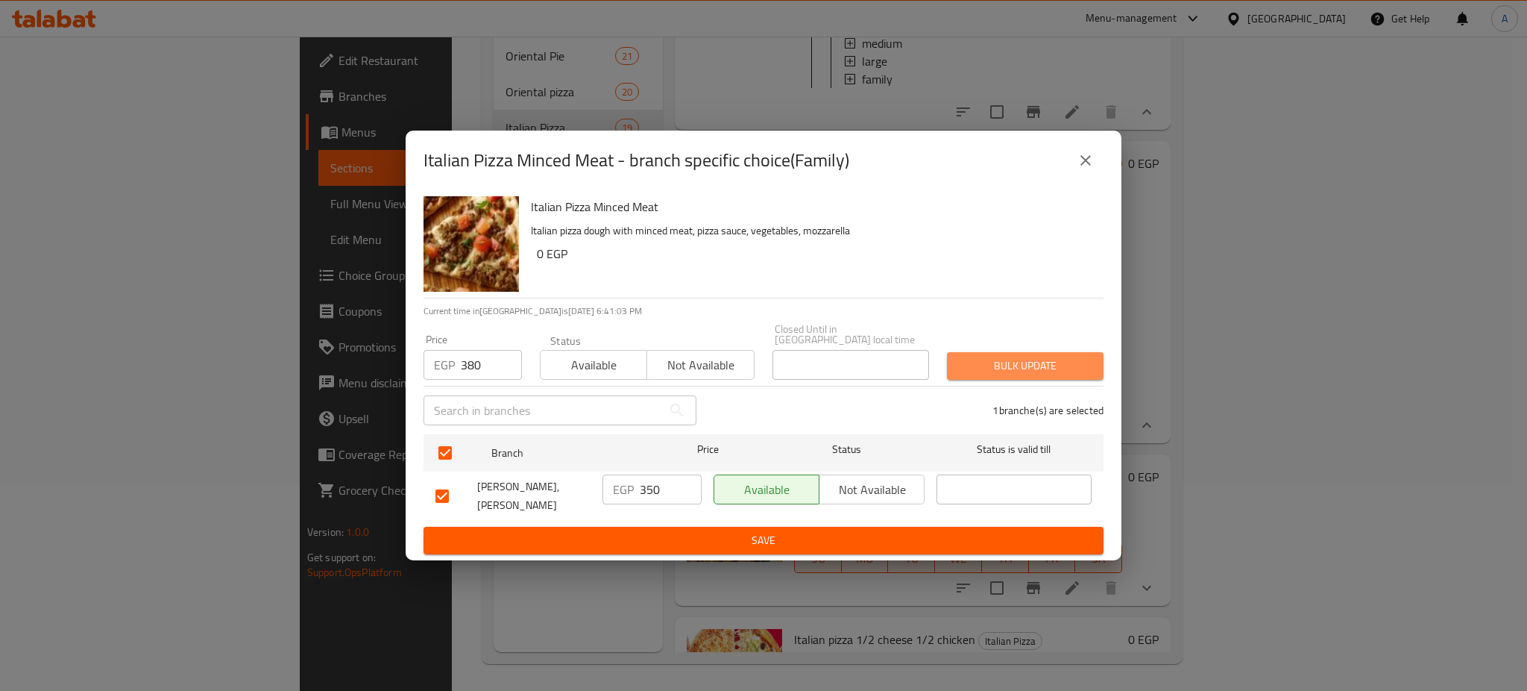
click at [1028, 356] on span "Bulk update" at bounding box center [1025, 365] width 133 height 19
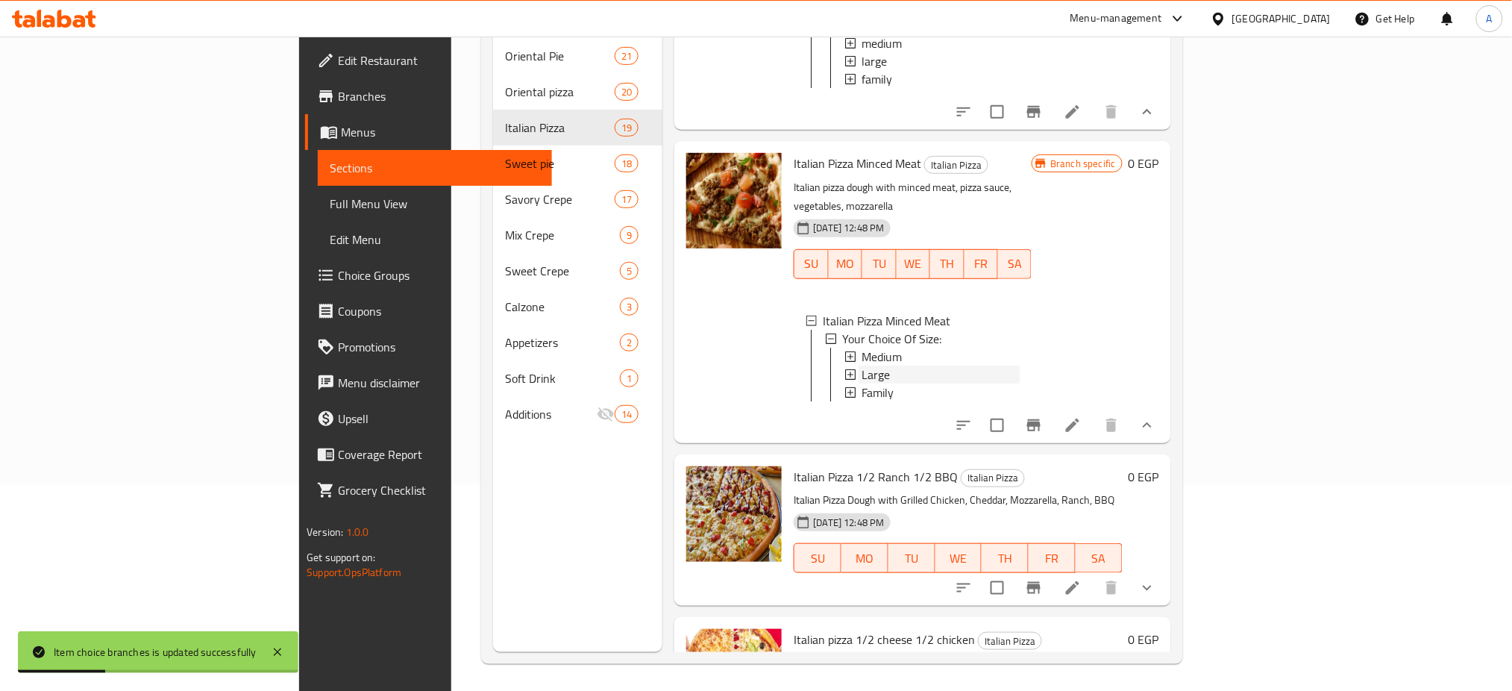
click at [861, 383] on span "Large" at bounding box center [875, 374] width 28 height 18
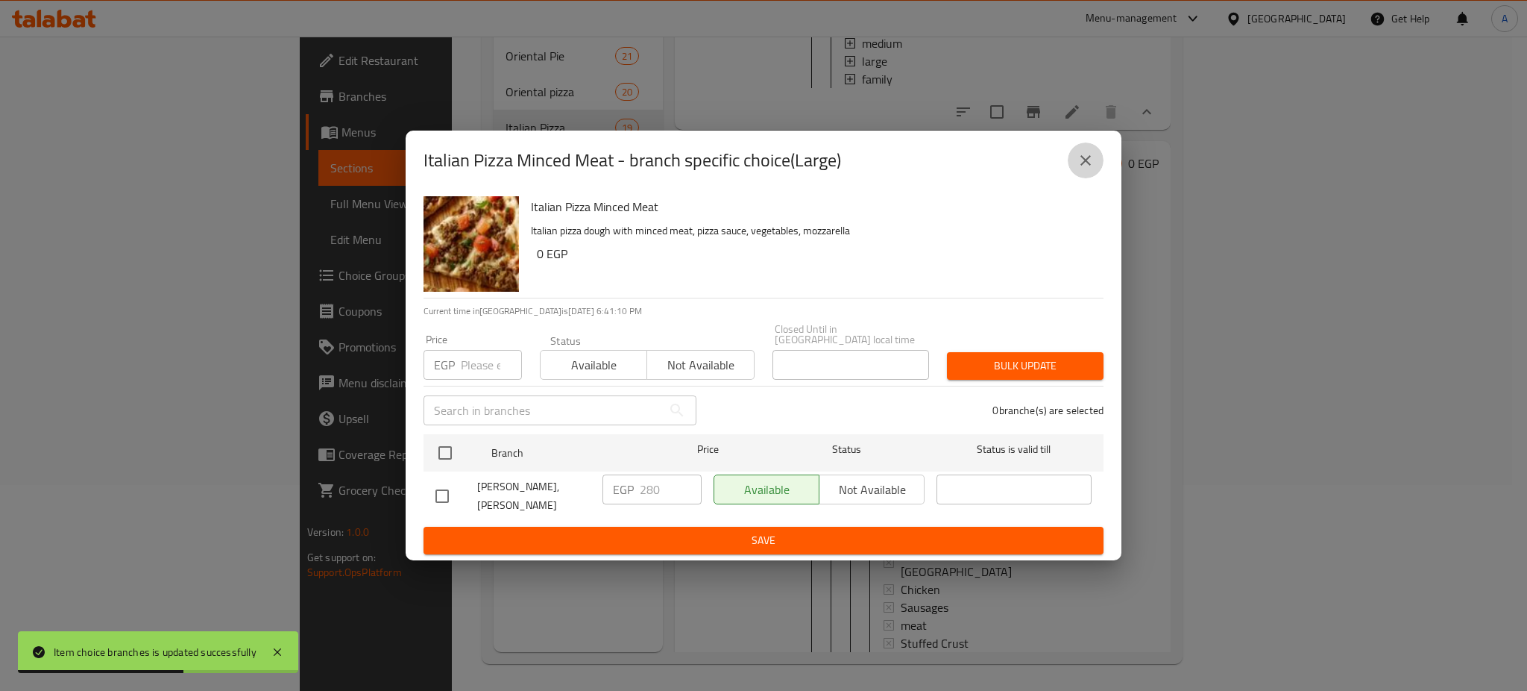
click at [1075, 159] on button "close" at bounding box center [1086, 160] width 36 height 36
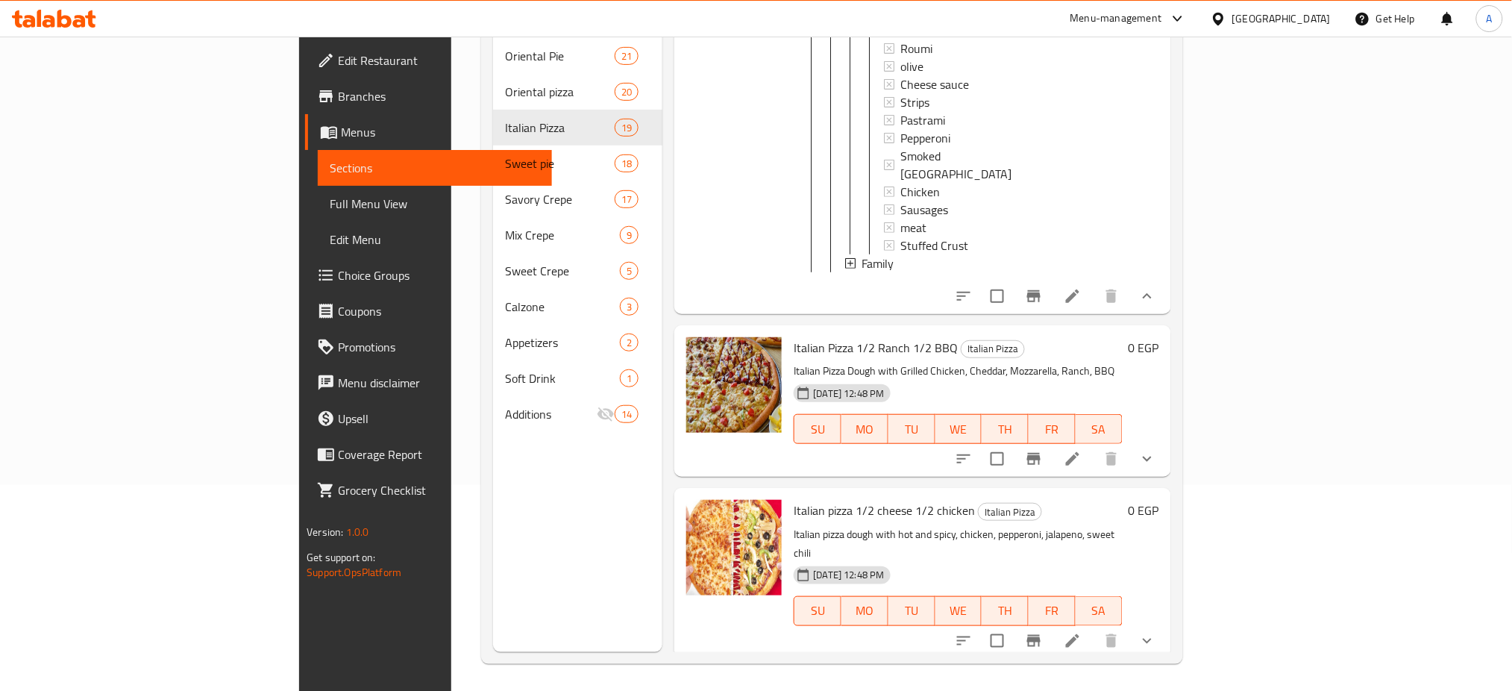
scroll to position [209, 0]
click at [1165, 463] on button "show more" at bounding box center [1147, 456] width 36 height 36
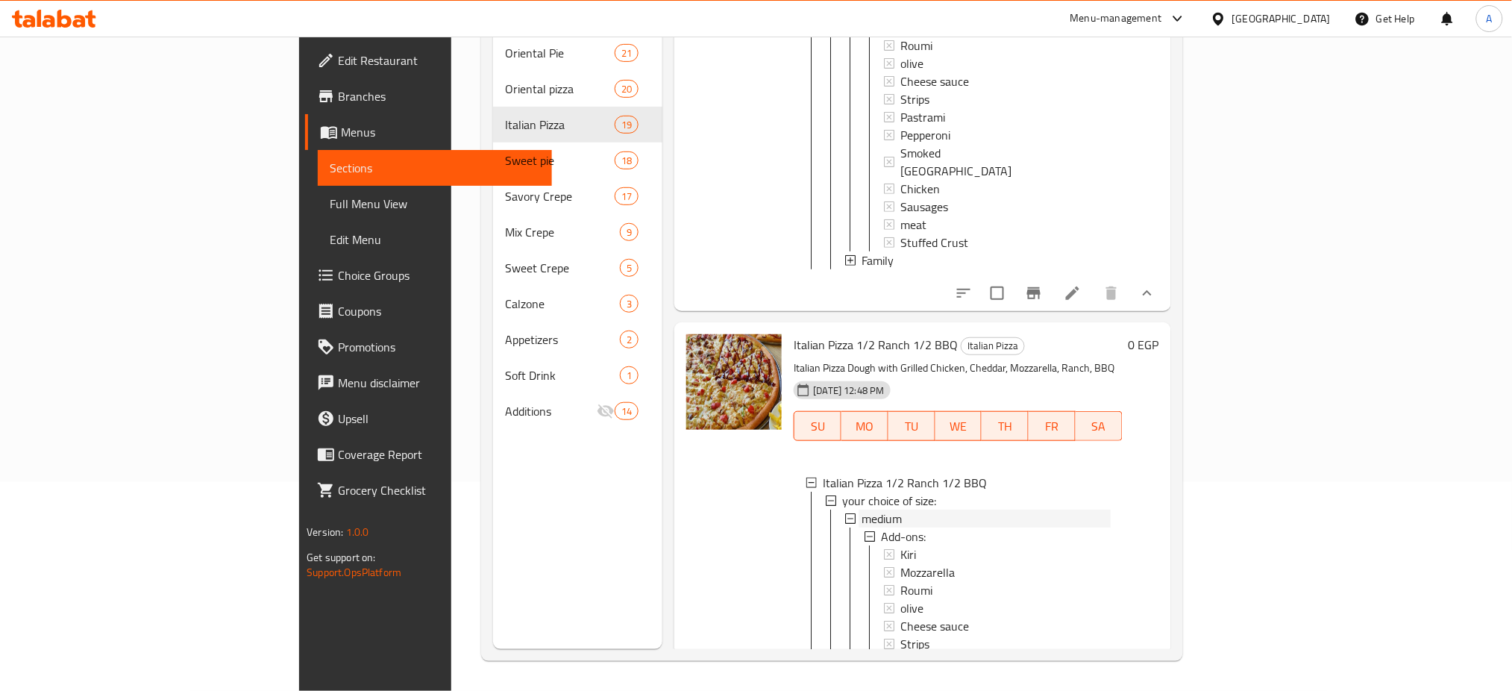
click at [861, 527] on span "medium" at bounding box center [881, 518] width 40 height 18
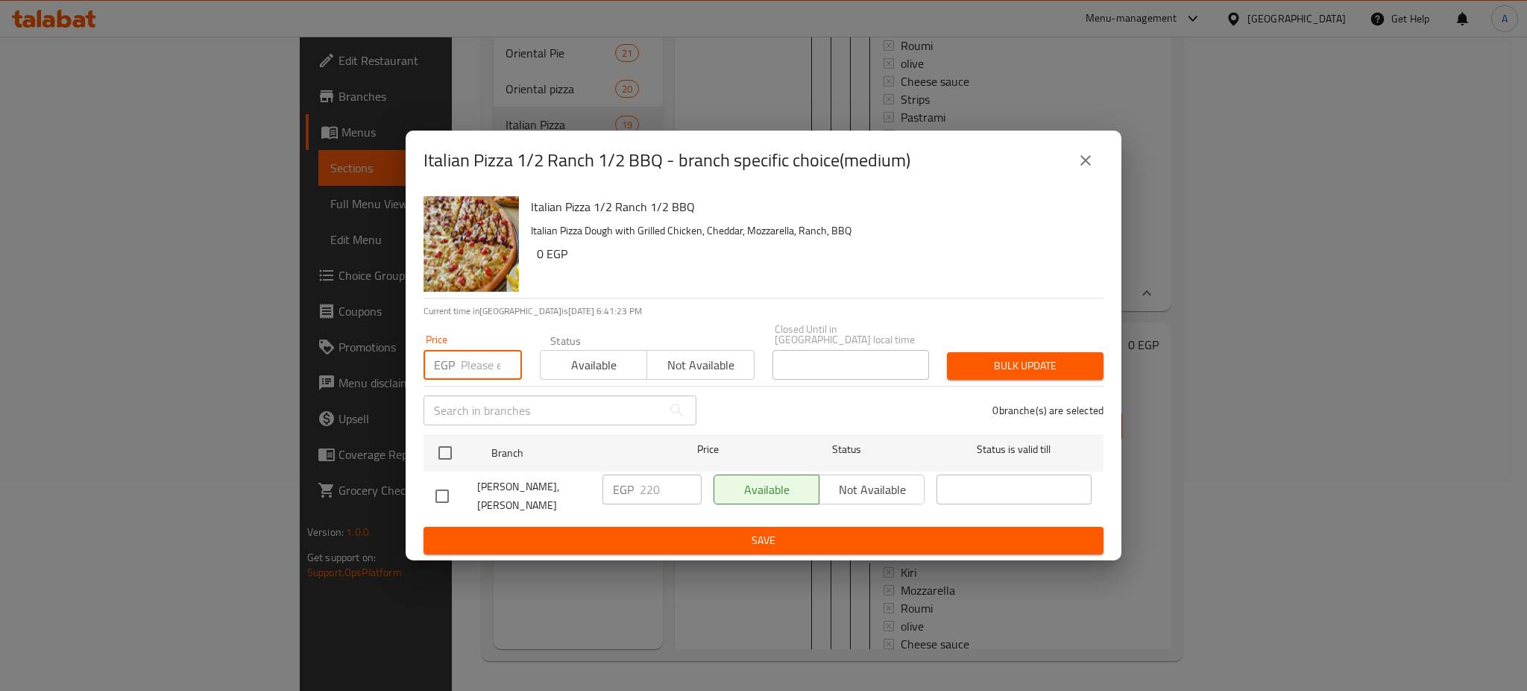
click at [472, 350] on input "number" at bounding box center [491, 365] width 61 height 30
type input "250"
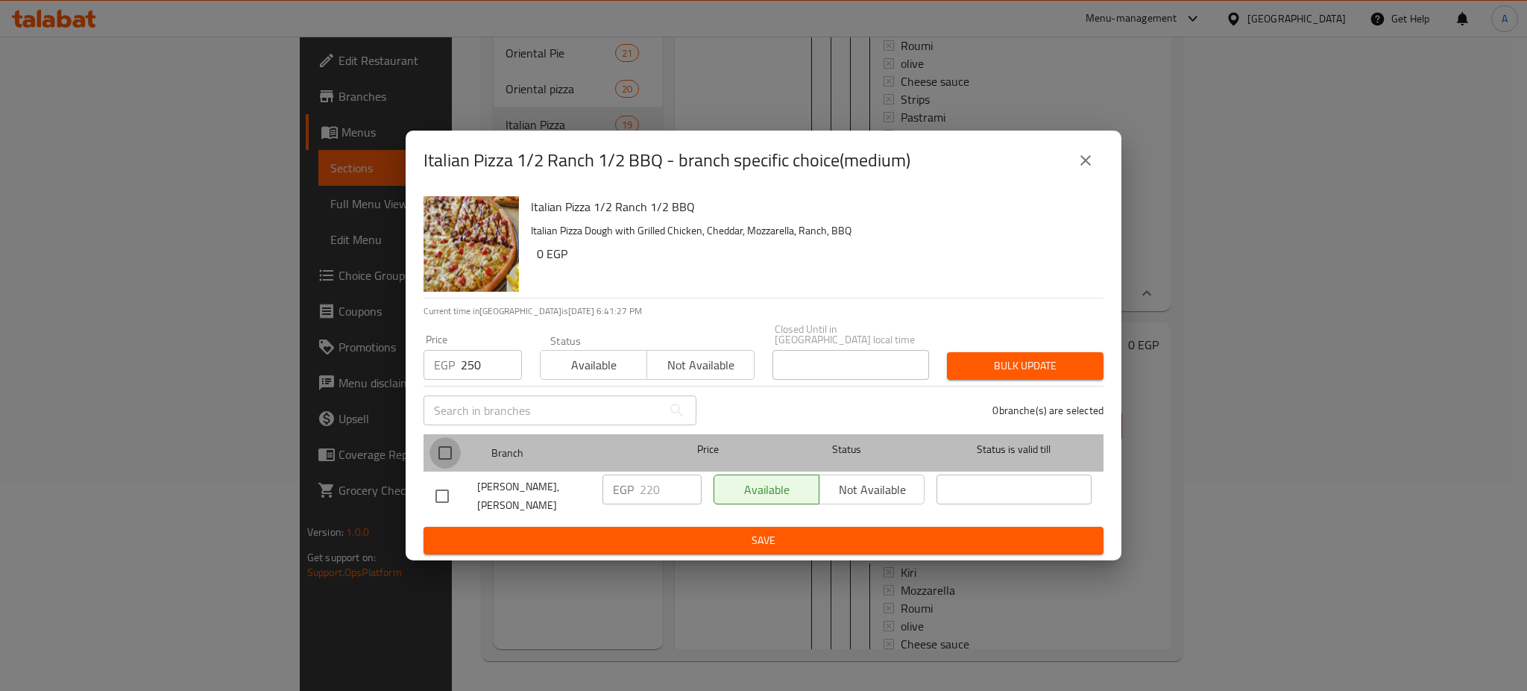
click at [449, 447] on input "checkbox" at bounding box center [445, 452] width 31 height 31
checkbox input "true"
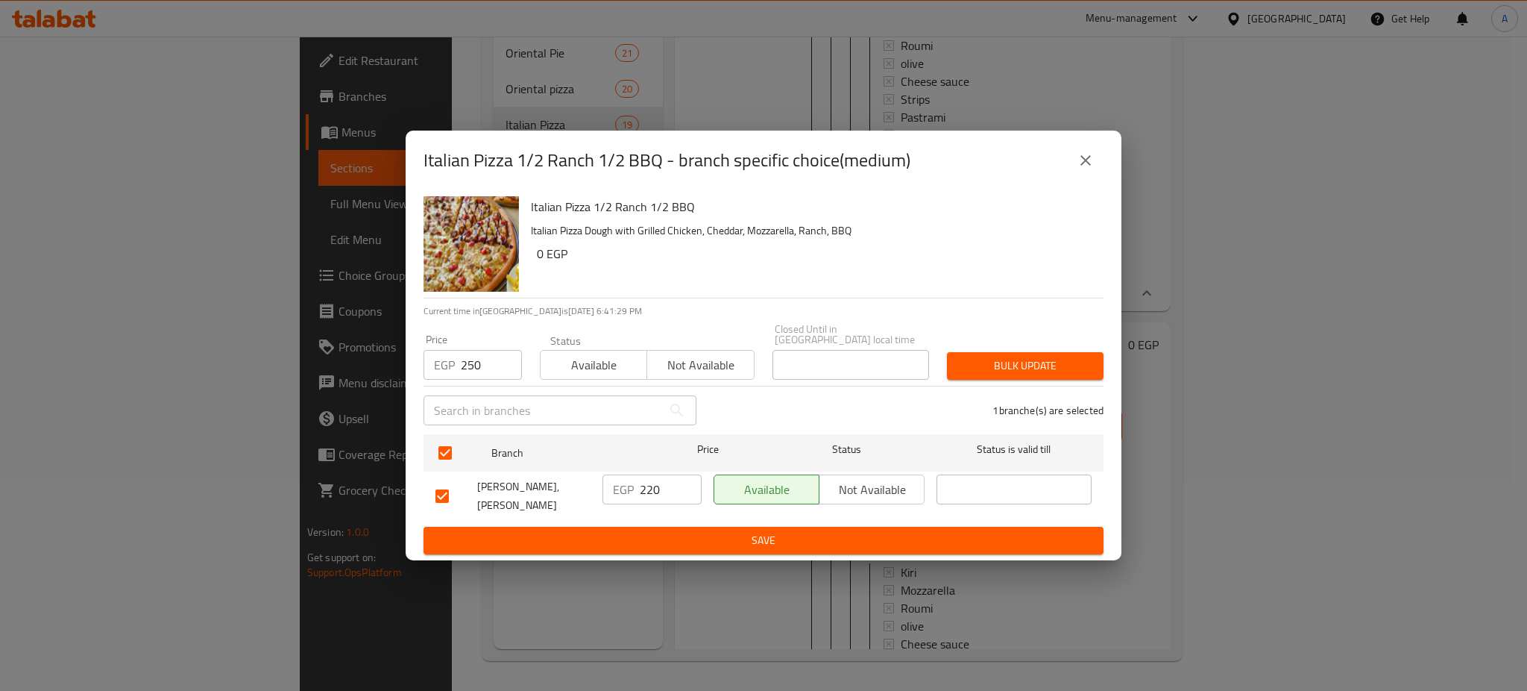
click at [1027, 358] on span "Bulk update" at bounding box center [1025, 365] width 133 height 19
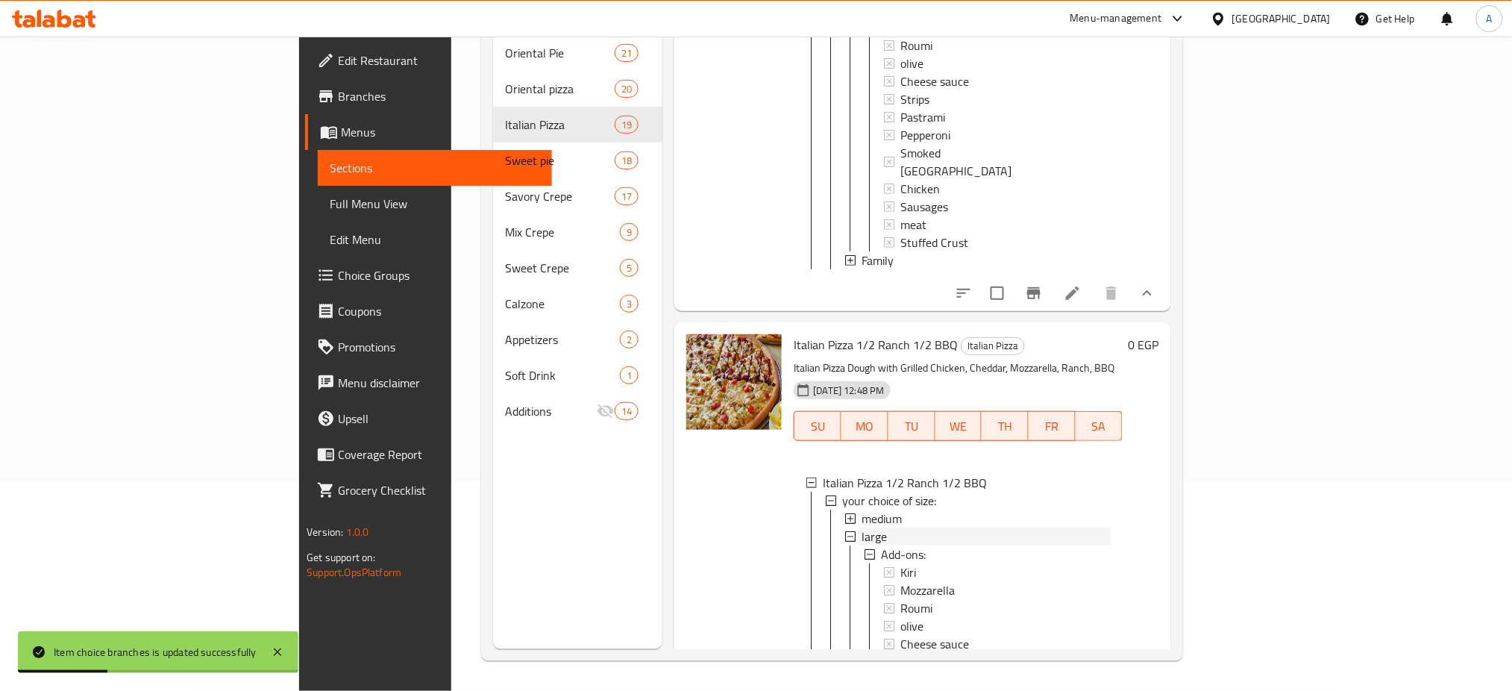
click at [861, 545] on span "large" at bounding box center [873, 536] width 25 height 18
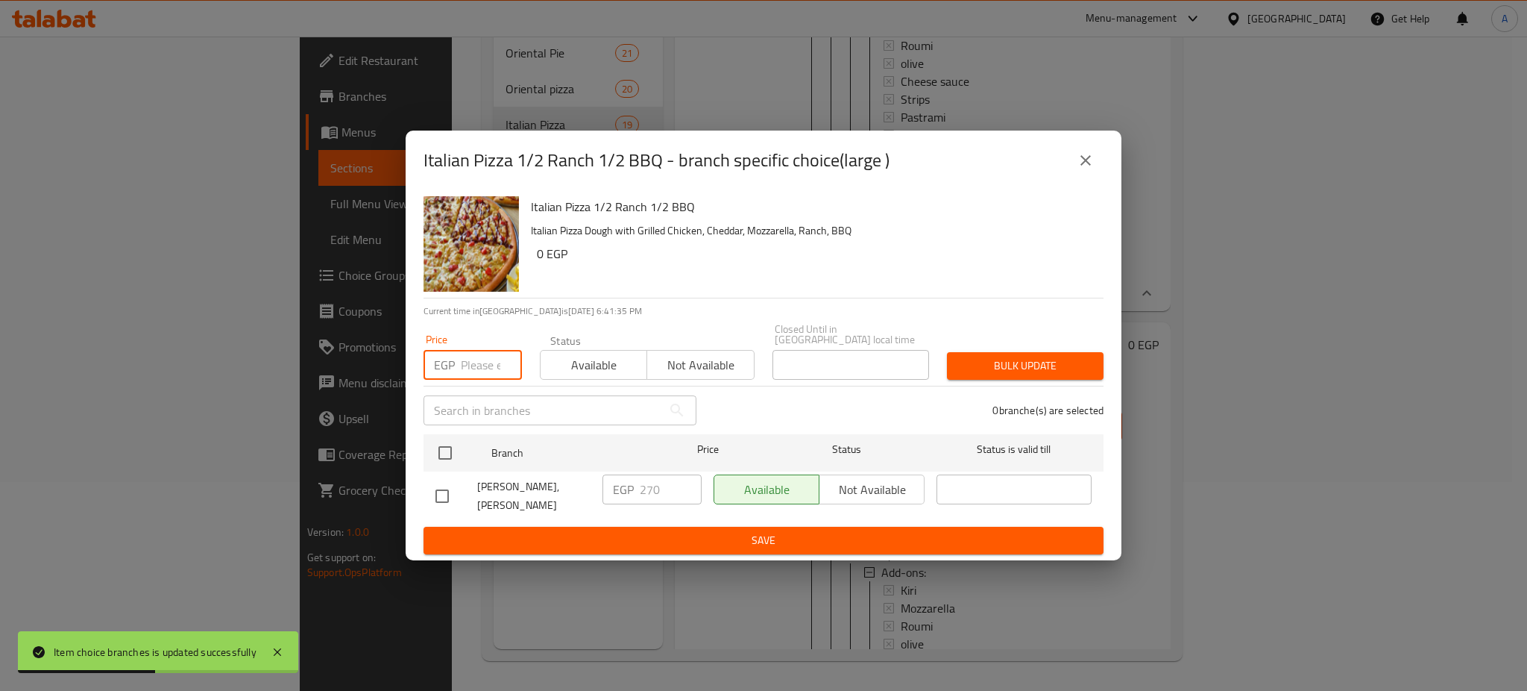
click at [473, 365] on input "number" at bounding box center [491, 365] width 61 height 30
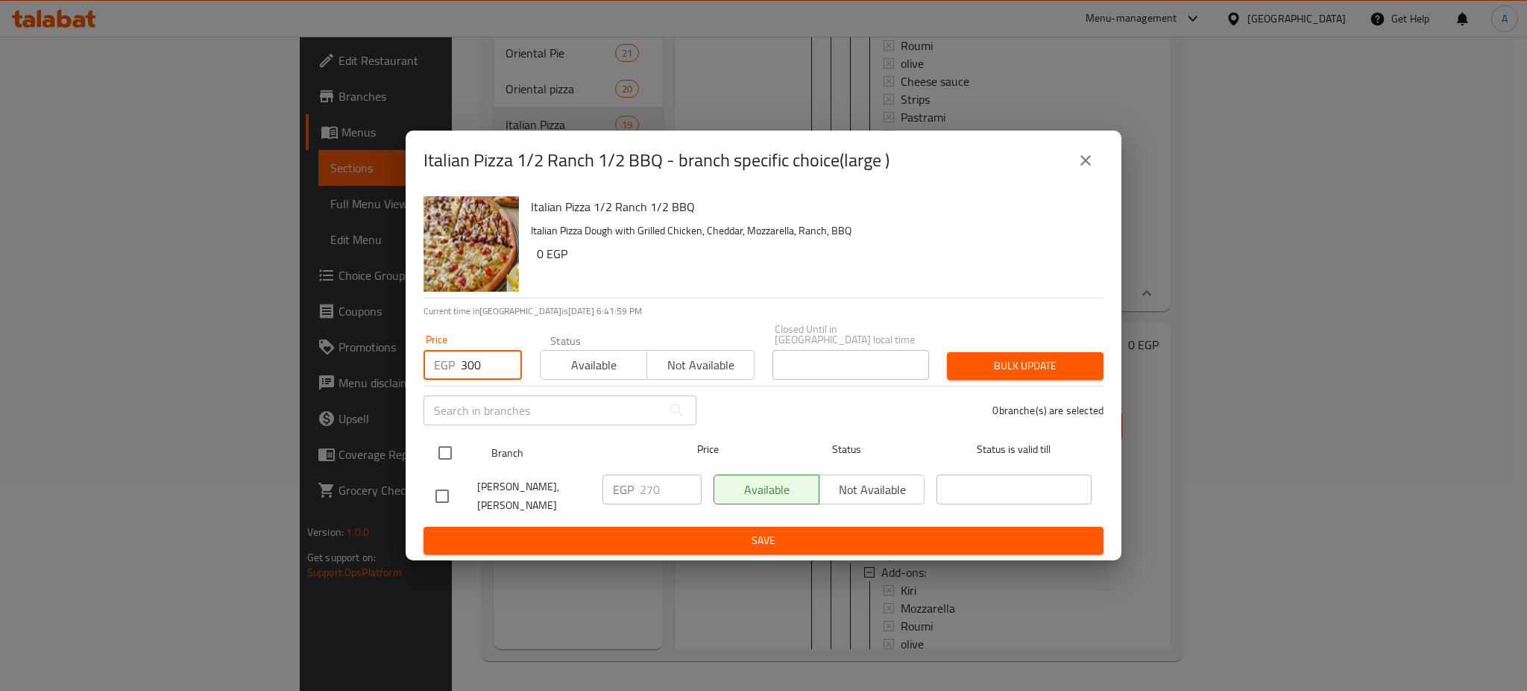
type input "300"
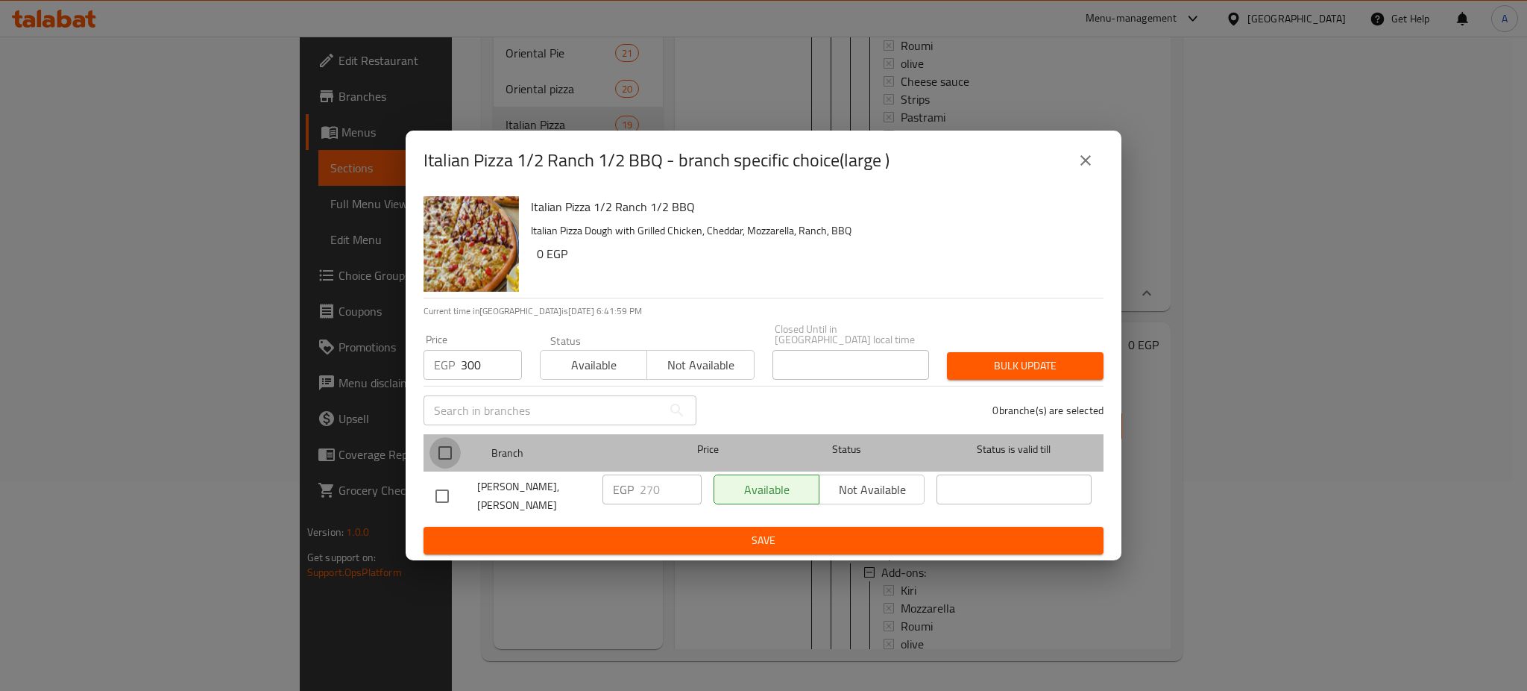
click at [447, 448] on input "checkbox" at bounding box center [445, 452] width 31 height 31
checkbox input "true"
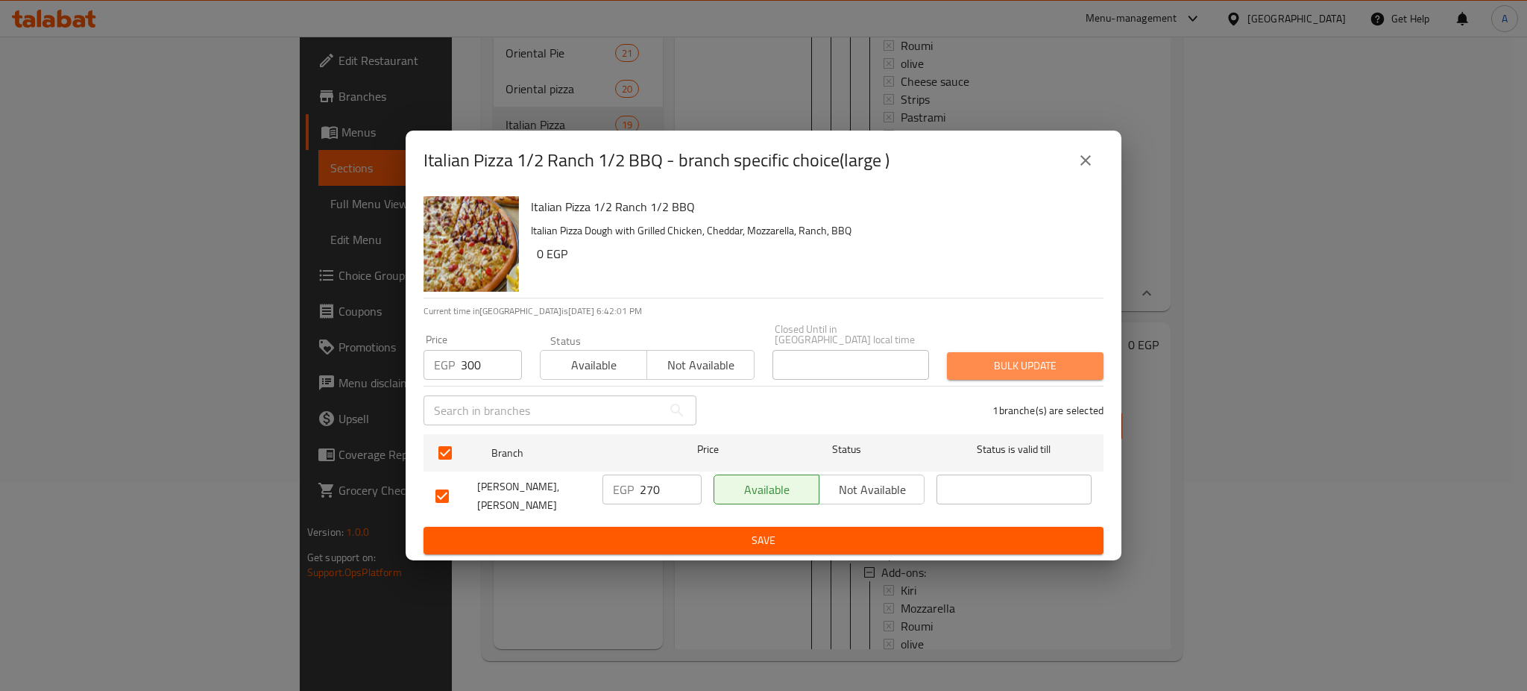
click at [1049, 356] on span "Bulk update" at bounding box center [1025, 365] width 133 height 19
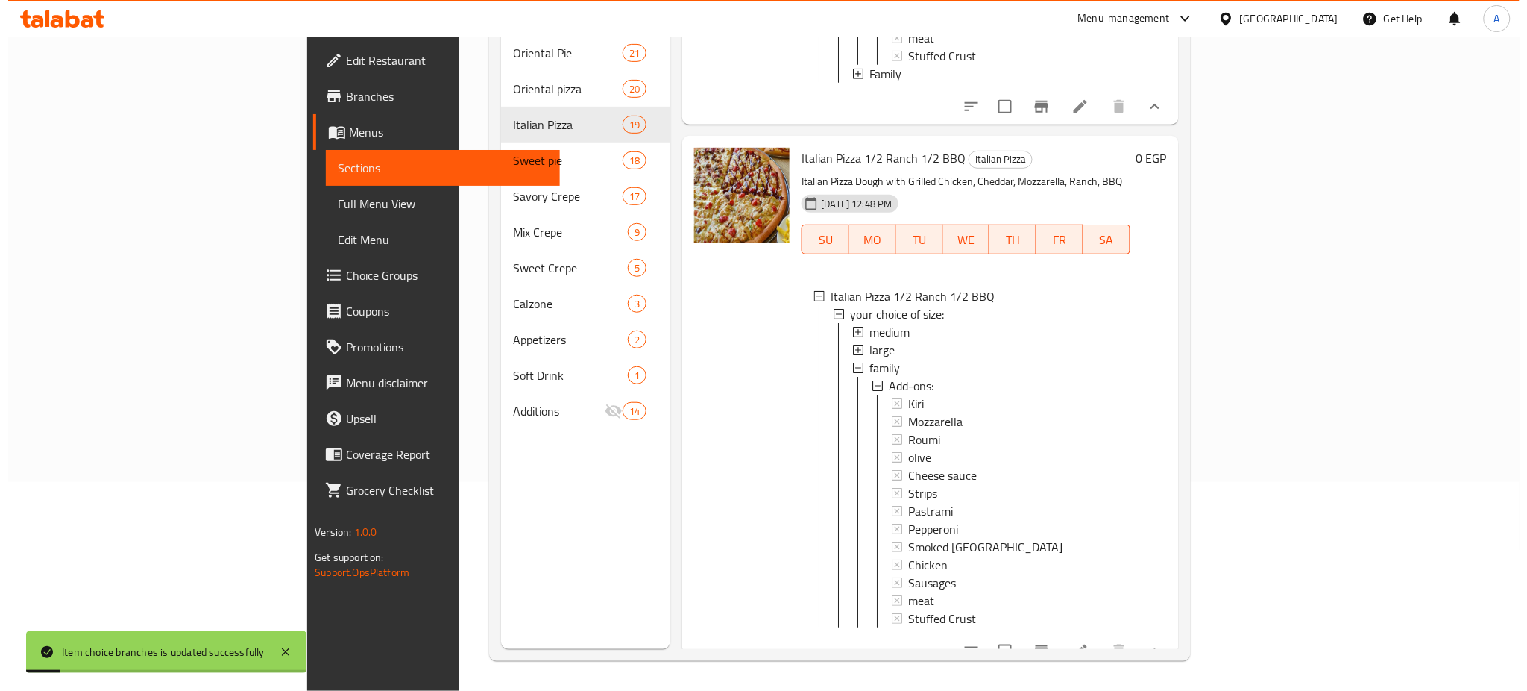
scroll to position [6122, 0]
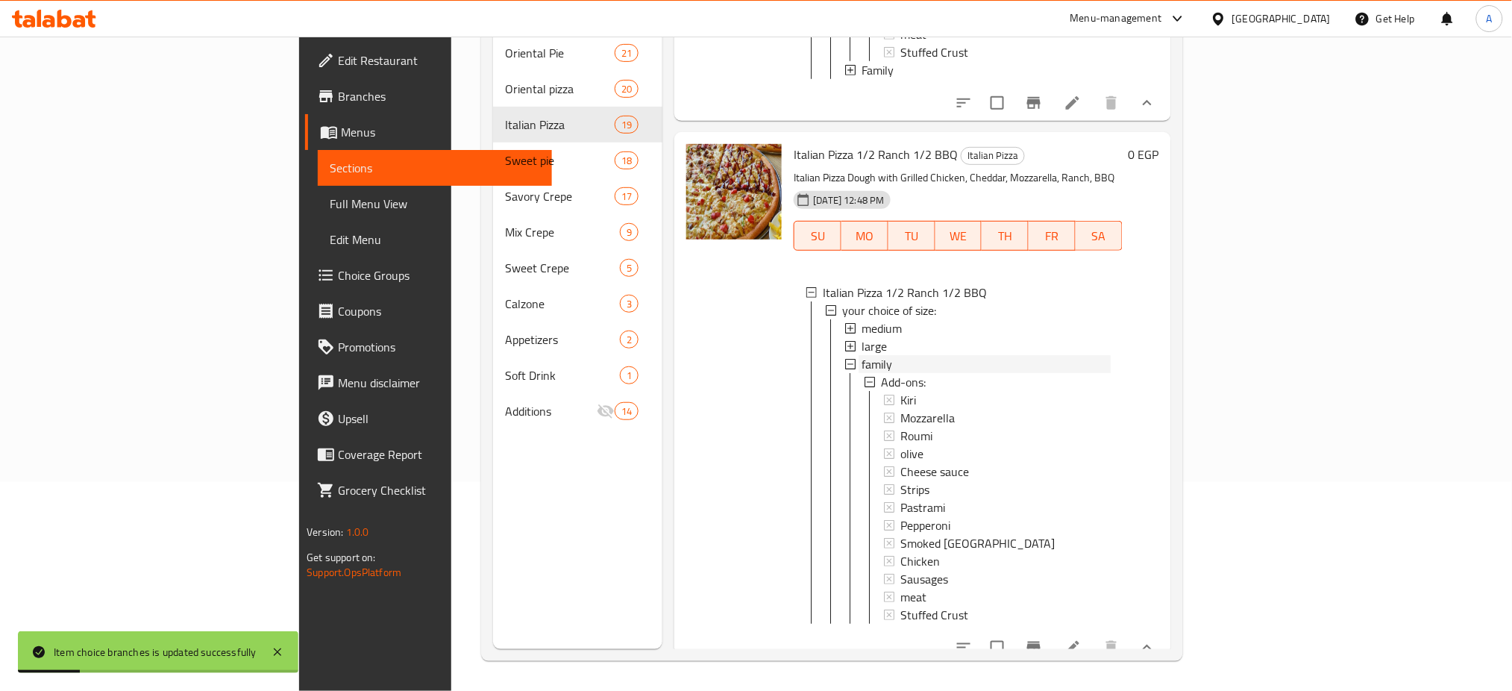
click at [861, 373] on span "family" at bounding box center [876, 364] width 31 height 18
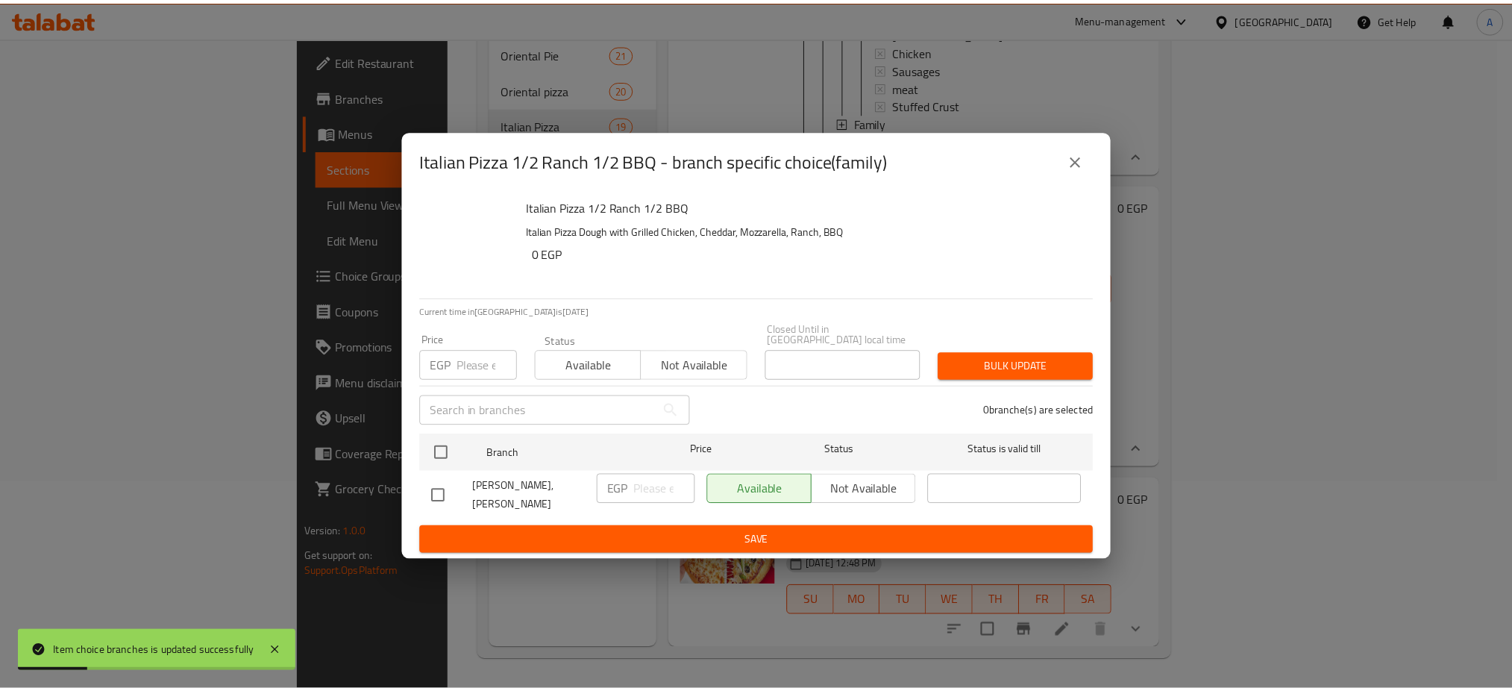
scroll to position [6078, 0]
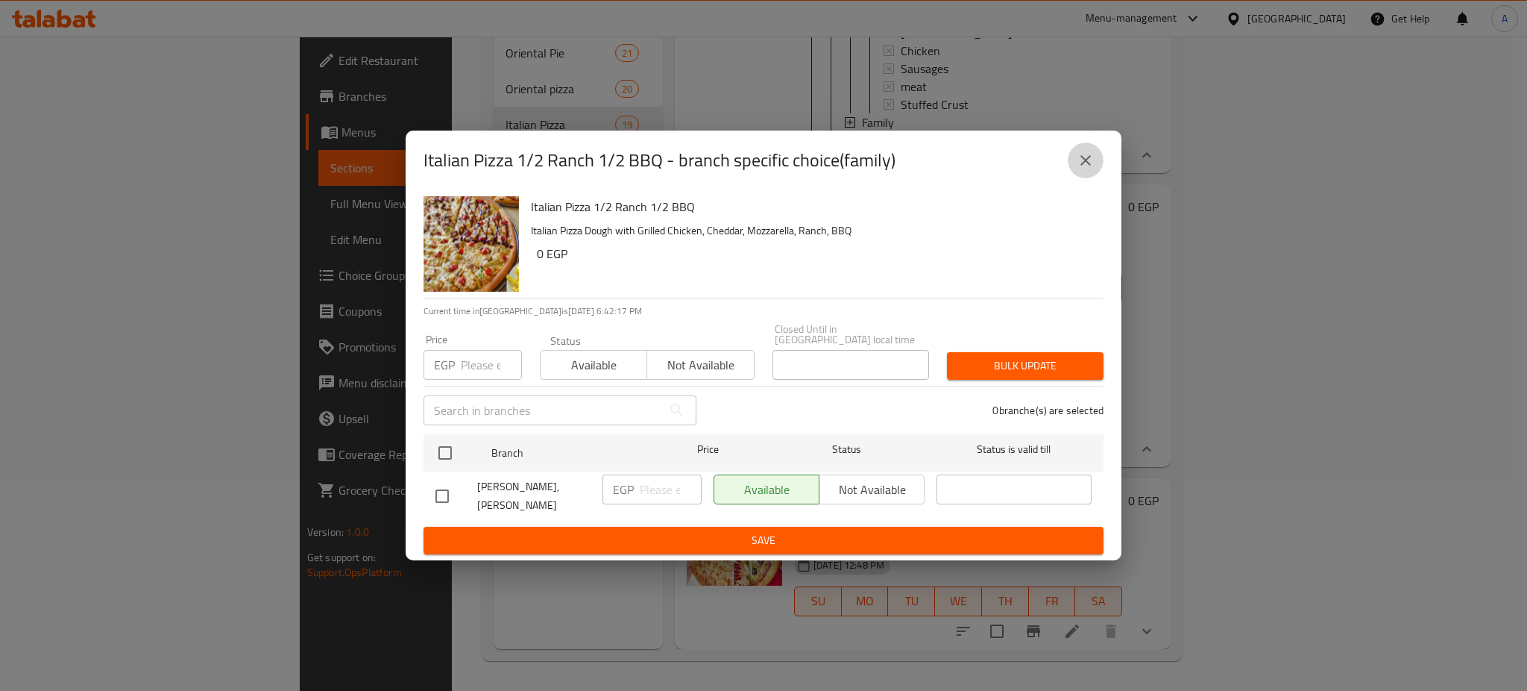
click at [1075, 162] on button "close" at bounding box center [1086, 160] width 36 height 36
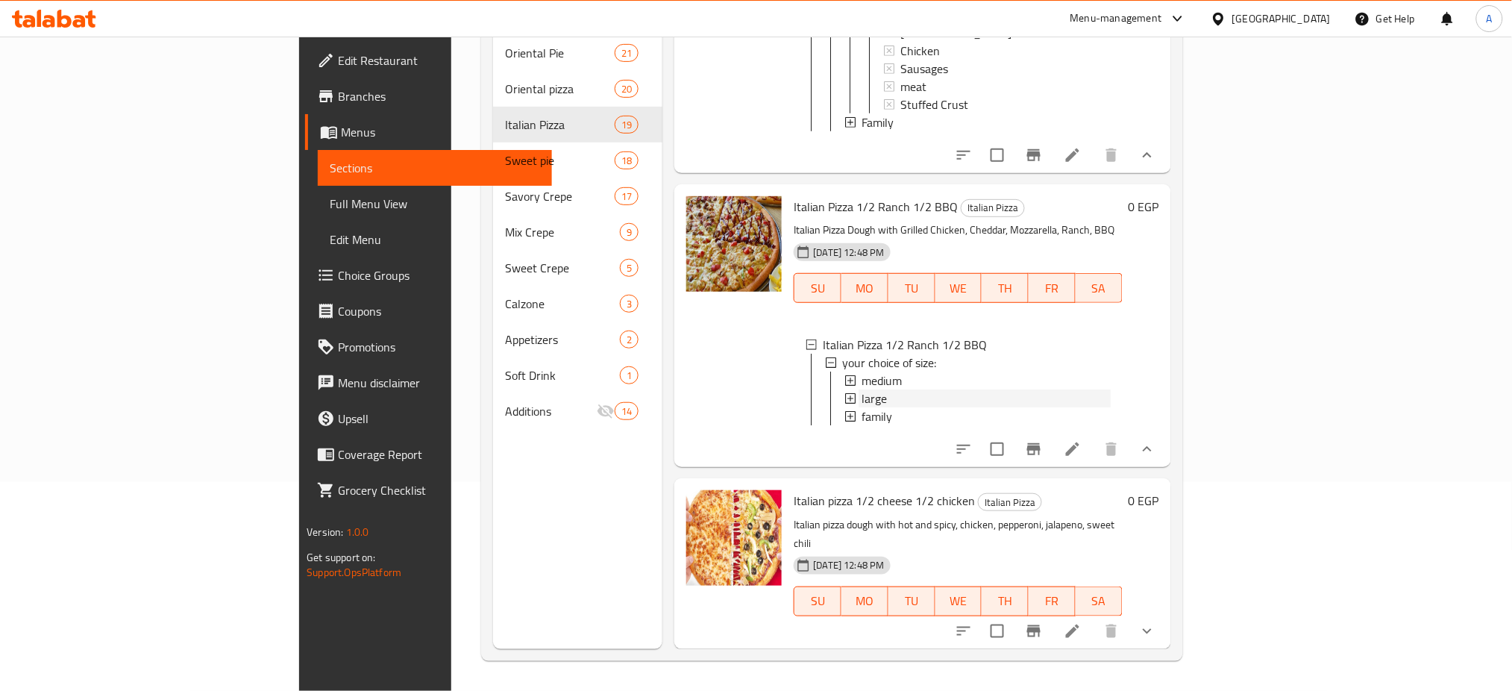
click at [861, 403] on span "large" at bounding box center [873, 398] width 25 height 18
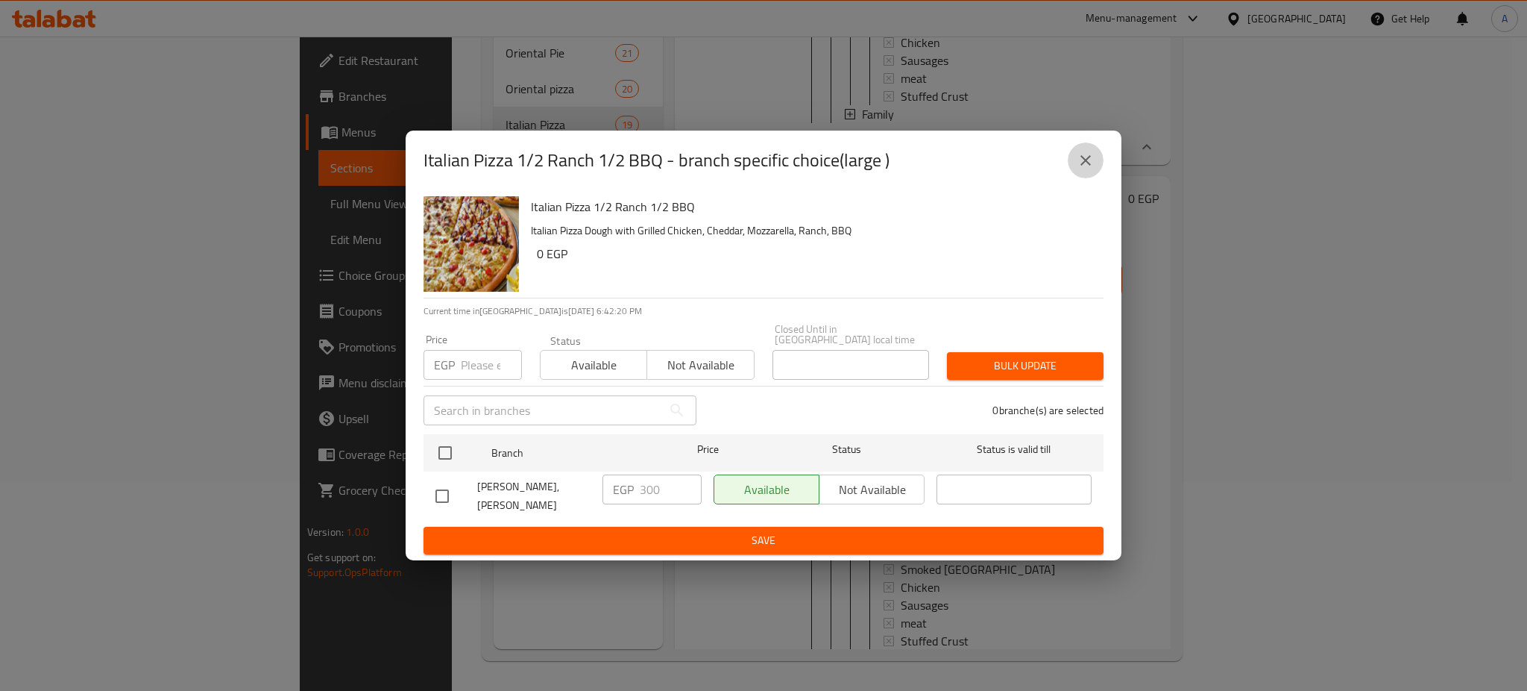
click at [1087, 161] on icon "close" at bounding box center [1086, 160] width 18 height 18
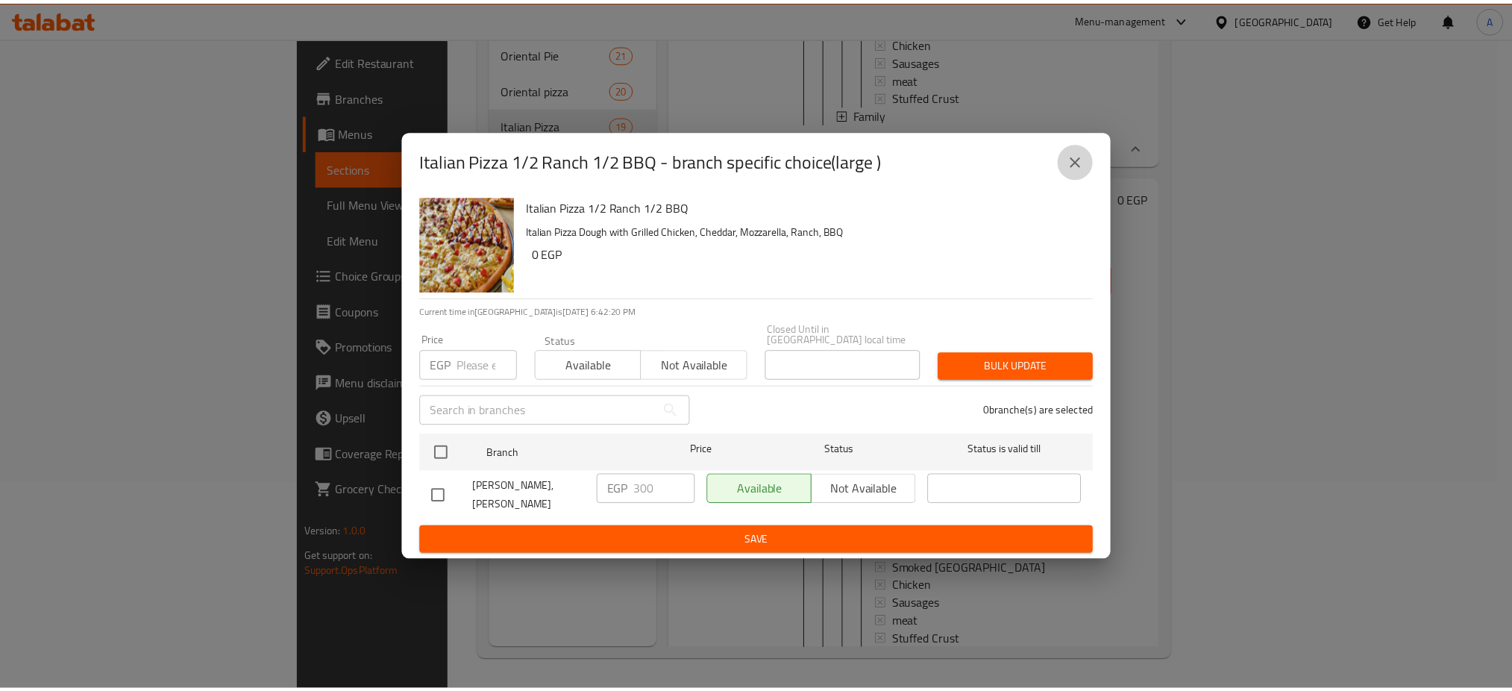
scroll to position [6091, 0]
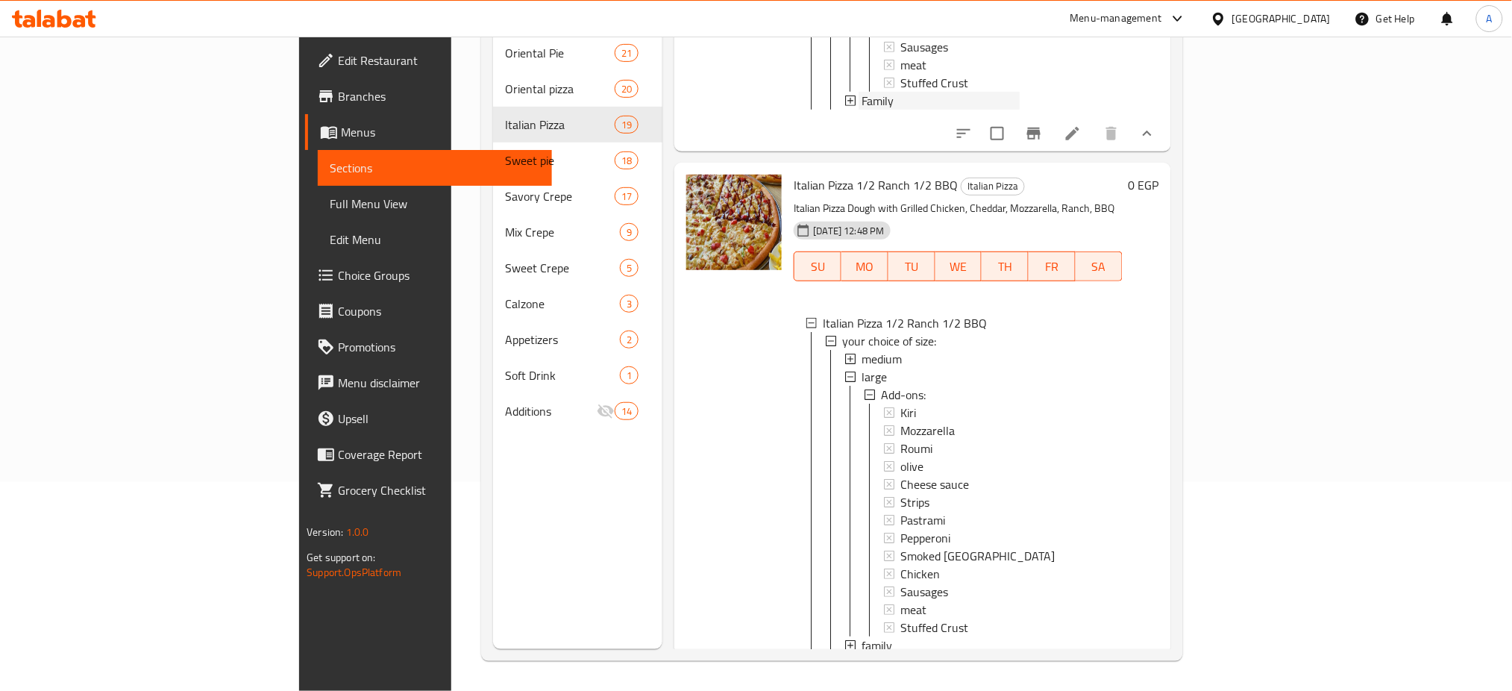
click at [861, 95] on span "Family" at bounding box center [877, 101] width 32 height 18
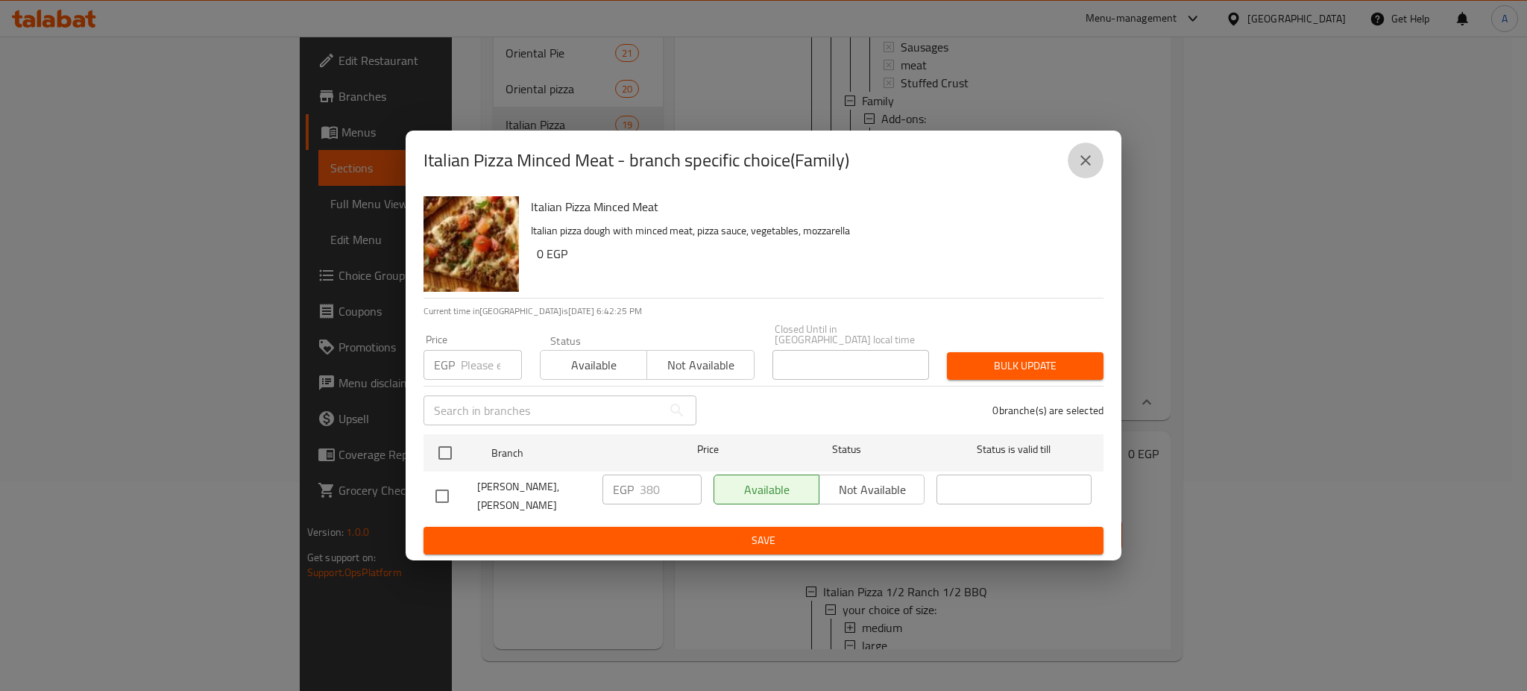
click at [1094, 155] on button "close" at bounding box center [1086, 160] width 36 height 36
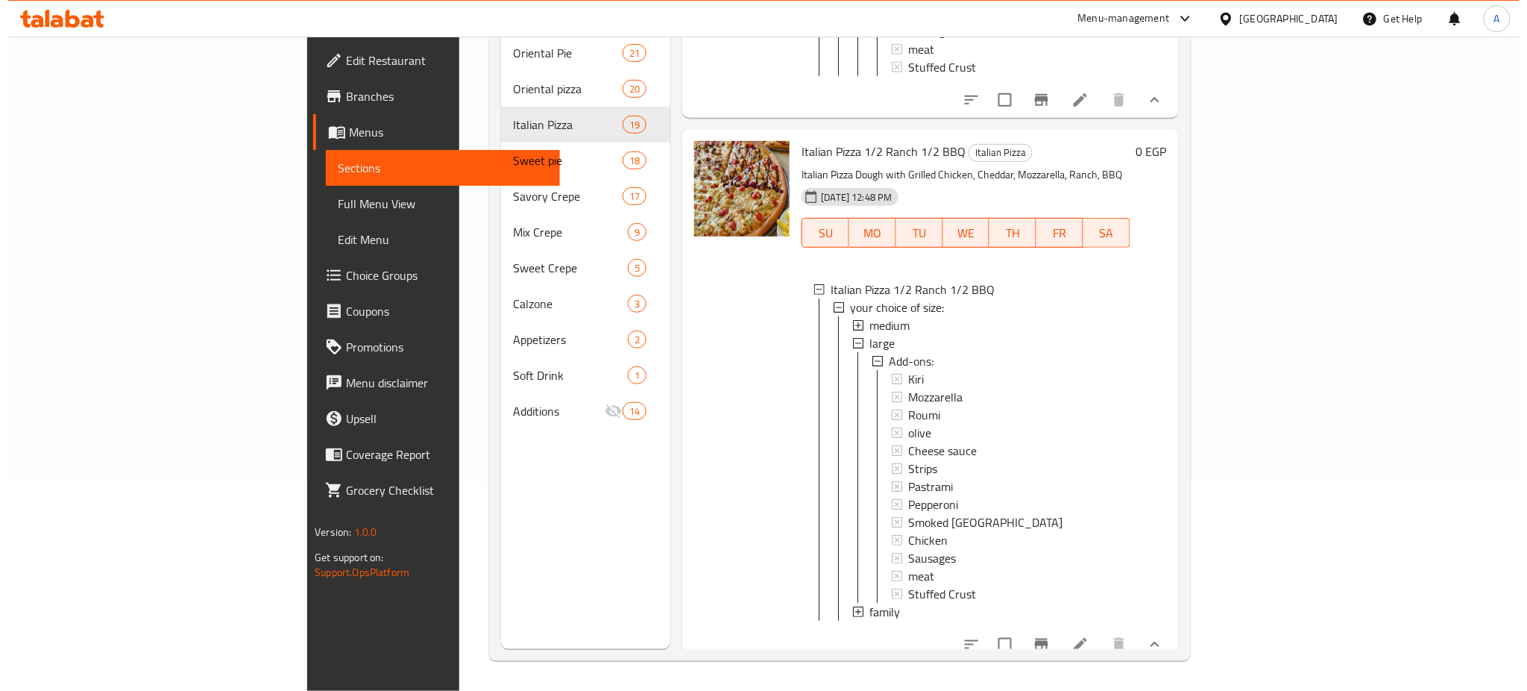
scroll to position [1, 0]
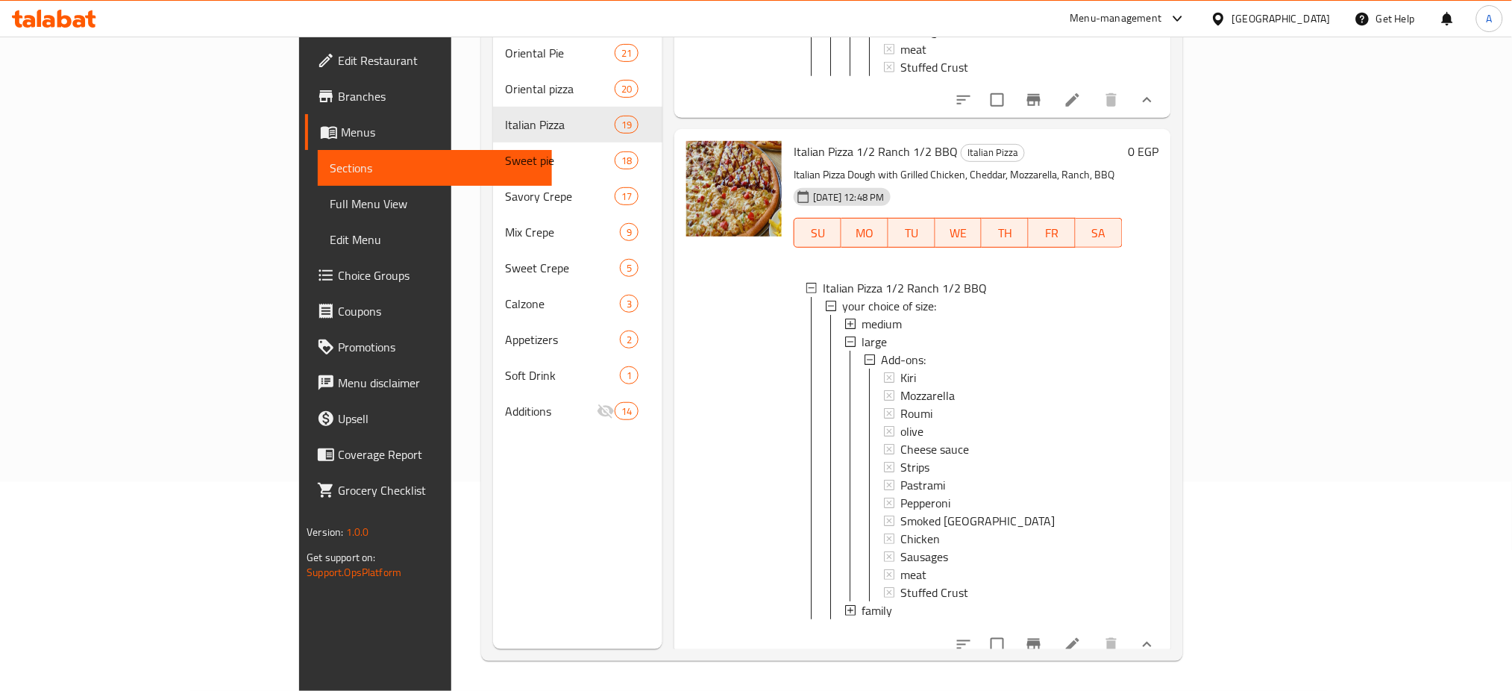
click at [861, 341] on span "large" at bounding box center [873, 342] width 25 height 18
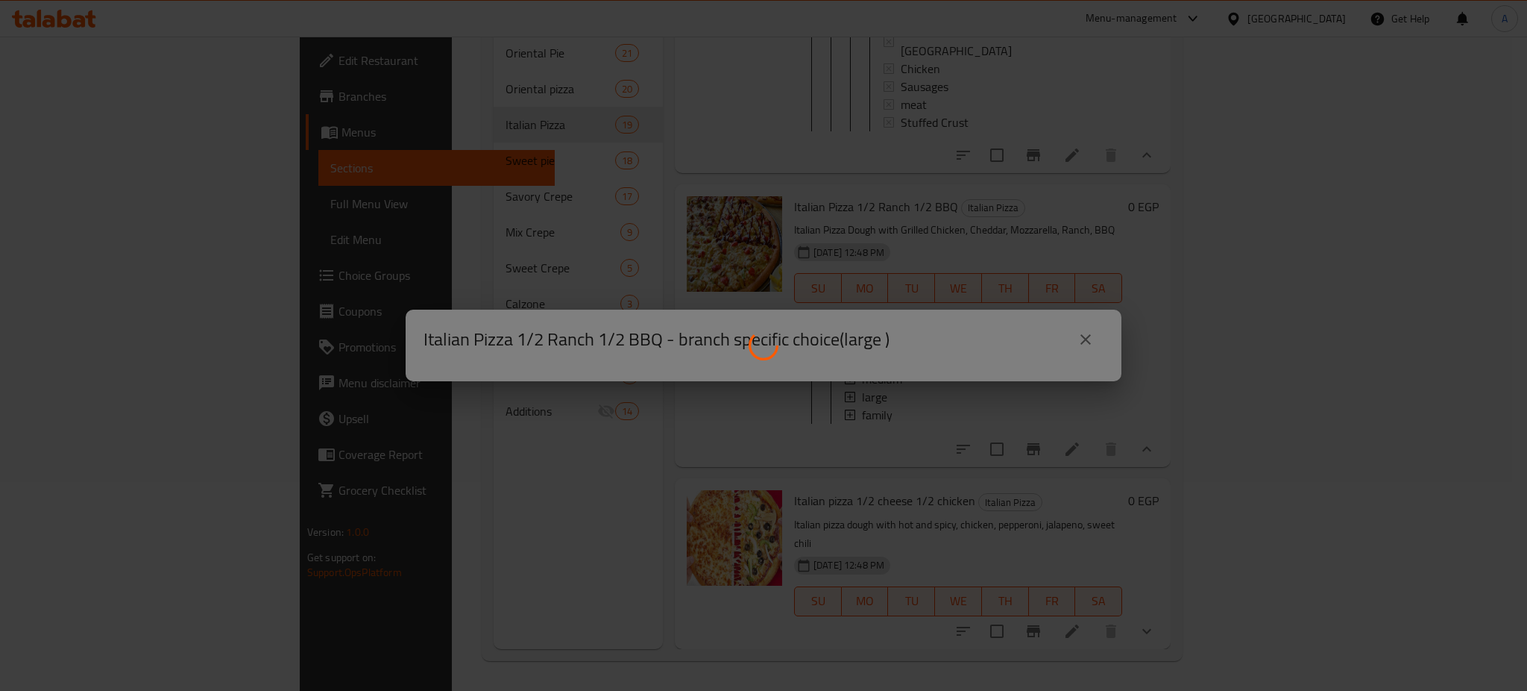
scroll to position [6328, 0]
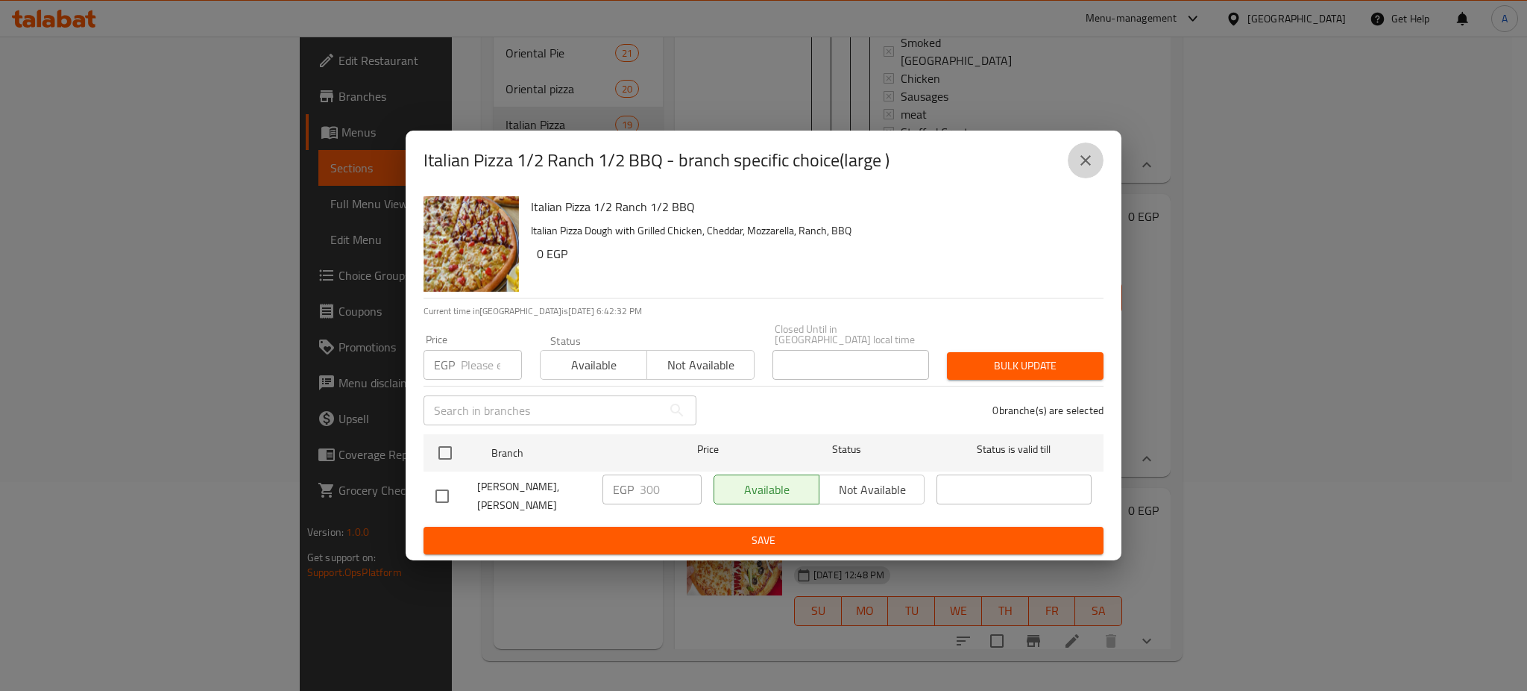
click at [1093, 165] on icon "close" at bounding box center [1086, 160] width 18 height 18
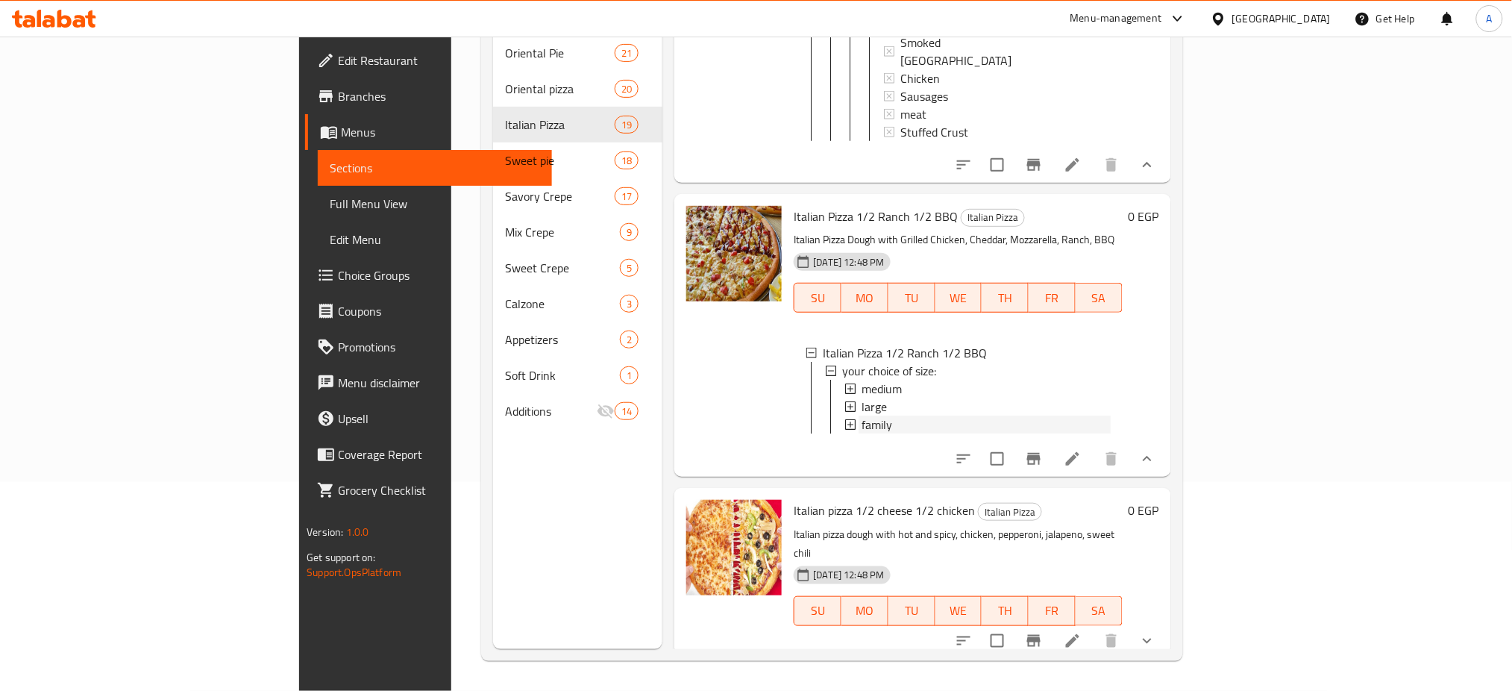
click at [861, 425] on span "family" at bounding box center [876, 424] width 31 height 18
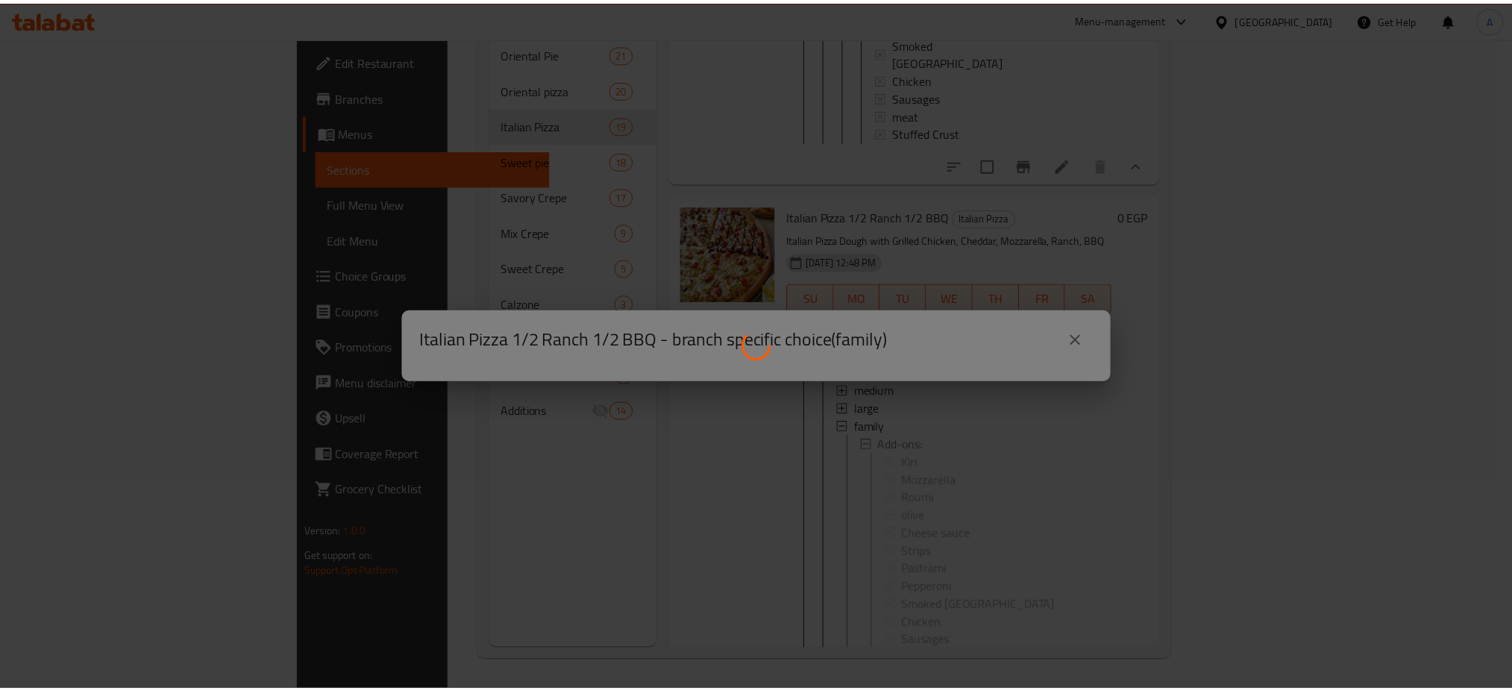
scroll to position [0, 0]
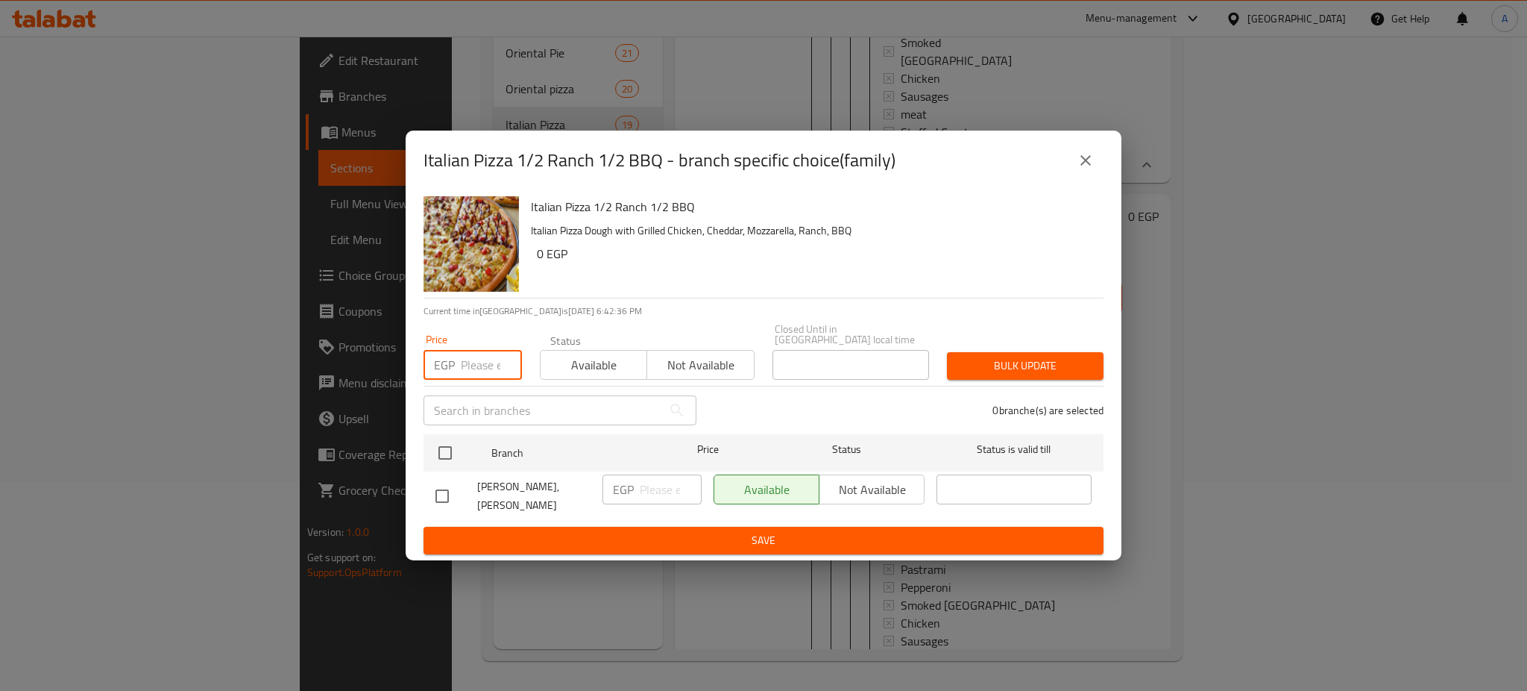
click at [481, 353] on input "number" at bounding box center [491, 365] width 61 height 30
type input "380"
click at [450, 442] on input "checkbox" at bounding box center [445, 452] width 31 height 31
checkbox input "true"
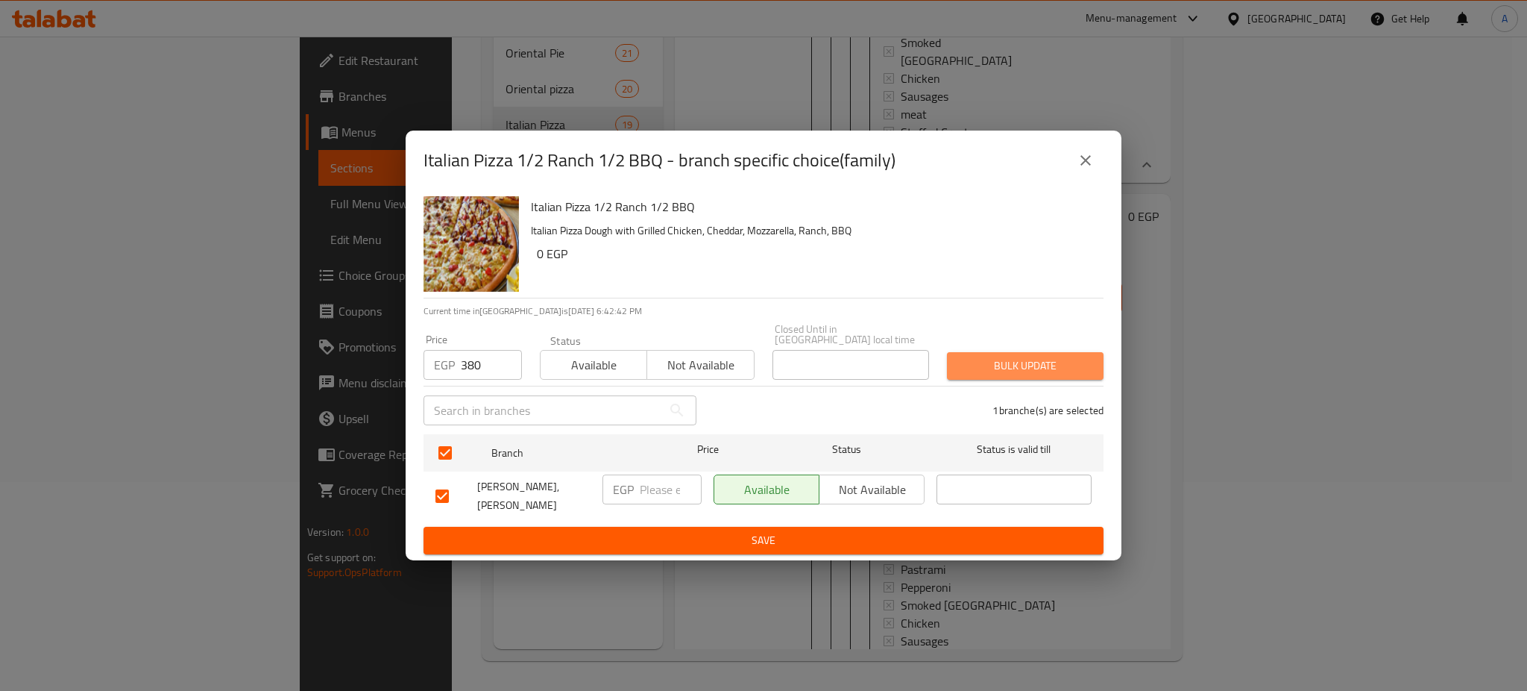
click at [1045, 356] on span "Bulk update" at bounding box center [1025, 365] width 133 height 19
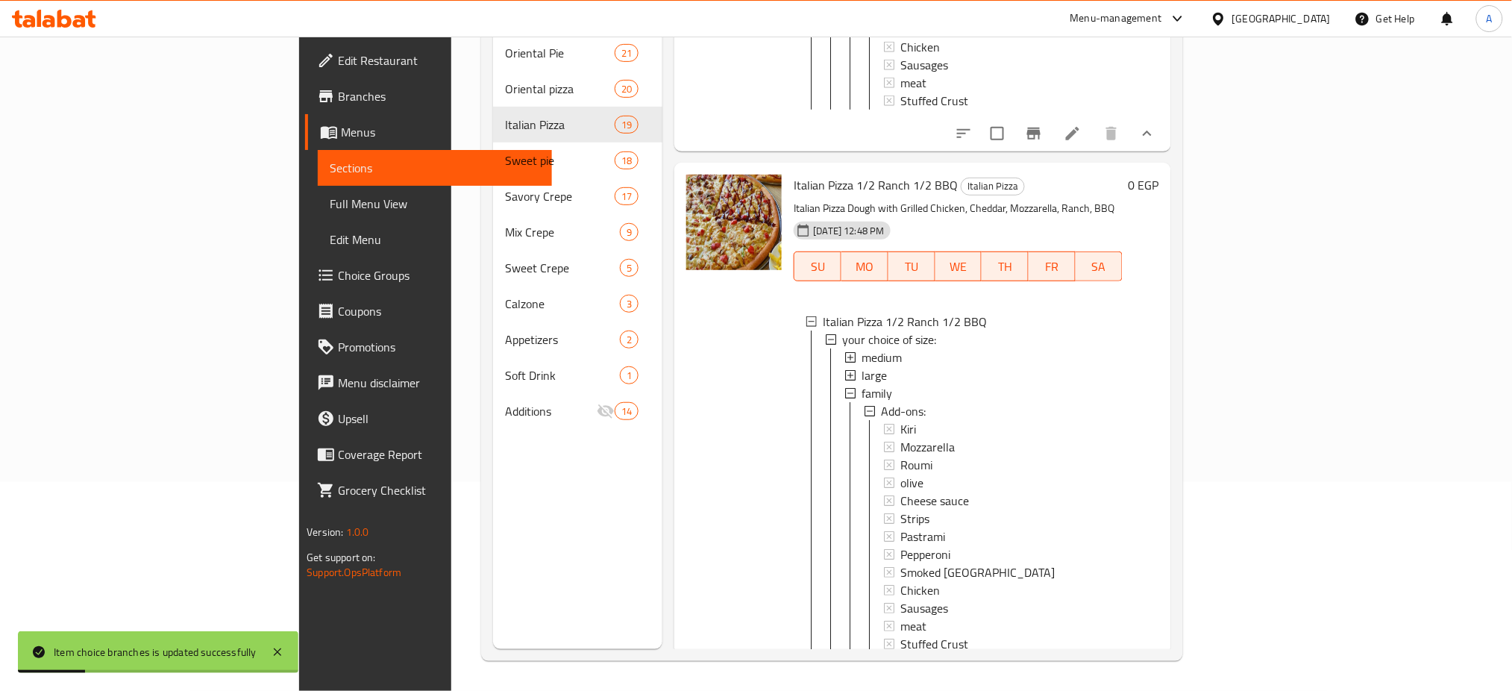
scroll to position [6579, 0]
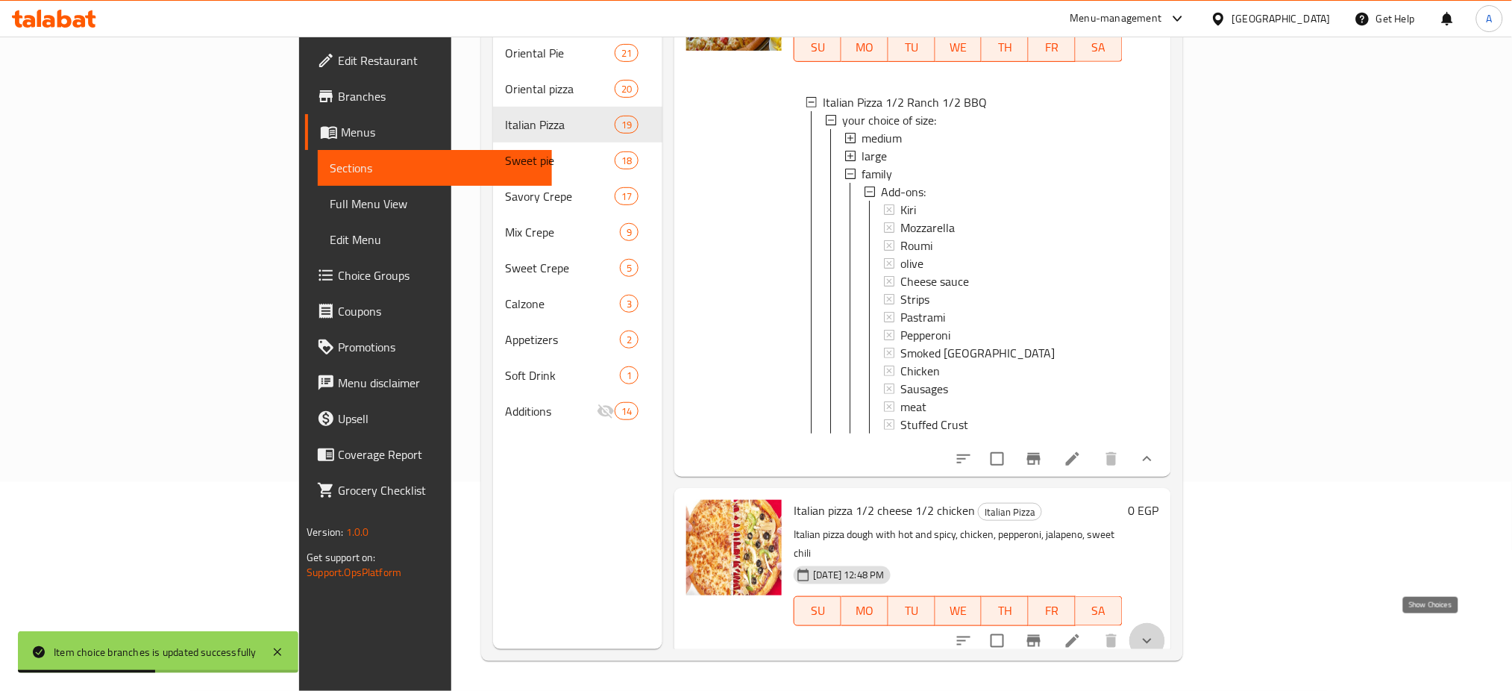
click at [1156, 635] on icon "show more" at bounding box center [1147, 641] width 18 height 18
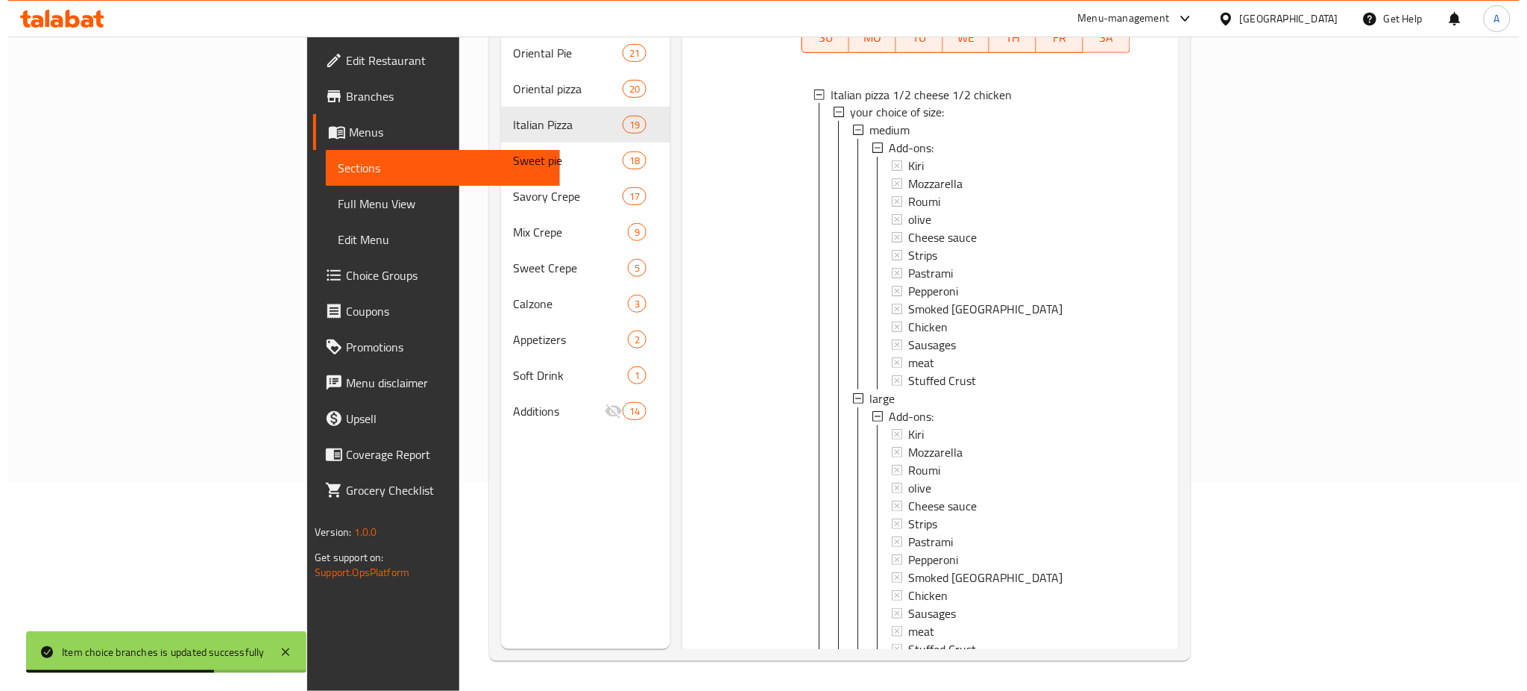
scroll to position [7124, 0]
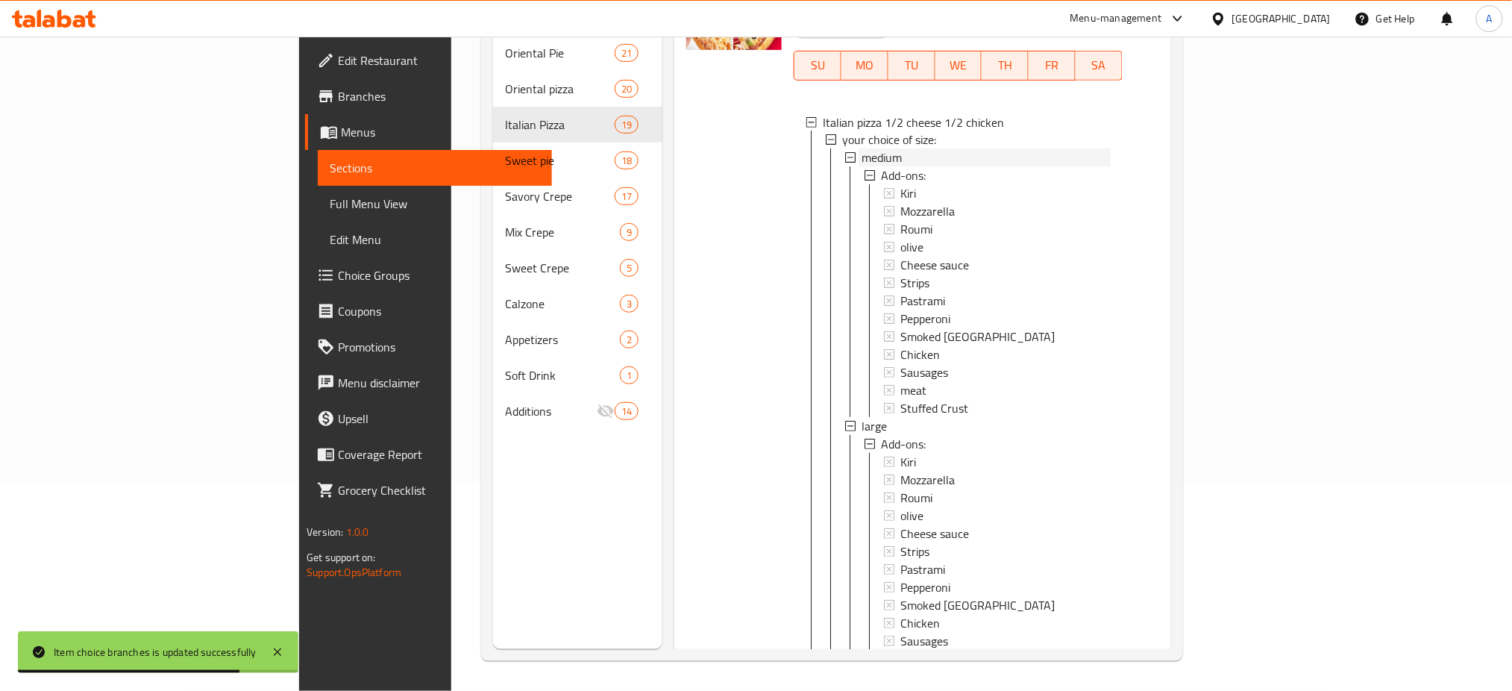
click at [861, 149] on span "medium" at bounding box center [881, 158] width 40 height 18
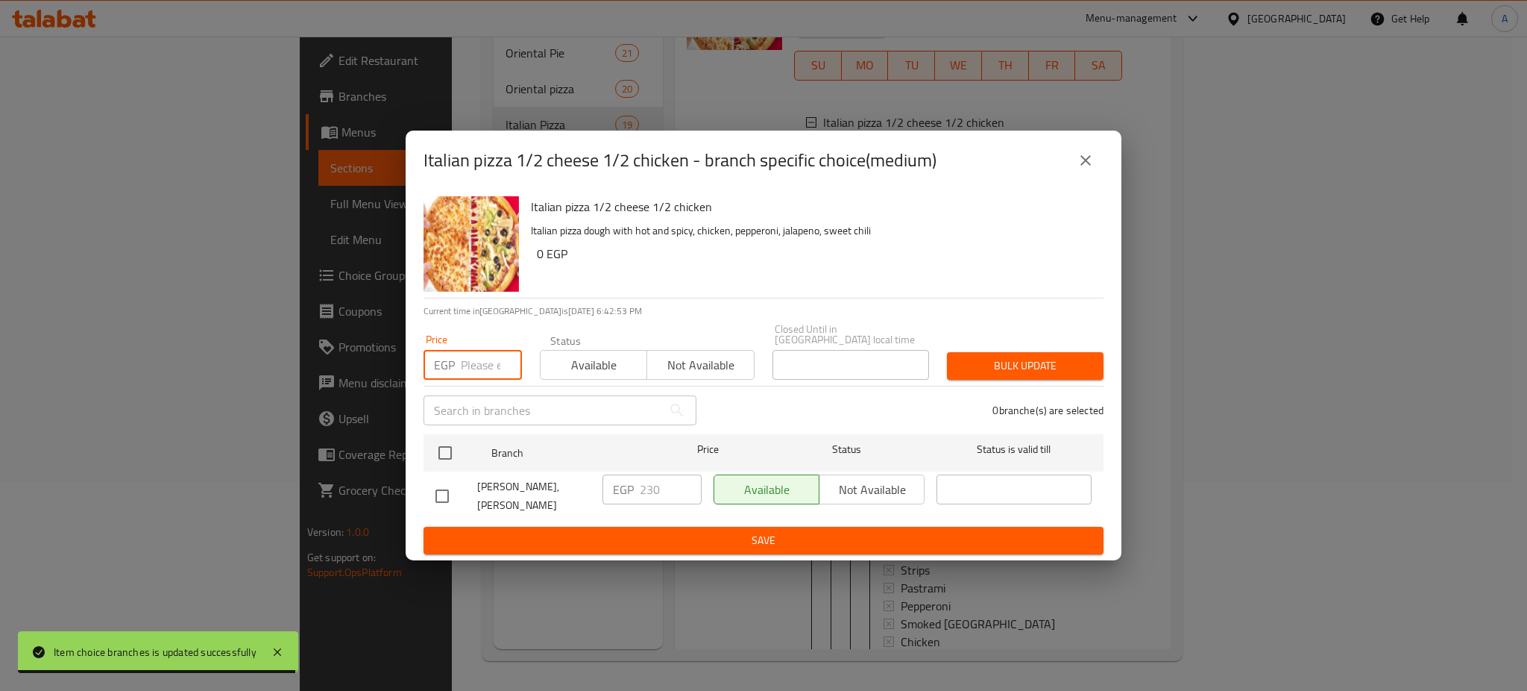
click at [463, 366] on input "number" at bounding box center [491, 365] width 61 height 30
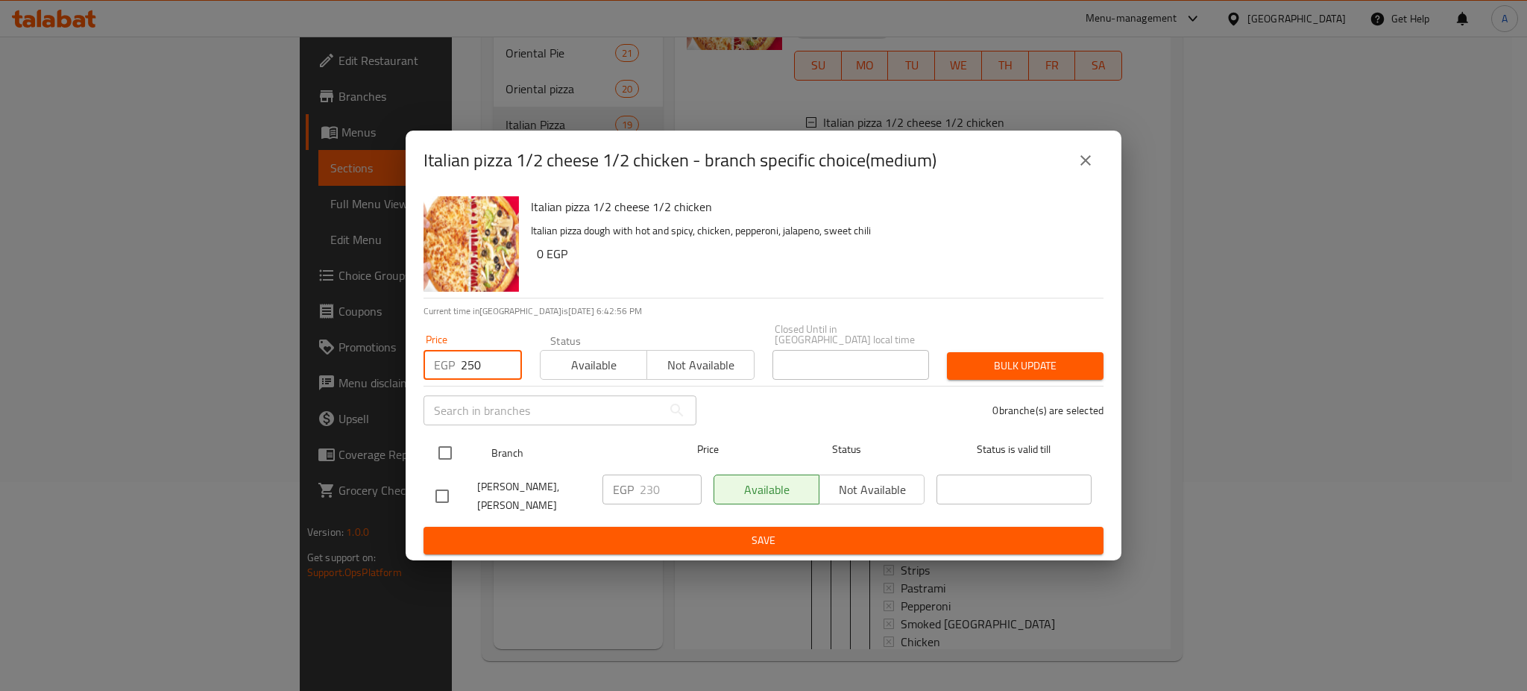
type input "250"
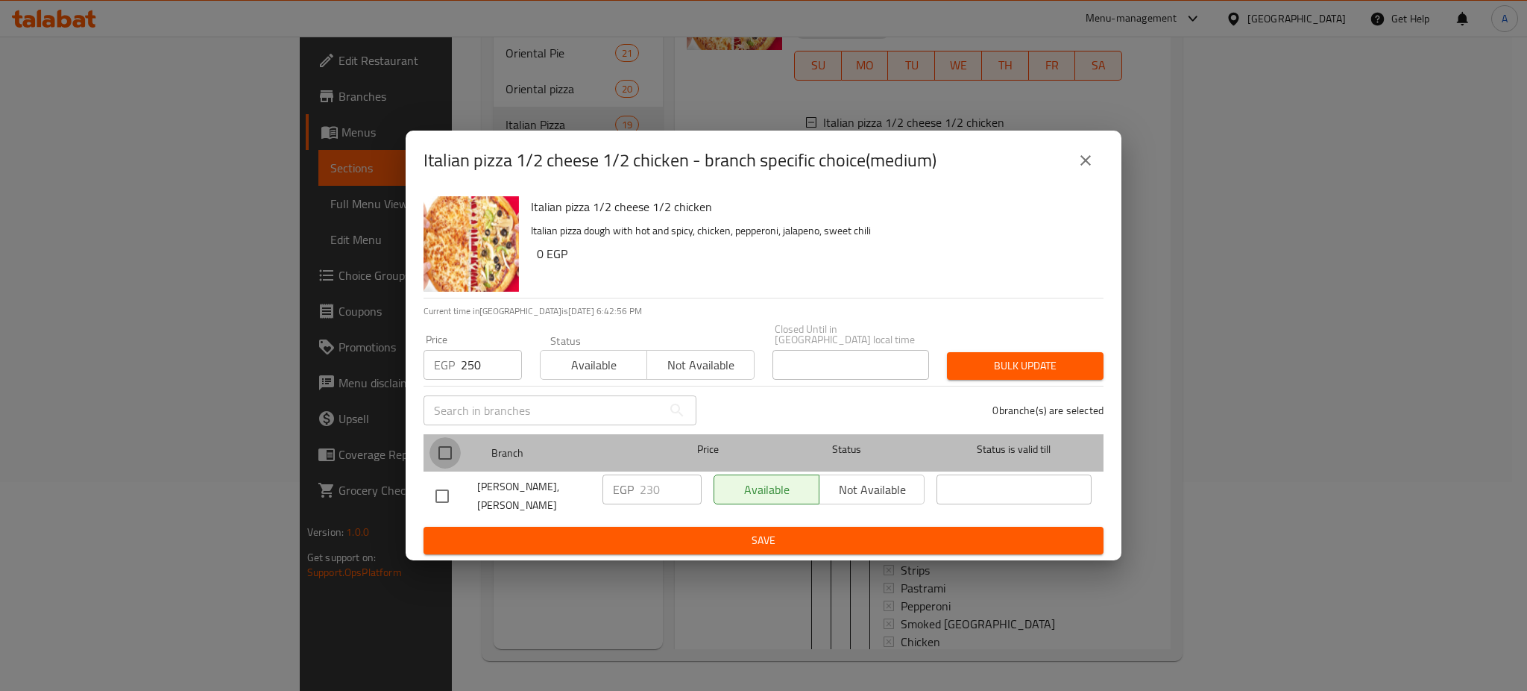
click at [441, 437] on input "checkbox" at bounding box center [445, 452] width 31 height 31
checkbox input "true"
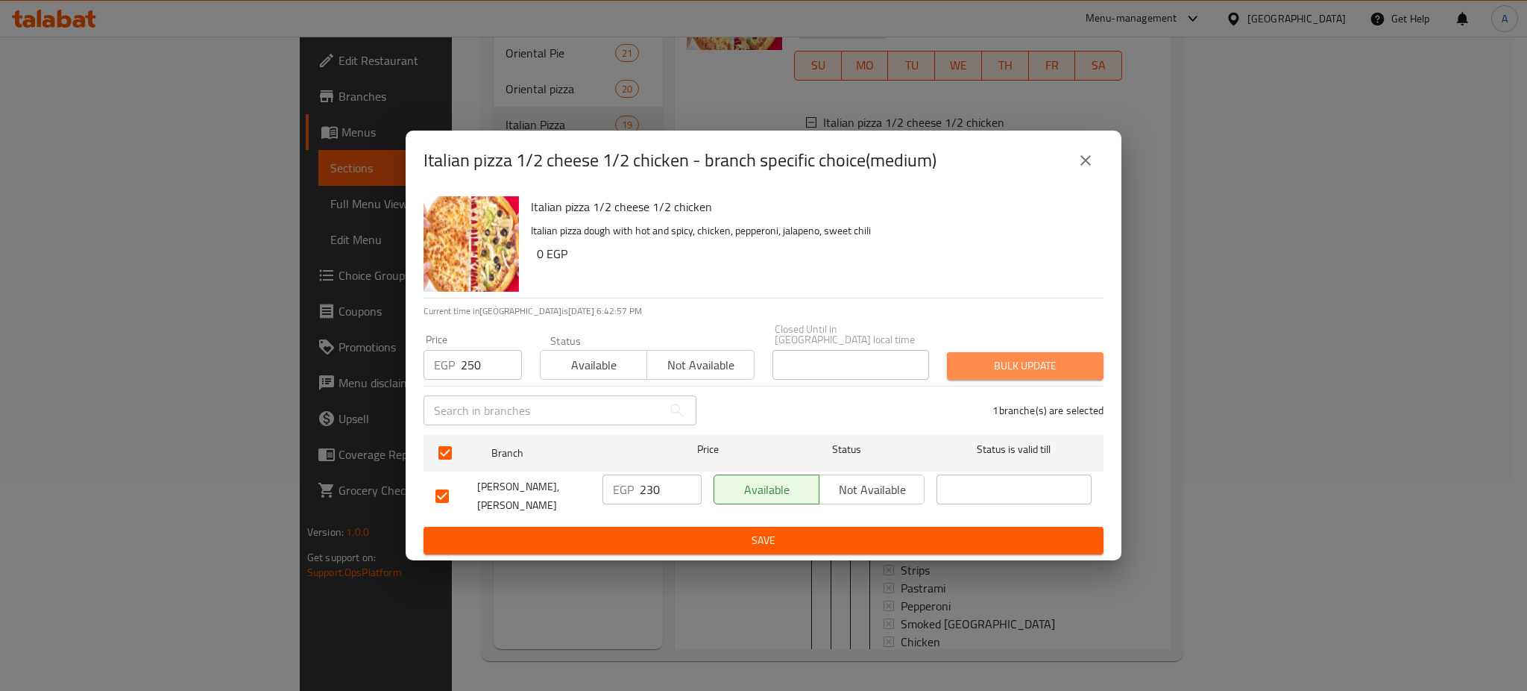
click at [993, 366] on span "Bulk update" at bounding box center [1025, 365] width 133 height 19
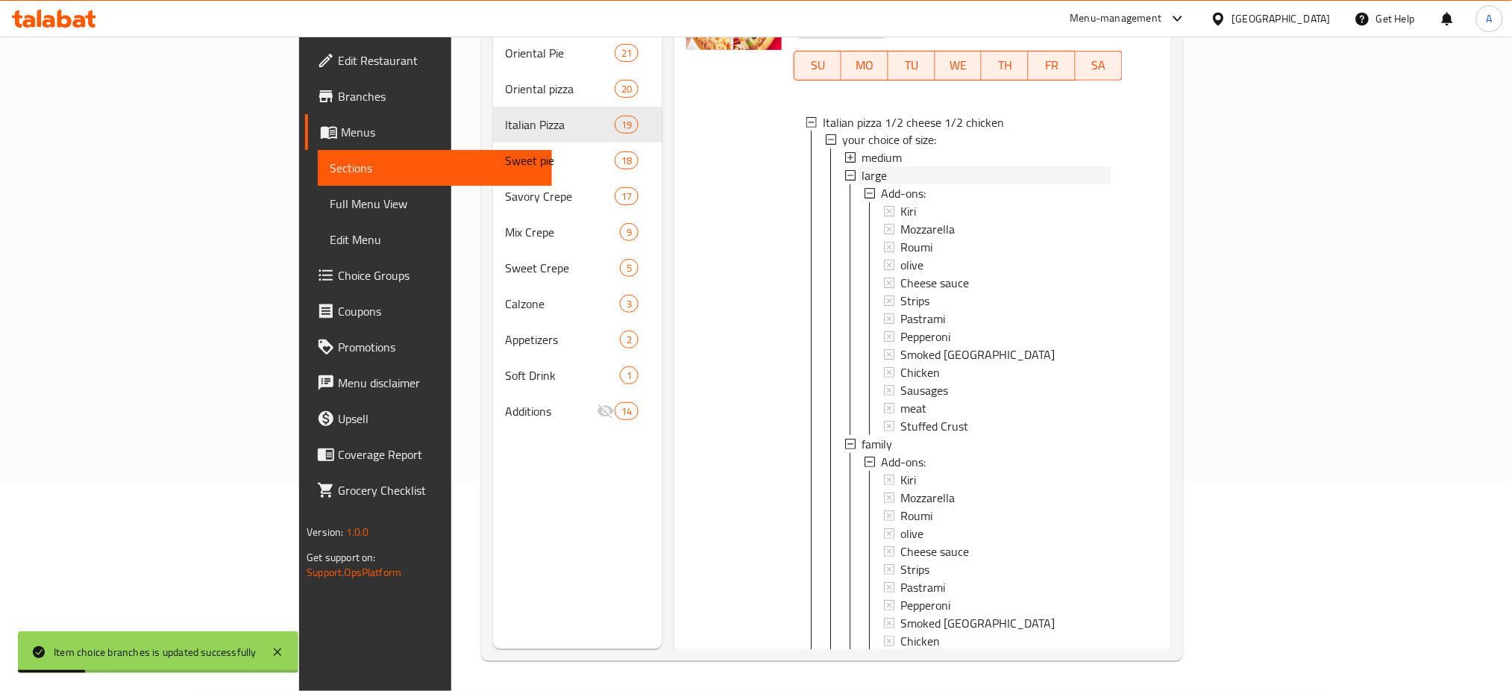
click at [861, 167] on span "large" at bounding box center [873, 176] width 25 height 18
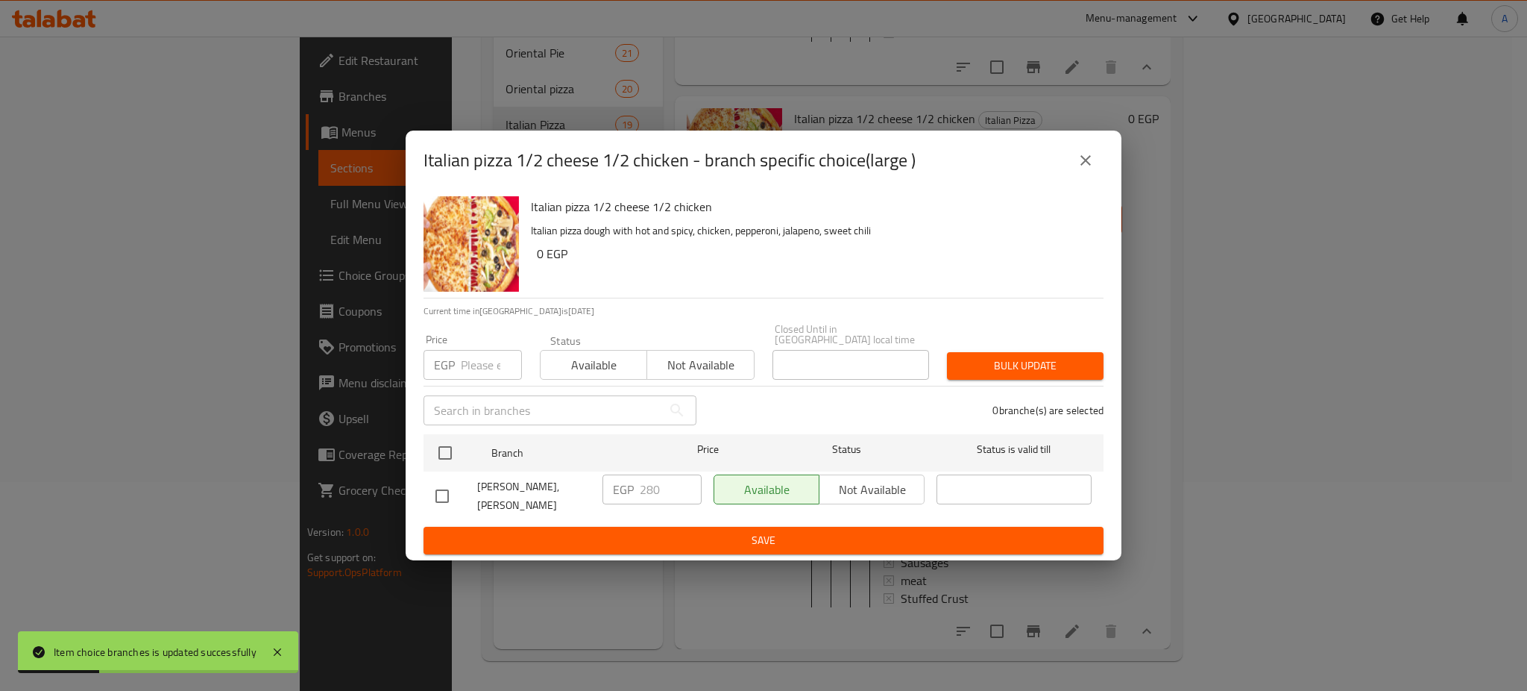
scroll to position [6976, 0]
click at [482, 354] on input "number" at bounding box center [491, 365] width 61 height 30
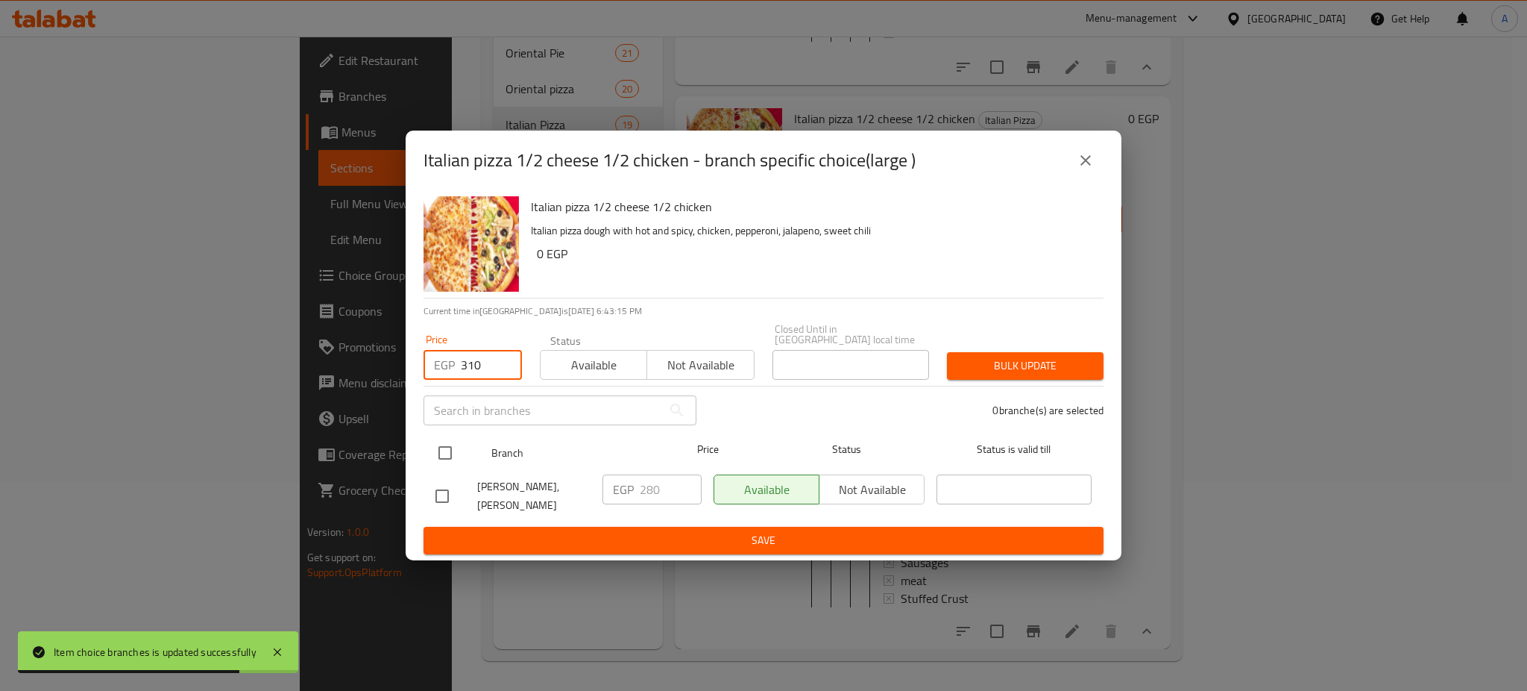
type input "310"
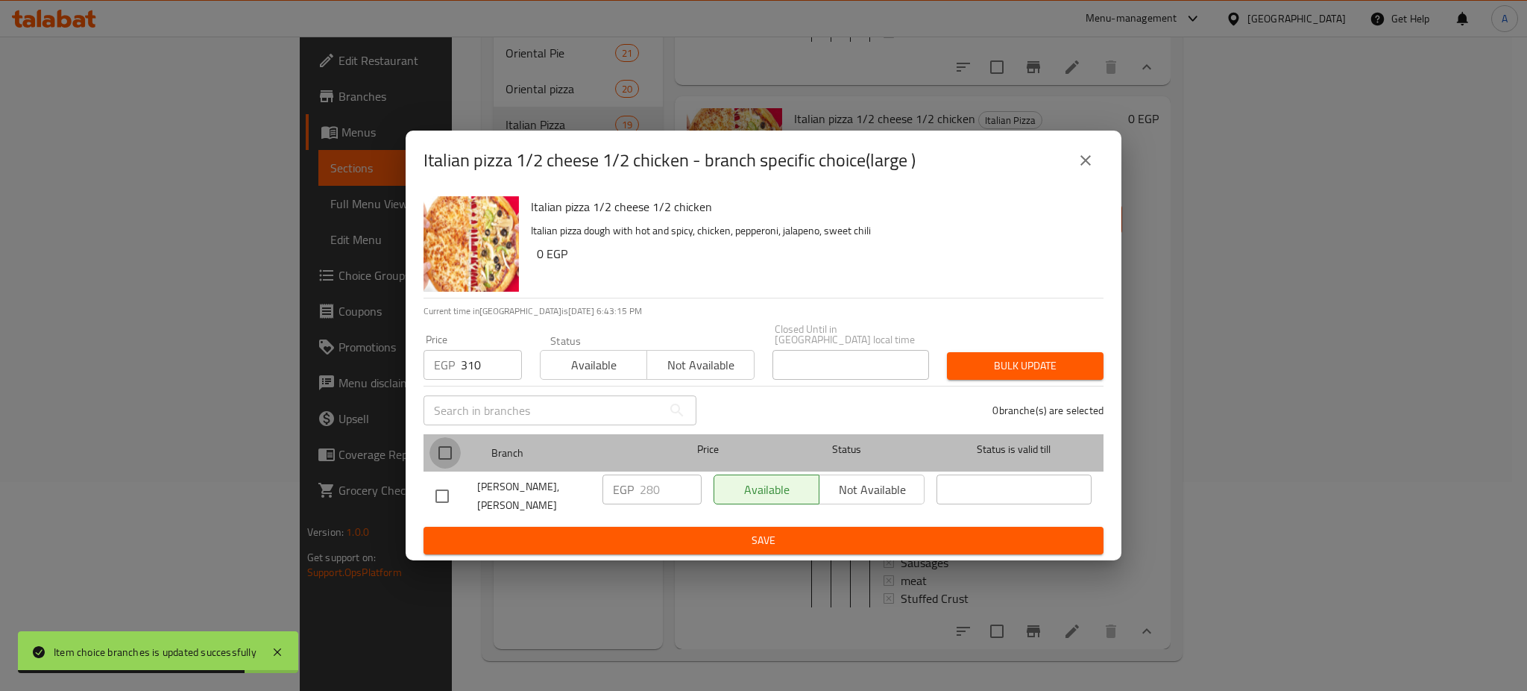
click at [451, 449] on input "checkbox" at bounding box center [445, 452] width 31 height 31
checkbox input "true"
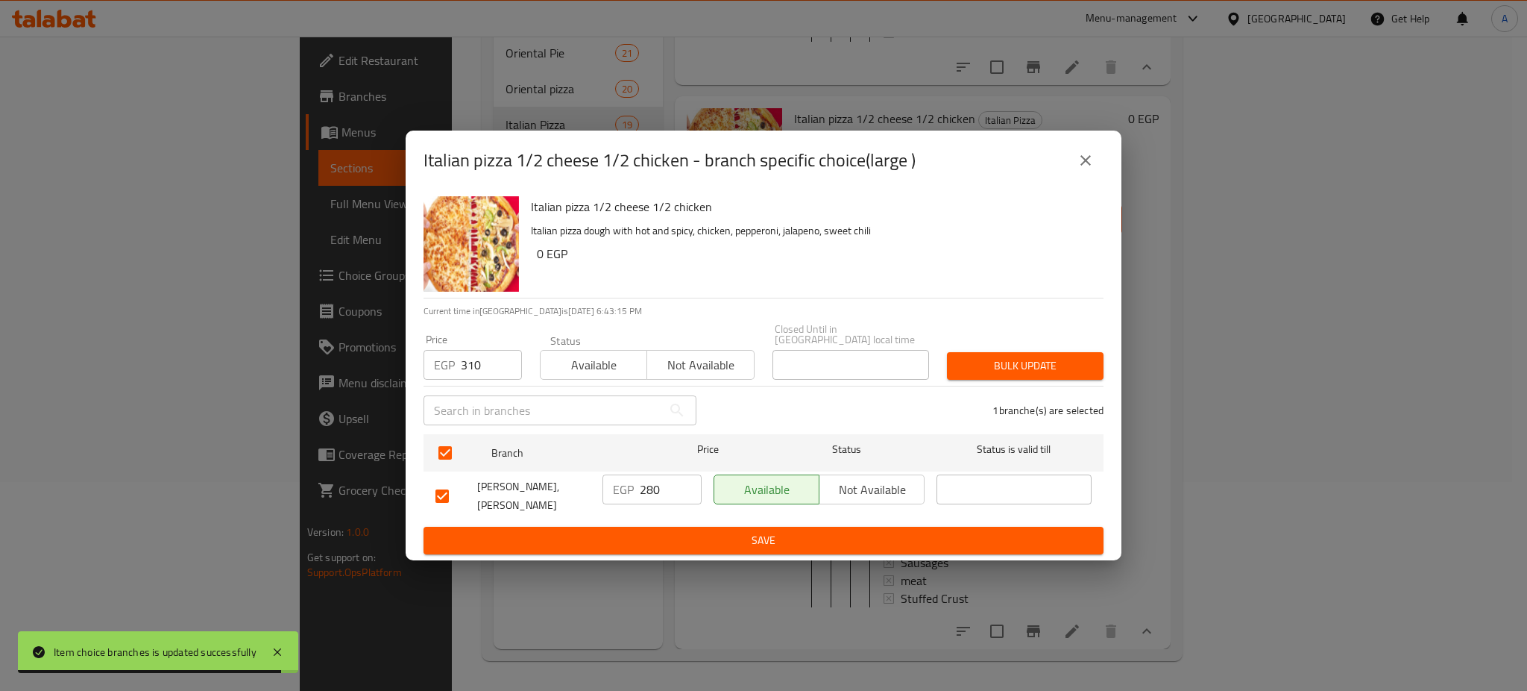
click at [1037, 363] on span "Bulk update" at bounding box center [1025, 365] width 133 height 19
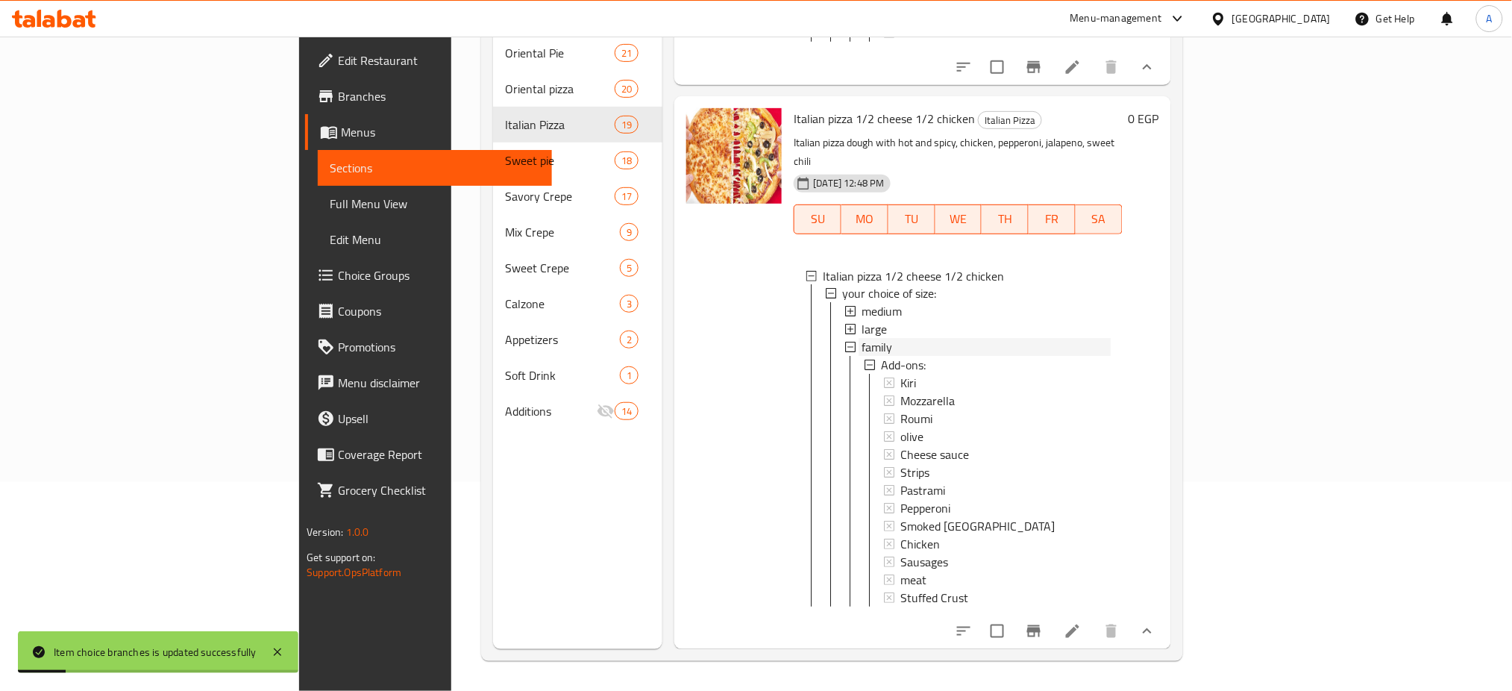
click at [861, 339] on span "family" at bounding box center [876, 348] width 31 height 18
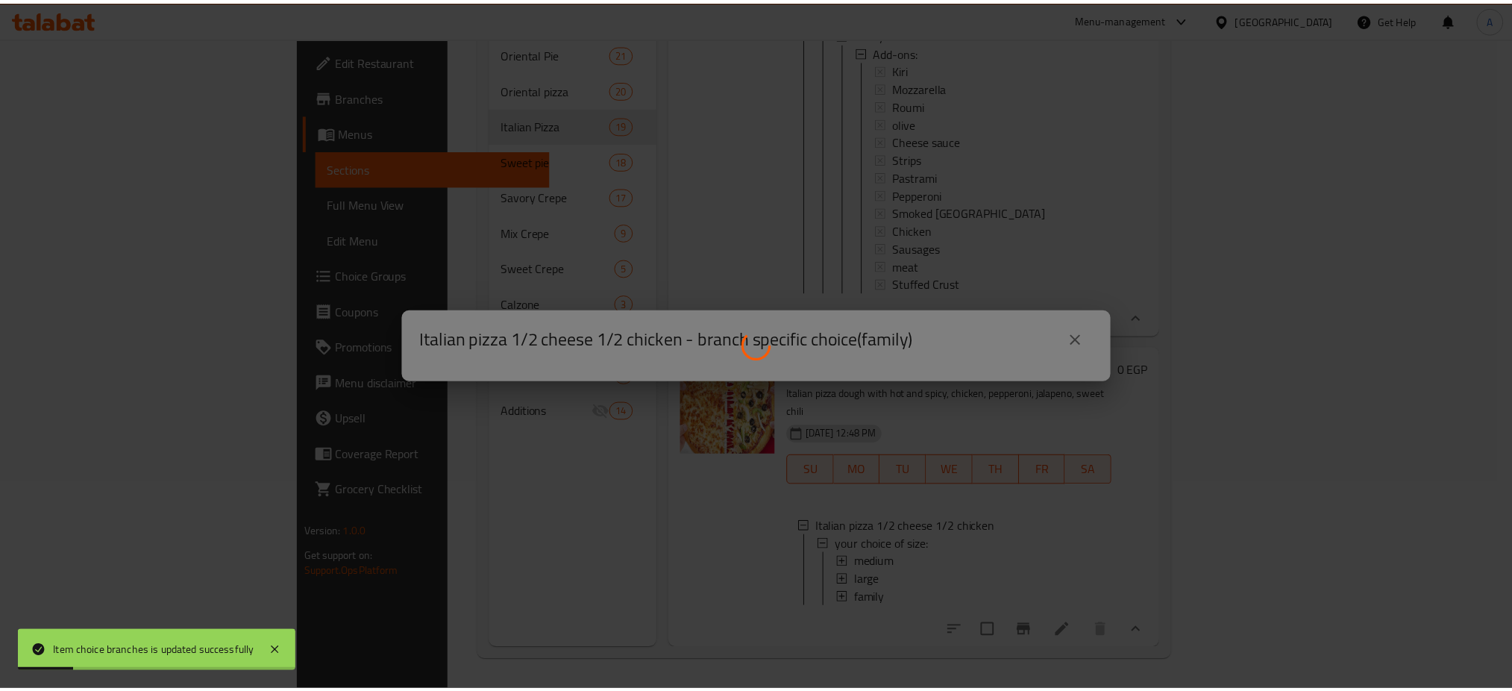
scroll to position [6725, 0]
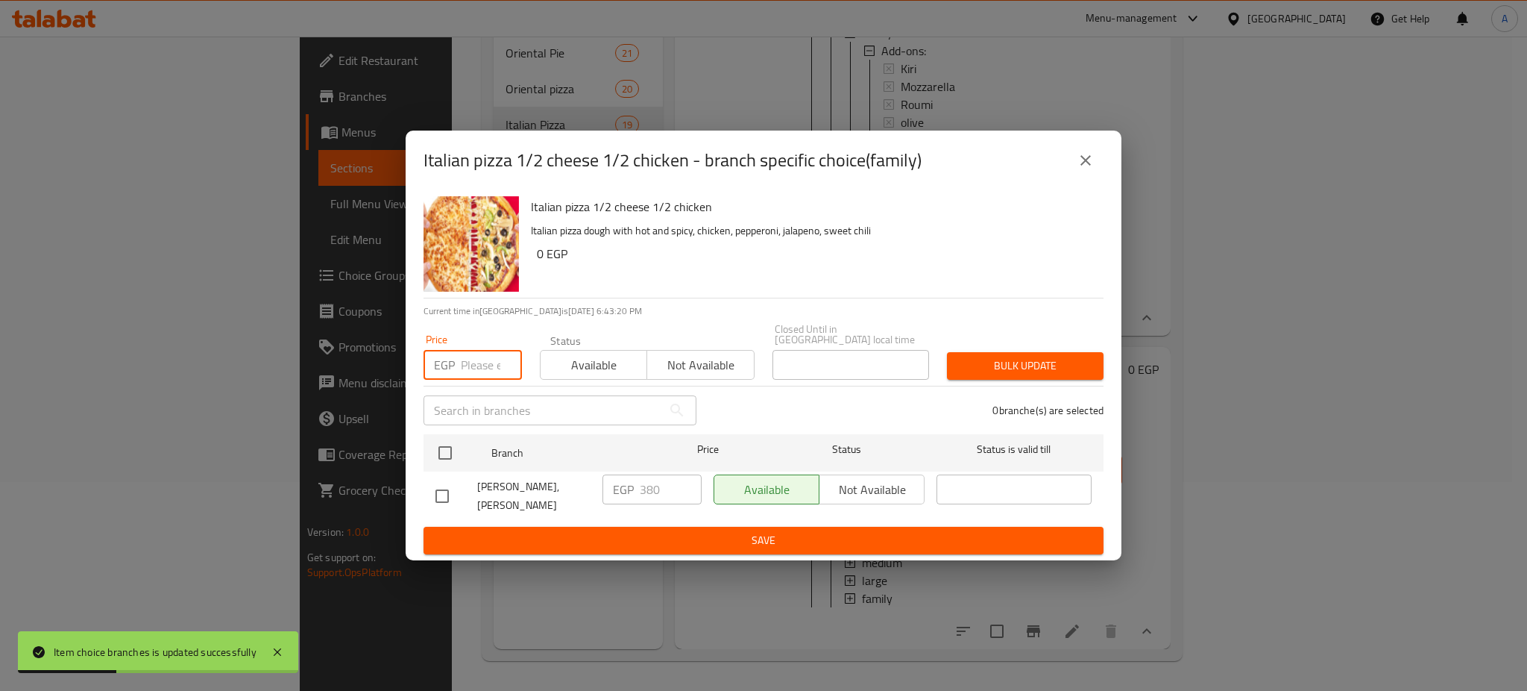
click at [483, 361] on input "number" at bounding box center [491, 365] width 61 height 30
type input "410"
click at [450, 441] on input "checkbox" at bounding box center [445, 452] width 31 height 31
checkbox input "true"
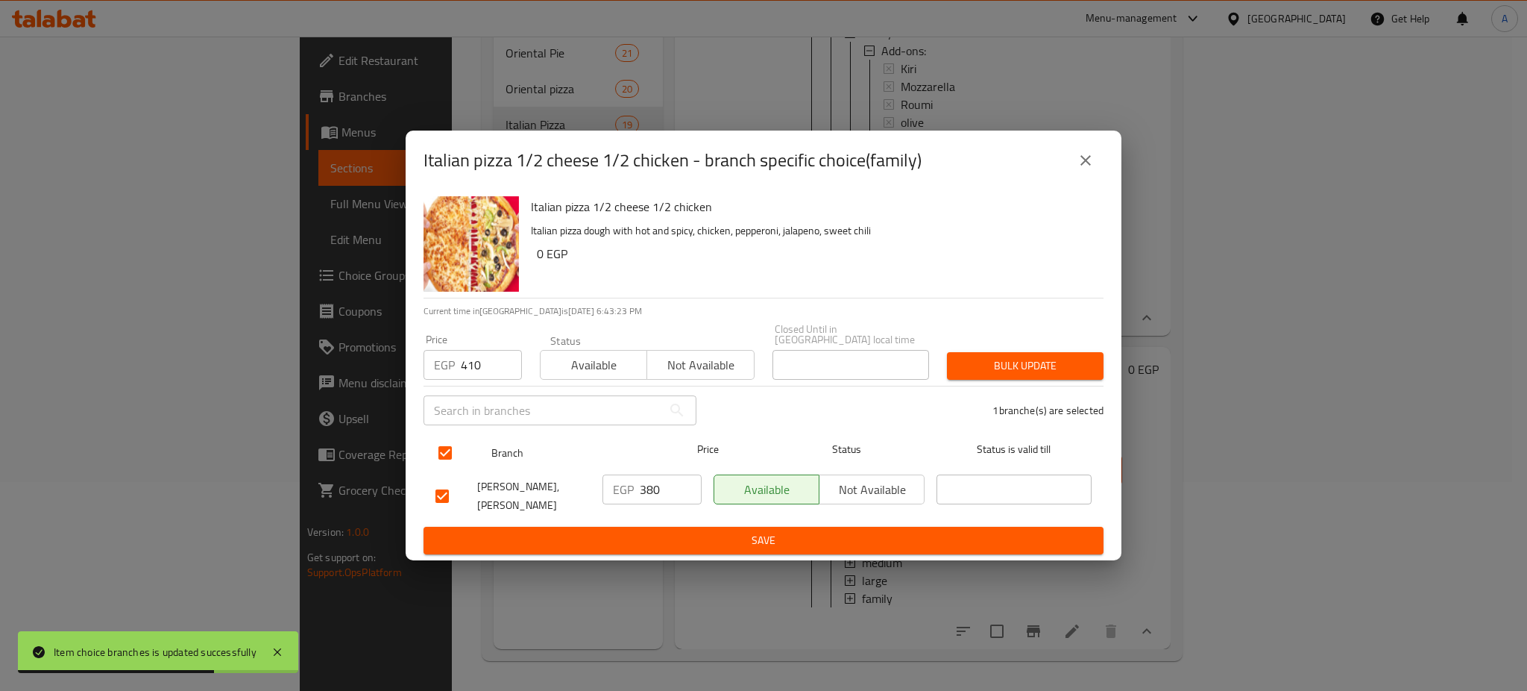
checkbox input "true"
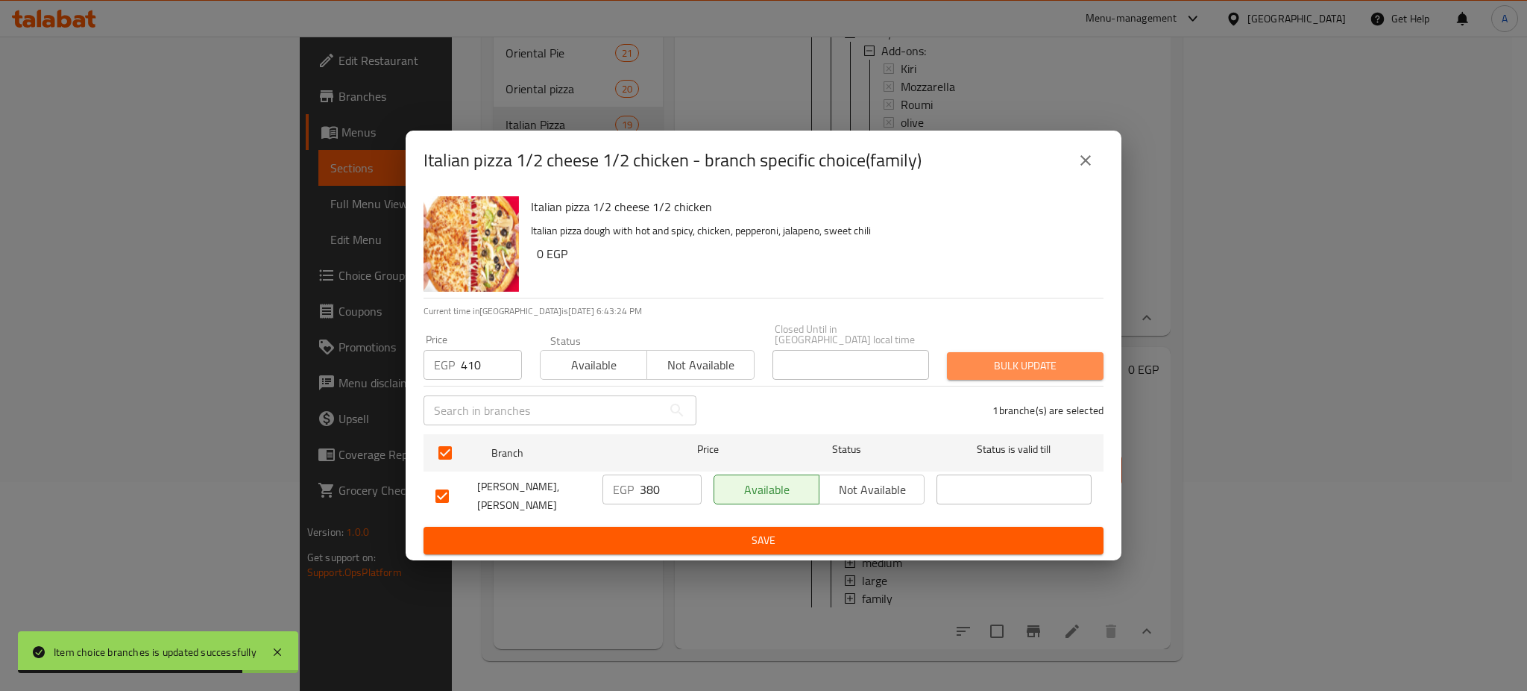
click at [1034, 356] on span "Bulk update" at bounding box center [1025, 365] width 133 height 19
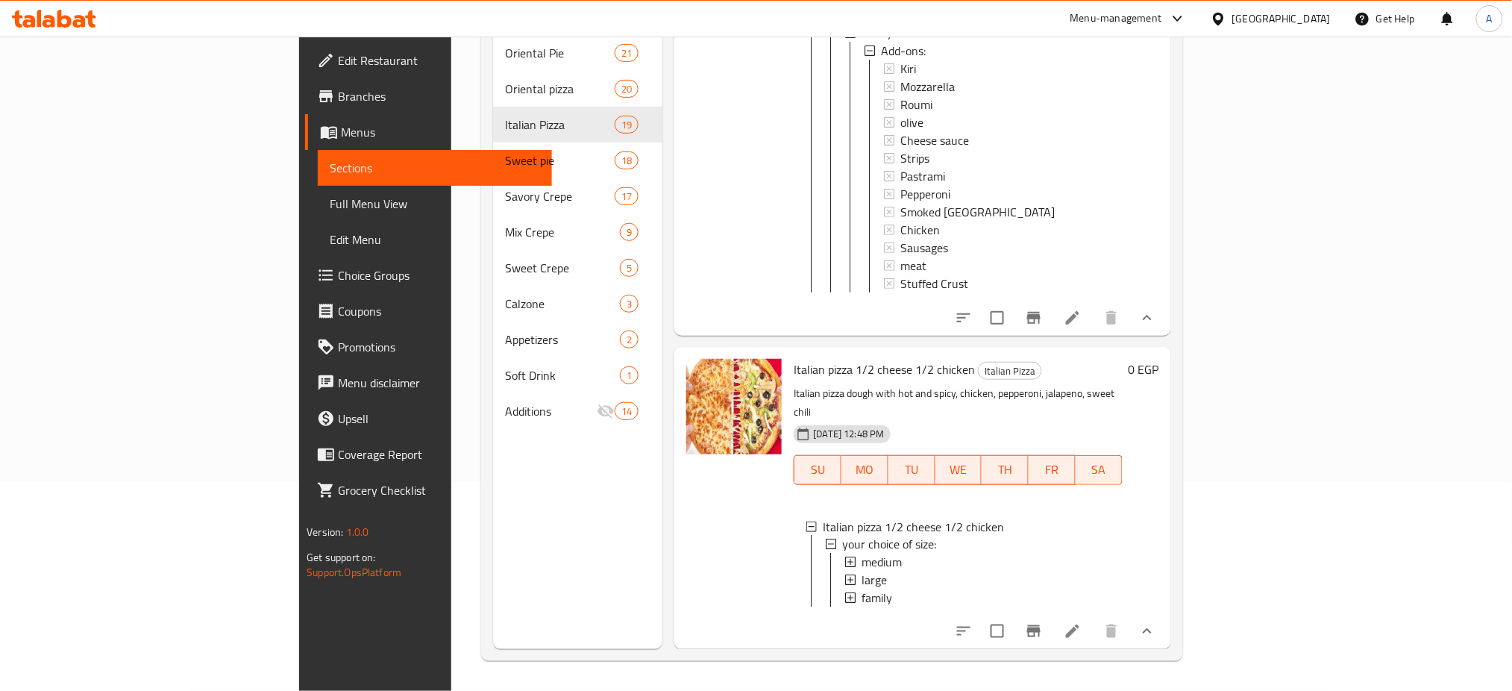
click at [1212, 105] on div "Home / Restaurants management / Menus / Sections Pablo Open import export Menu …" at bounding box center [831, 259] width 761 height 863
click at [1110, 131] on div "Cheese sauce" at bounding box center [1005, 140] width 210 height 18
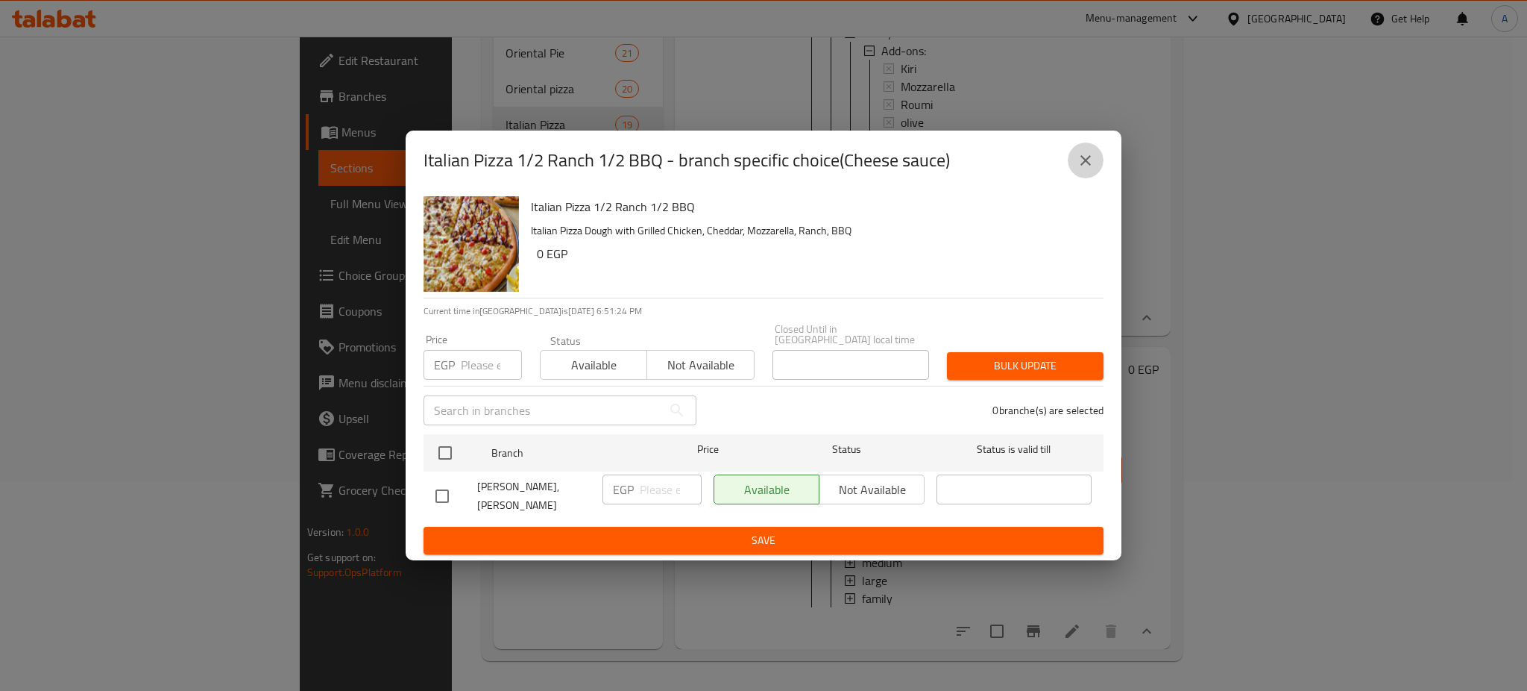
click at [1082, 162] on icon "close" at bounding box center [1086, 160] width 10 height 10
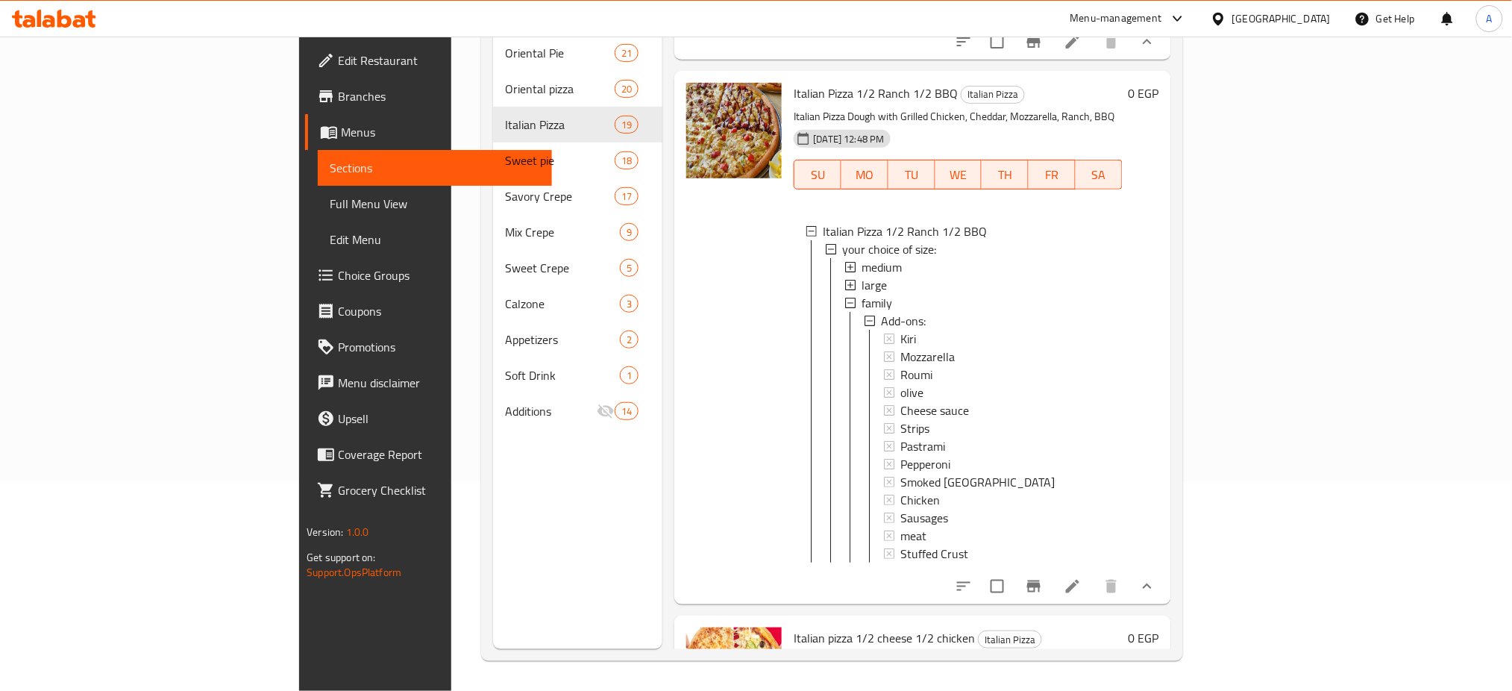
scroll to position [6451, 0]
click at [861, 295] on span "family" at bounding box center [876, 304] width 31 height 18
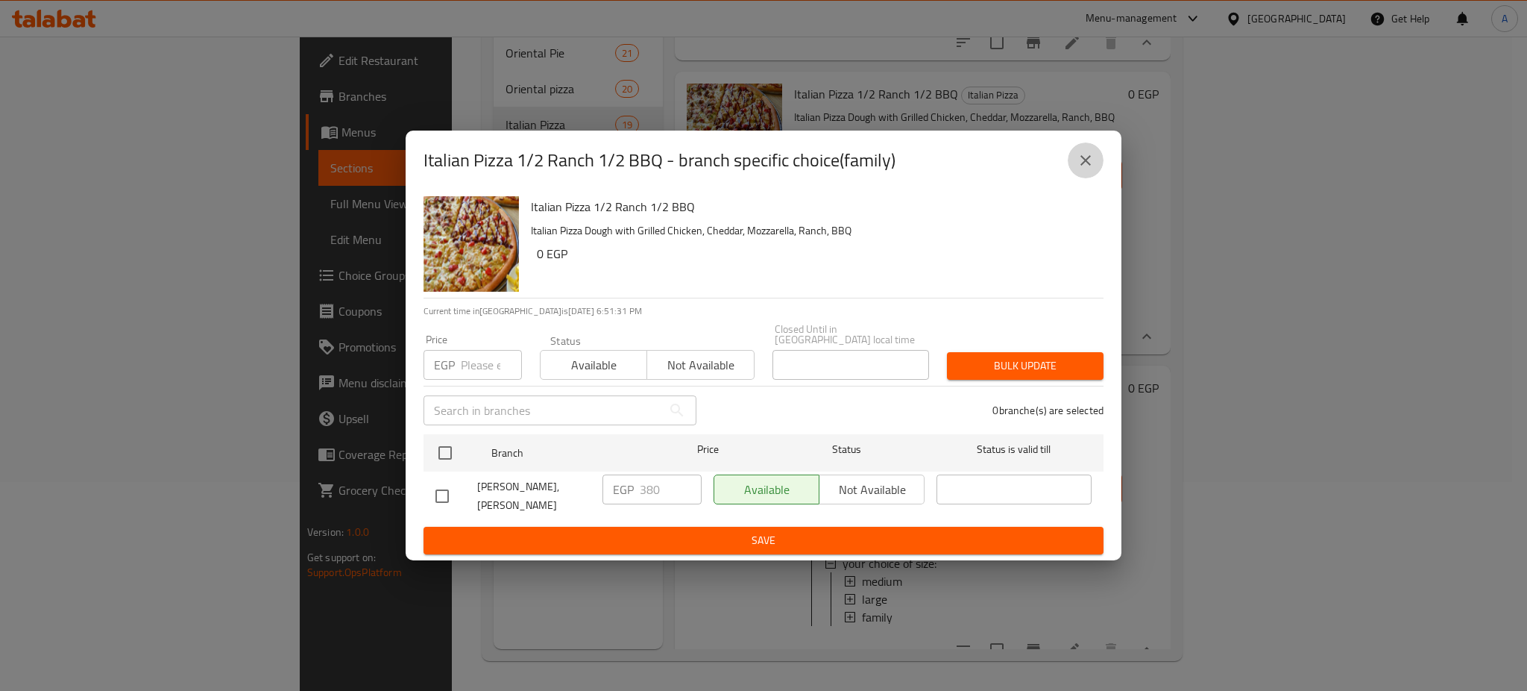
click at [1075, 160] on button "close" at bounding box center [1086, 160] width 36 height 36
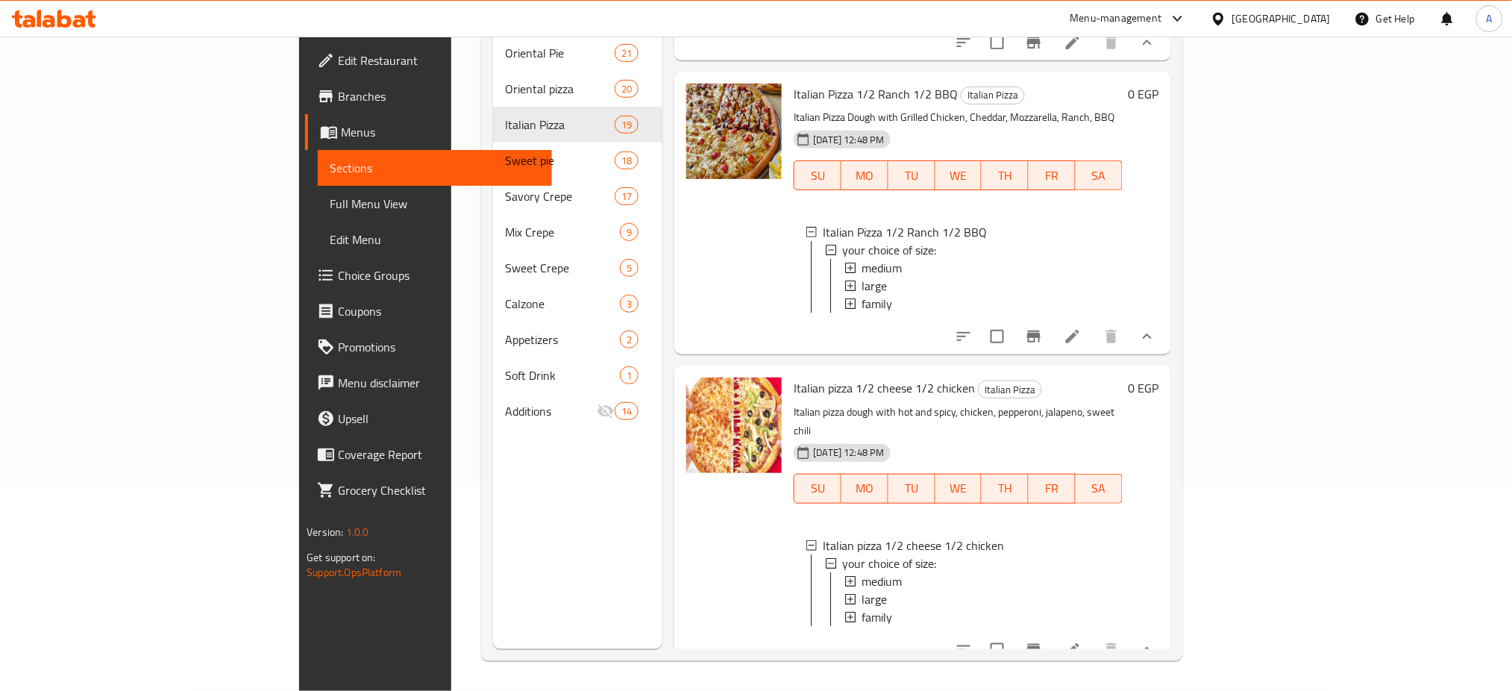
click at [861, 300] on span "family" at bounding box center [876, 304] width 31 height 18
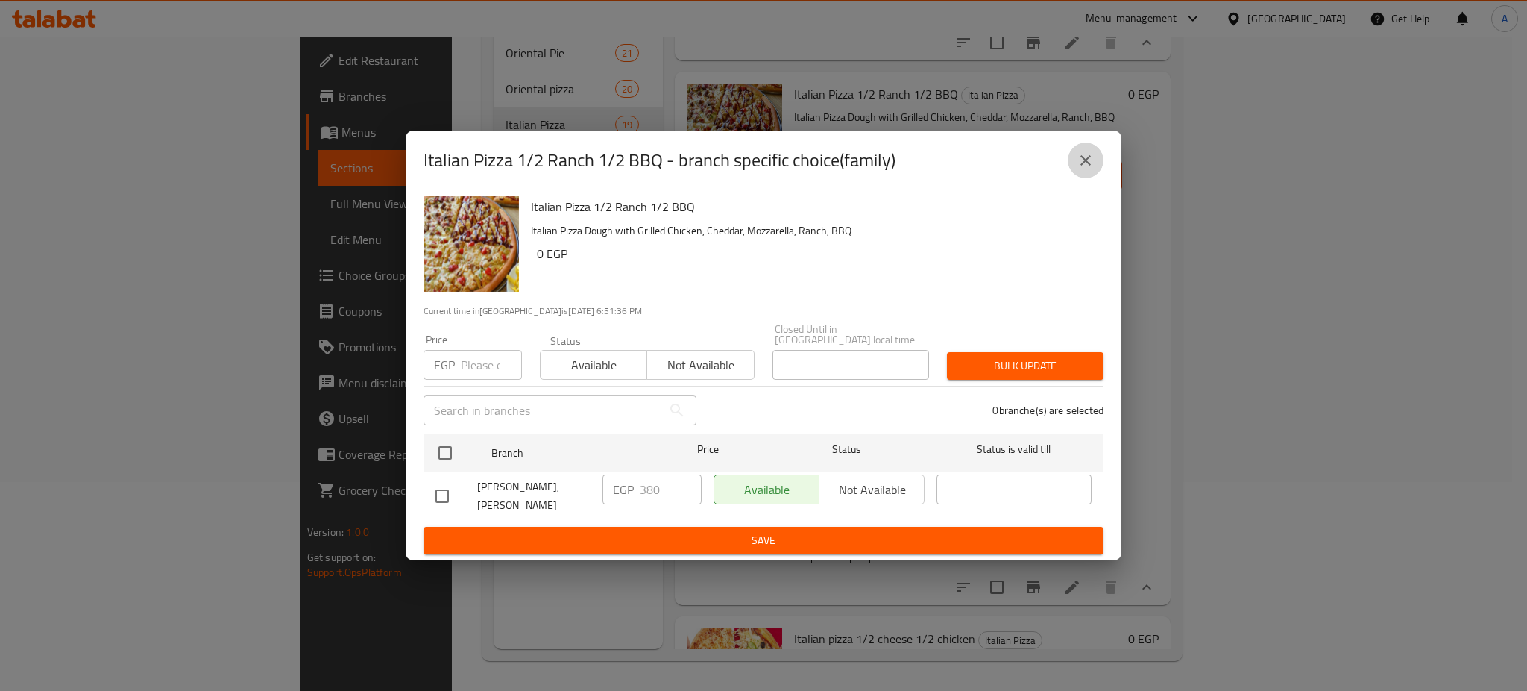
click at [1100, 160] on button "close" at bounding box center [1086, 160] width 36 height 36
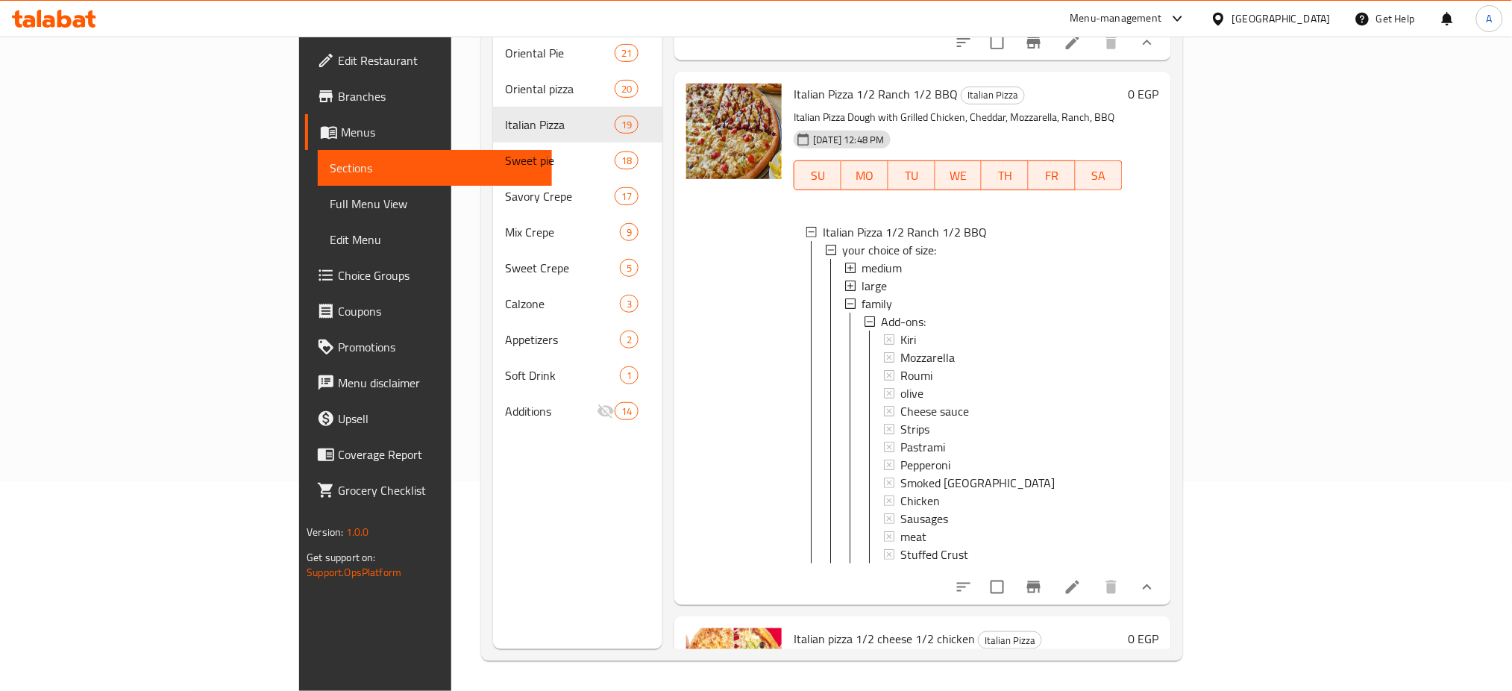
scroll to position [1, 0]
click at [900, 334] on div "Kiri" at bounding box center [1005, 338] width 210 height 18
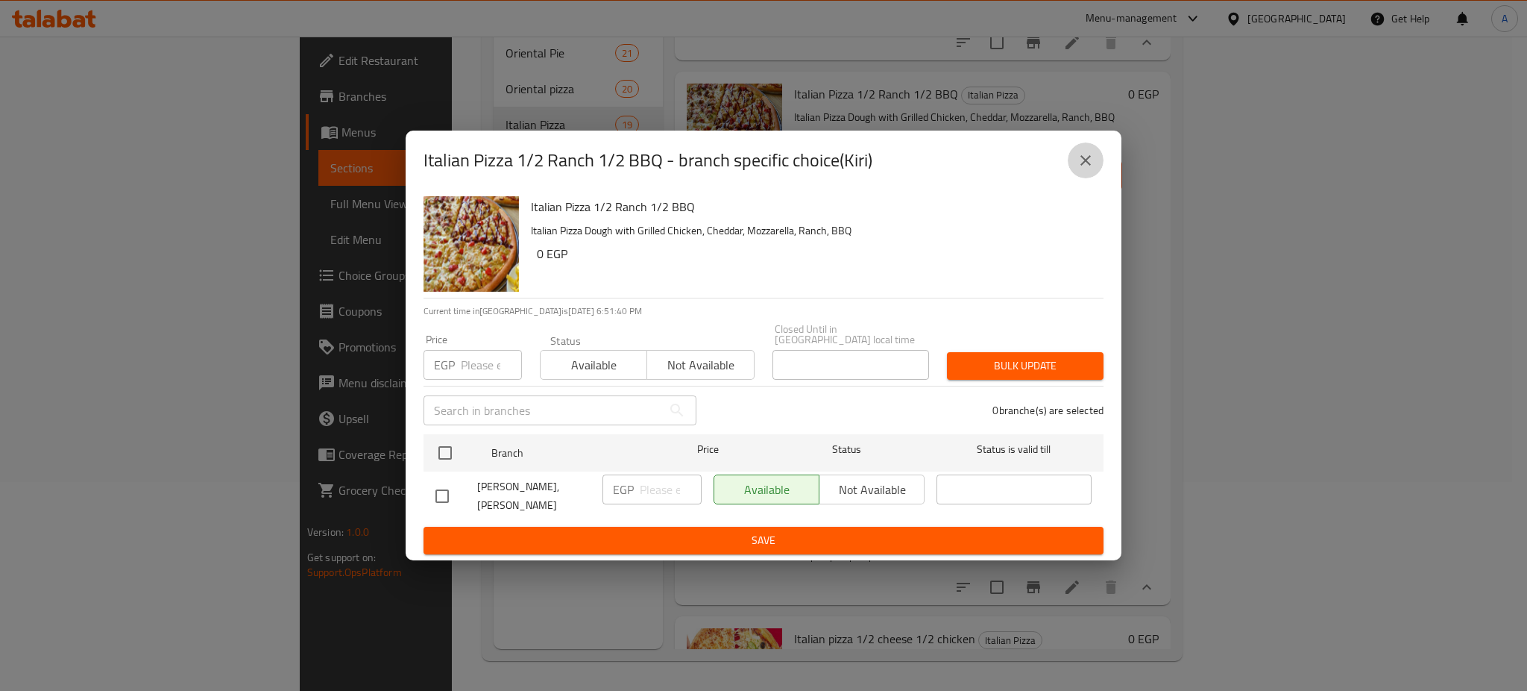
click at [1089, 169] on icon "close" at bounding box center [1086, 160] width 18 height 18
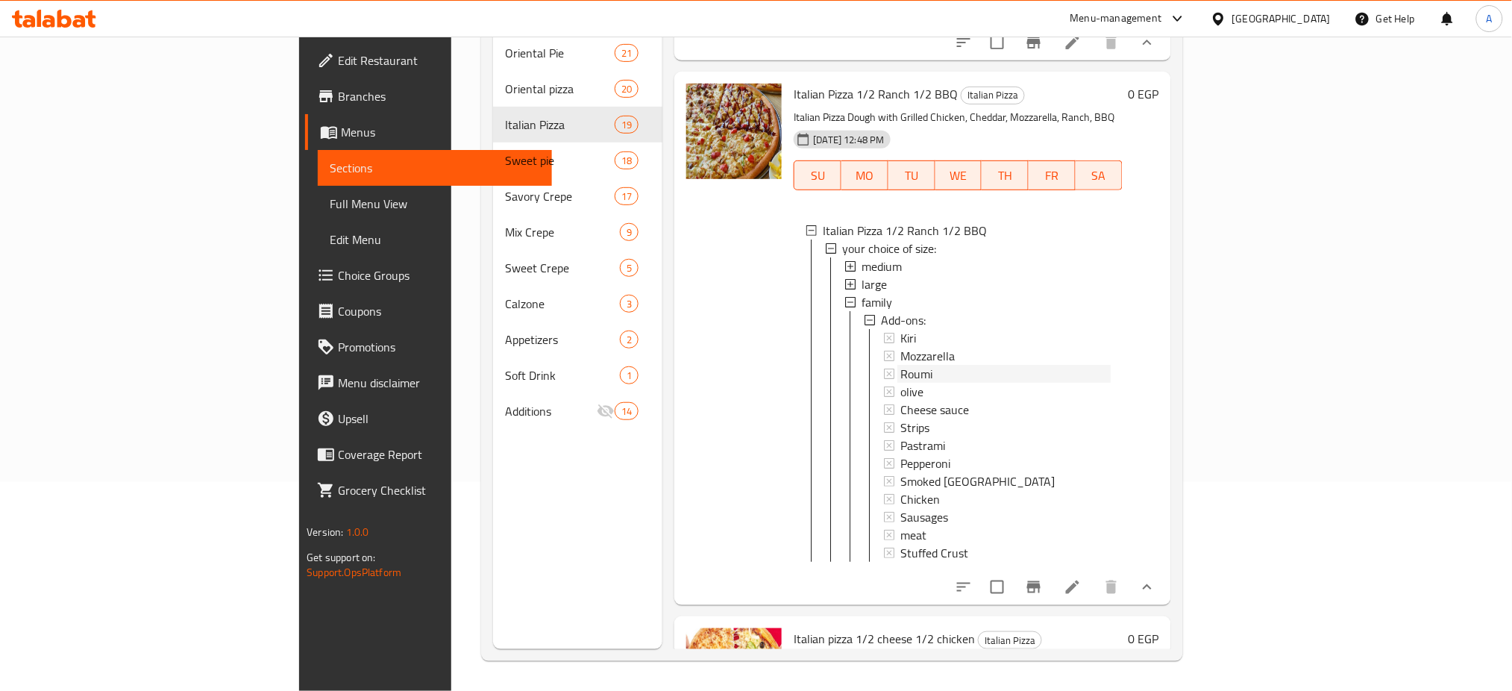
click at [900, 365] on span "Roumi" at bounding box center [916, 374] width 32 height 18
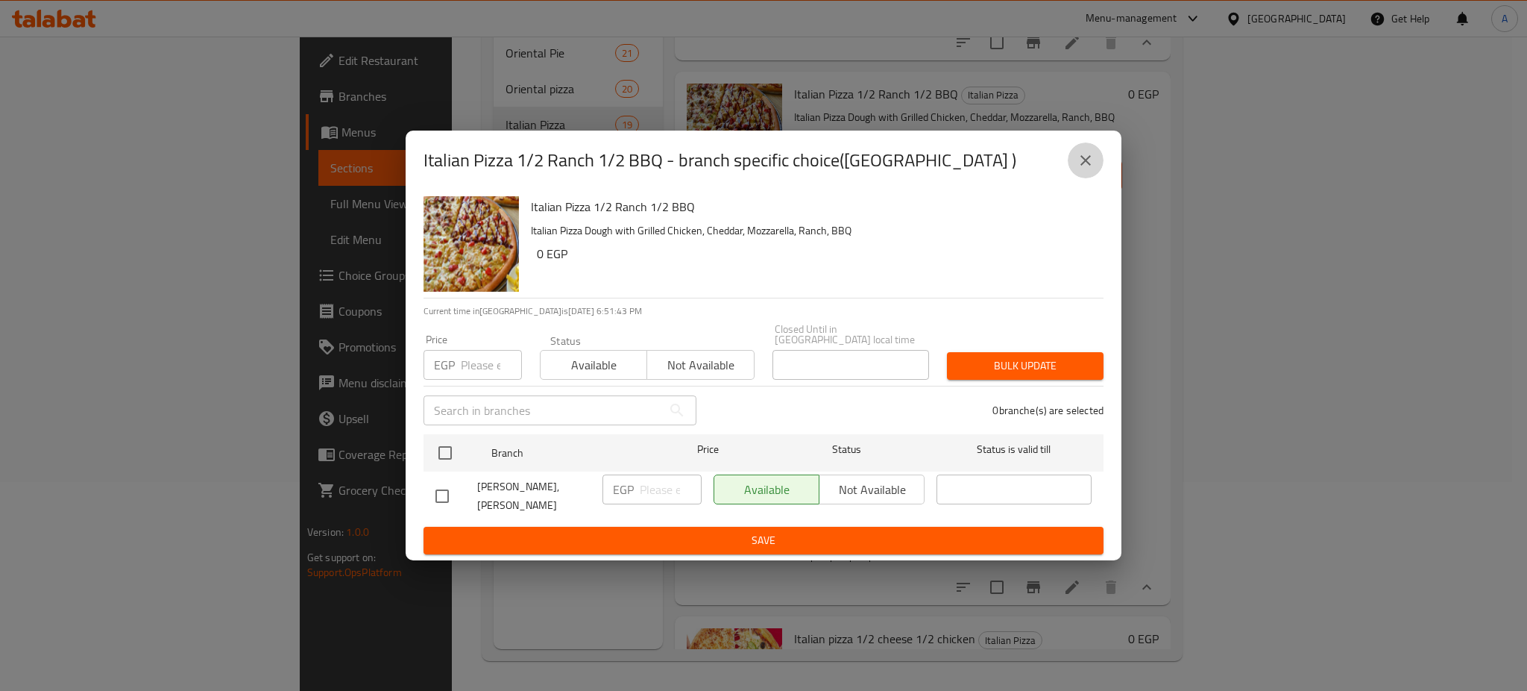
click at [1086, 157] on icon "close" at bounding box center [1086, 160] width 18 height 18
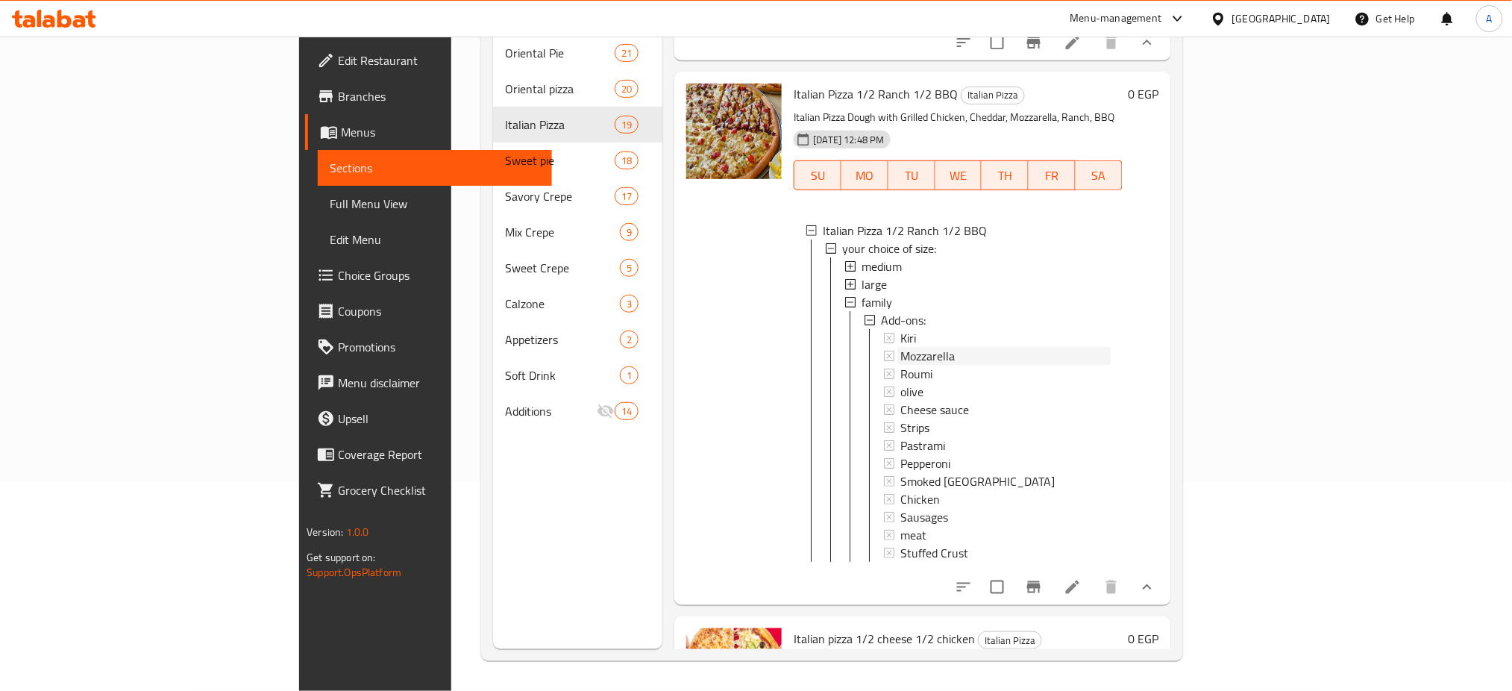
click at [900, 351] on span "Mozzarella" at bounding box center [927, 356] width 54 height 18
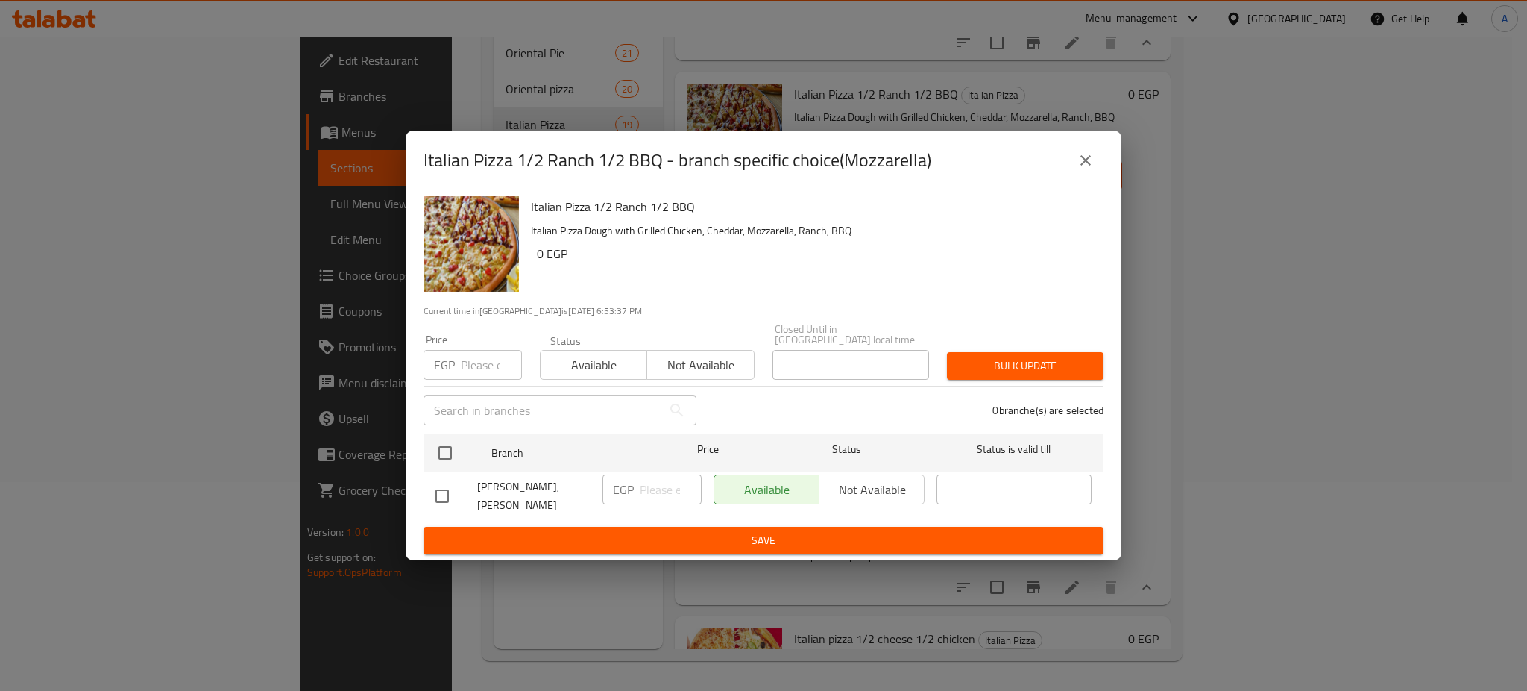
click at [1526, 116] on div "Italian Pizza 1/2 Ranch 1/2 BBQ - branch specific choice(Mozzarella) Italian Pi…" at bounding box center [763, 345] width 1527 height 691
click at [1089, 166] on icon "close" at bounding box center [1086, 160] width 18 height 18
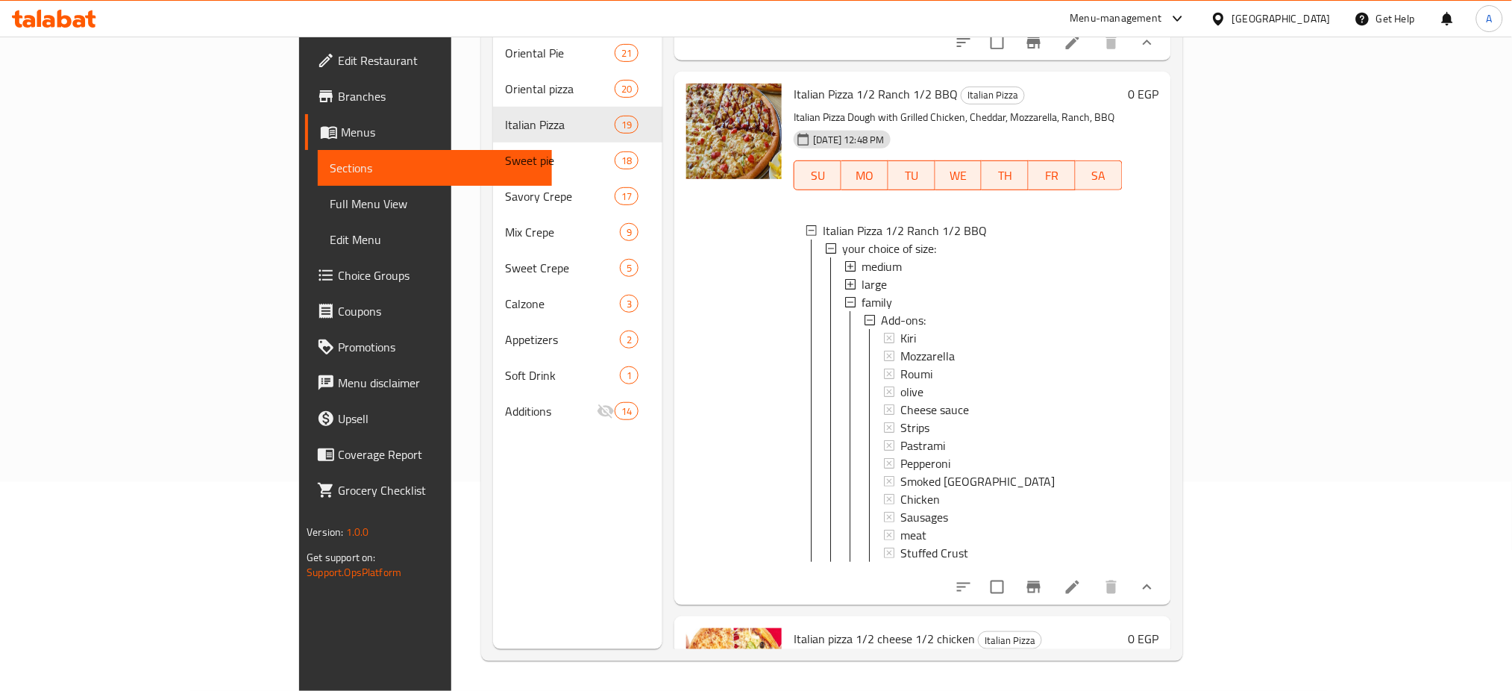
scroll to position [0, 0]
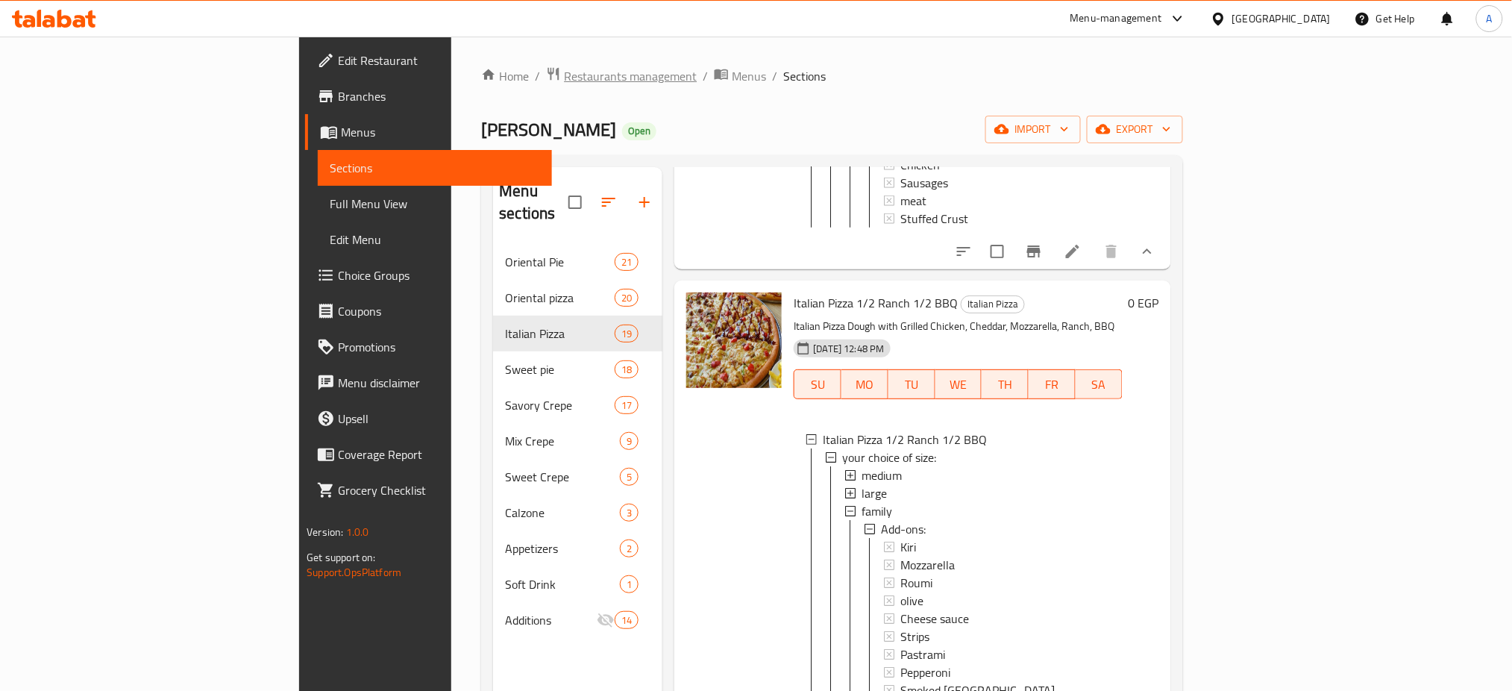
click at [564, 75] on span "Restaurants management" at bounding box center [630, 76] width 133 height 18
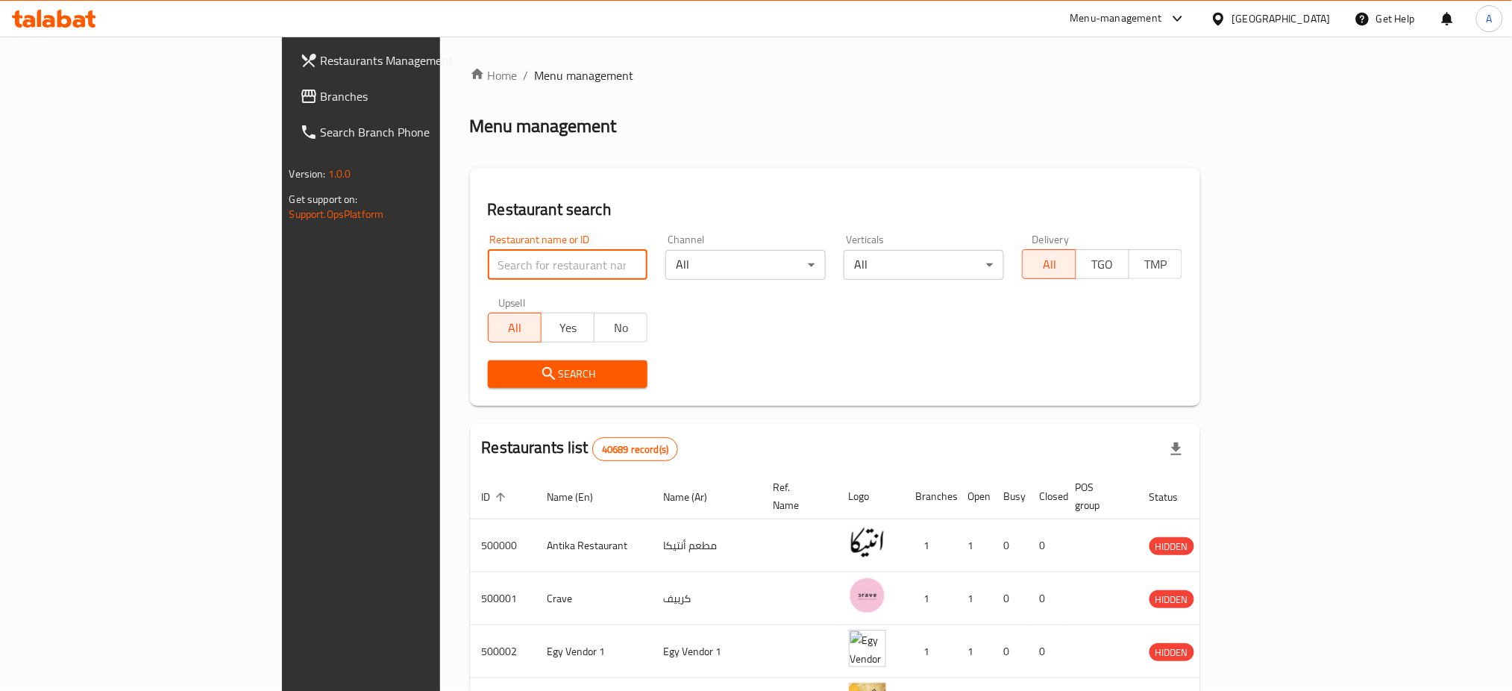
click at [488, 264] on input "search" at bounding box center [568, 265] width 160 height 30
paste input "696818"
click button "Search" at bounding box center [568, 374] width 160 height 28
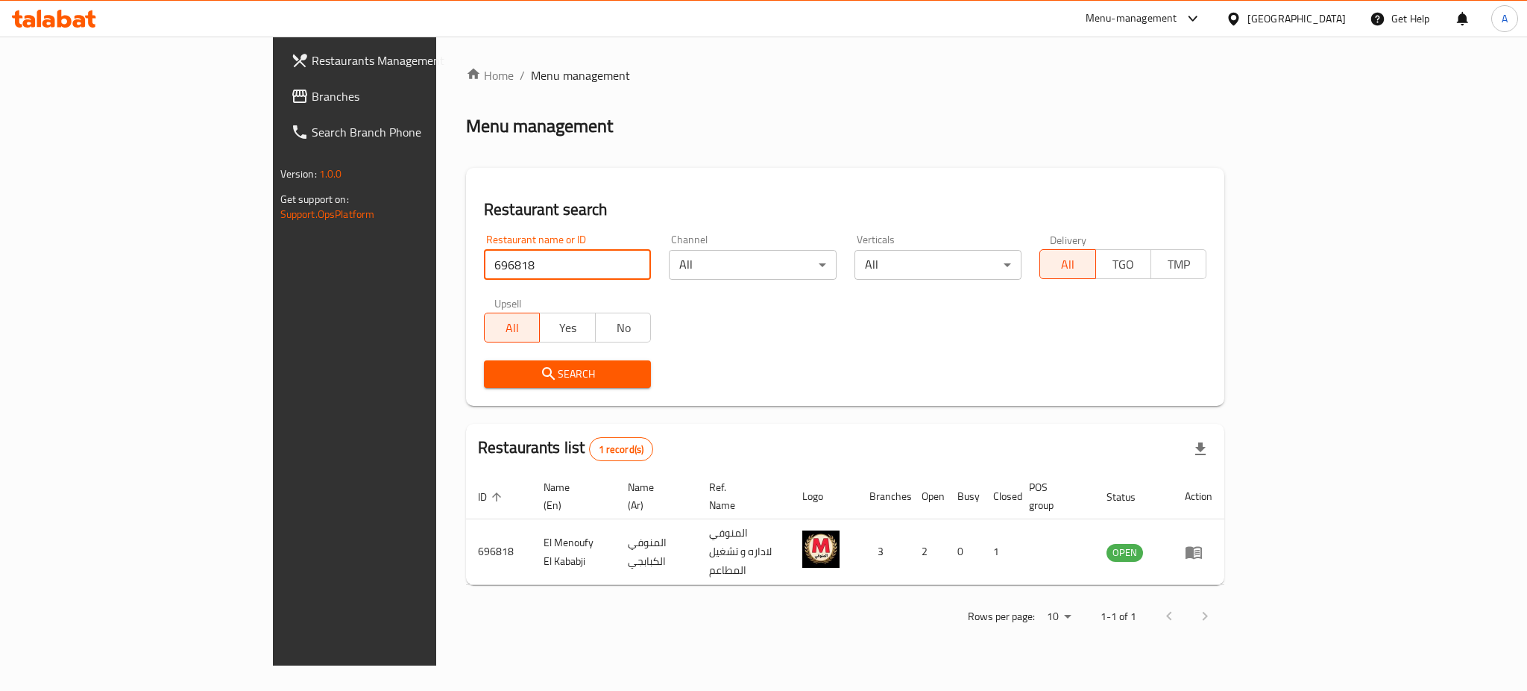
click at [484, 261] on input "696818" at bounding box center [567, 265] width 167 height 30
paste input "0346"
paste input "690346"
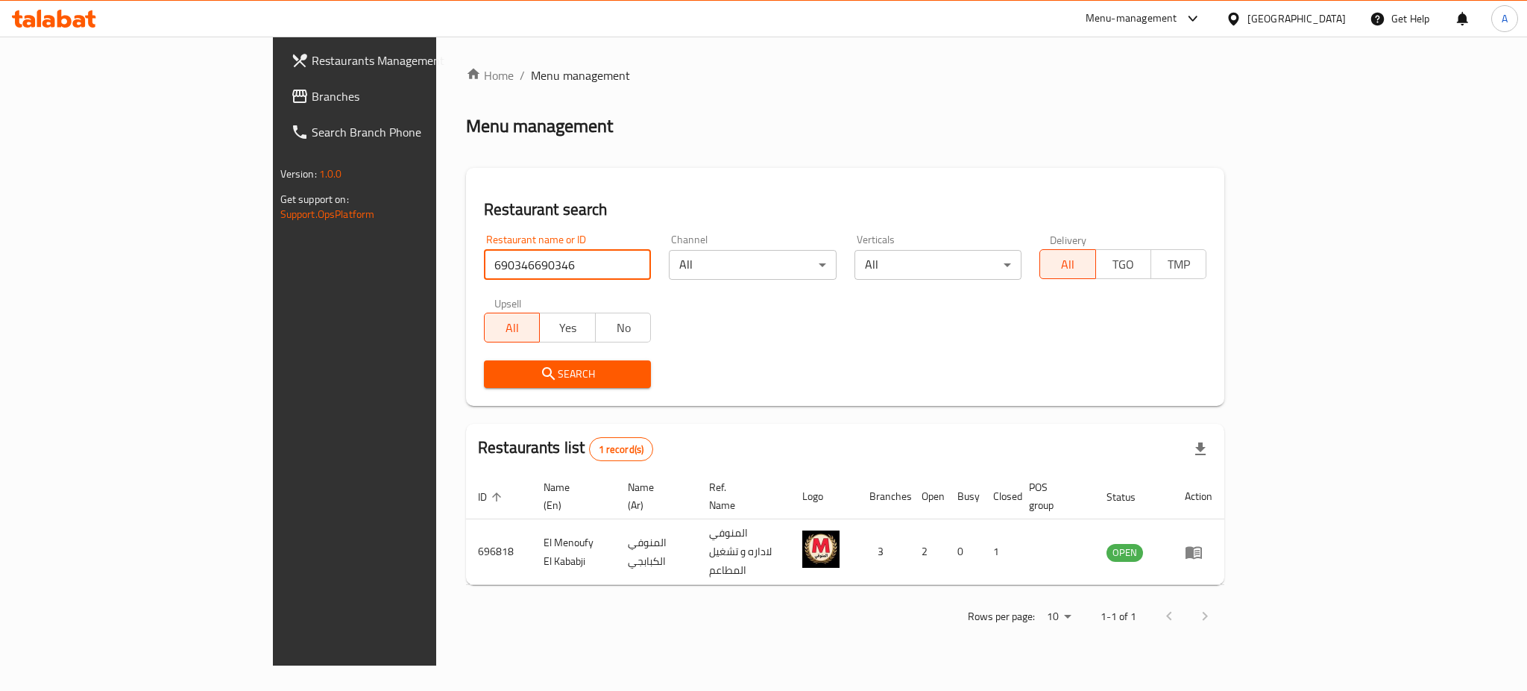
paste input "search"
type input "690346"
click button "Search" at bounding box center [567, 374] width 167 height 28
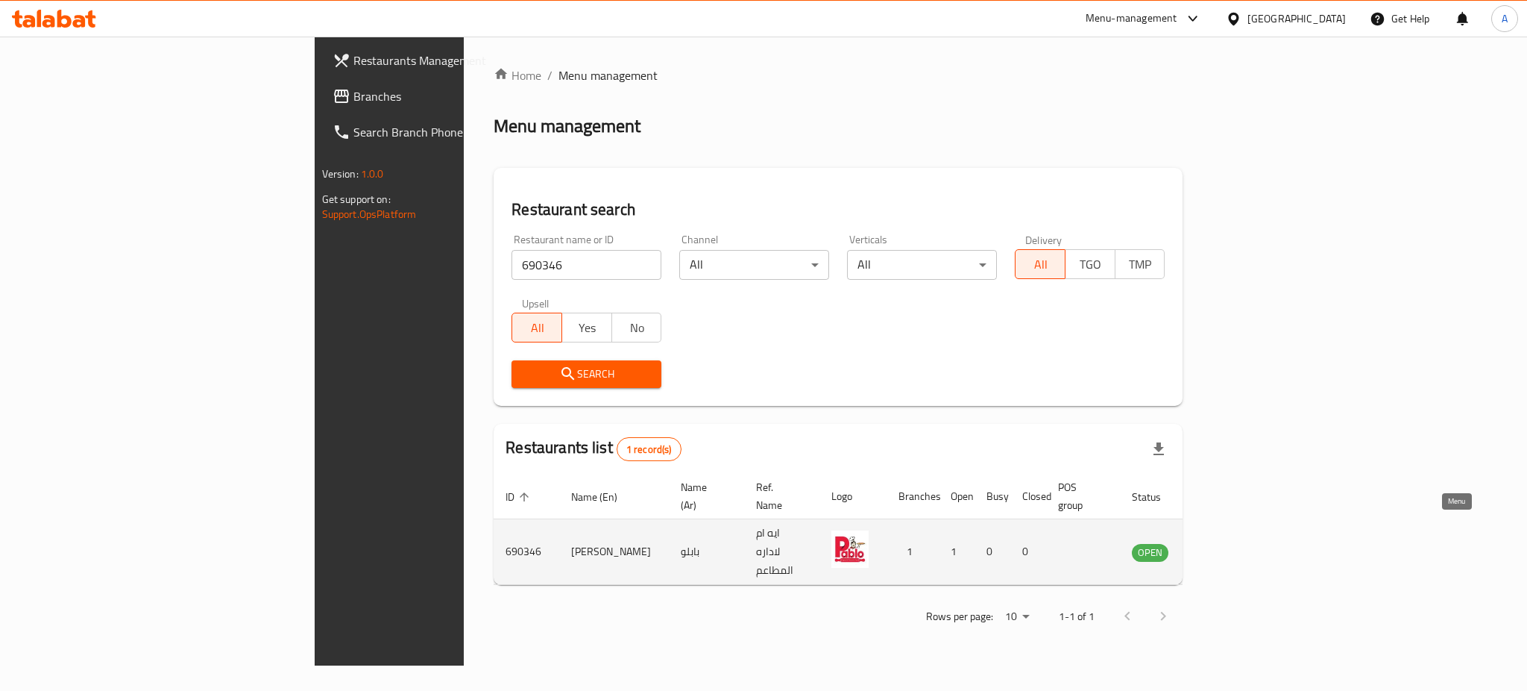
click at [1228, 543] on icon "enhanced table" at bounding box center [1219, 552] width 18 height 18
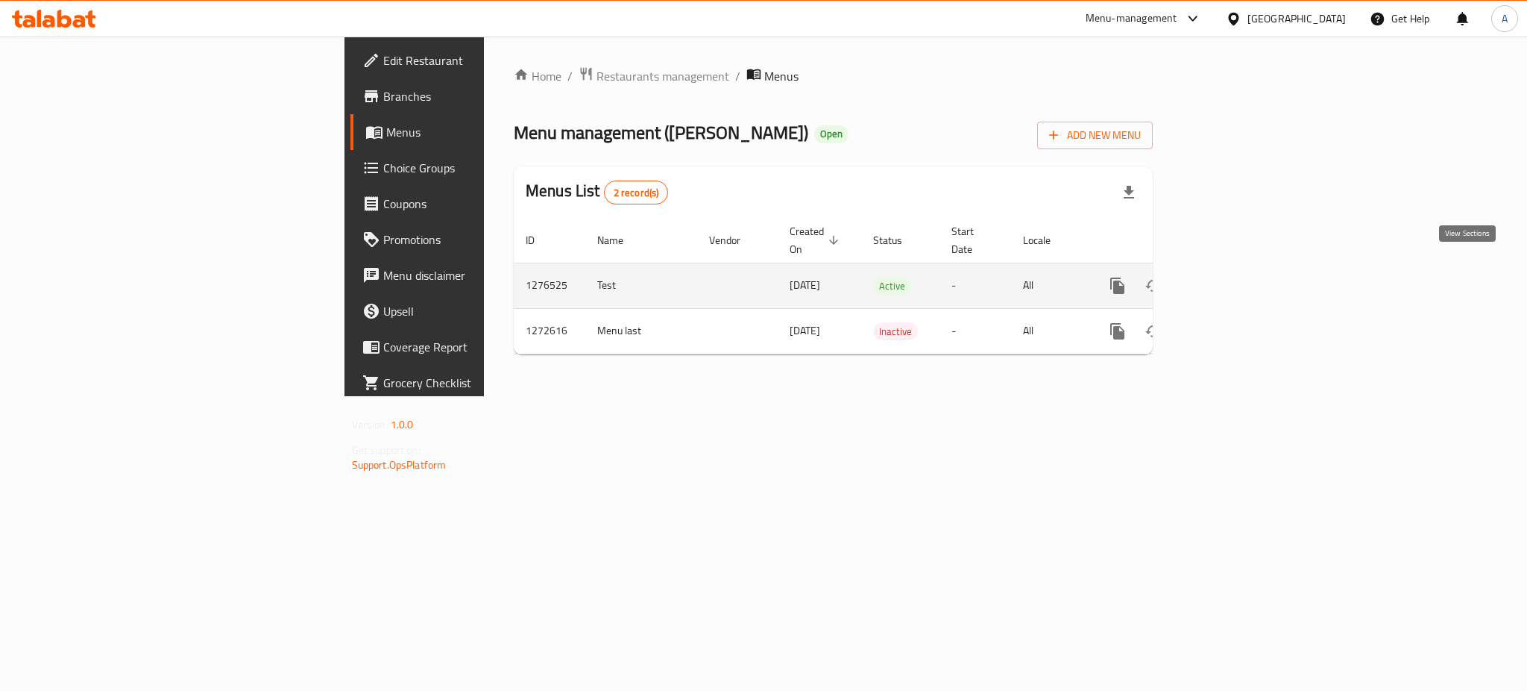
click at [1243, 268] on link "enhanced table" at bounding box center [1225, 286] width 36 height 36
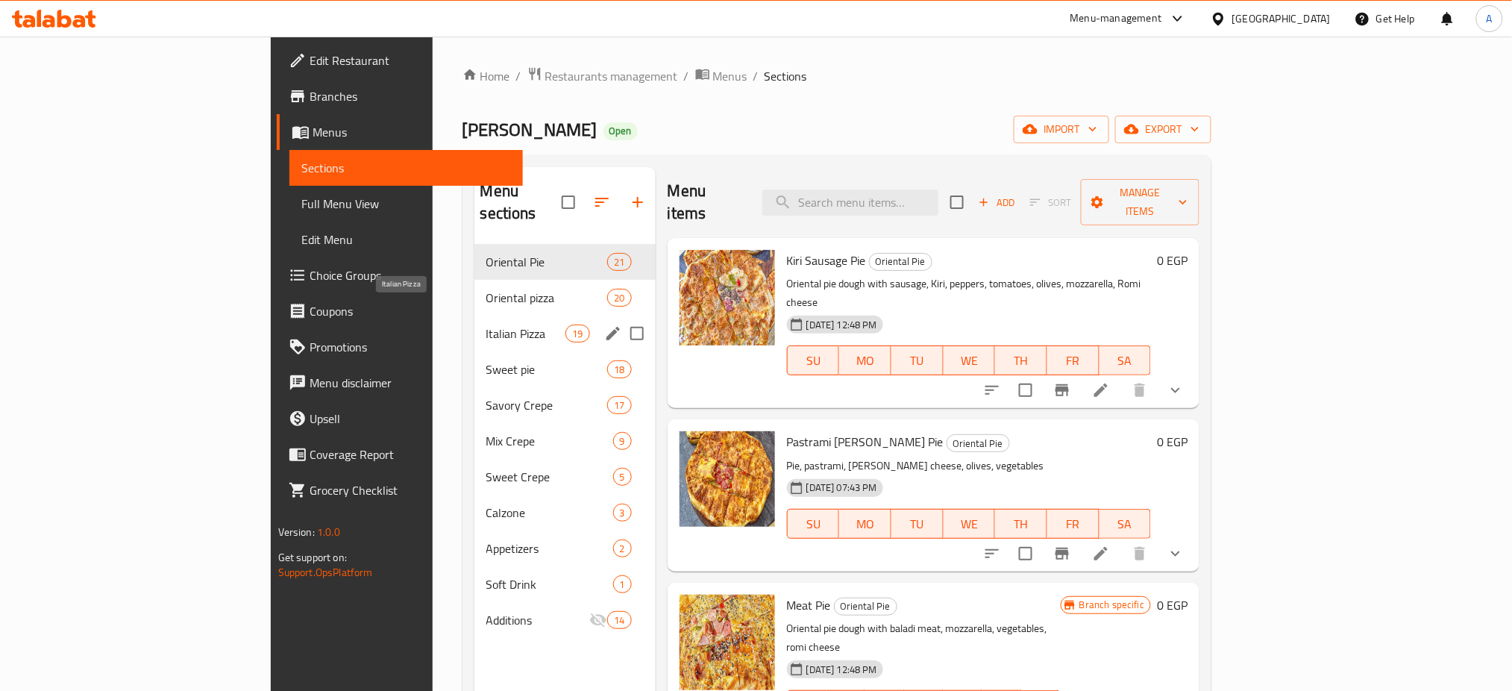
click at [486, 324] on span "Italian Pizza" at bounding box center [526, 333] width 80 height 18
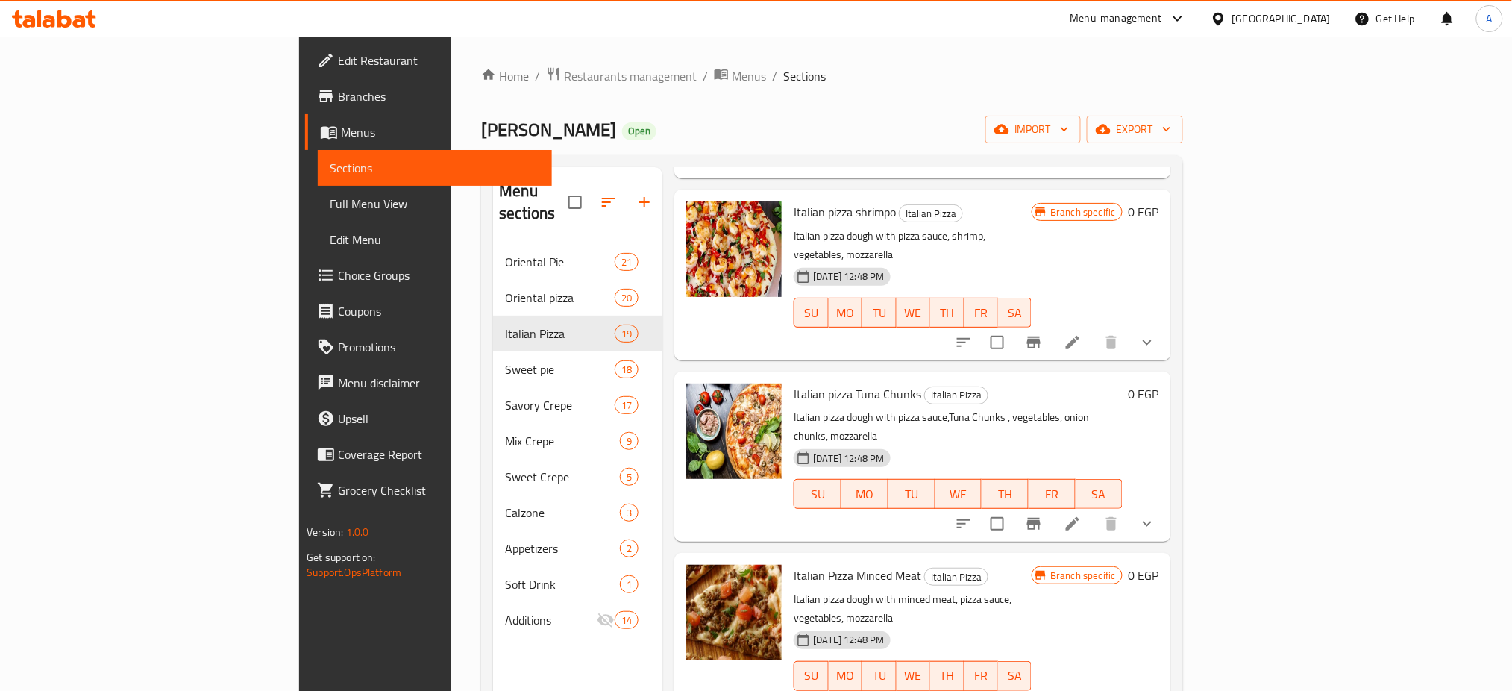
scroll to position [209, 0]
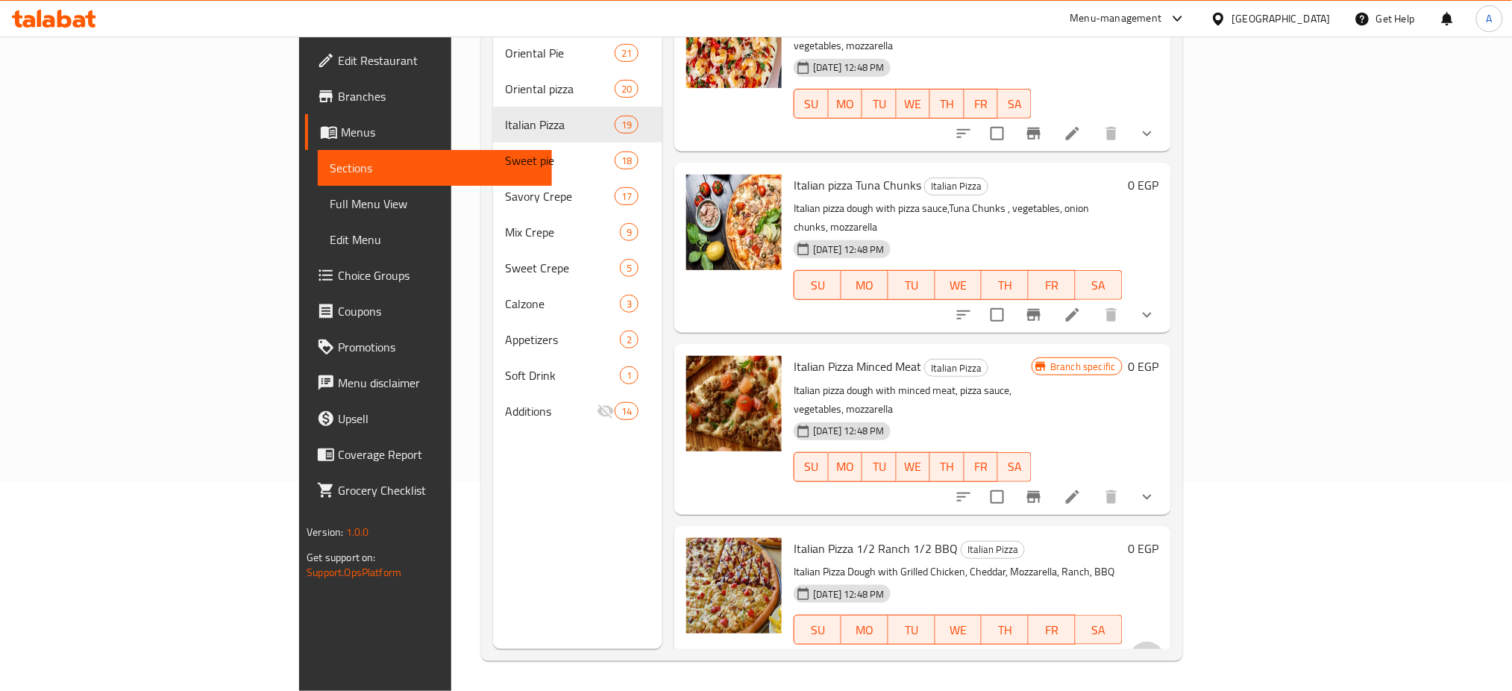
click at [1165, 641] on button "show more" at bounding box center [1147, 659] width 36 height 36
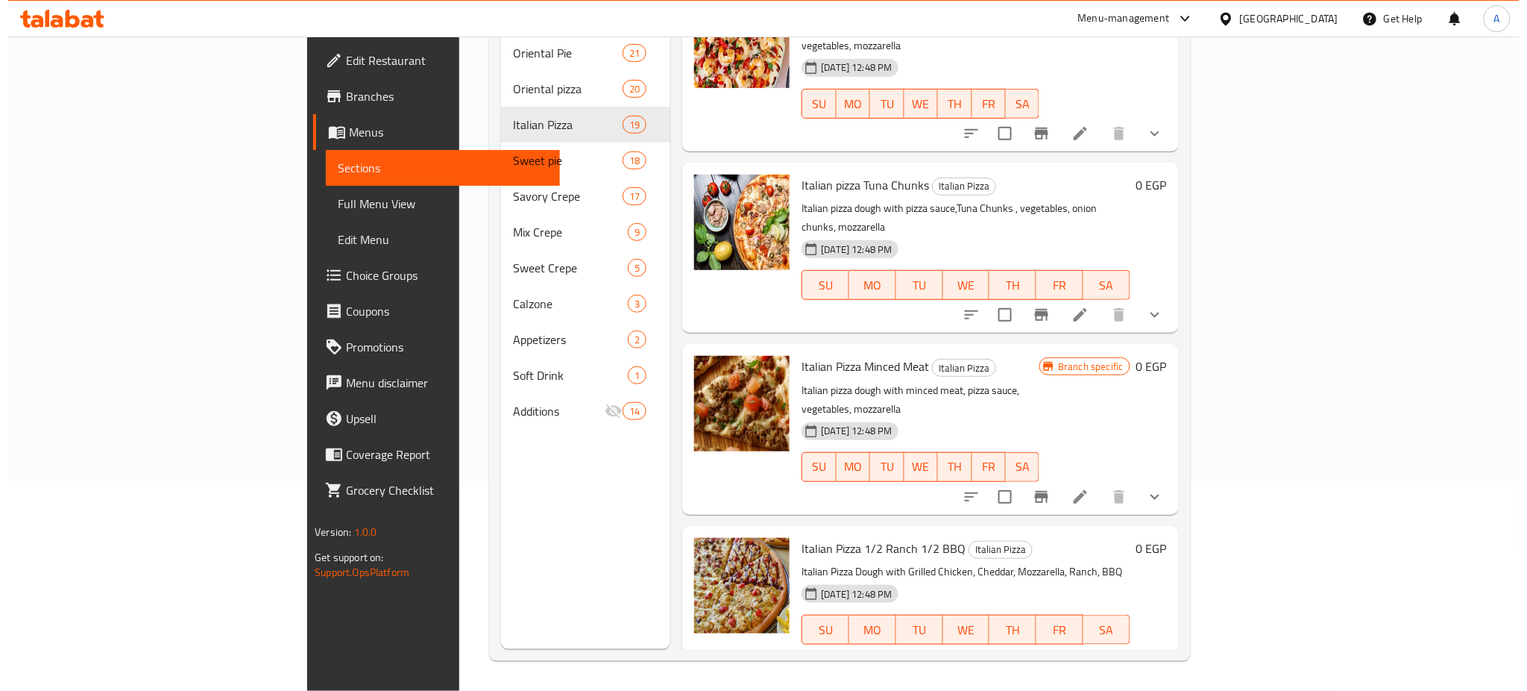
scroll to position [1, 0]
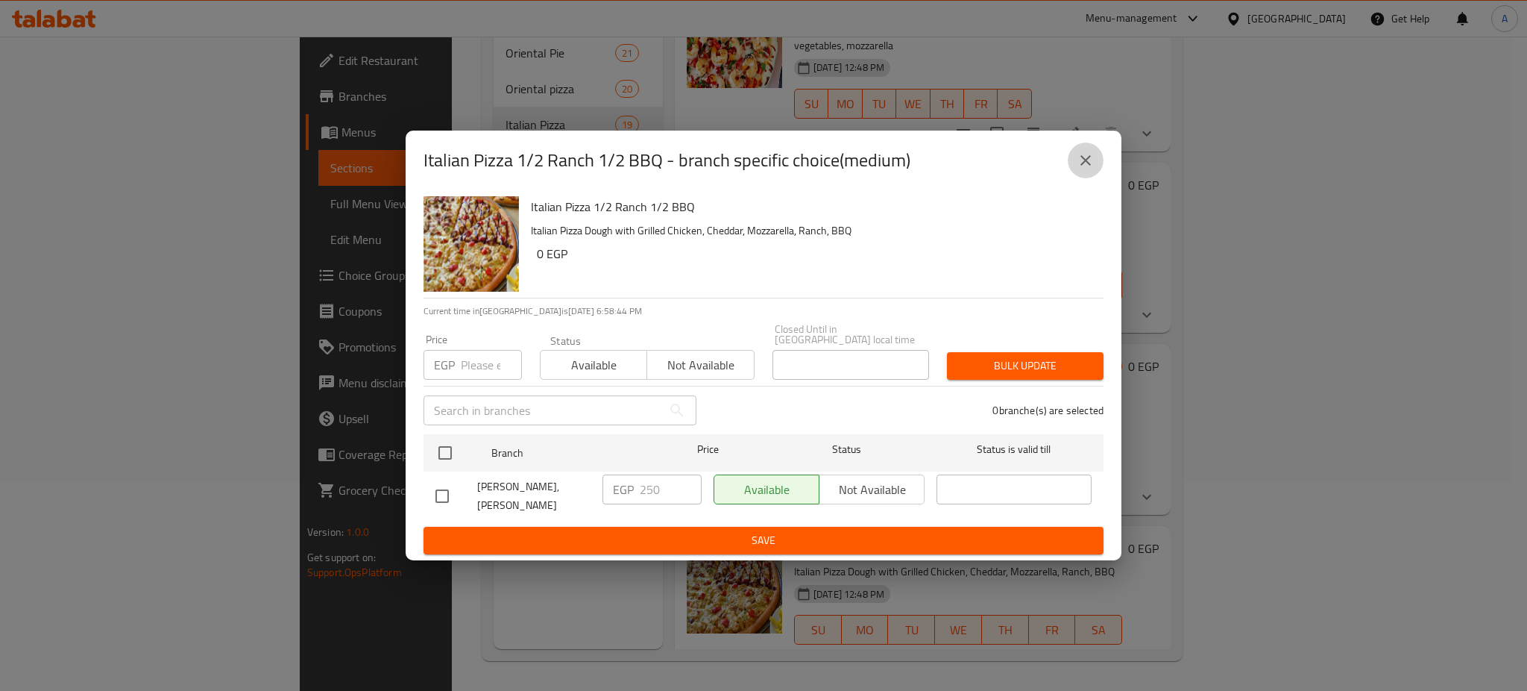
click at [1092, 163] on icon "close" at bounding box center [1086, 160] width 18 height 18
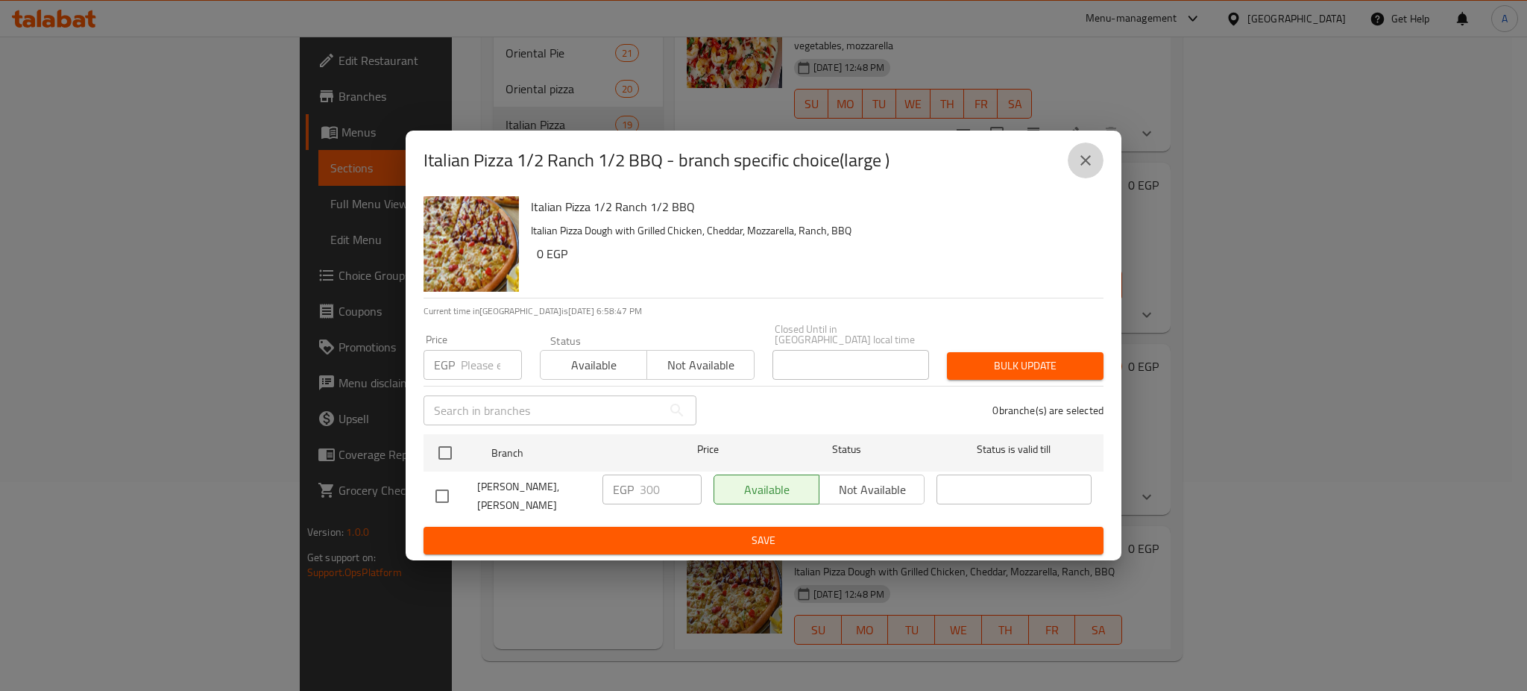
click at [1088, 153] on button "close" at bounding box center [1086, 160] width 36 height 36
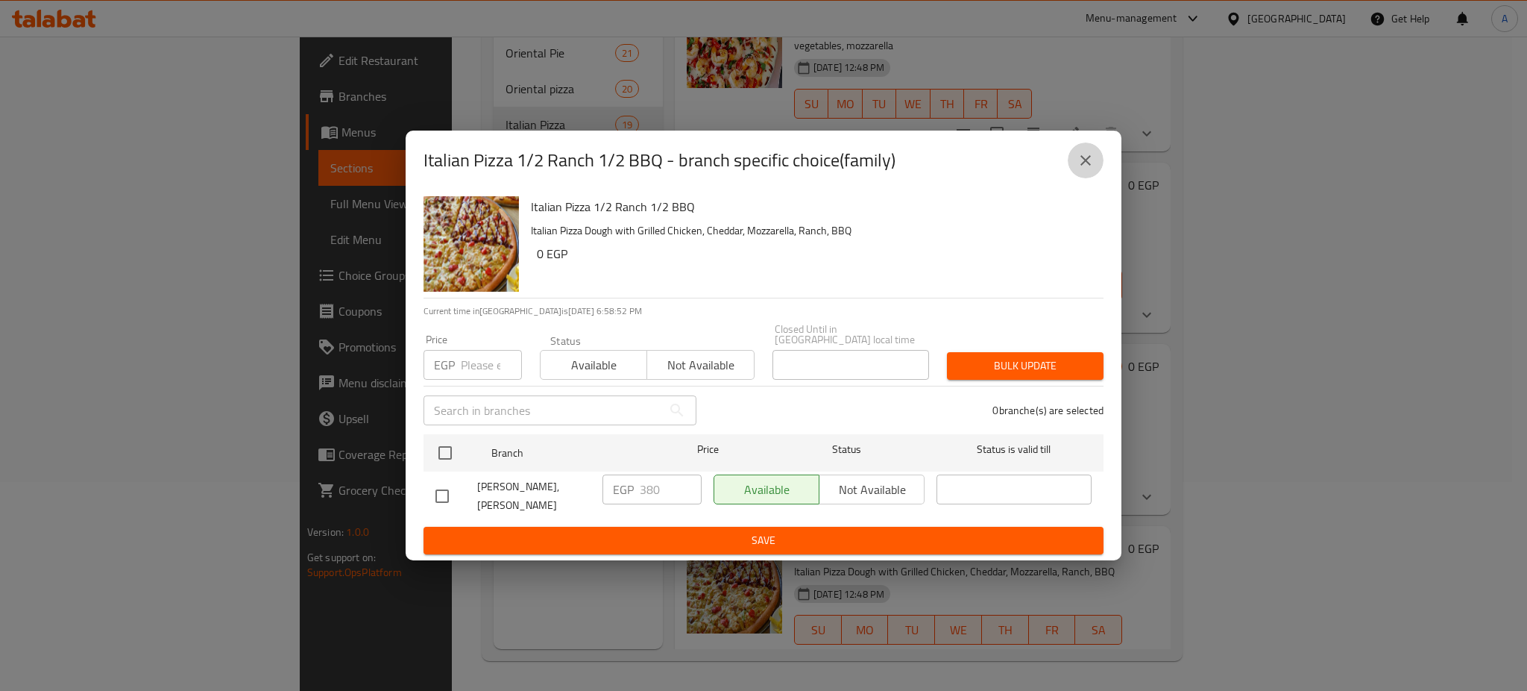
click at [1092, 164] on icon "close" at bounding box center [1086, 160] width 18 height 18
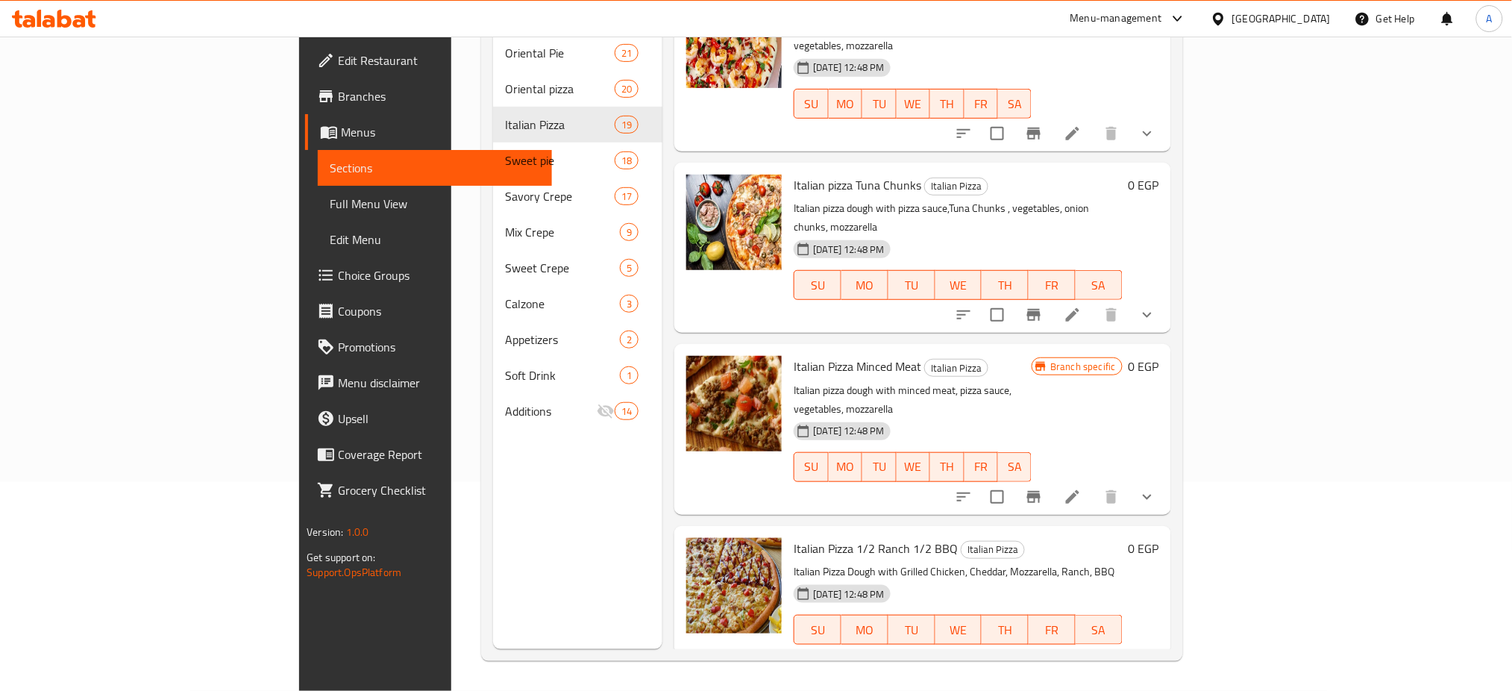
click at [1037, 350] on div "Italian Pizza Minced Meat Italian Pizza Italian pizza dough with minced meat, p…" at bounding box center [913, 429] width 250 height 158
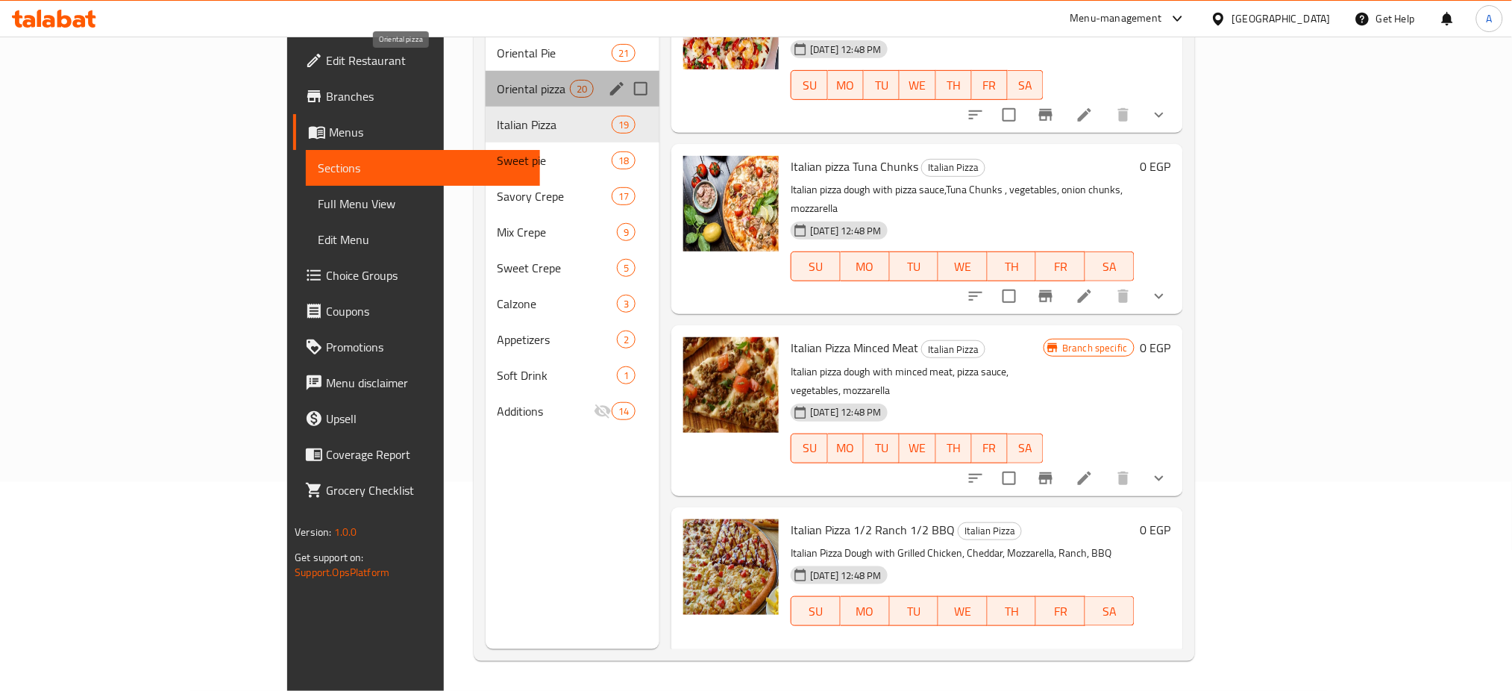
click at [497, 80] on span "Oriental pizza" at bounding box center [533, 89] width 72 height 18
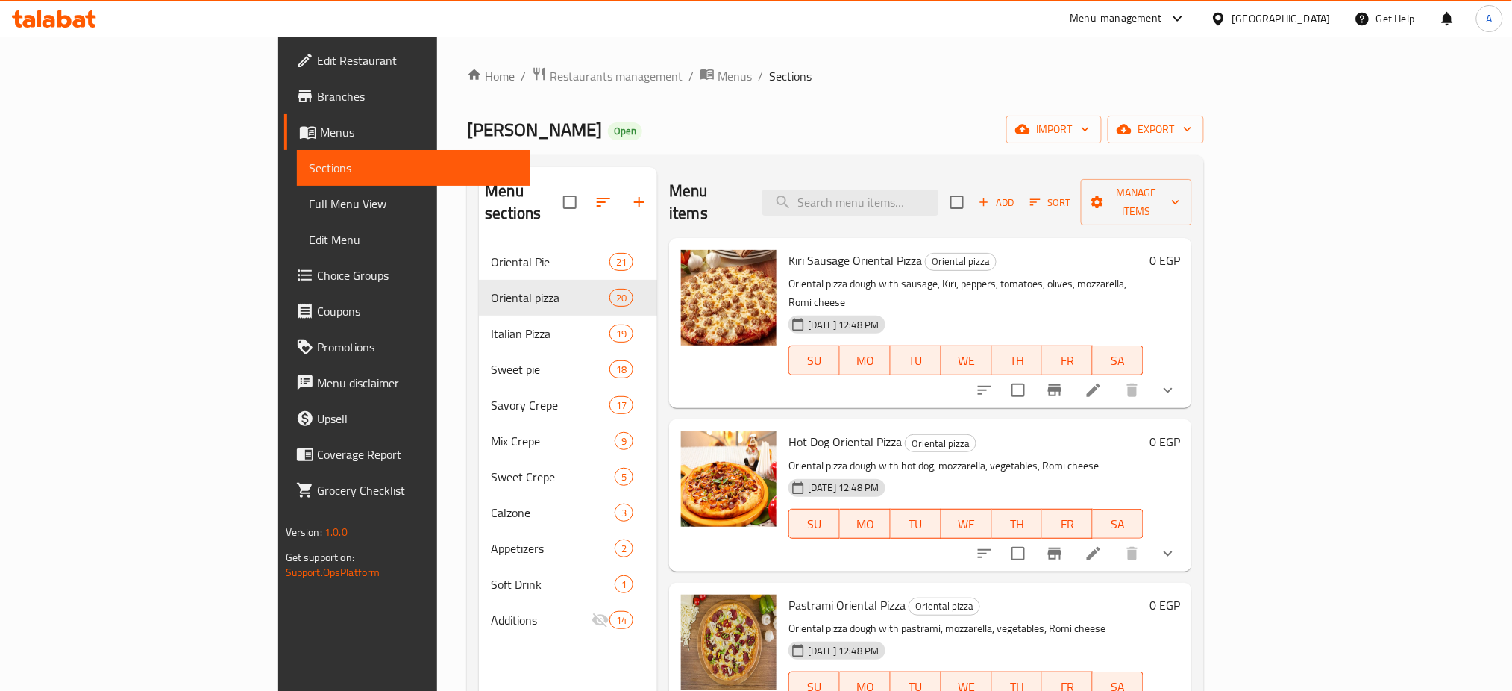
click at [1143, 250] on h6 "Kiri Sausage Oriental Pizza Oriental pizza" at bounding box center [965, 260] width 355 height 21
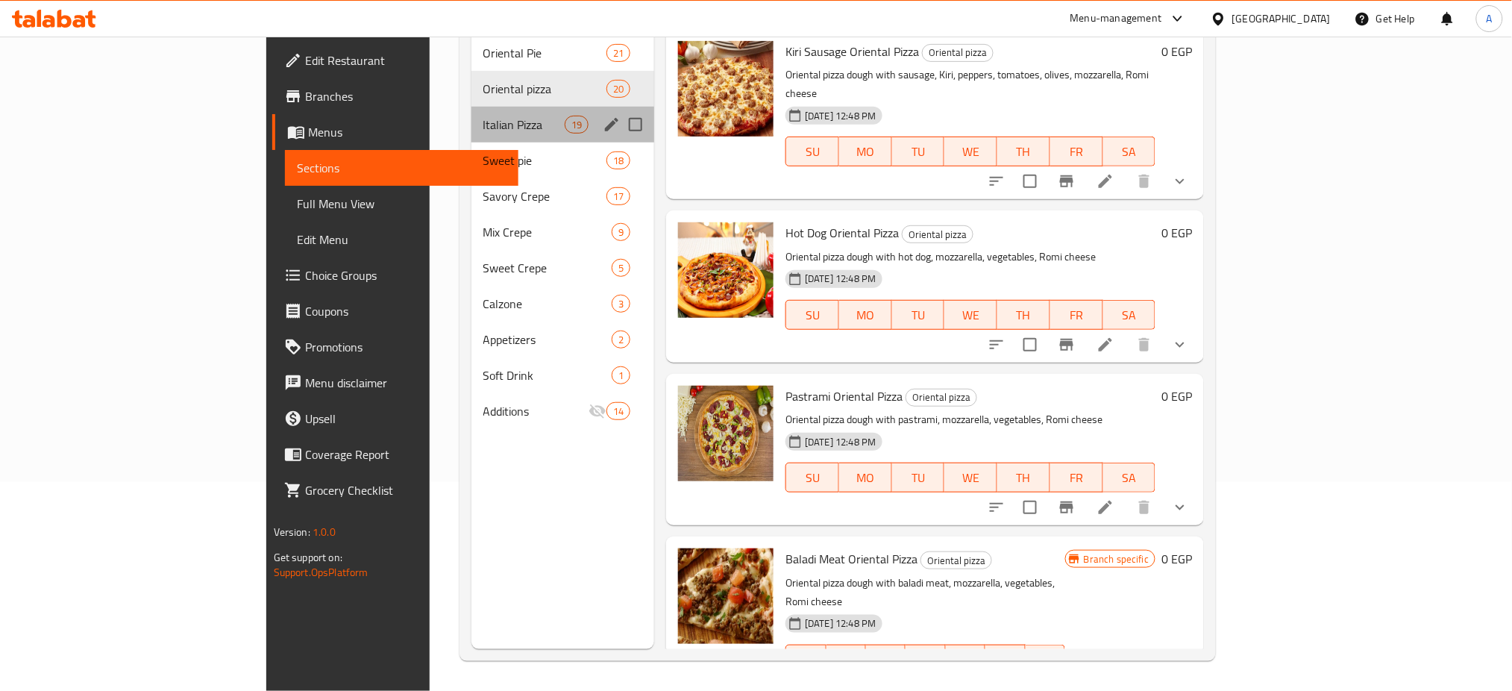
click at [471, 114] on div "Italian Pizza 19" at bounding box center [562, 125] width 183 height 36
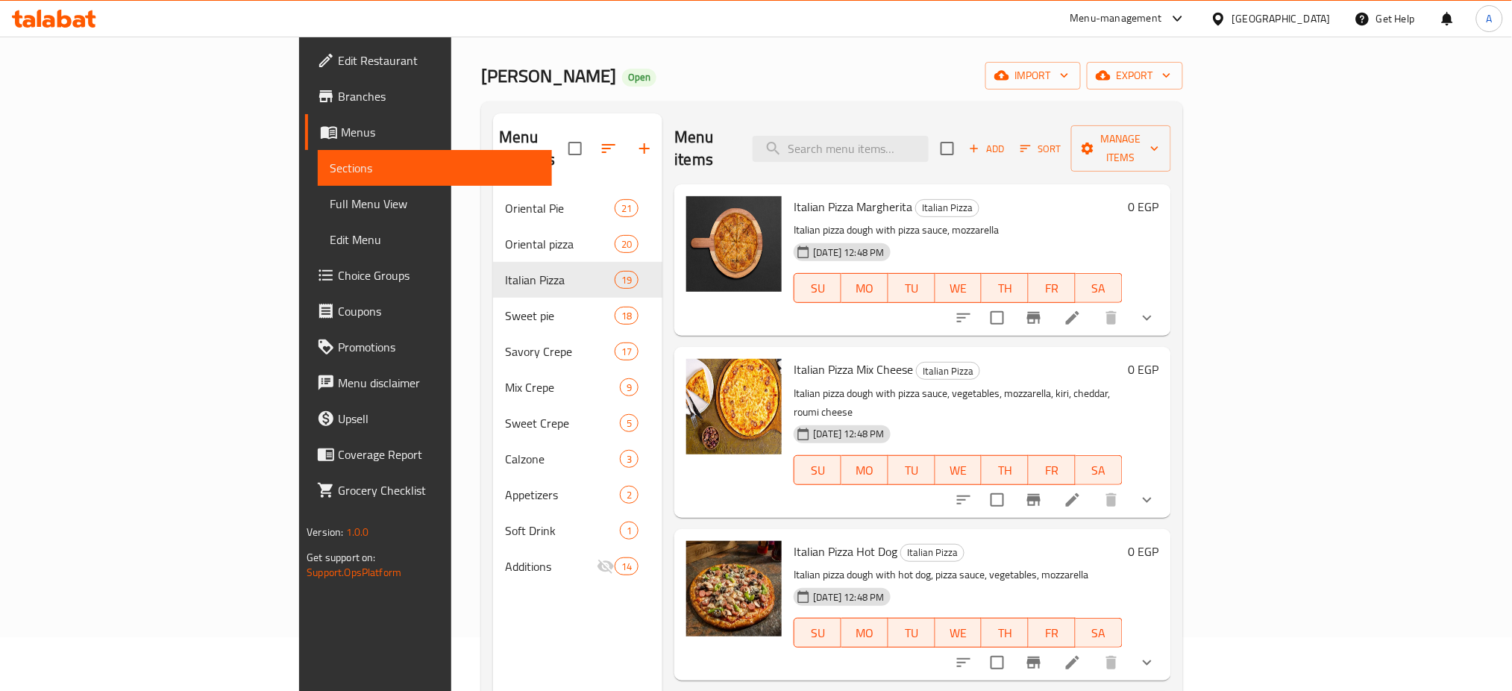
scroll to position [31, 0]
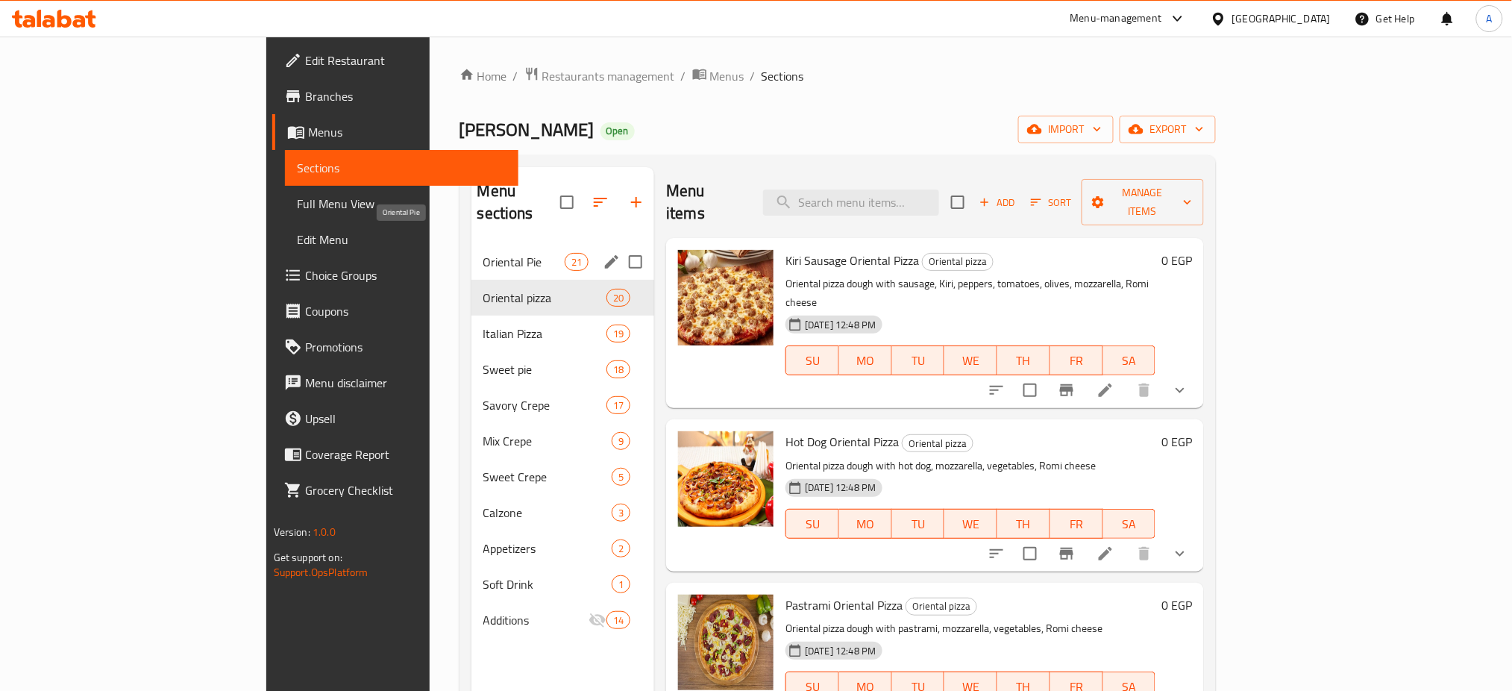
click at [483, 253] on span "Oriental Pie" at bounding box center [523, 262] width 81 height 18
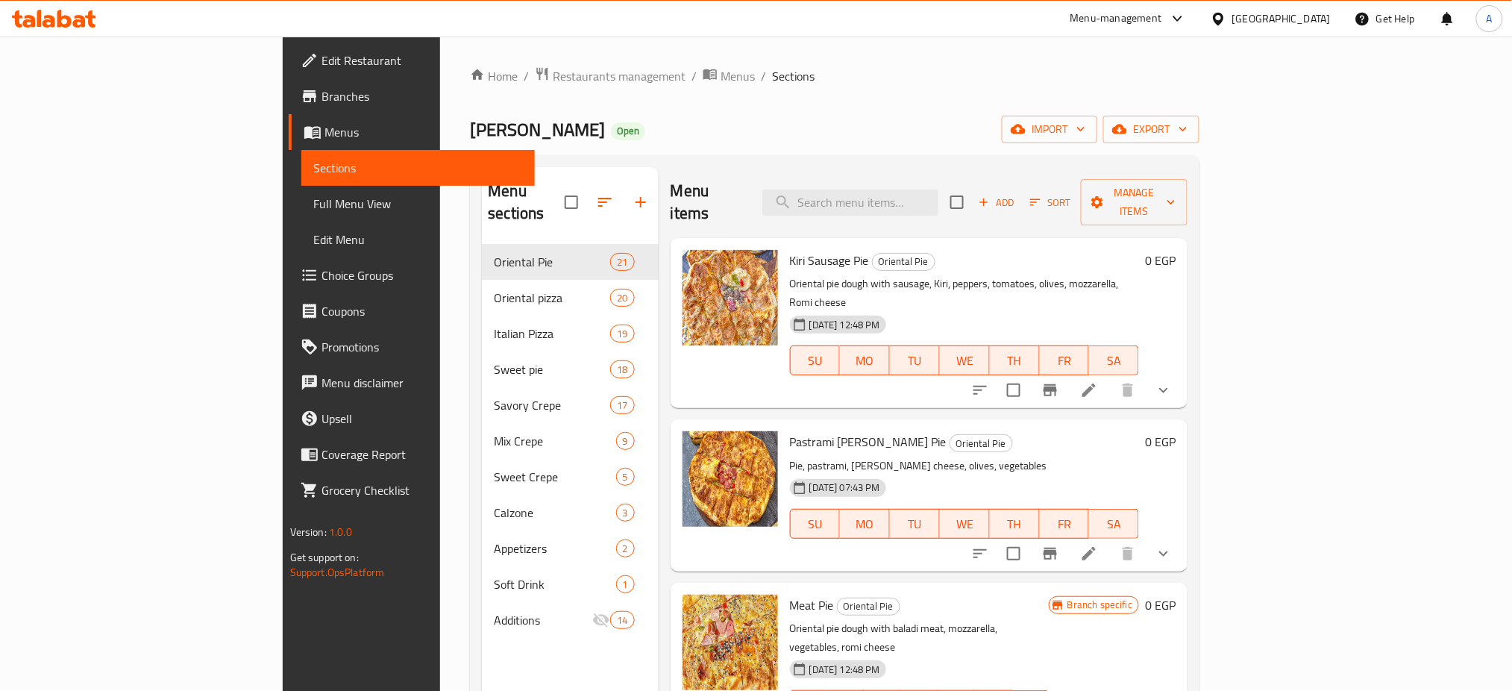
click at [1107, 250] on h6 "Kiri Sausage Pie Oriental Pie" at bounding box center [964, 260] width 349 height 21
click at [1199, 76] on ol "Home / Restaurants management / Menus / Sections" at bounding box center [834, 75] width 729 height 19
click at [1139, 456] on p "Pie, pastrami, [PERSON_NAME] cheese, olives, vegetables" at bounding box center [964, 465] width 349 height 19
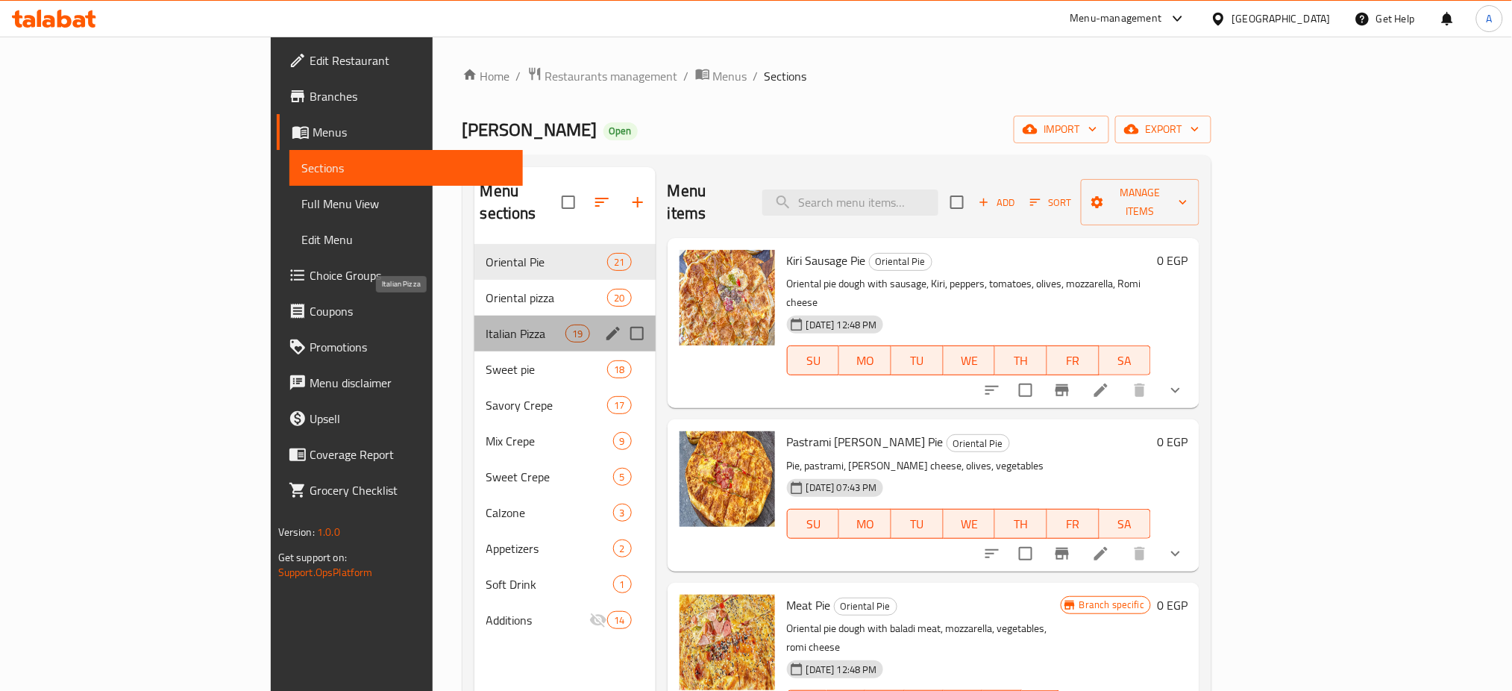
click at [486, 324] on span "Italian Pizza" at bounding box center [526, 333] width 80 height 18
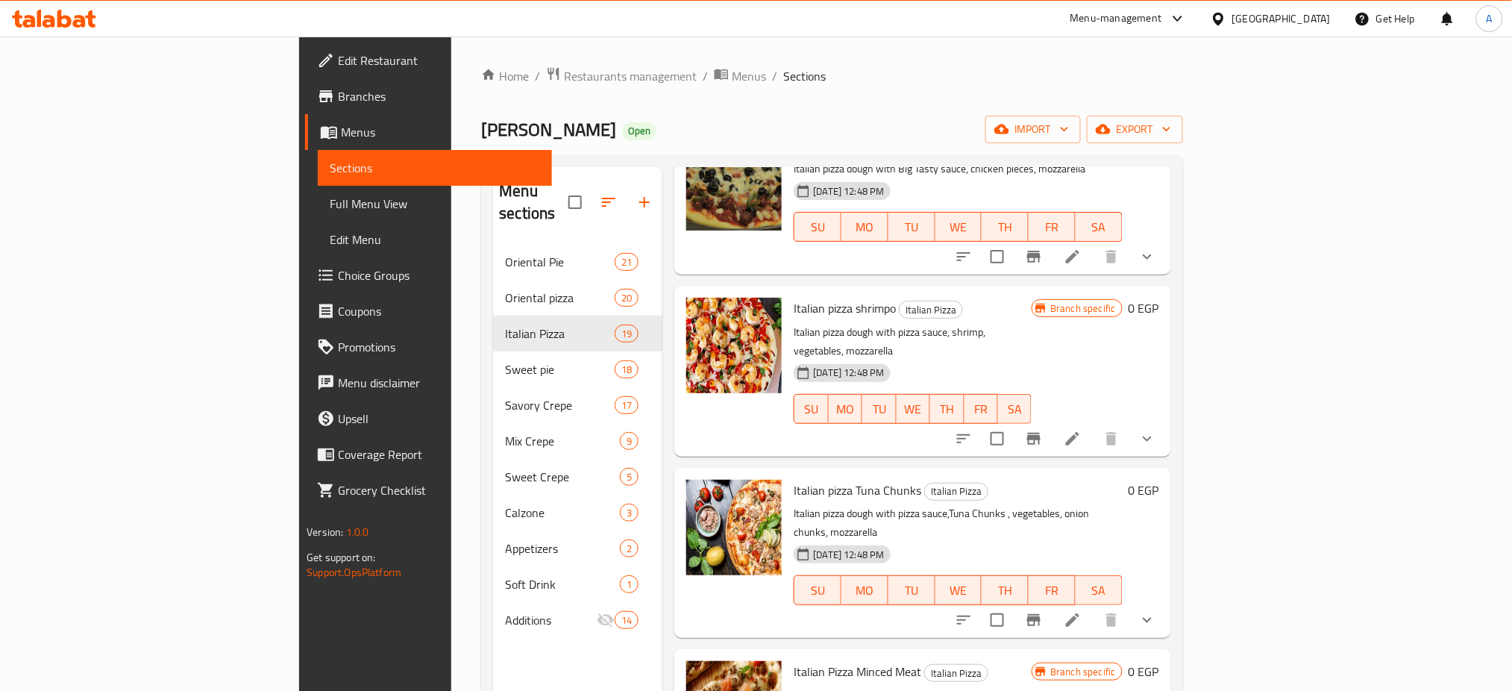
scroll to position [2345, 0]
click at [1165, 601] on button "show more" at bounding box center [1147, 619] width 36 height 36
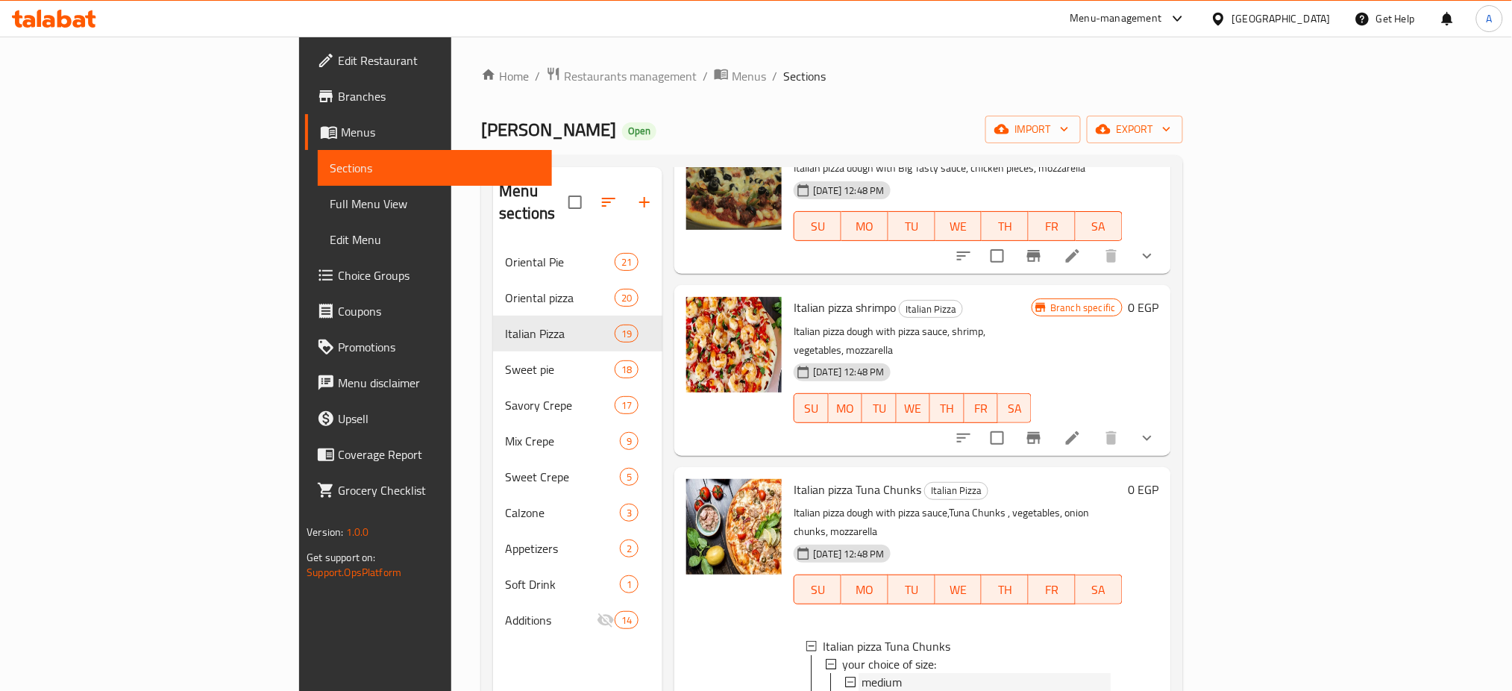
click at [861, 673] on span "medium" at bounding box center [881, 682] width 40 height 18
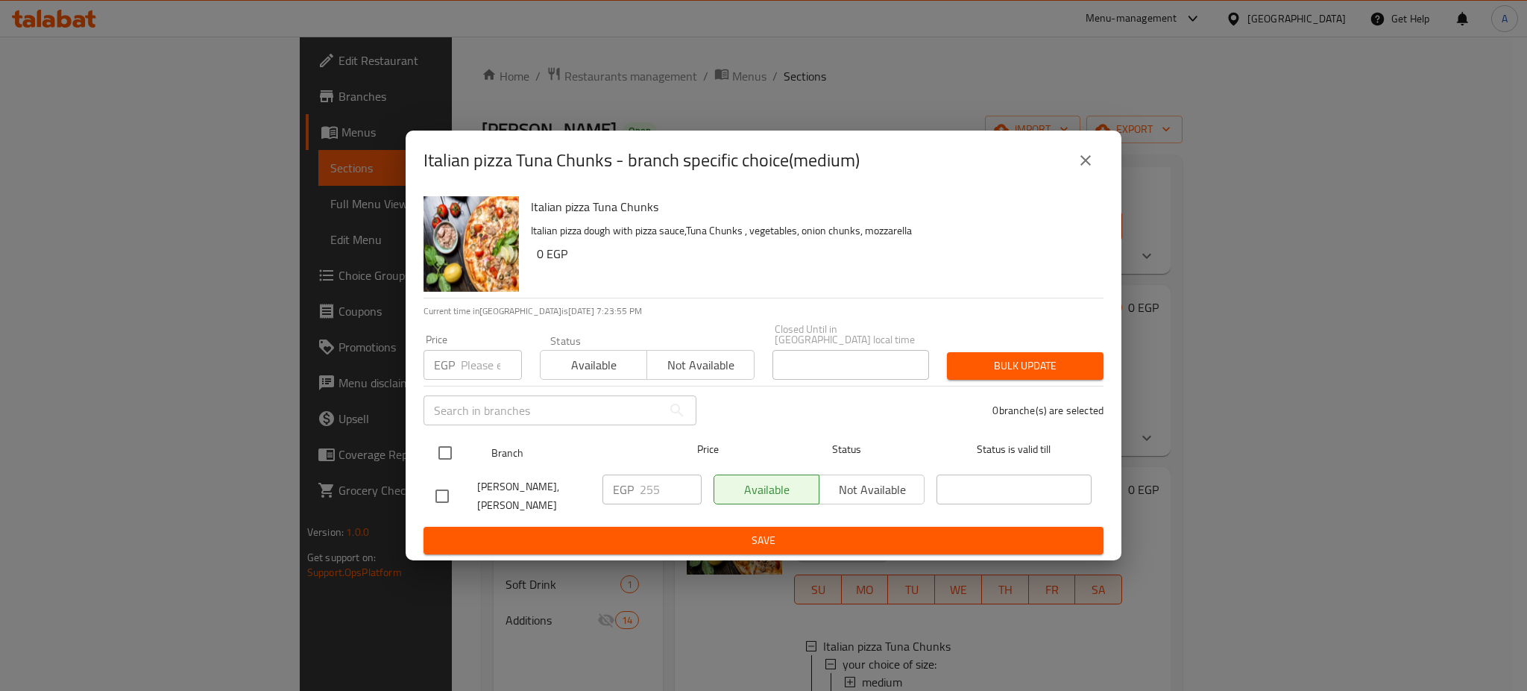
click at [1103, 460] on div "Branch Price Status Status is valid till" at bounding box center [764, 452] width 680 height 37
click at [1095, 155] on button "close" at bounding box center [1086, 160] width 36 height 36
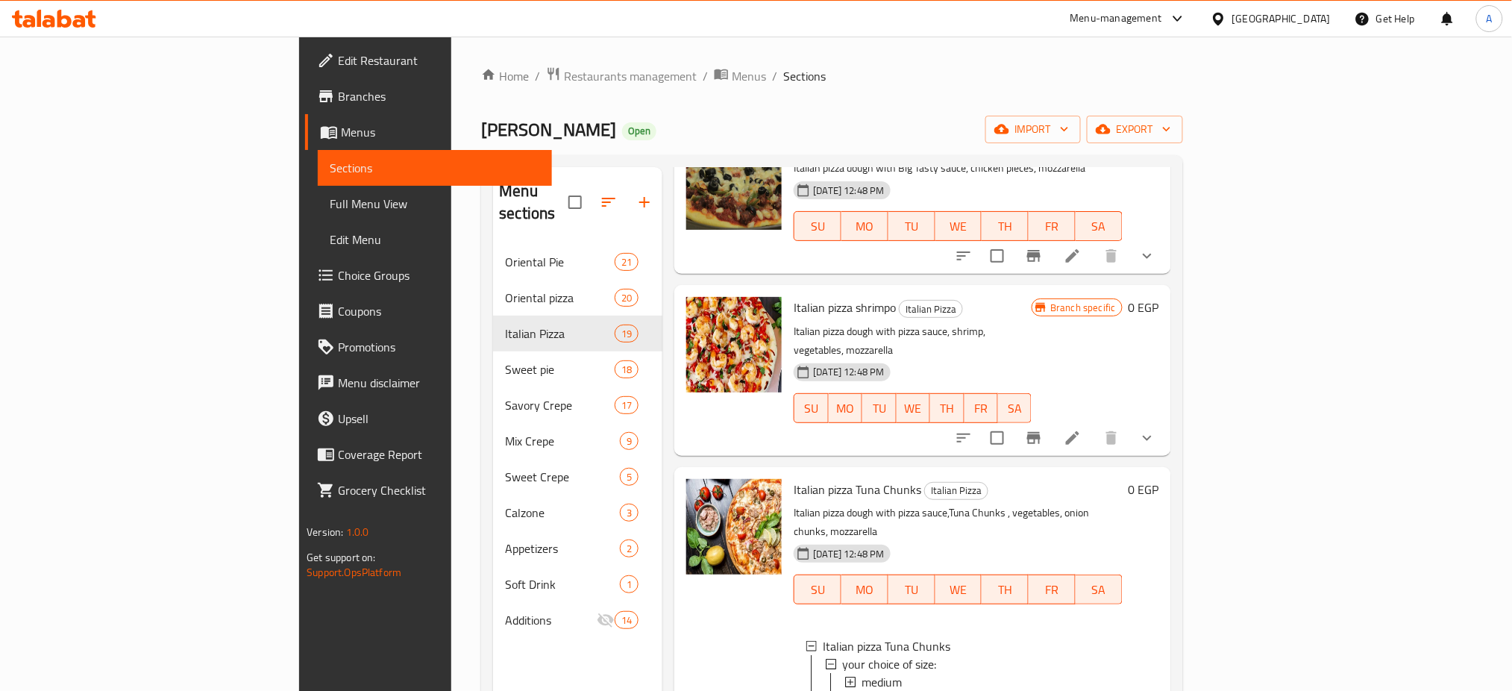
scroll to position [2543, 0]
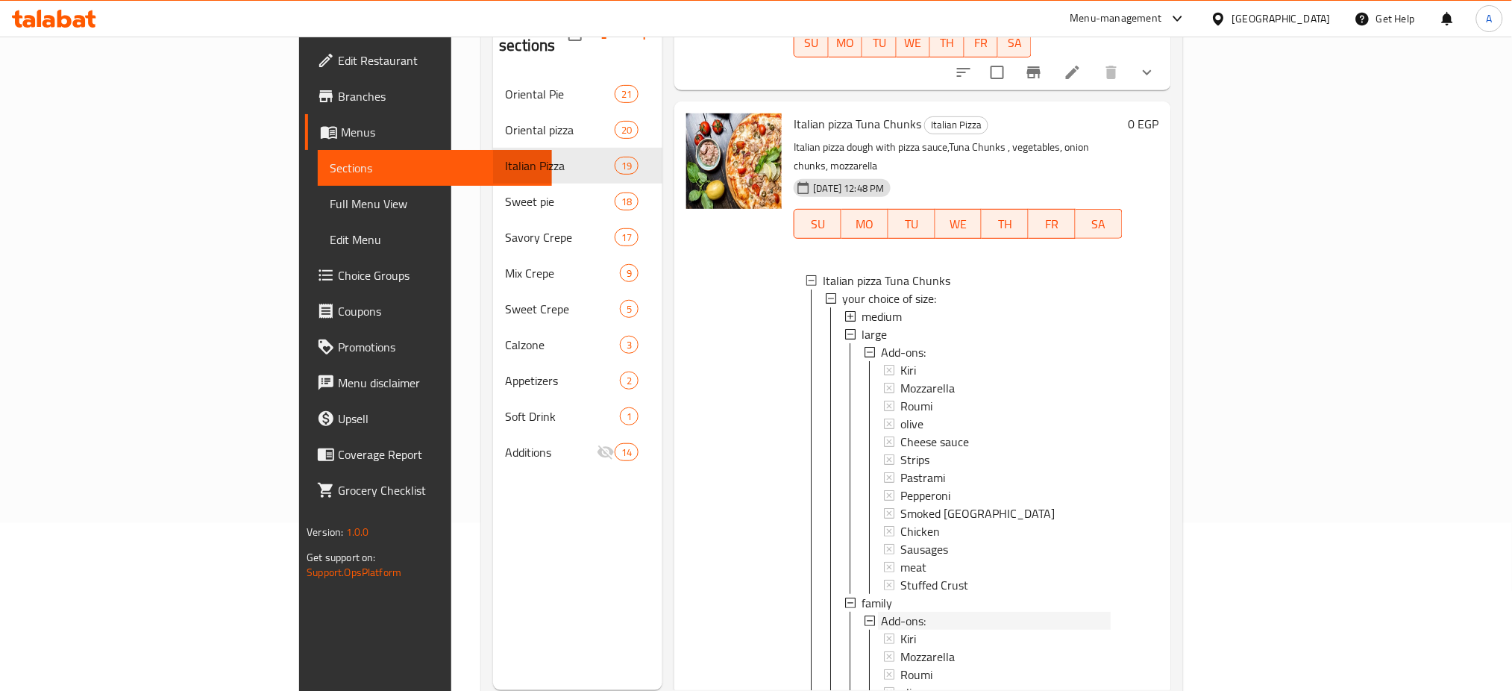
drag, startPoint x: 802, startPoint y: 538, endPoint x: 808, endPoint y: 526, distance: 13.3
click at [844, 537] on div "medium large Add-ons: Kiri Mozzarella Roumi olive Cheese sauce Strips Pastrami …" at bounding box center [976, 584] width 265 height 555
click at [861, 325] on span "large" at bounding box center [873, 334] width 25 height 18
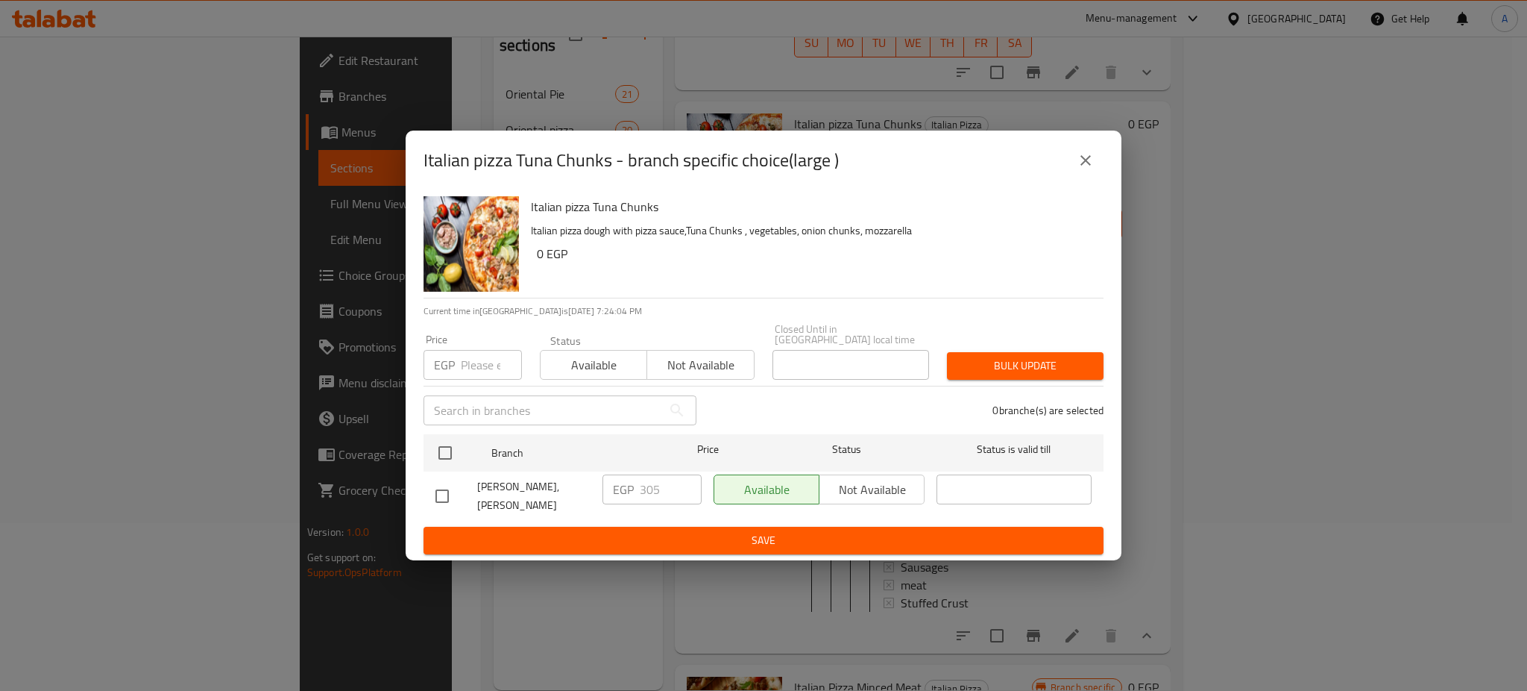
click at [1089, 173] on button "close" at bounding box center [1086, 160] width 36 height 36
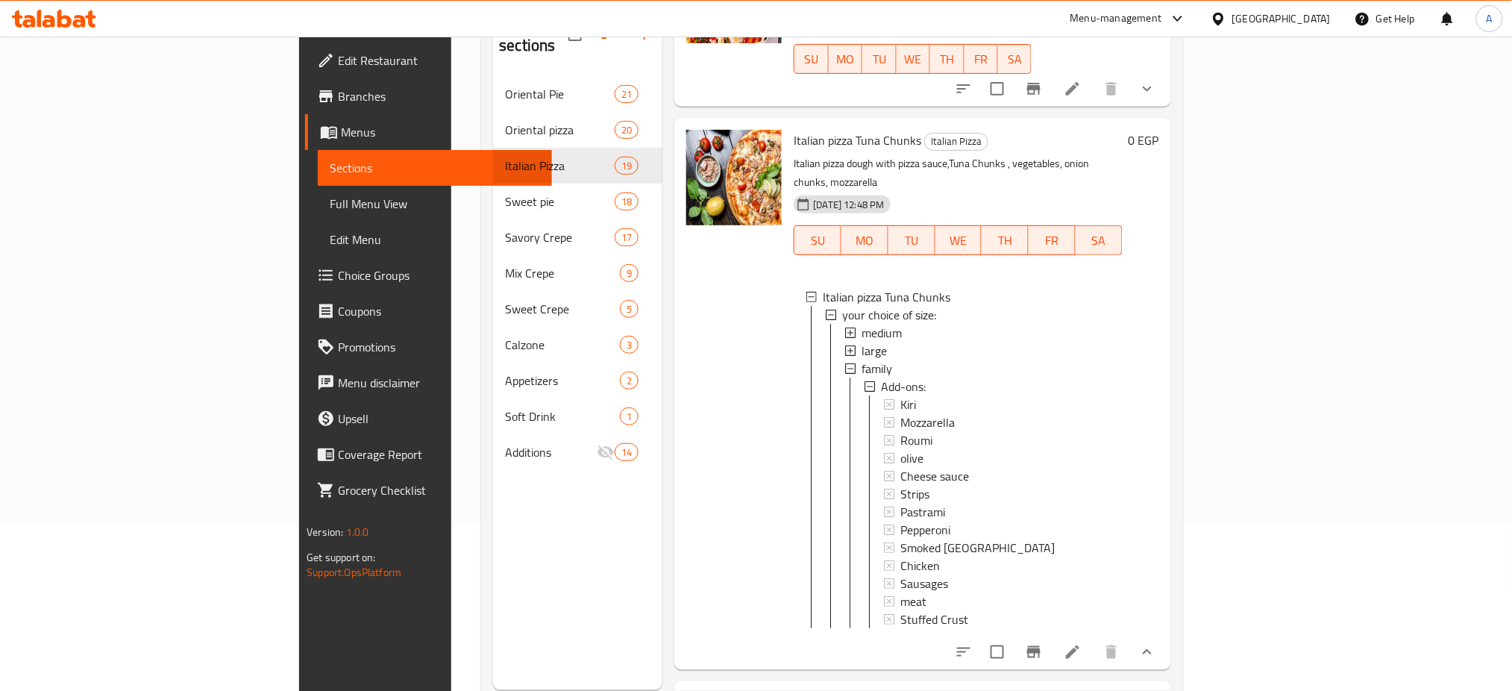
scroll to position [2510, 0]
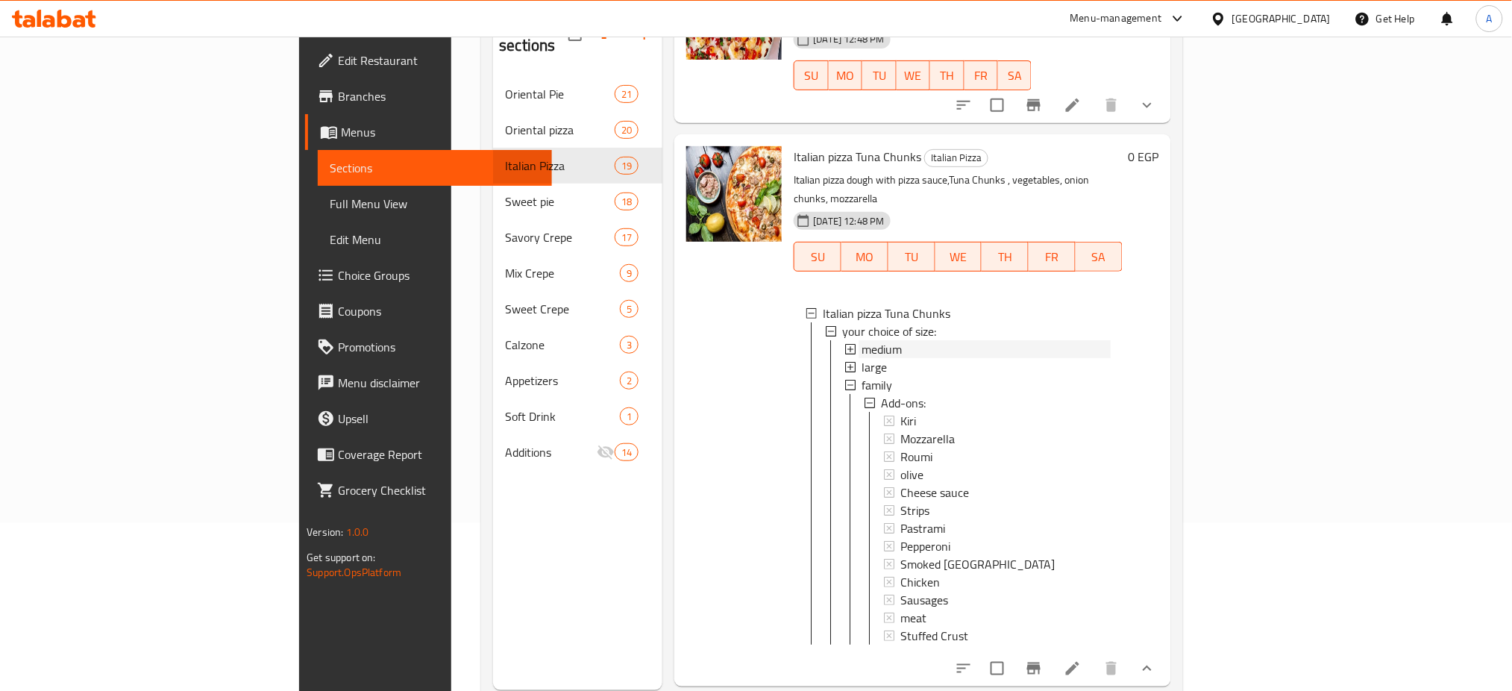
click at [861, 340] on span "medium" at bounding box center [881, 349] width 40 height 18
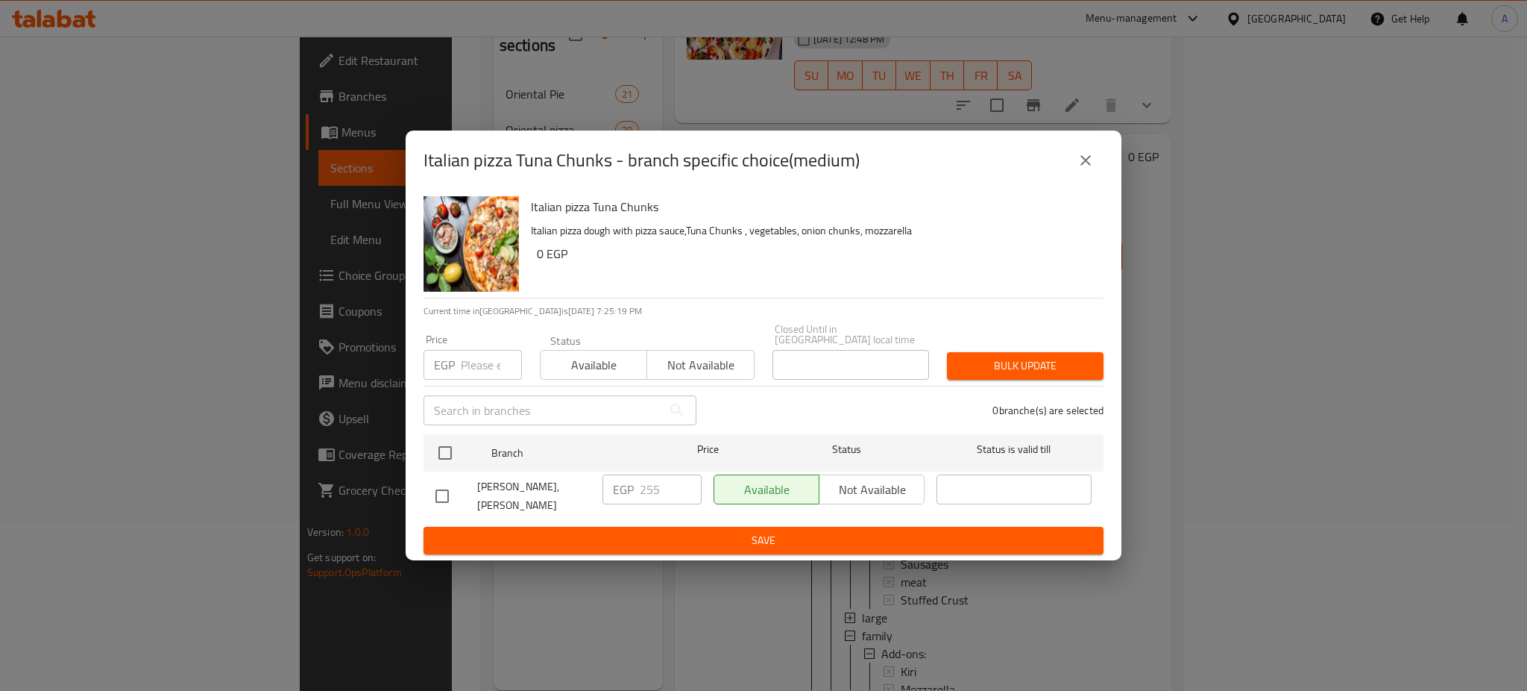
click at [470, 363] on input "number" at bounding box center [491, 365] width 61 height 30
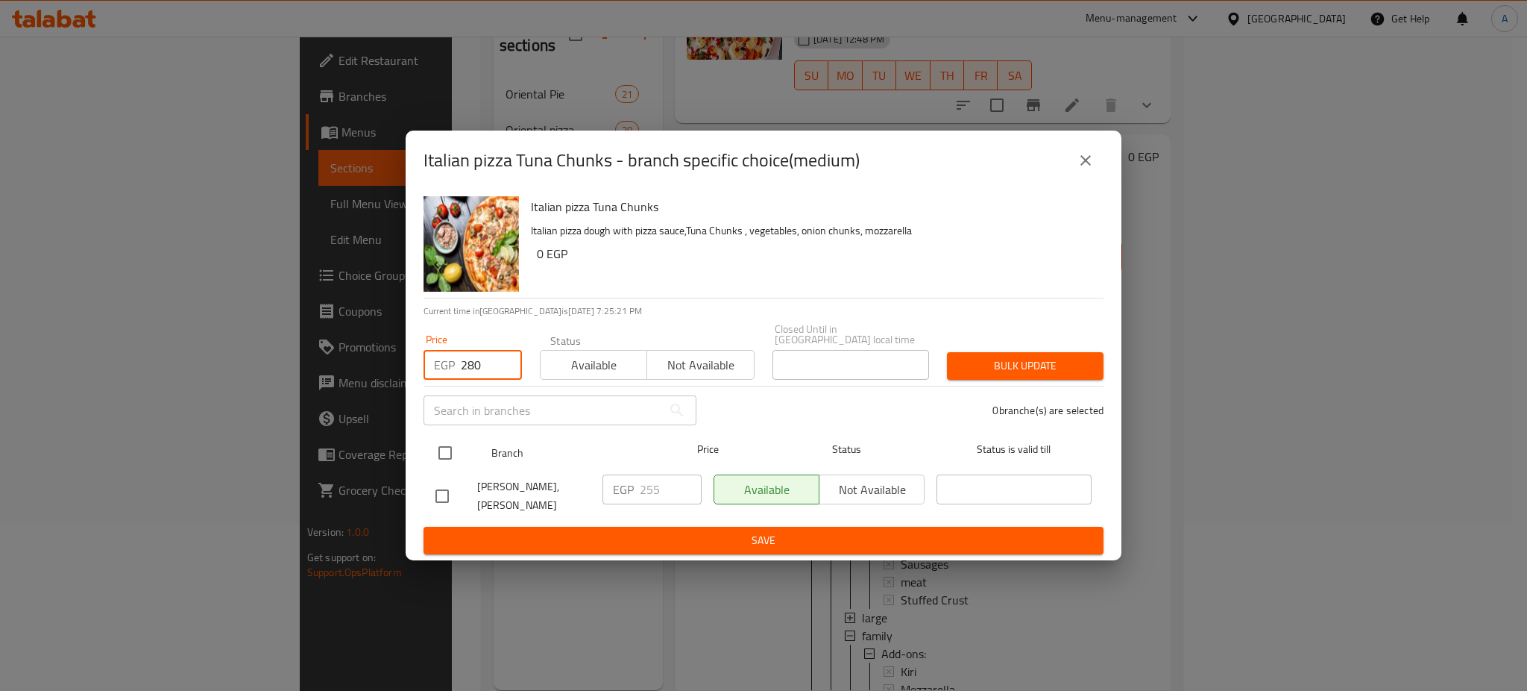
type input "280"
click at [443, 446] on input "checkbox" at bounding box center [445, 452] width 31 height 31
checkbox input "true"
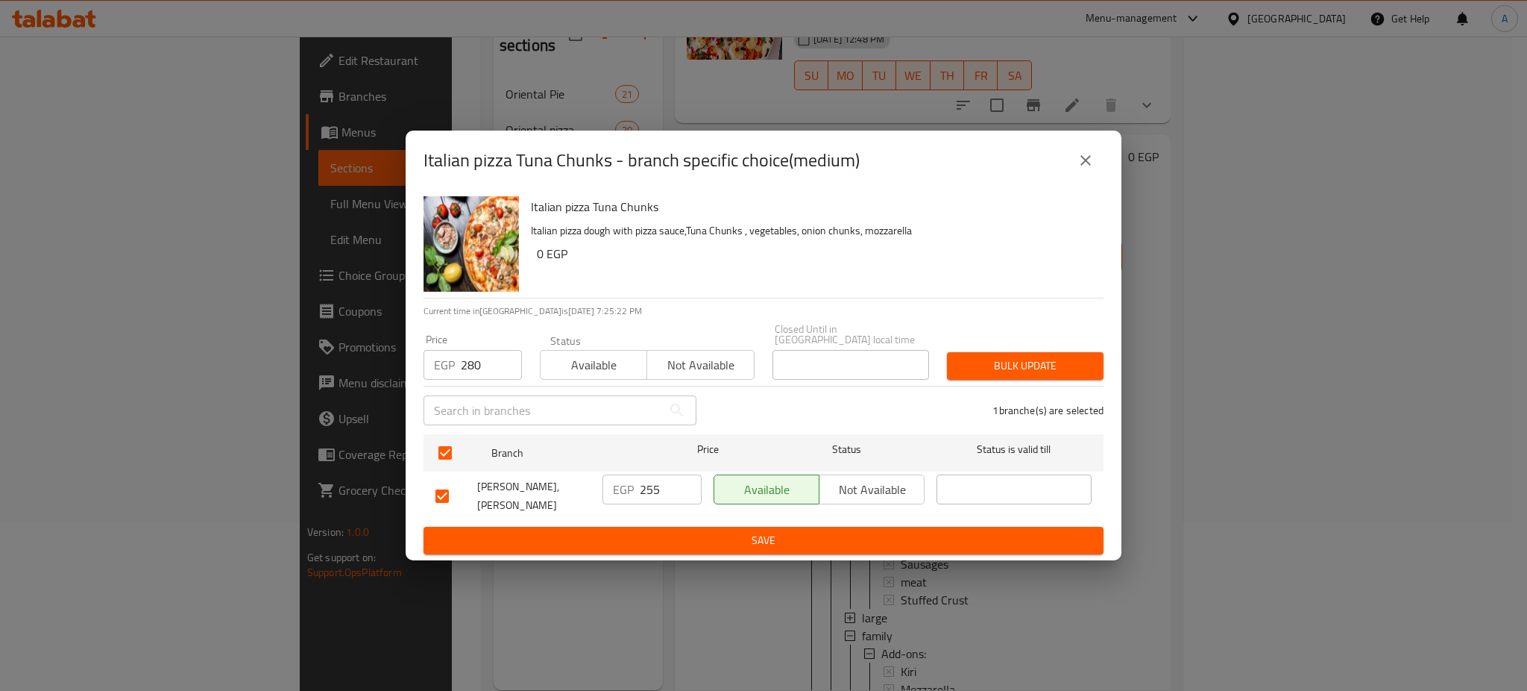
click at [1016, 356] on span "Bulk update" at bounding box center [1025, 365] width 133 height 19
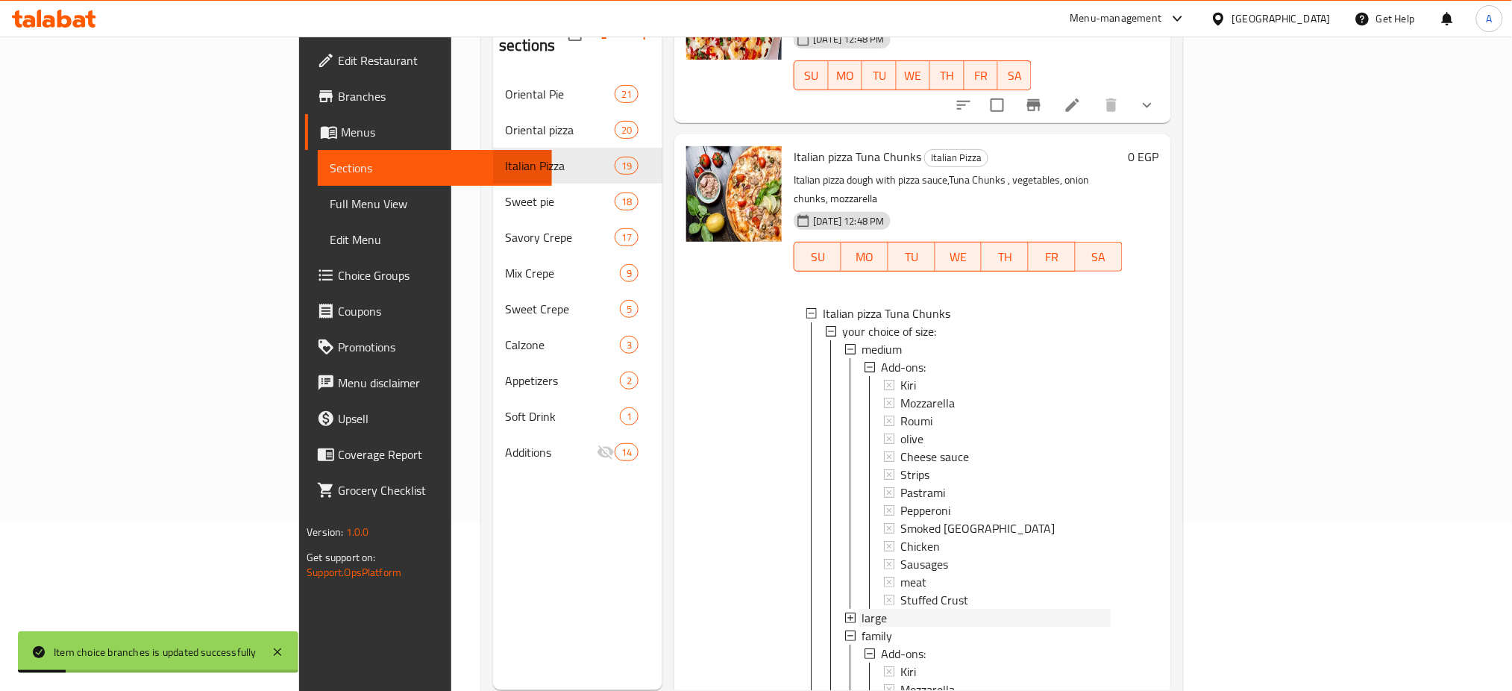
click at [861, 609] on span "large" at bounding box center [873, 618] width 25 height 18
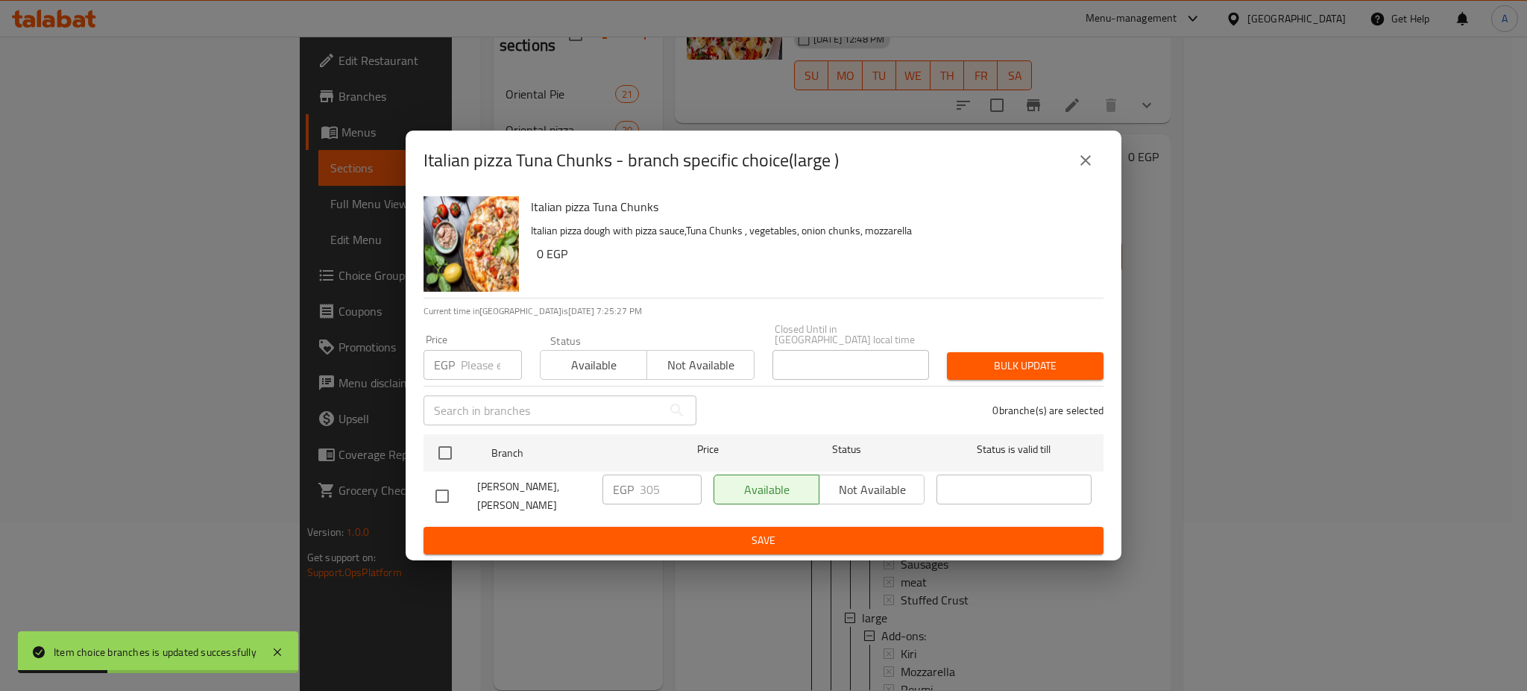
click at [468, 359] on input "number" at bounding box center [491, 365] width 61 height 30
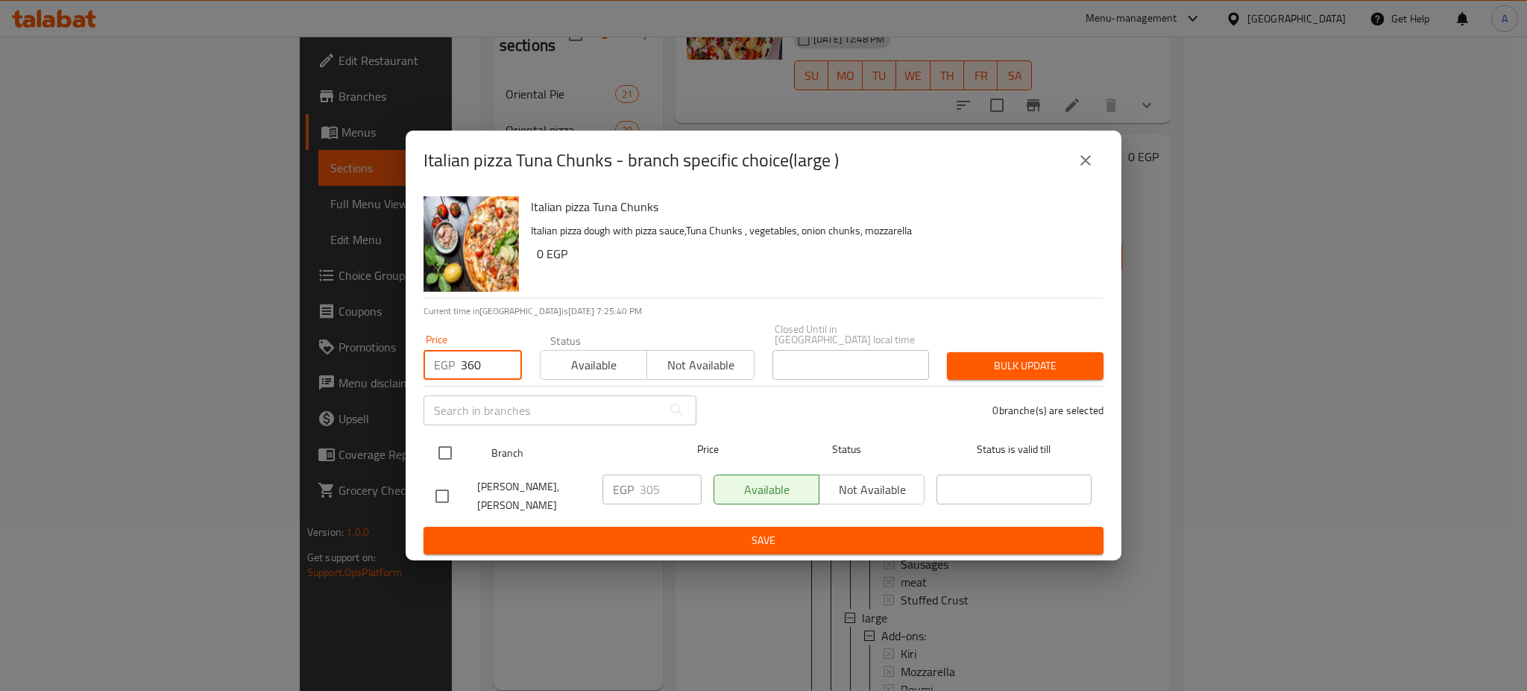
type input "360"
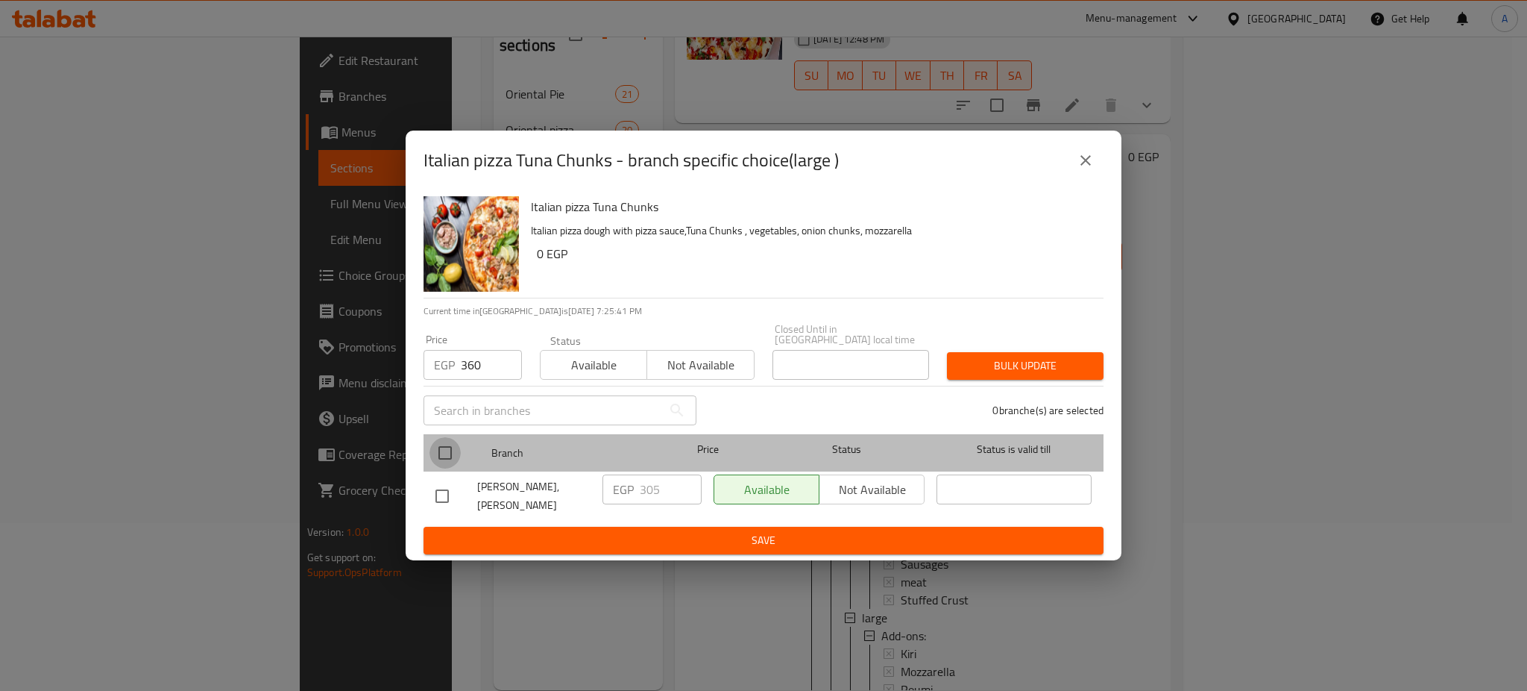
click at [457, 441] on input "checkbox" at bounding box center [445, 452] width 31 height 31
checkbox input "true"
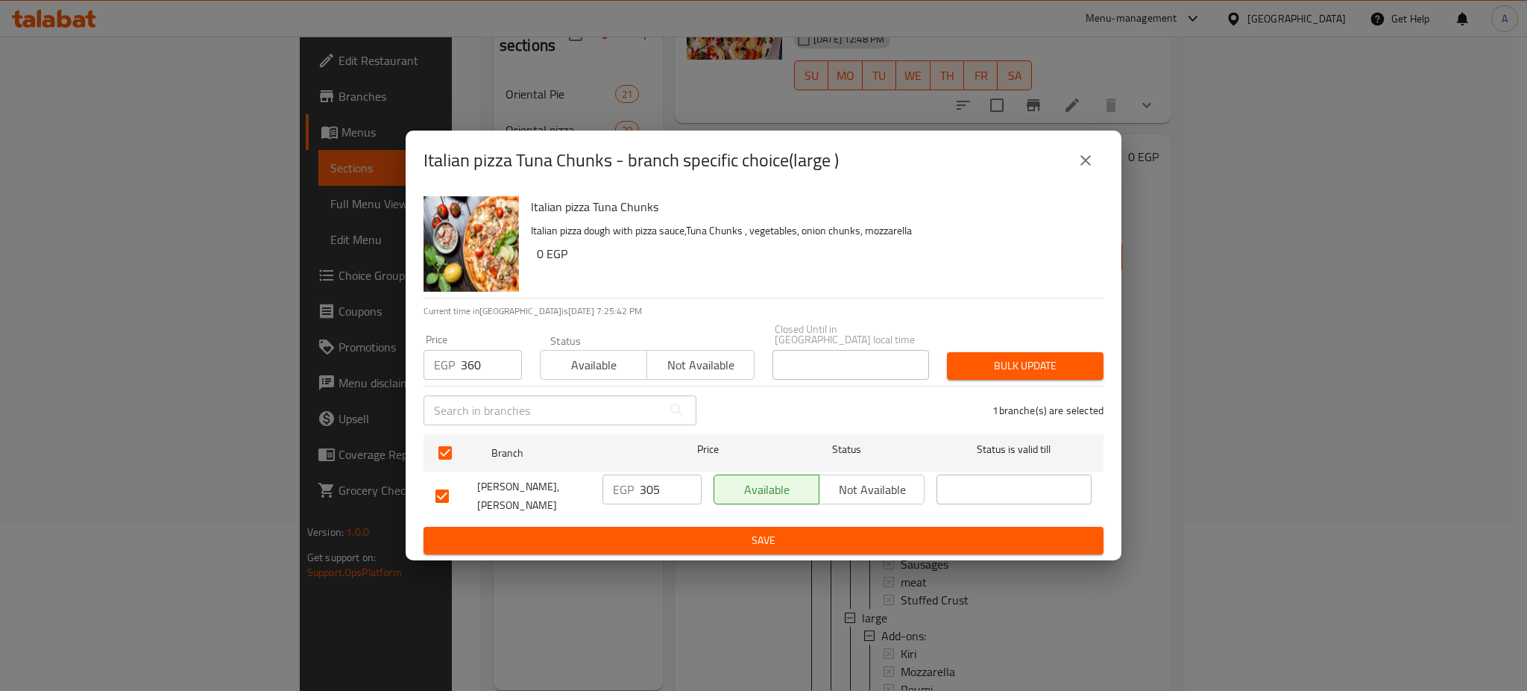
click at [1040, 356] on span "Bulk update" at bounding box center [1025, 365] width 133 height 19
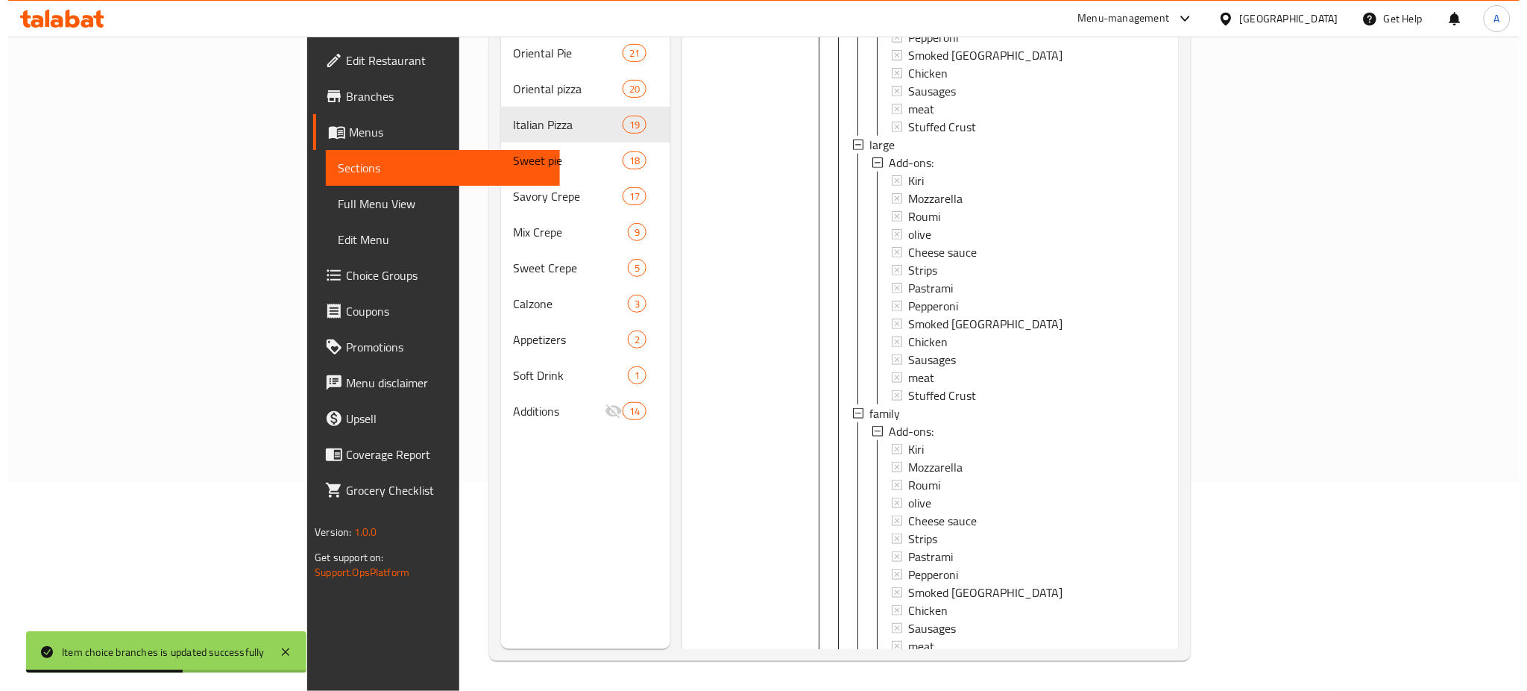
scroll to position [2949, 0]
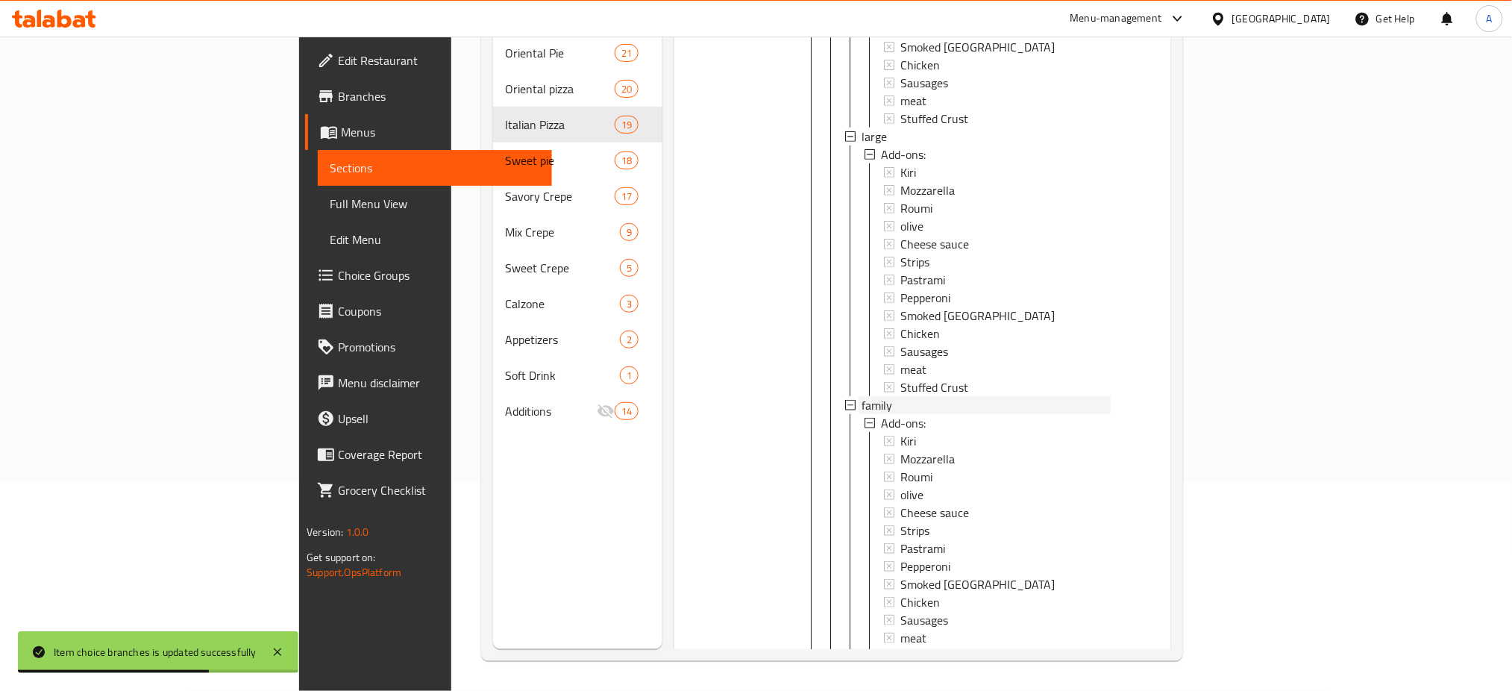
click at [861, 396] on span "family" at bounding box center [876, 405] width 31 height 18
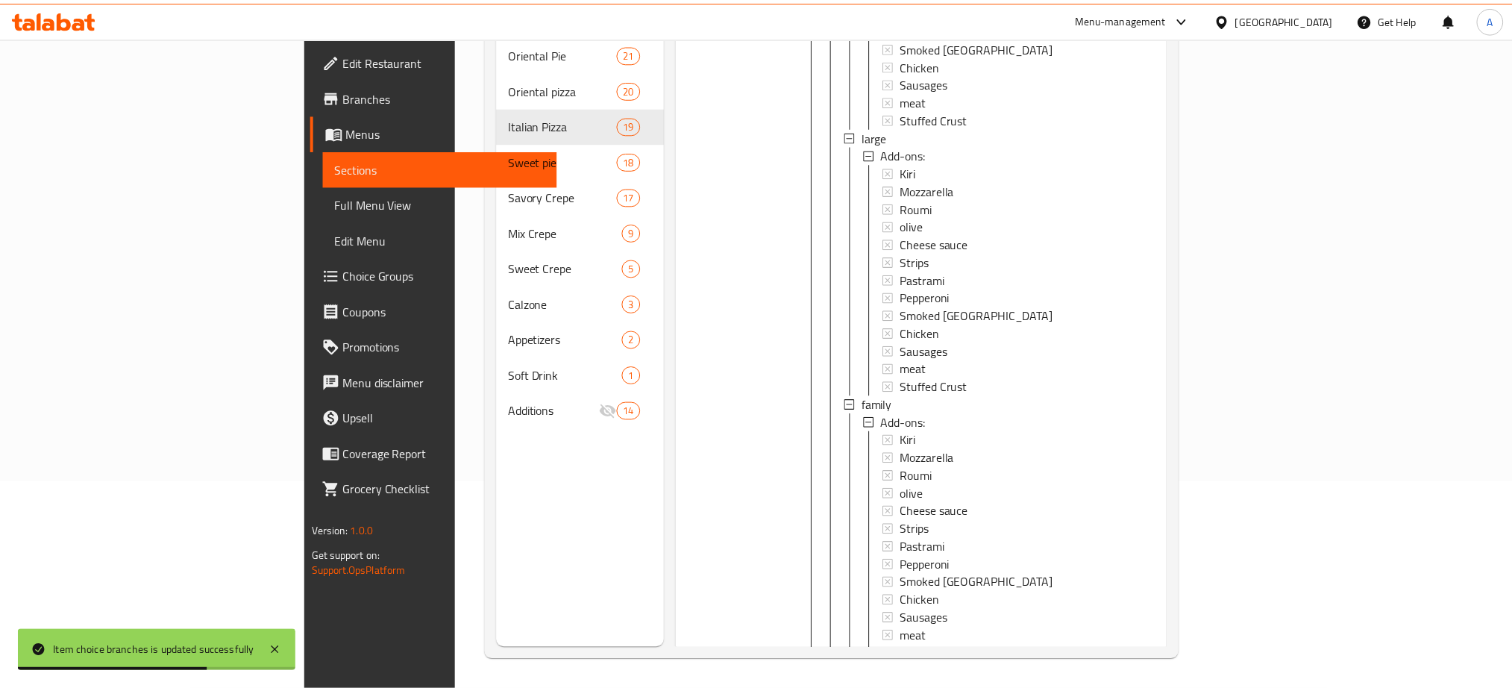
scroll to position [0, 0]
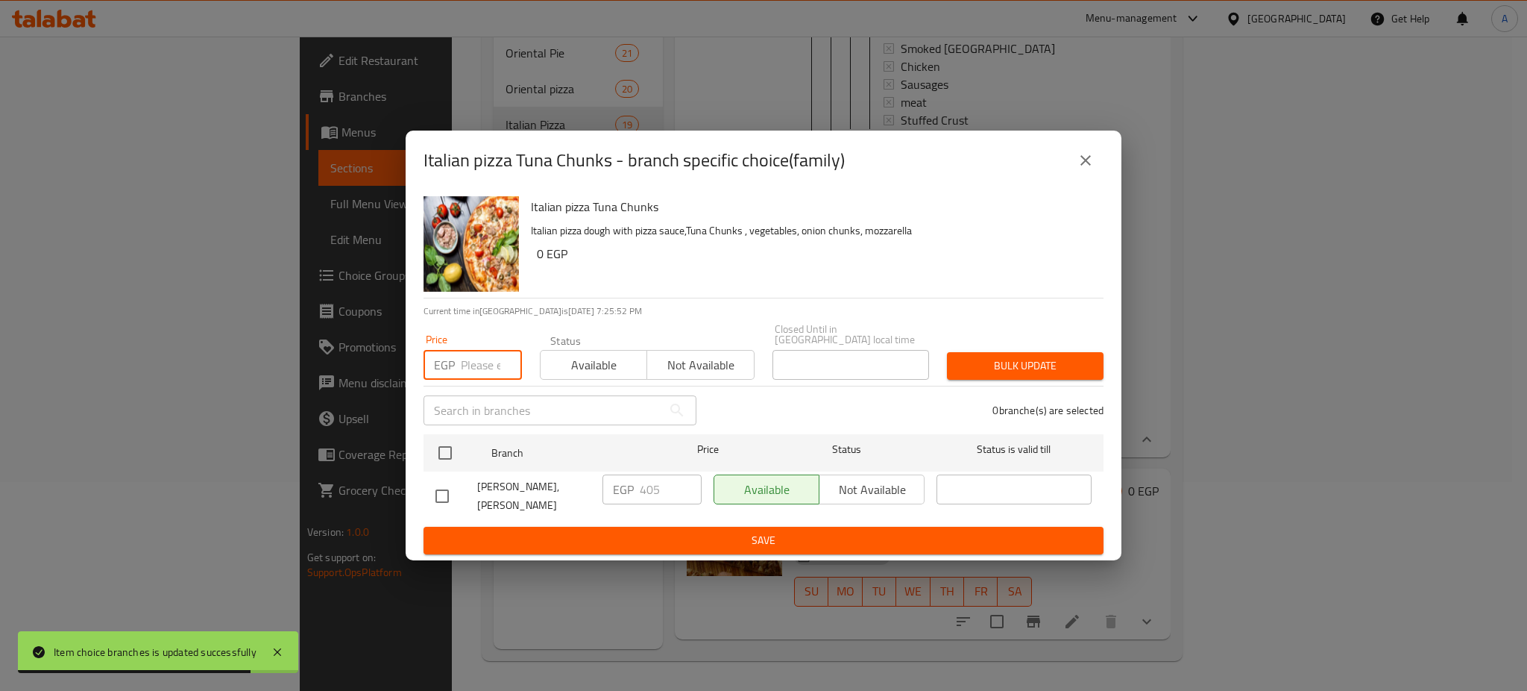
click at [484, 361] on input "number" at bounding box center [491, 365] width 61 height 30
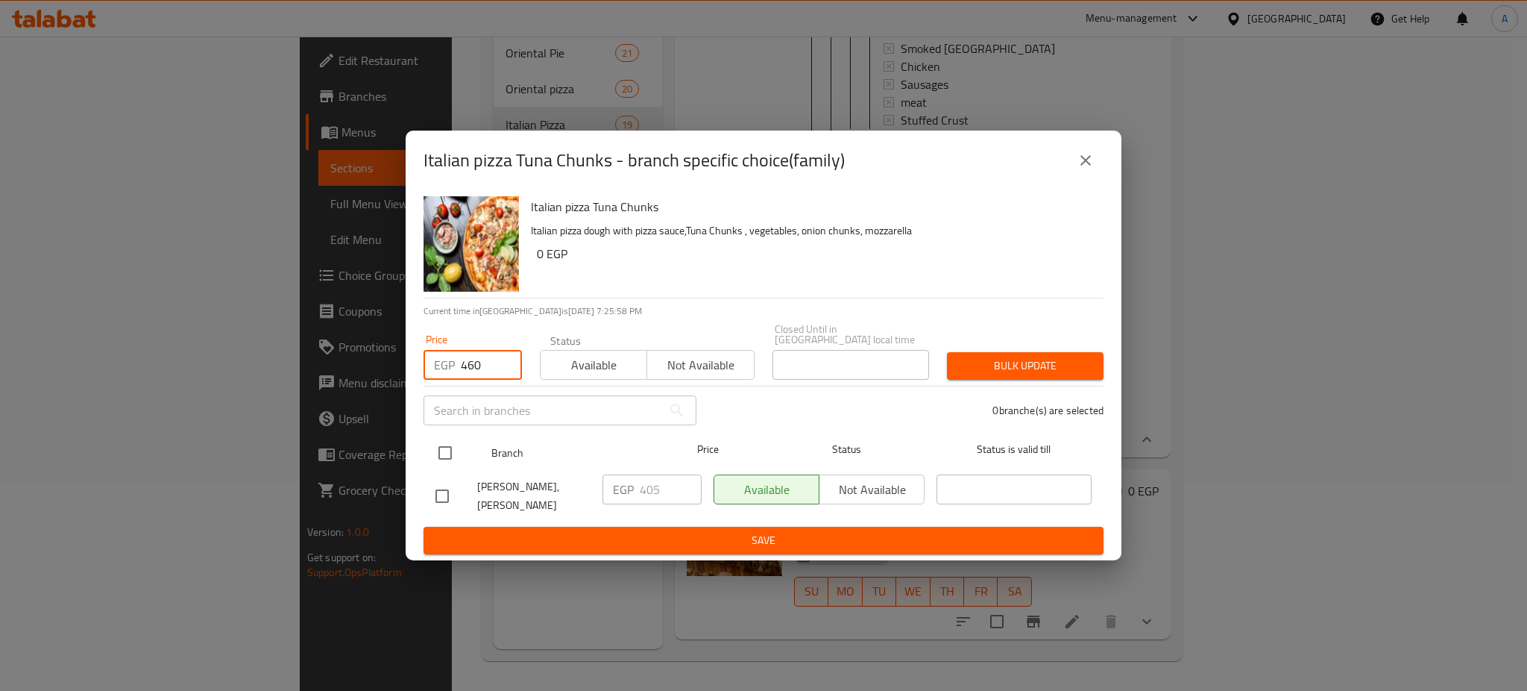
type input "460"
click at [446, 439] on input "checkbox" at bounding box center [445, 452] width 31 height 31
checkbox input "true"
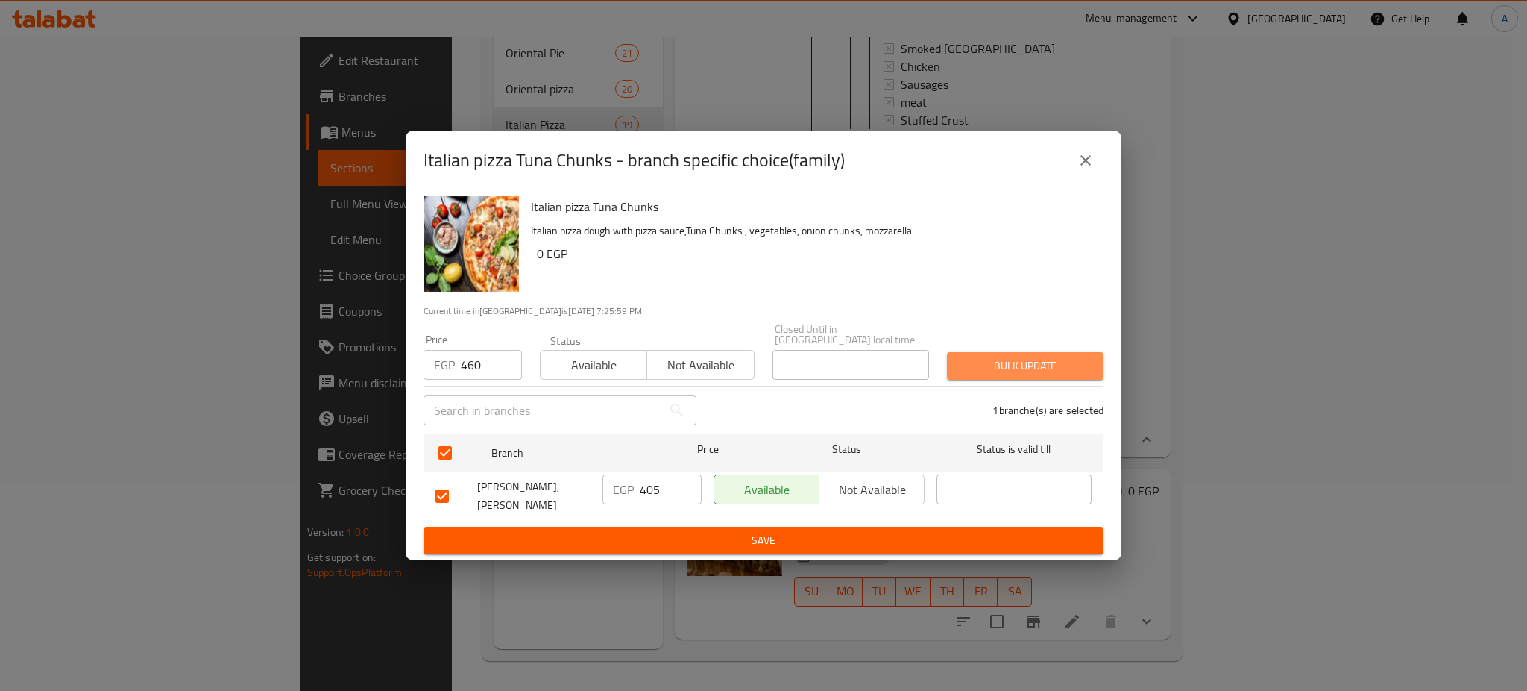
click at [1040, 356] on span "Bulk update" at bounding box center [1025, 365] width 133 height 19
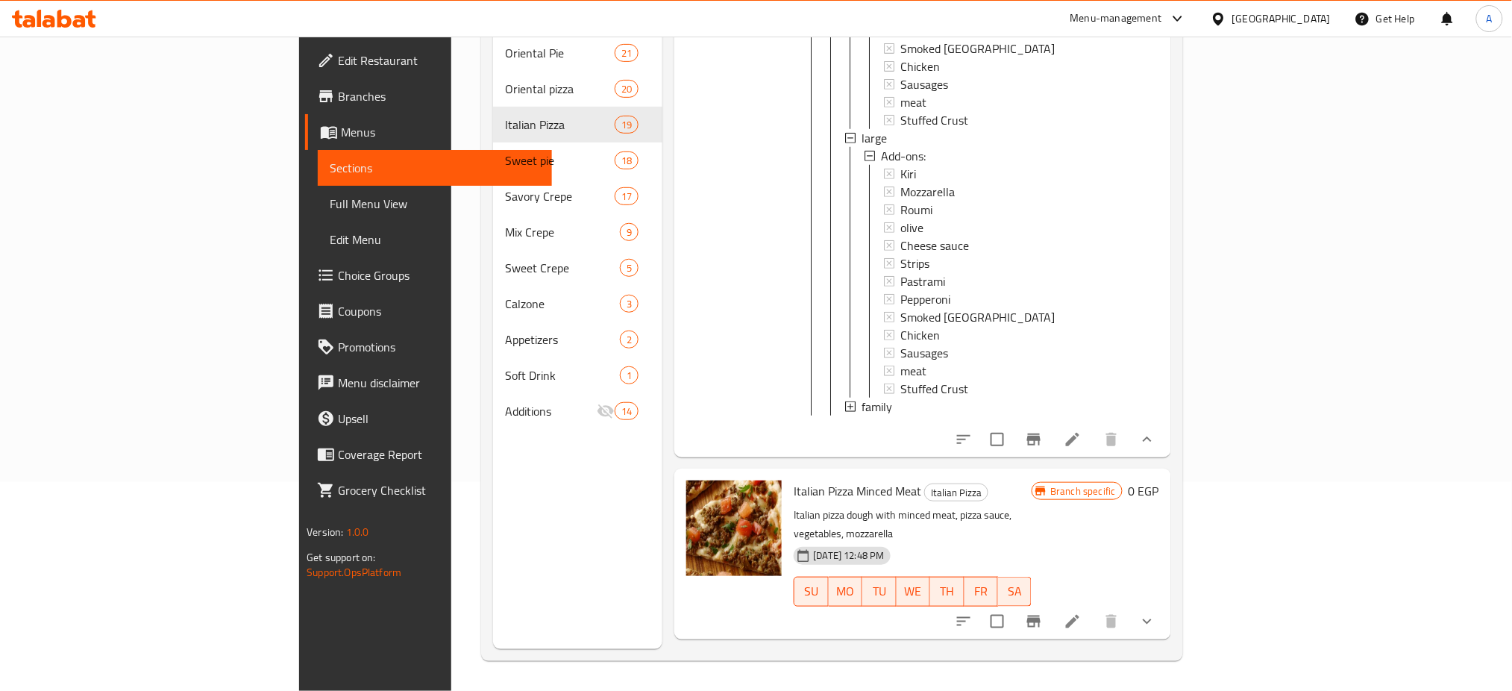
click at [1031, 506] on p "Italian pizza dough with minced meat, pizza sauce, vegetables, mozzarella" at bounding box center [912, 524] width 238 height 37
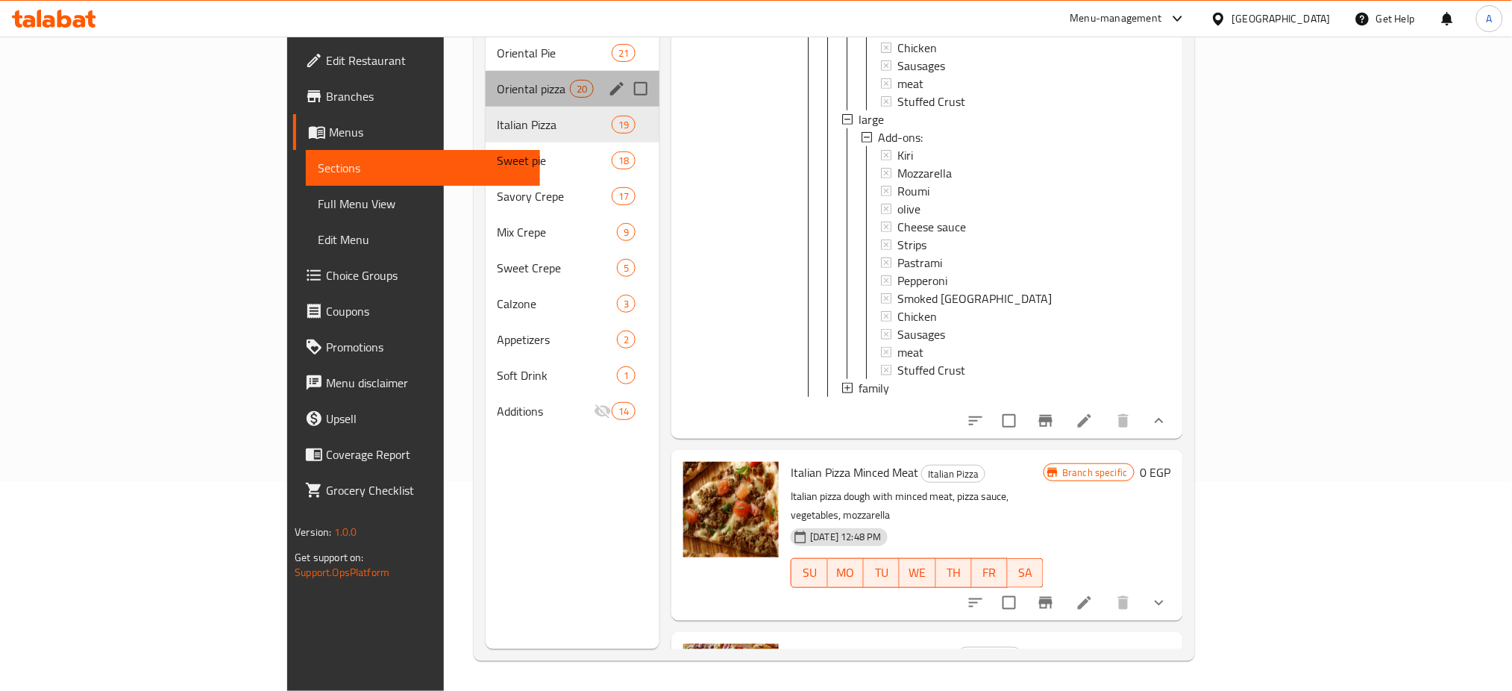
click at [485, 71] on div "Oriental pizza 20" at bounding box center [572, 89] width 175 height 36
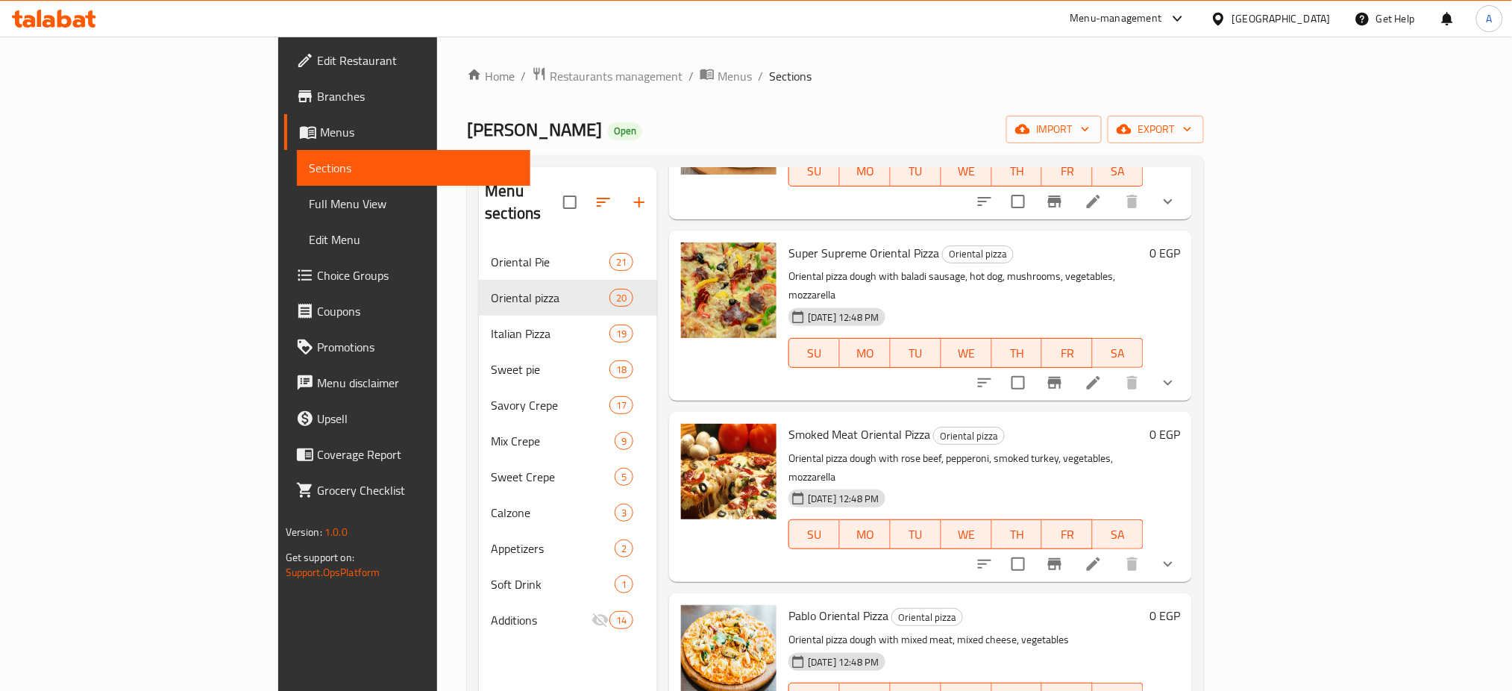
scroll to position [1695, 0]
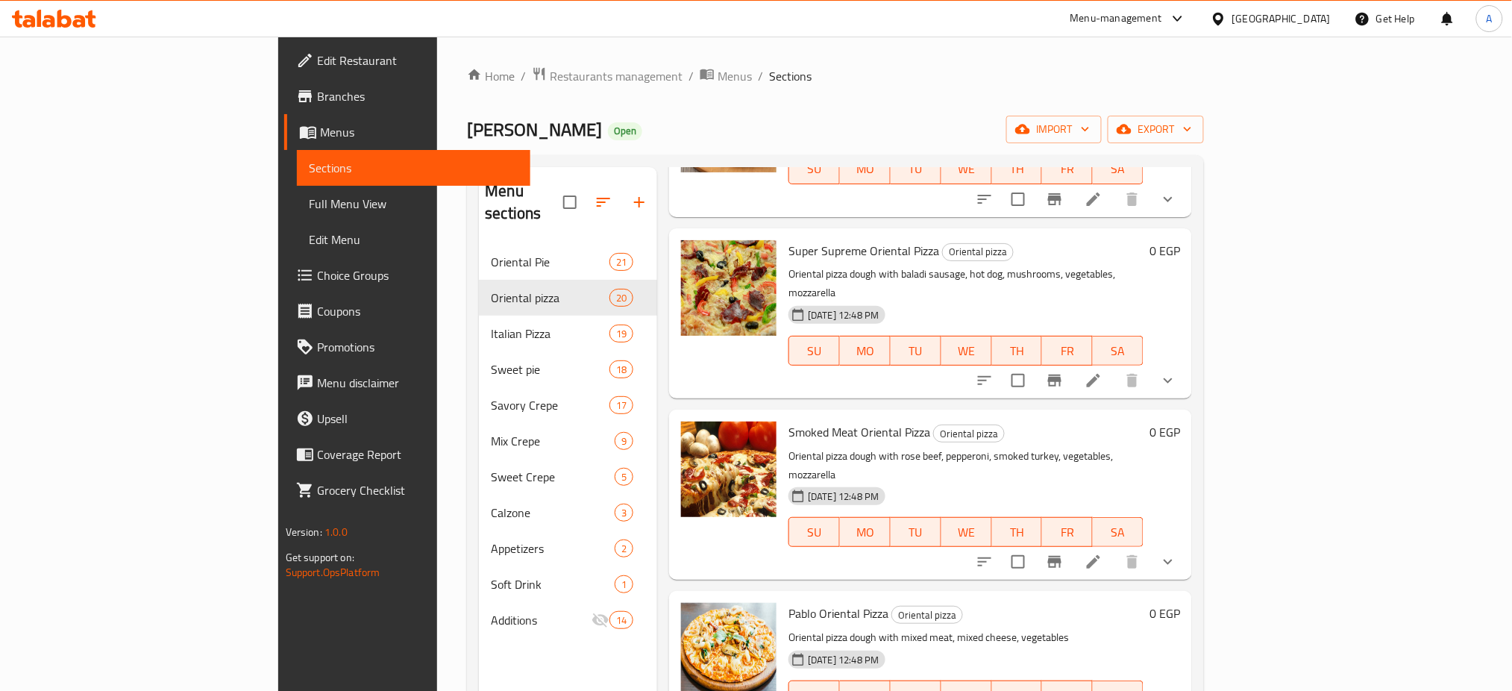
click at [1172, 409] on div "Smoked Meat Oriental Pizza Oriental pizza Oriental pizza dough with rose beef, …" at bounding box center [930, 494] width 523 height 170
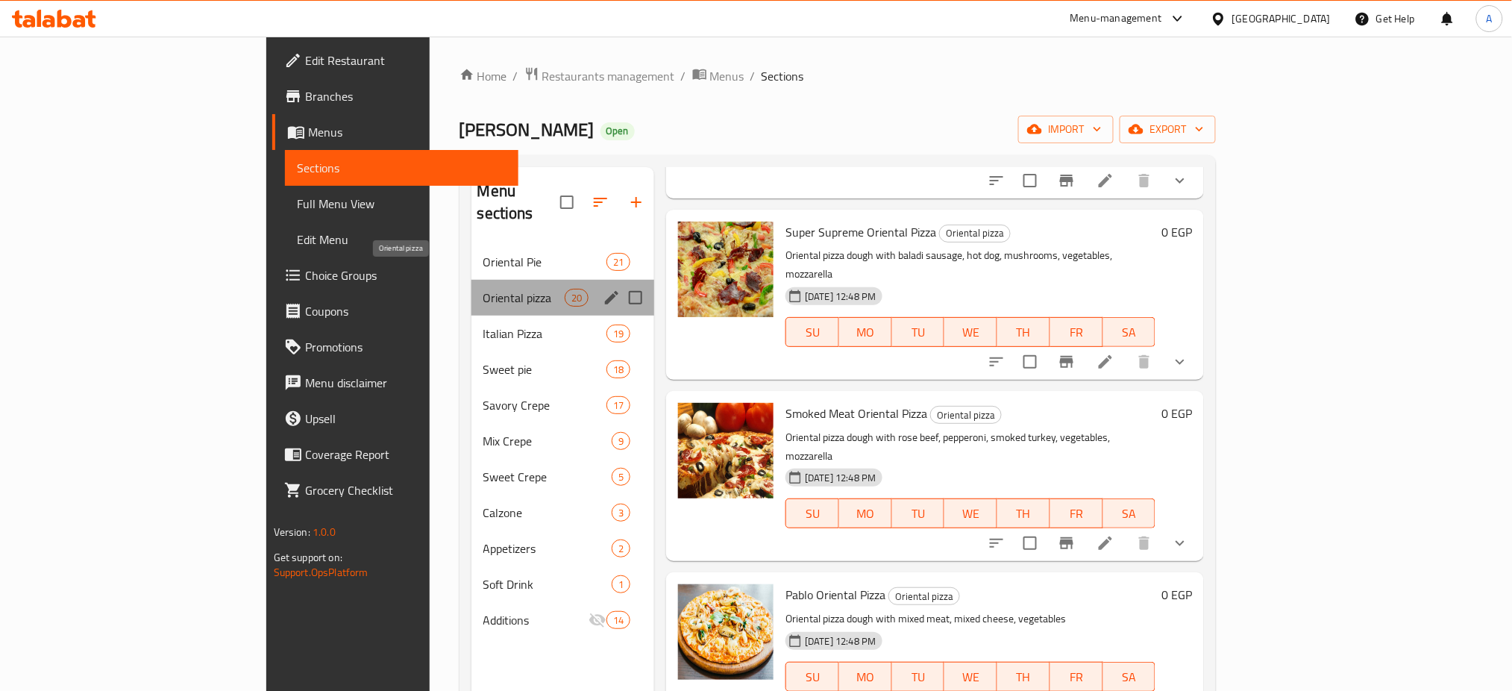
click at [483, 289] on span "Oriental pizza" at bounding box center [523, 298] width 81 height 18
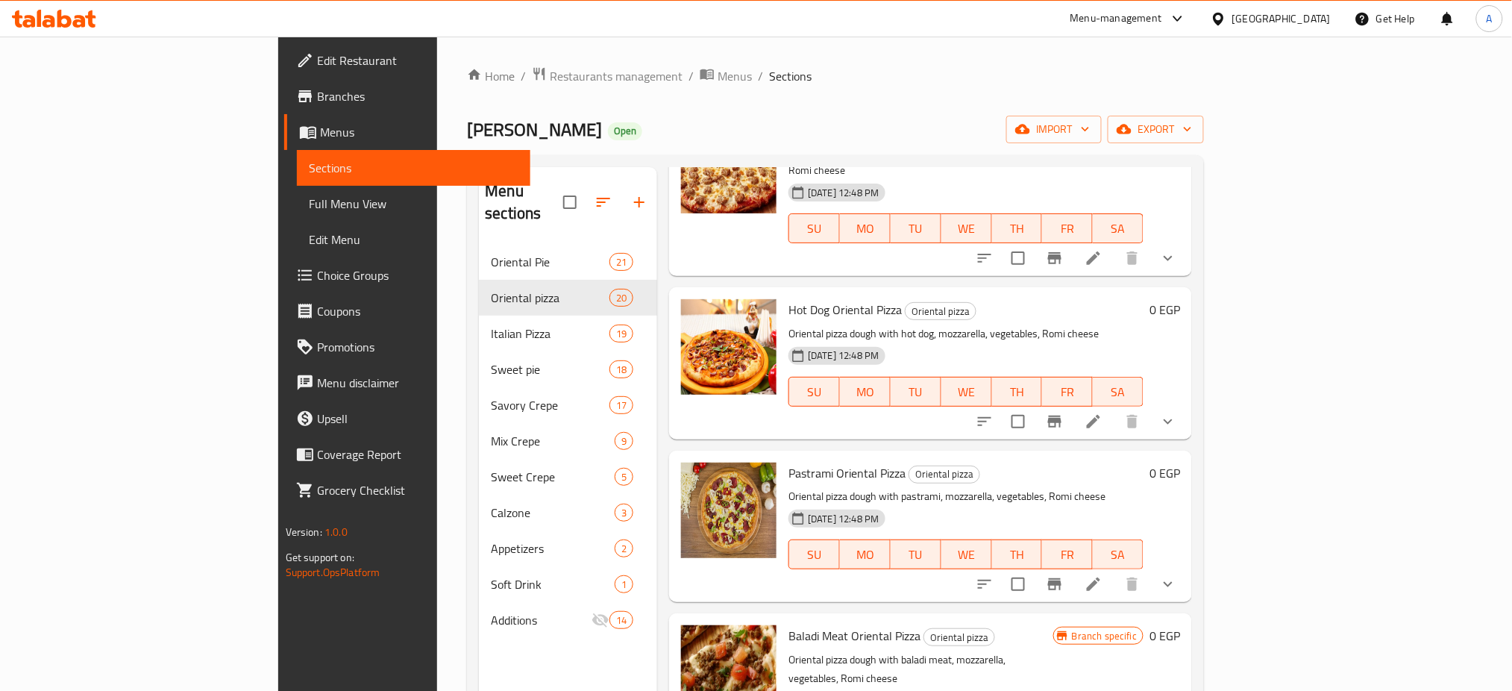
scroll to position [0, 0]
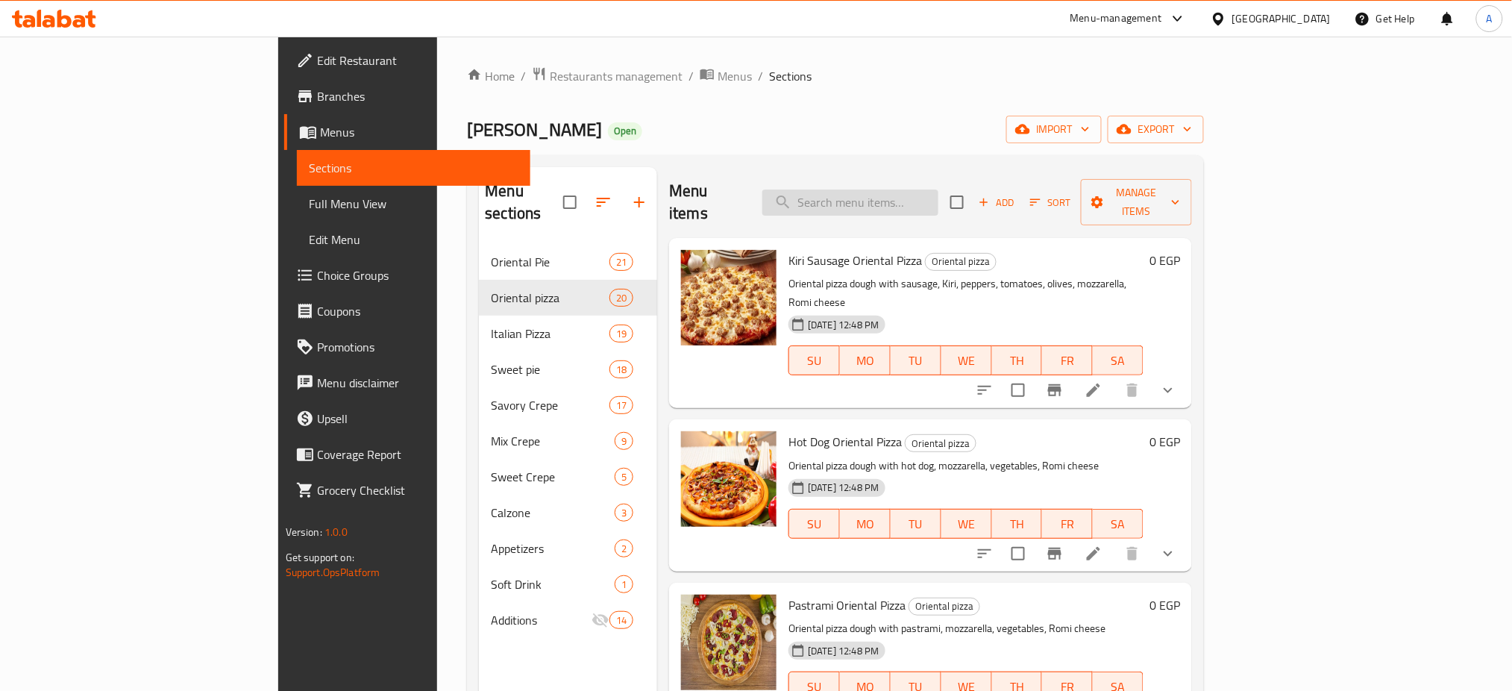
click at [938, 189] on input "search" at bounding box center [850, 202] width 176 height 26
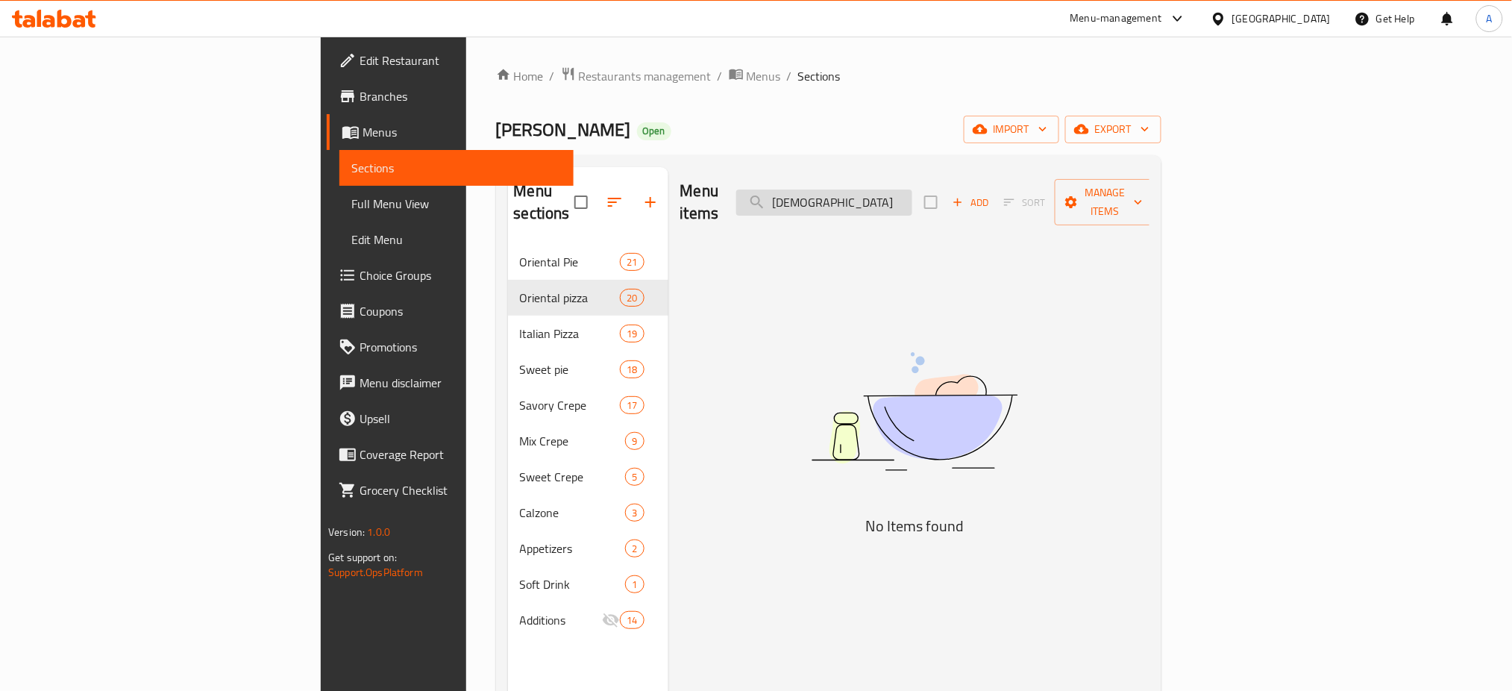
type input "ل"
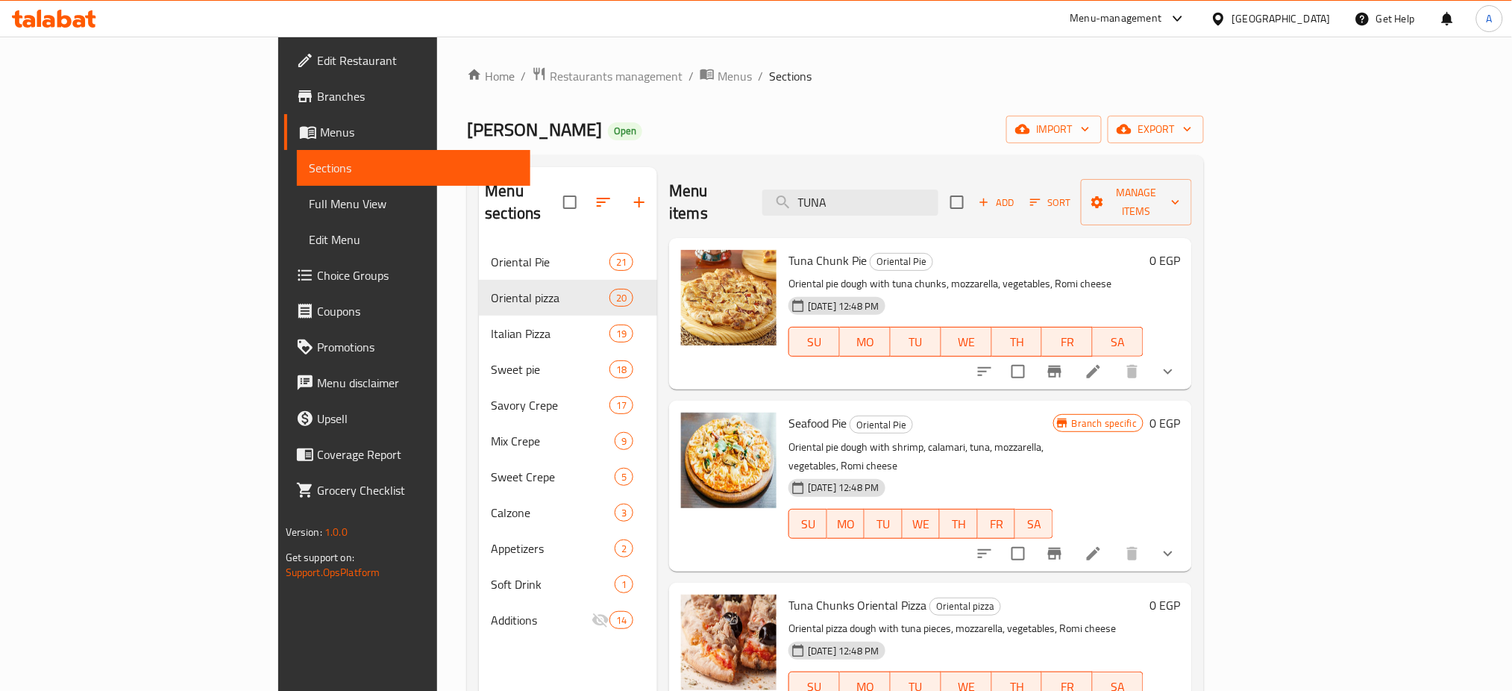
type input "TUNA"
click at [1143, 274] on p "Oriental pie dough with tuna chunks, mozzarella, vegetables, Romi cheese" at bounding box center [965, 283] width 355 height 19
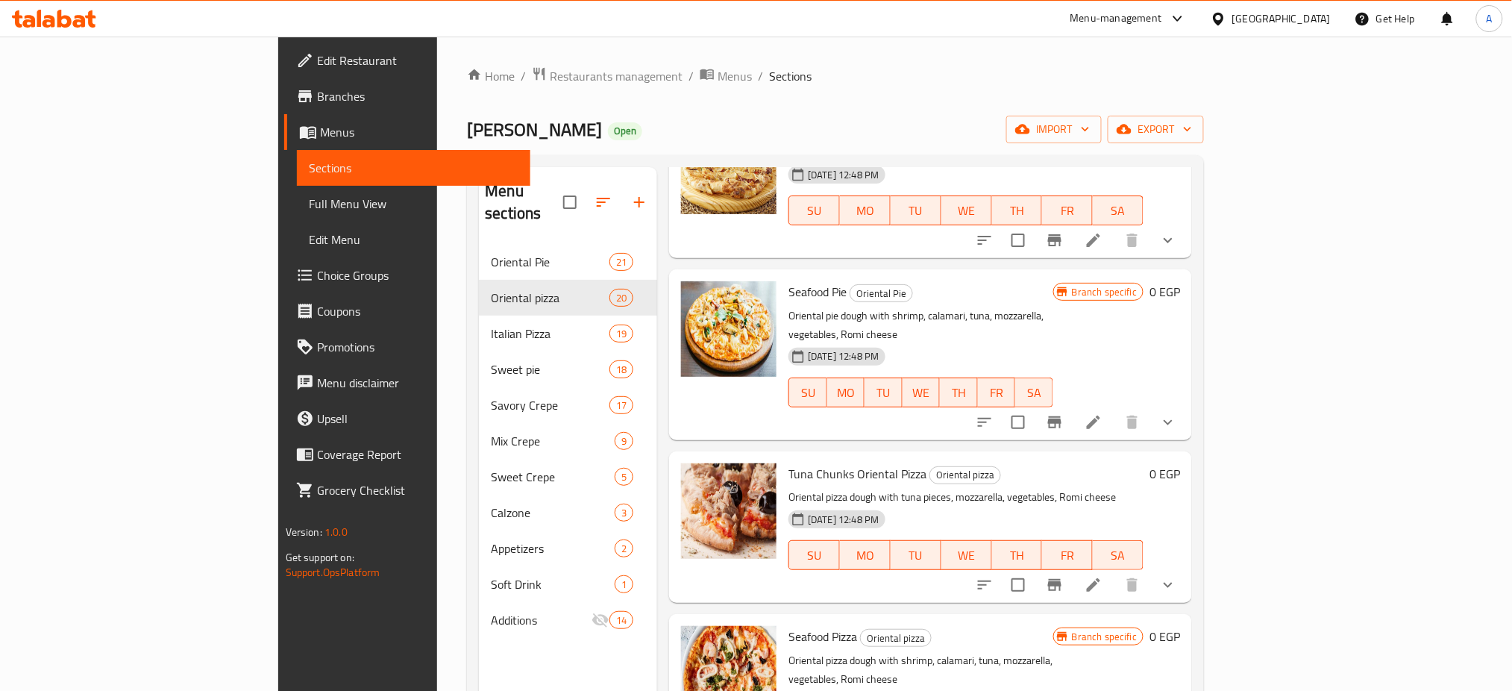
scroll to position [142, 0]
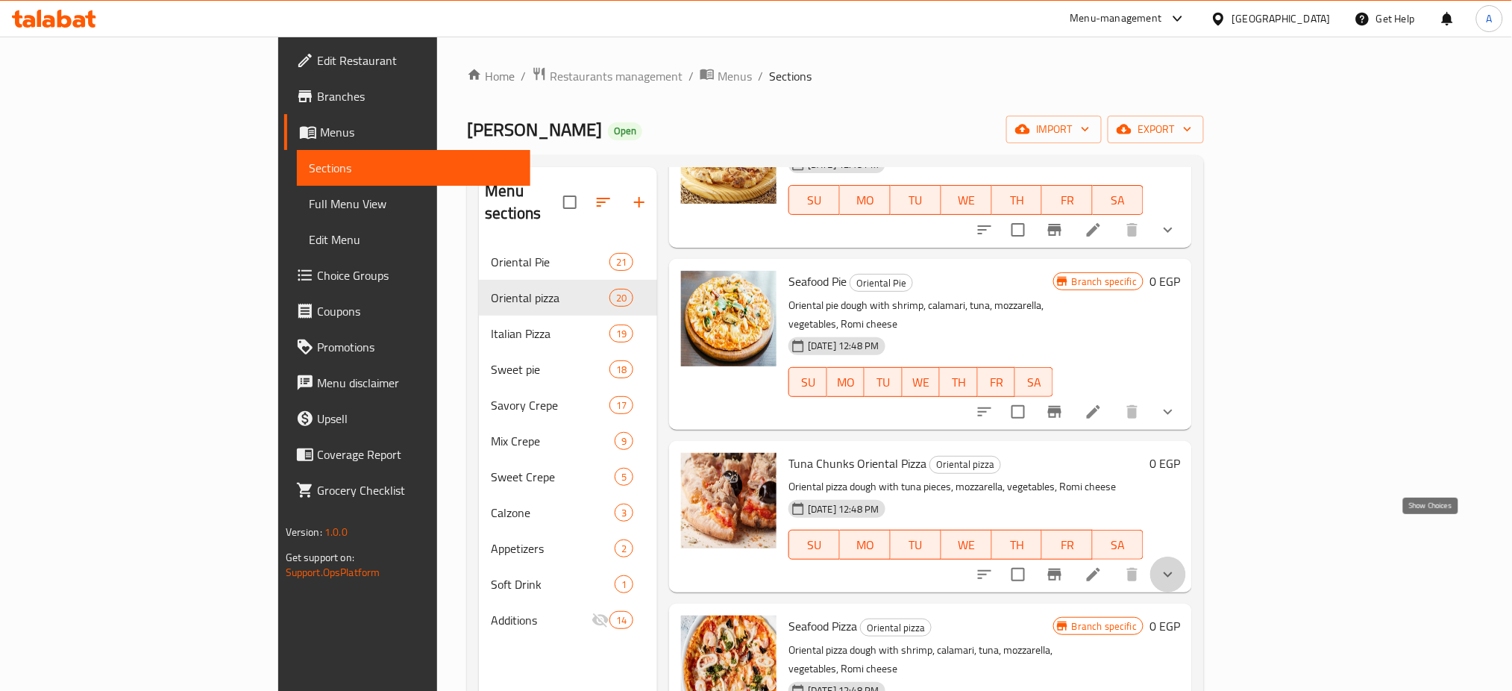
click at [1177, 565] on icon "show more" at bounding box center [1168, 574] width 18 height 18
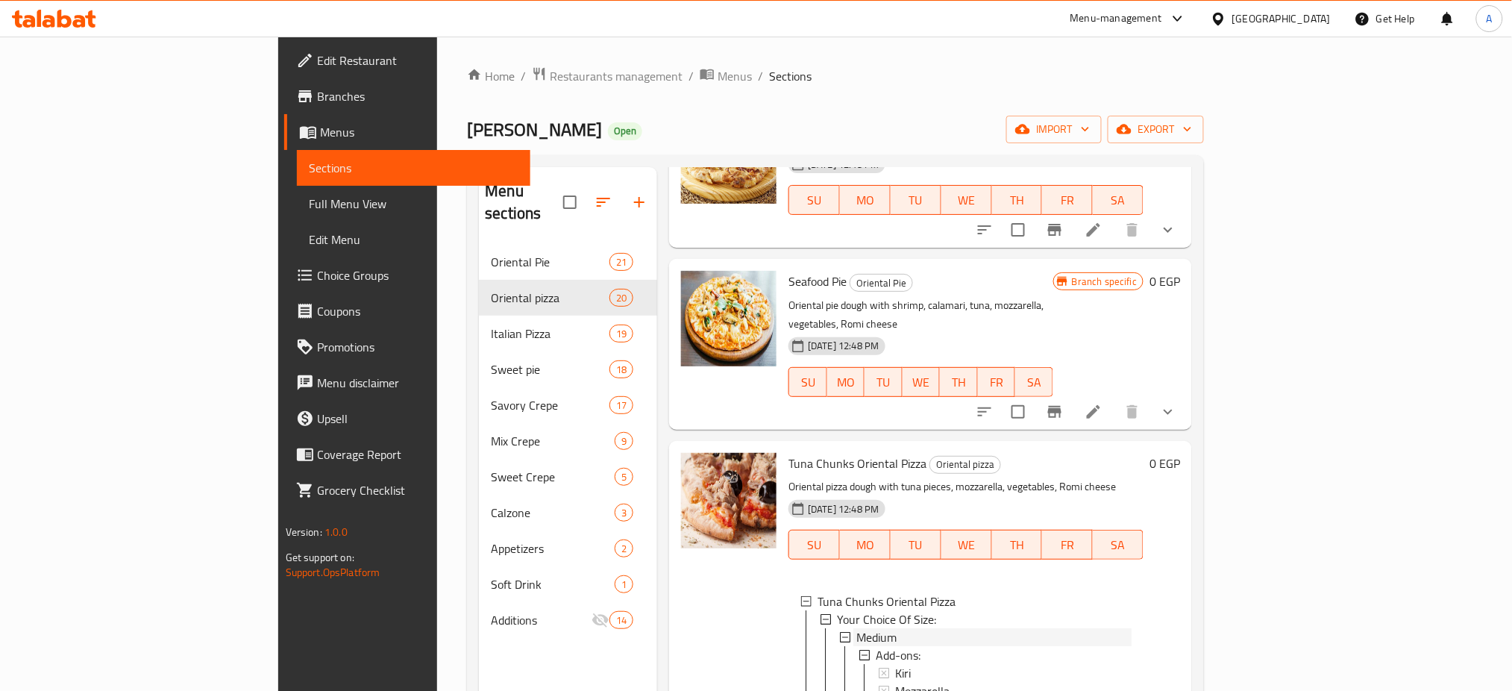
click at [856, 628] on div "Medium" at bounding box center [993, 637] width 275 height 18
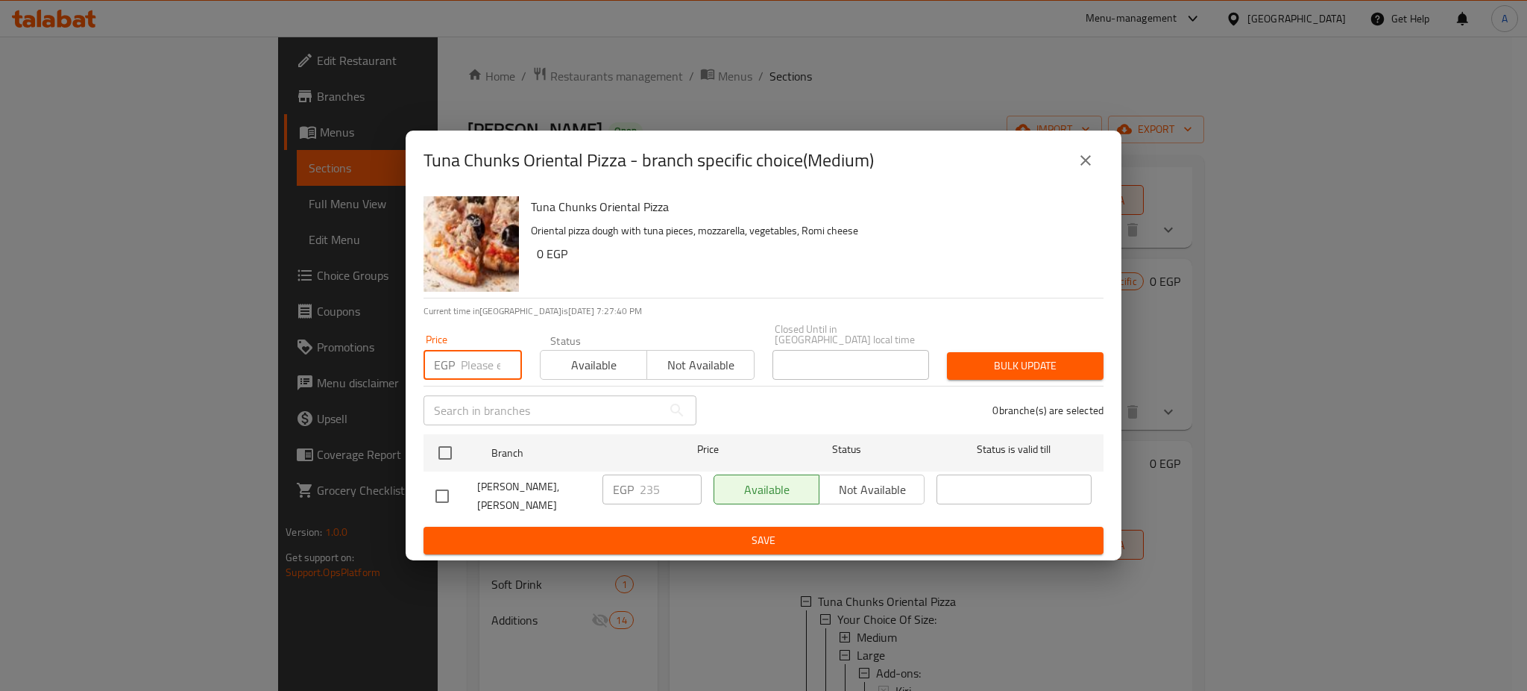
click at [480, 365] on input "number" at bounding box center [491, 365] width 61 height 30
type input "270"
click at [444, 450] on input "checkbox" at bounding box center [445, 452] width 31 height 31
checkbox input "true"
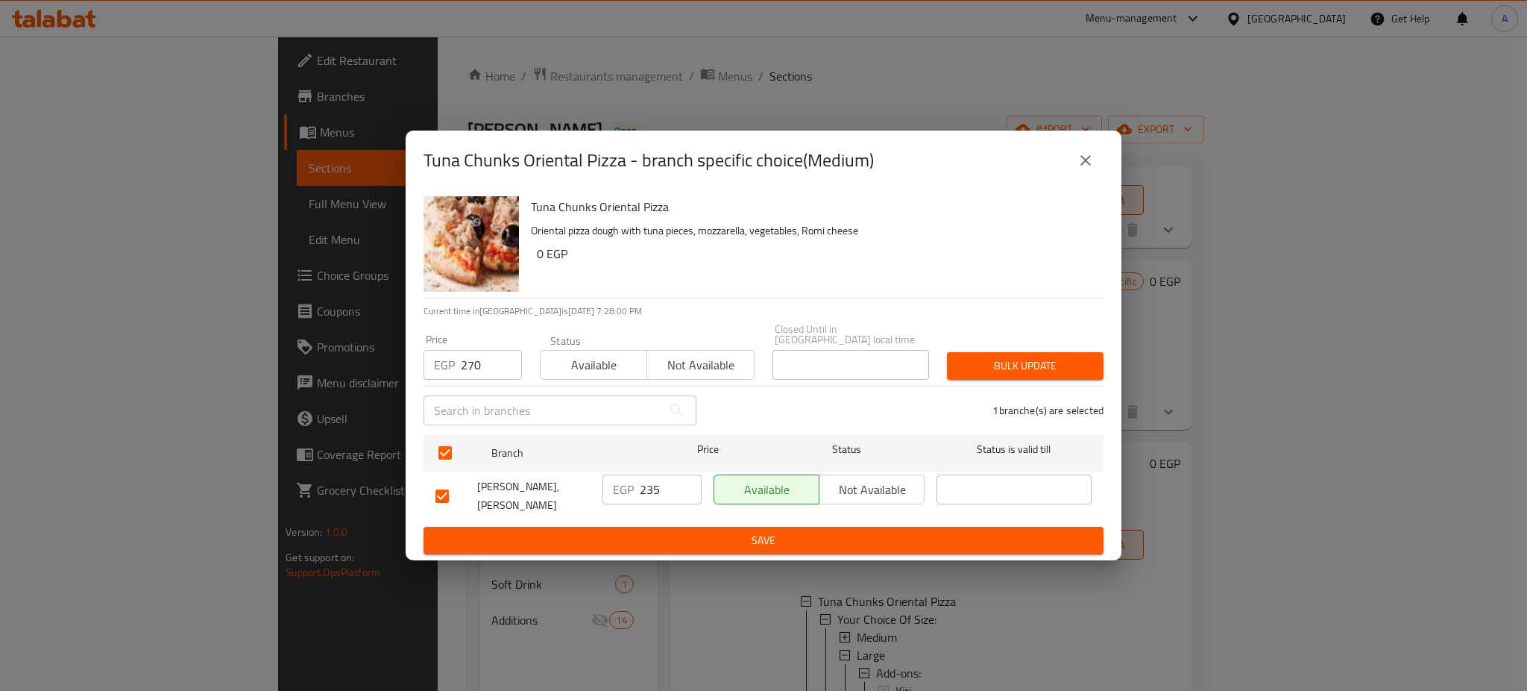
click at [979, 362] on span "Bulk update" at bounding box center [1025, 365] width 133 height 19
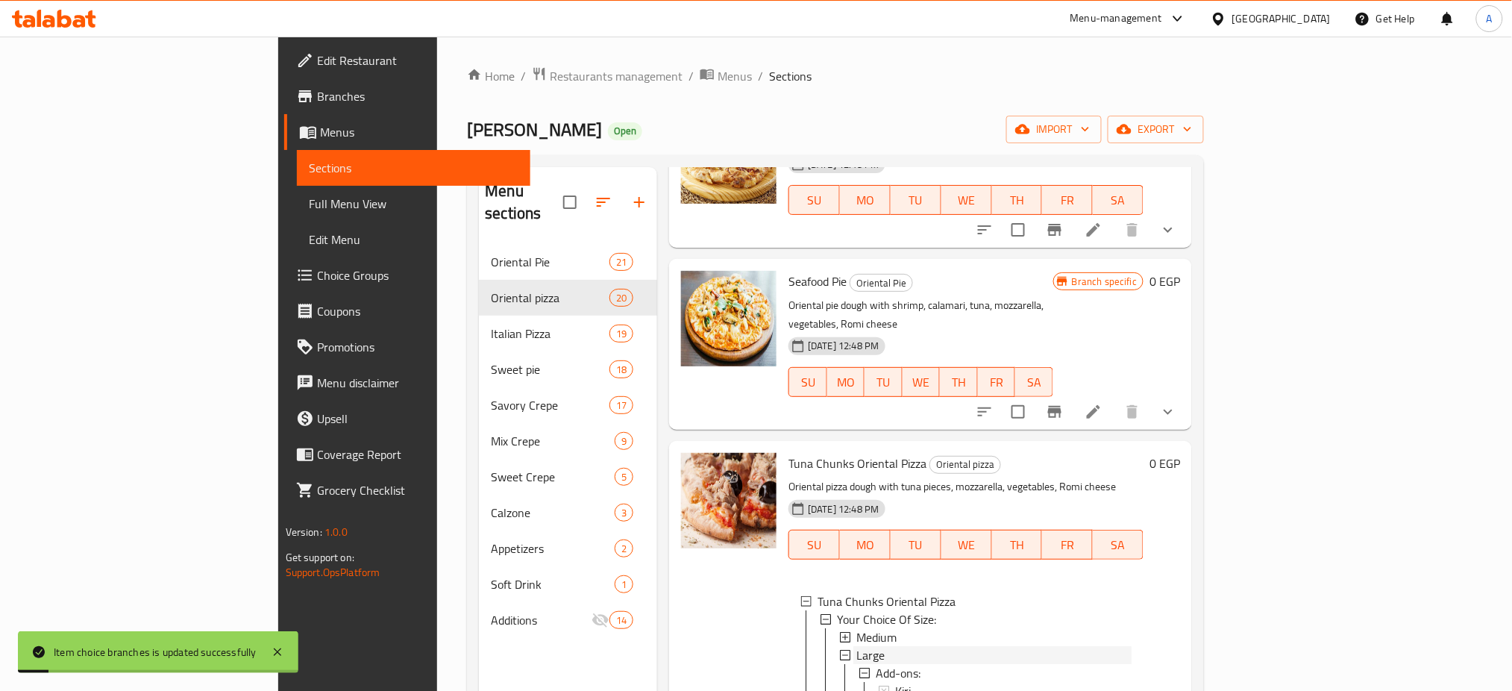
click at [856, 646] on span "Large" at bounding box center [870, 655] width 28 height 18
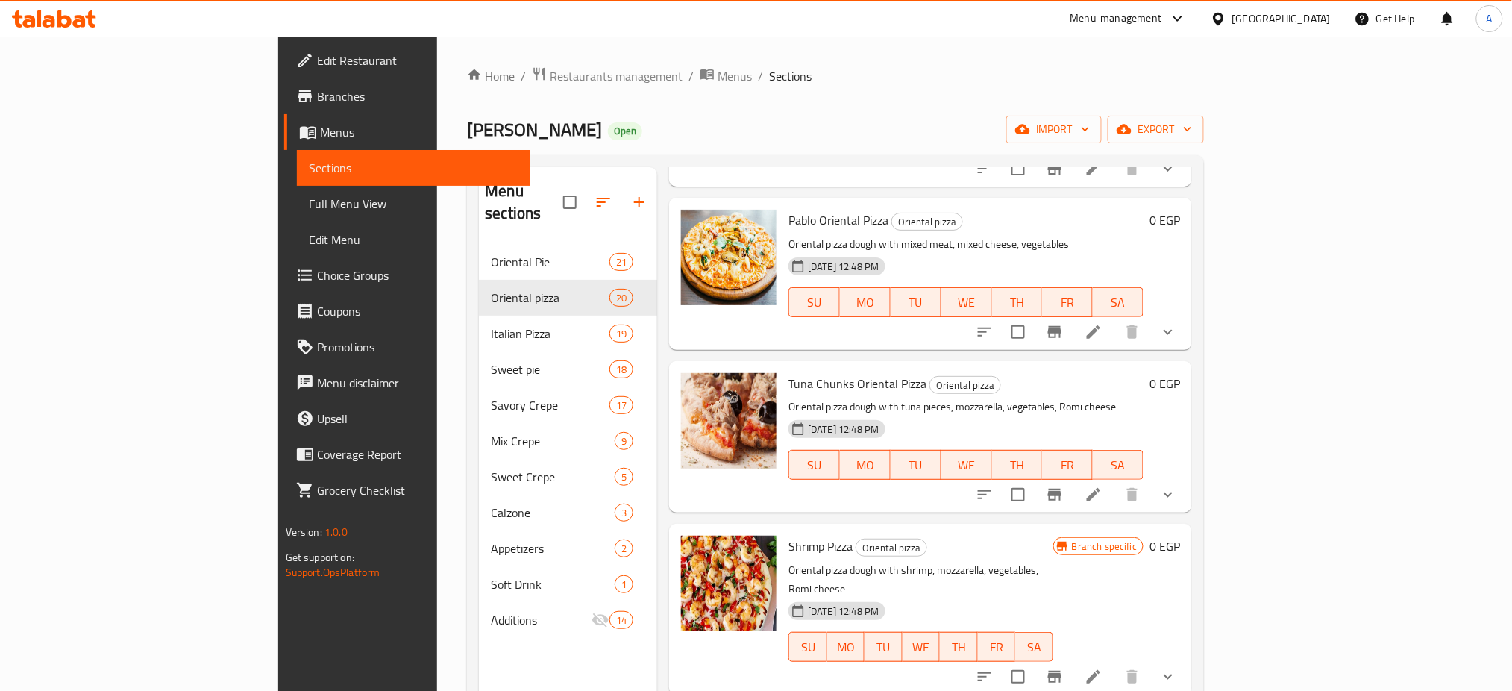
scroll to position [2071, 0]
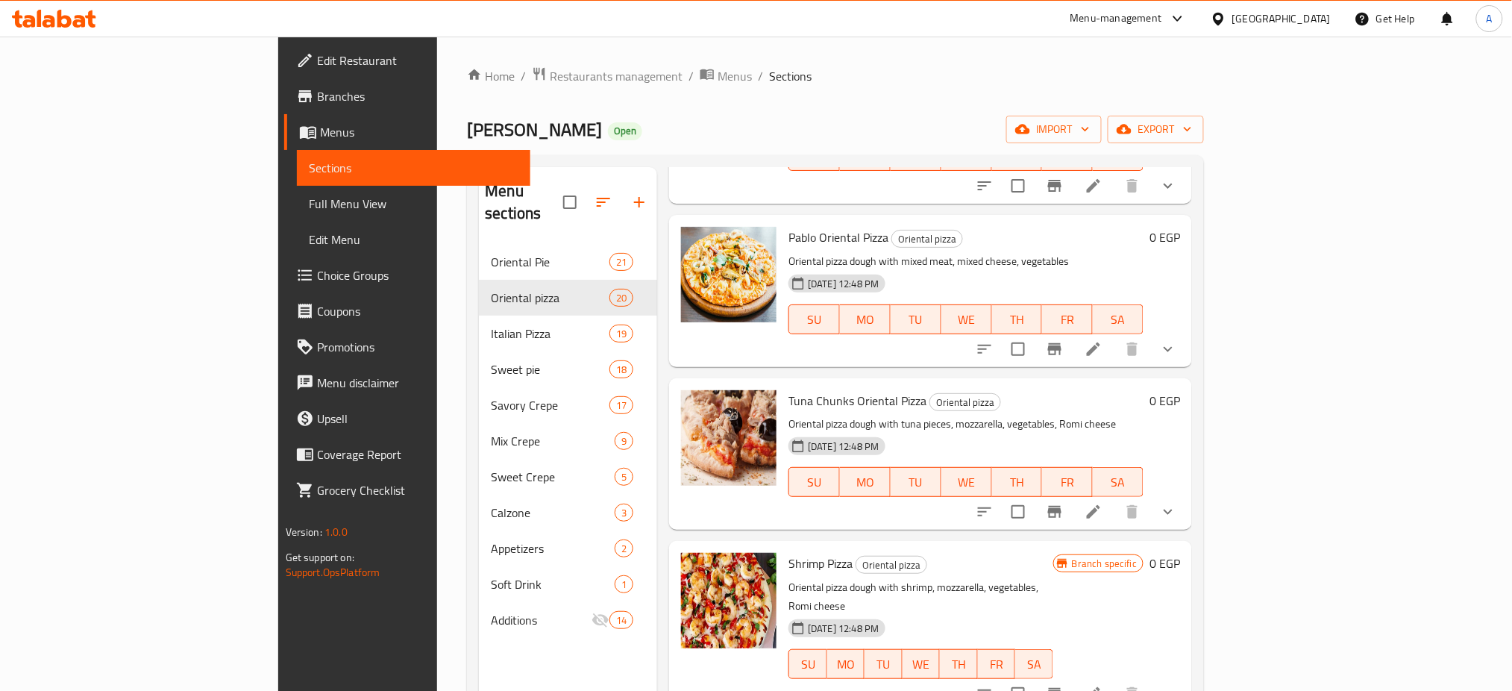
click at [1177, 503] on icon "show more" at bounding box center [1168, 512] width 18 height 18
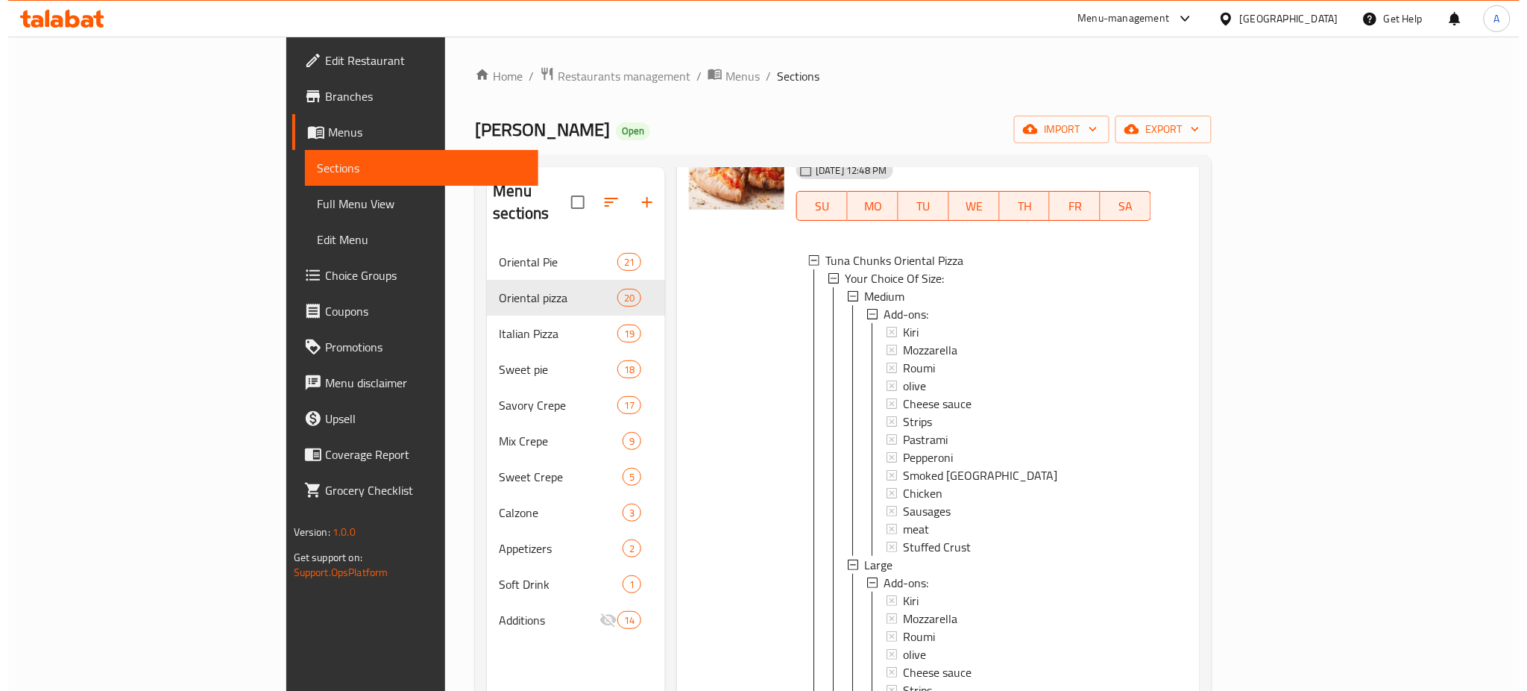
scroll to position [2351, 0]
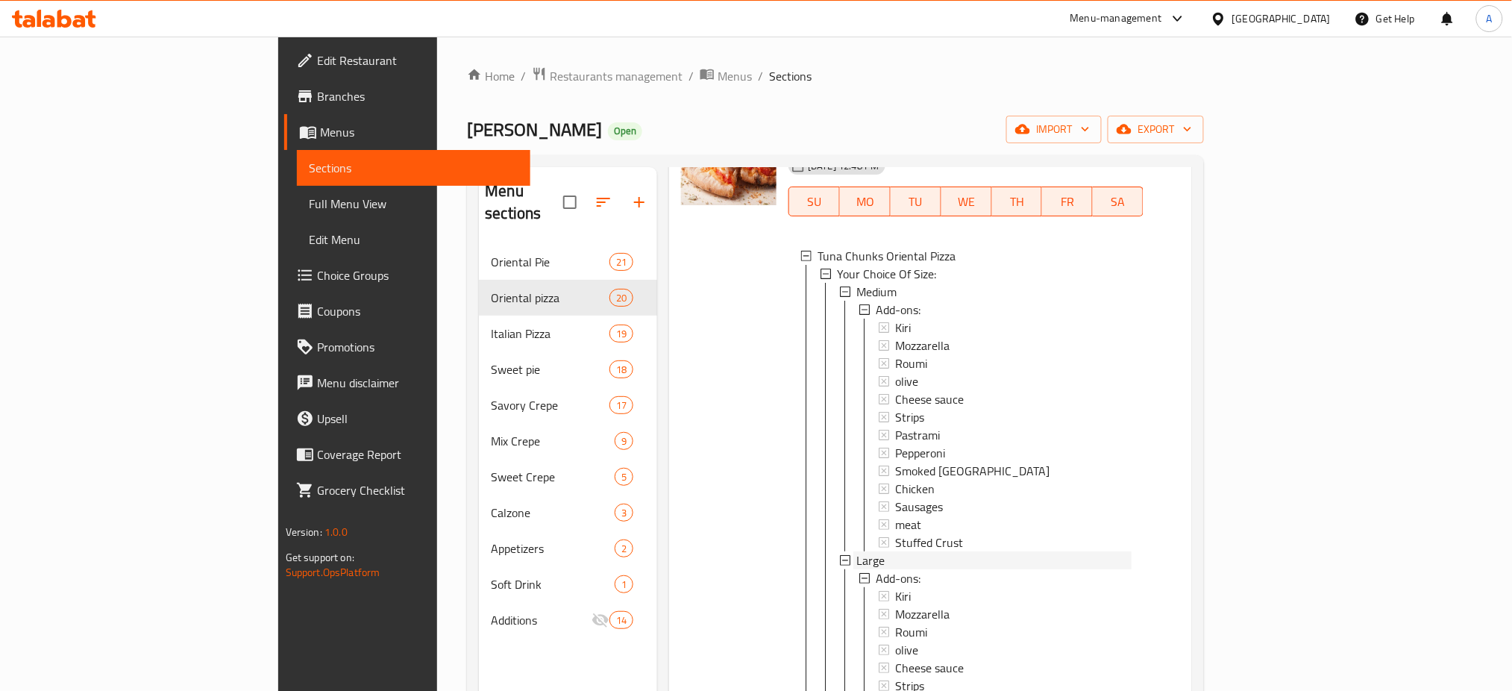
click at [856, 551] on span "Large" at bounding box center [870, 560] width 28 height 18
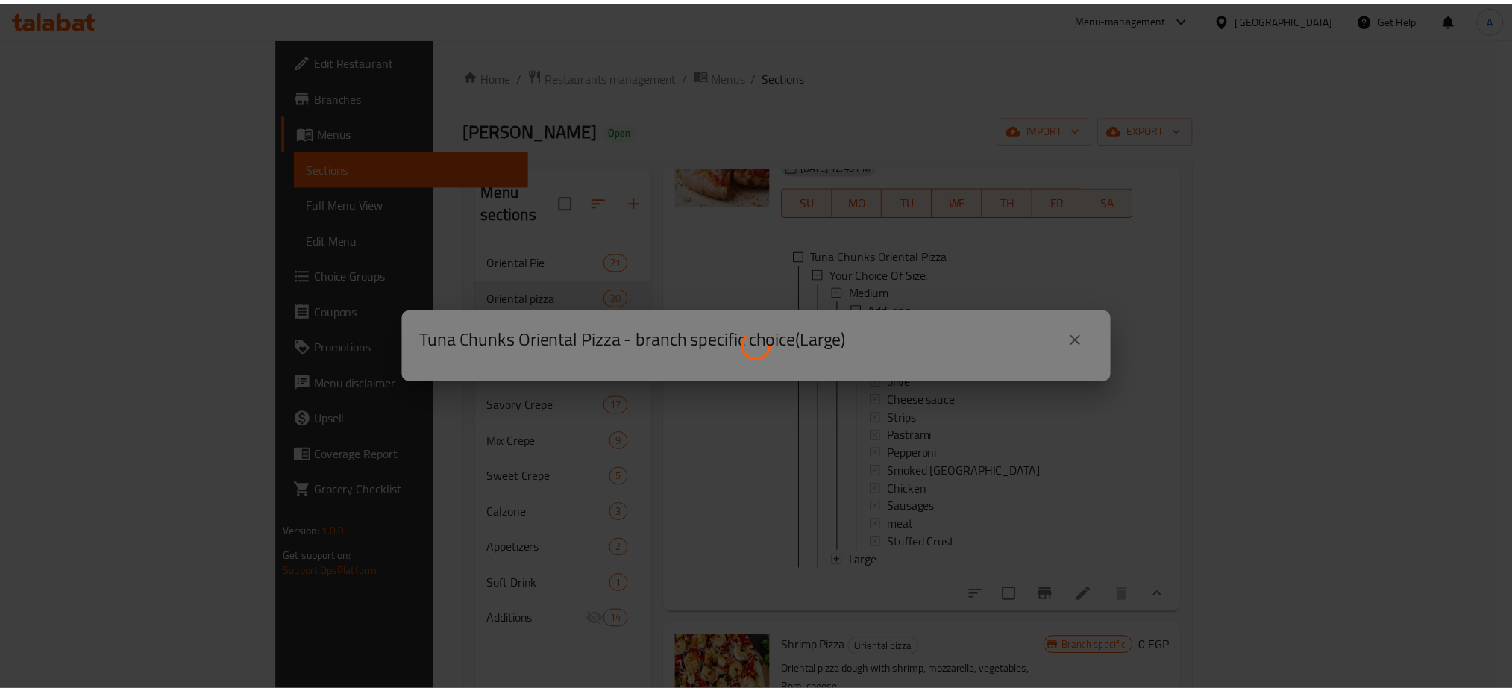
scroll to position [0, 0]
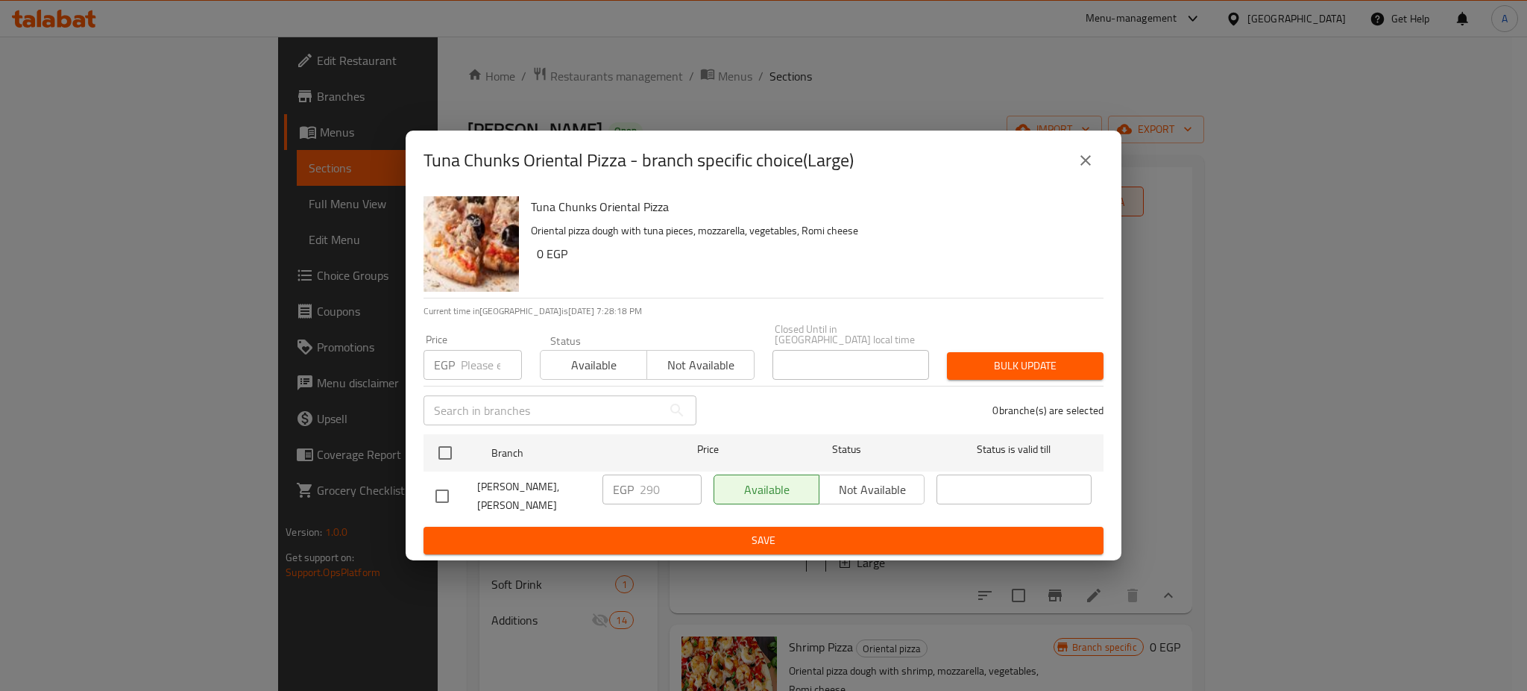
click at [480, 356] on input "number" at bounding box center [491, 365] width 61 height 30
click at [1084, 163] on icon "close" at bounding box center [1086, 160] width 18 height 18
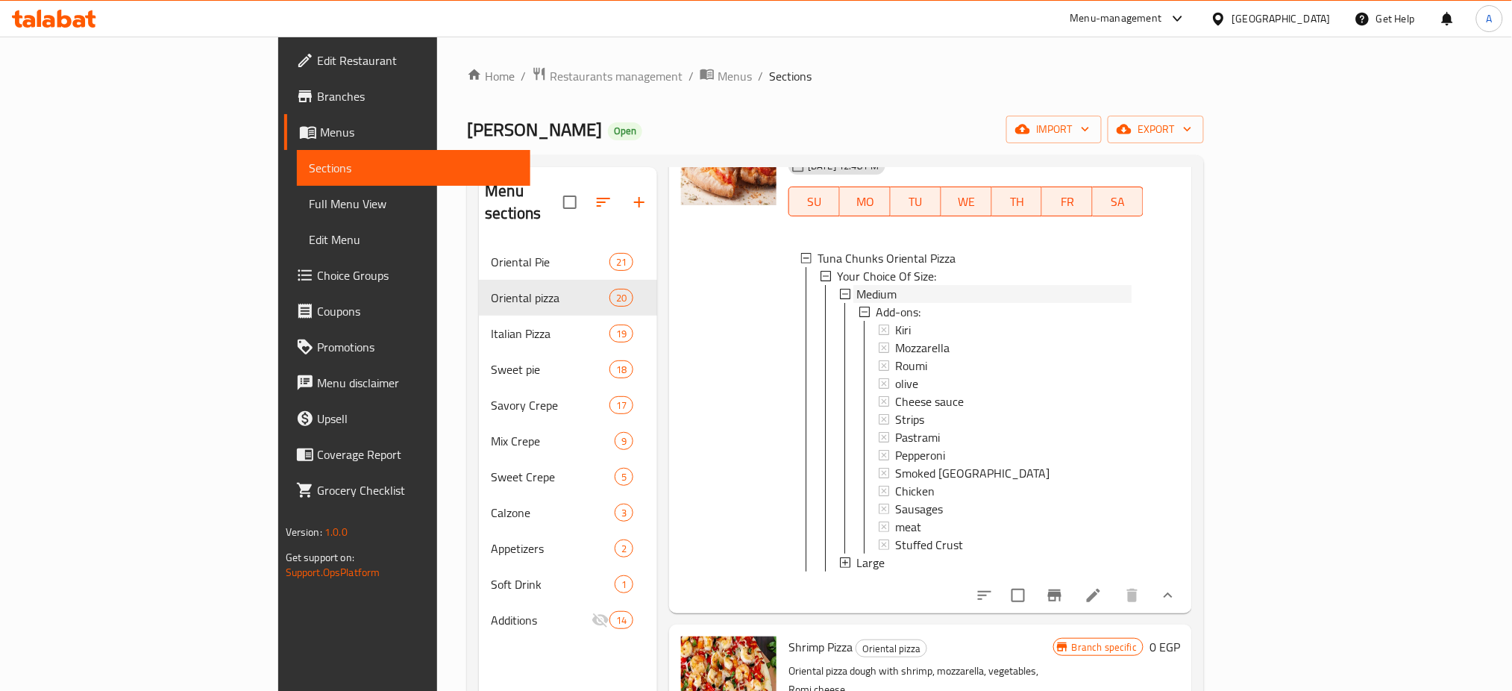
click at [856, 285] on span "Medium" at bounding box center [876, 294] width 40 height 18
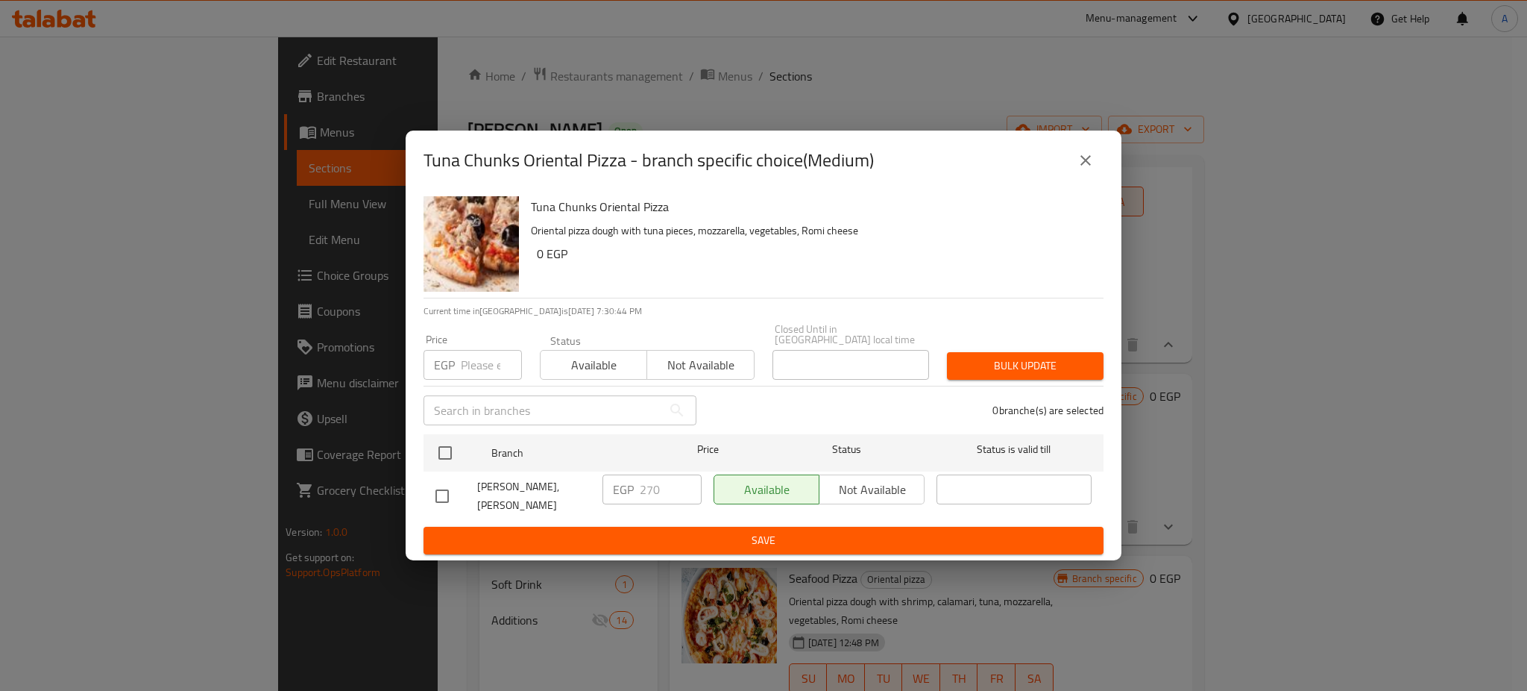
click at [1086, 160] on icon "close" at bounding box center [1086, 160] width 18 height 18
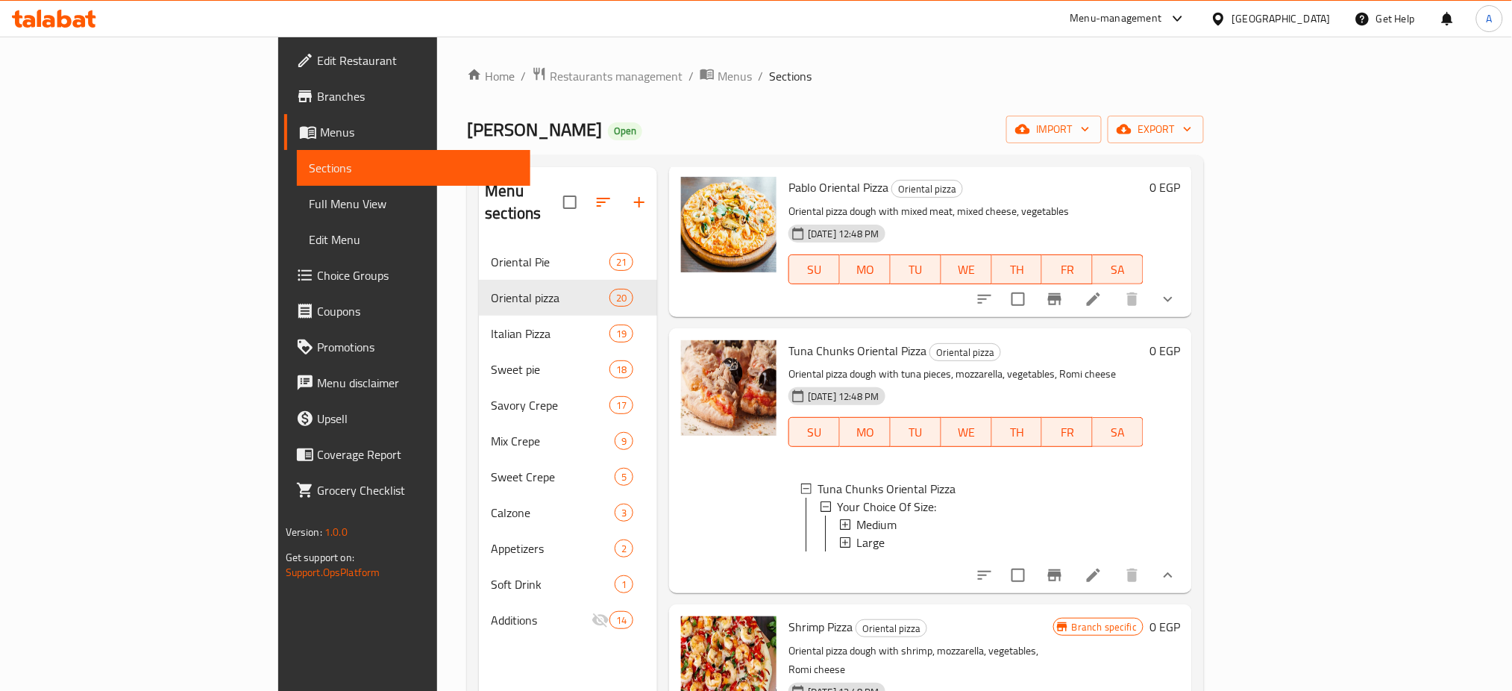
scroll to position [2116, 0]
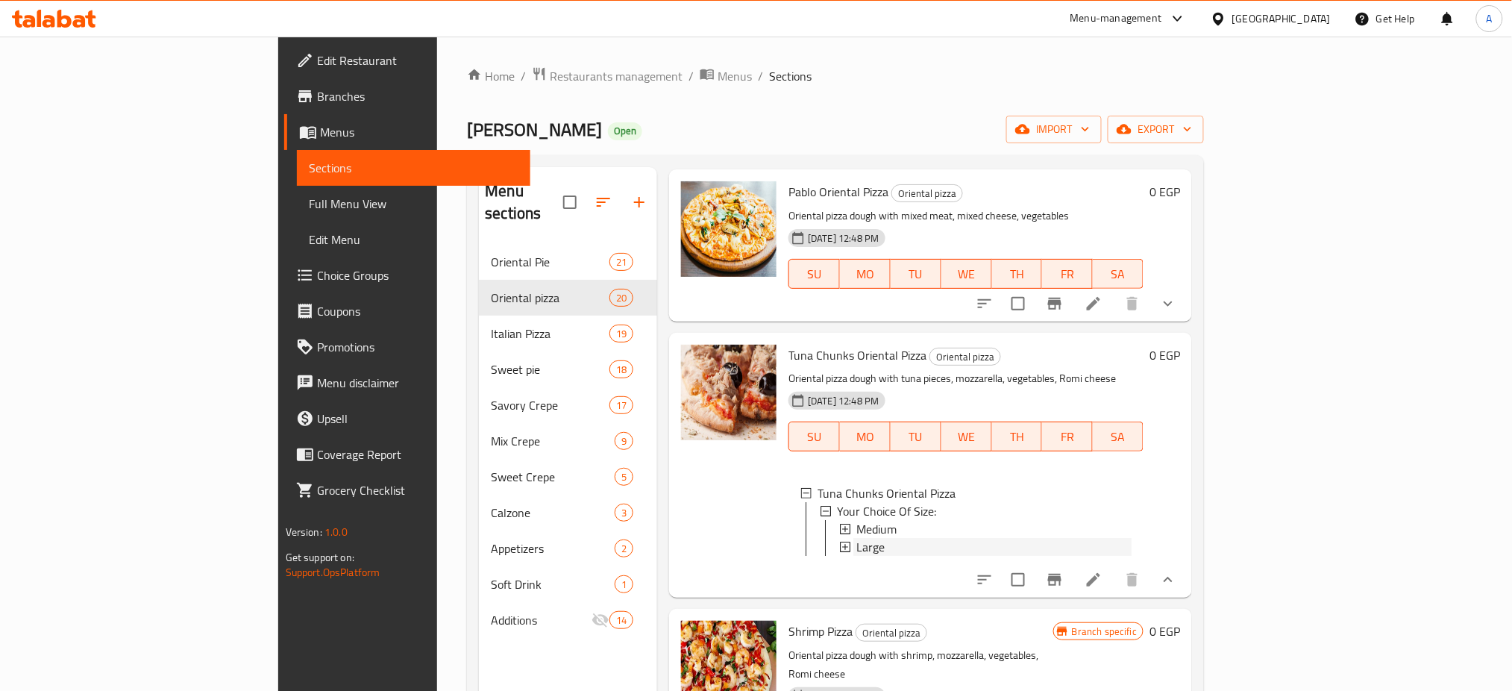
click at [856, 538] on span "Large" at bounding box center [870, 547] width 28 height 18
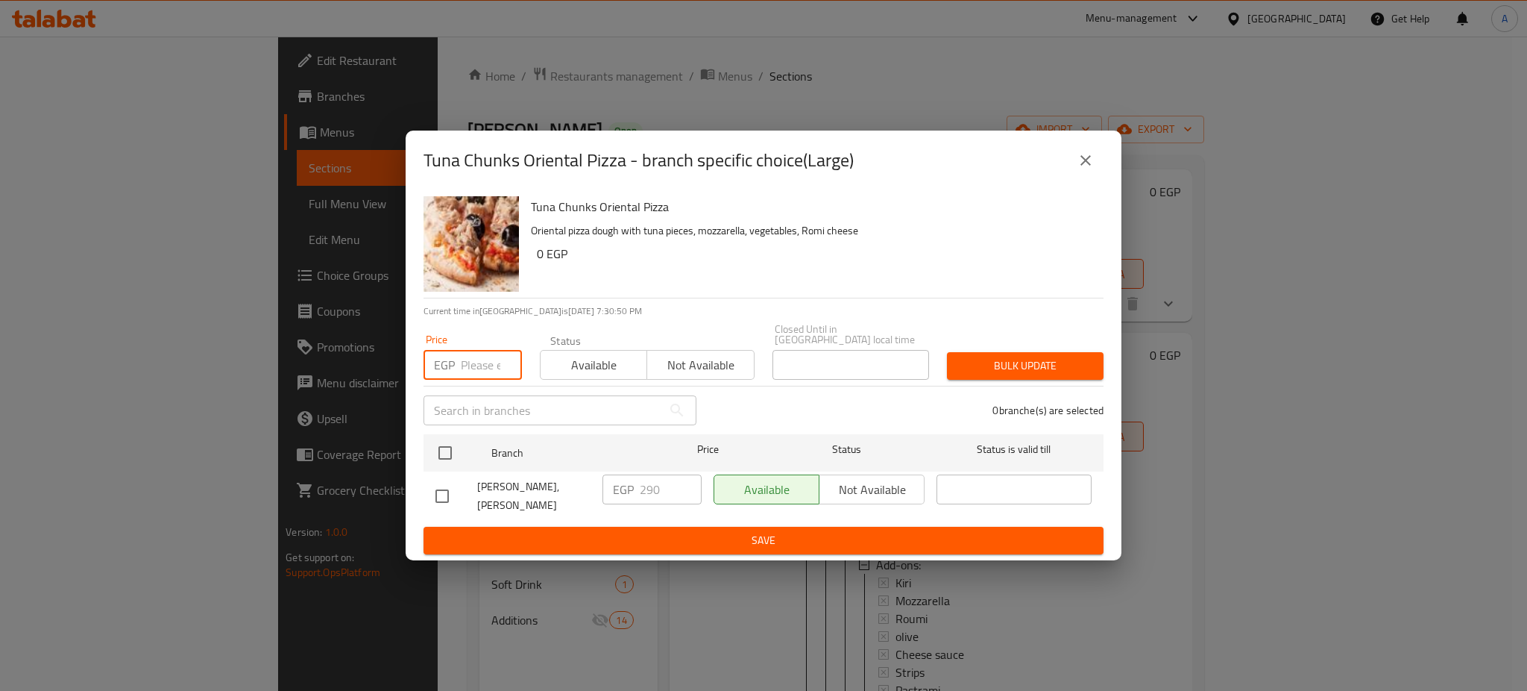
click at [480, 356] on input "number" at bounding box center [491, 365] width 61 height 30
type input "330"
click at [442, 447] on input "checkbox" at bounding box center [445, 452] width 31 height 31
checkbox input "true"
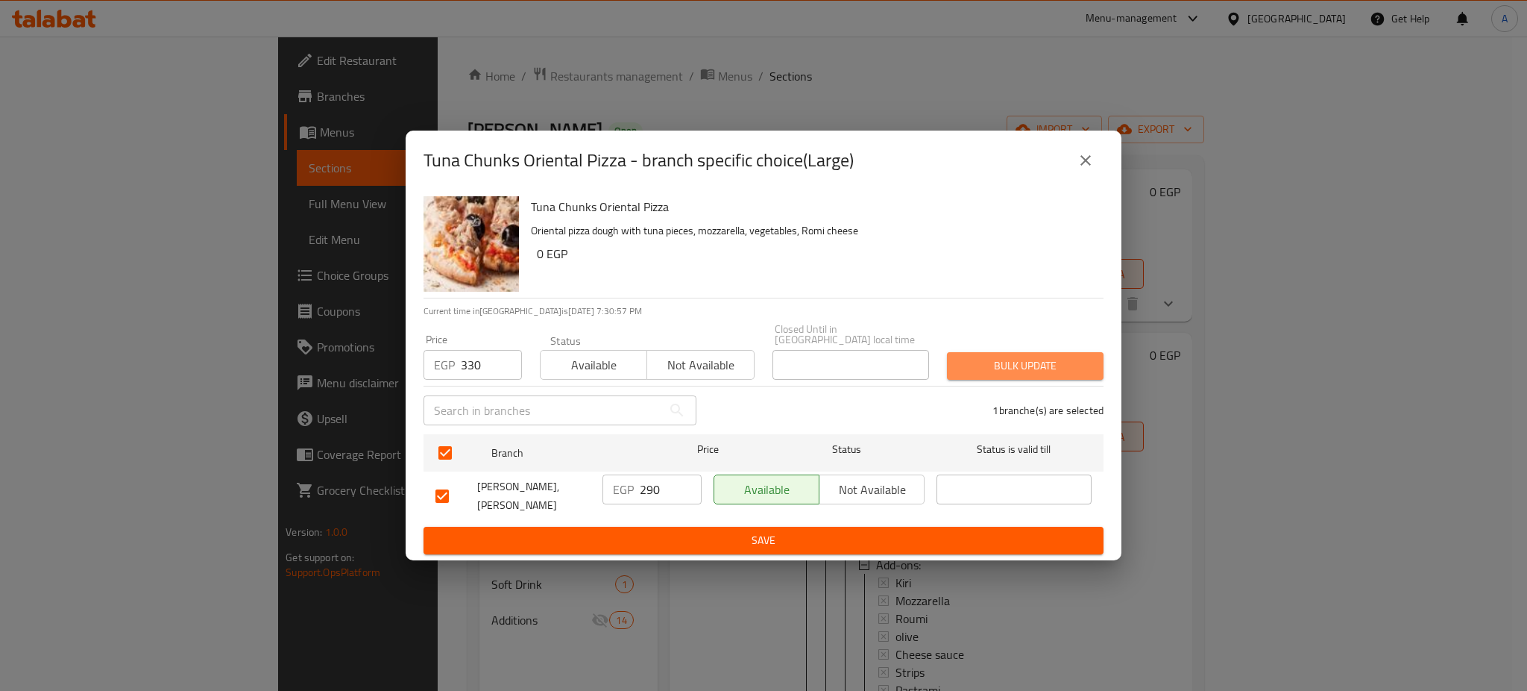
click at [1042, 362] on span "Bulk update" at bounding box center [1025, 365] width 133 height 19
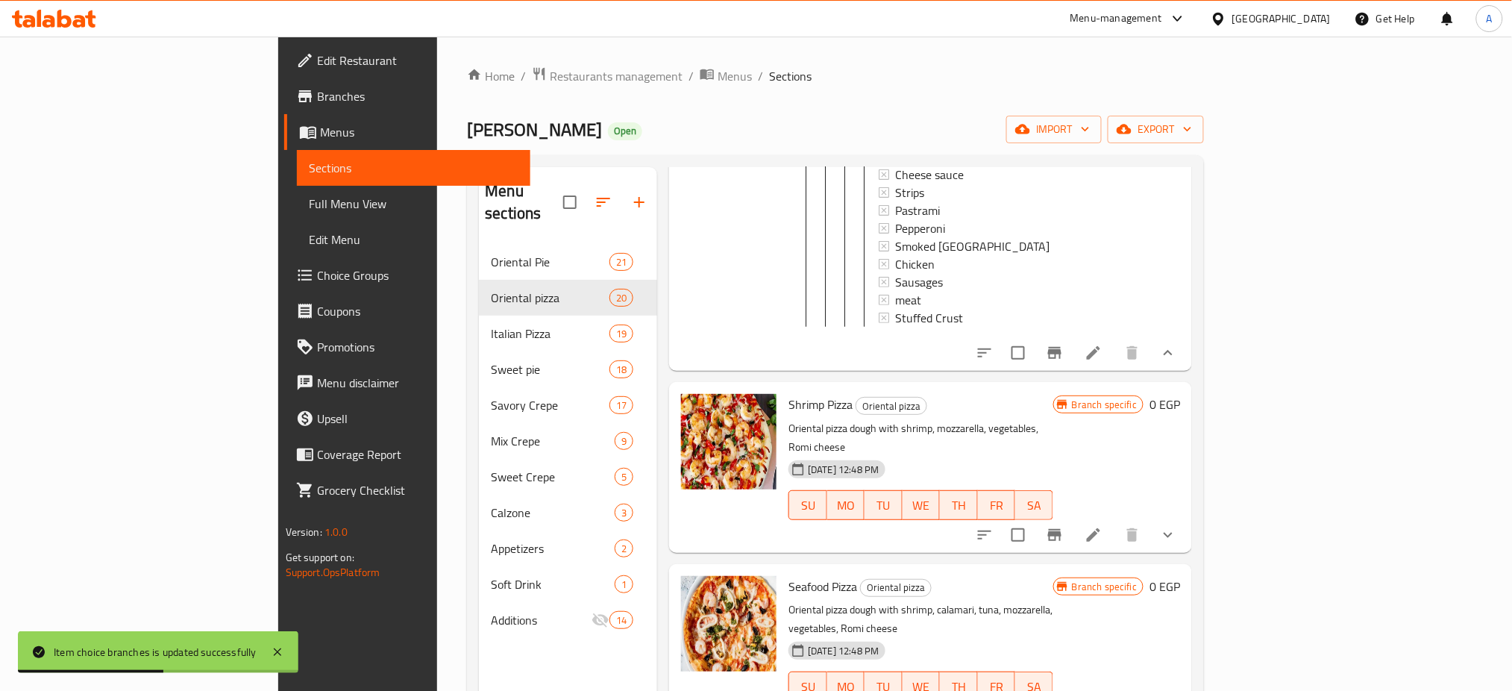
scroll to position [2594, 0]
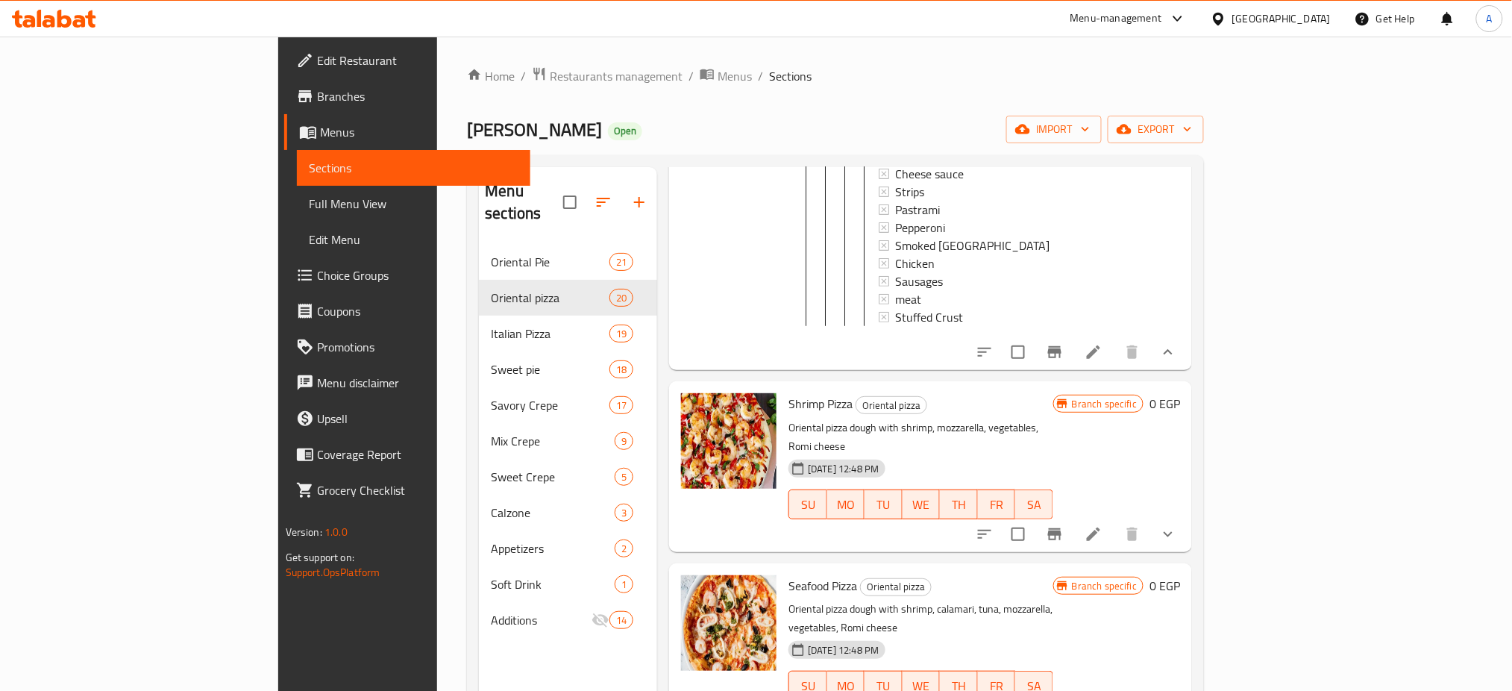
click at [1059, 387] on div "Shrimp Pizza Oriental pizza Oriental pizza dough with shrimp, mozzarella, veget…" at bounding box center [920, 466] width 277 height 158
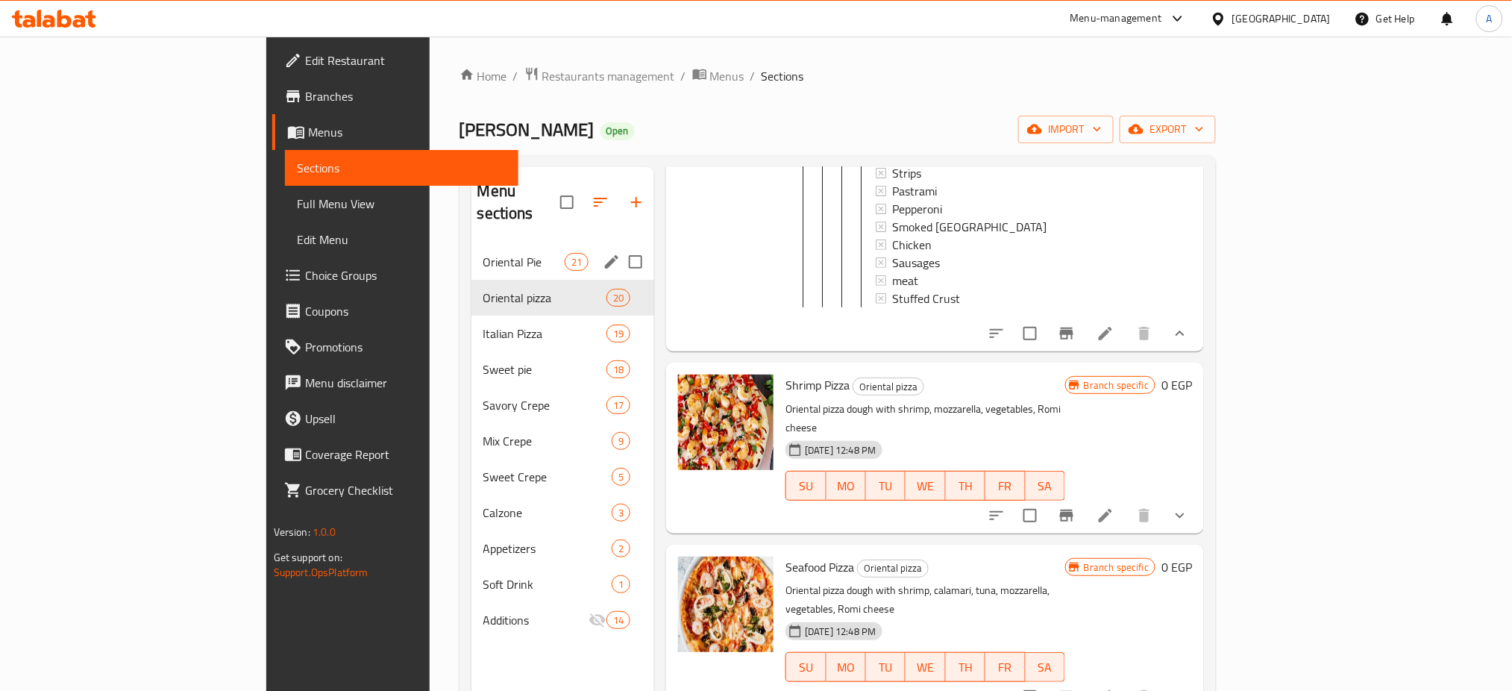
click at [483, 253] on span "Oriental Pie" at bounding box center [523, 262] width 81 height 18
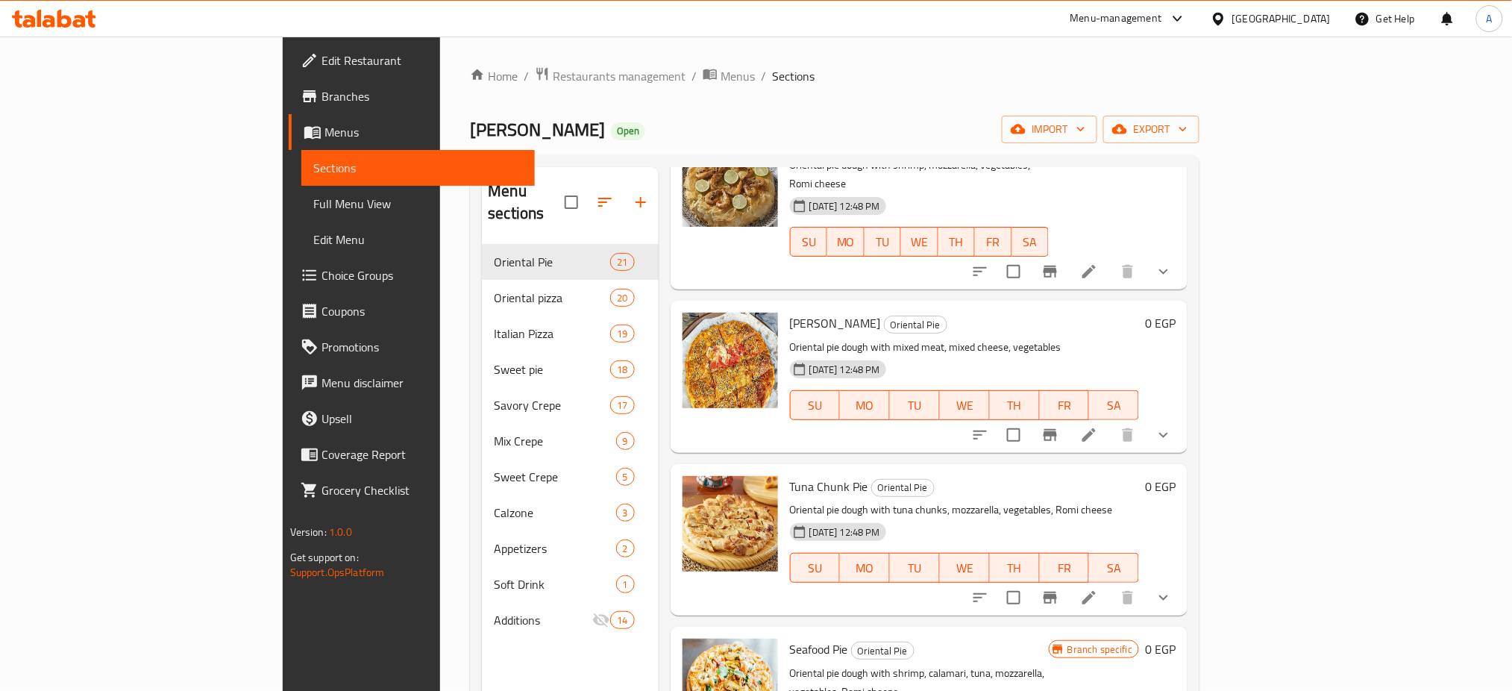
scroll to position [2333, 0]
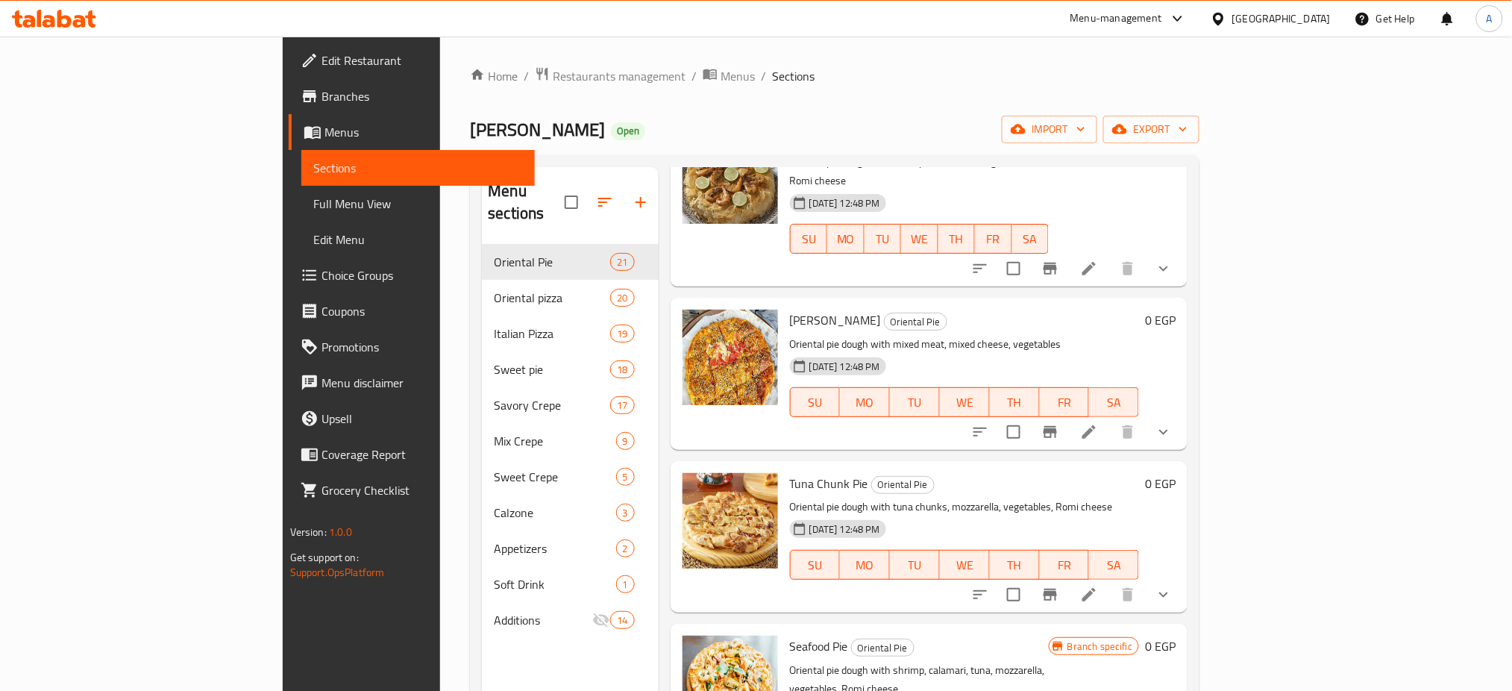
click at [1187, 471] on div "Tuna Chunk Pie Oriental Pie Oriental pie dough with tuna chunks, mozzarella, ve…" at bounding box center [928, 536] width 517 height 151
click at [1172, 585] on icon "show more" at bounding box center [1163, 594] width 18 height 18
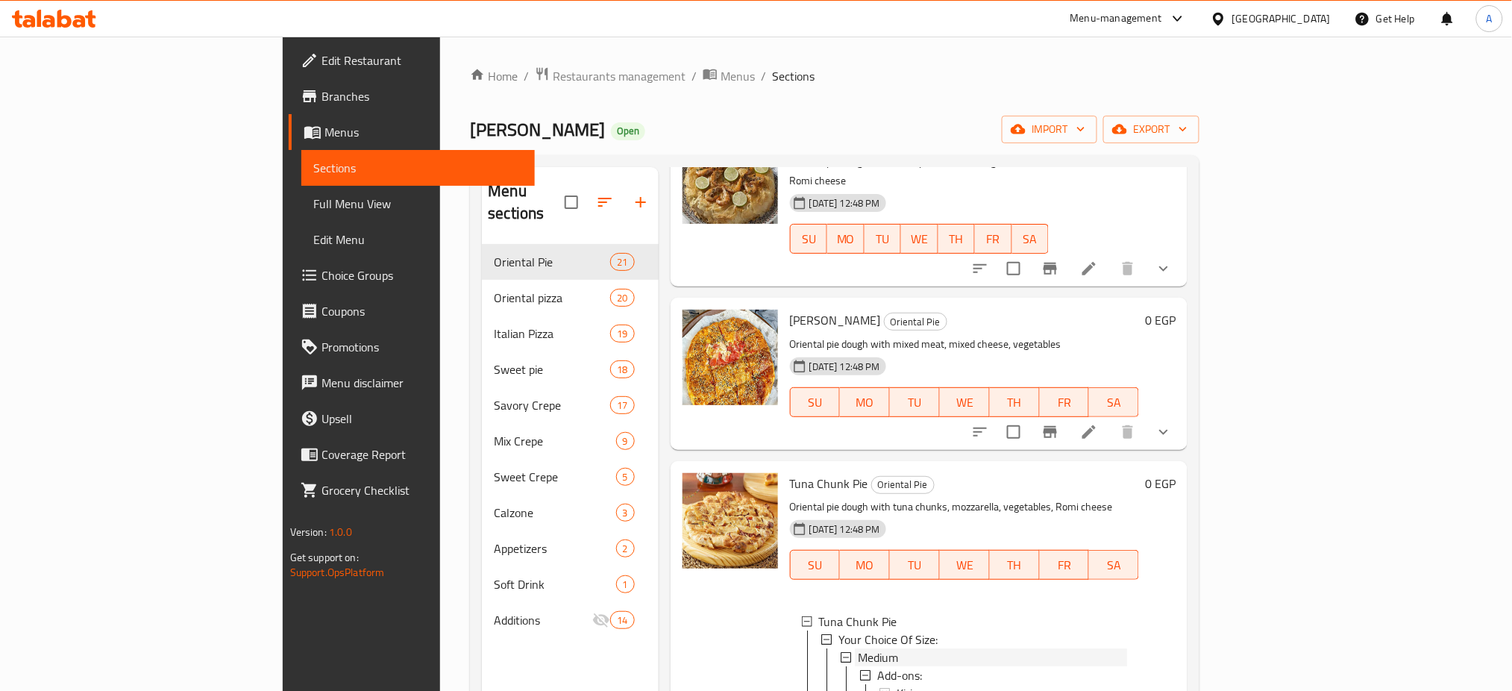
click at [858, 648] on span "Medium" at bounding box center [878, 657] width 40 height 18
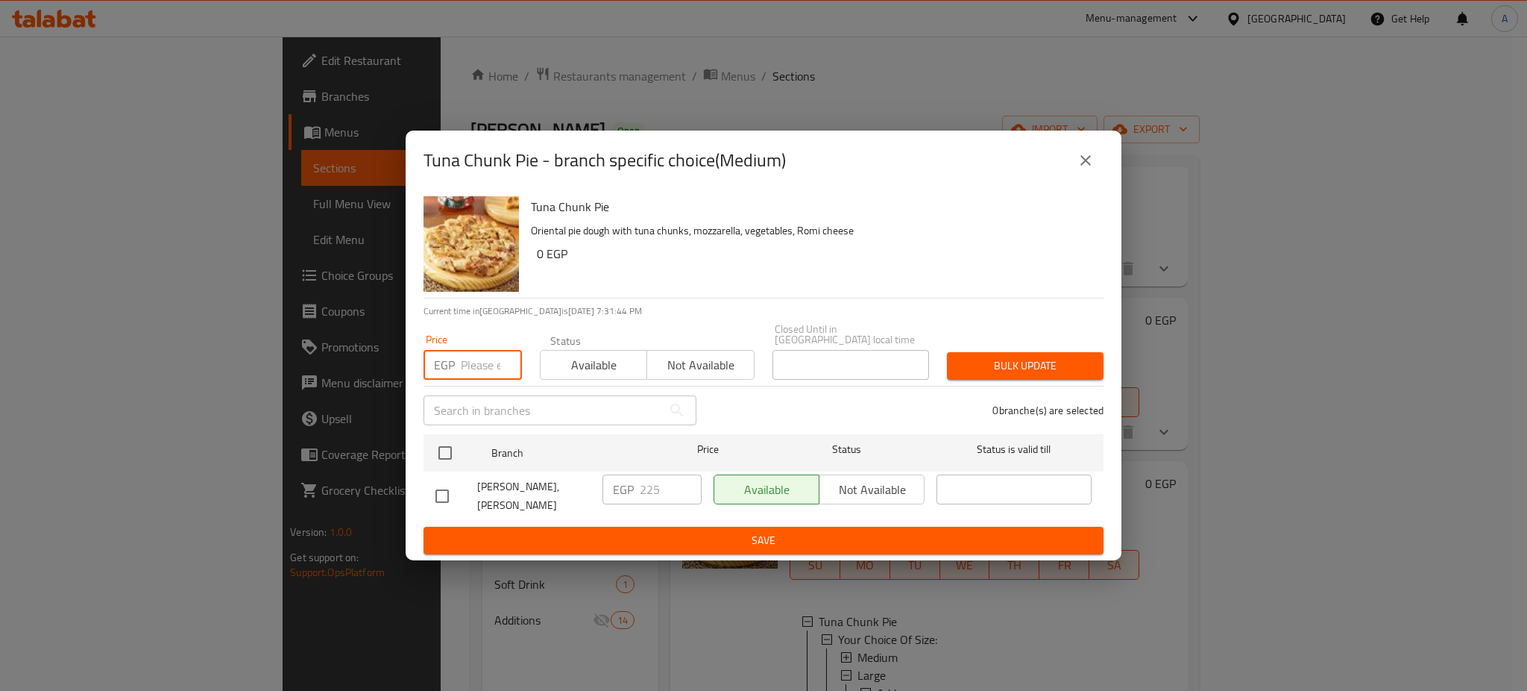
click at [461, 356] on input "number" at bounding box center [491, 365] width 61 height 30
type input "265"
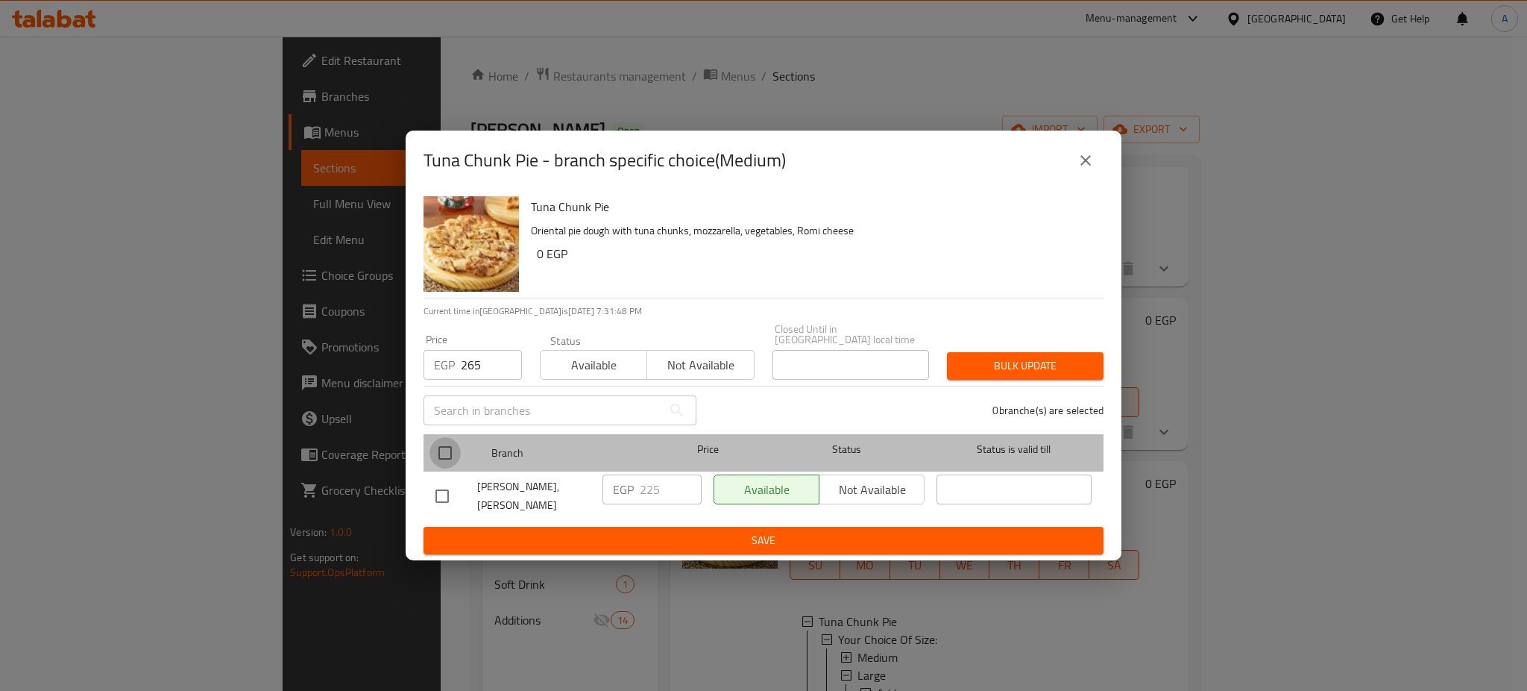
click at [440, 447] on input "checkbox" at bounding box center [445, 452] width 31 height 31
checkbox input "true"
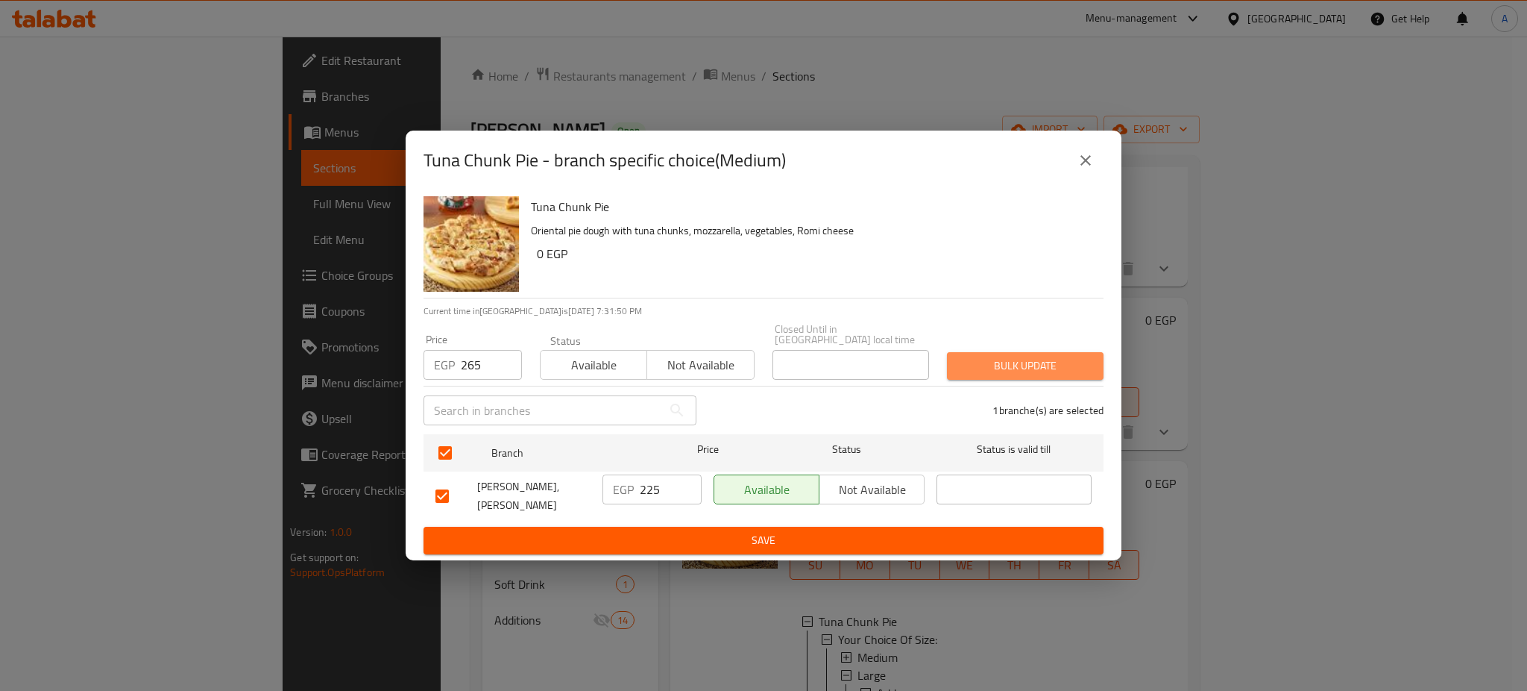
click at [1042, 364] on span "Bulk update" at bounding box center [1025, 365] width 133 height 19
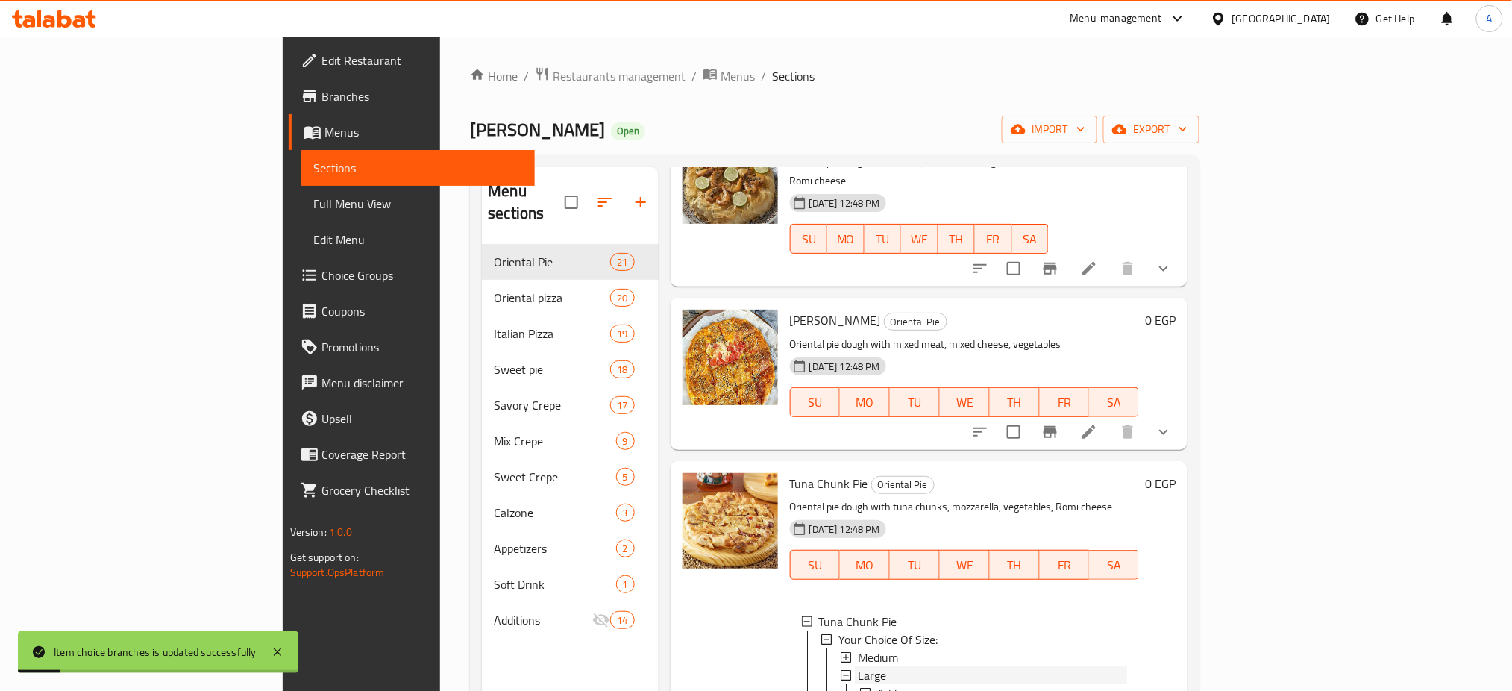
click at [858, 666] on span "Large" at bounding box center [872, 675] width 28 height 18
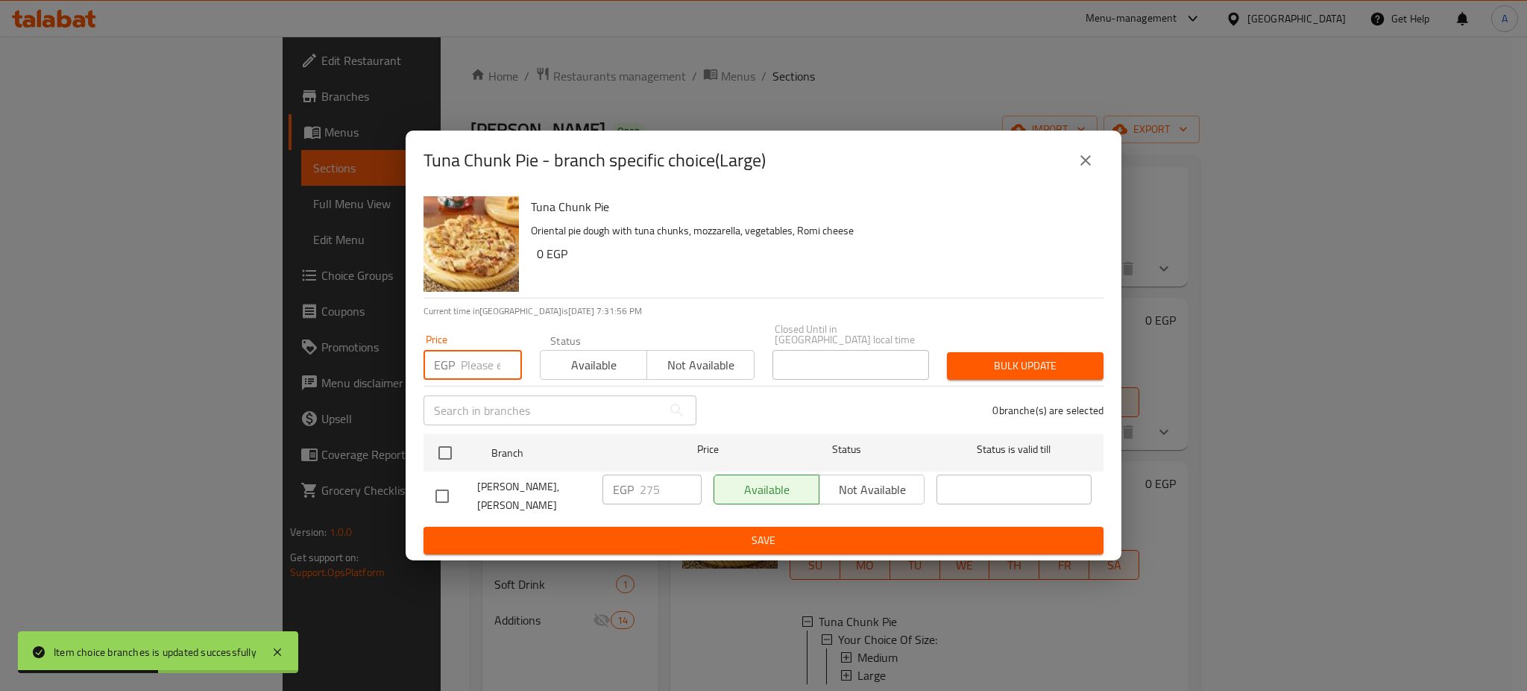
click at [484, 371] on input "number" at bounding box center [491, 365] width 61 height 30
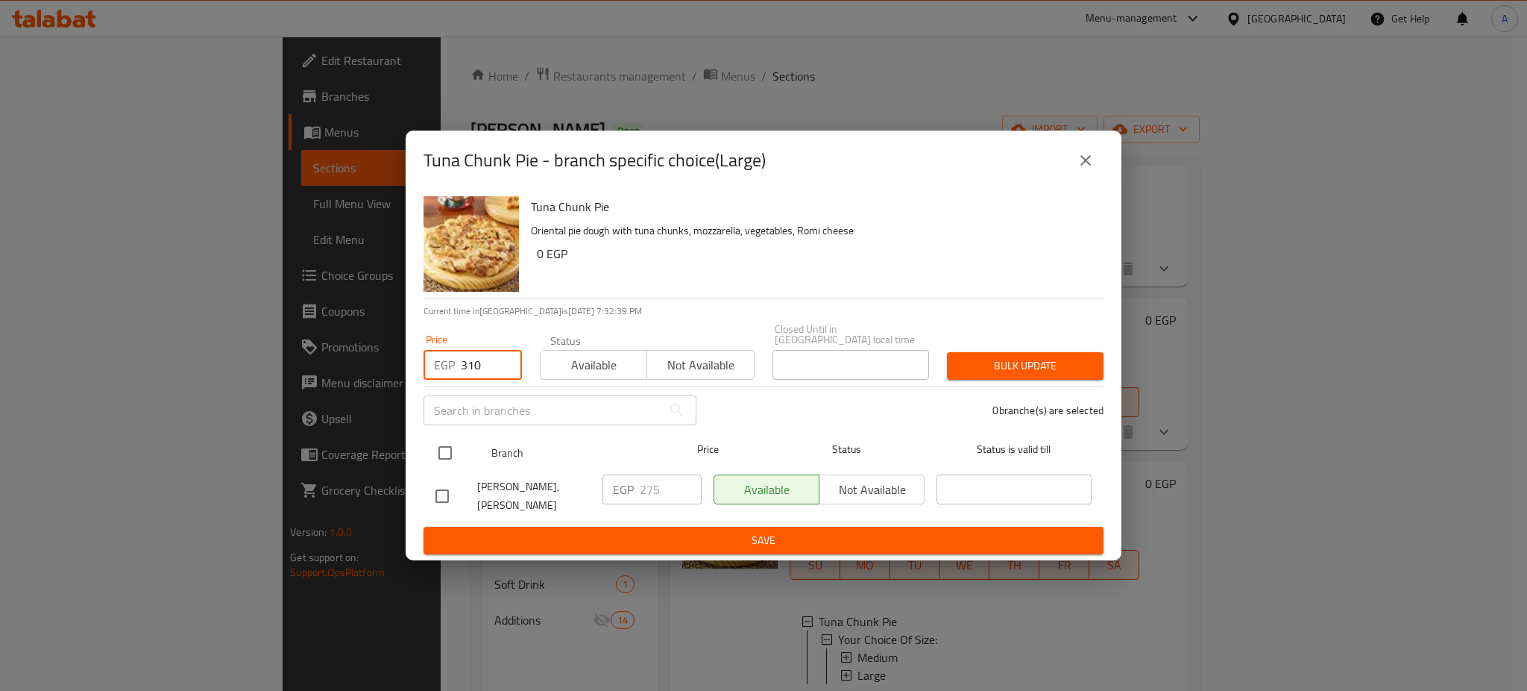
type input "310"
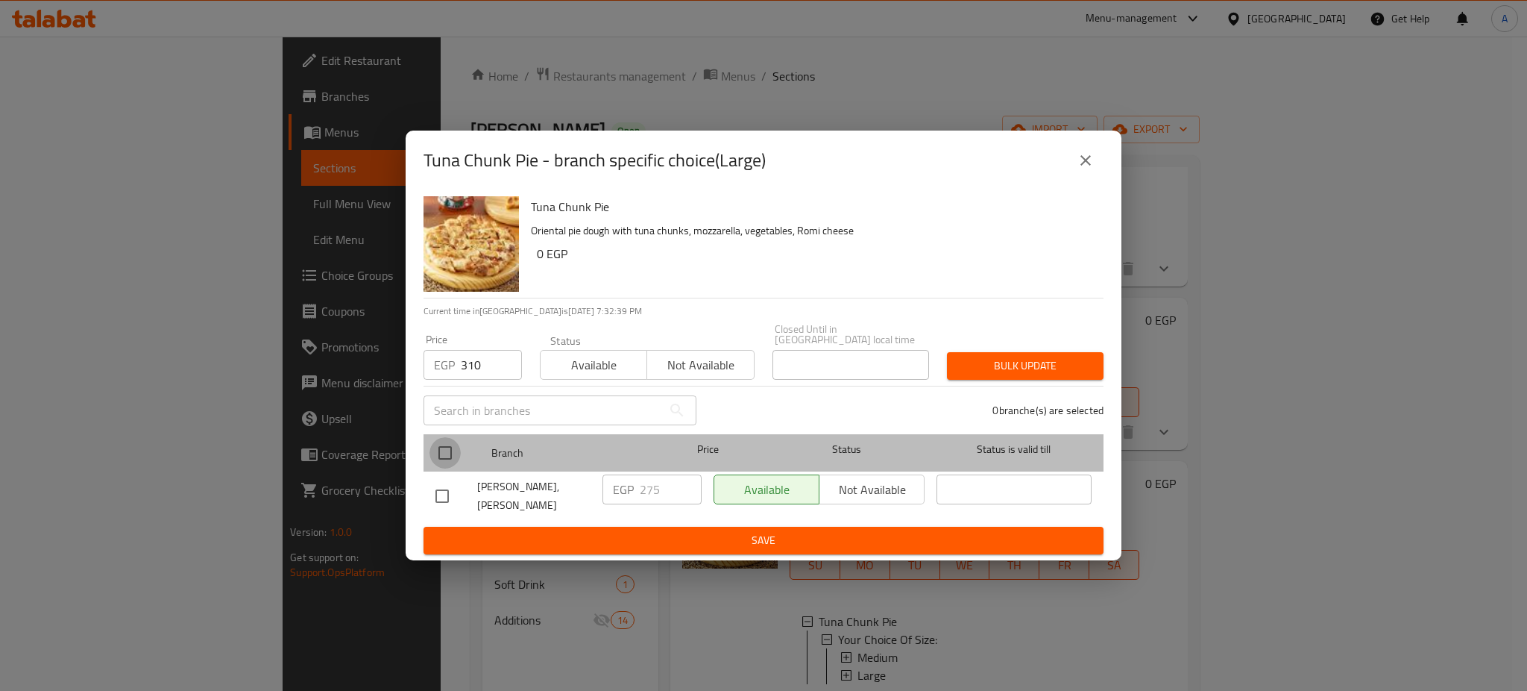
click at [456, 444] on input "checkbox" at bounding box center [445, 452] width 31 height 31
checkbox input "true"
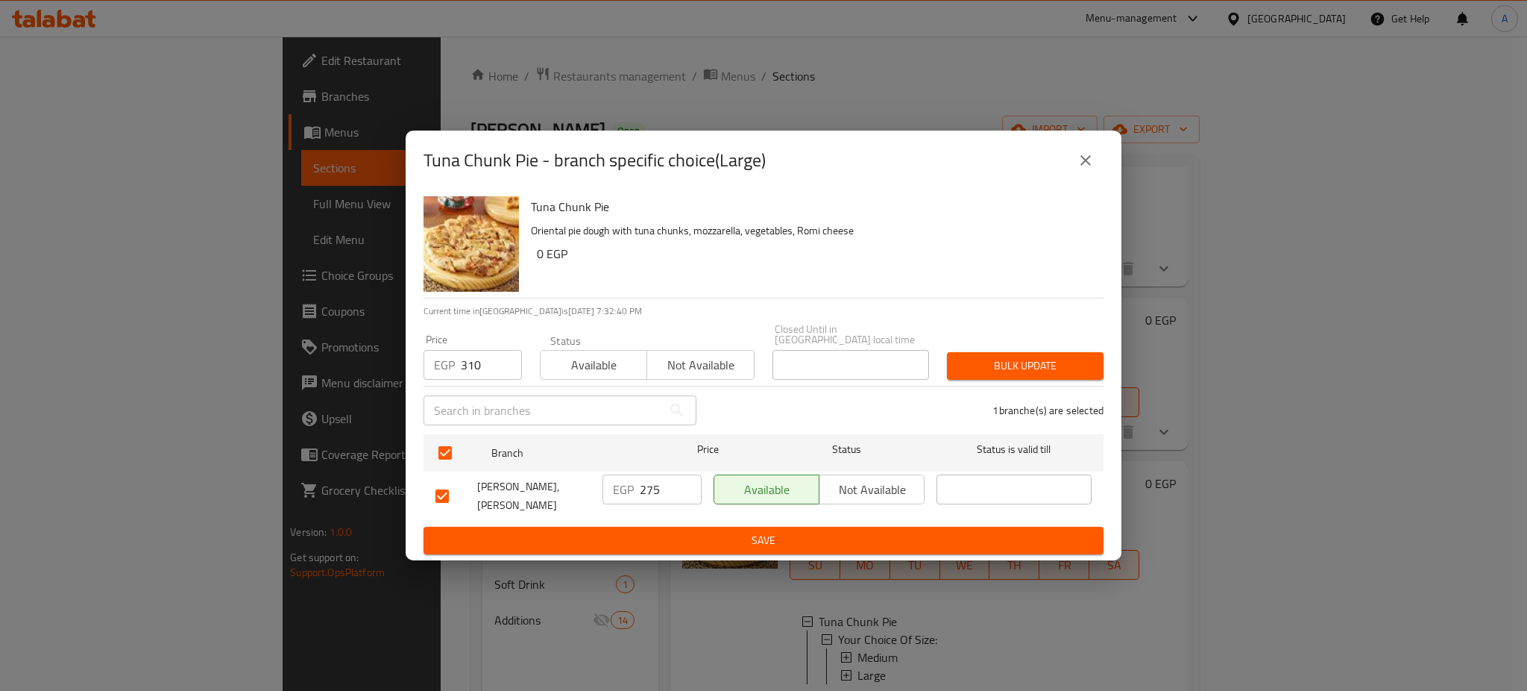
click at [491, 362] on input "310" at bounding box center [491, 365] width 61 height 30
type input "315"
click at [1028, 361] on span "Bulk update" at bounding box center [1025, 365] width 133 height 19
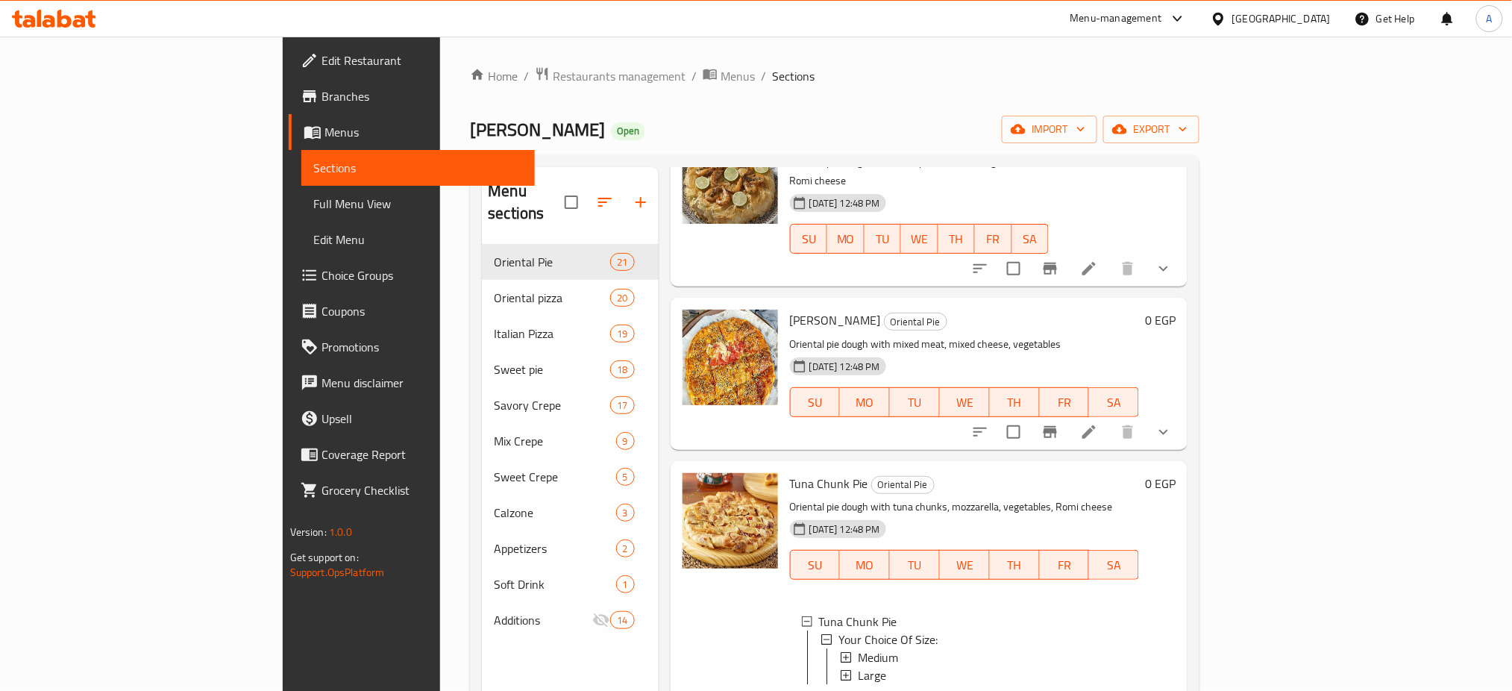
click at [1137, 597] on div "Tuna Chunk Pie Oriental Pie Oriental pie dough with tuna chunks, mozzarella, ve…" at bounding box center [964, 593] width 361 height 253
